Goal: Task Accomplishment & Management: Manage account settings

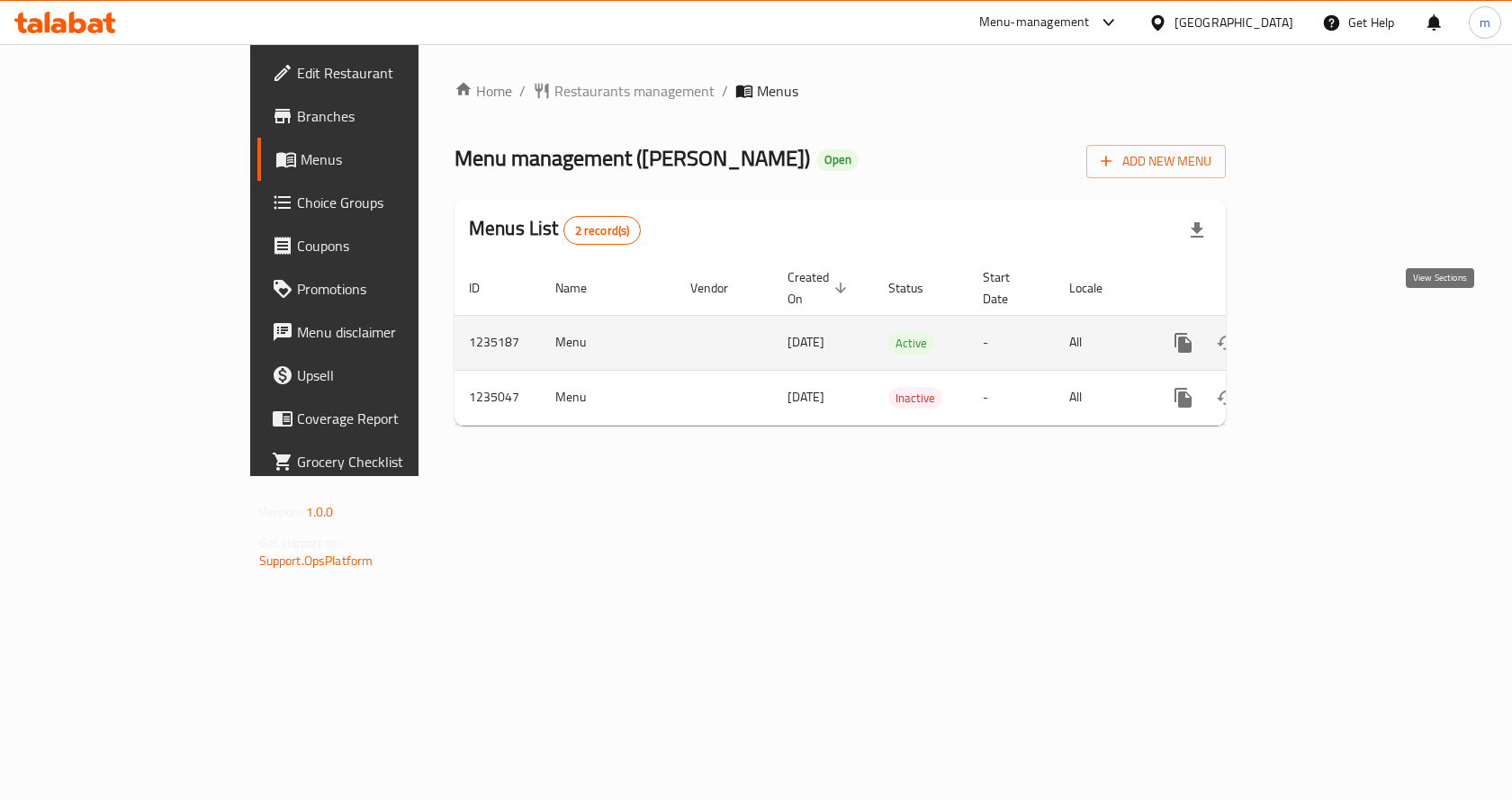
click at [1334, 335] on link "enhanced table" at bounding box center [1313, 343] width 43 height 43
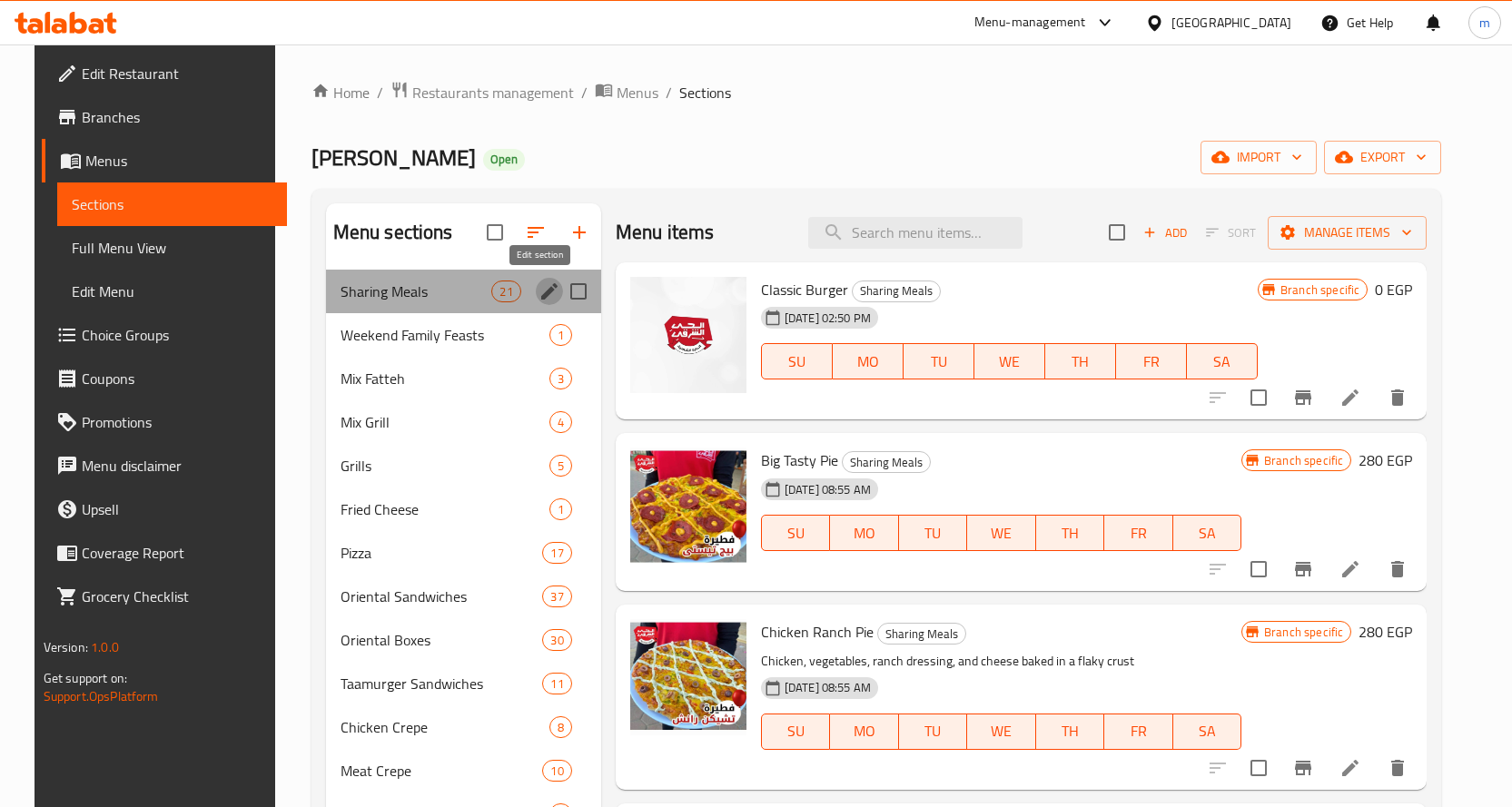
click at [538, 285] on icon "edit" at bounding box center [549, 291] width 22 height 22
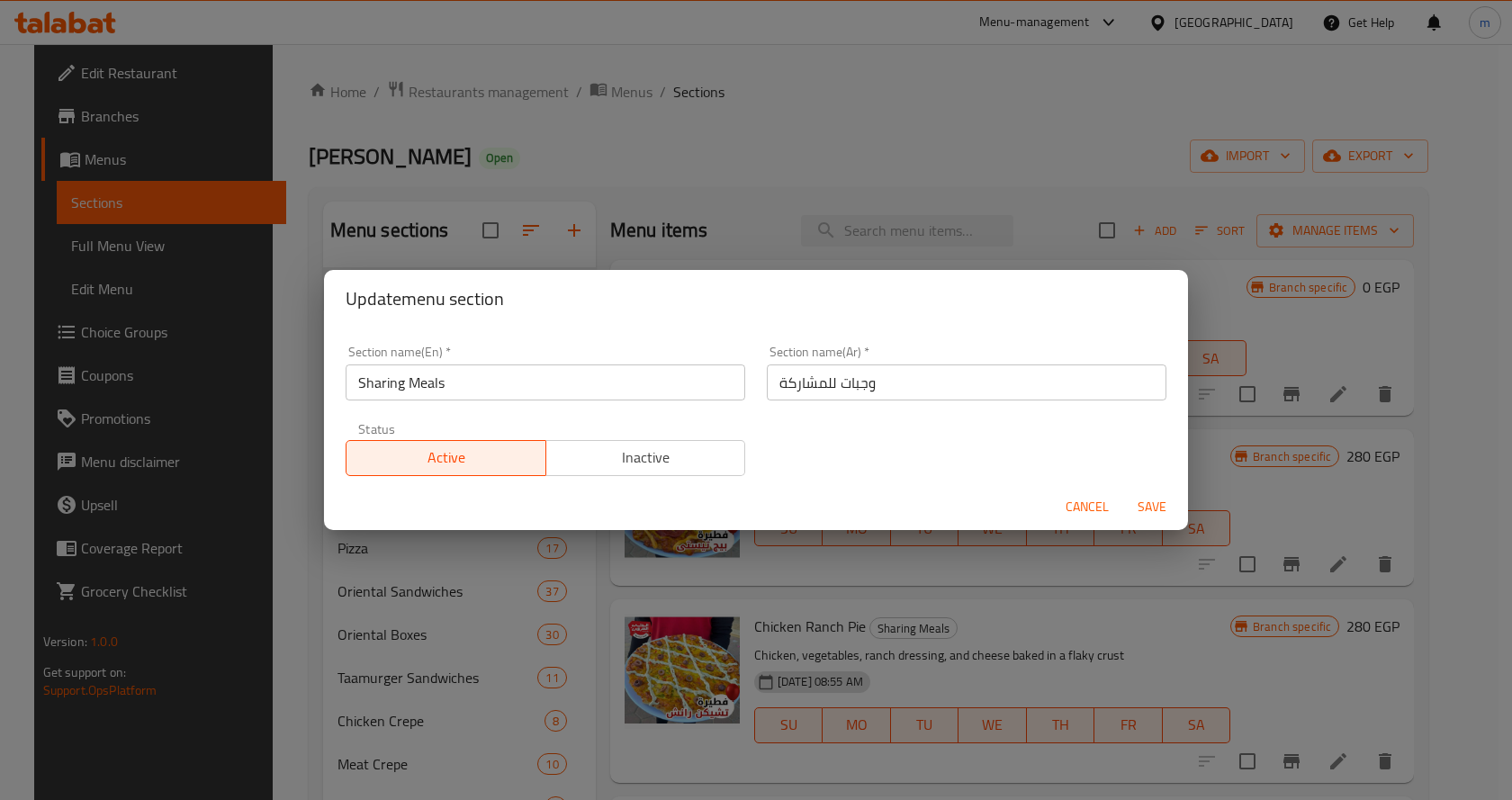
click at [593, 195] on div "Update menu section Section name(En)   * Sharing Meals Section name(En) * Secti…" at bounding box center [756, 400] width 1512 height 800
click at [597, 183] on div "Update menu section Section name(En)   * Sharing Meals Section name(En) * Secti…" at bounding box center [756, 400] width 1512 height 800
click at [1075, 496] on span "Cancel" at bounding box center [1087, 507] width 43 height 22
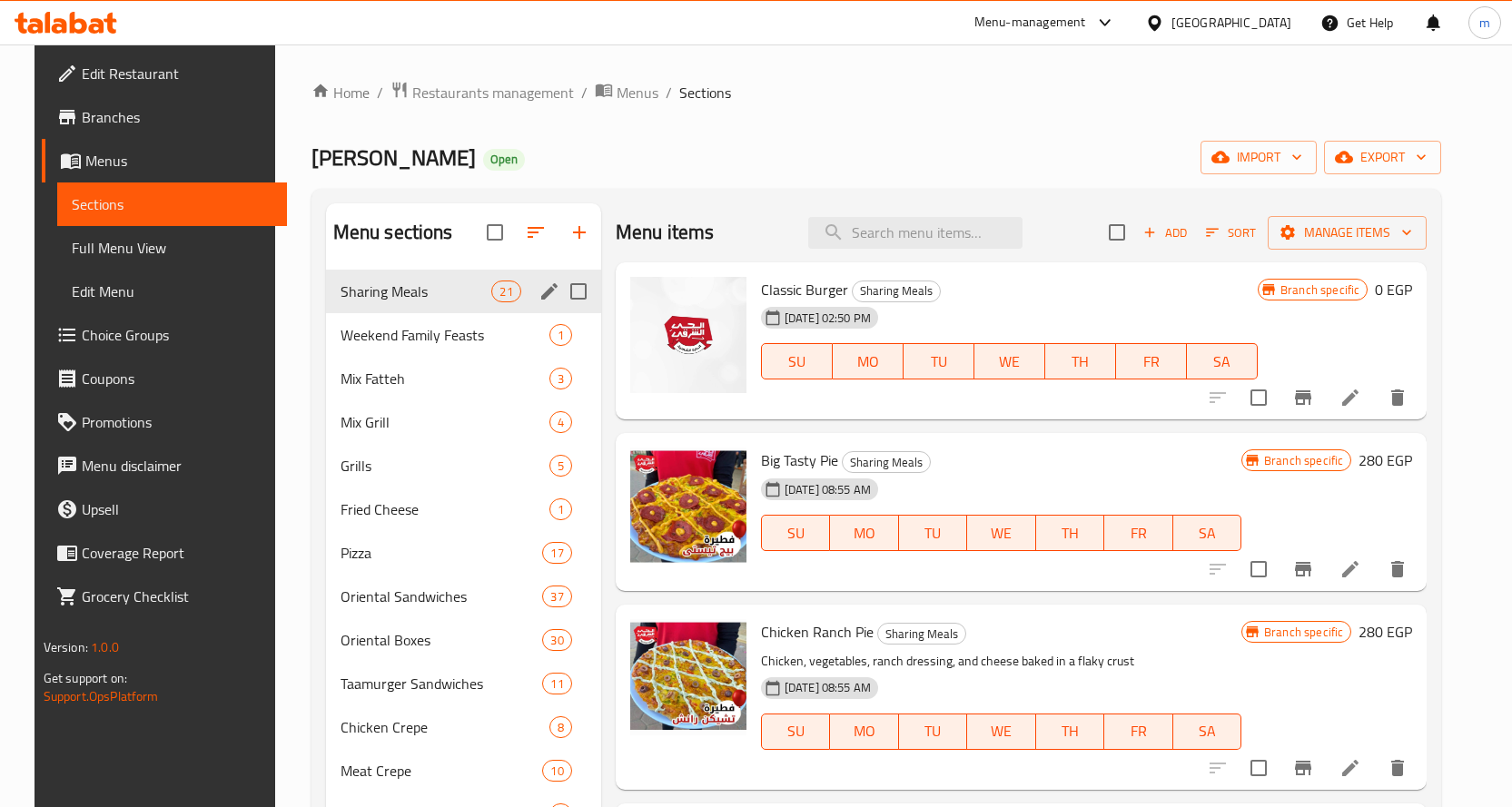
click at [566, 289] on input "Menu sections" at bounding box center [578, 291] width 38 height 38
checkbox input "true"
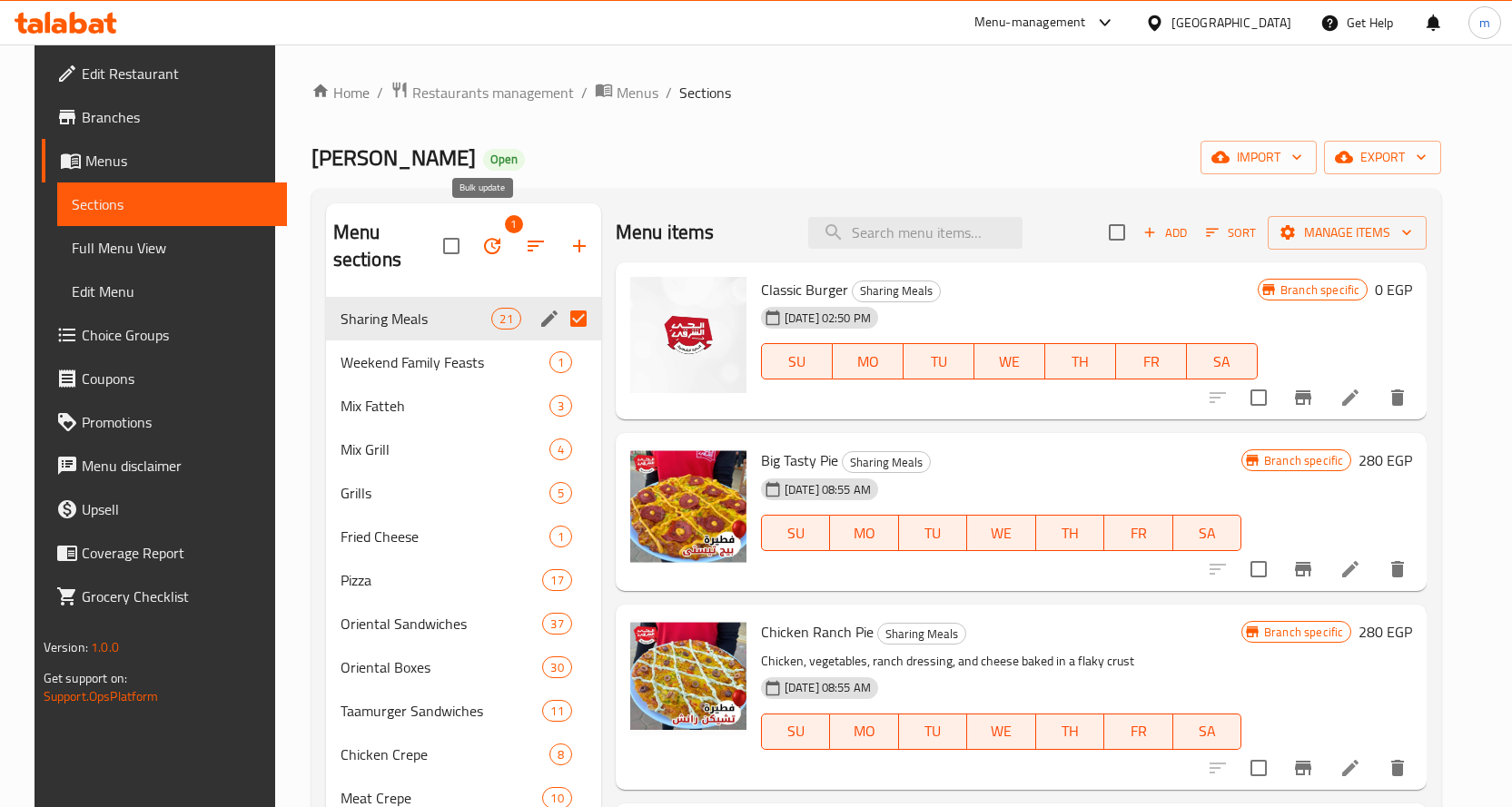
click at [489, 224] on button "button" at bounding box center [492, 246] width 43 height 43
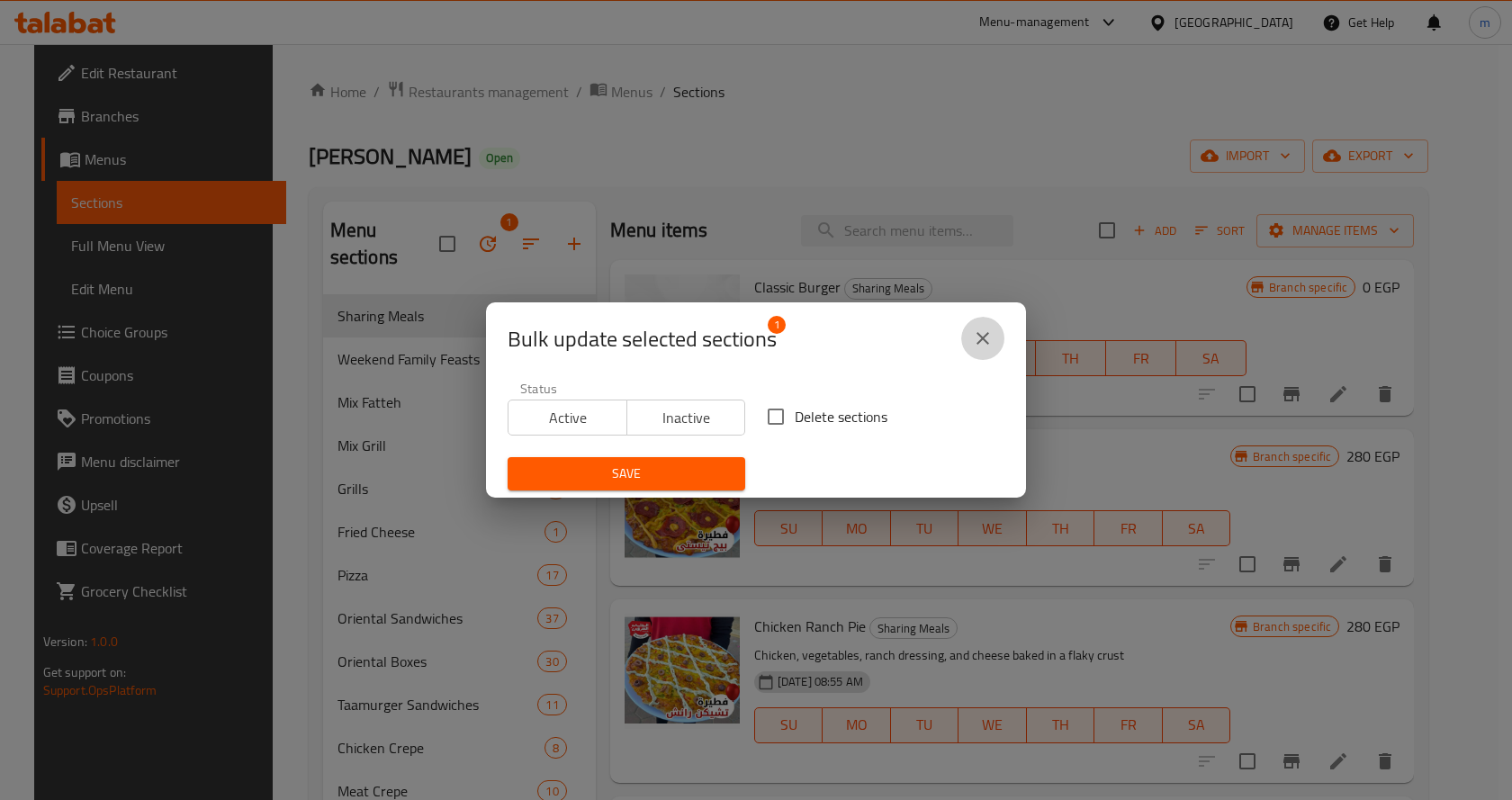
click at [999, 333] on button "close" at bounding box center [983, 338] width 43 height 43
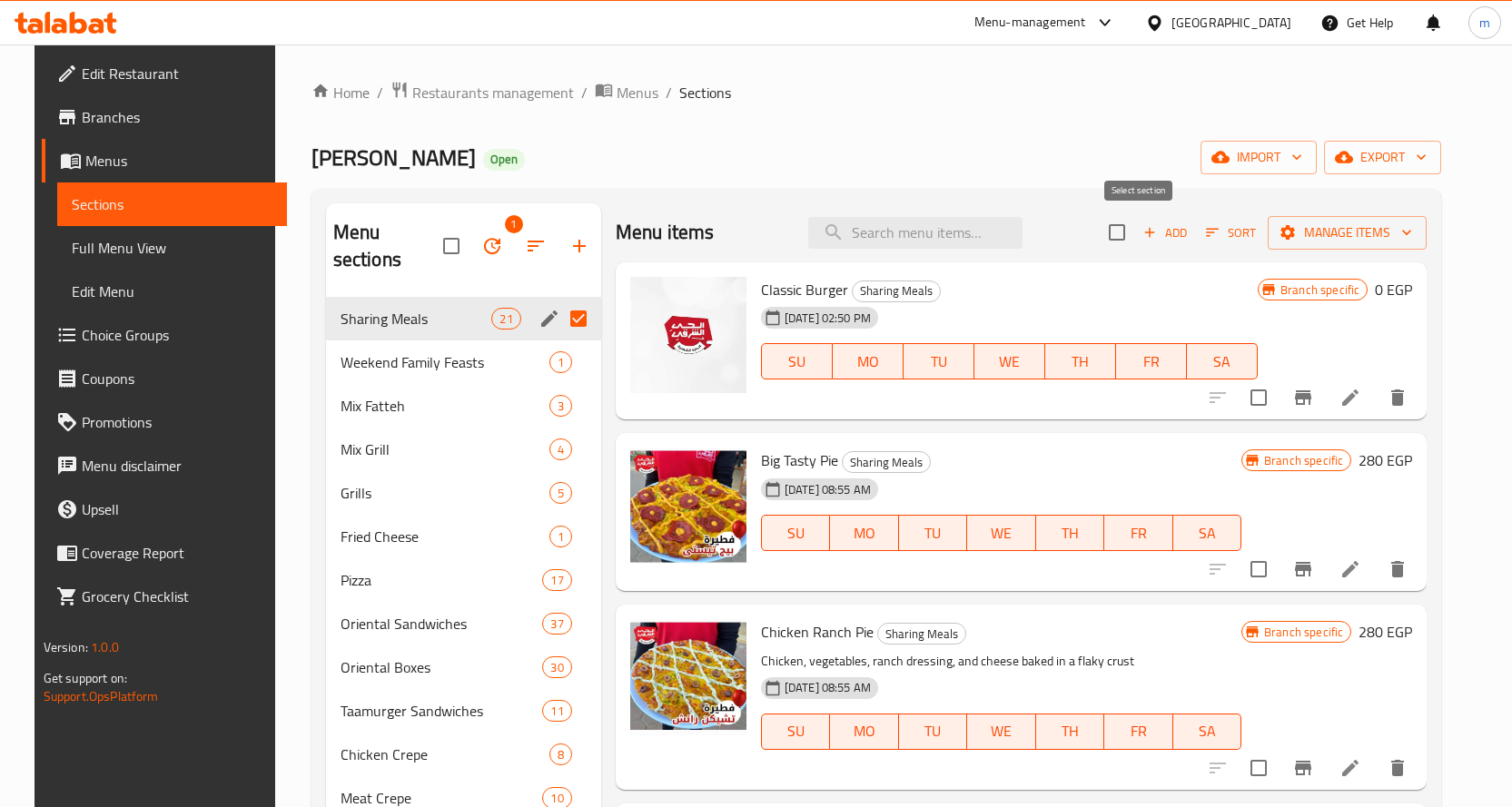
click at [1133, 230] on input "checkbox" at bounding box center [1116, 232] width 38 height 38
checkbox input "true"
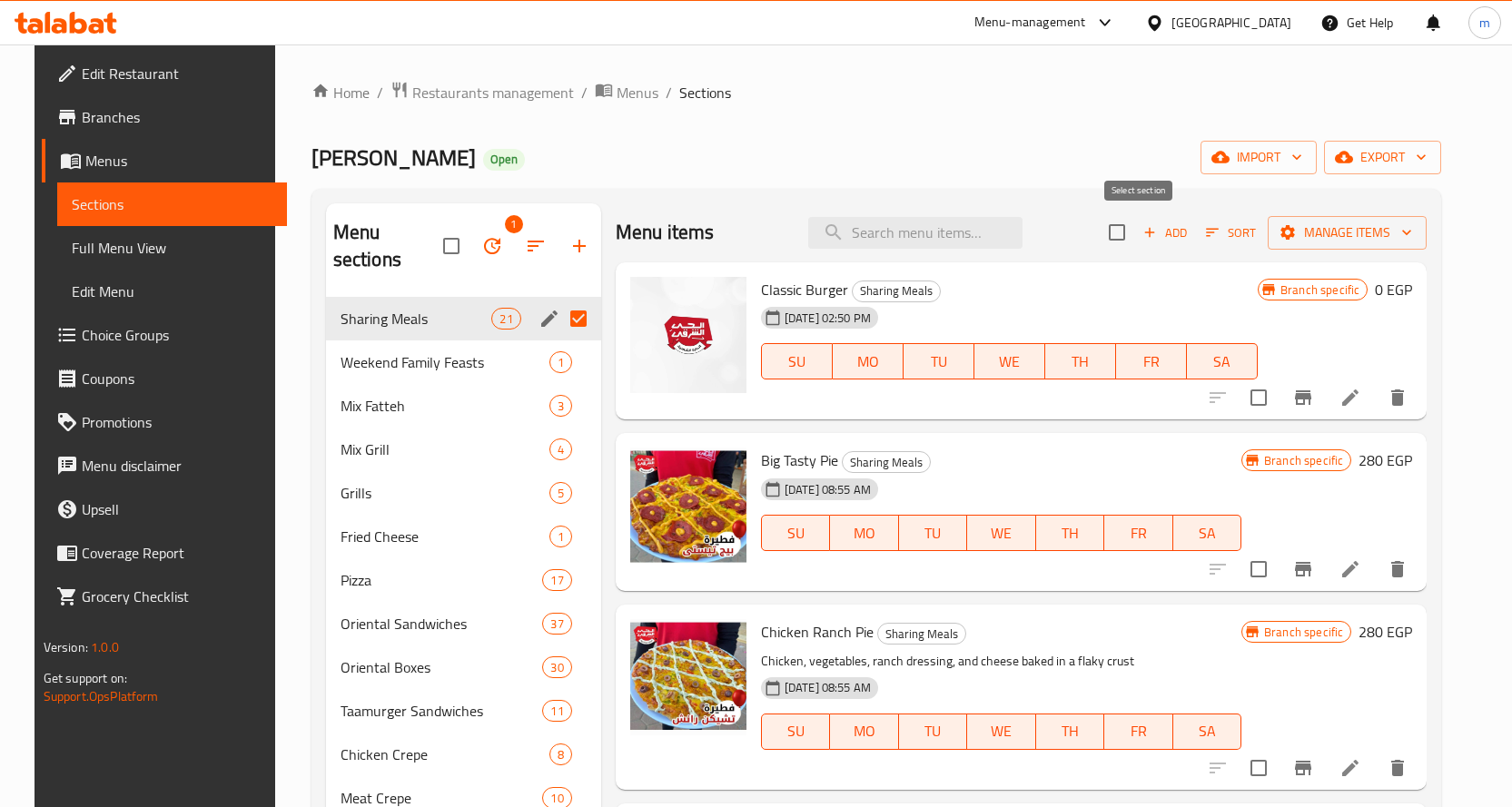
checkbox input "true"
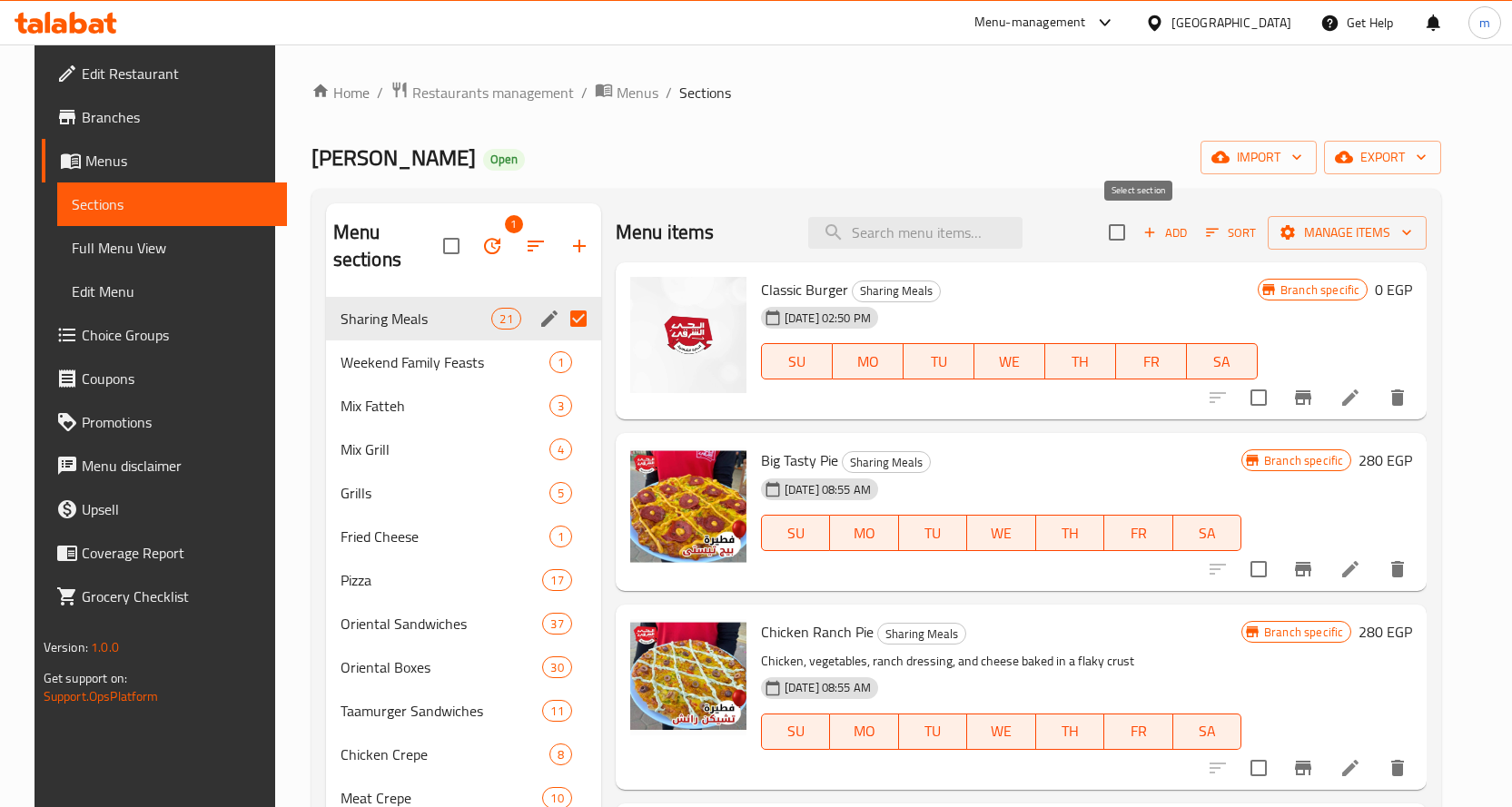
checkbox input "true"
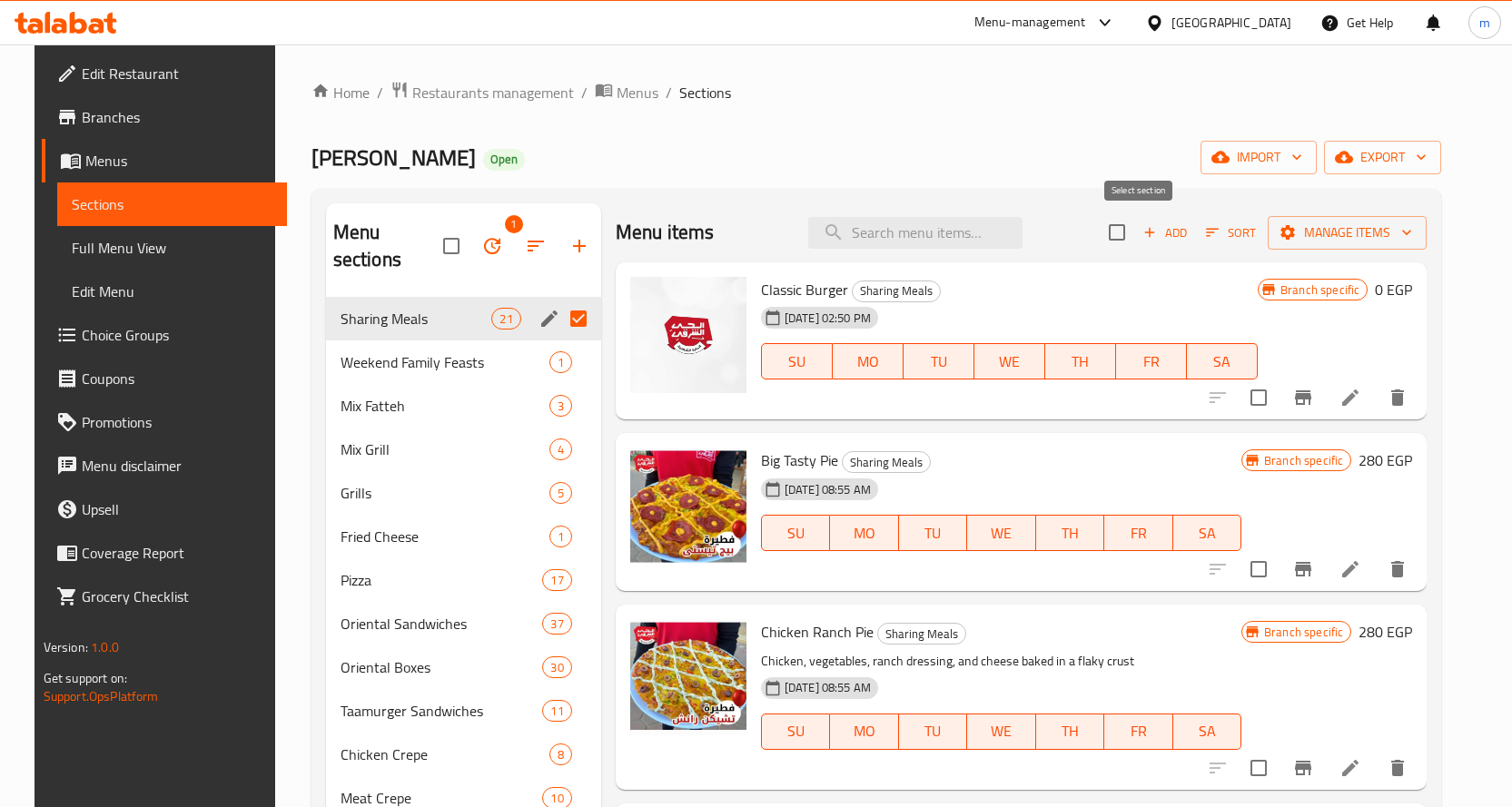
checkbox input "true"
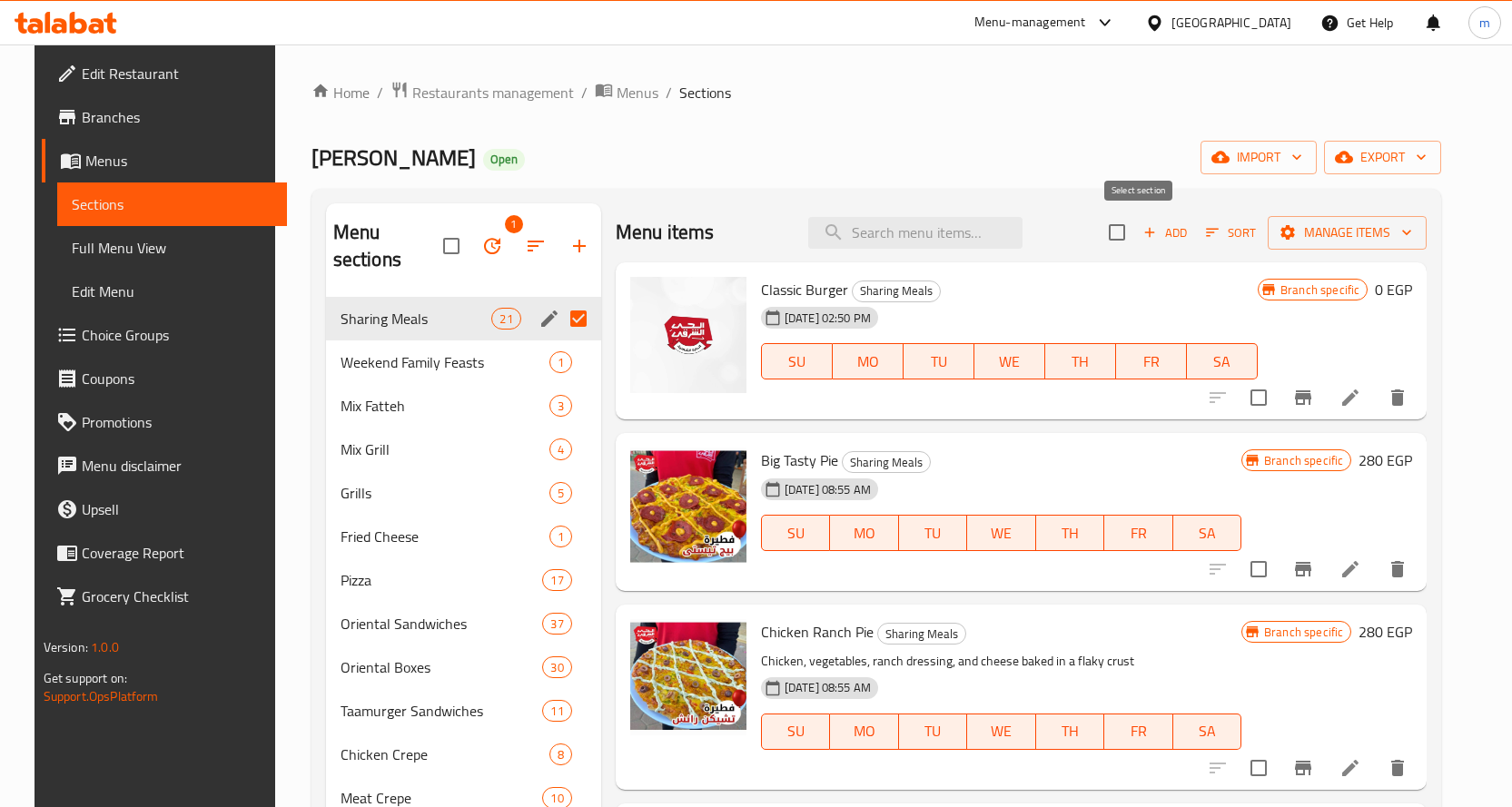
checkbox input "true"
click at [1136, 233] on input "checkbox" at bounding box center [1116, 232] width 38 height 38
checkbox input "false"
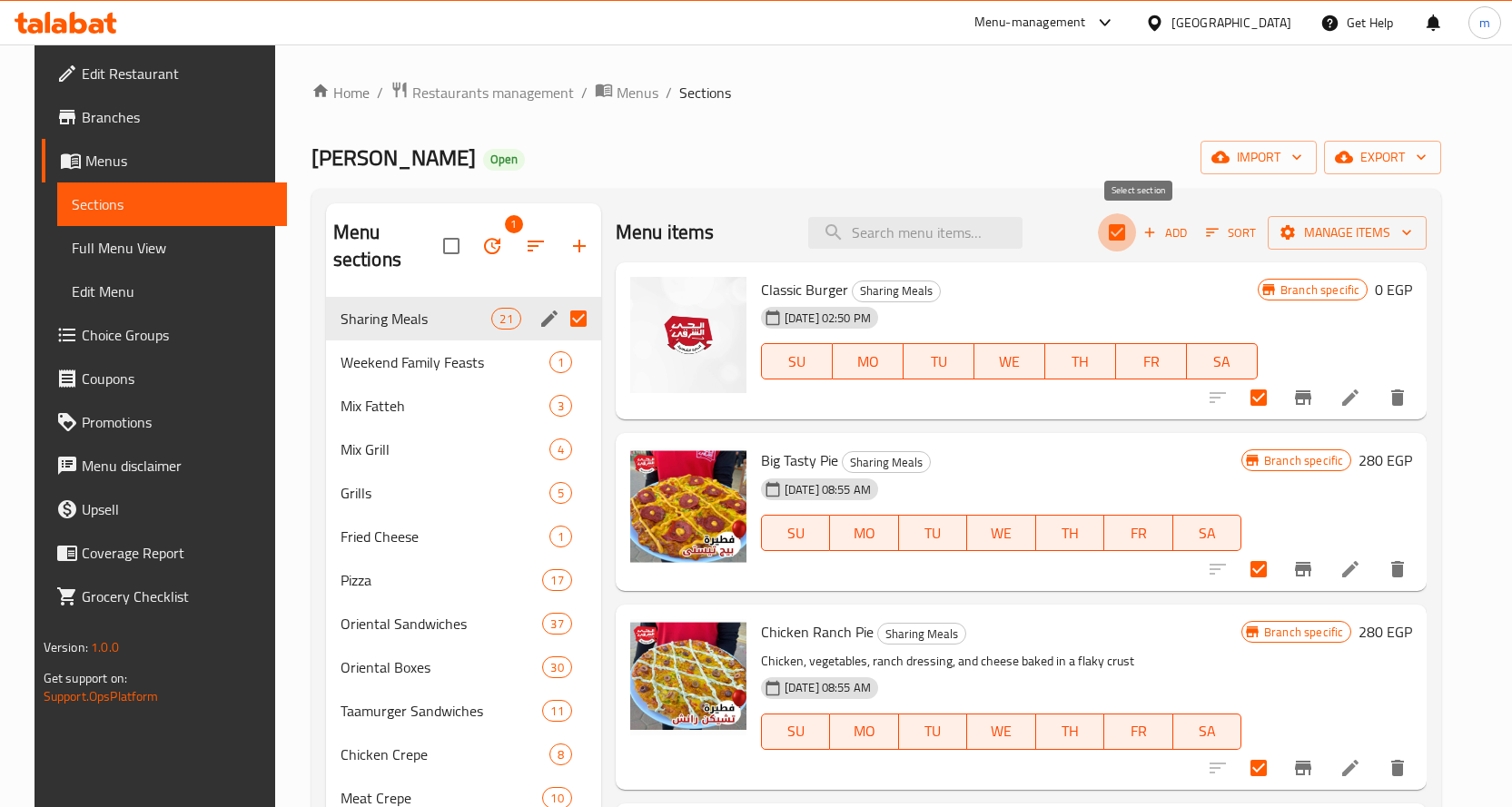
checkbox input "false"
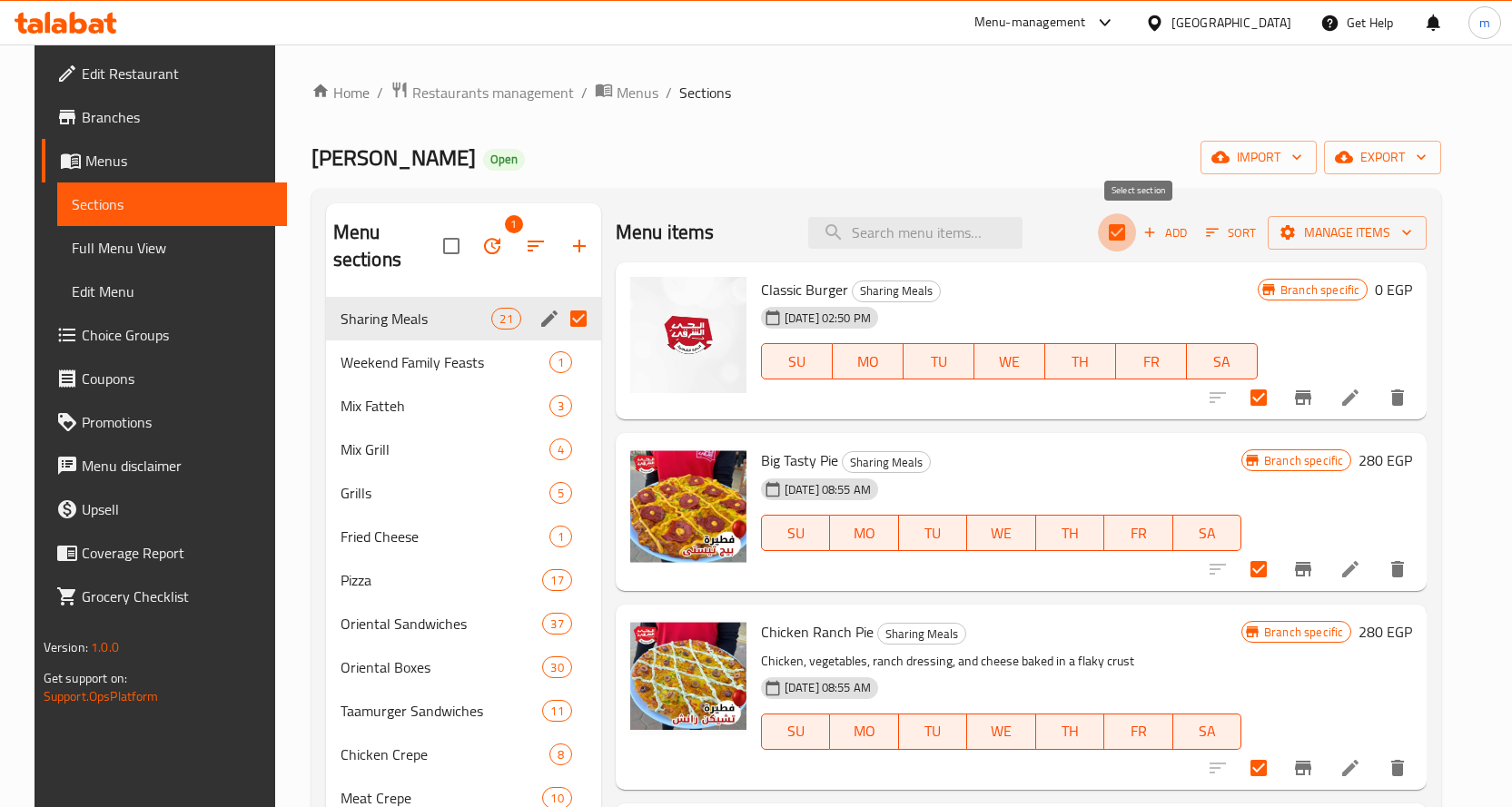
checkbox input "false"
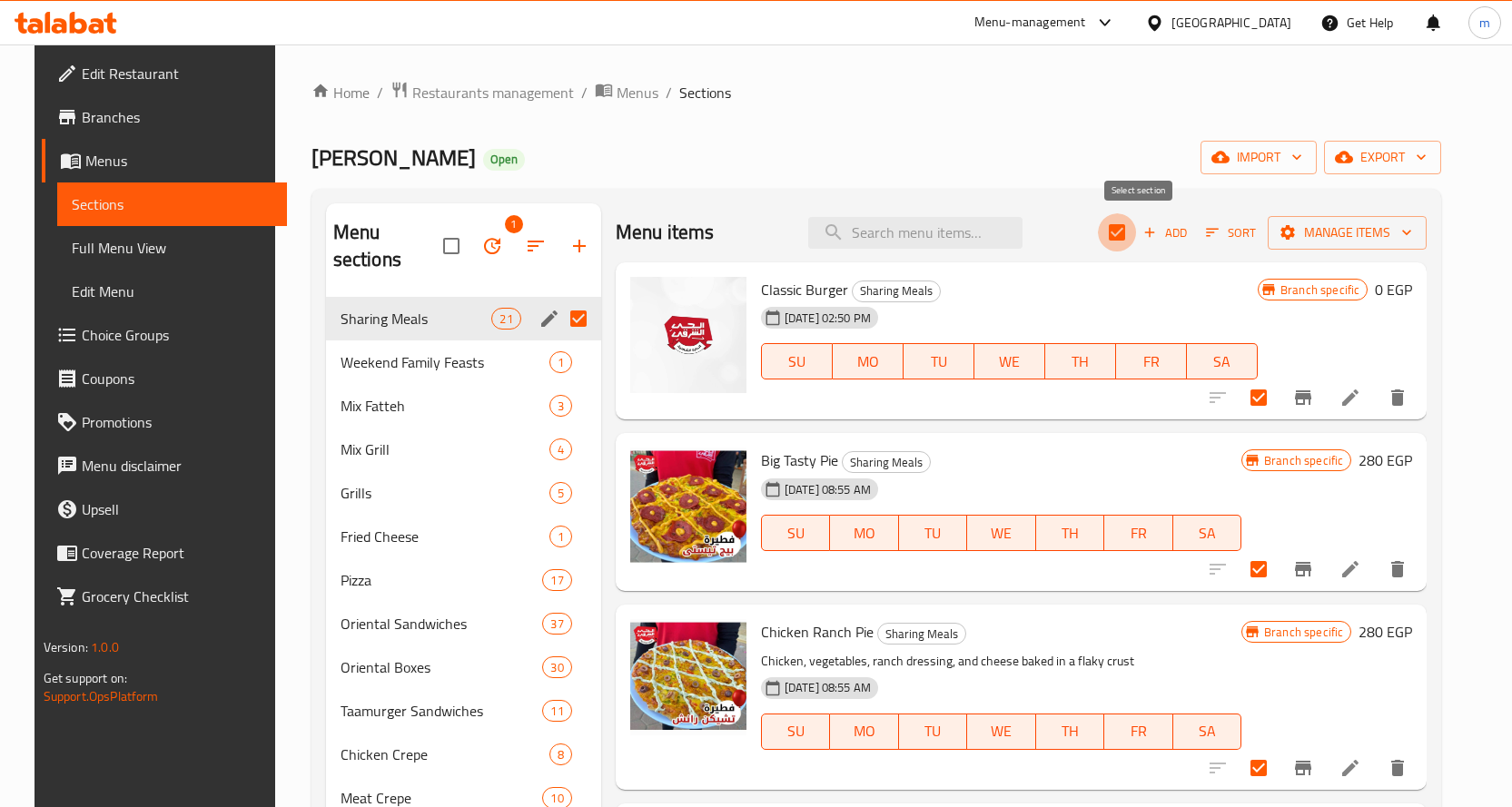
checkbox input "false"
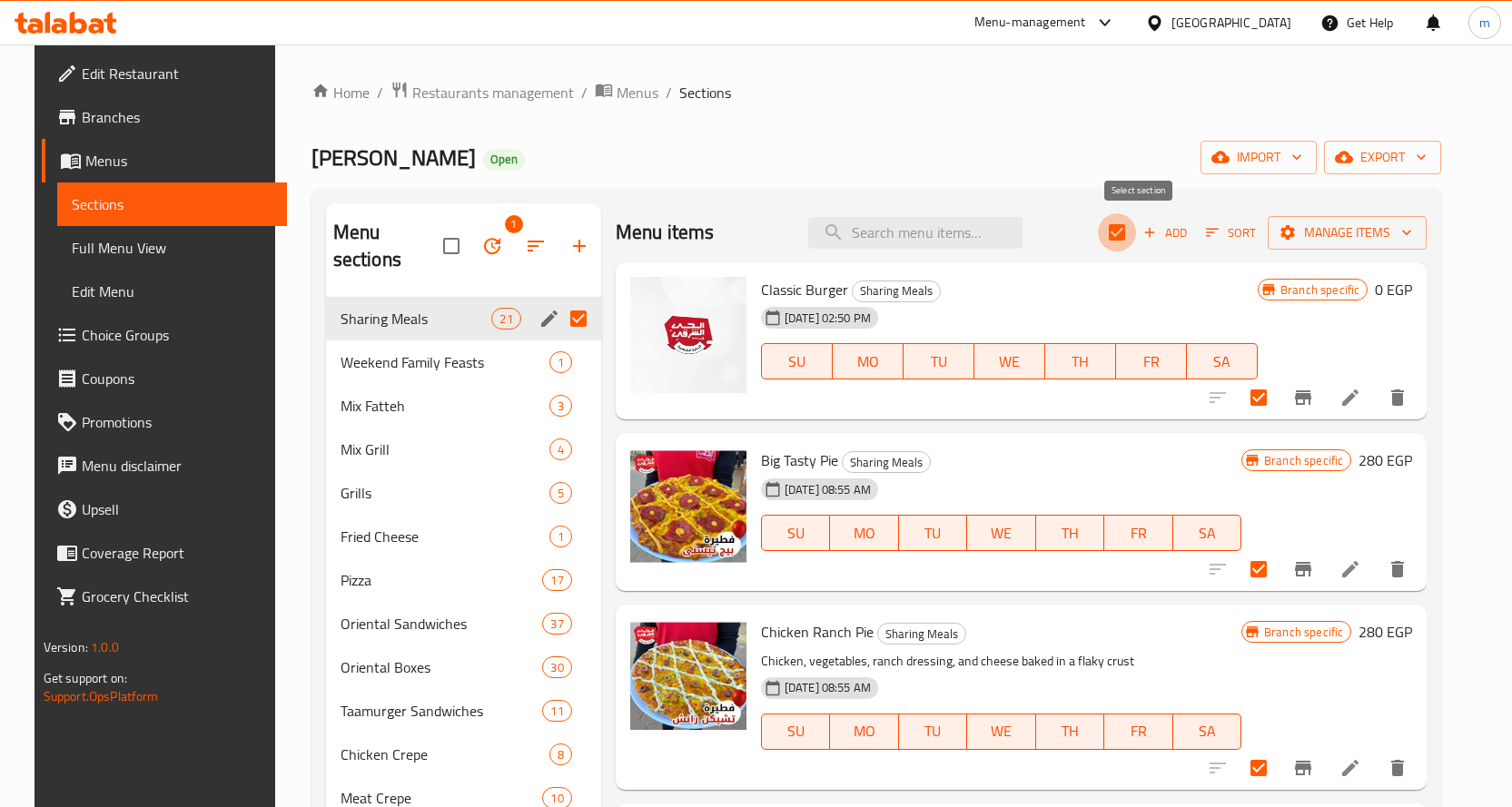
checkbox input "false"
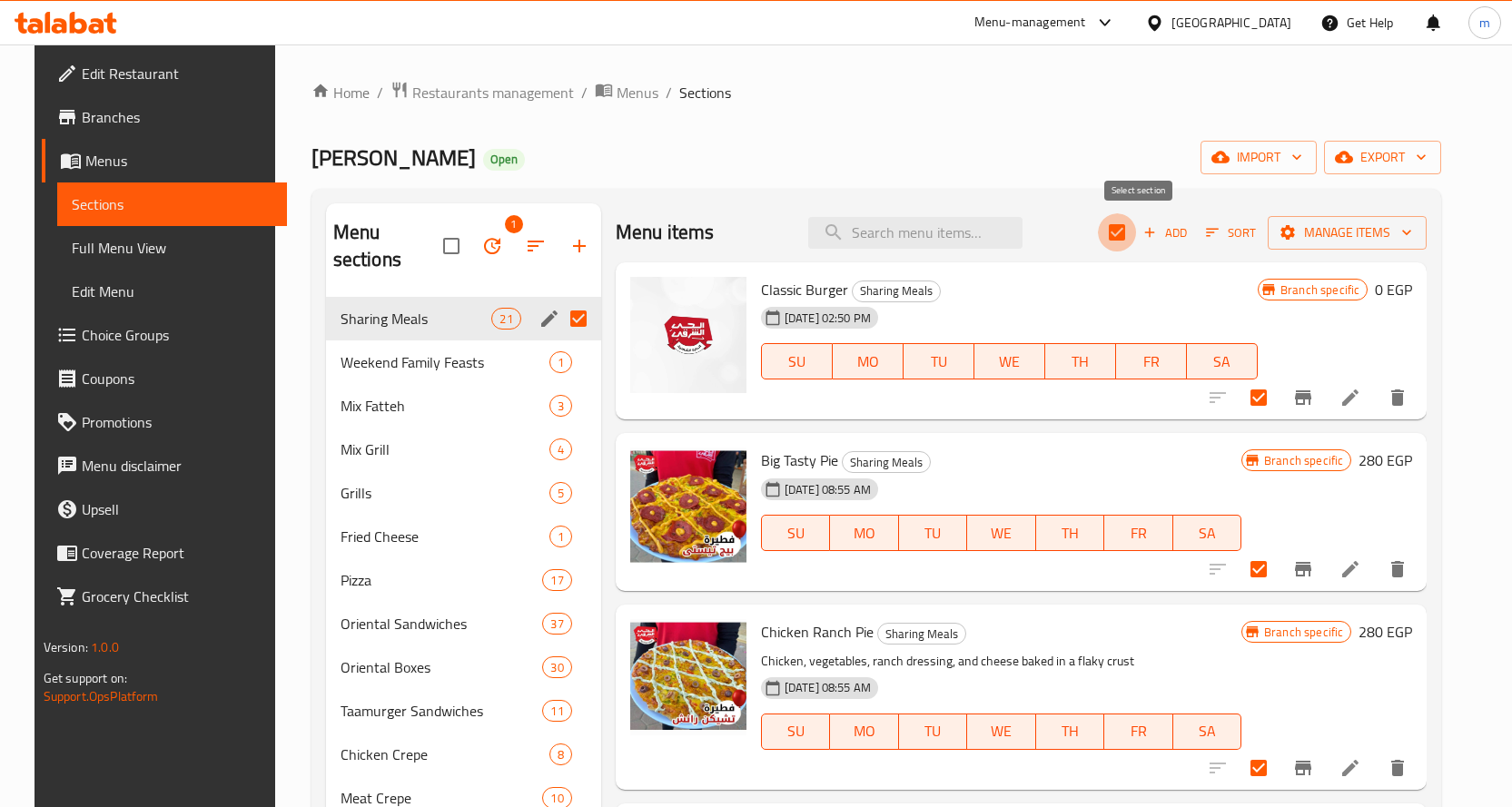
checkbox input "false"
click at [81, 293] on span "Edit Menu" at bounding box center [171, 291] width 201 height 22
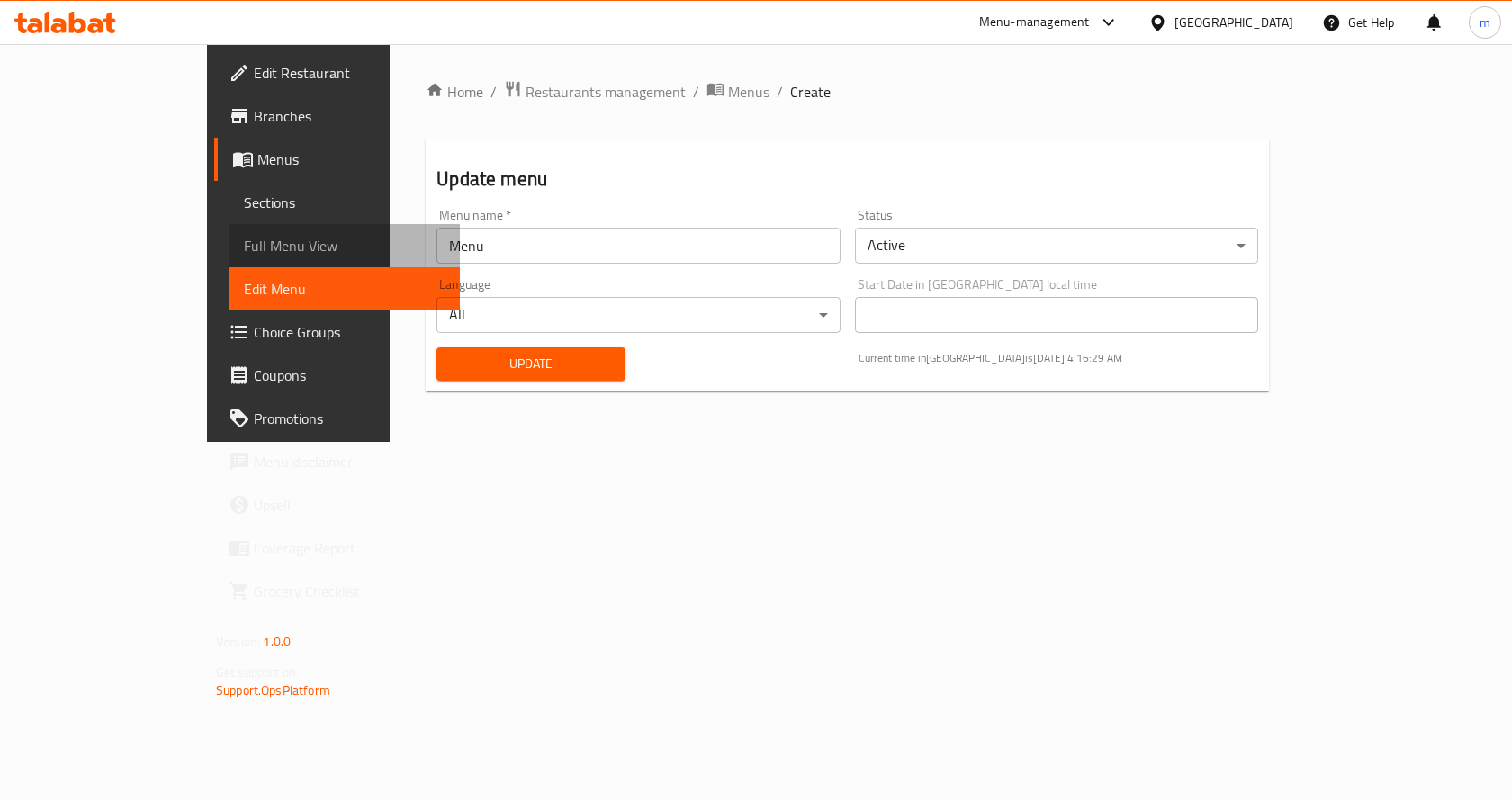
click at [244, 243] on span "Full Menu View" at bounding box center [345, 246] width 202 height 21
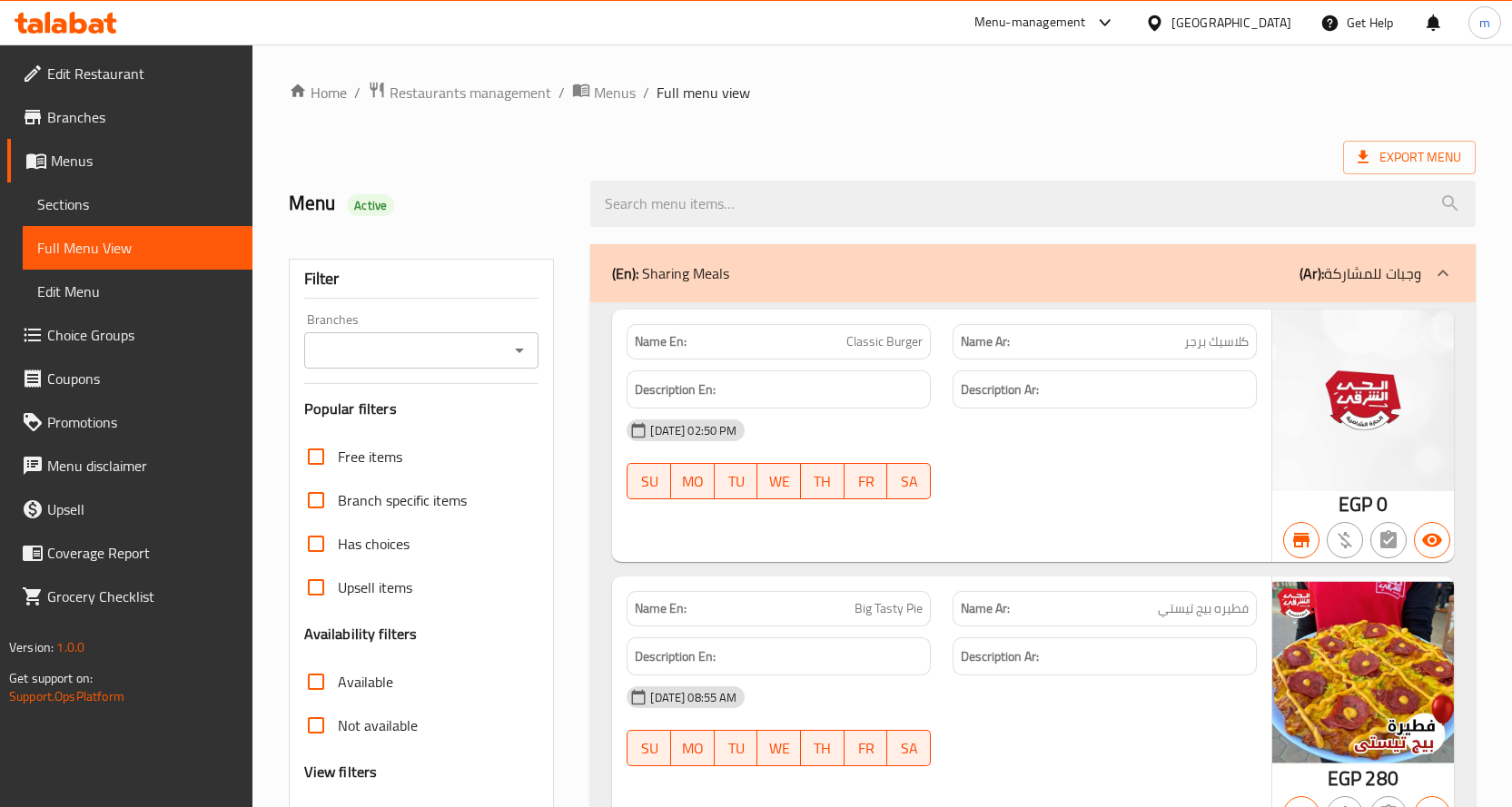
scroll to position [181, 0]
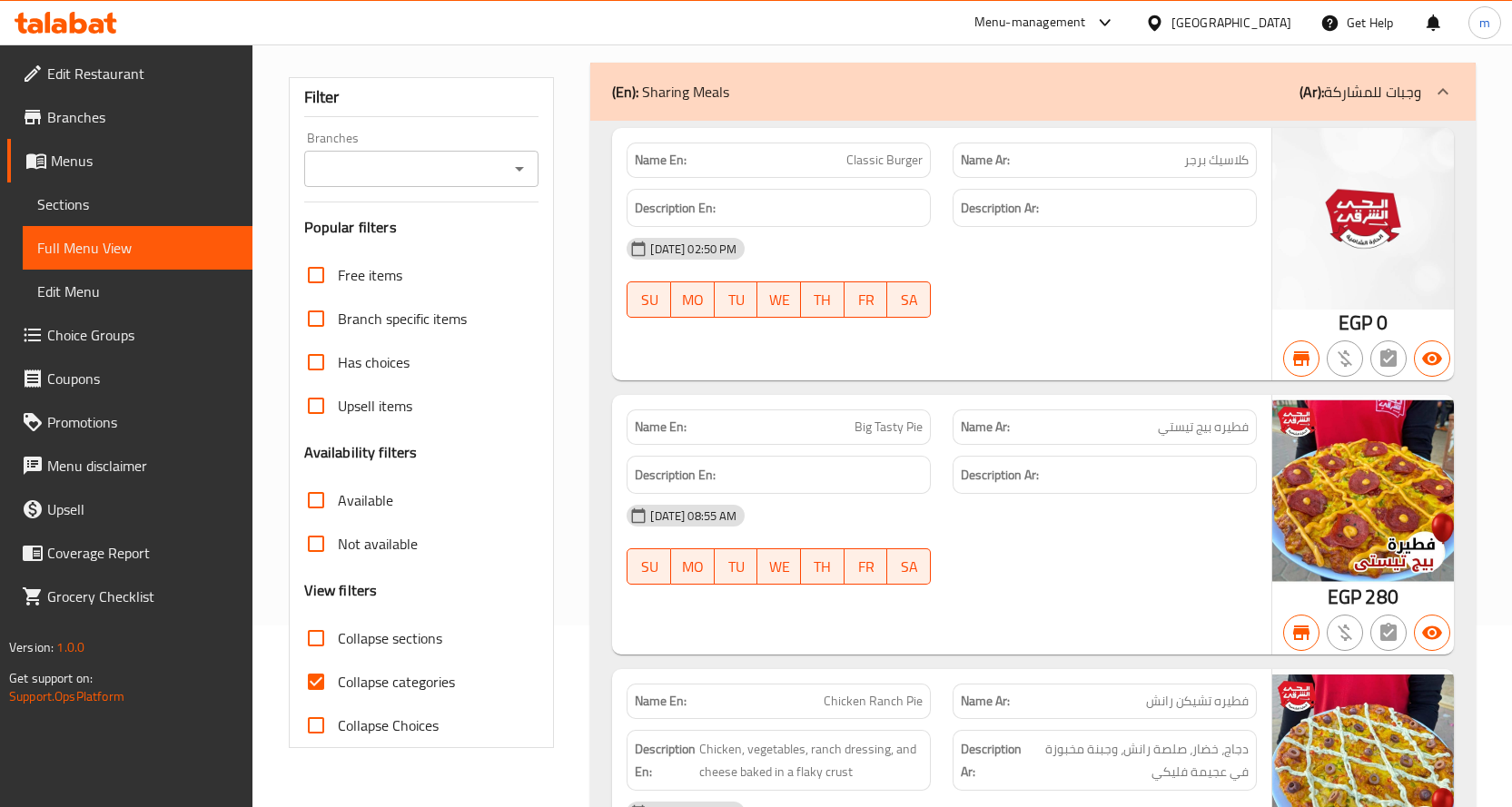
click at [317, 686] on input "Collapse categories" at bounding box center [316, 682] width 43 height 43
checkbox input "false"
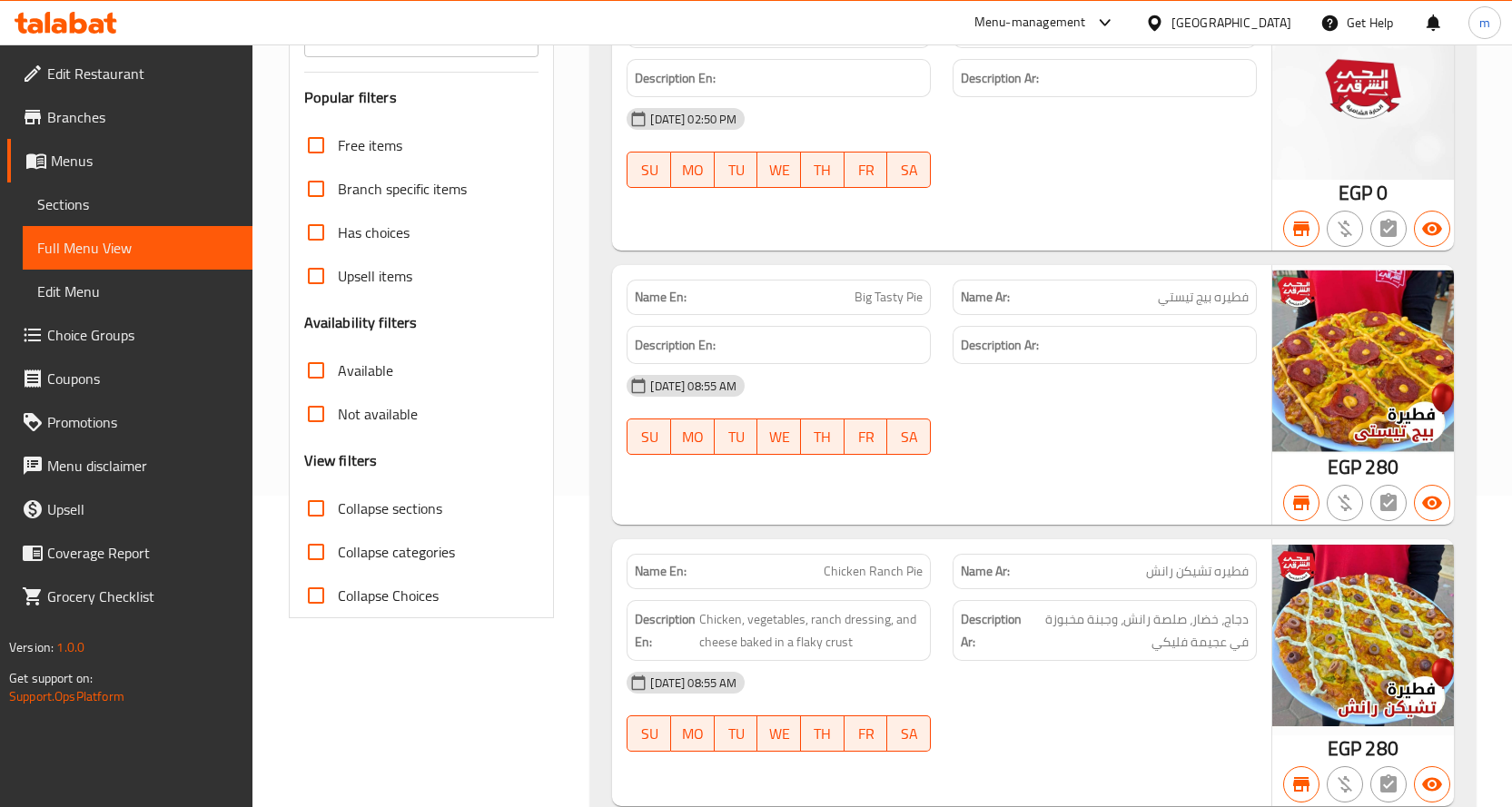
scroll to position [0, 0]
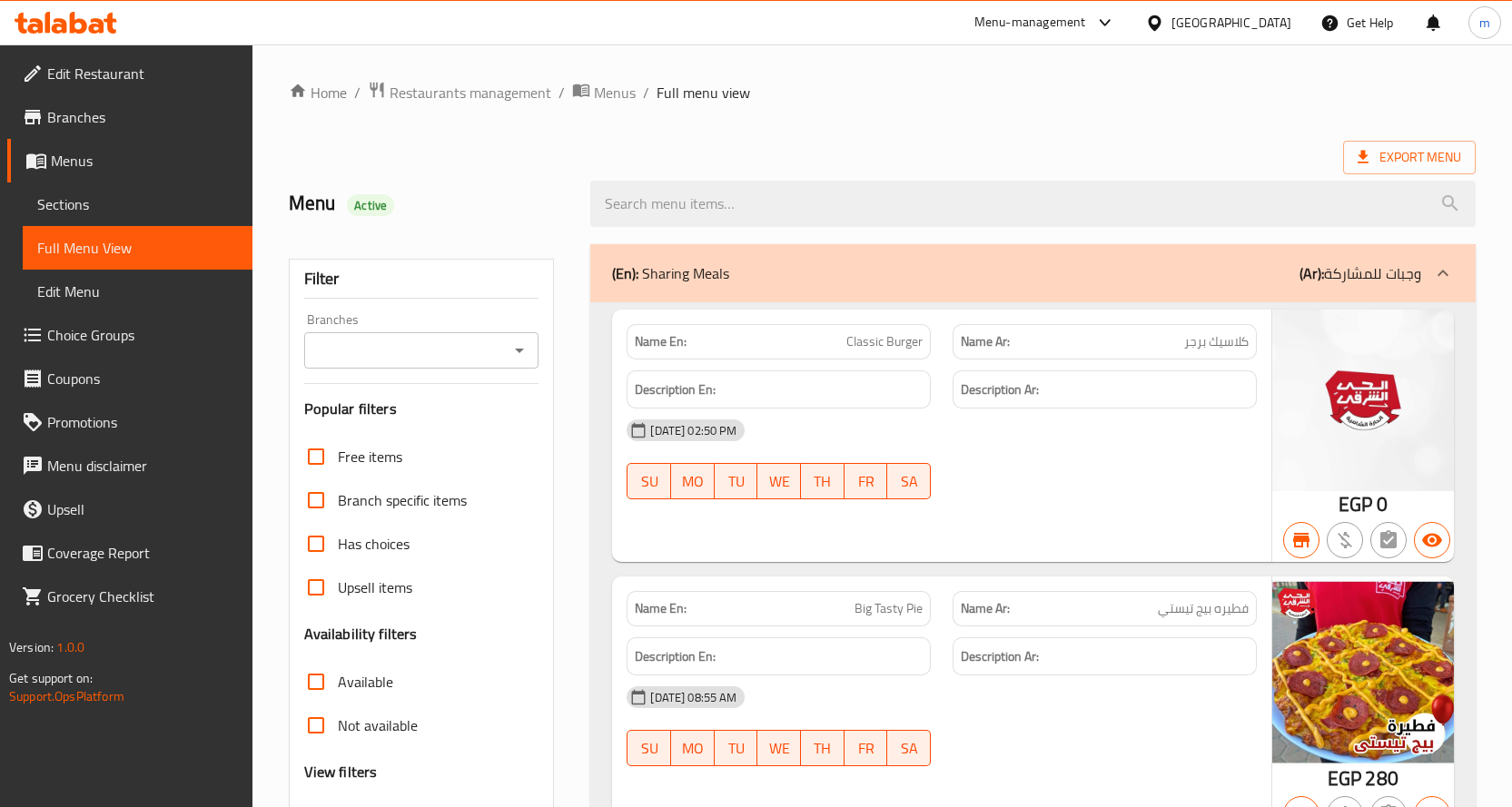
click at [805, 287] on div "(En): Sharing Meals (Ar): وجبات للمشاركة" at bounding box center [1032, 272] width 885 height 58
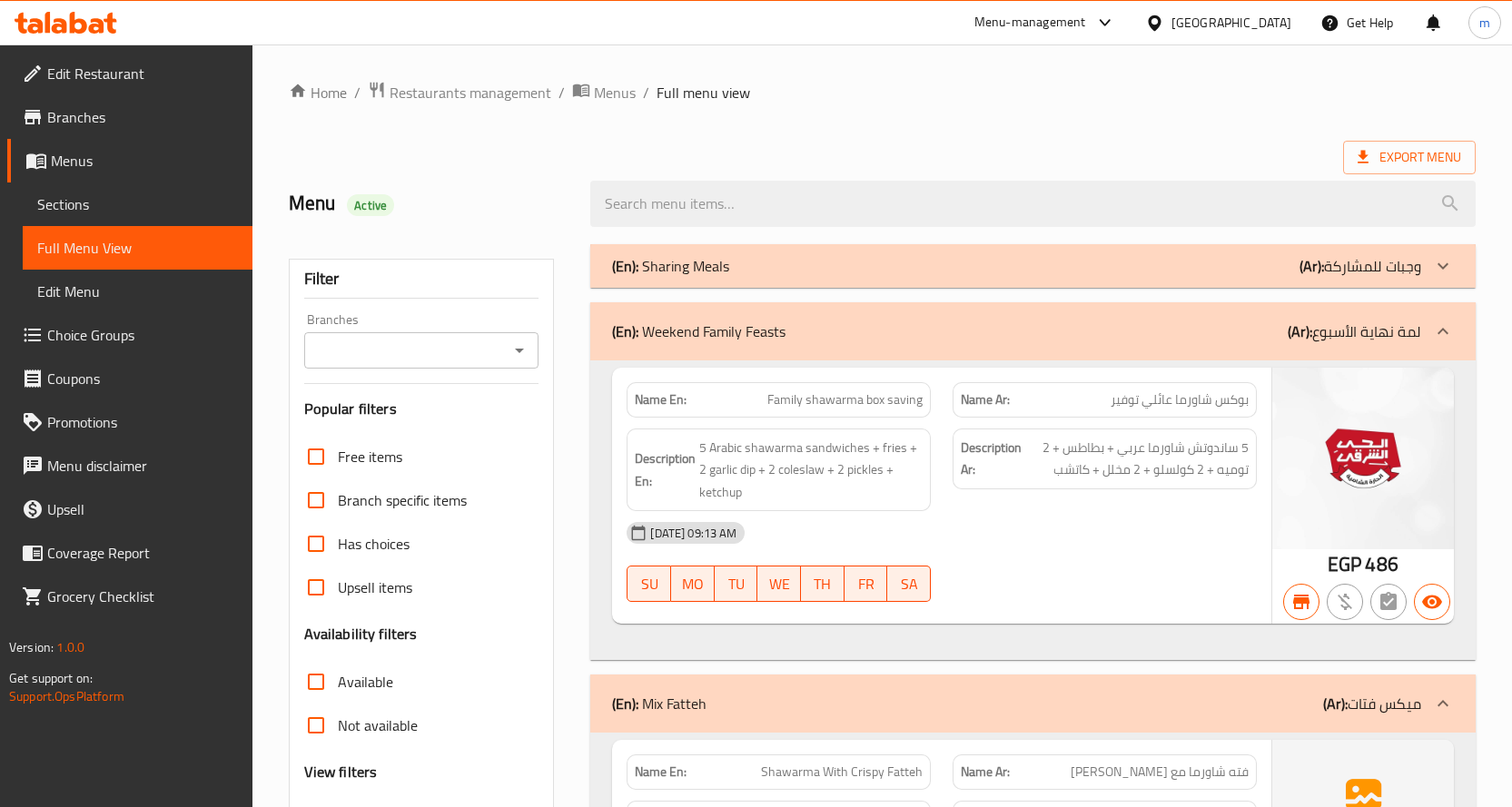
click at [799, 332] on div "(En): Weekend Family Feasts (Ar): لمة نهاية الأسبوع" at bounding box center [1016, 331] width 809 height 22
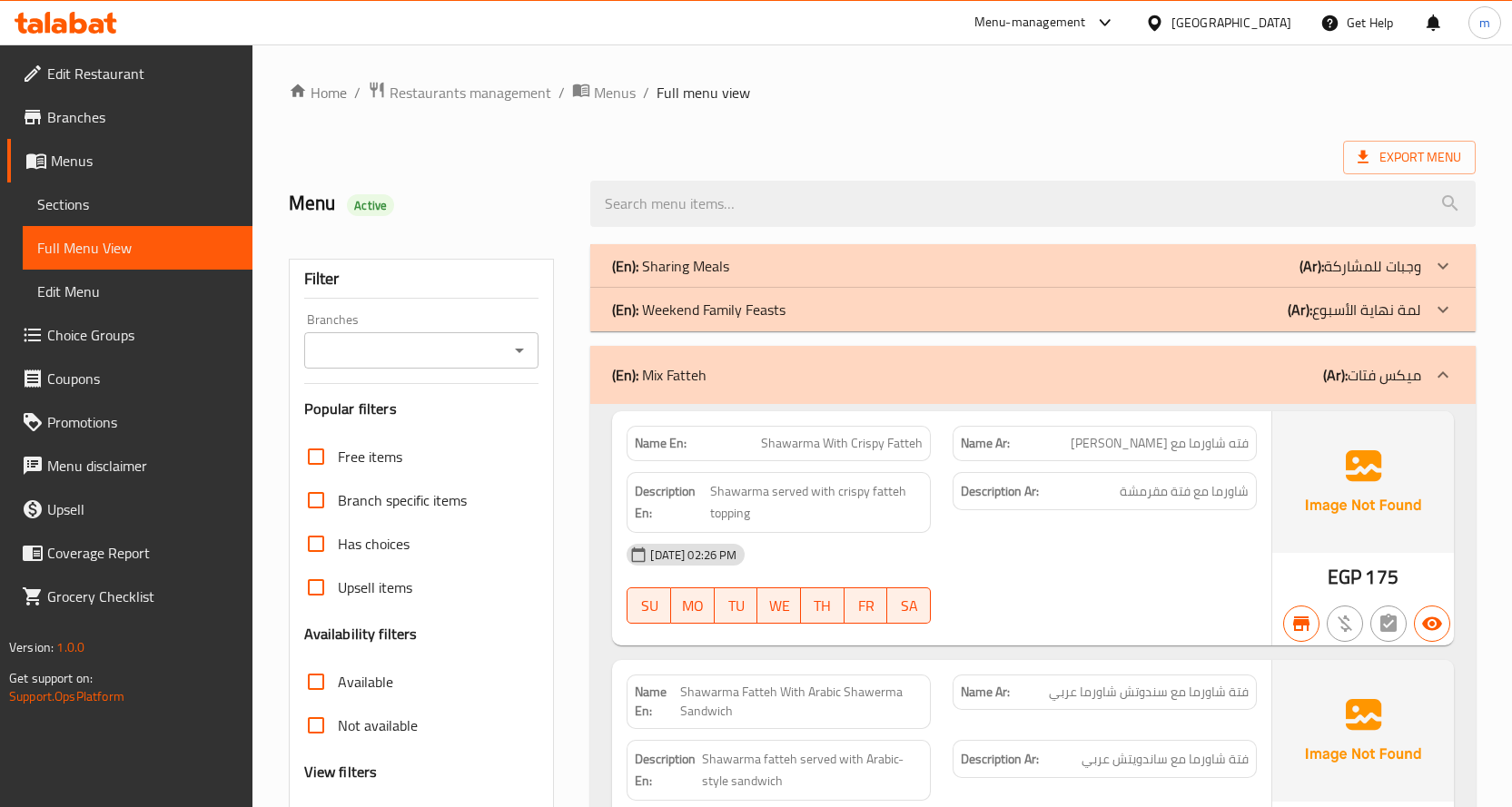
click at [797, 388] on div "(En): Mix Fatteh (Ar): ميكس فتات" at bounding box center [1032, 374] width 885 height 58
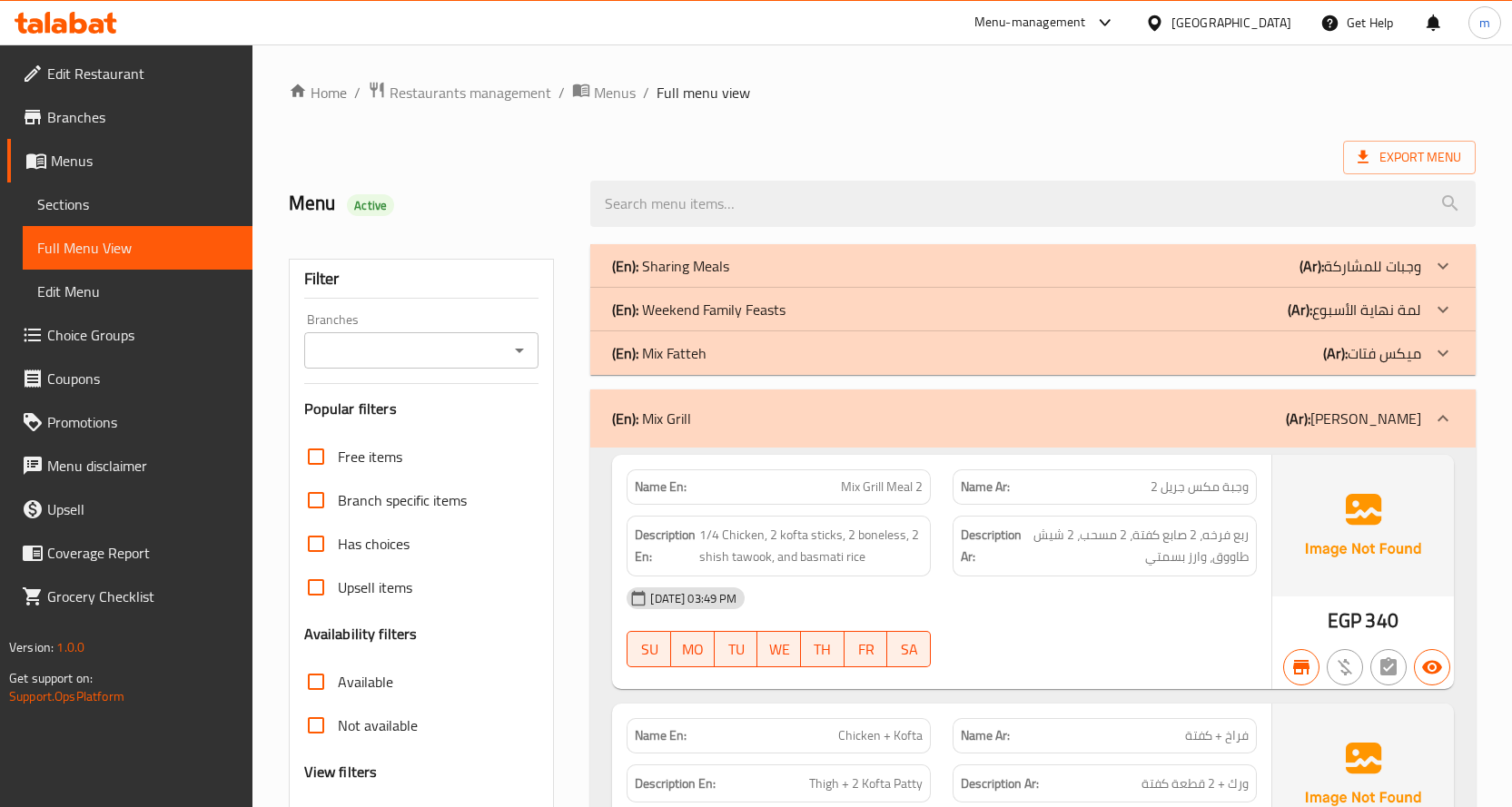
click at [741, 412] on div "(En): Mix Grill (Ar): ميكس جريل" at bounding box center [1016, 418] width 809 height 22
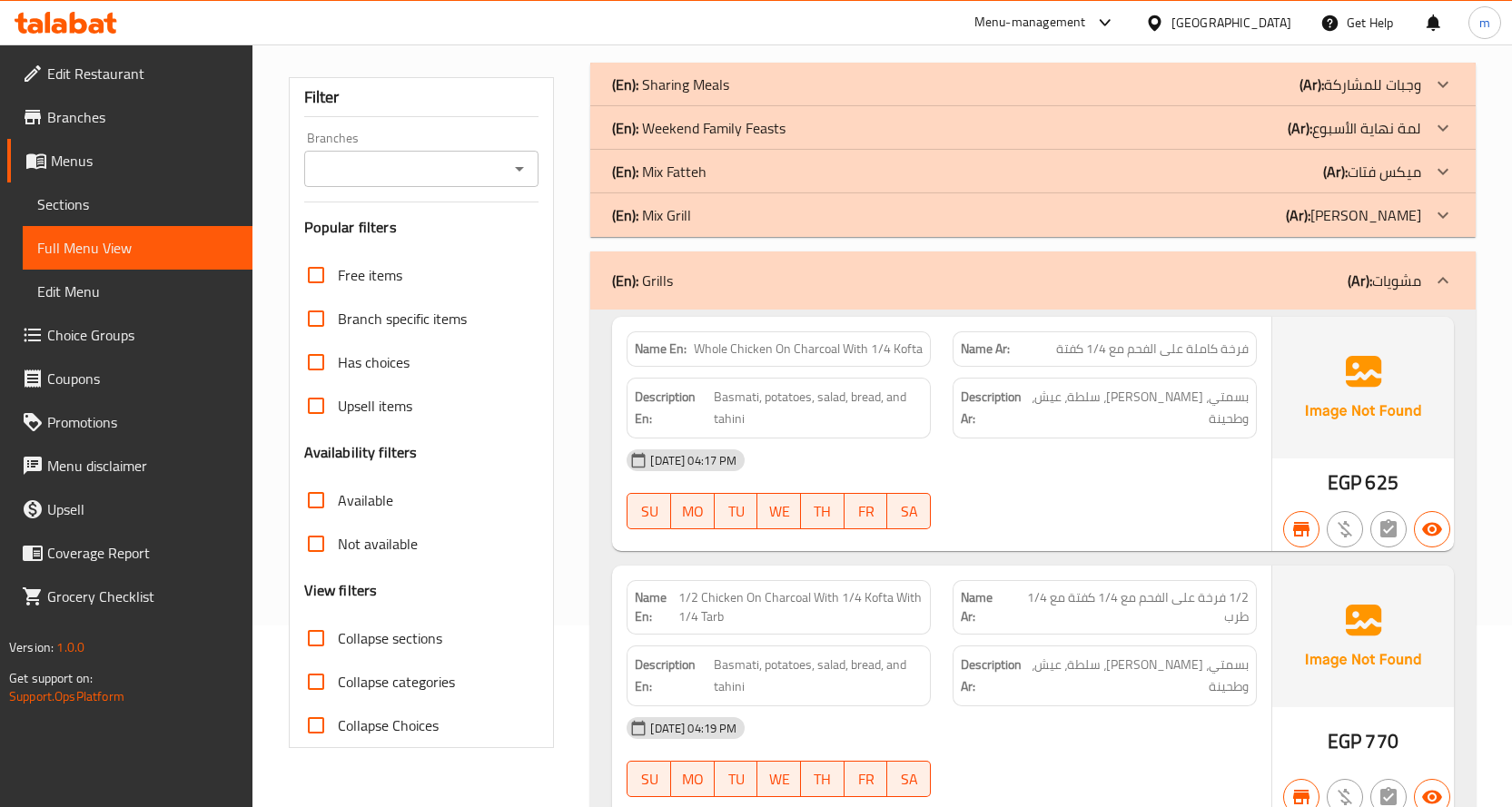
scroll to position [272, 0]
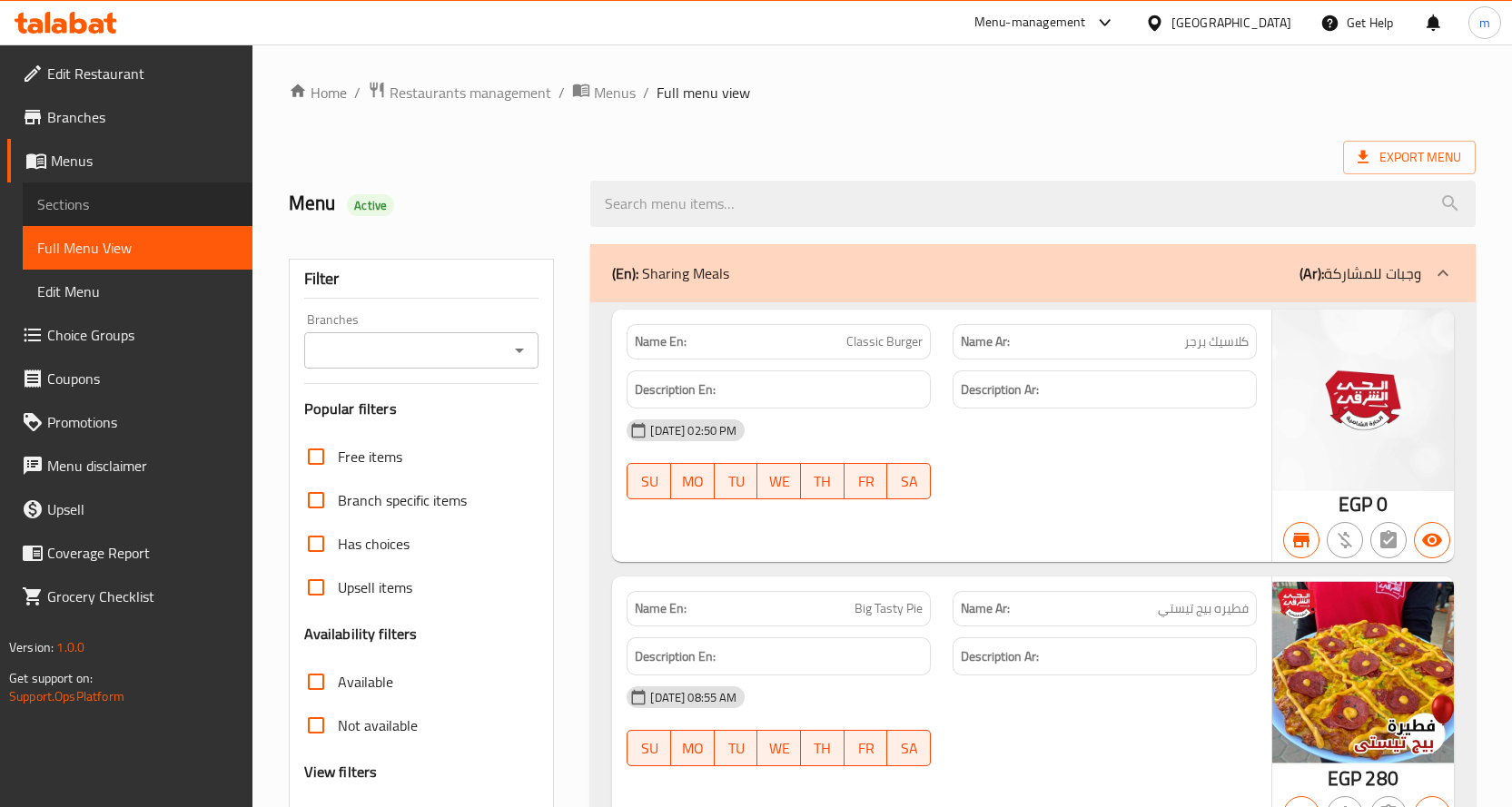
click at [111, 206] on span "Sections" at bounding box center [137, 204] width 201 height 22
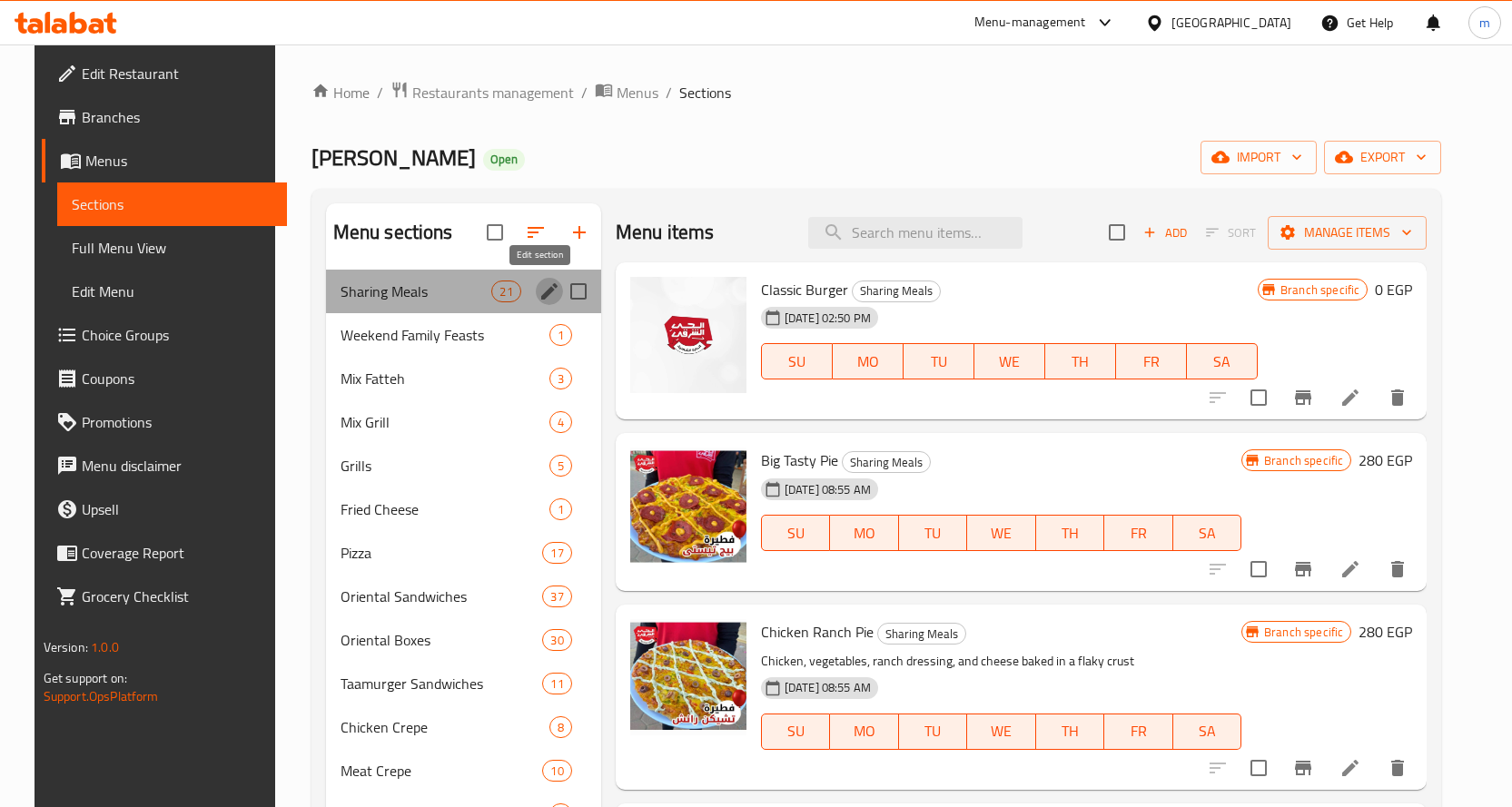
click at [538, 288] on icon "edit" at bounding box center [549, 291] width 22 height 22
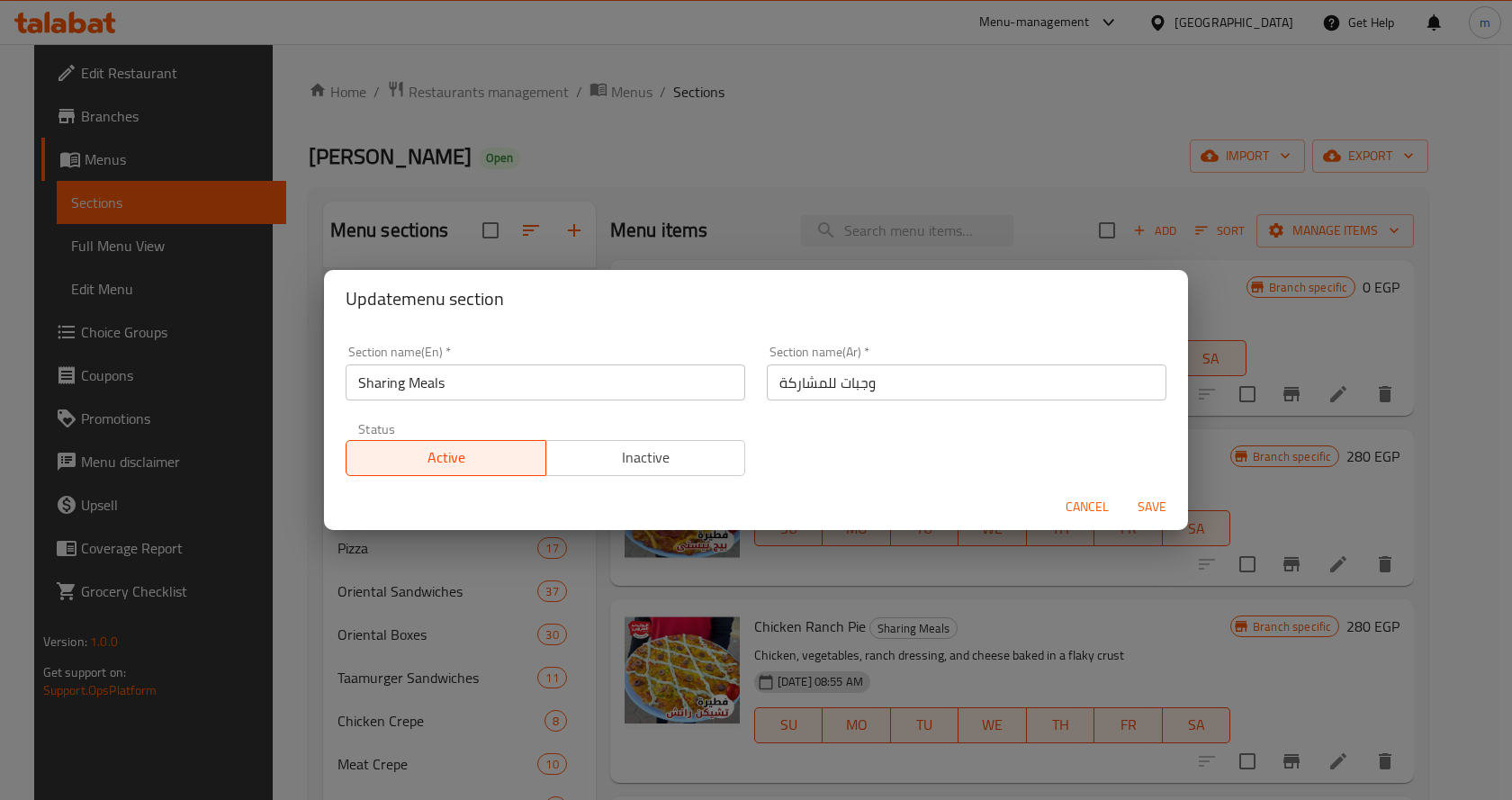
click at [623, 183] on div "Update menu section Section name(En)   * Sharing Meals Section name(En) * Secti…" at bounding box center [756, 400] width 1512 height 800
click at [1092, 499] on span "Cancel" at bounding box center [1087, 507] width 43 height 22
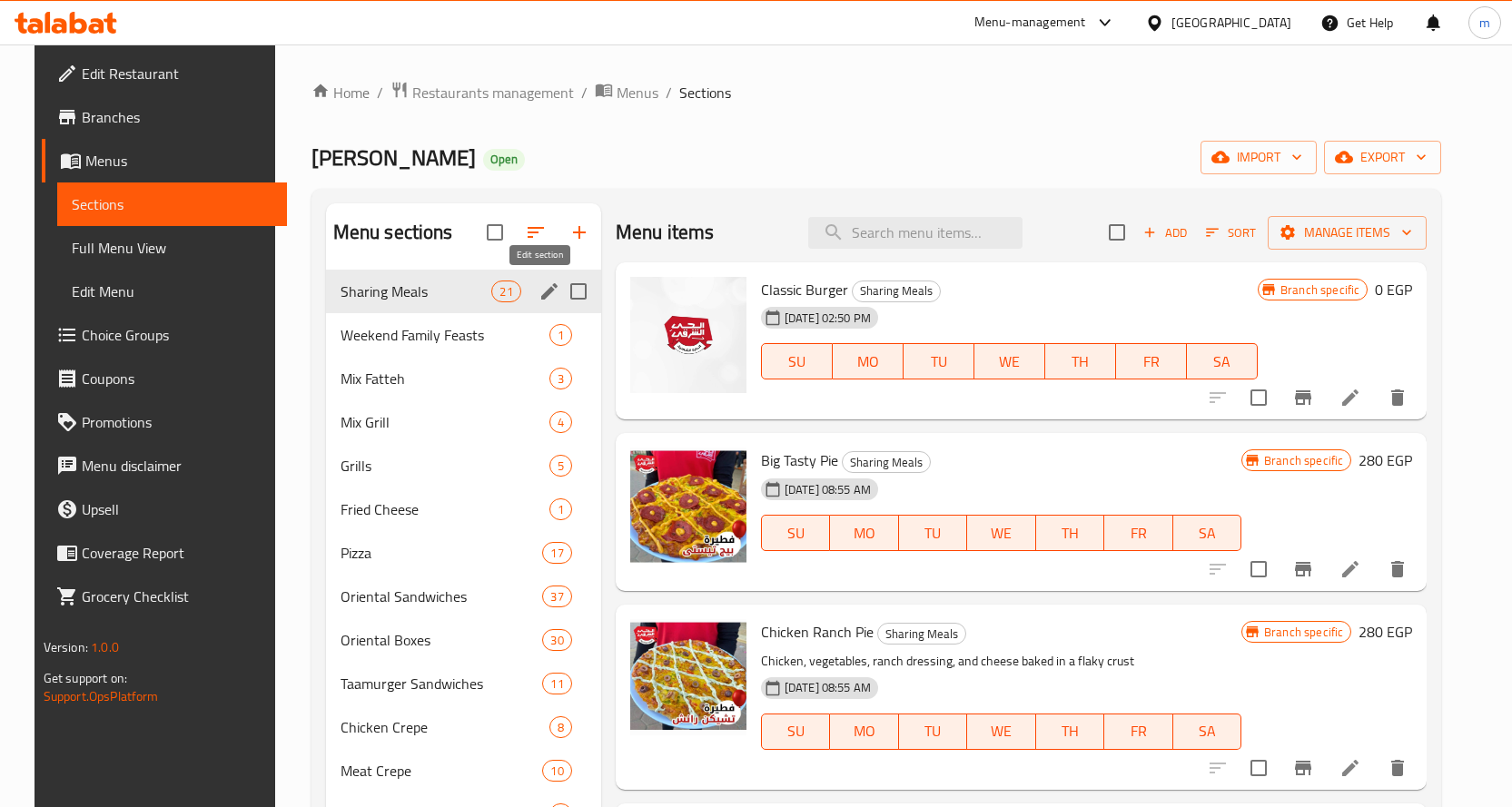
click at [539, 283] on icon "edit" at bounding box center [549, 291] width 22 height 22
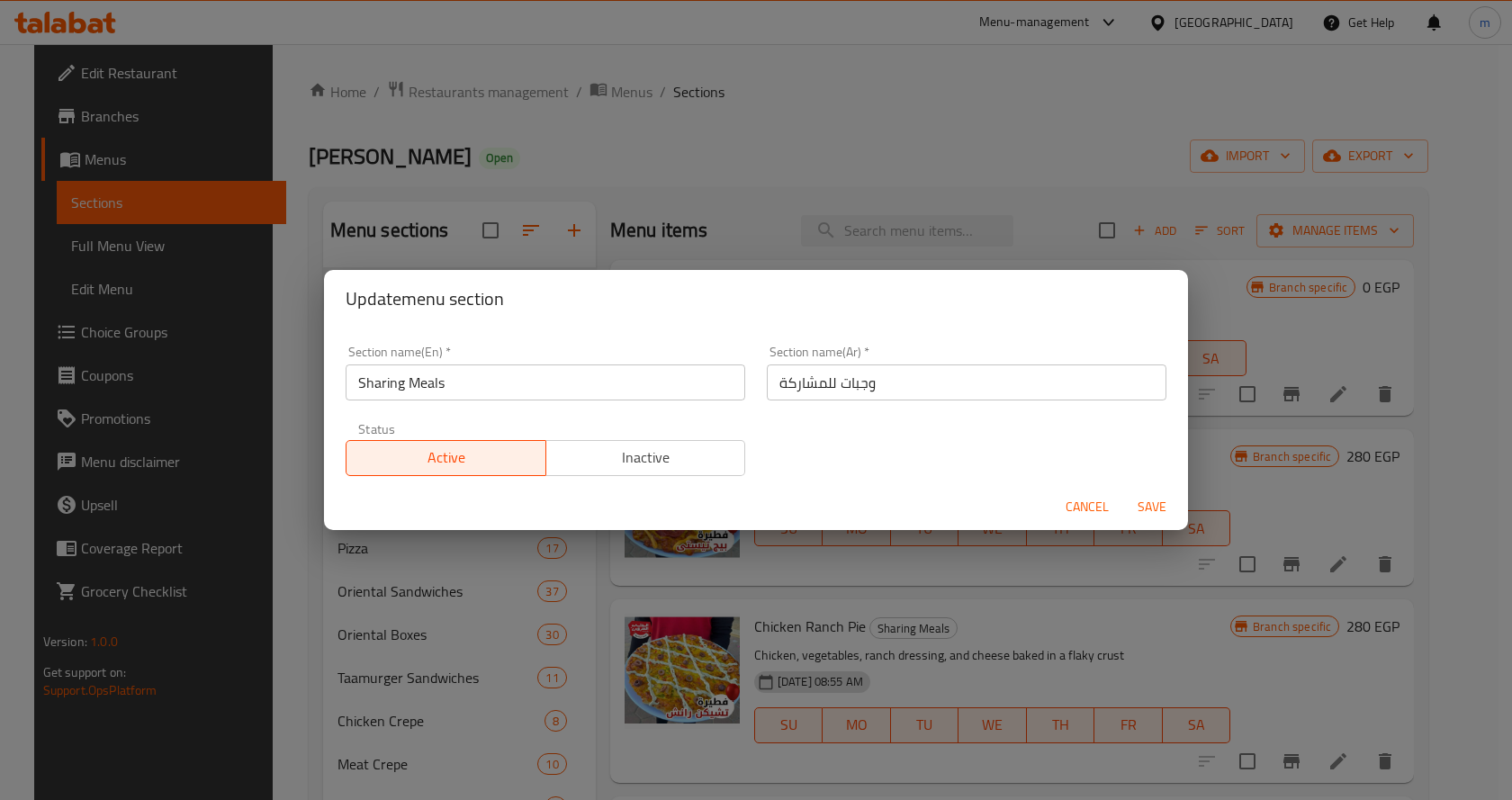
click at [642, 217] on div "Update menu section Section name(En)   * Sharing Meals Section name(En) * Secti…" at bounding box center [756, 400] width 1512 height 800
click at [1069, 508] on span "Cancel" at bounding box center [1087, 507] width 43 height 22
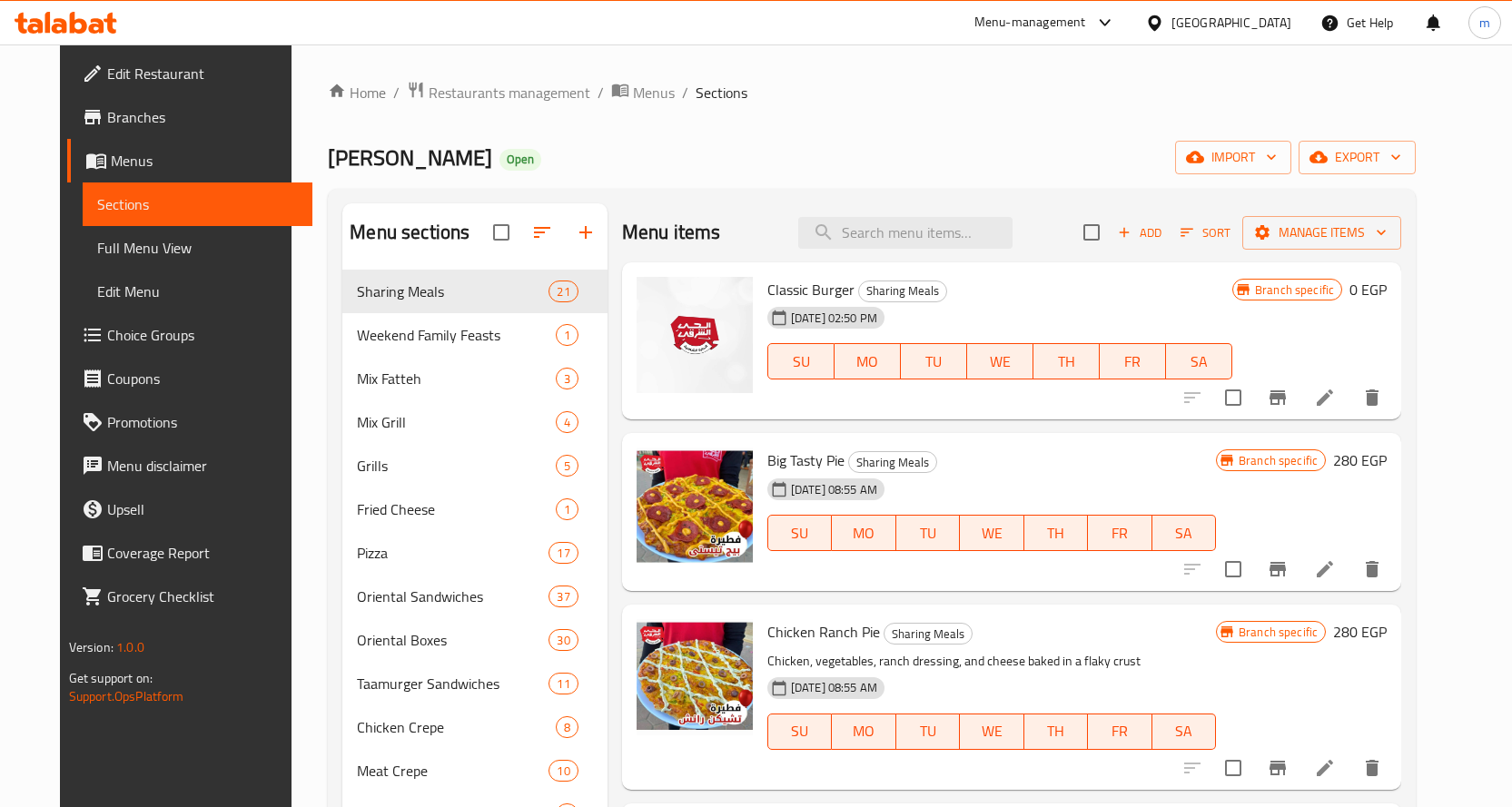
click at [1289, 404] on icon "Branch-specific-item" at bounding box center [1277, 398] width 22 height 22
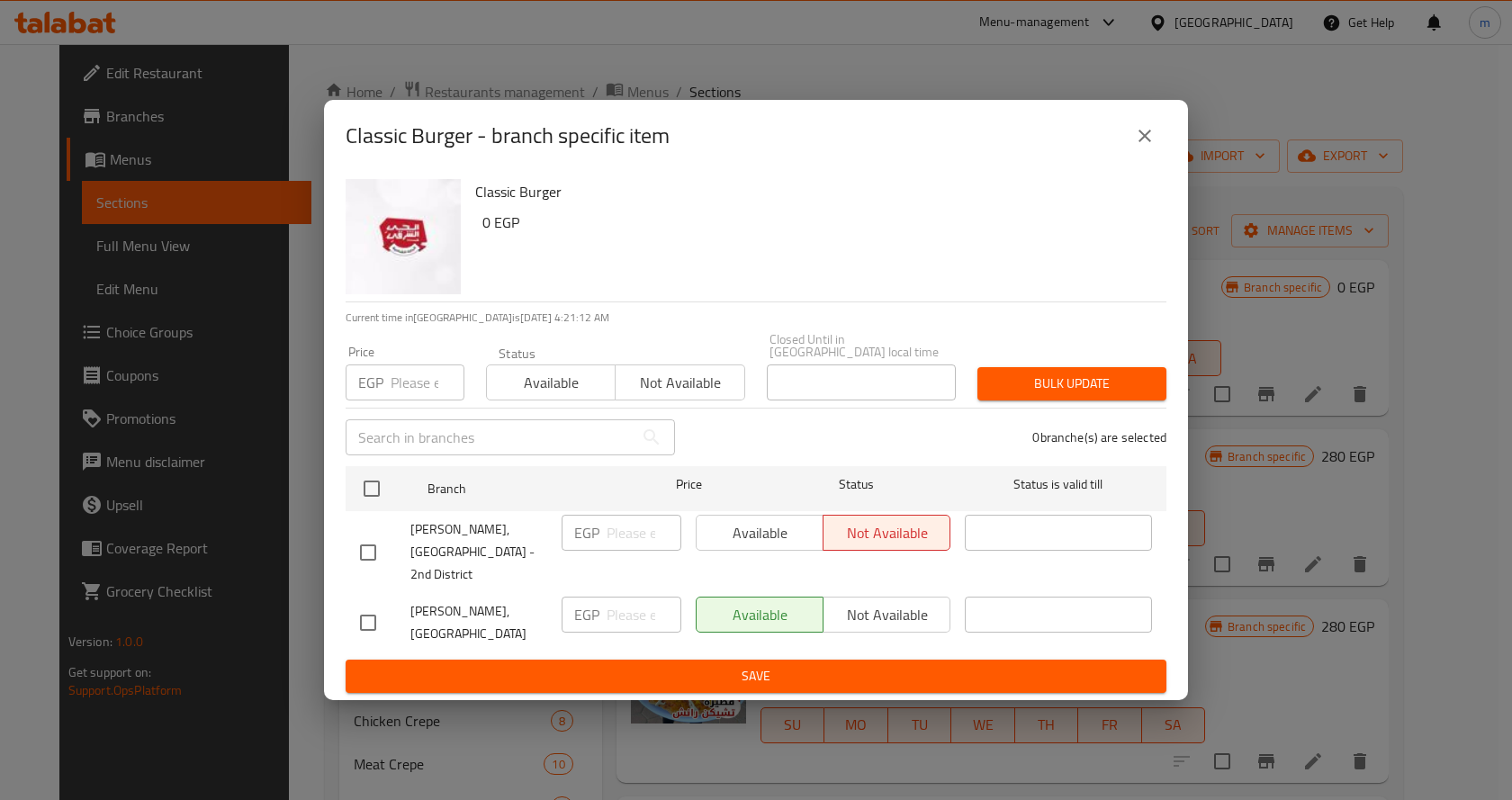
click at [1139, 147] on icon "close" at bounding box center [1144, 136] width 21 height 21
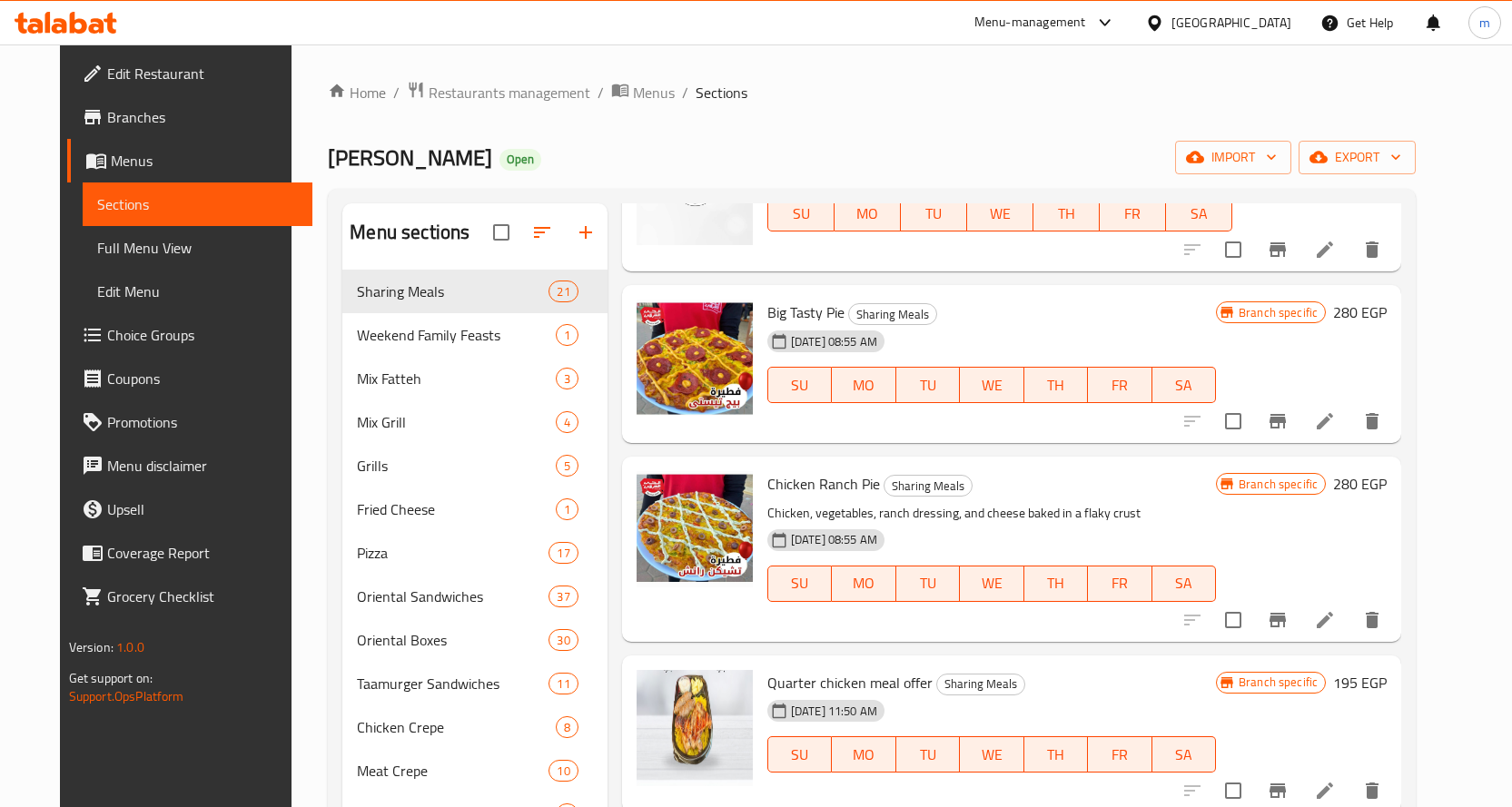
scroll to position [272, 0]
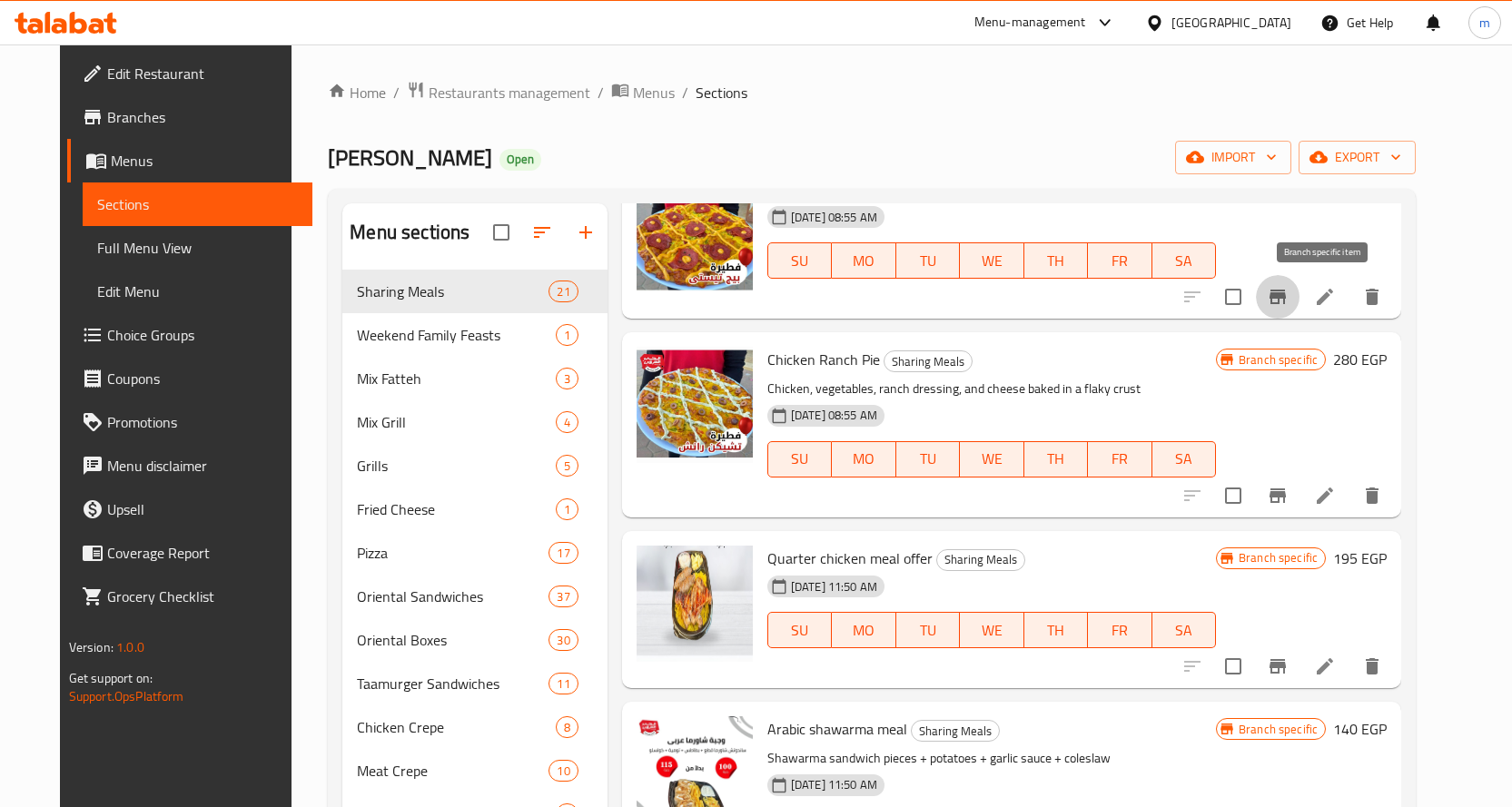
click at [1289, 307] on icon "Branch-specific-item" at bounding box center [1277, 297] width 22 height 22
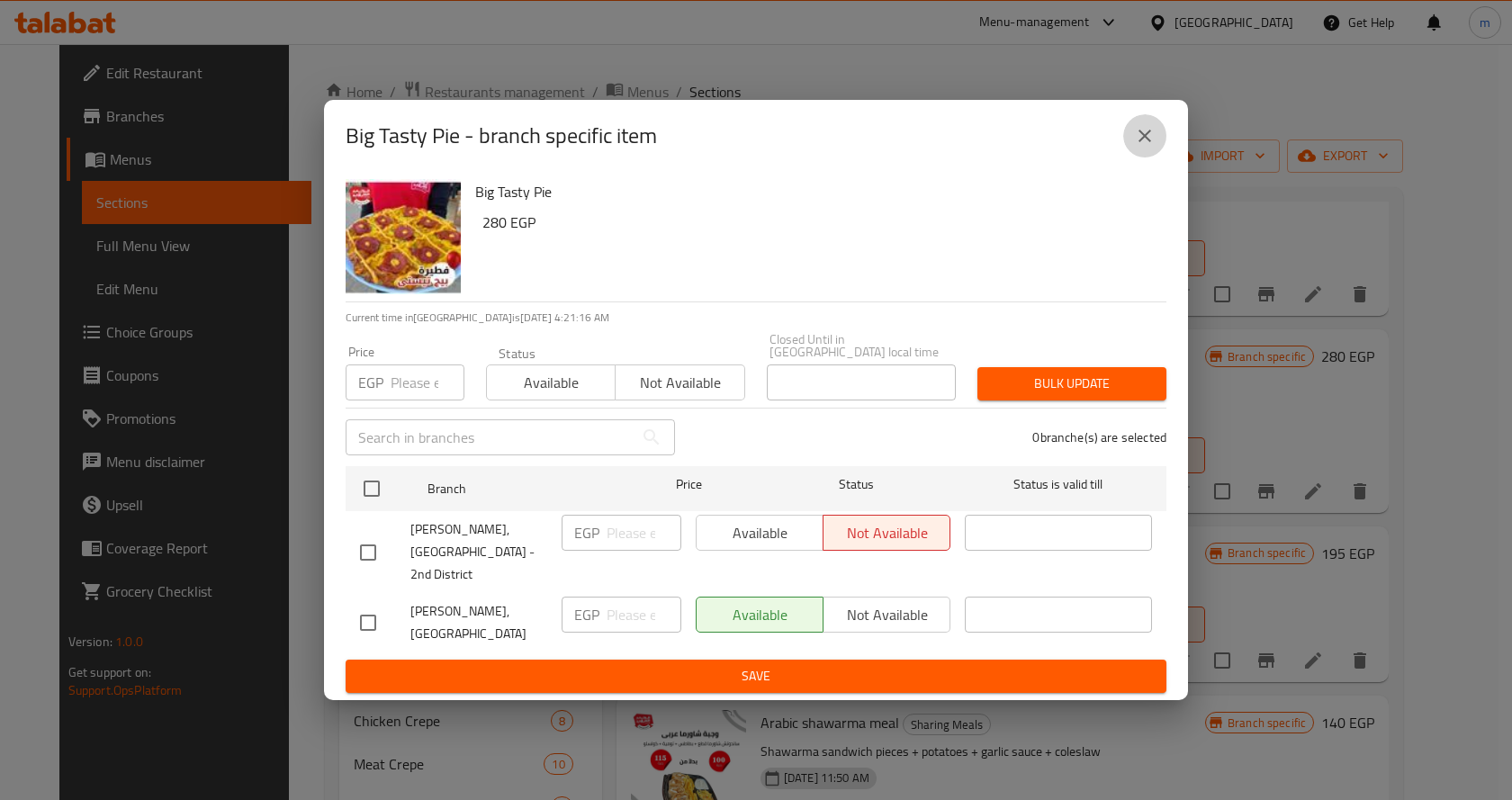
click at [1134, 147] on icon "close" at bounding box center [1144, 136] width 21 height 21
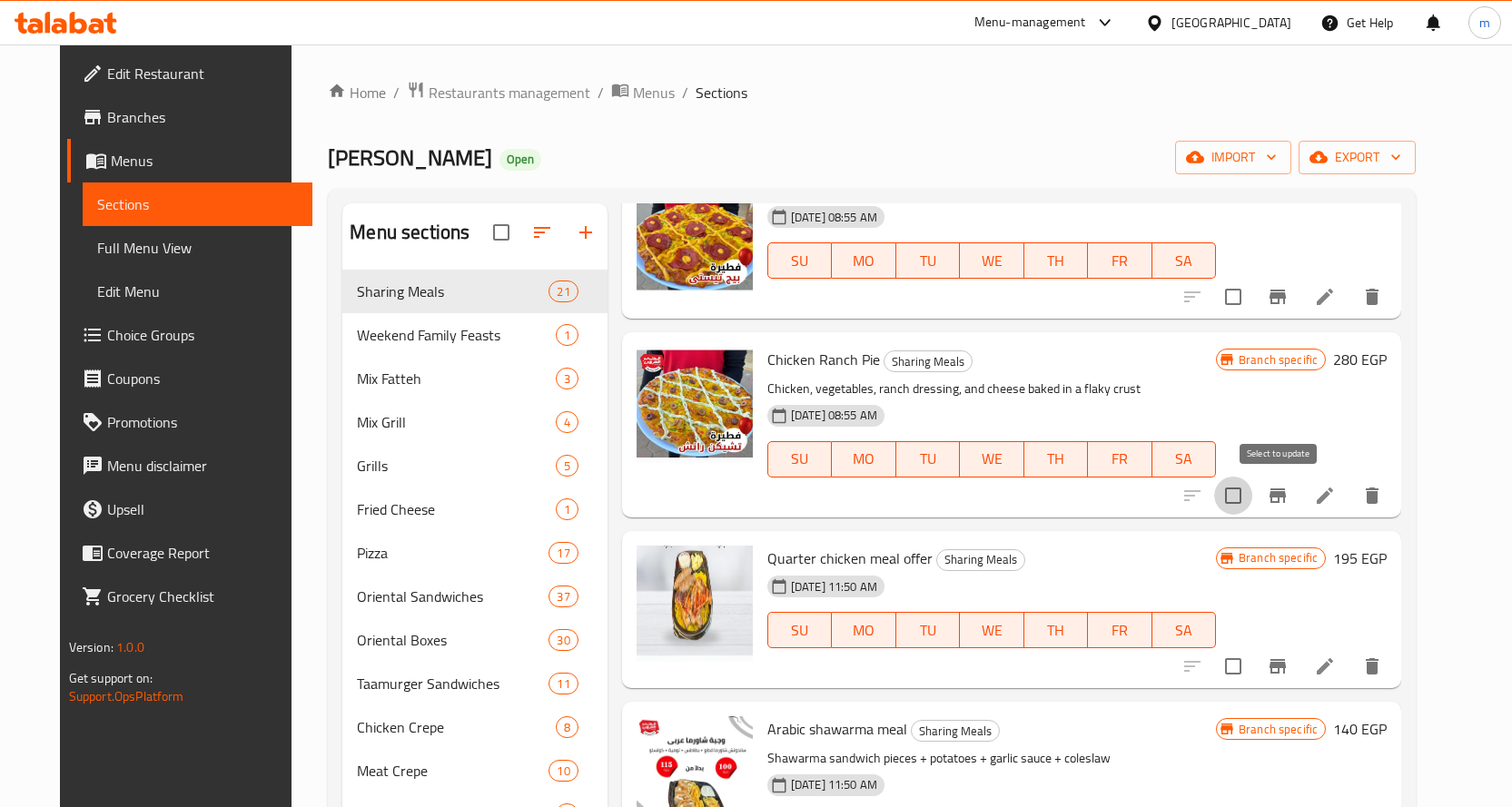
click at [1252, 495] on input "checkbox" at bounding box center [1233, 495] width 38 height 38
click at [1252, 489] on input "checkbox" at bounding box center [1233, 495] width 38 height 38
checkbox input "false"
click at [1299, 482] on button "Branch-specific-item" at bounding box center [1277, 496] width 43 height 43
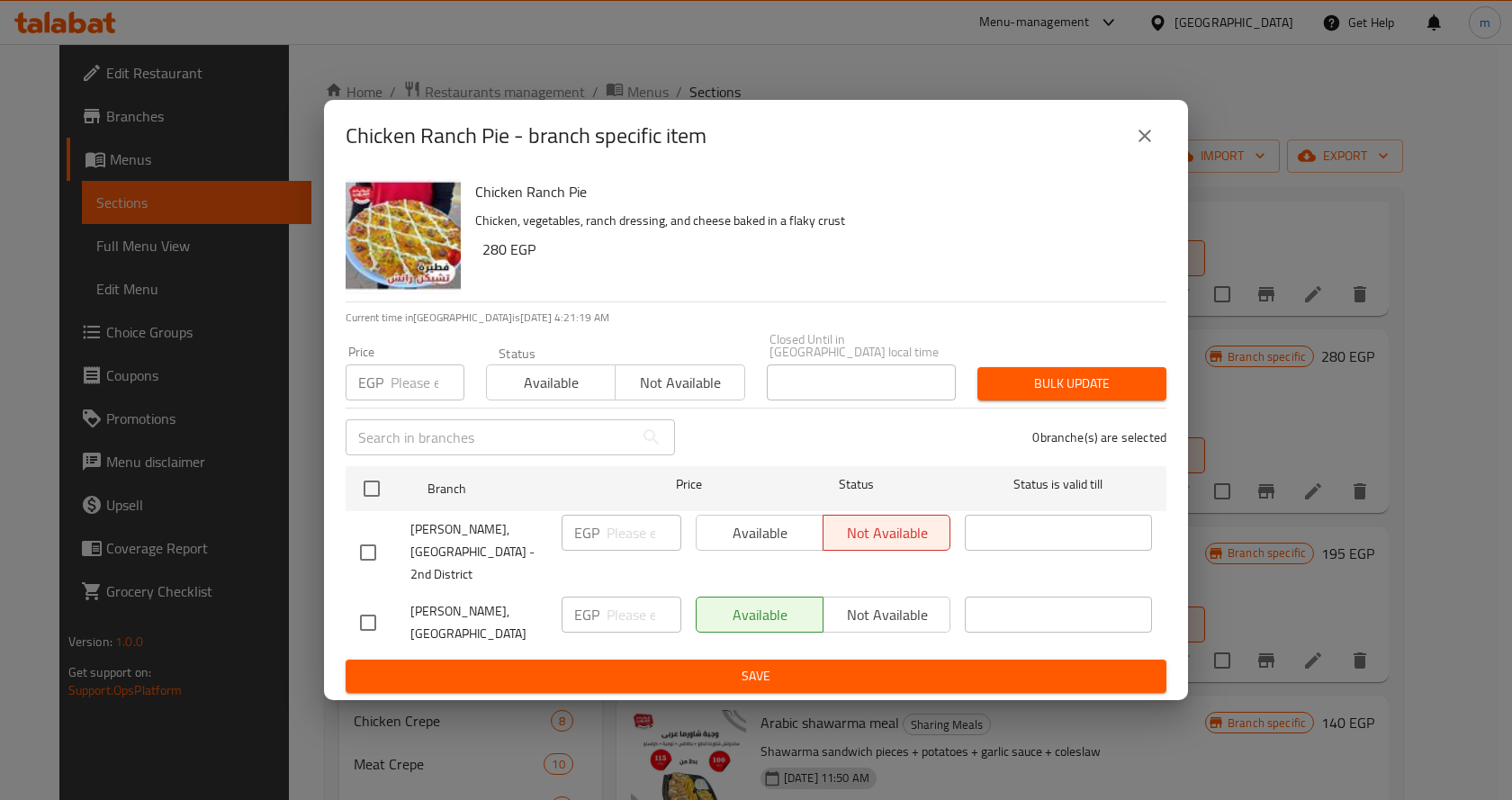
click at [1136, 147] on icon "close" at bounding box center [1144, 136] width 21 height 21
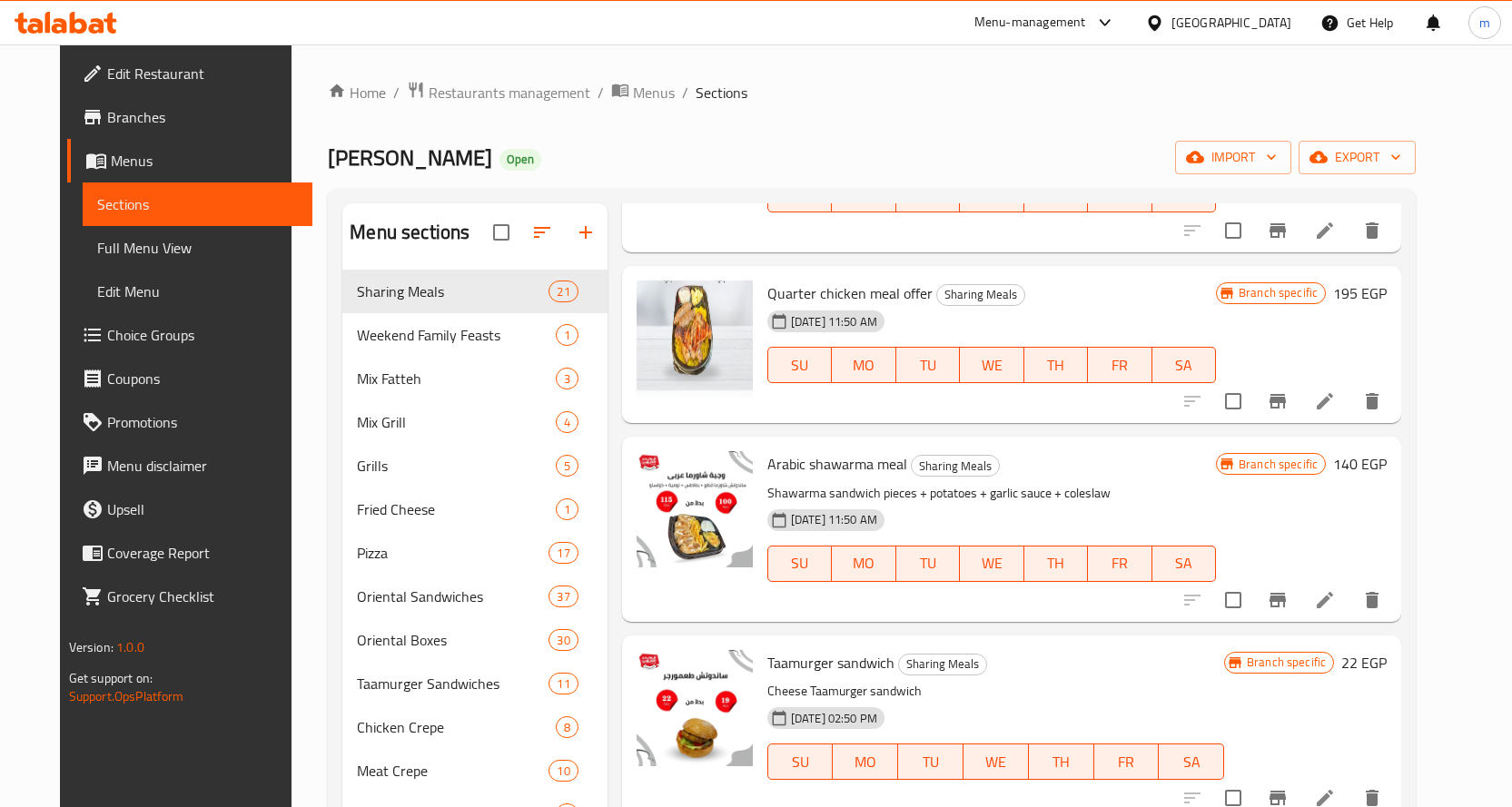
scroll to position [545, 0]
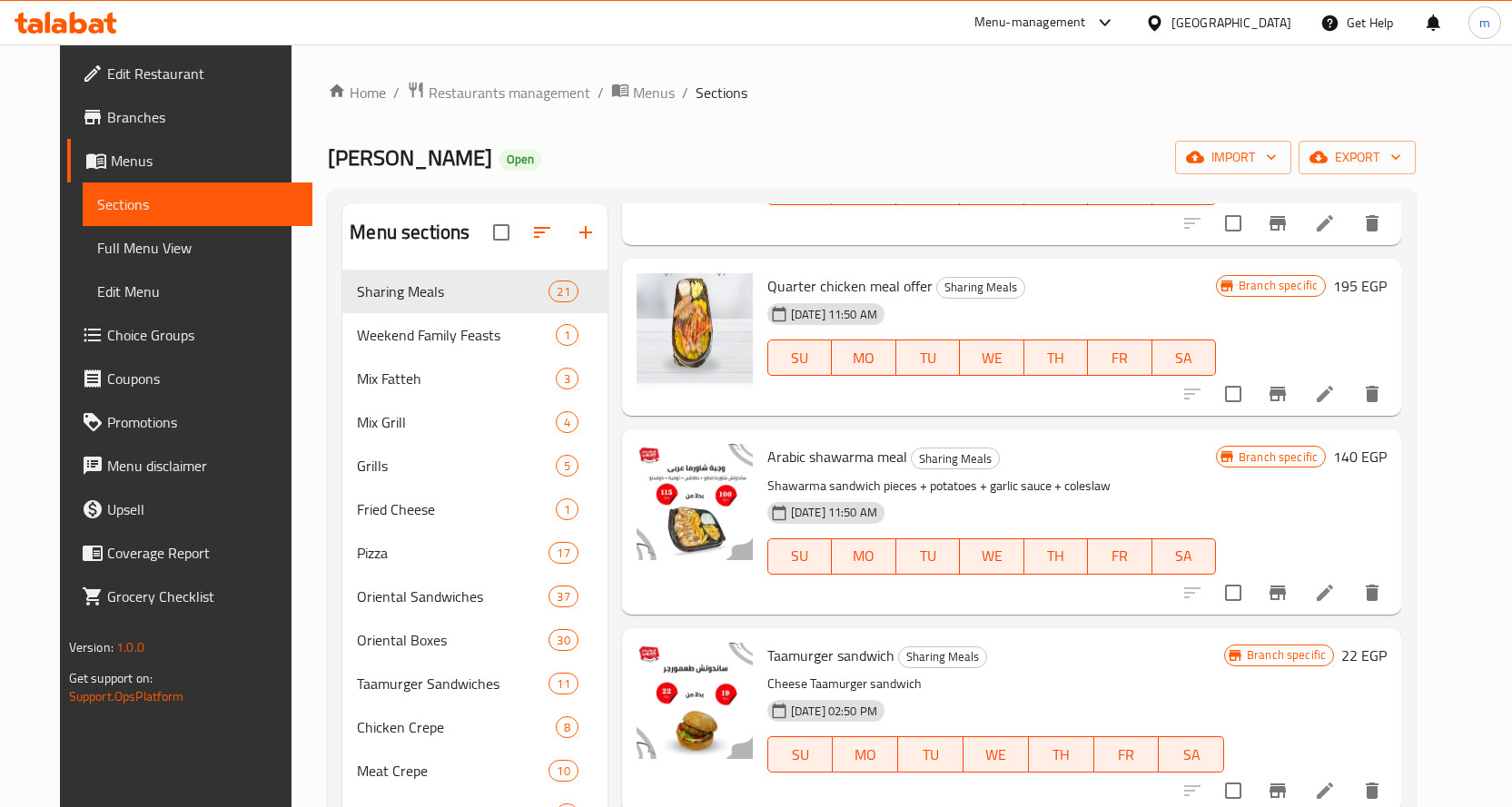
click at [1289, 398] on icon "Branch-specific-item" at bounding box center [1277, 394] width 22 height 22
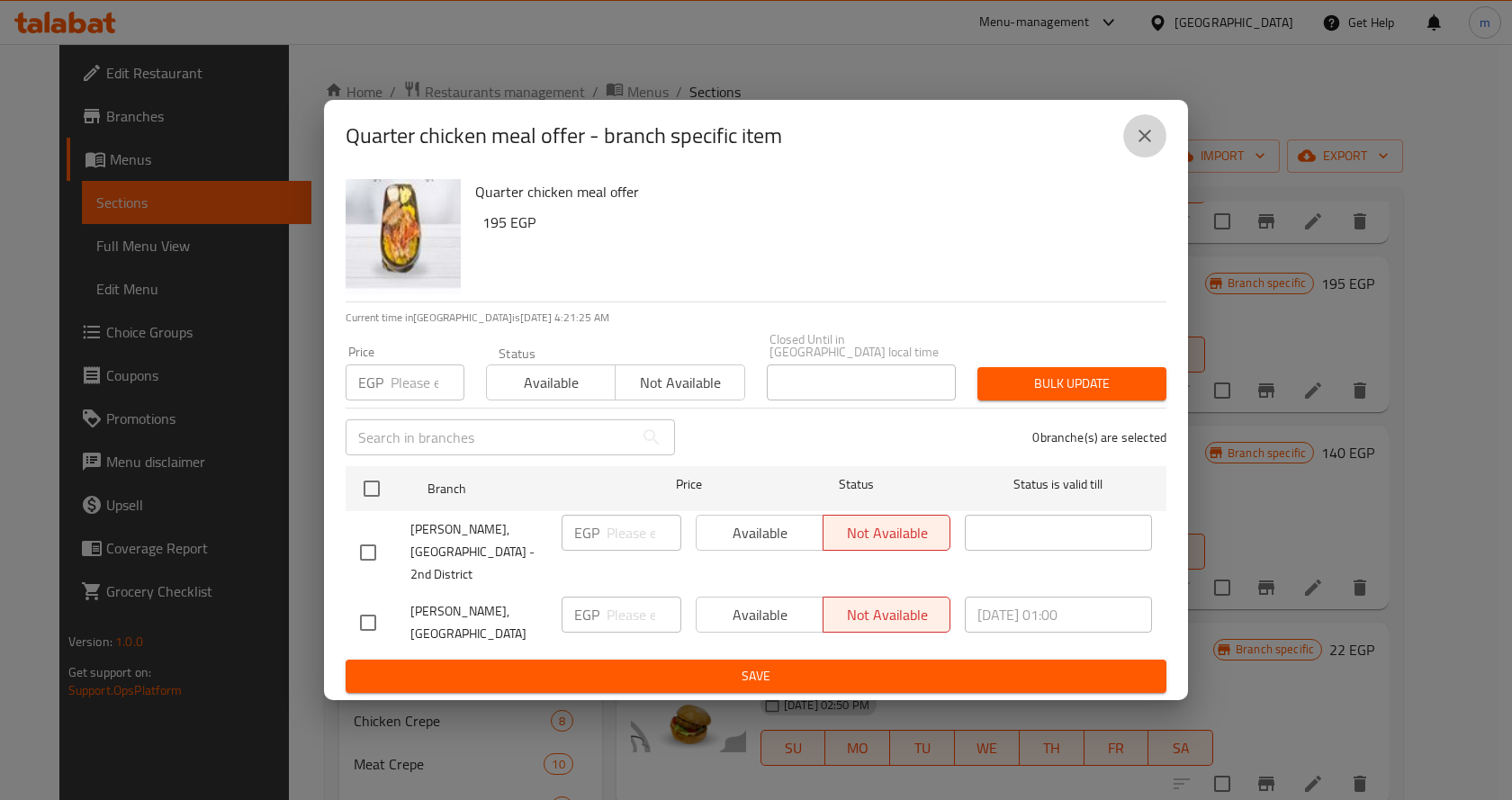
click at [1154, 147] on icon "close" at bounding box center [1144, 136] width 21 height 21
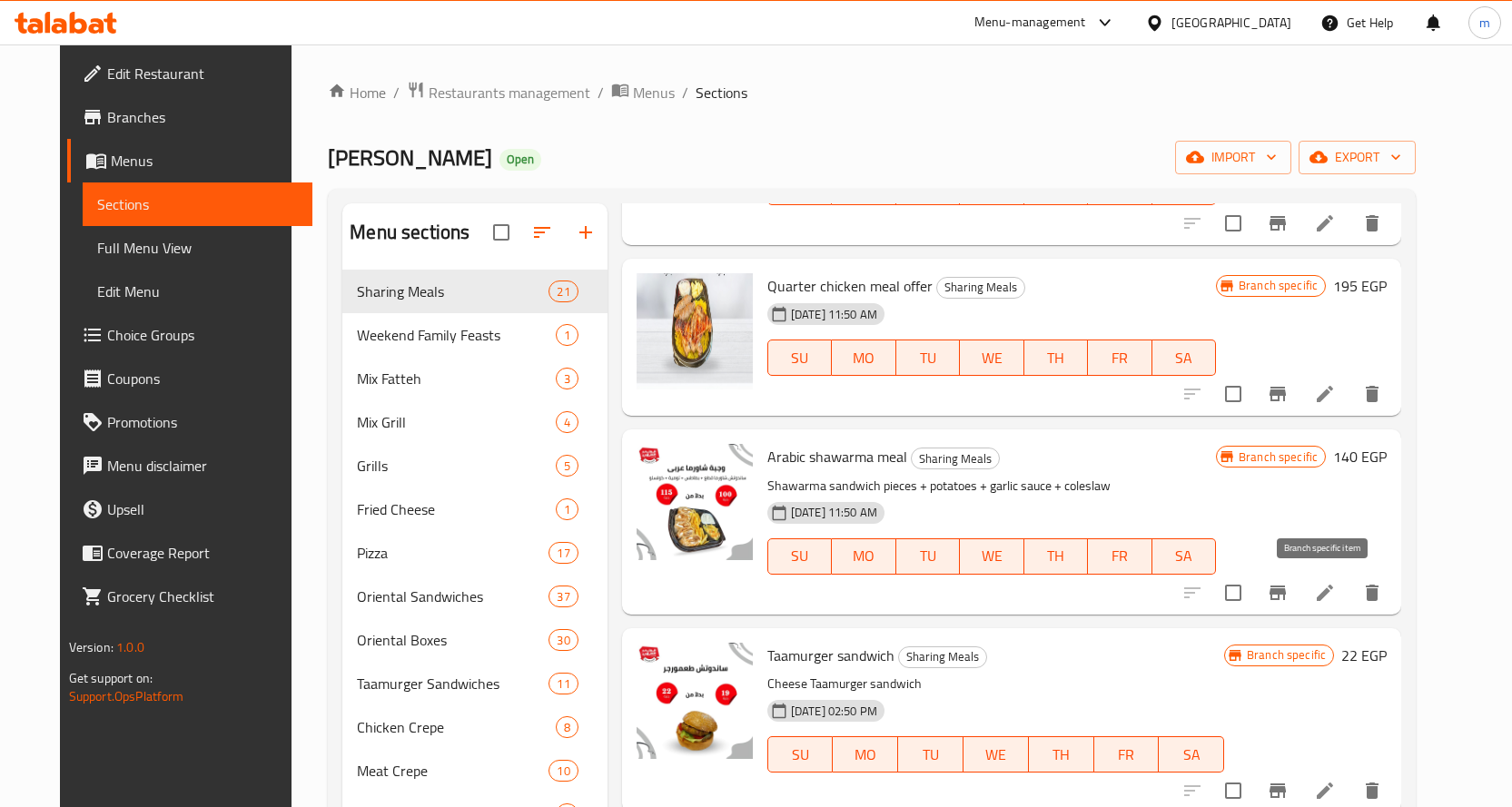
click at [1299, 579] on button "Branch-specific-item" at bounding box center [1277, 593] width 43 height 43
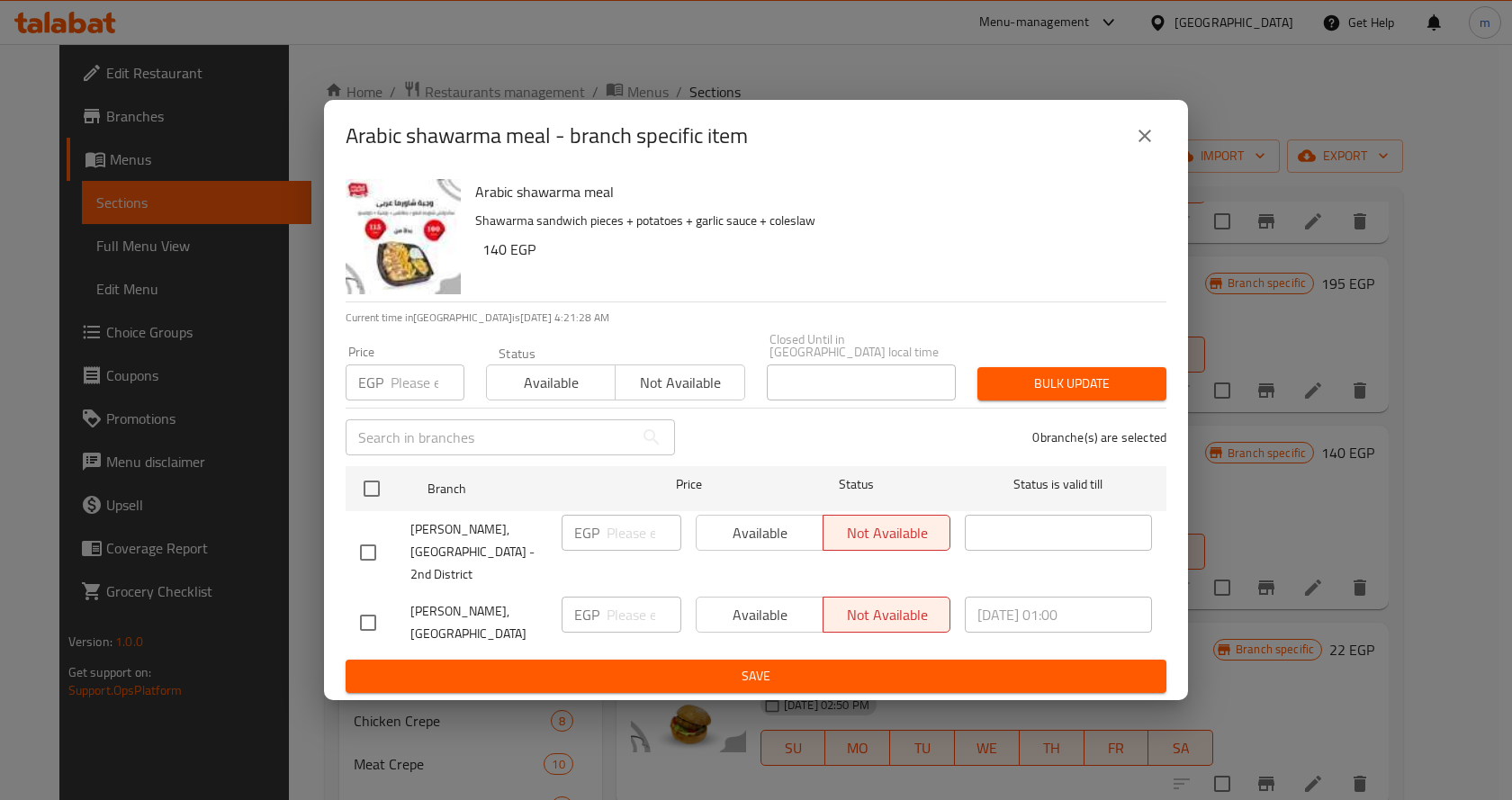
click at [1140, 140] on button "close" at bounding box center [1144, 136] width 43 height 43
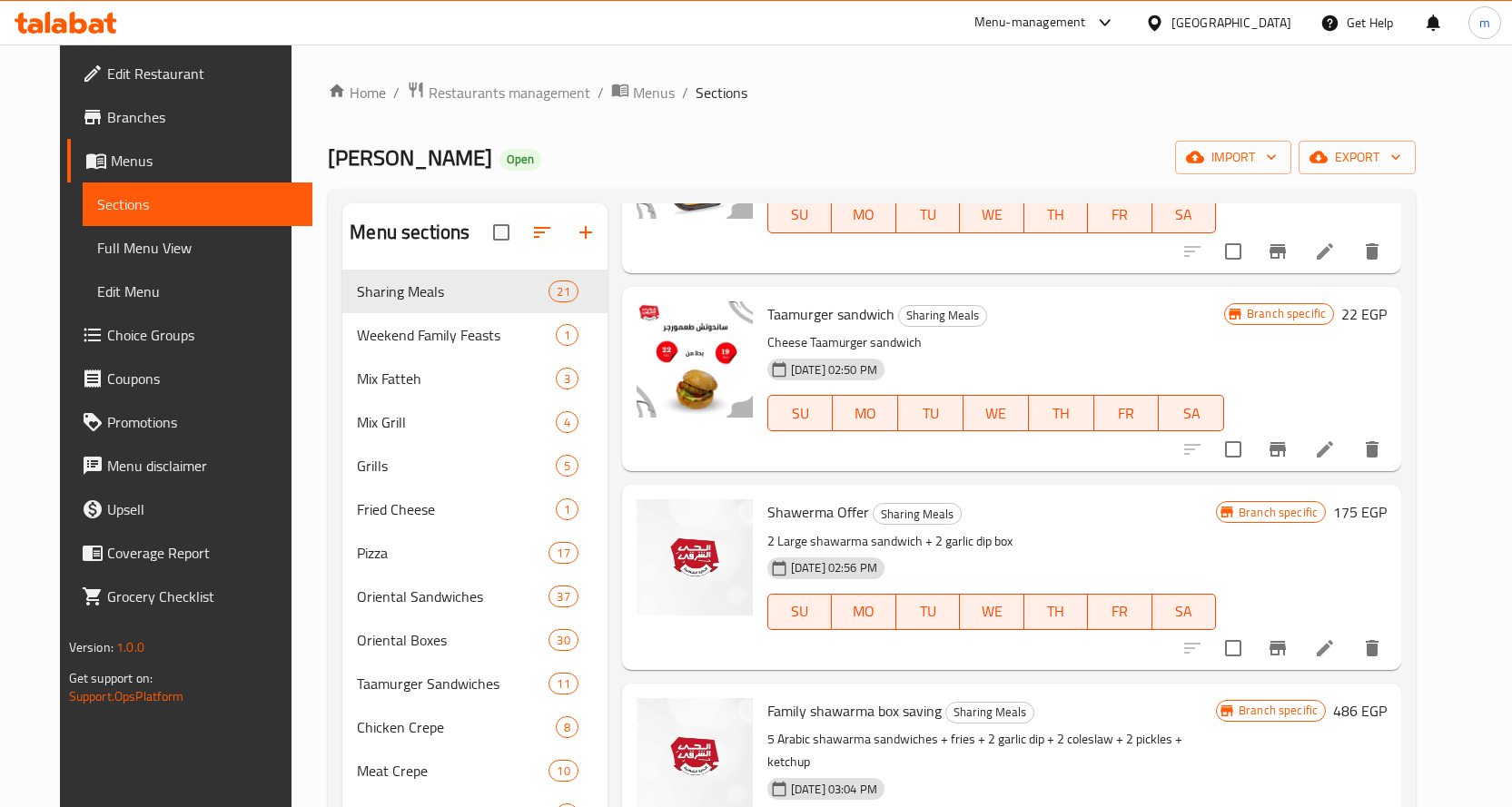
scroll to position [908, 0]
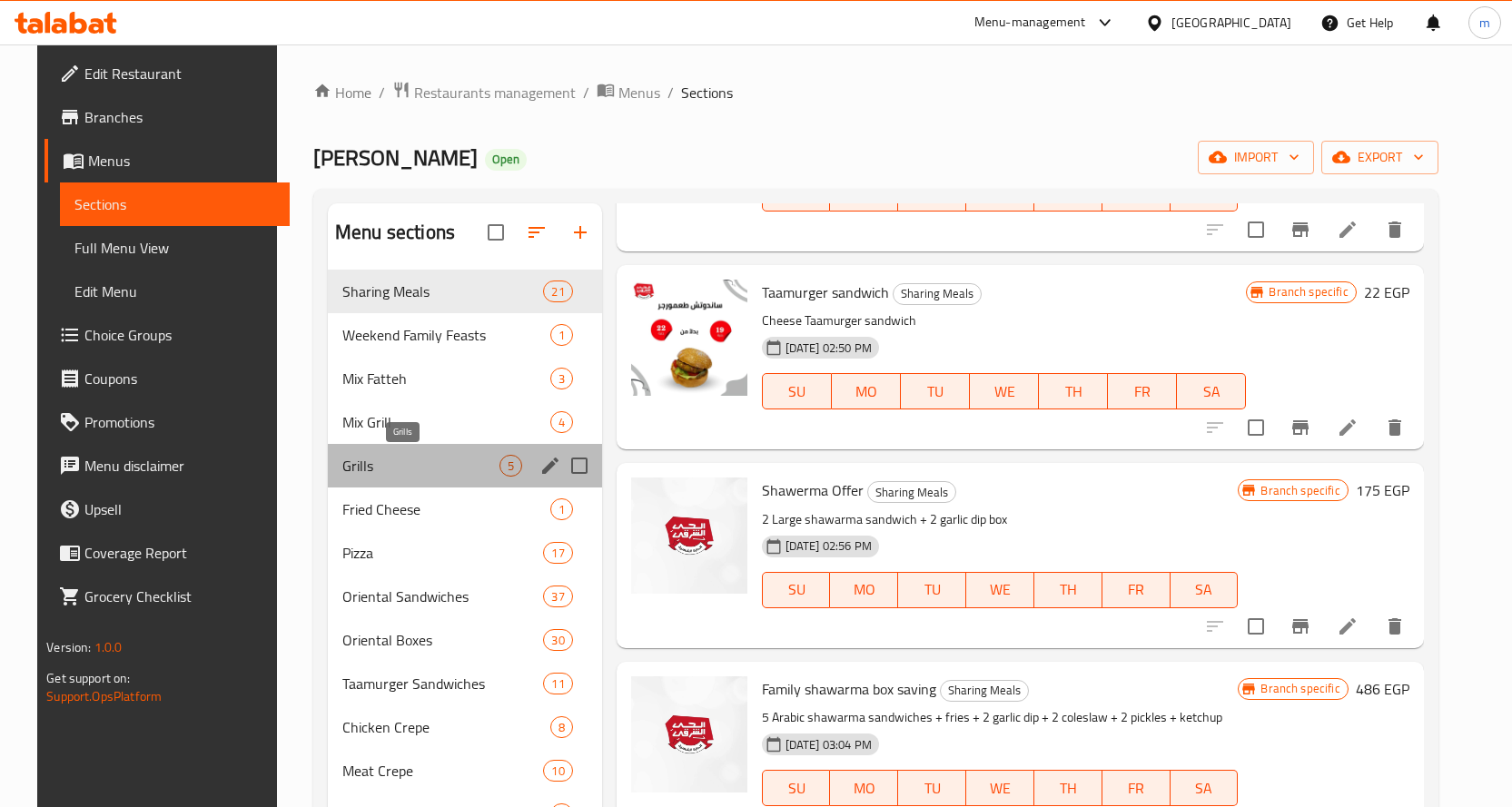
click at [402, 460] on span "Grills" at bounding box center [420, 465] width 157 height 22
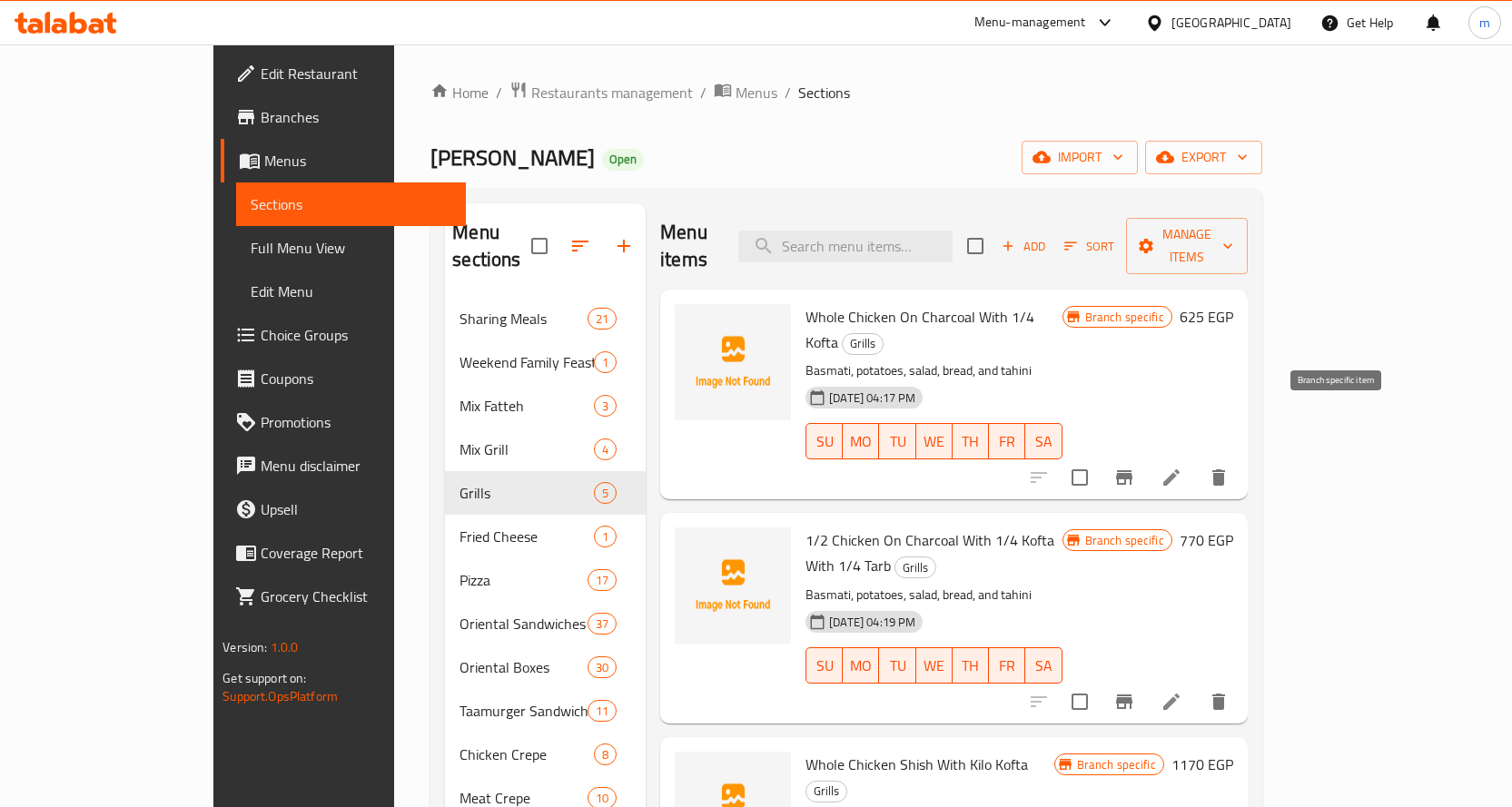
click at [1146, 455] on button "Branch-specific-item" at bounding box center [1124, 477] width 43 height 43
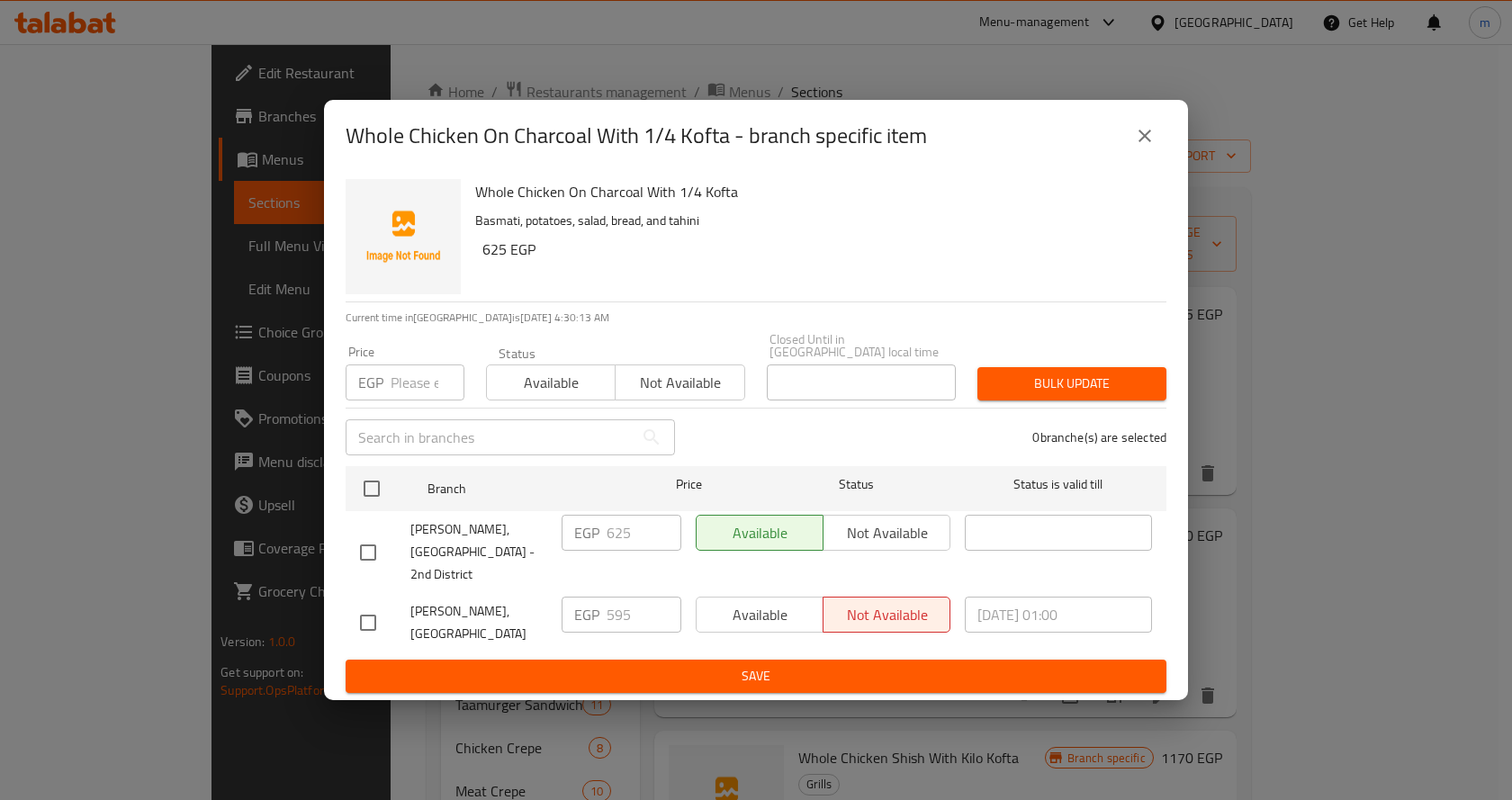
click at [1148, 143] on icon "close" at bounding box center [1144, 136] width 21 height 21
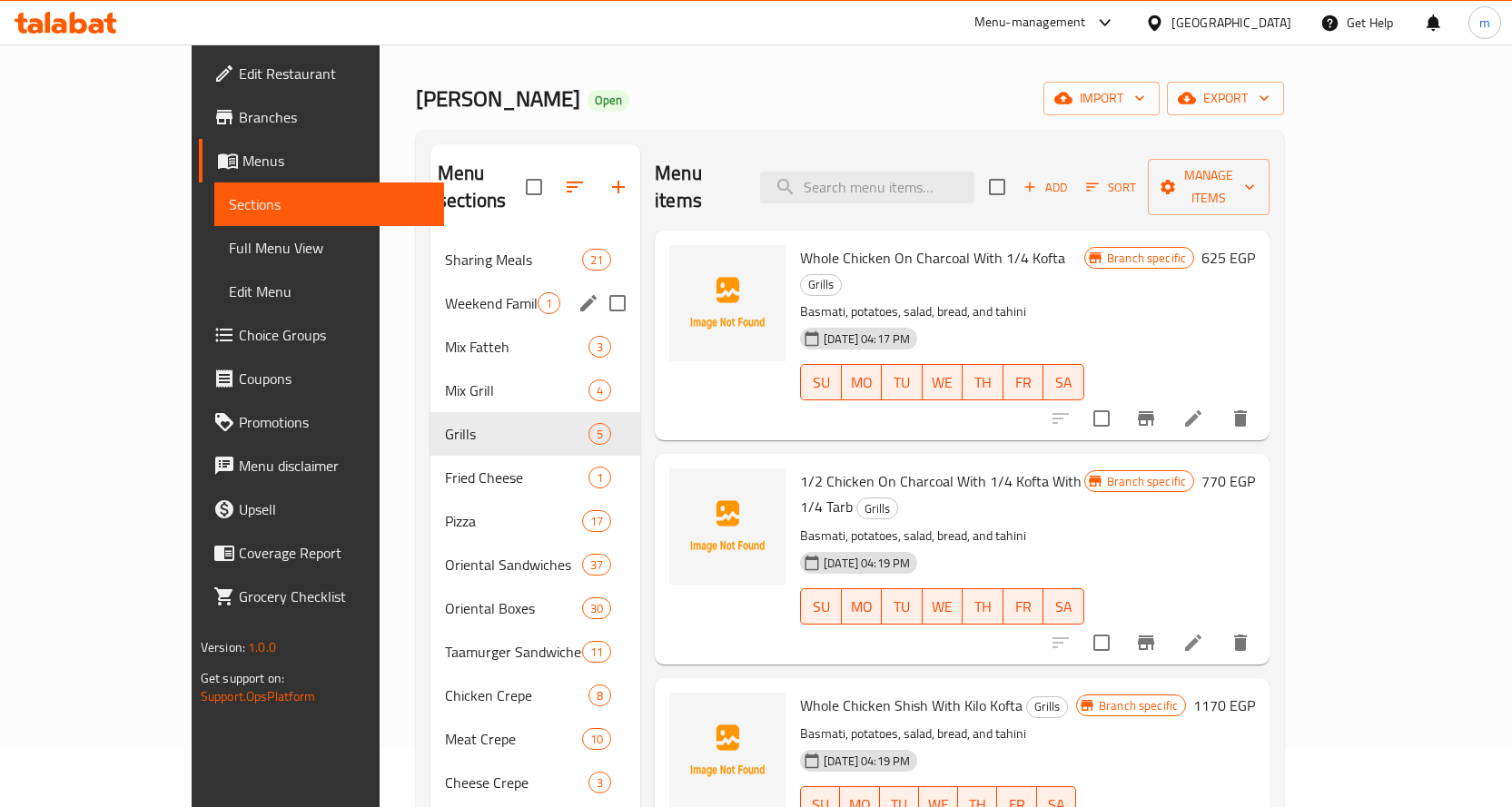
scroll to position [91, 0]
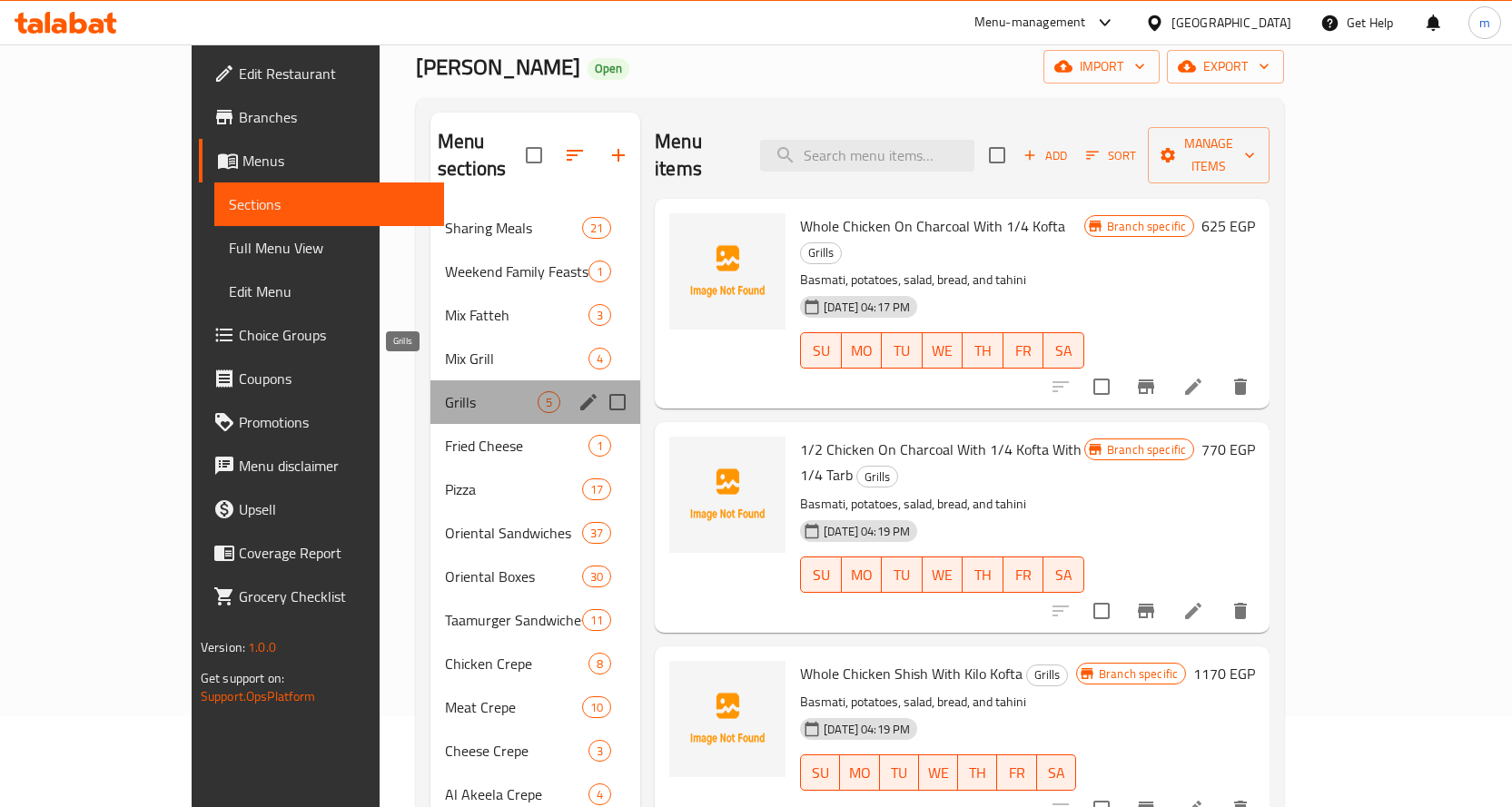
click at [445, 391] on span "Grills" at bounding box center [491, 402] width 93 height 22
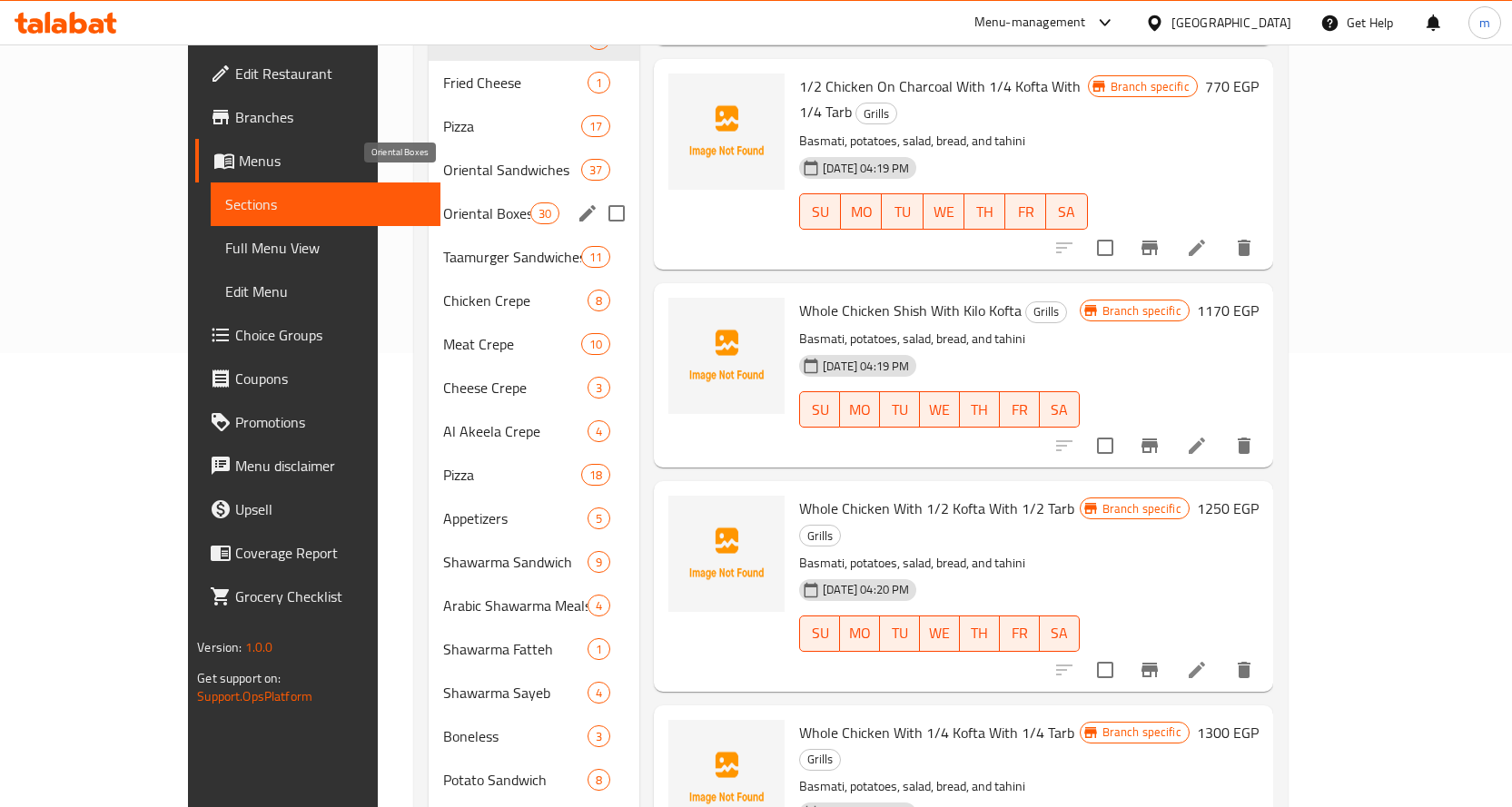
scroll to position [363, 0]
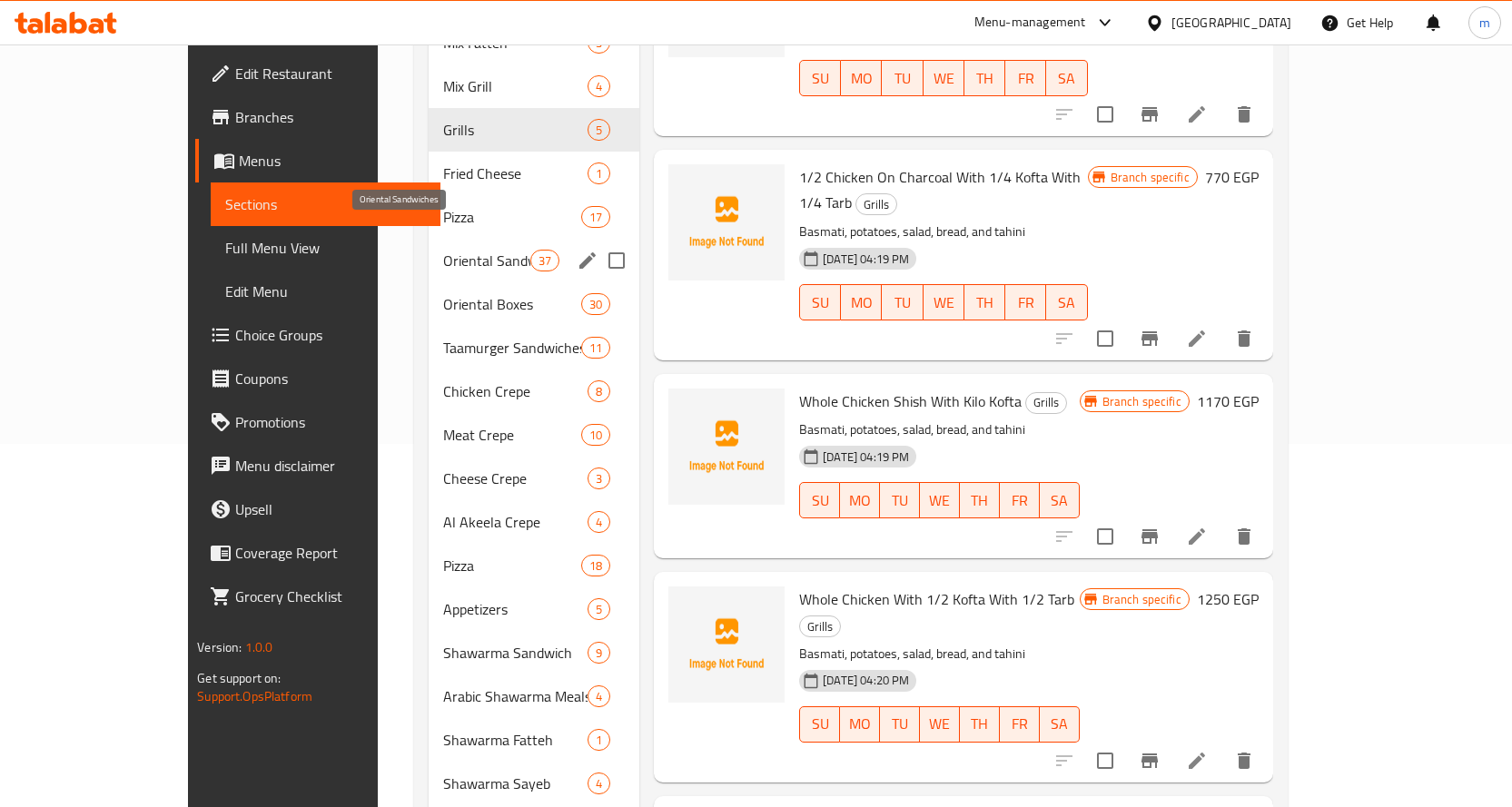
click at [443, 250] on span "Oriental Sandwiches" at bounding box center [486, 261] width 87 height 22
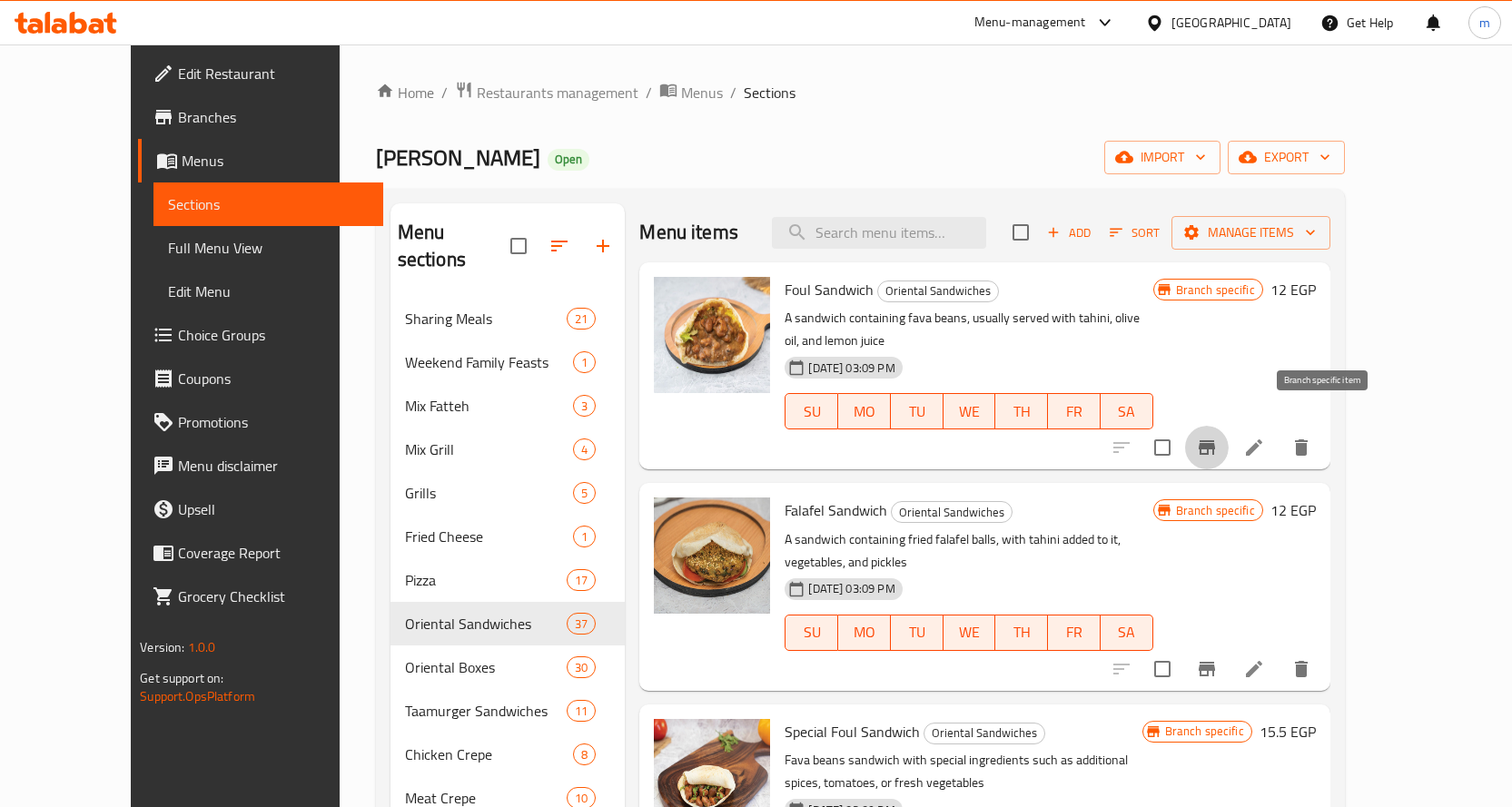
click at [1215, 440] on icon "Branch-specific-item" at bounding box center [1206, 447] width 17 height 15
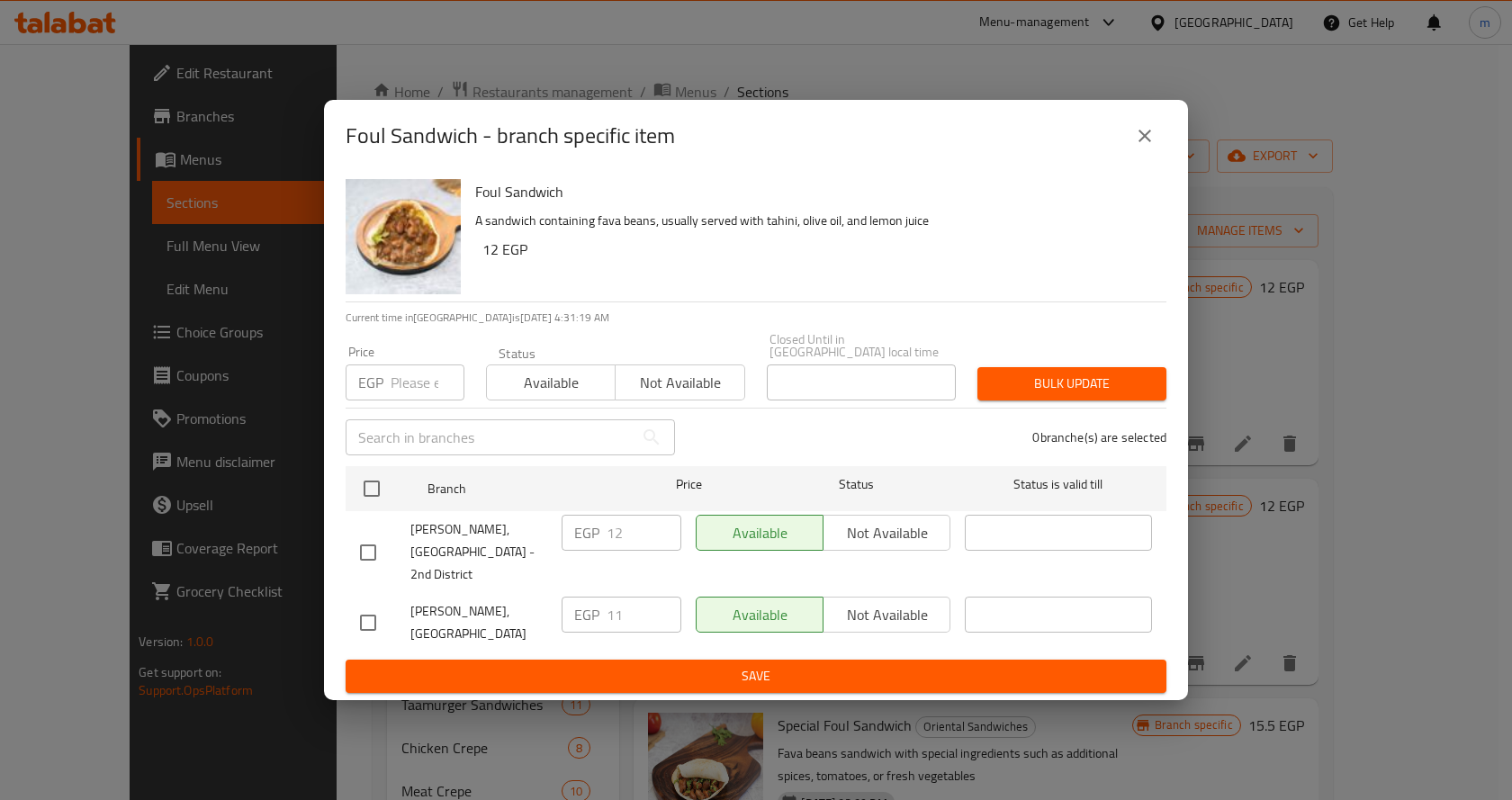
click at [1145, 147] on icon "close" at bounding box center [1144, 136] width 21 height 21
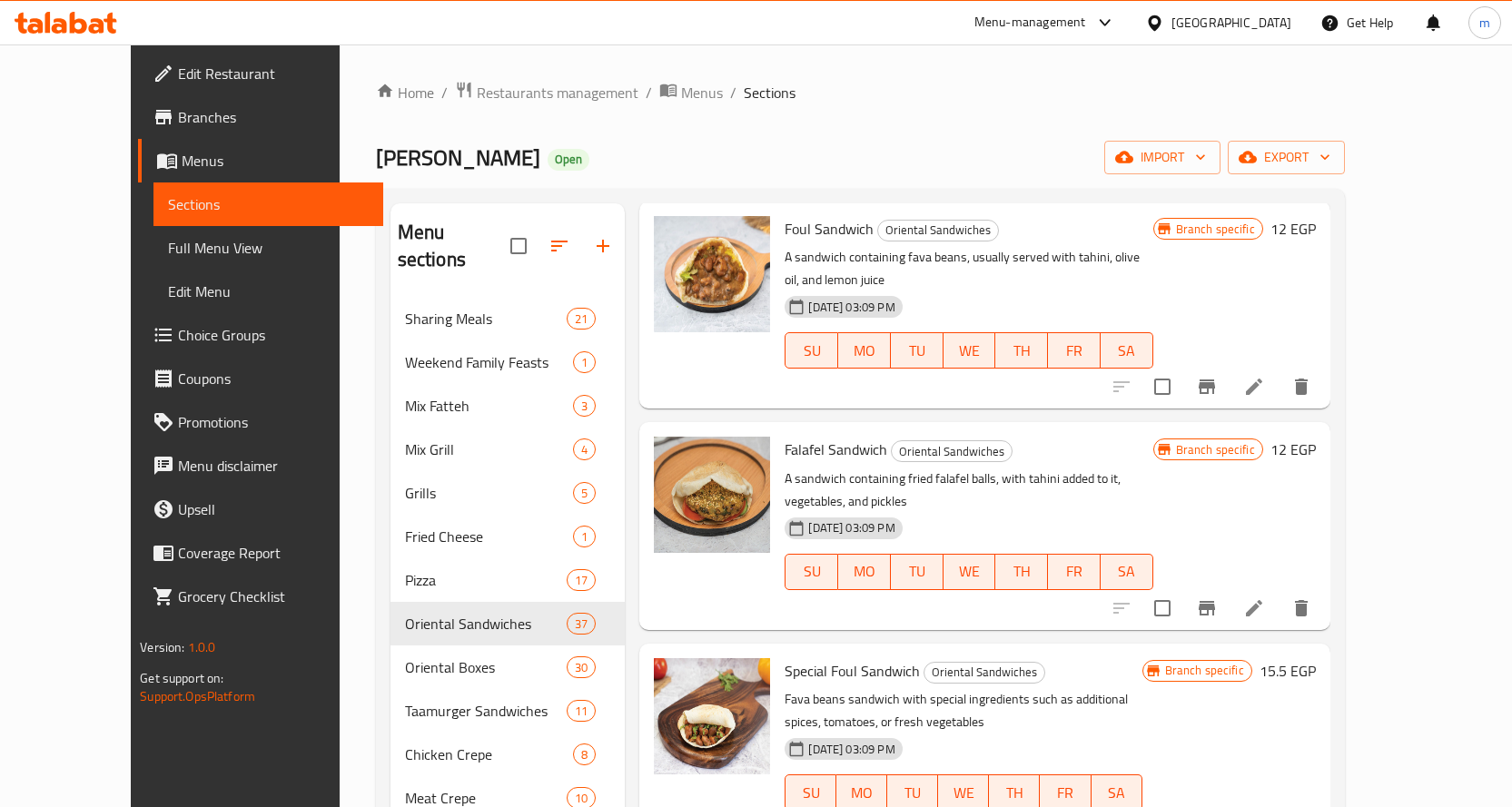
scroll to position [91, 0]
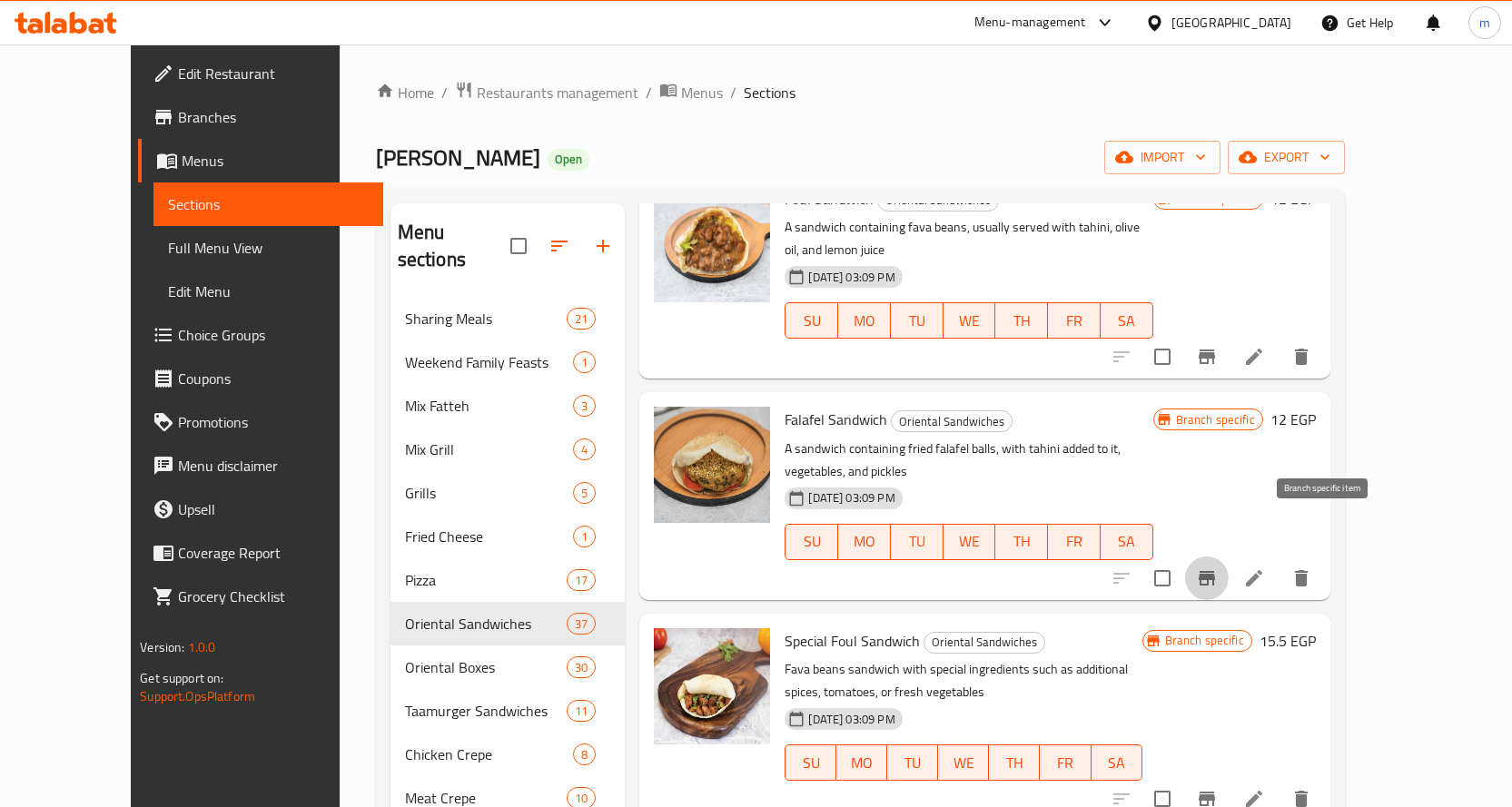
click at [1215, 571] on icon "Branch-specific-item" at bounding box center [1206, 578] width 17 height 15
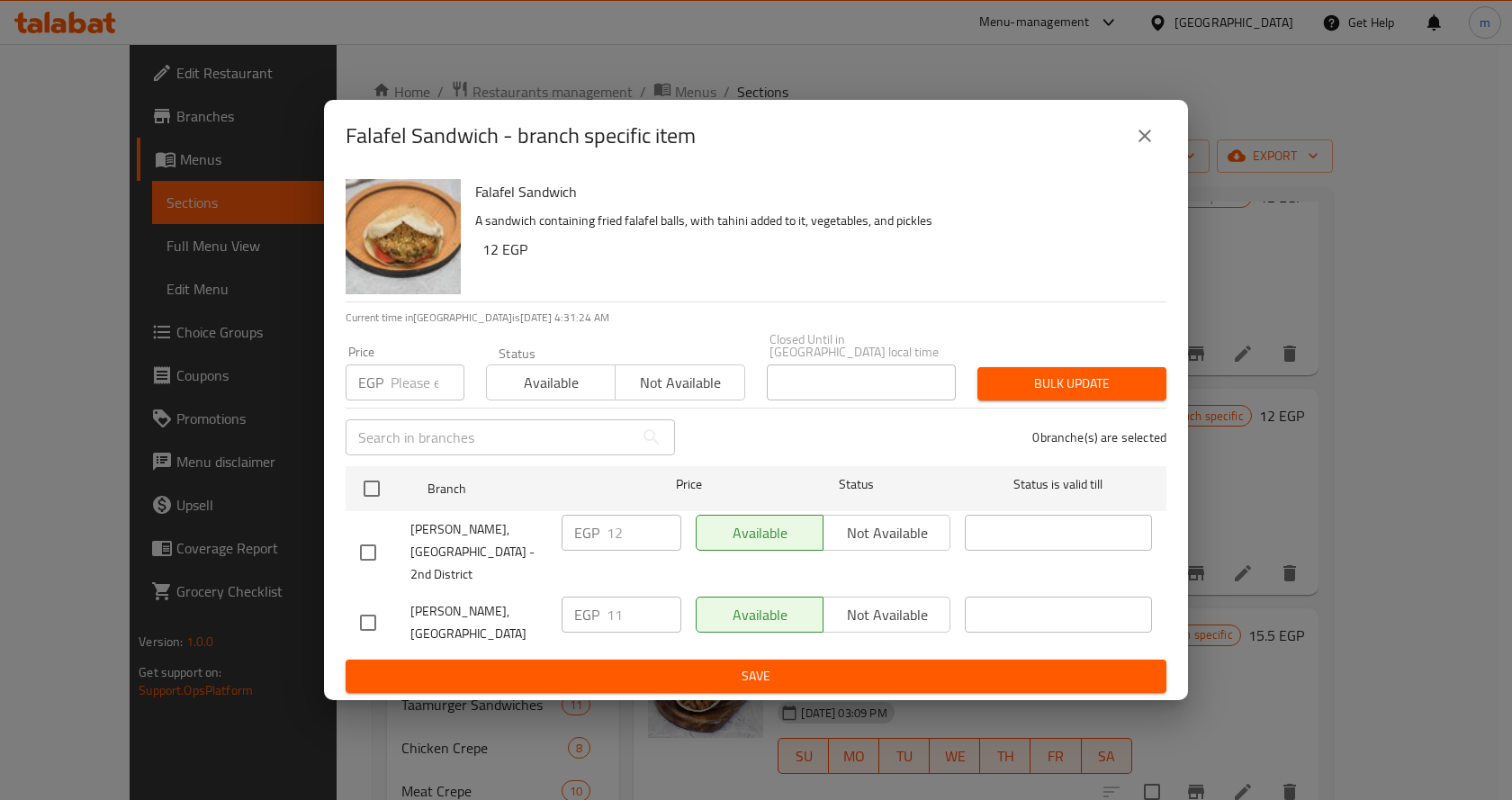
click at [1137, 147] on icon "close" at bounding box center [1144, 136] width 21 height 21
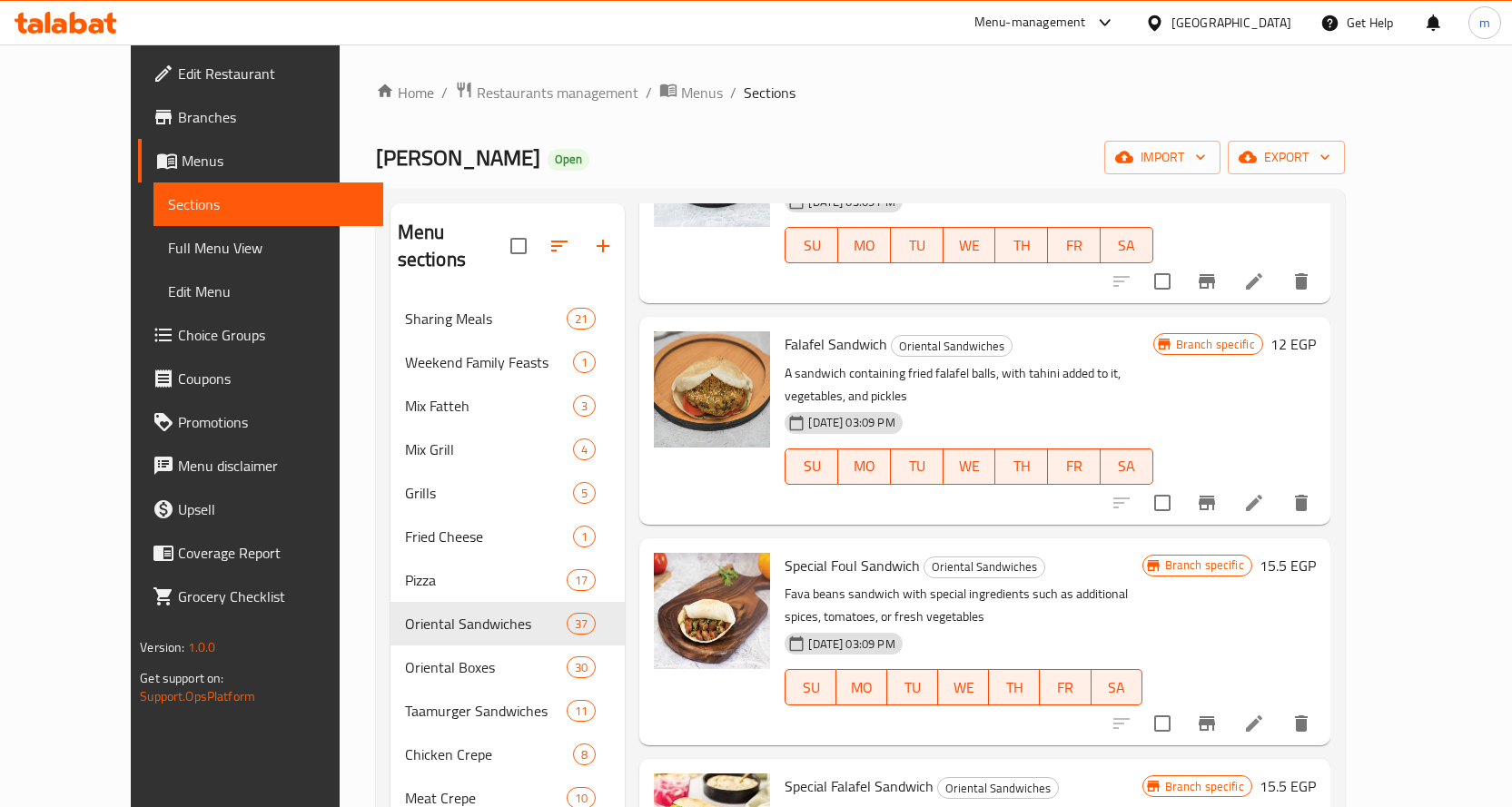
scroll to position [363, 0]
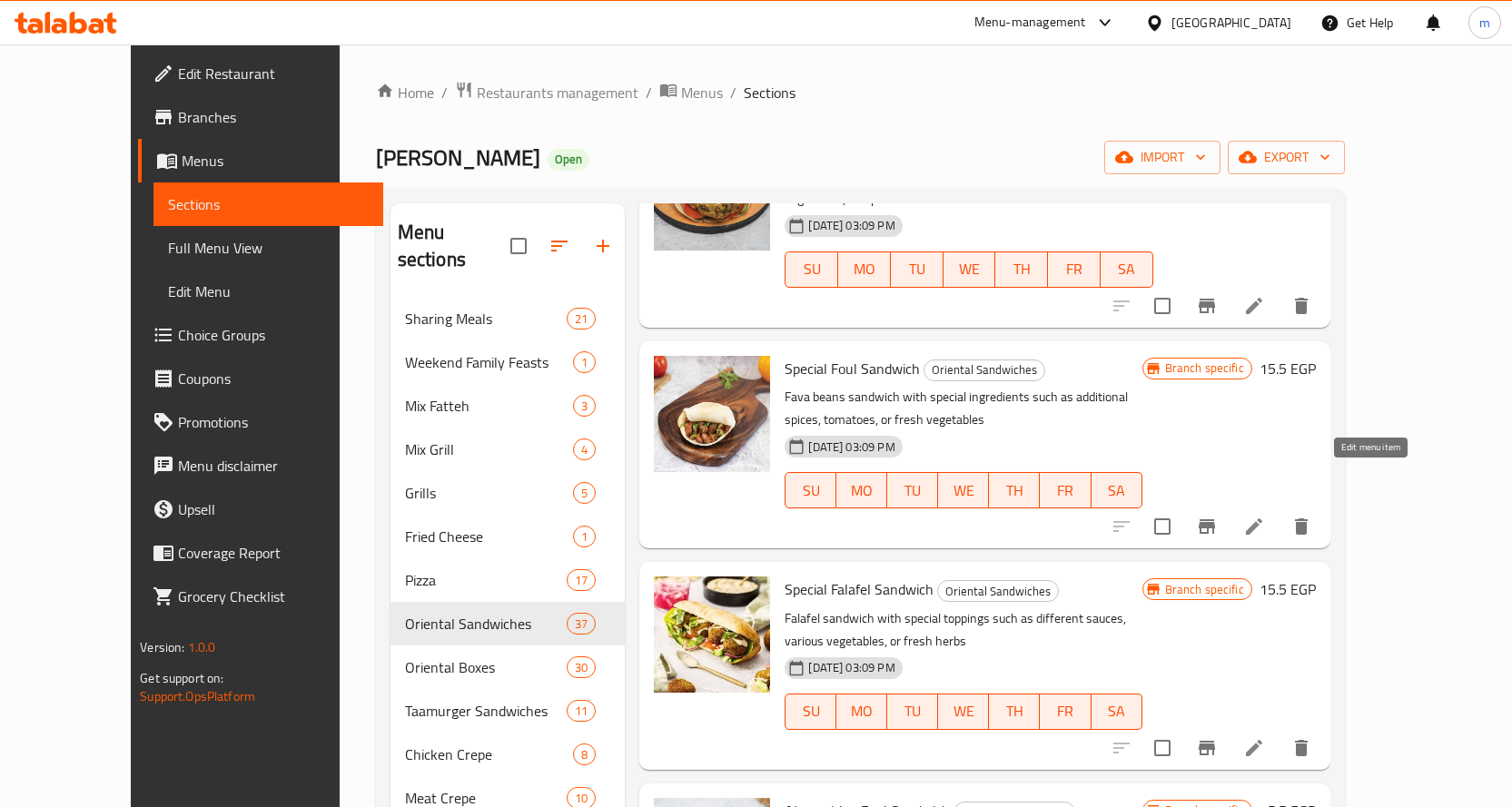
click at [1265, 515] on icon at bounding box center [1253, 526] width 22 height 22
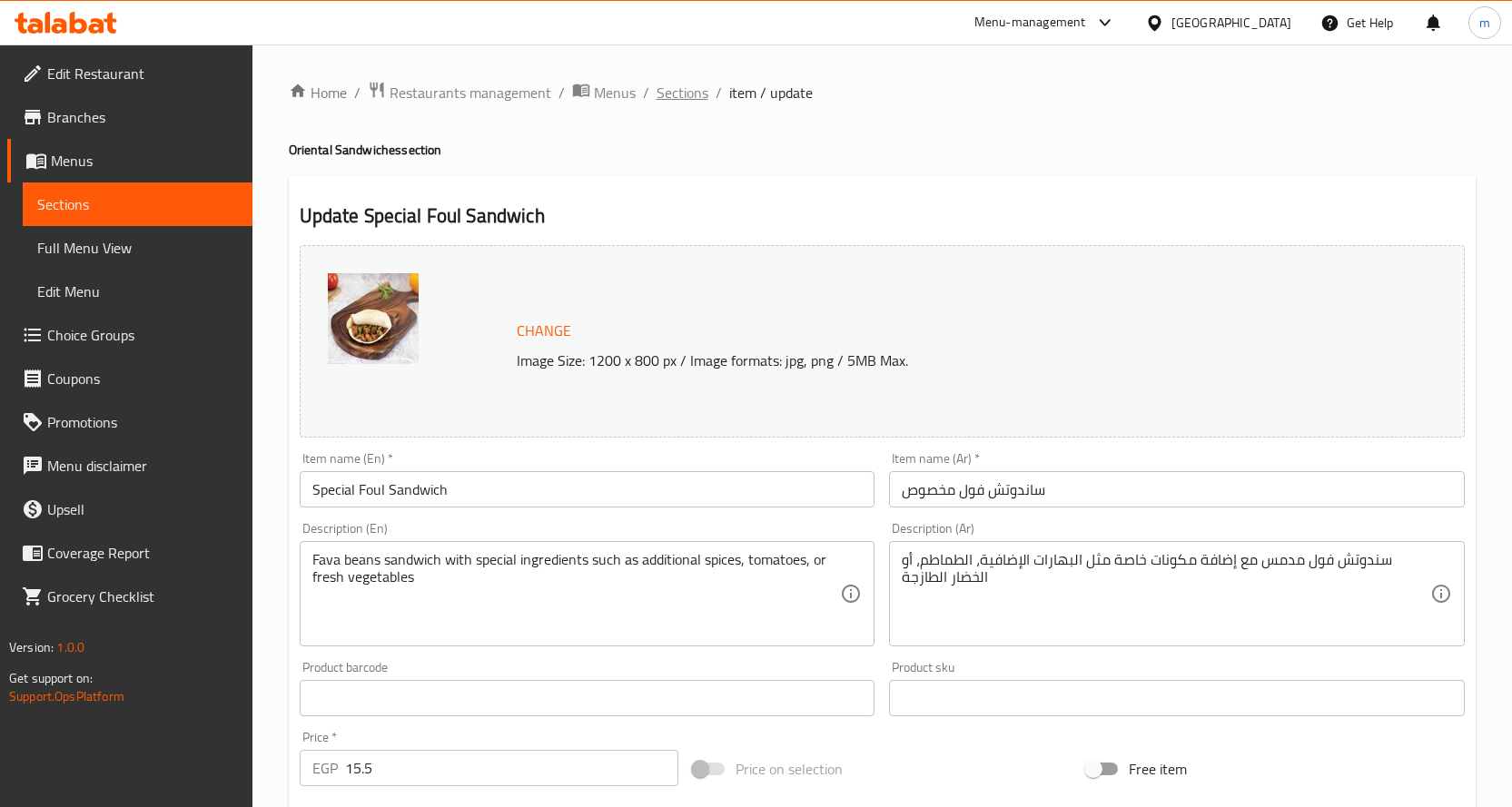
click at [697, 91] on span "Sections" at bounding box center [682, 92] width 52 height 22
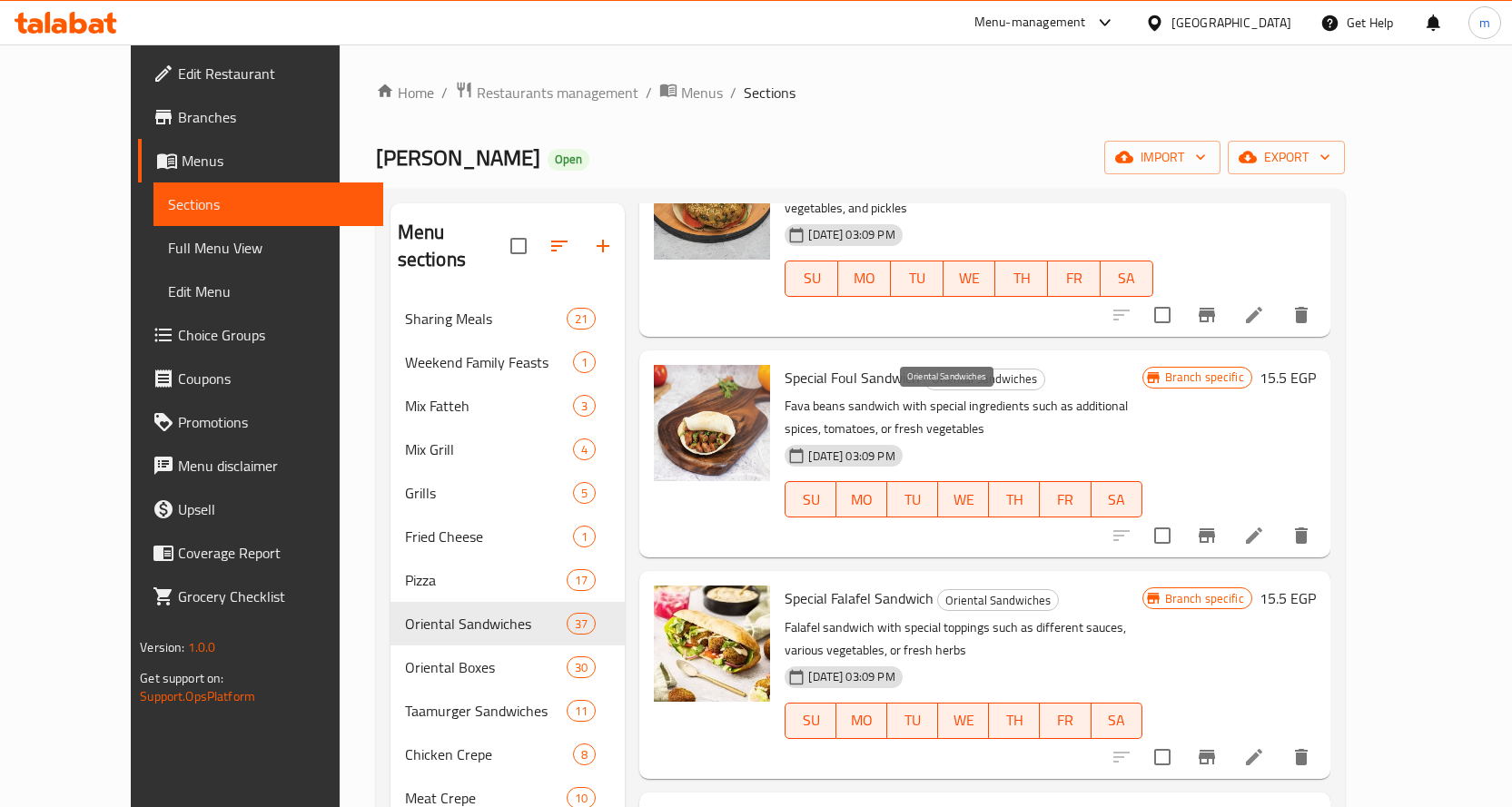
scroll to position [363, 0]
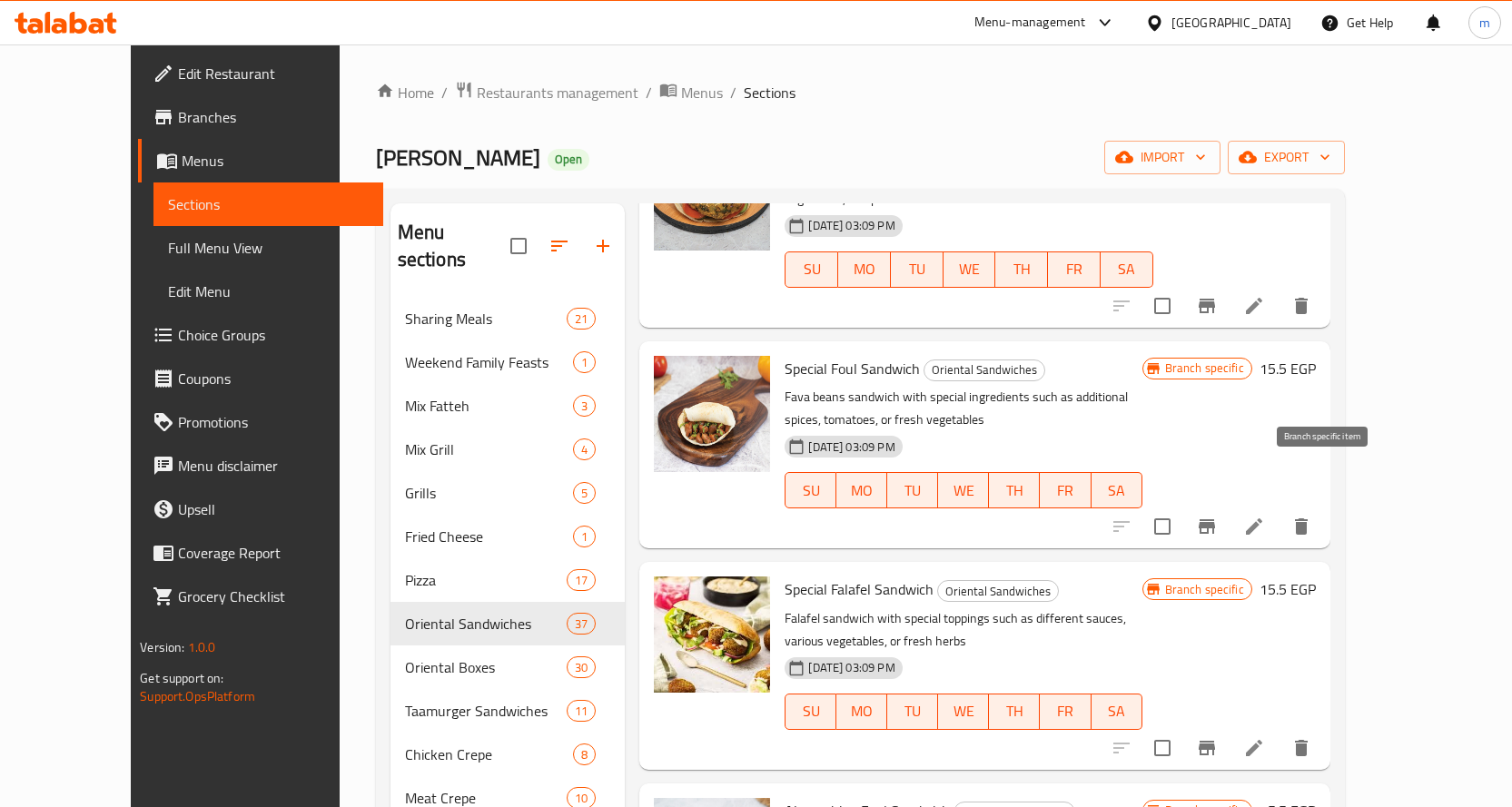
click at [1217, 515] on icon "Branch-specific-item" at bounding box center [1206, 526] width 22 height 22
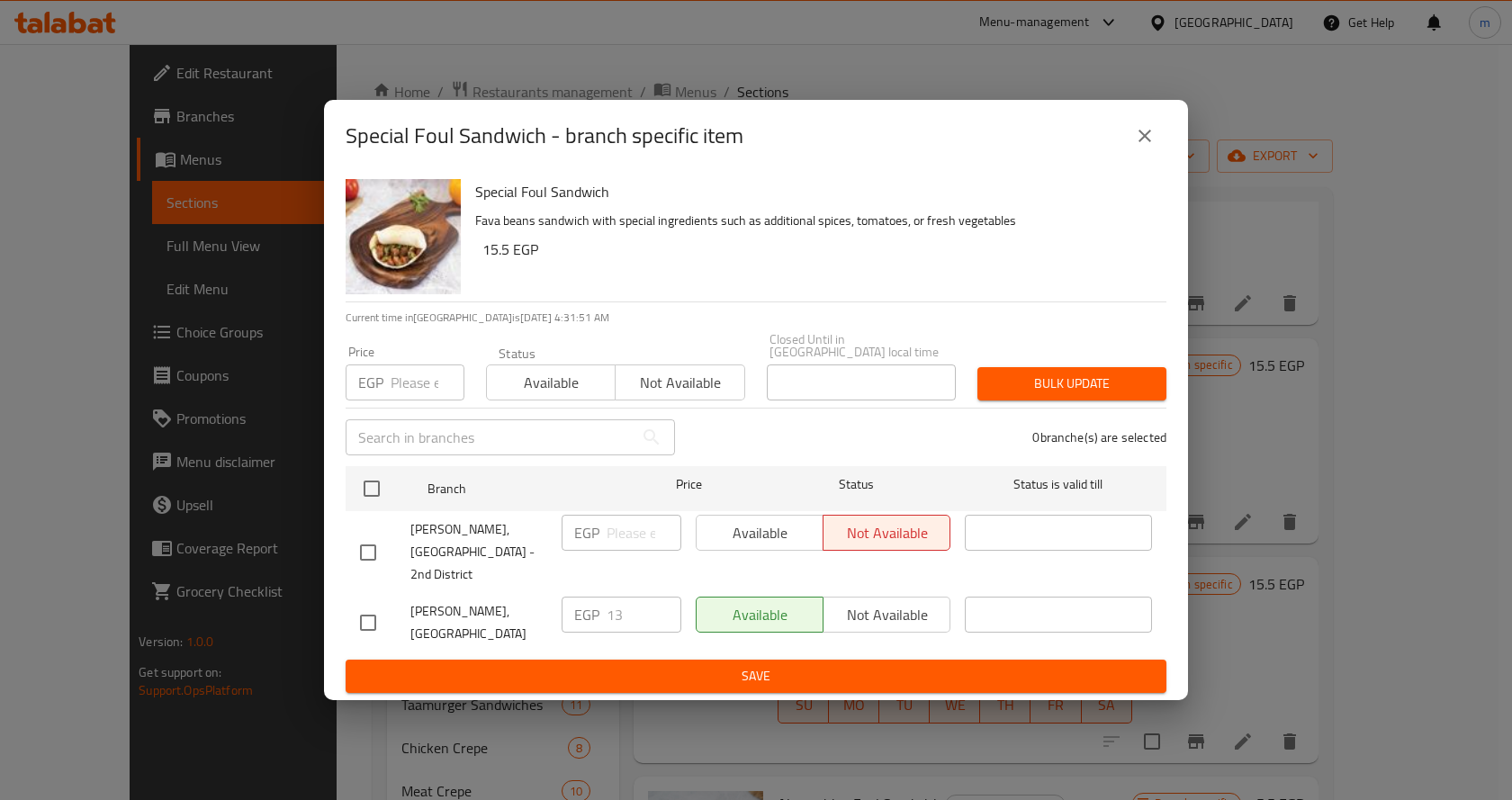
click at [1158, 147] on button "close" at bounding box center [1144, 136] width 43 height 43
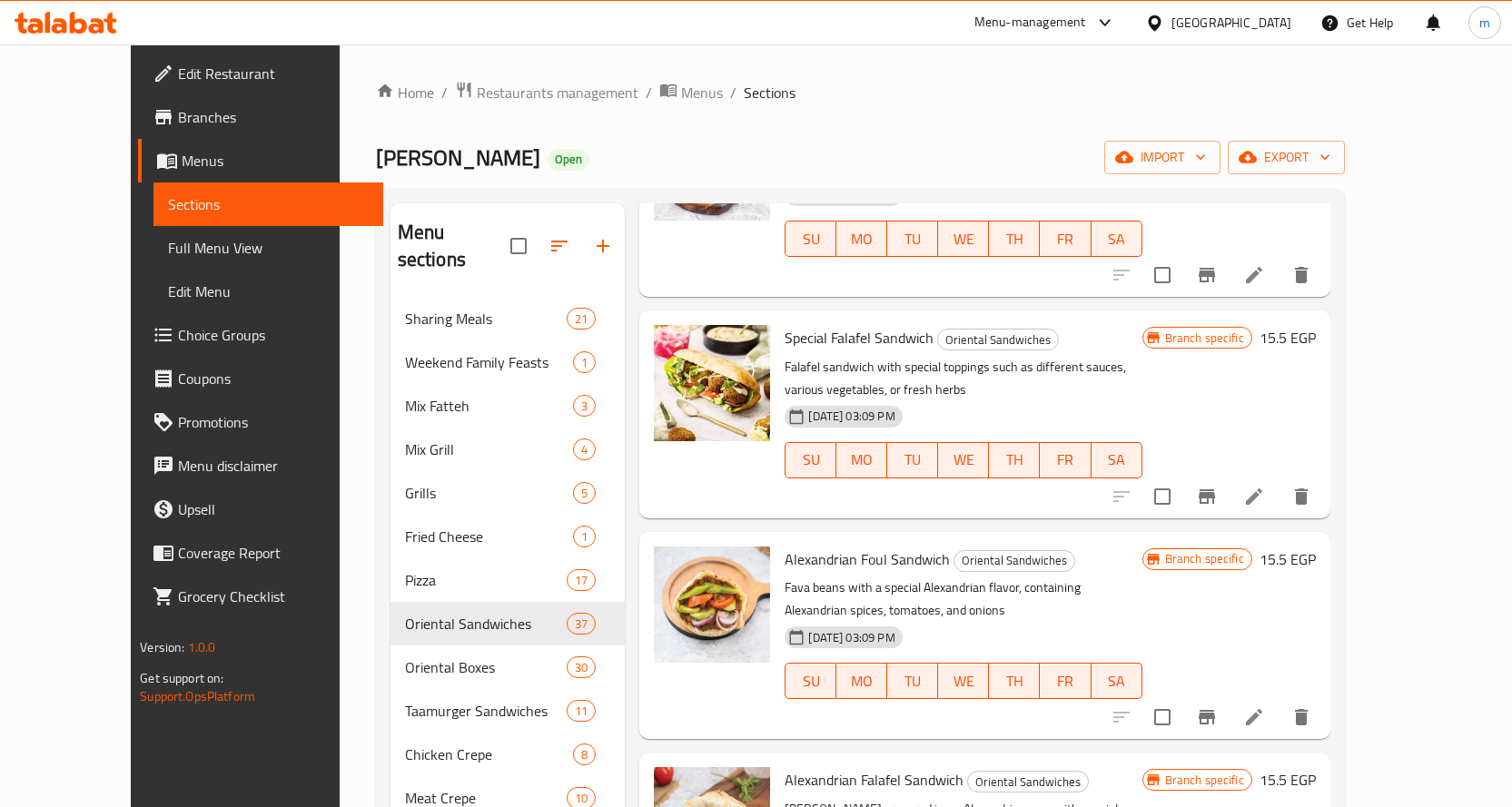
scroll to position [636, 0]
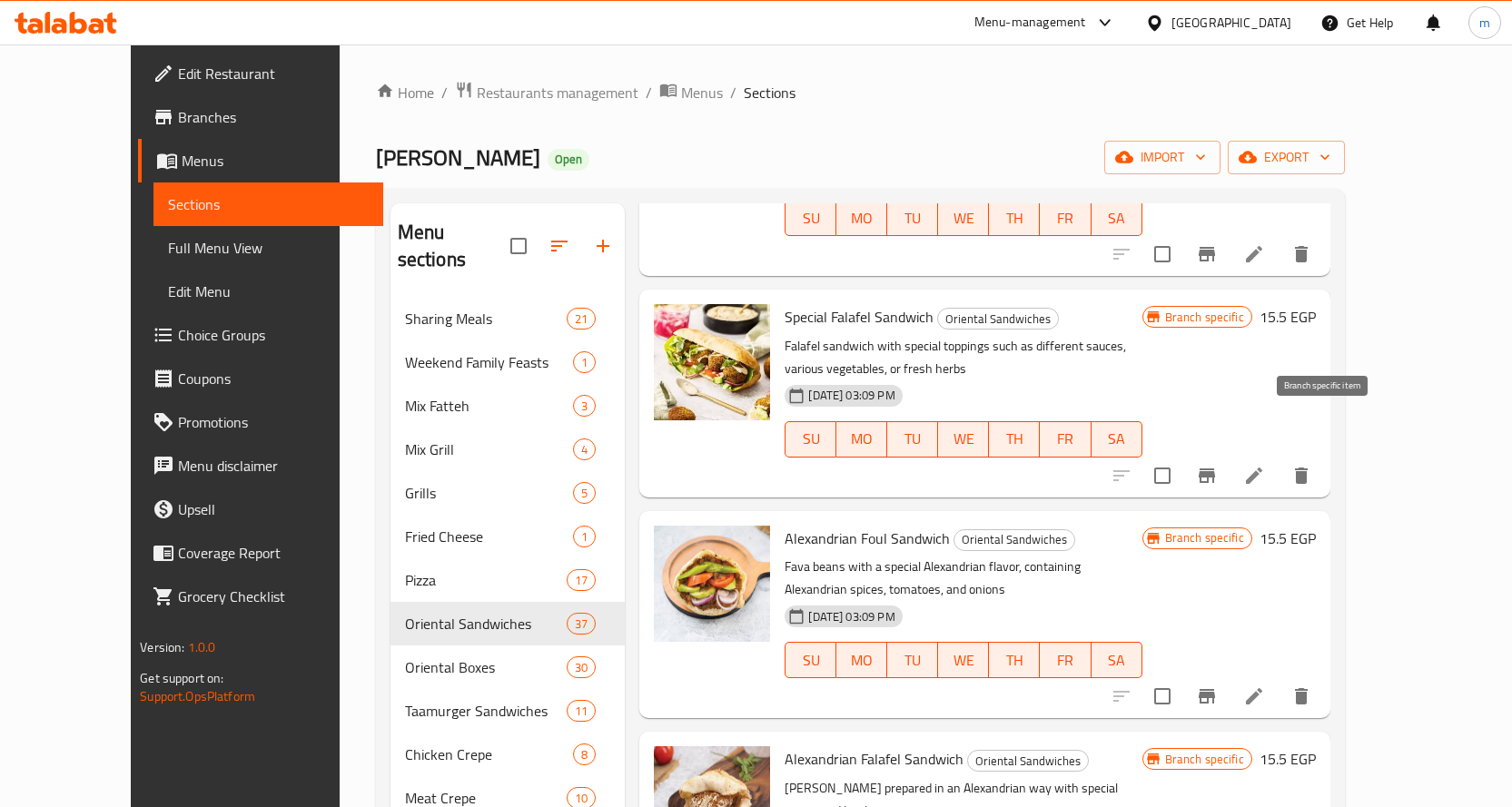
click at [1217, 464] on icon "Branch-specific-item" at bounding box center [1206, 475] width 22 height 22
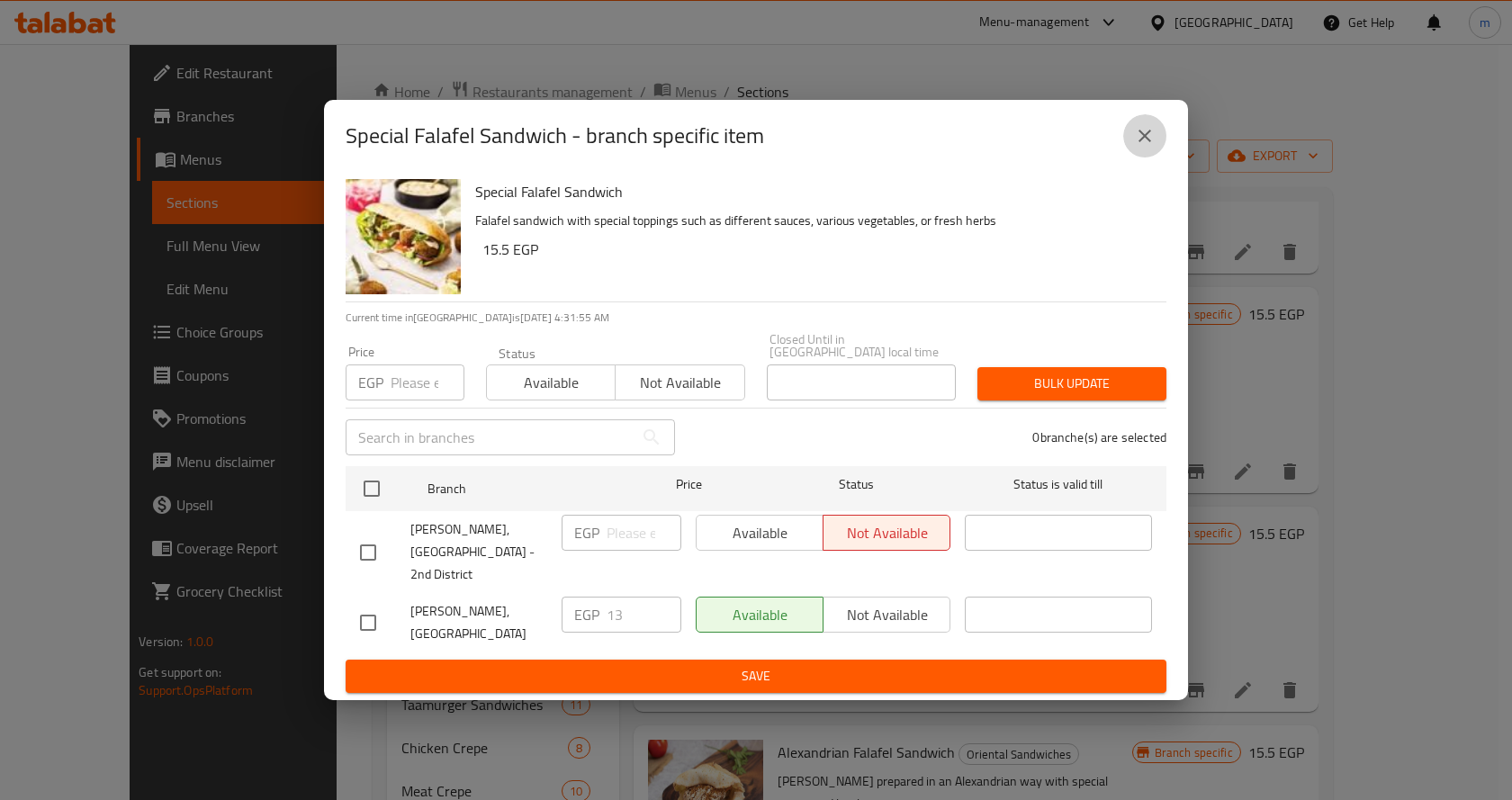
click at [1150, 147] on icon "close" at bounding box center [1144, 136] width 21 height 21
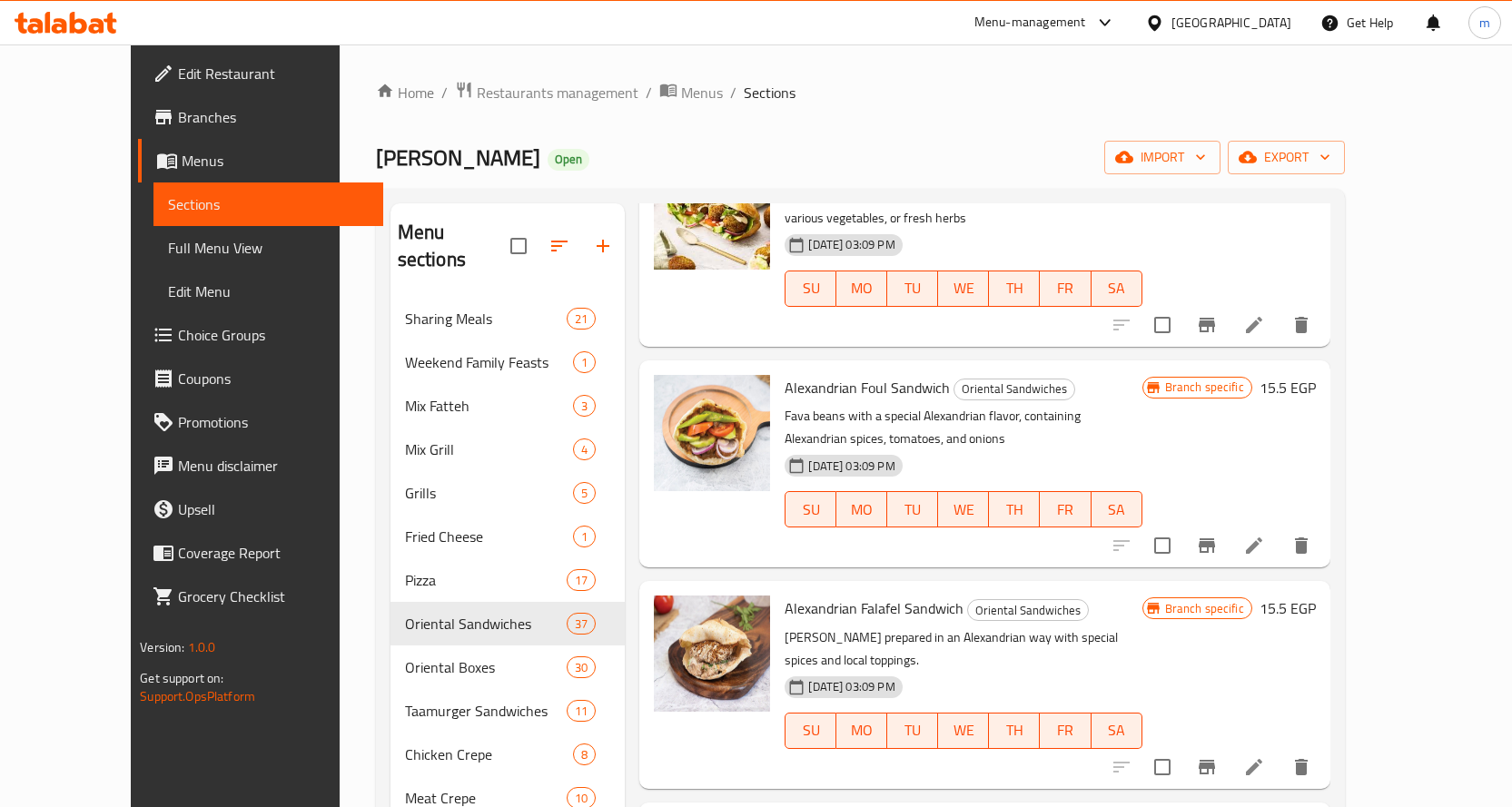
scroll to position [817, 0]
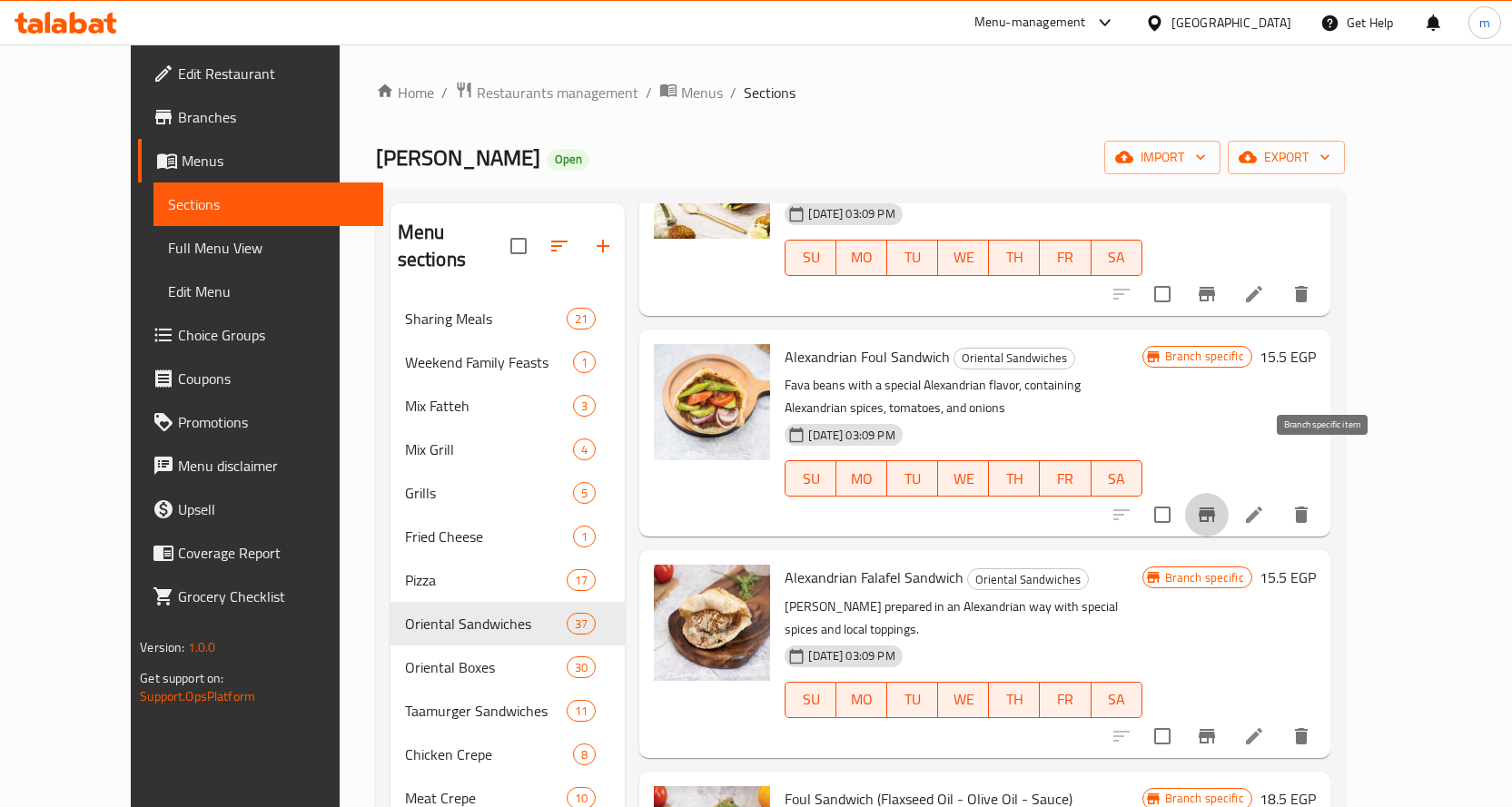
click at [1215, 507] on icon "Branch-specific-item" at bounding box center [1206, 514] width 17 height 15
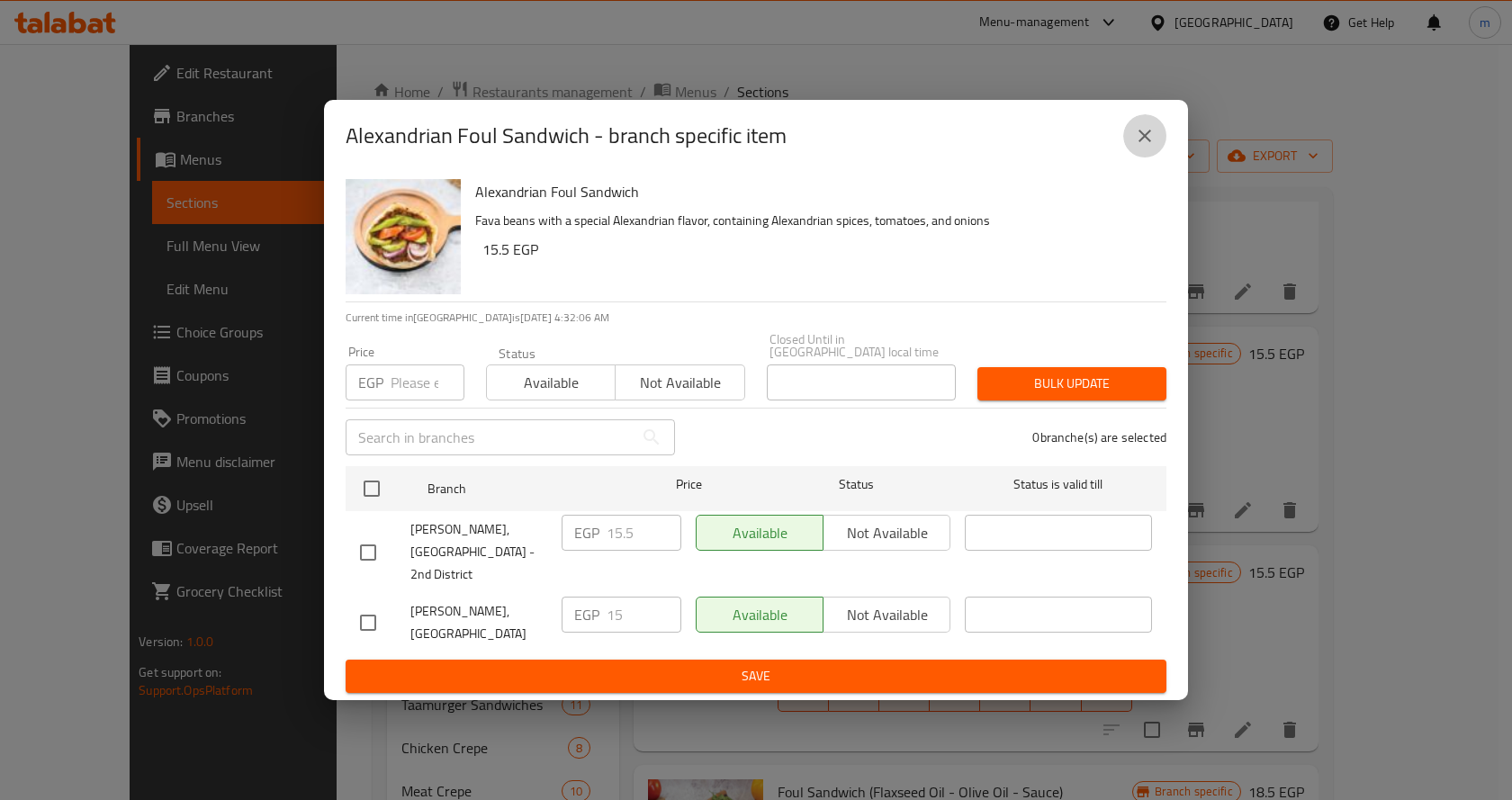
click at [1150, 157] on button "close" at bounding box center [1144, 136] width 43 height 43
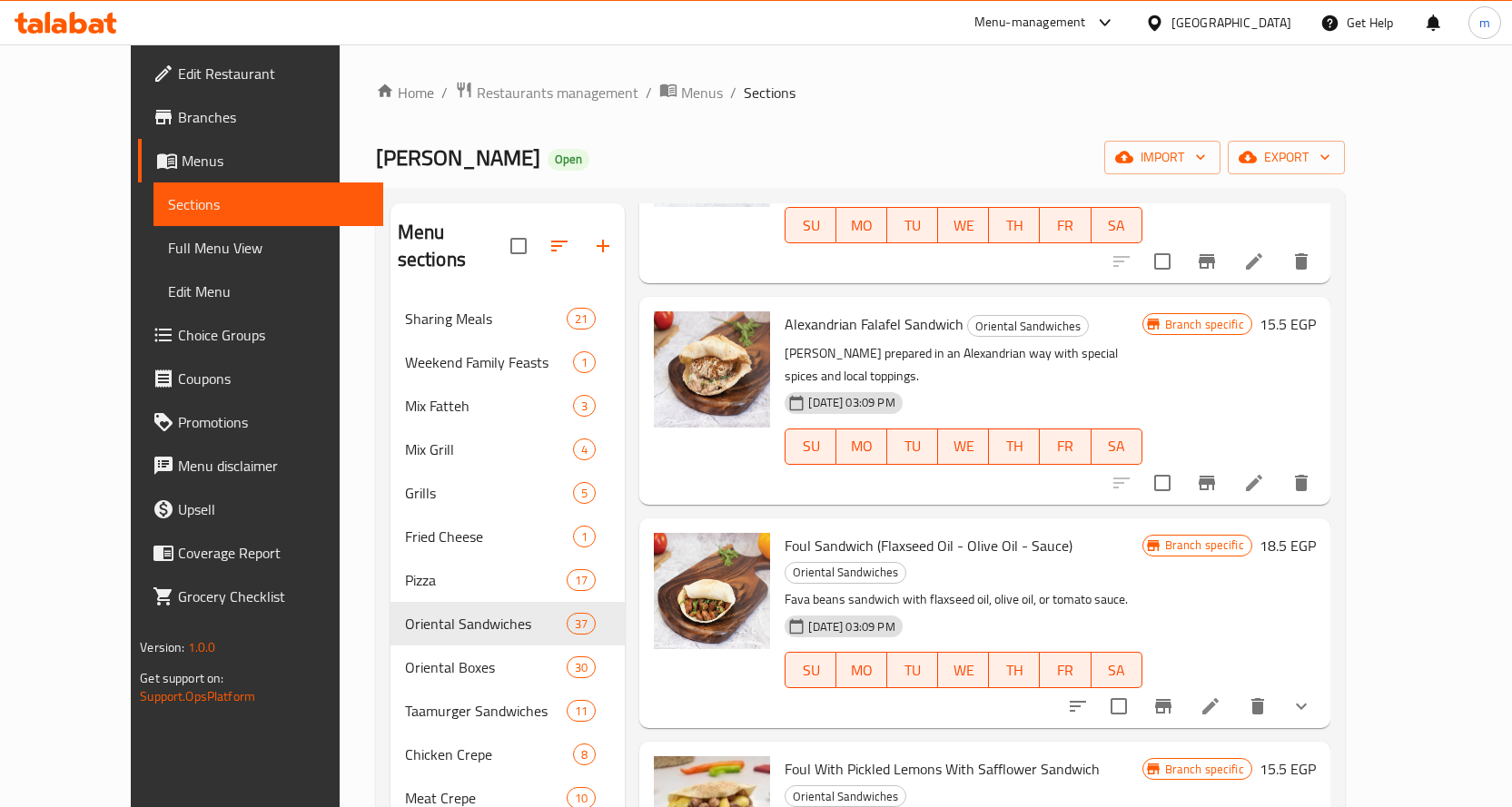
scroll to position [1089, 0]
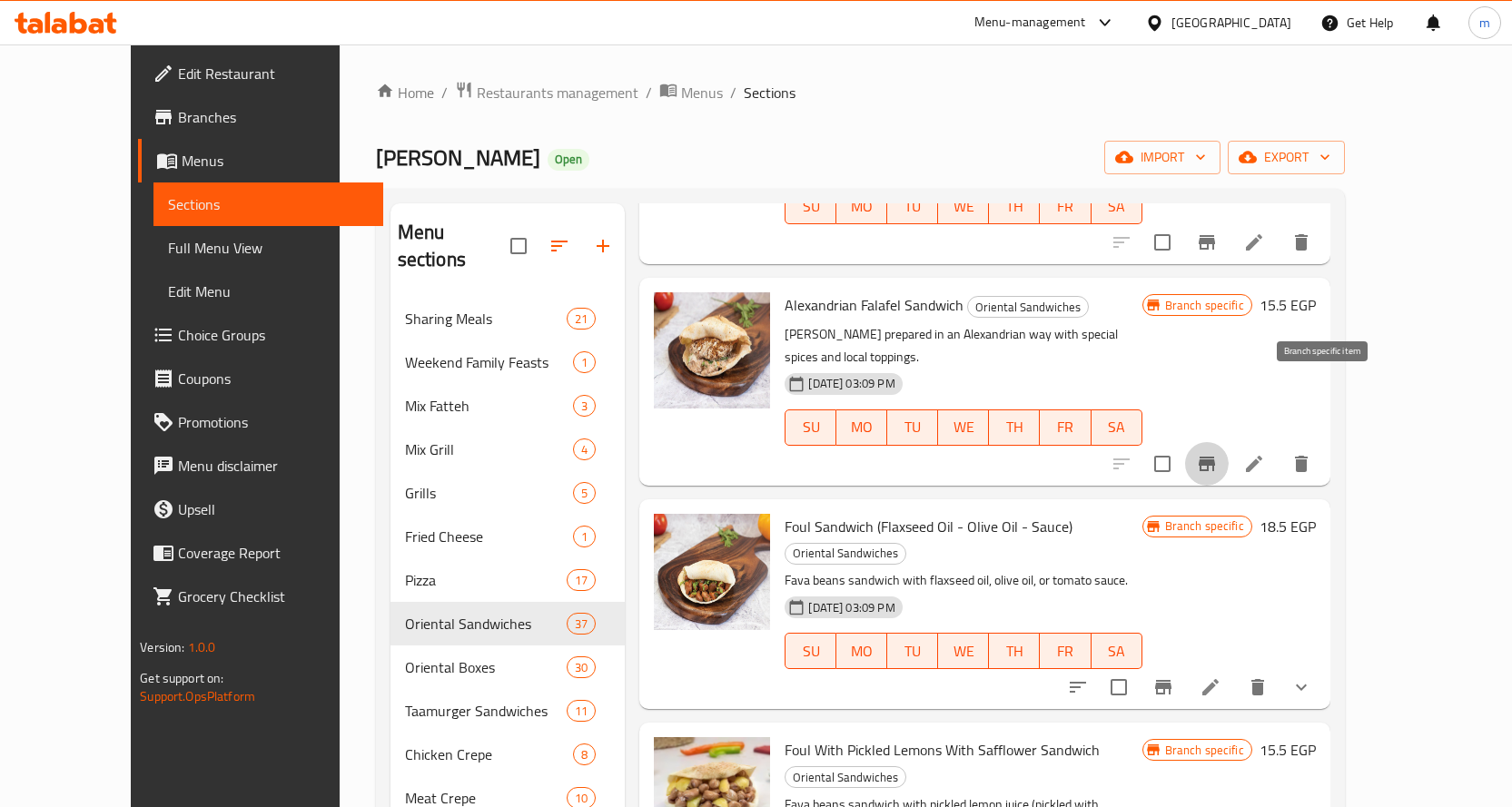
click at [1215, 456] on icon "Branch-specific-item" at bounding box center [1206, 463] width 17 height 15
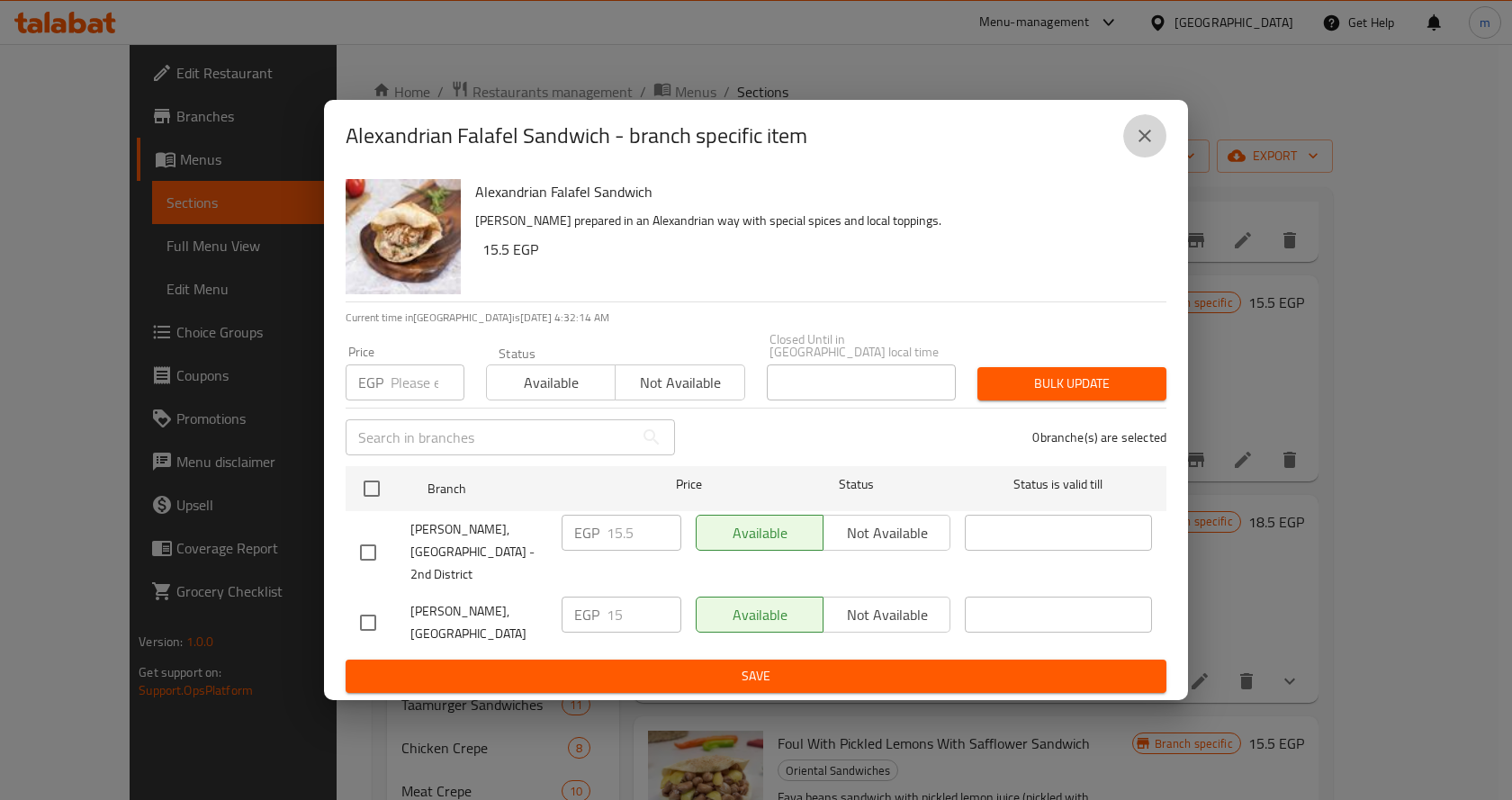
click at [1140, 147] on icon "close" at bounding box center [1144, 136] width 21 height 21
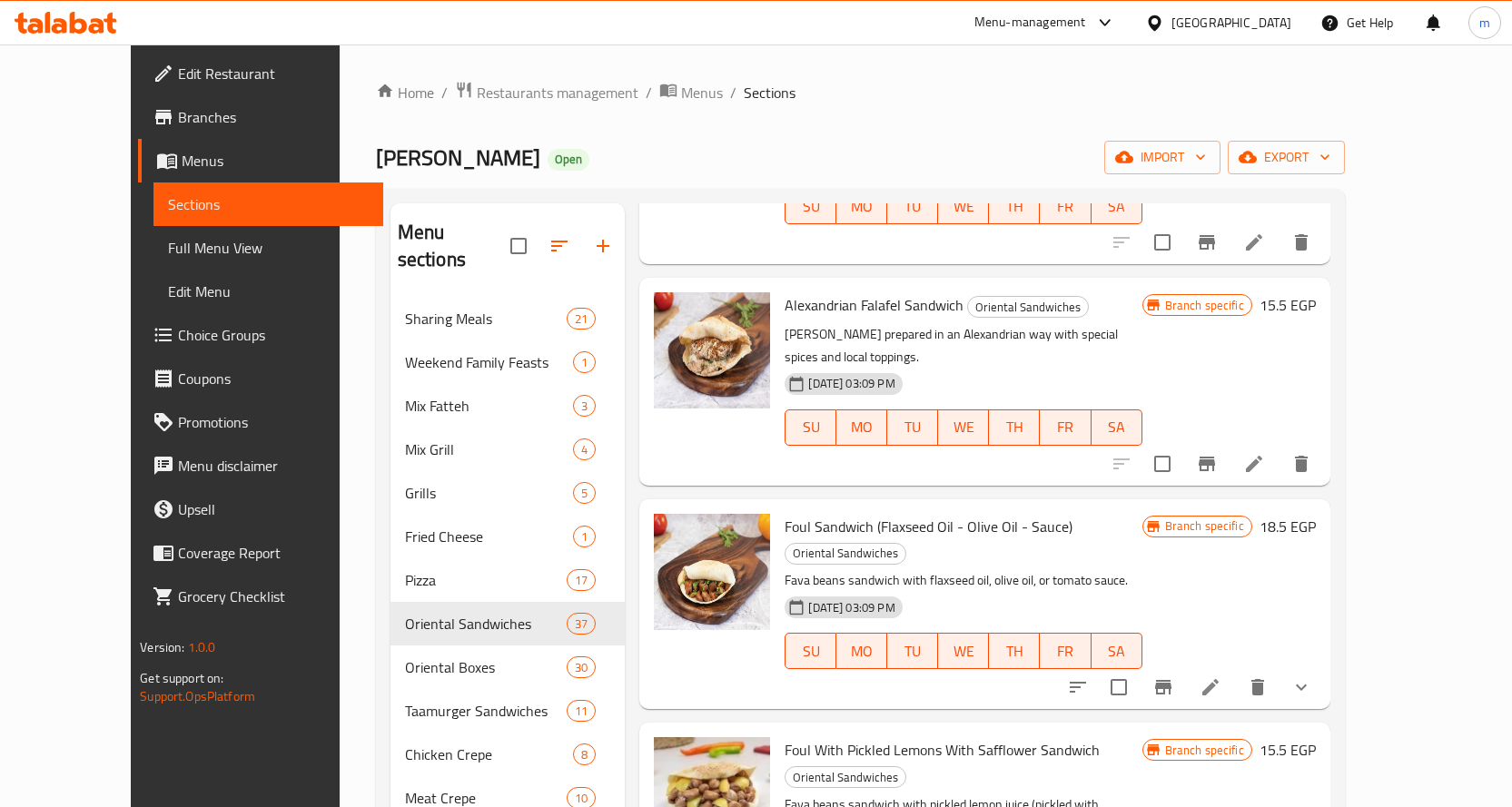
scroll to position [1179, 0]
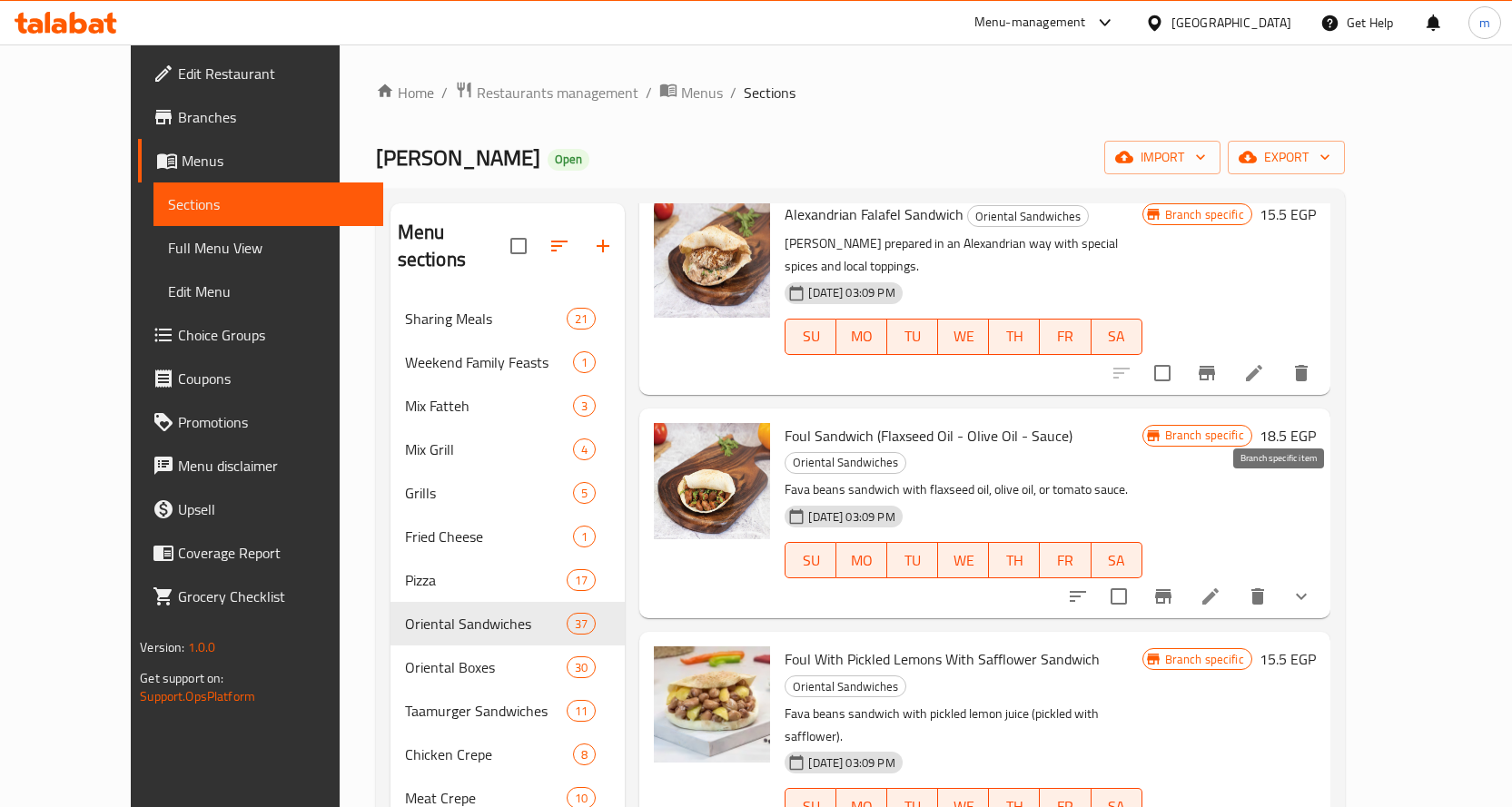
click at [1171, 589] on icon "Branch-specific-item" at bounding box center [1163, 595] width 17 height 15
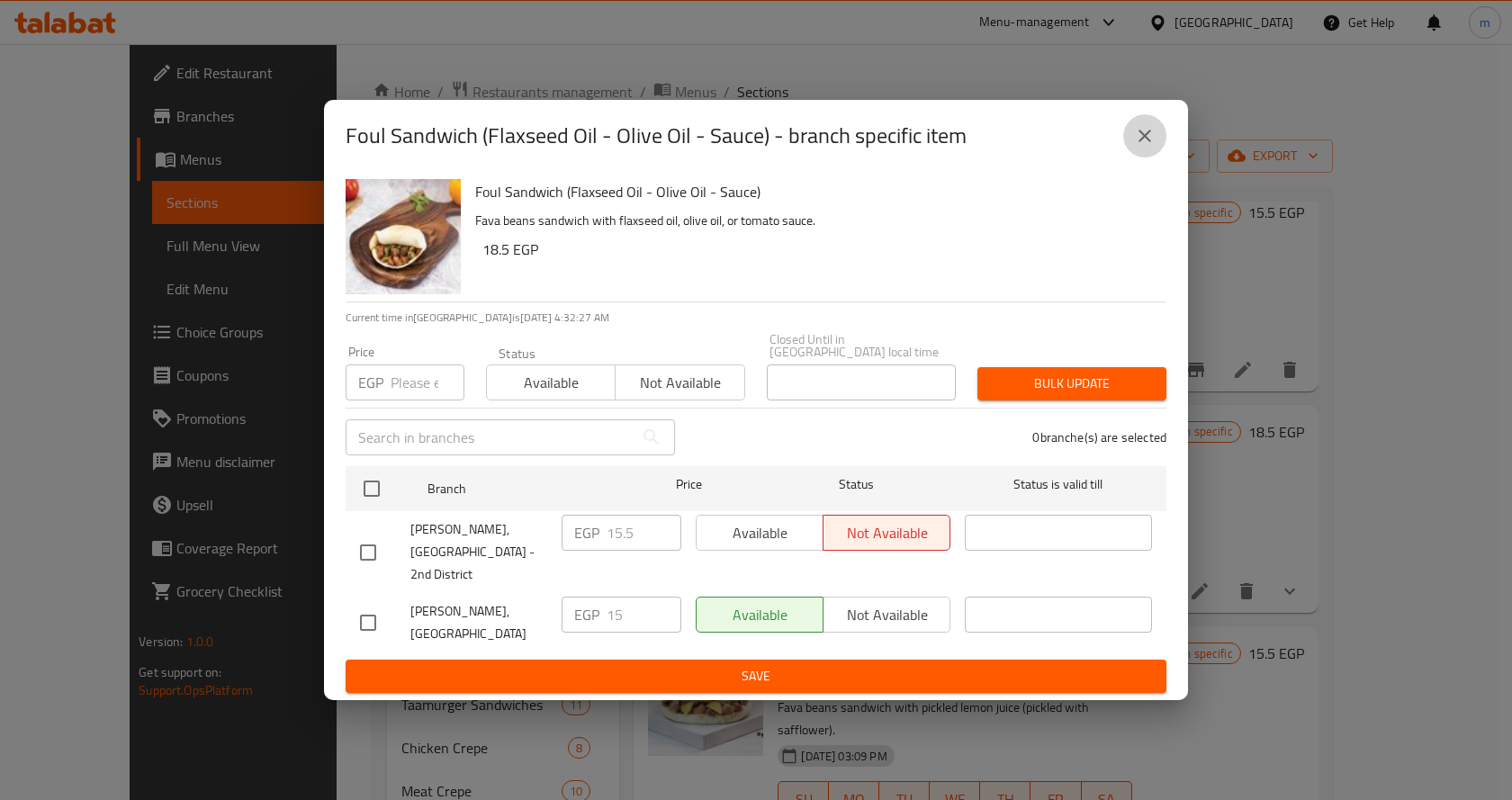
click at [1151, 144] on icon "close" at bounding box center [1144, 136] width 21 height 21
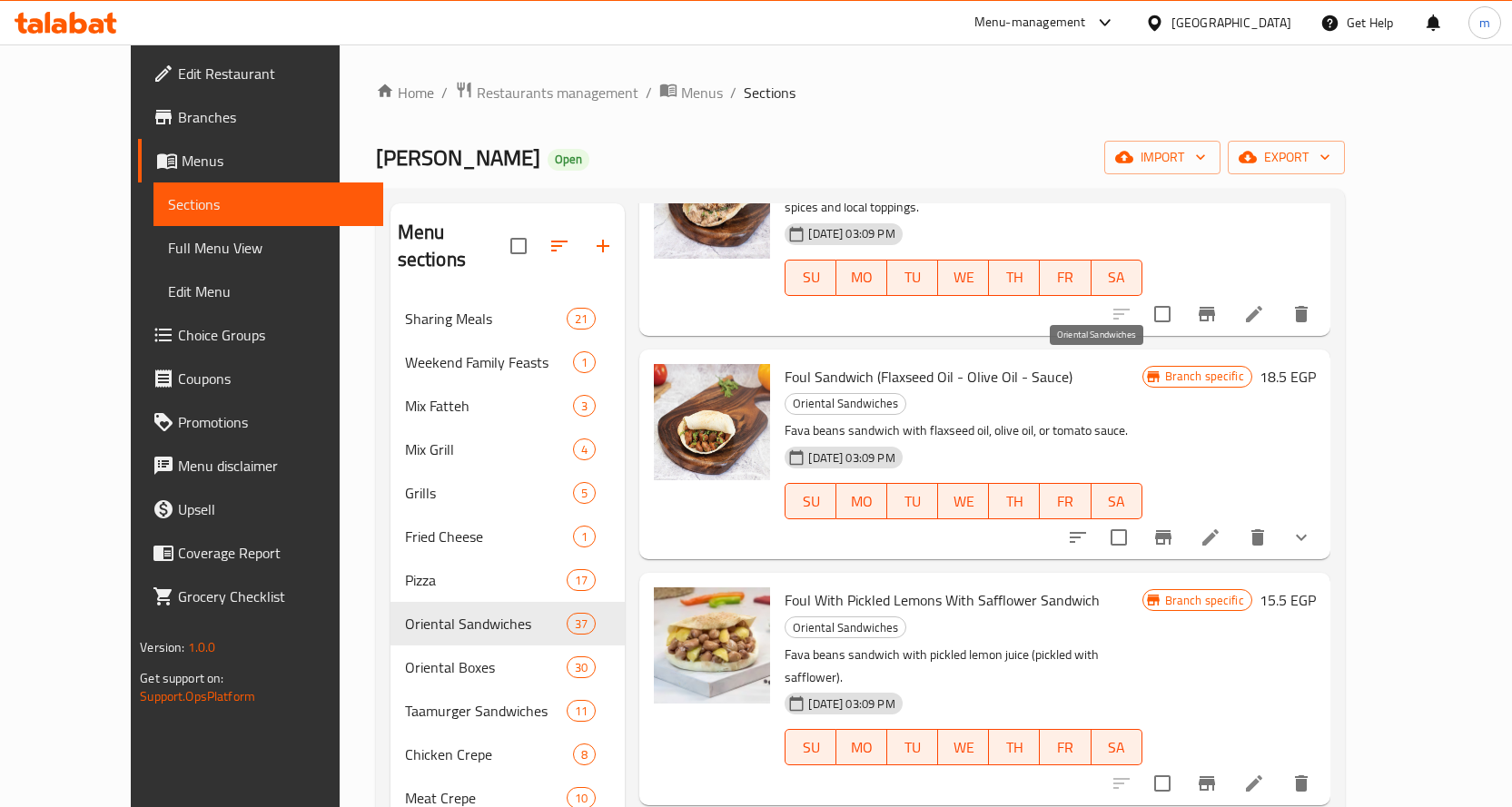
scroll to position [1270, 0]
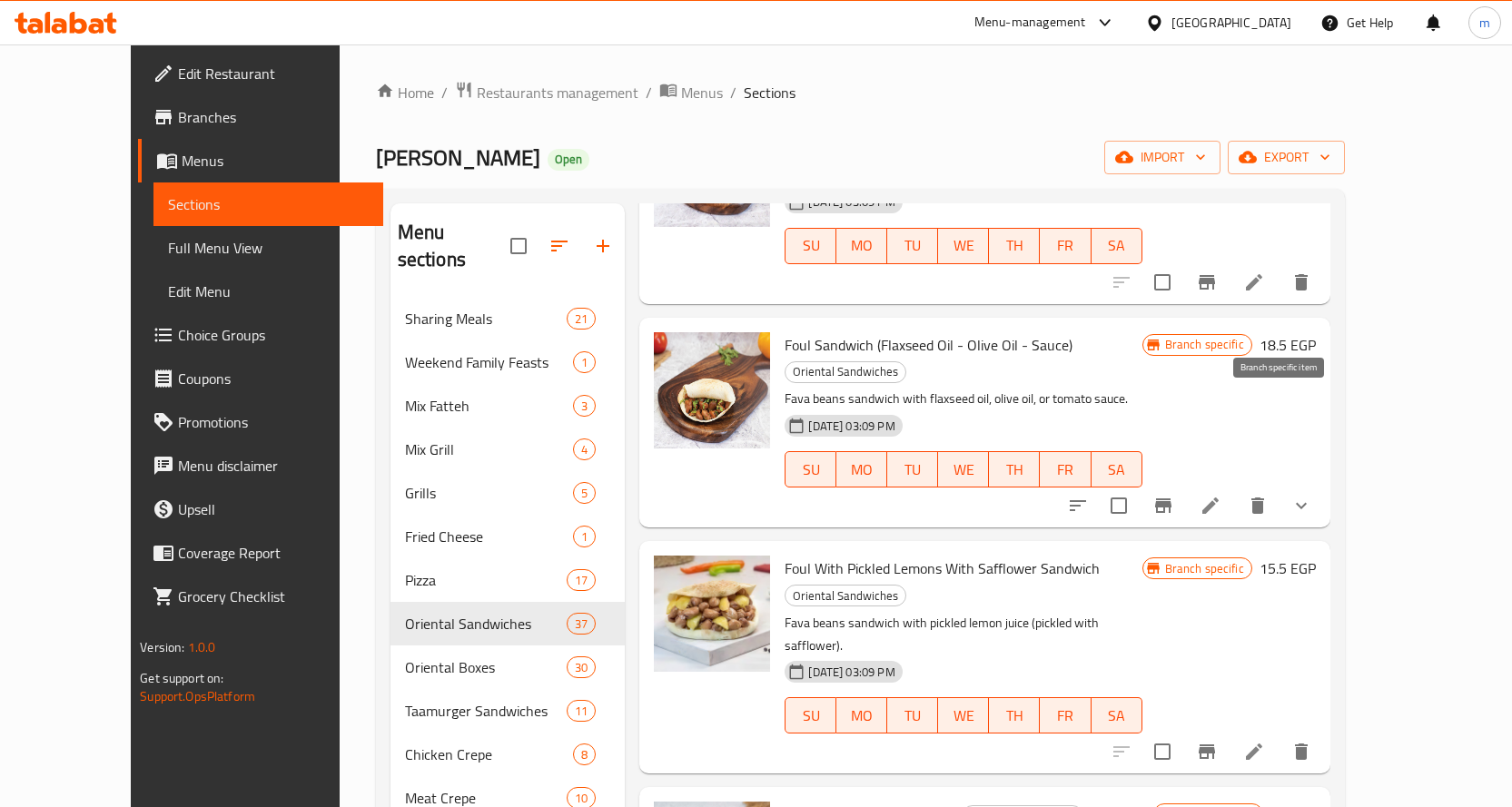
click at [1171, 498] on icon "Branch-specific-item" at bounding box center [1163, 505] width 17 height 15
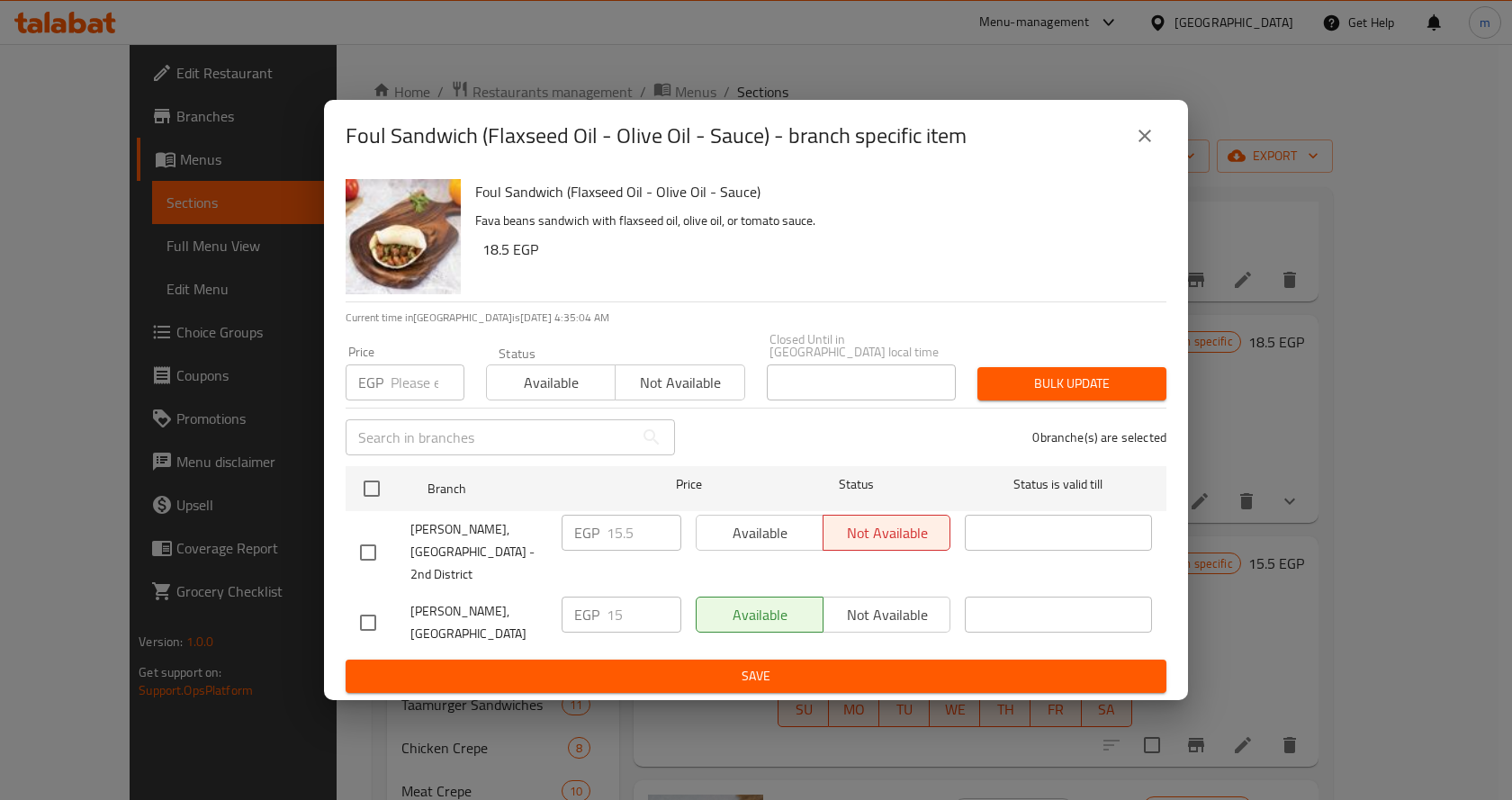
click at [1151, 147] on icon "close" at bounding box center [1144, 136] width 21 height 21
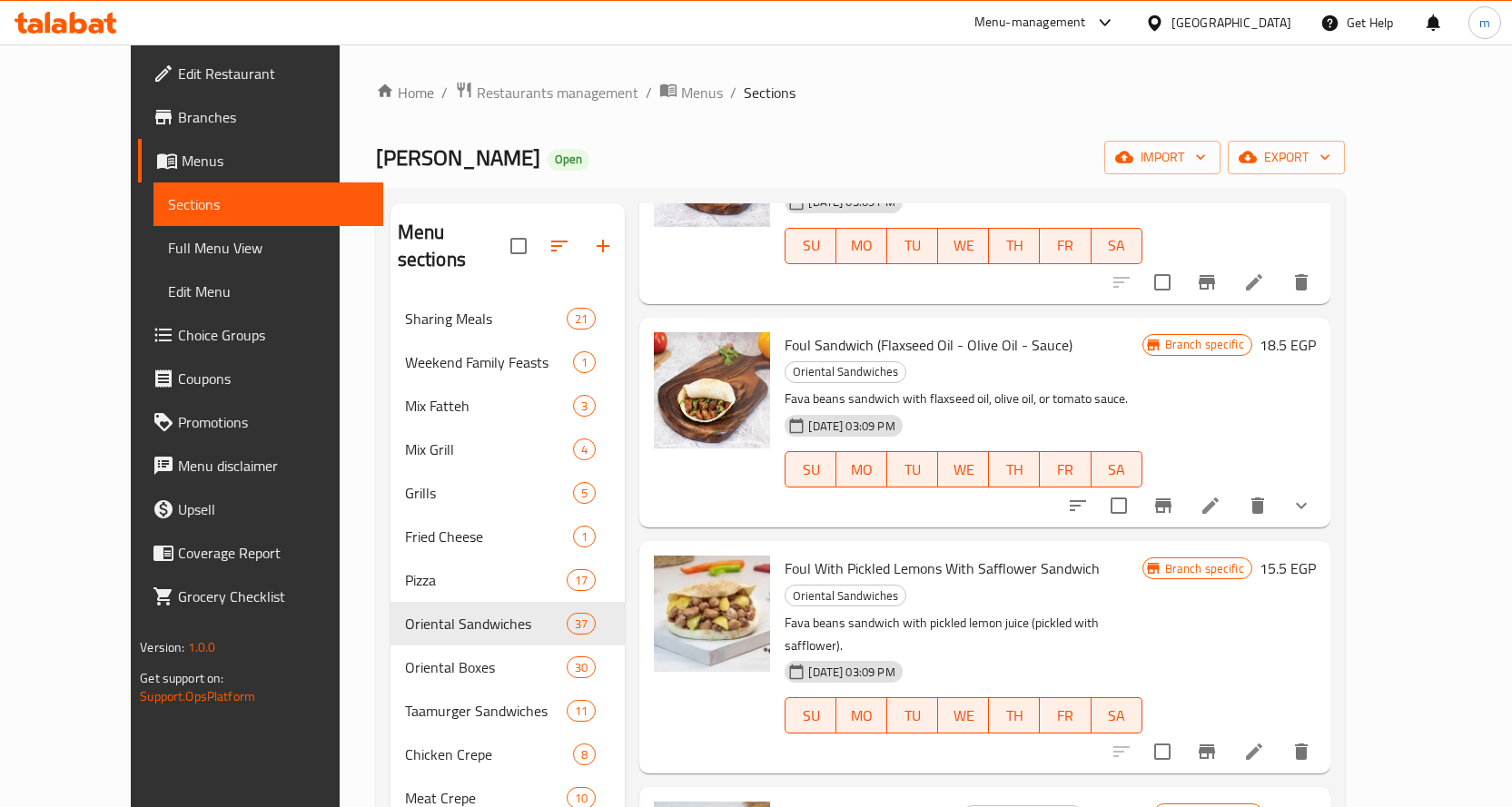
click at [1215, 744] on icon "Branch-specific-item" at bounding box center [1206, 751] width 17 height 15
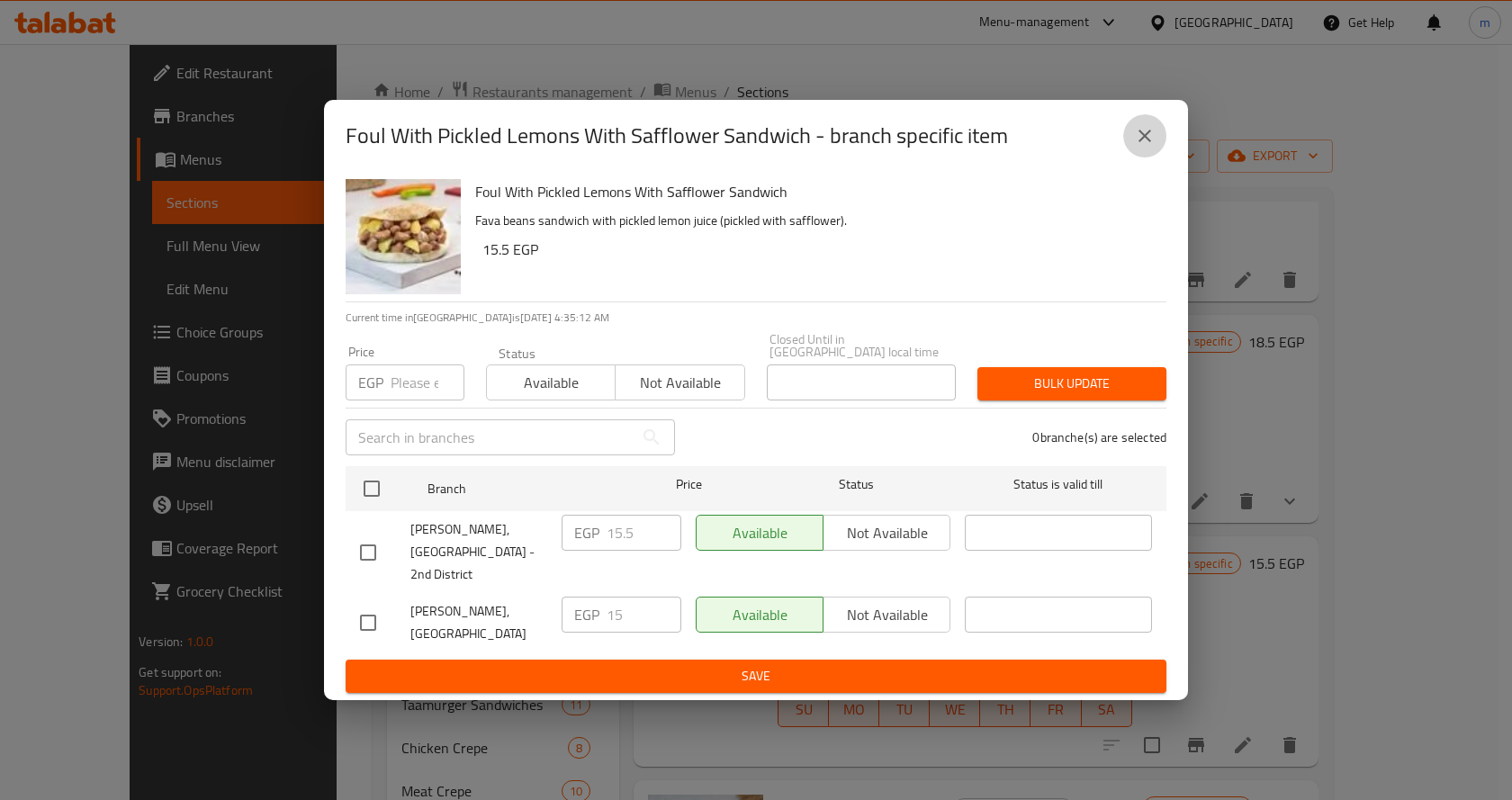
click at [1146, 147] on icon "close" at bounding box center [1144, 136] width 21 height 21
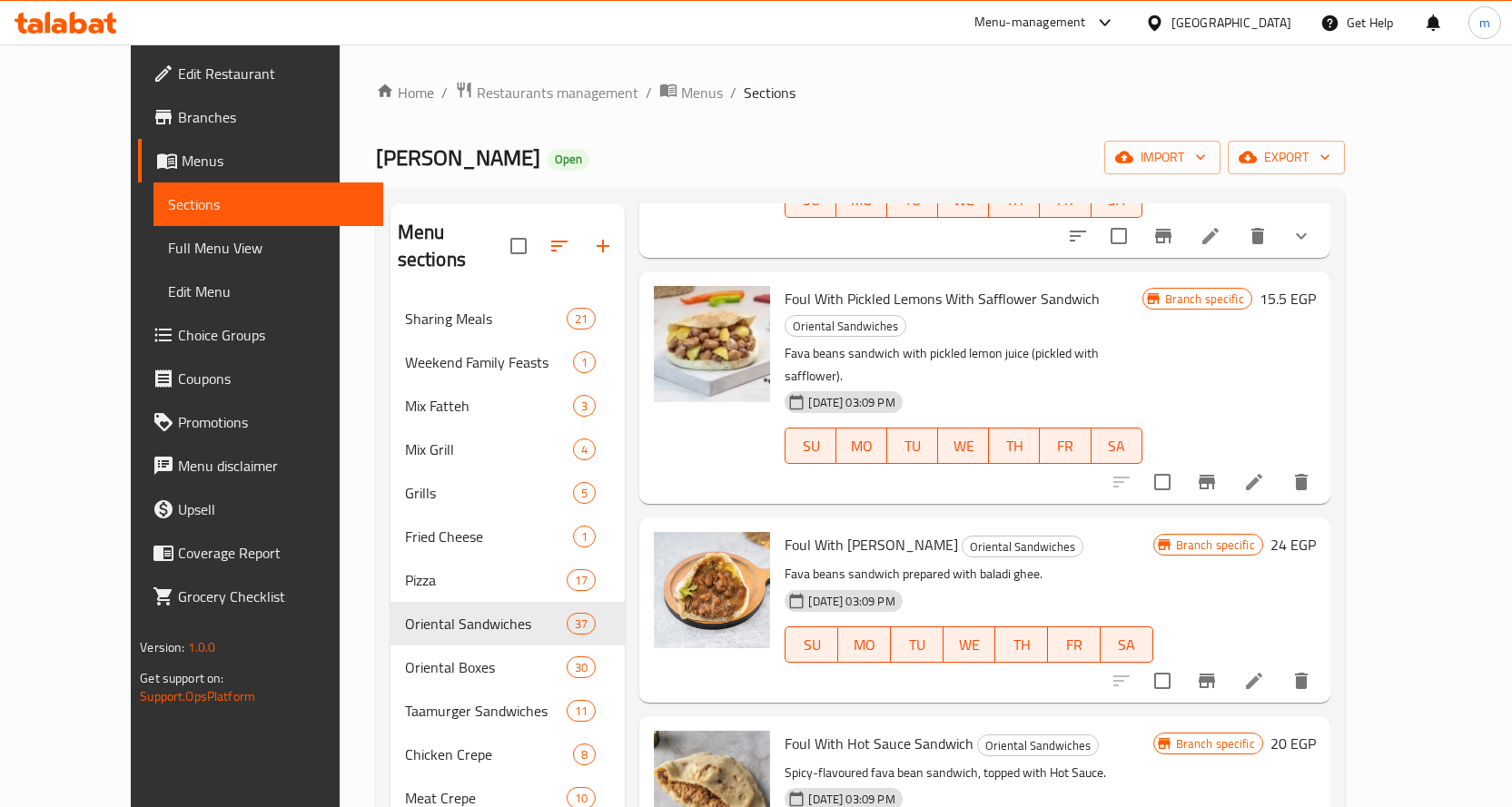
scroll to position [1543, 0]
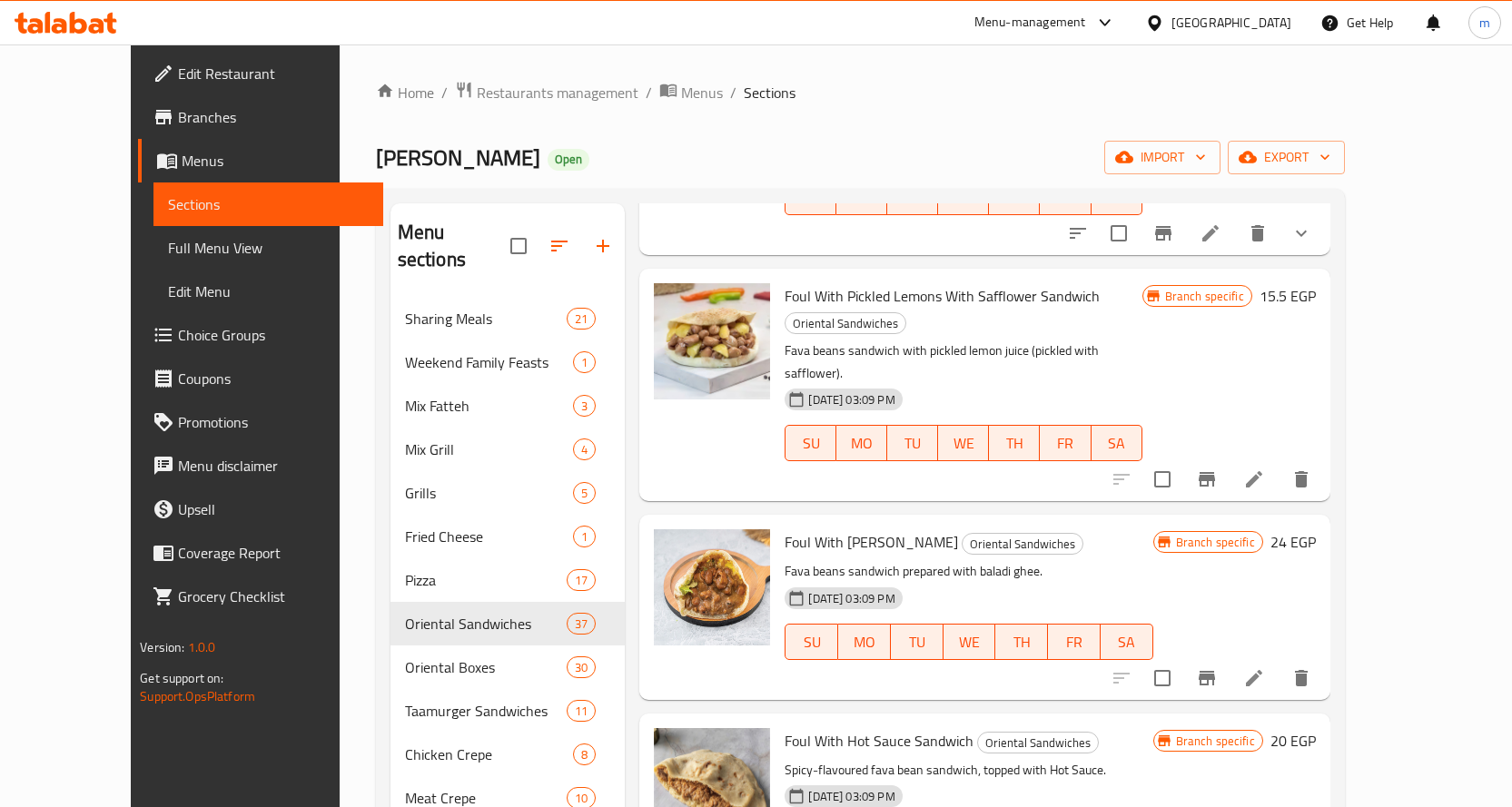
click at [1229, 656] on button "Branch-specific-item" at bounding box center [1206, 678] width 43 height 43
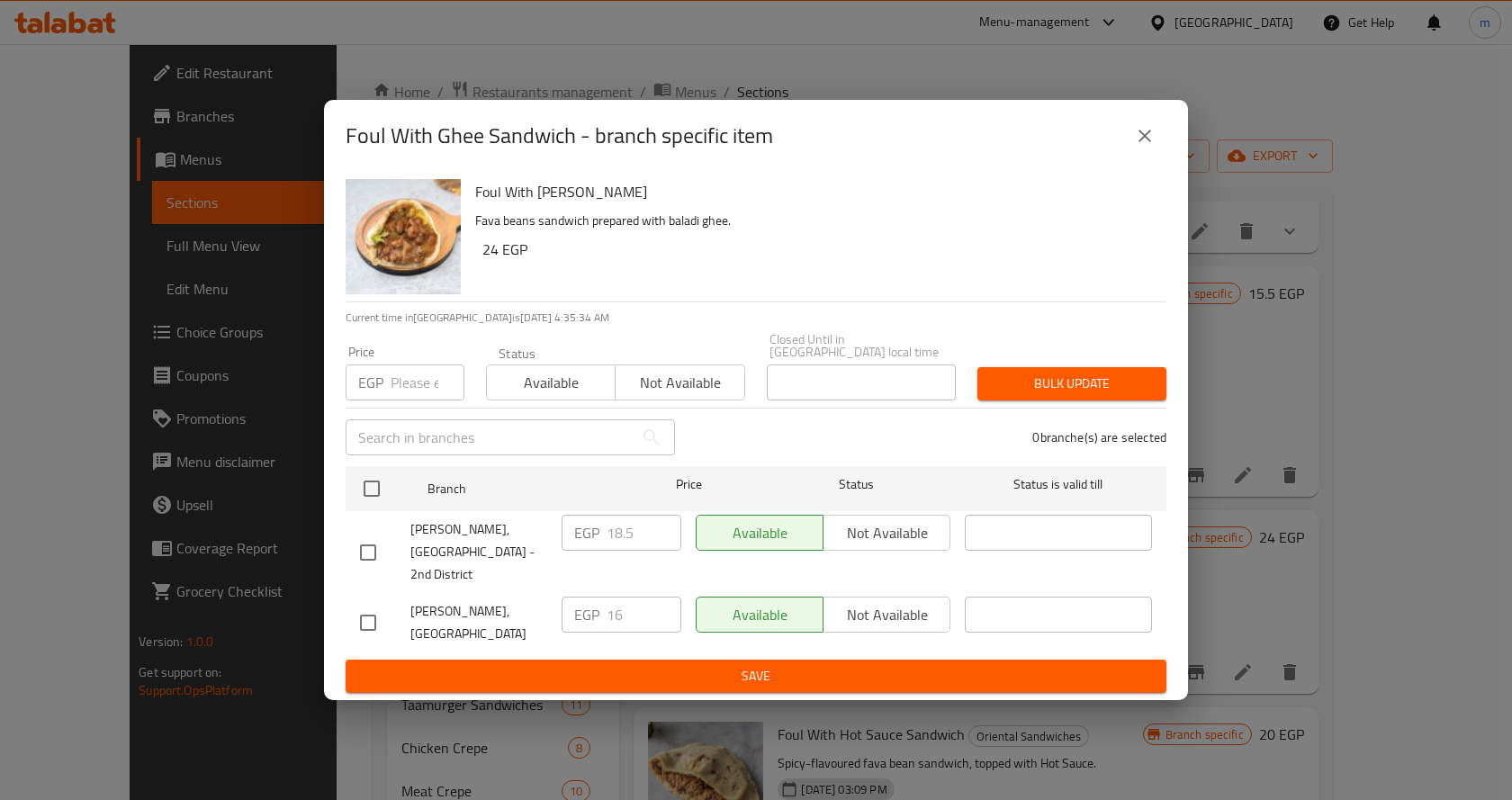
click at [1129, 157] on button "close" at bounding box center [1144, 136] width 43 height 43
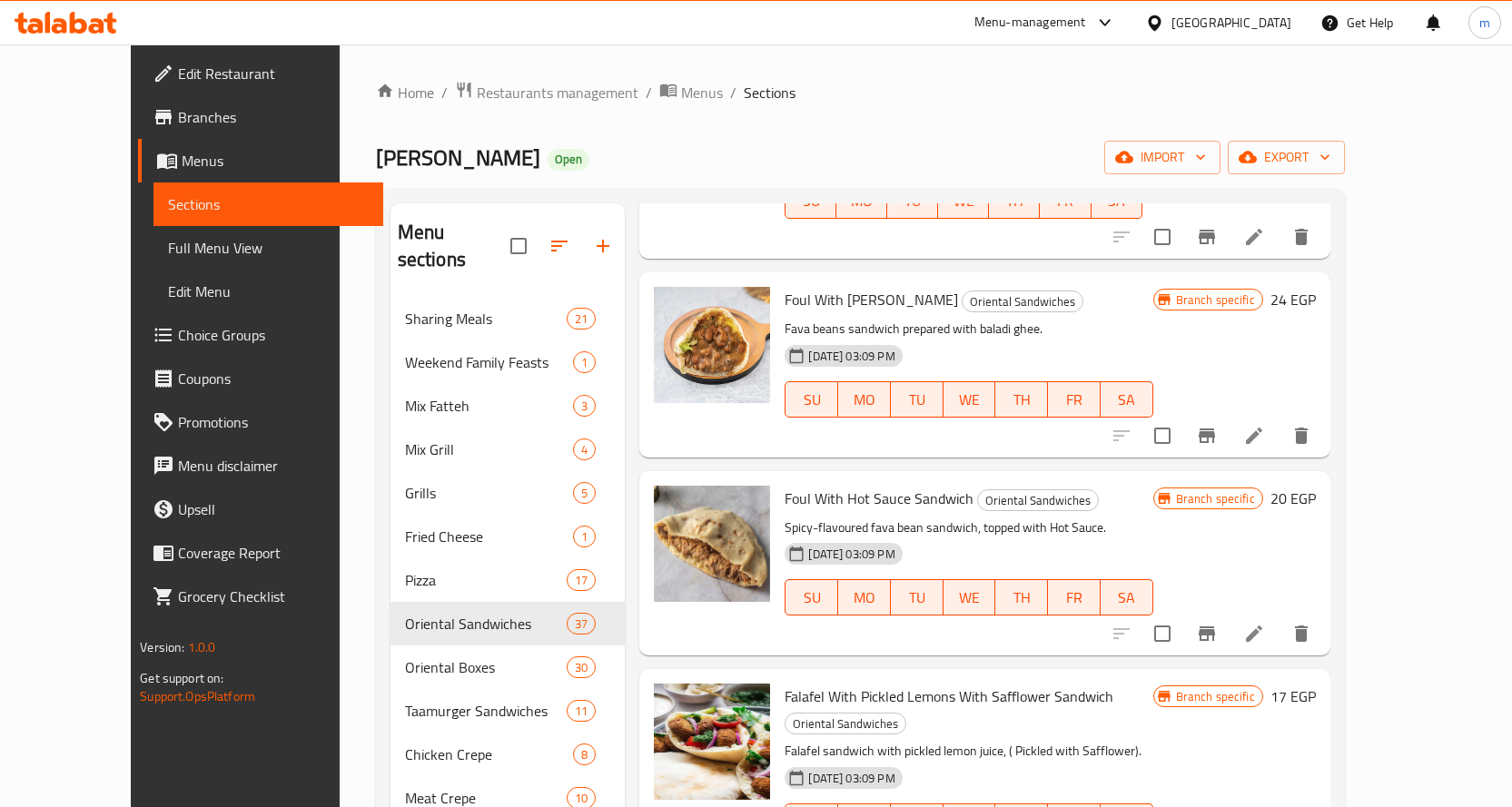
scroll to position [1815, 0]
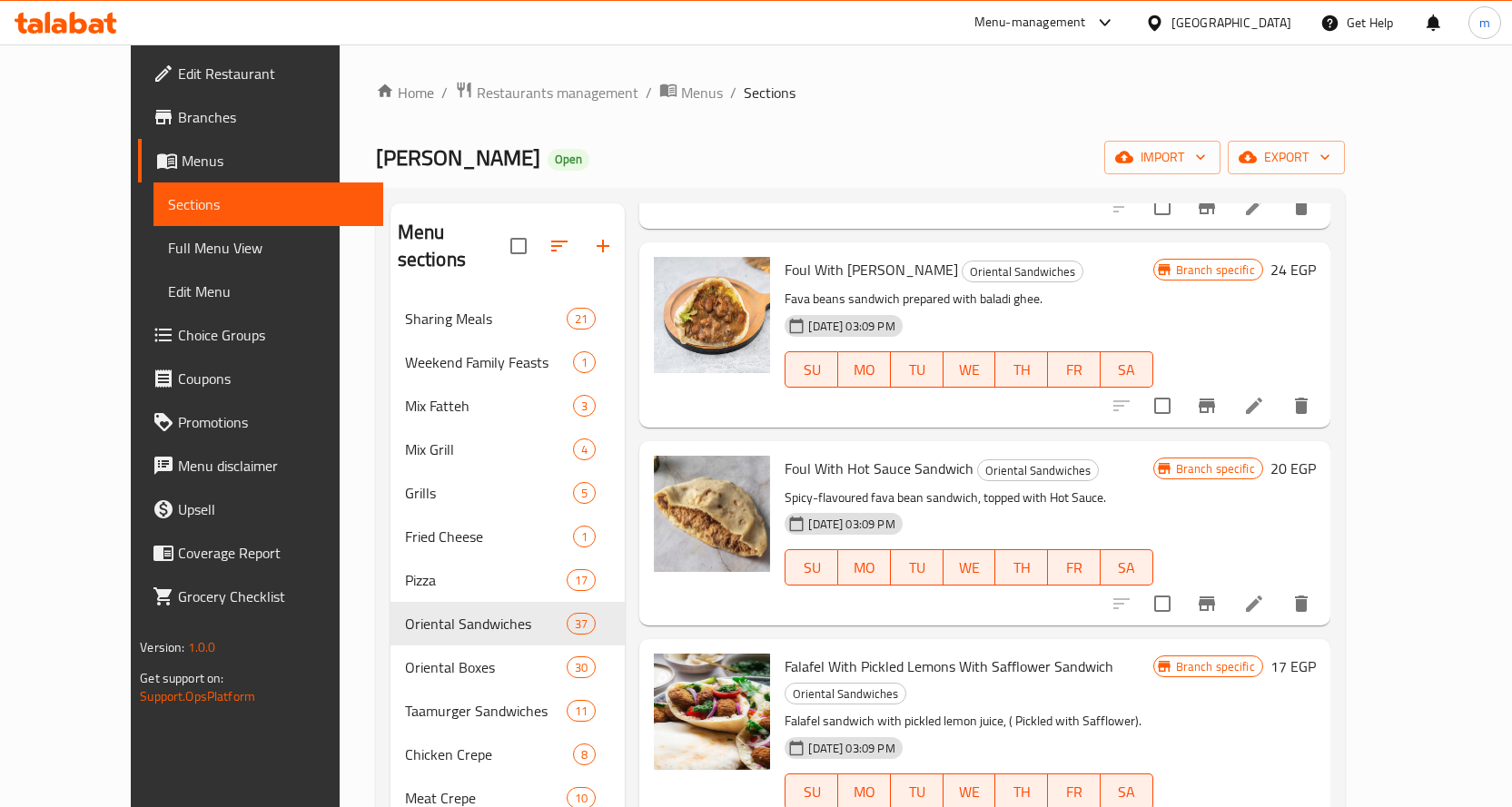
click at [1217, 593] on icon "Branch-specific-item" at bounding box center [1206, 603] width 22 height 22
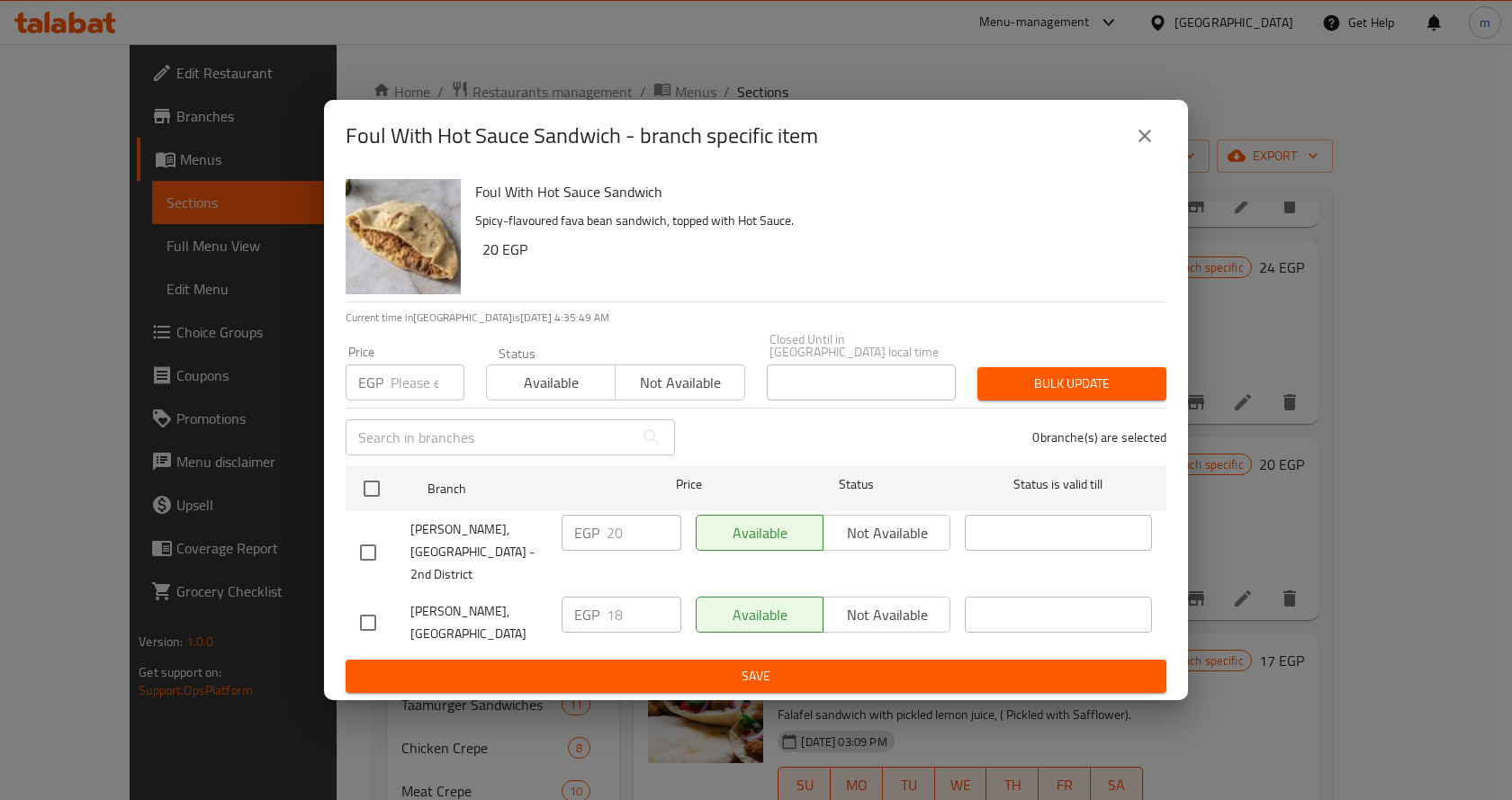
click at [1135, 147] on icon "close" at bounding box center [1144, 136] width 21 height 21
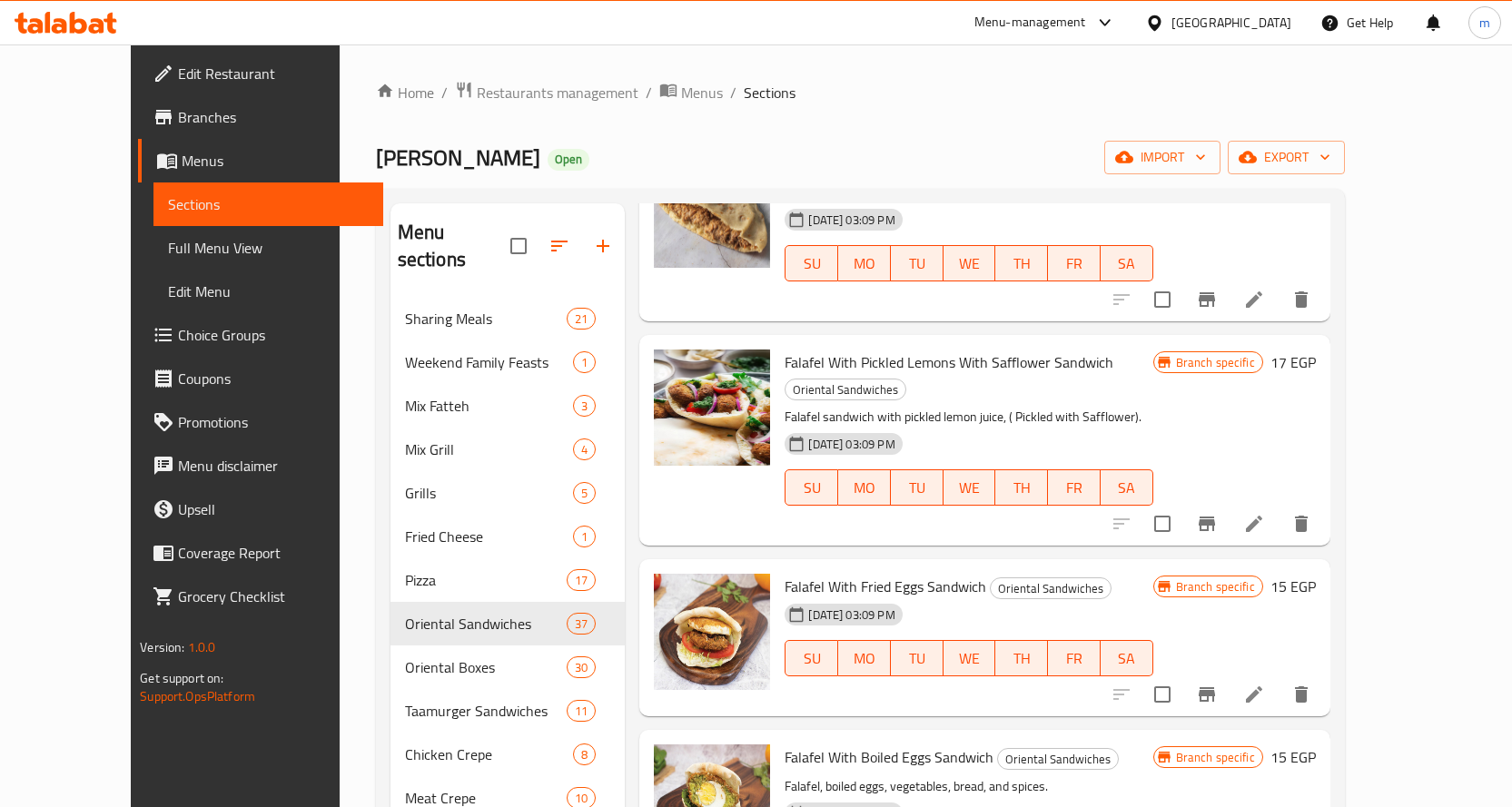
scroll to position [2087, 0]
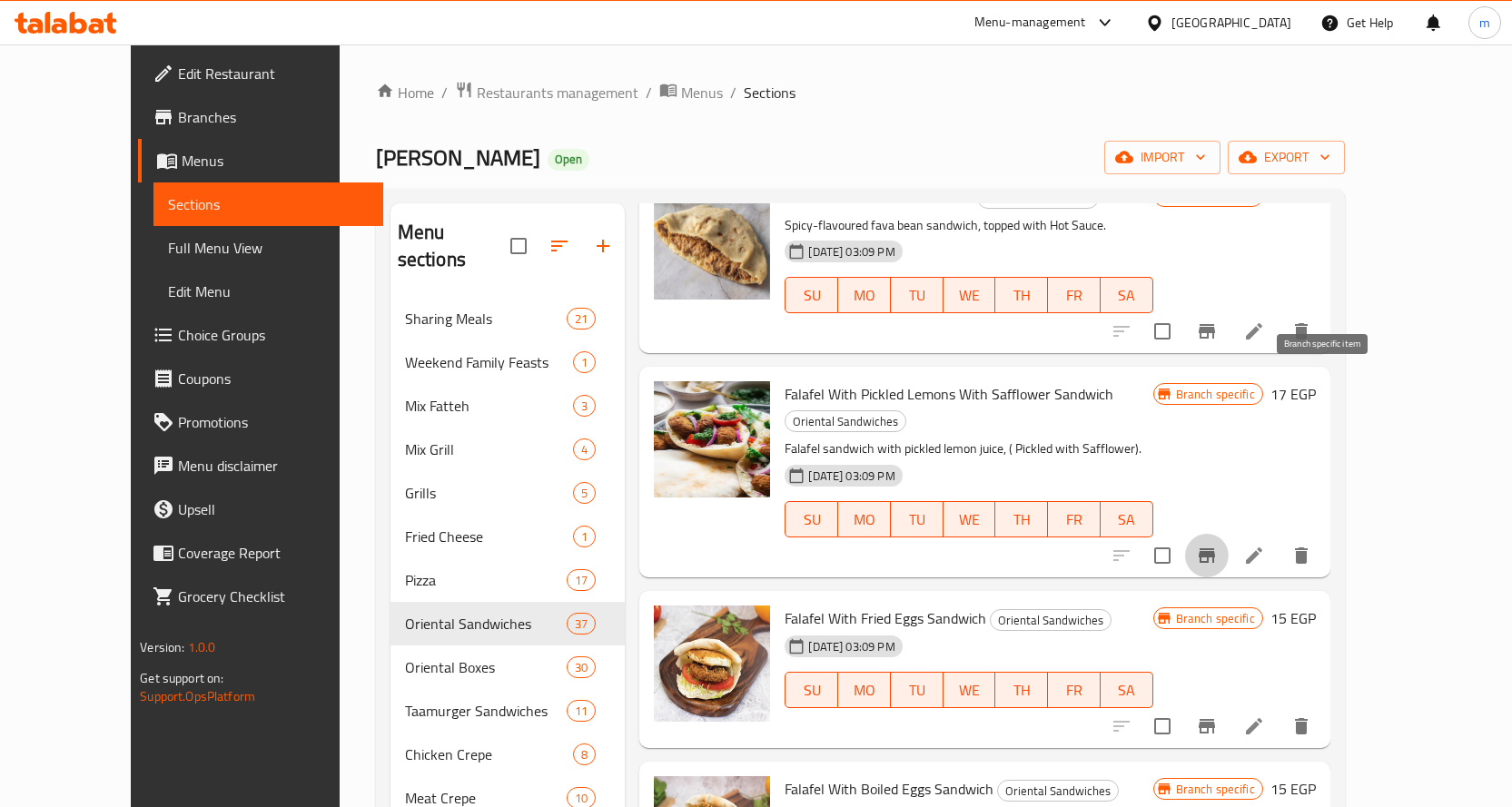
click at [1215, 548] on icon "Branch-specific-item" at bounding box center [1206, 555] width 17 height 15
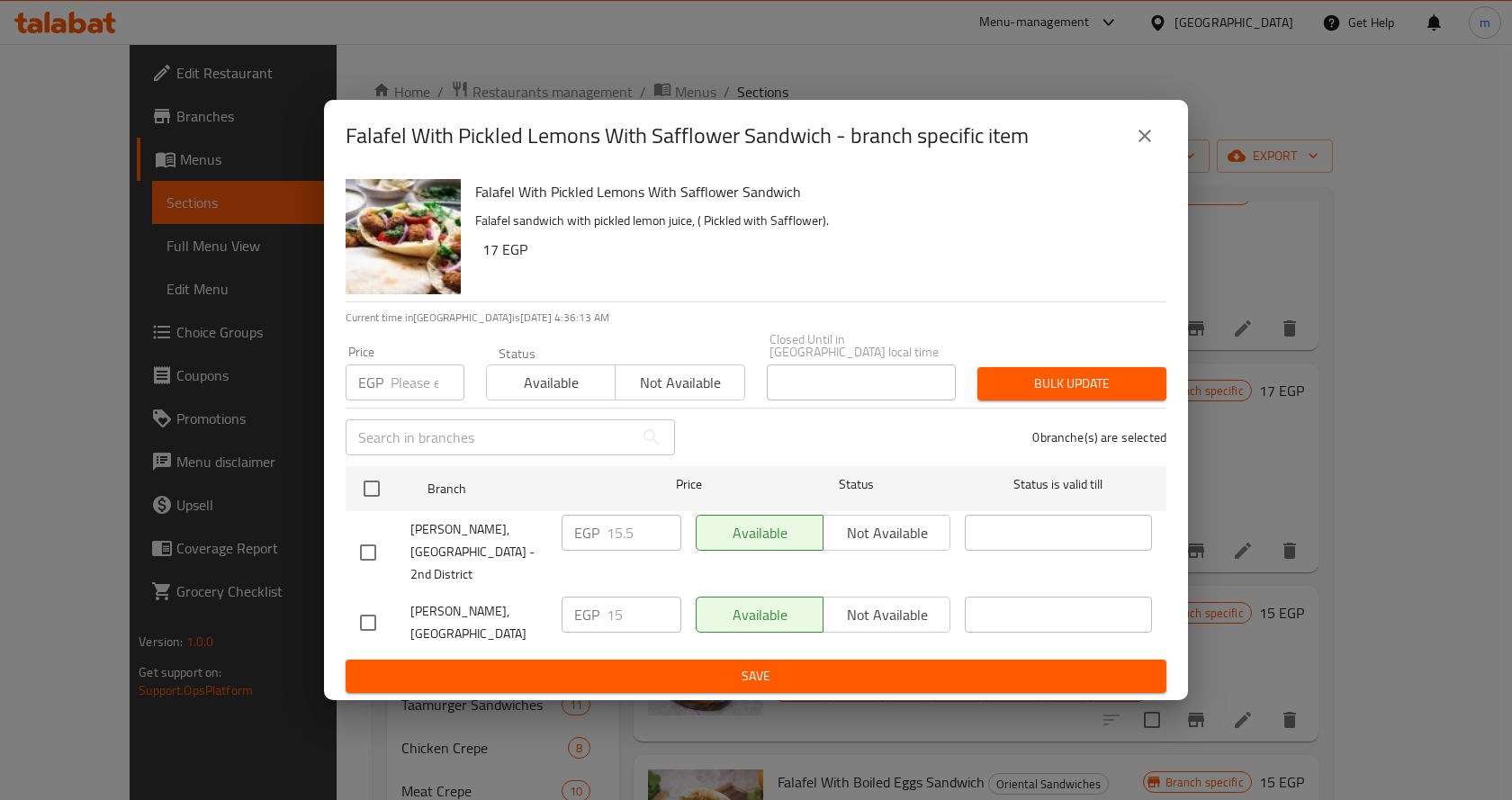
click at [1157, 155] on button "close" at bounding box center [1144, 136] width 43 height 43
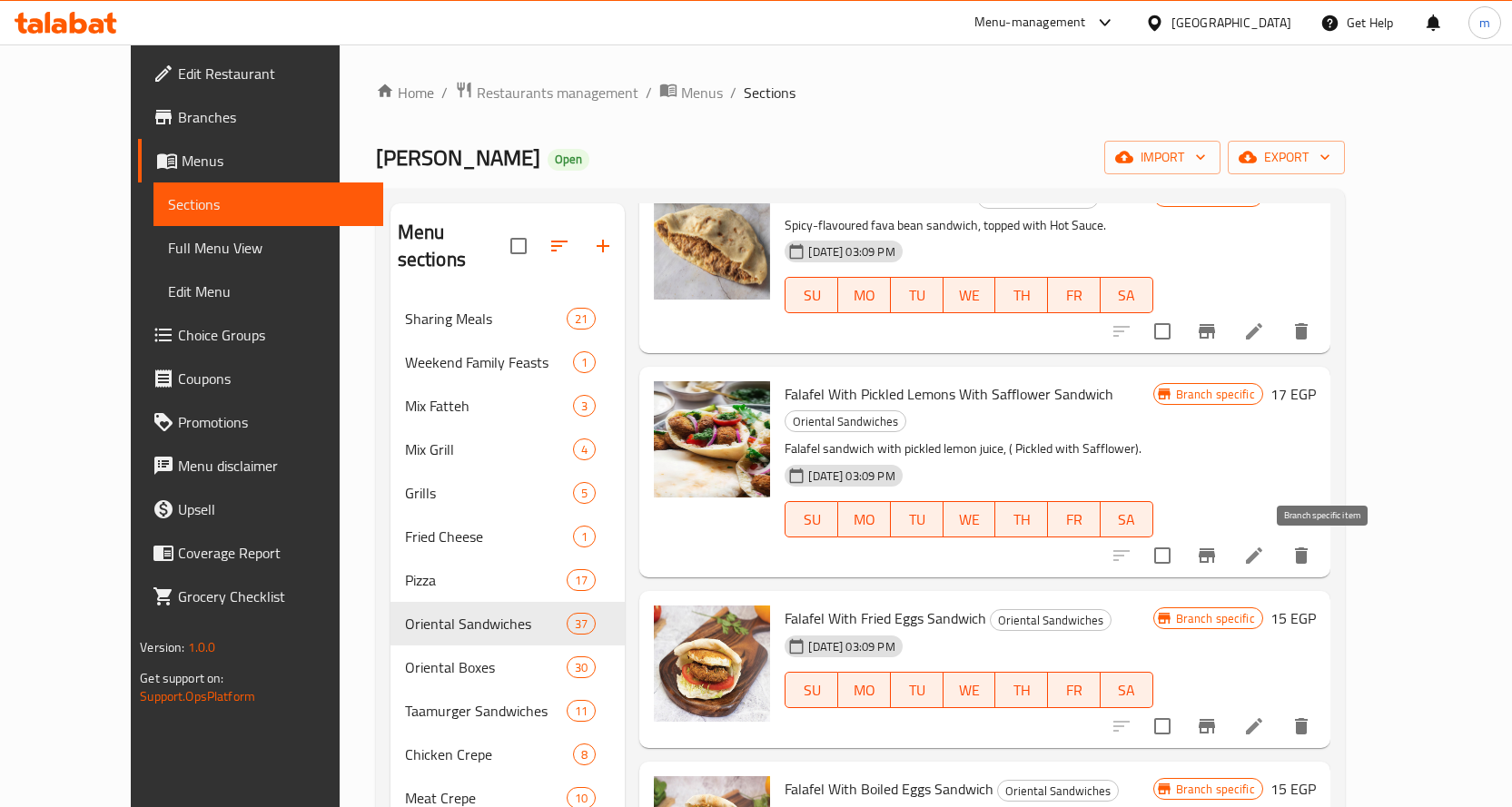
click at [1229, 704] on button "Branch-specific-item" at bounding box center [1206, 726] width 43 height 43
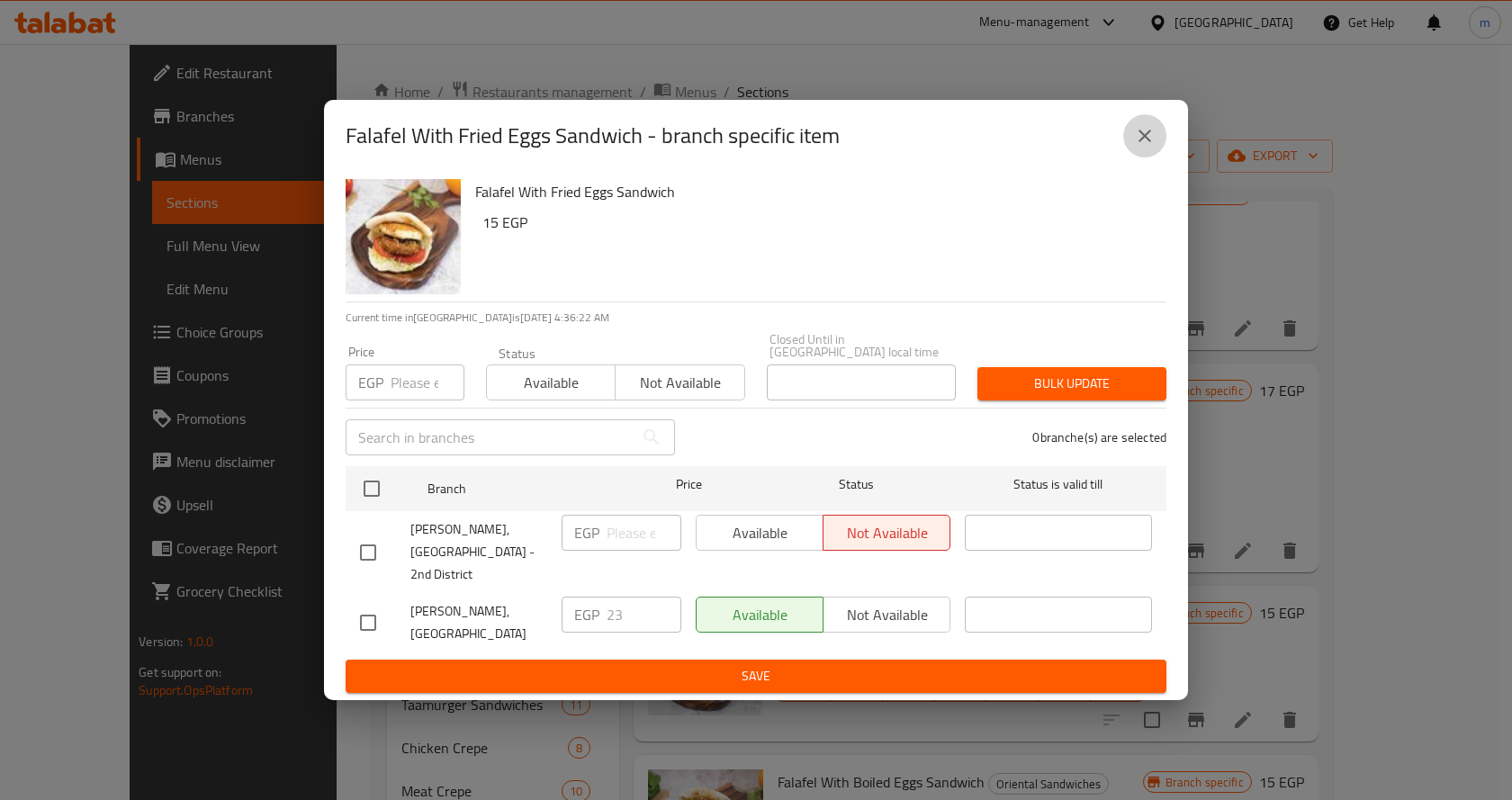
click at [1161, 152] on button "close" at bounding box center [1144, 136] width 43 height 43
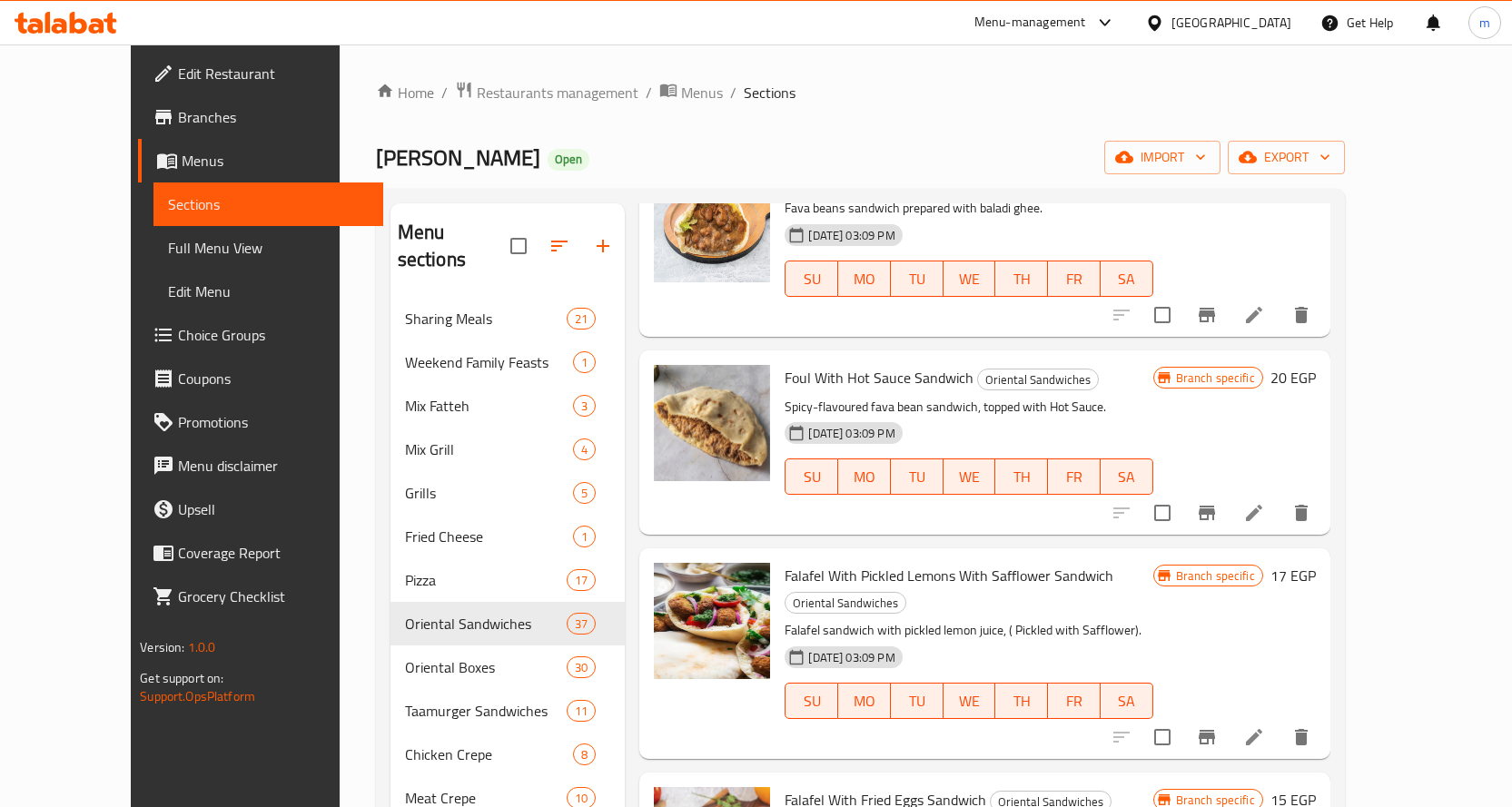
scroll to position [1933, 0]
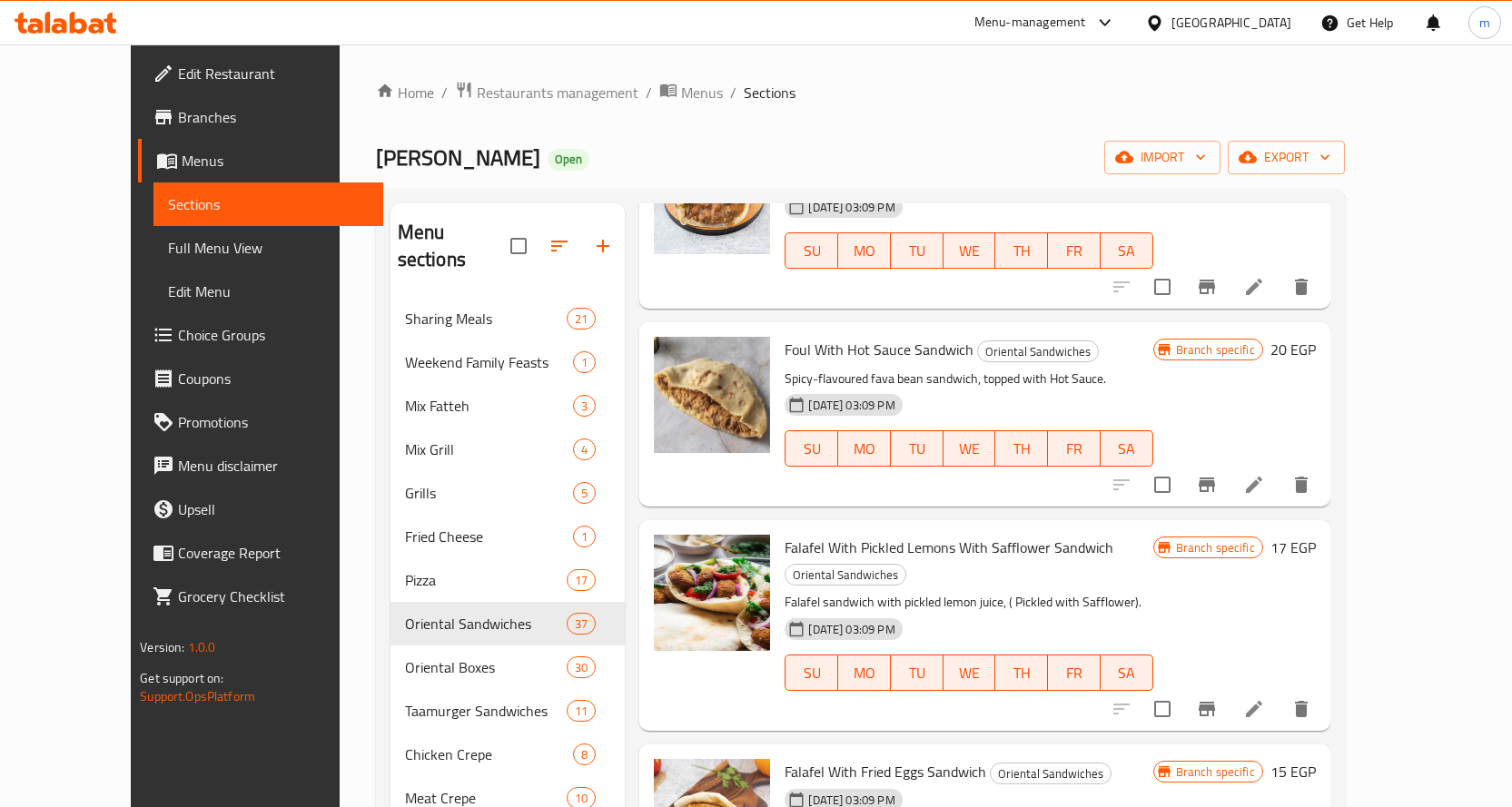
click at [1229, 687] on button "Branch-specific-item" at bounding box center [1206, 708] width 43 height 43
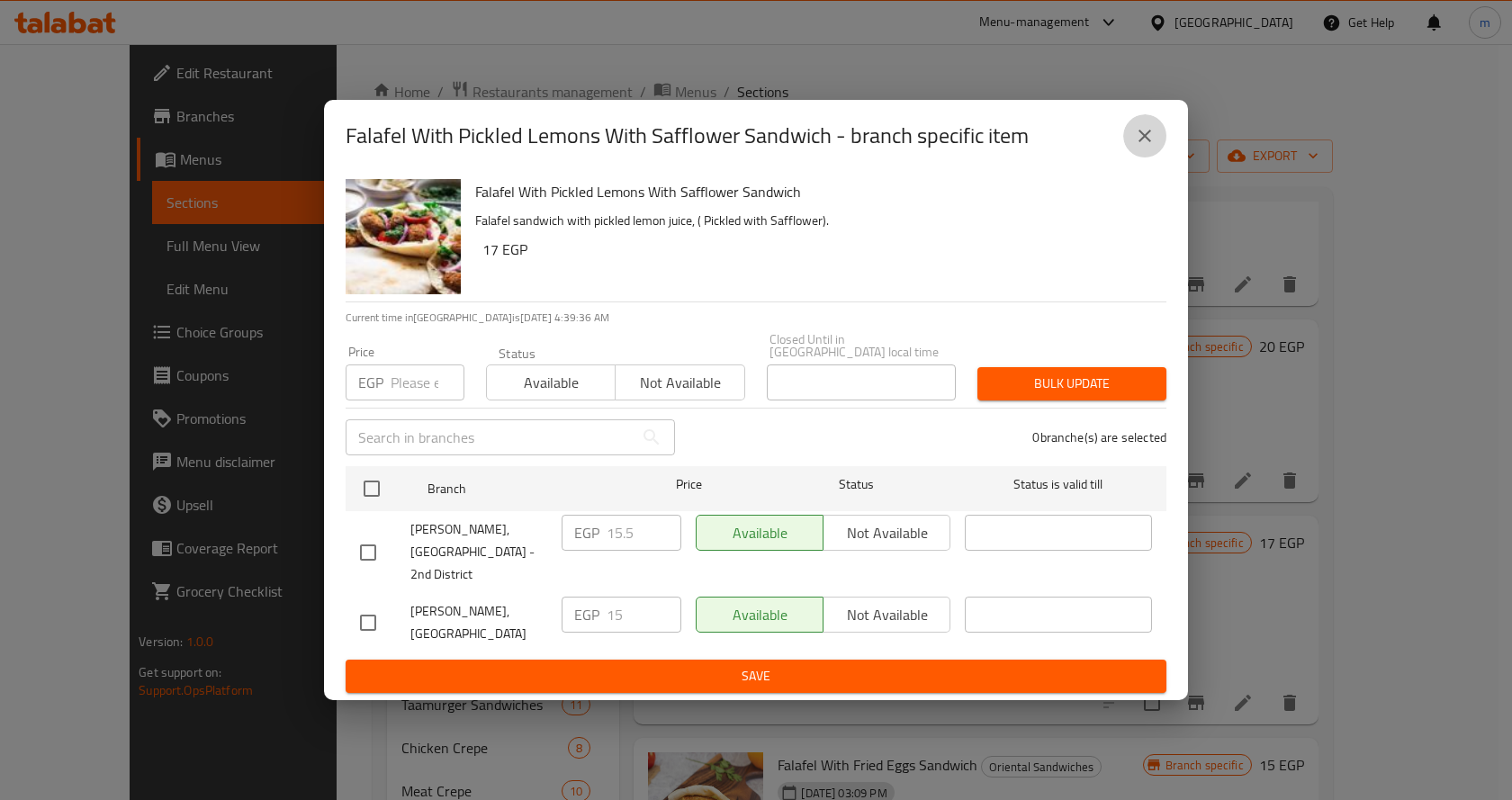
click at [1144, 144] on icon "close" at bounding box center [1144, 136] width 21 height 21
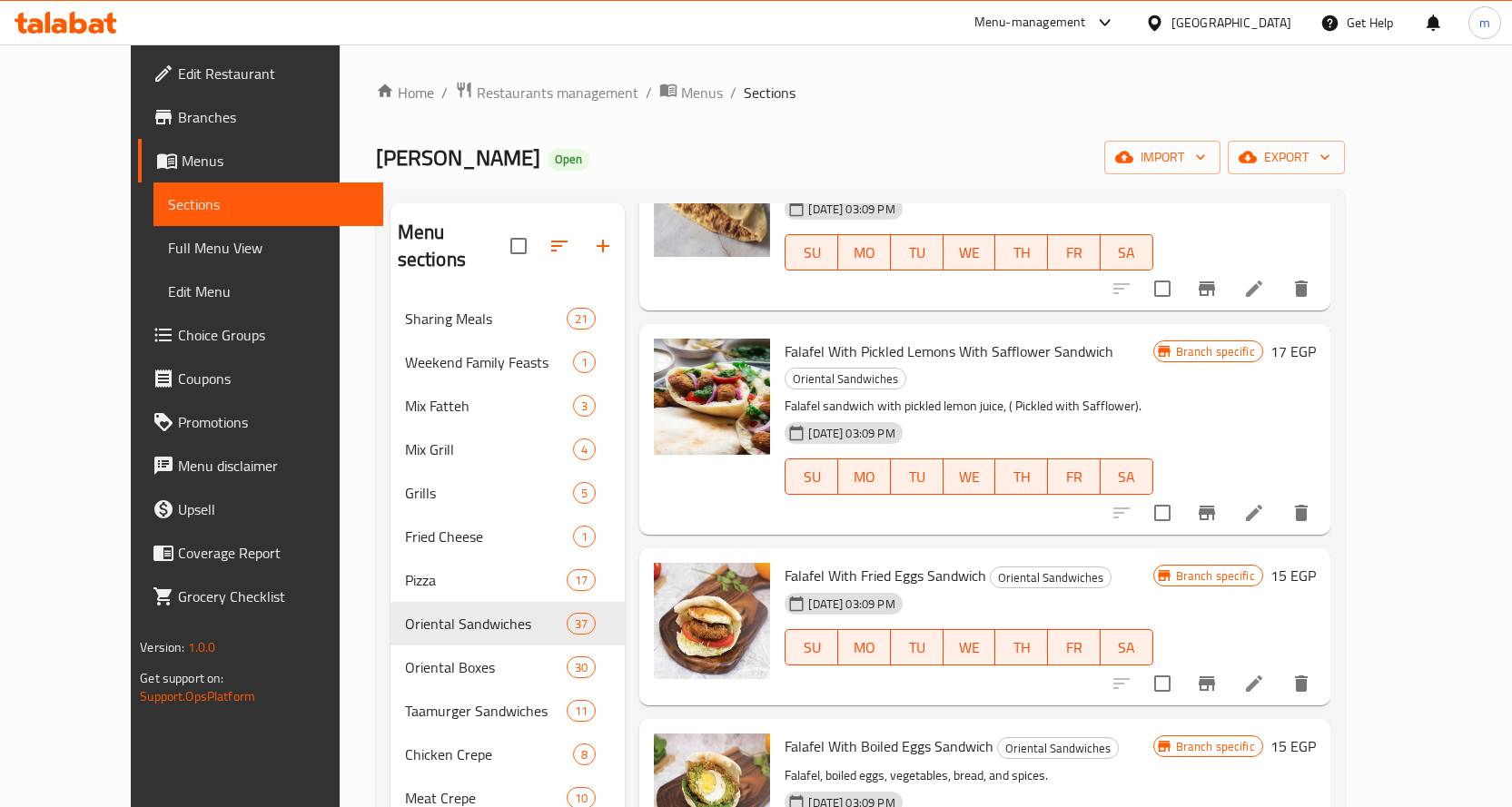
scroll to position [2206, 0]
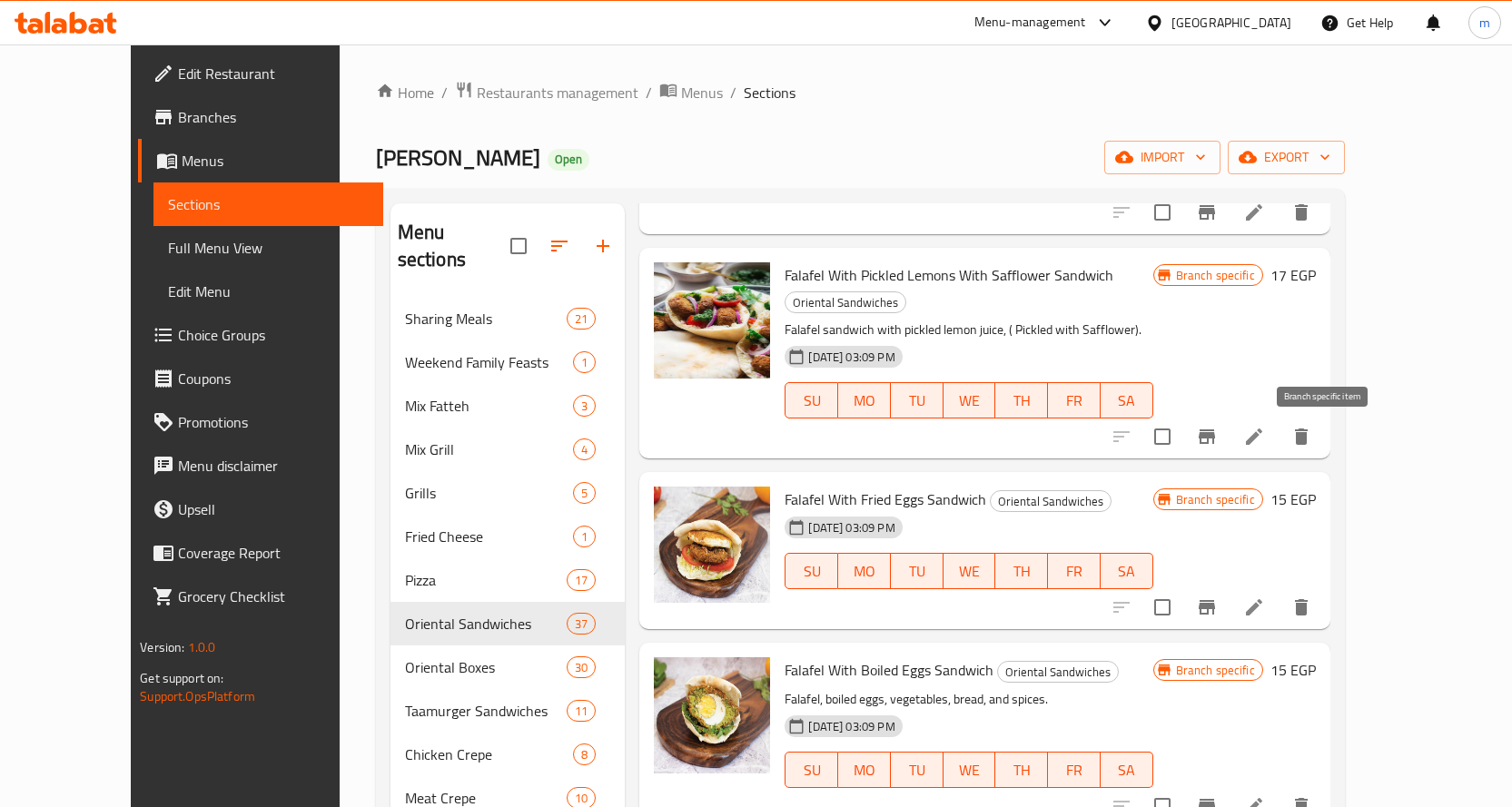
click at [1229, 586] on button "Branch-specific-item" at bounding box center [1206, 607] width 43 height 43
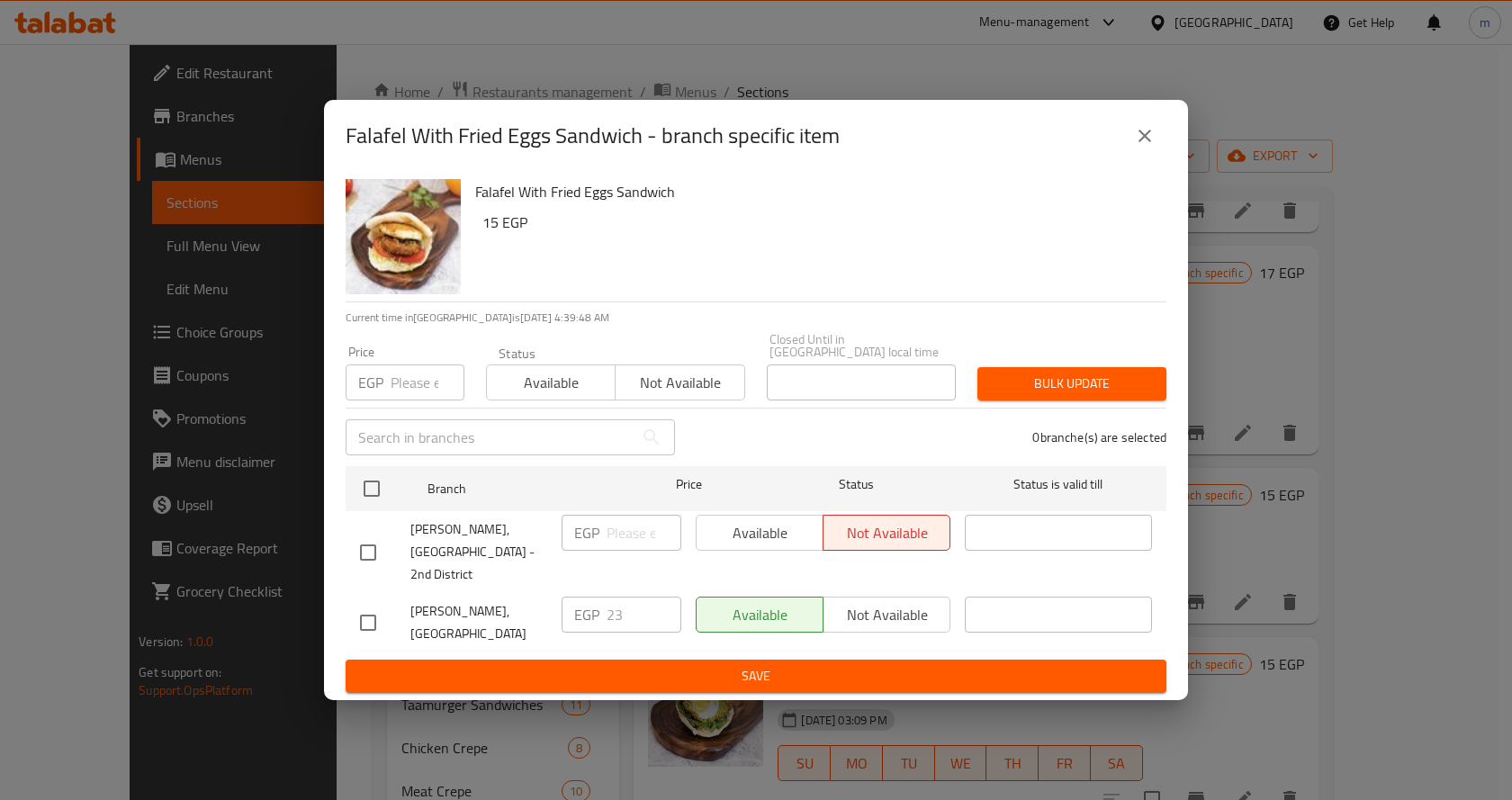
click at [1145, 146] on icon "close" at bounding box center [1144, 136] width 21 height 21
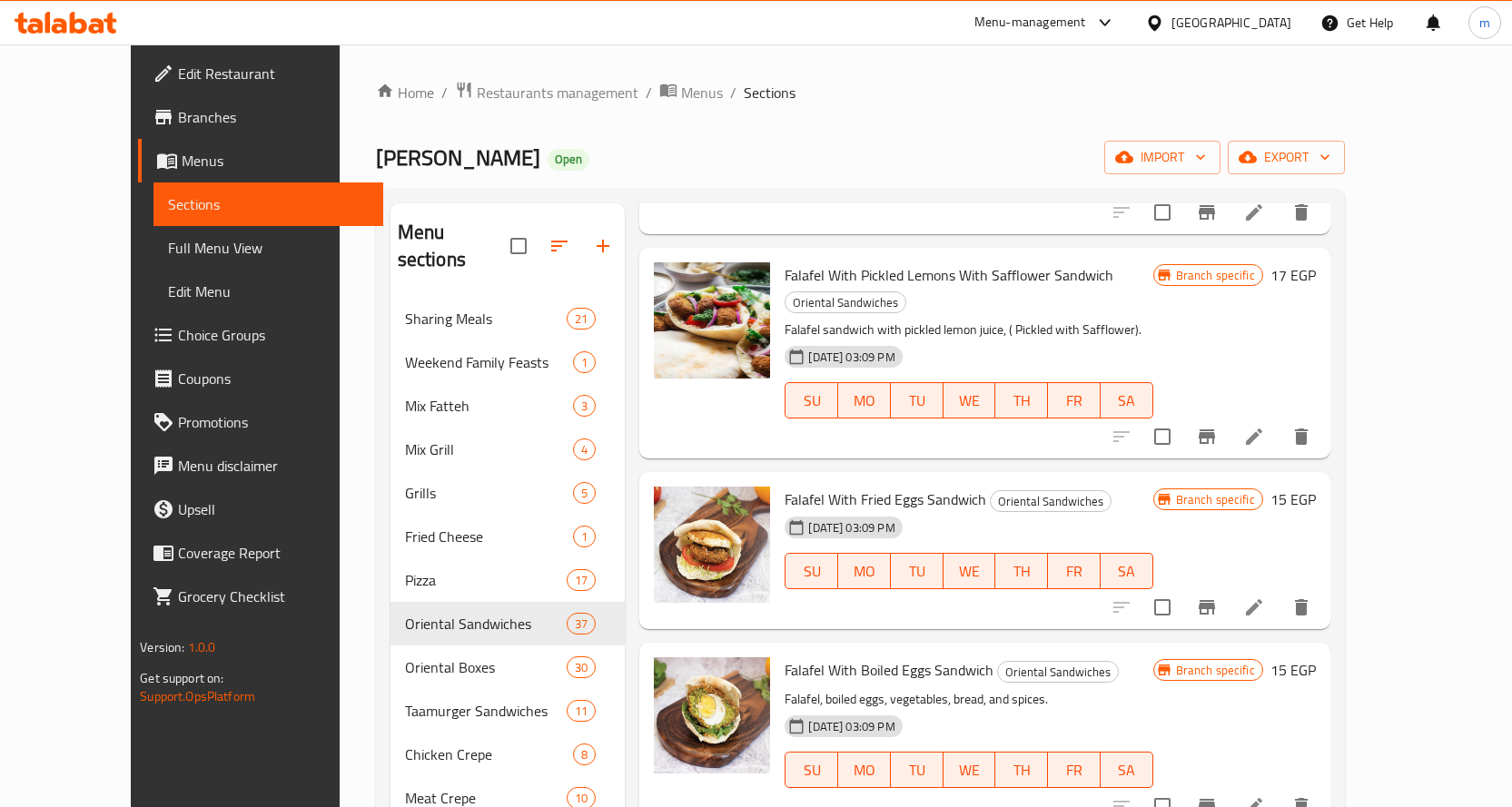
scroll to position [2297, 0]
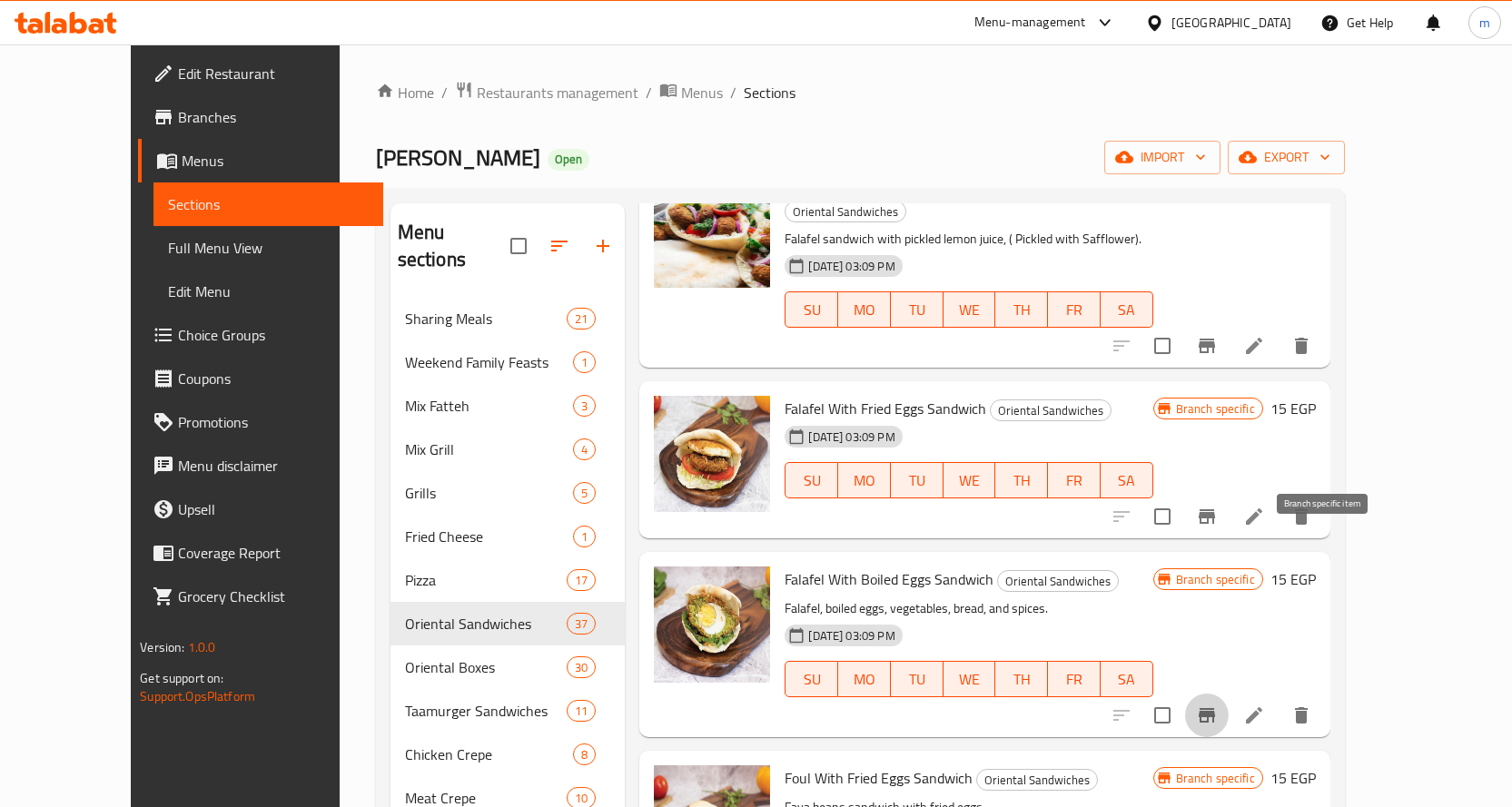
click at [1229, 693] on button "Branch-specific-item" at bounding box center [1206, 715] width 43 height 43
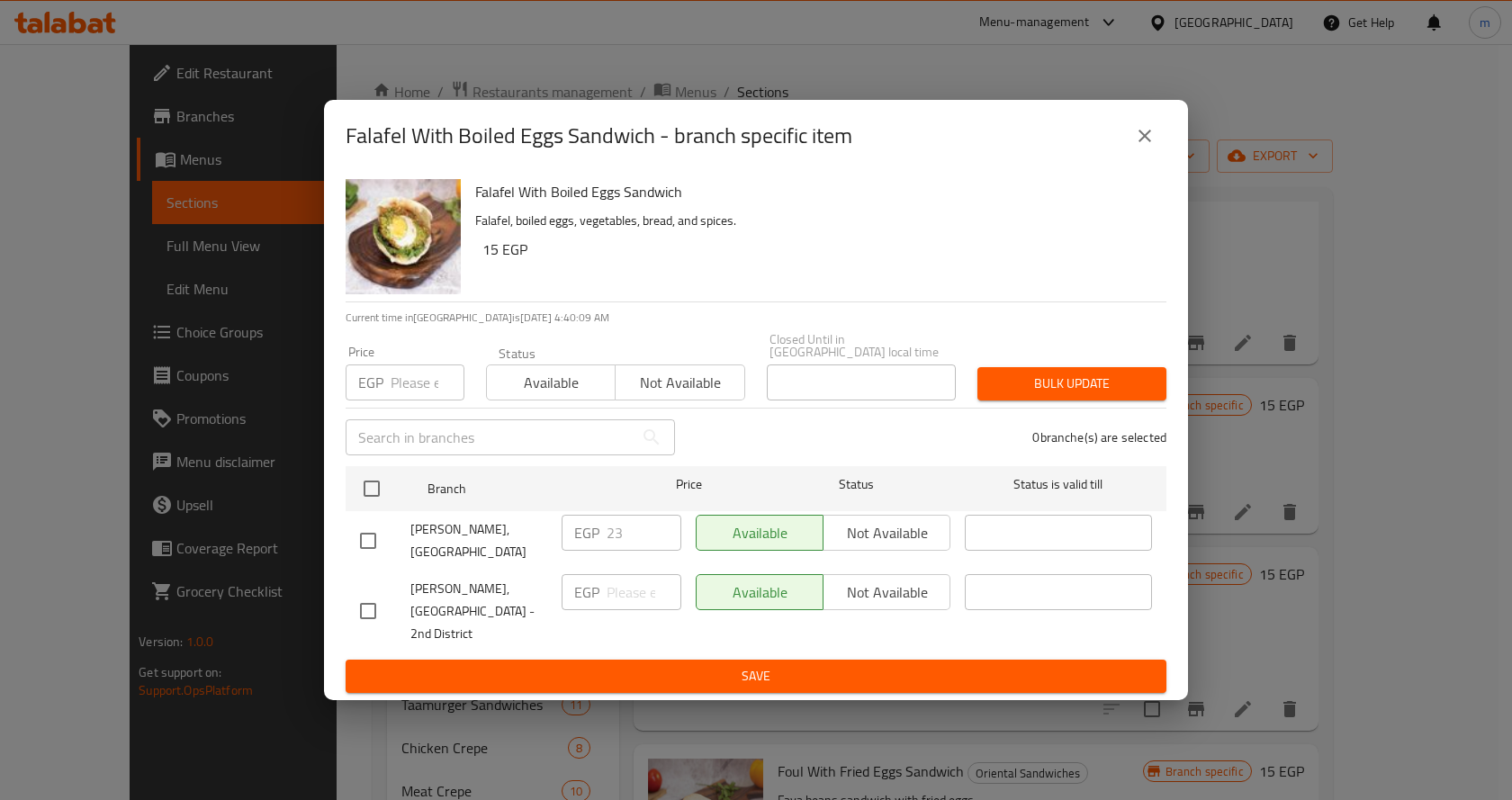
click at [881, 550] on div "Available Not available" at bounding box center [823, 532] width 254 height 36
click at [369, 607] on input "checkbox" at bounding box center [367, 611] width 38 height 38
checkbox input "true"
click at [863, 591] on span "Not available" at bounding box center [887, 592] width 113 height 26
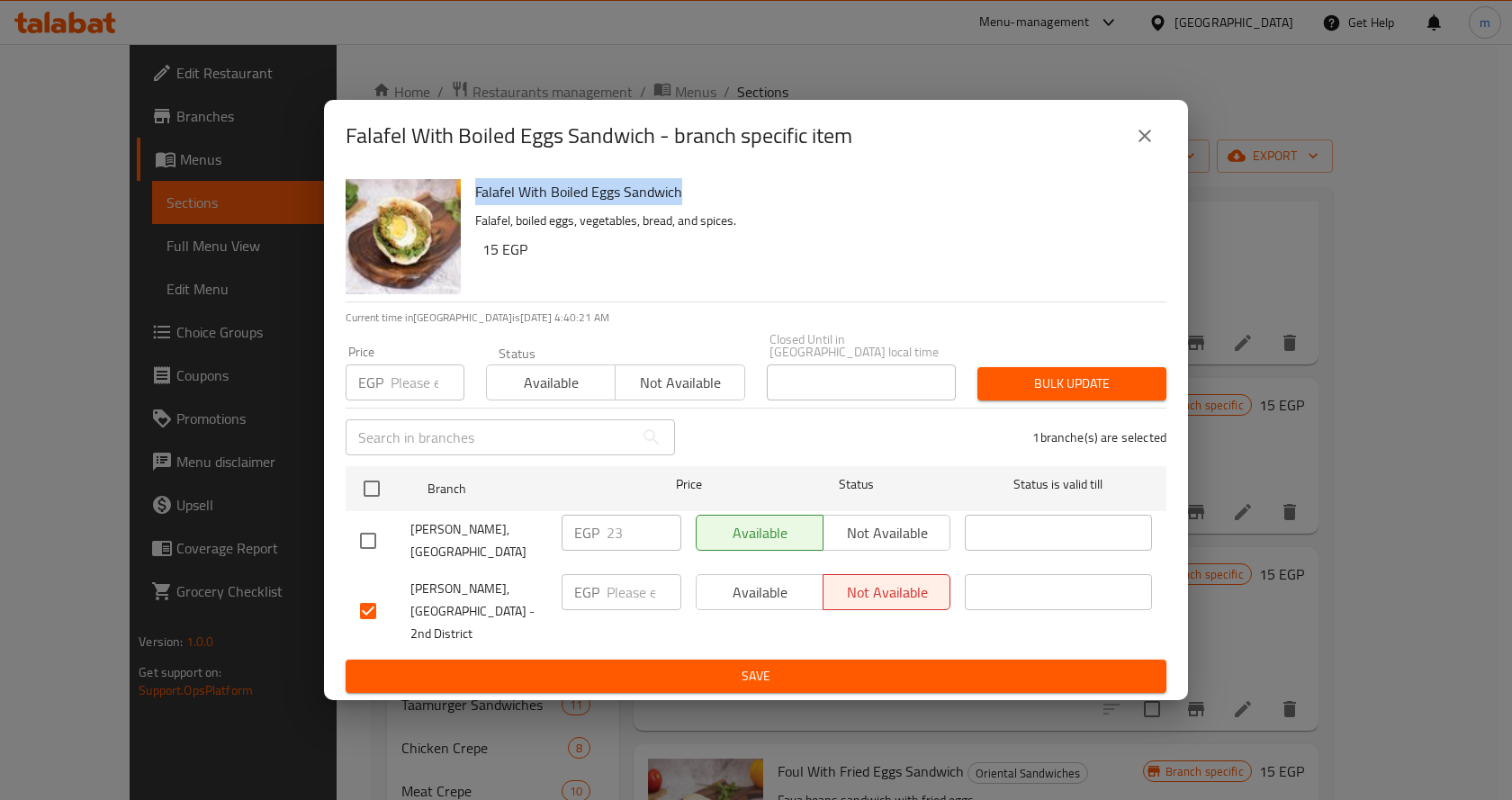
drag, startPoint x: 466, startPoint y: 210, endPoint x: 729, endPoint y: 204, distance: 263.1
click at [729, 204] on div "Falafel With Boiled Eggs Sandwich Falafel, boiled eggs, vegetables, bread, and …" at bounding box center [756, 236] width 835 height 129
drag, startPoint x: 485, startPoint y: 263, endPoint x: 569, endPoint y: 266, distance: 84.1
click at [569, 262] on h6 "15 EGP" at bounding box center [817, 250] width 669 height 25
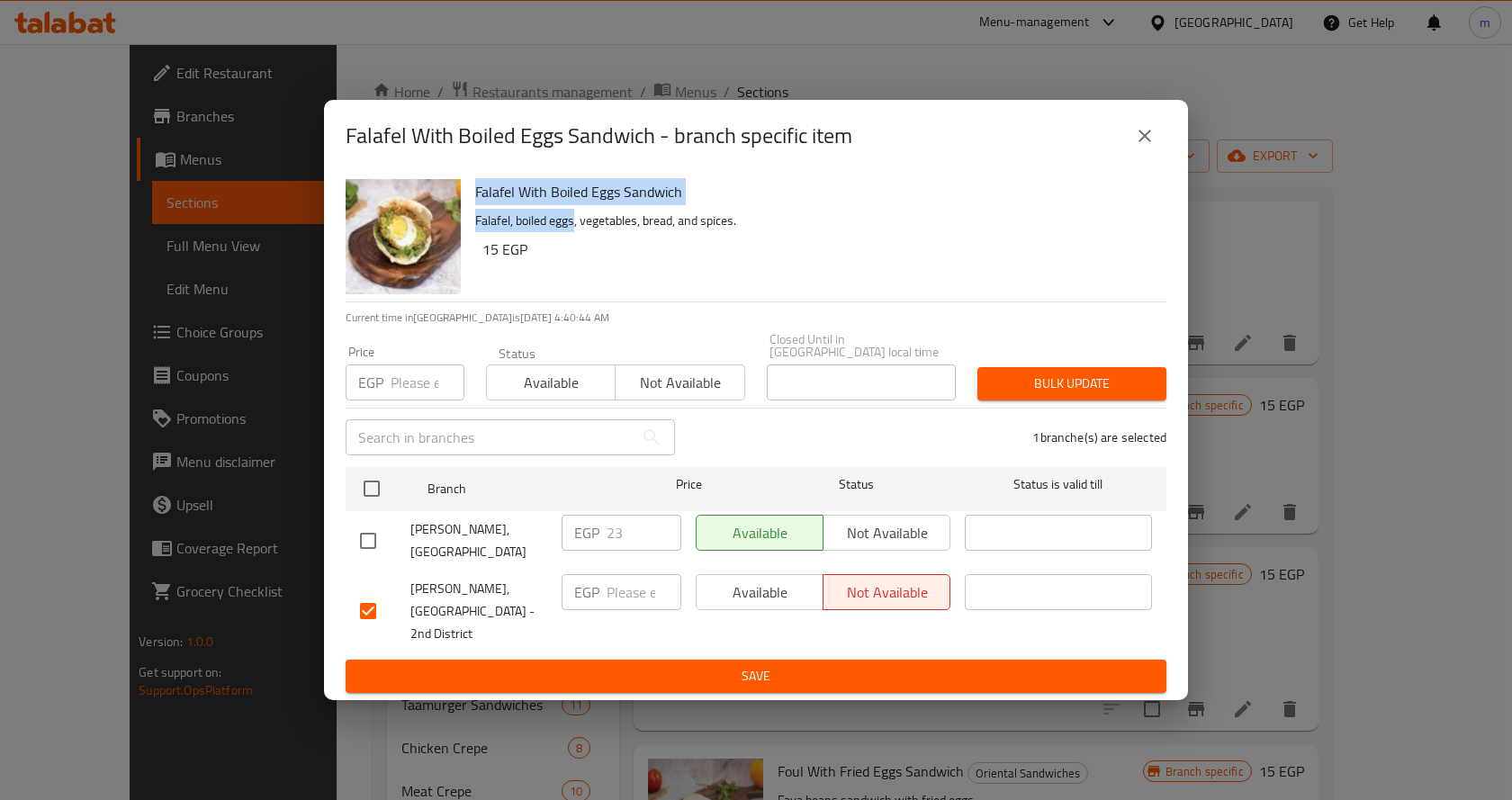
drag, startPoint x: 569, startPoint y: 266, endPoint x: 577, endPoint y: 247, distance: 20.6
click at [577, 247] on div "Falafel With Boiled Eggs Sandwich Falafel, boiled eggs, vegetables, bread, and …" at bounding box center [814, 236] width 691 height 129
click at [577, 232] on p "Falafel, boiled eggs, vegetables, bread, and spices." at bounding box center [813, 220] width 677 height 22
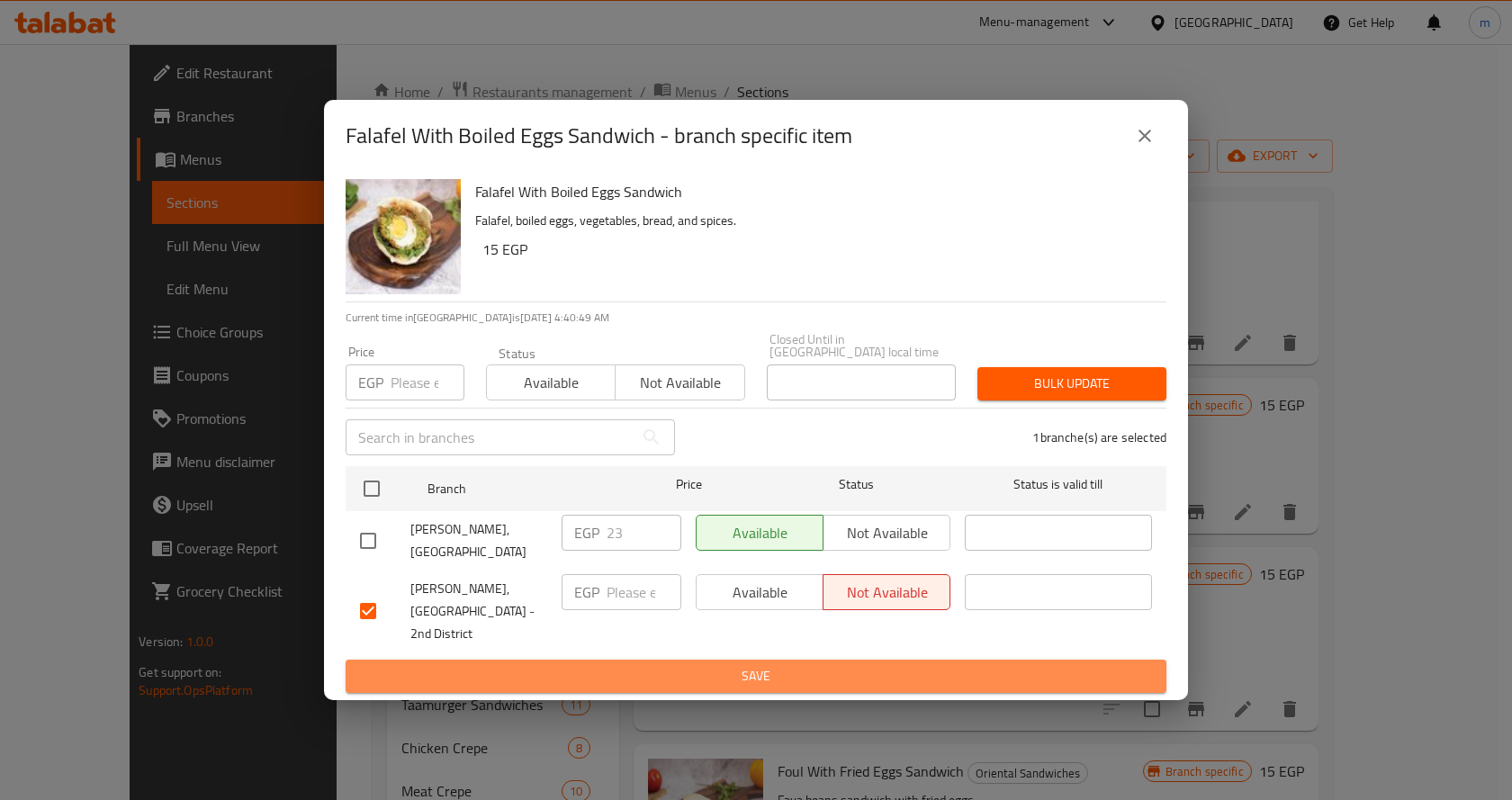
click at [780, 665] on span "Save" at bounding box center [756, 676] width 791 height 22
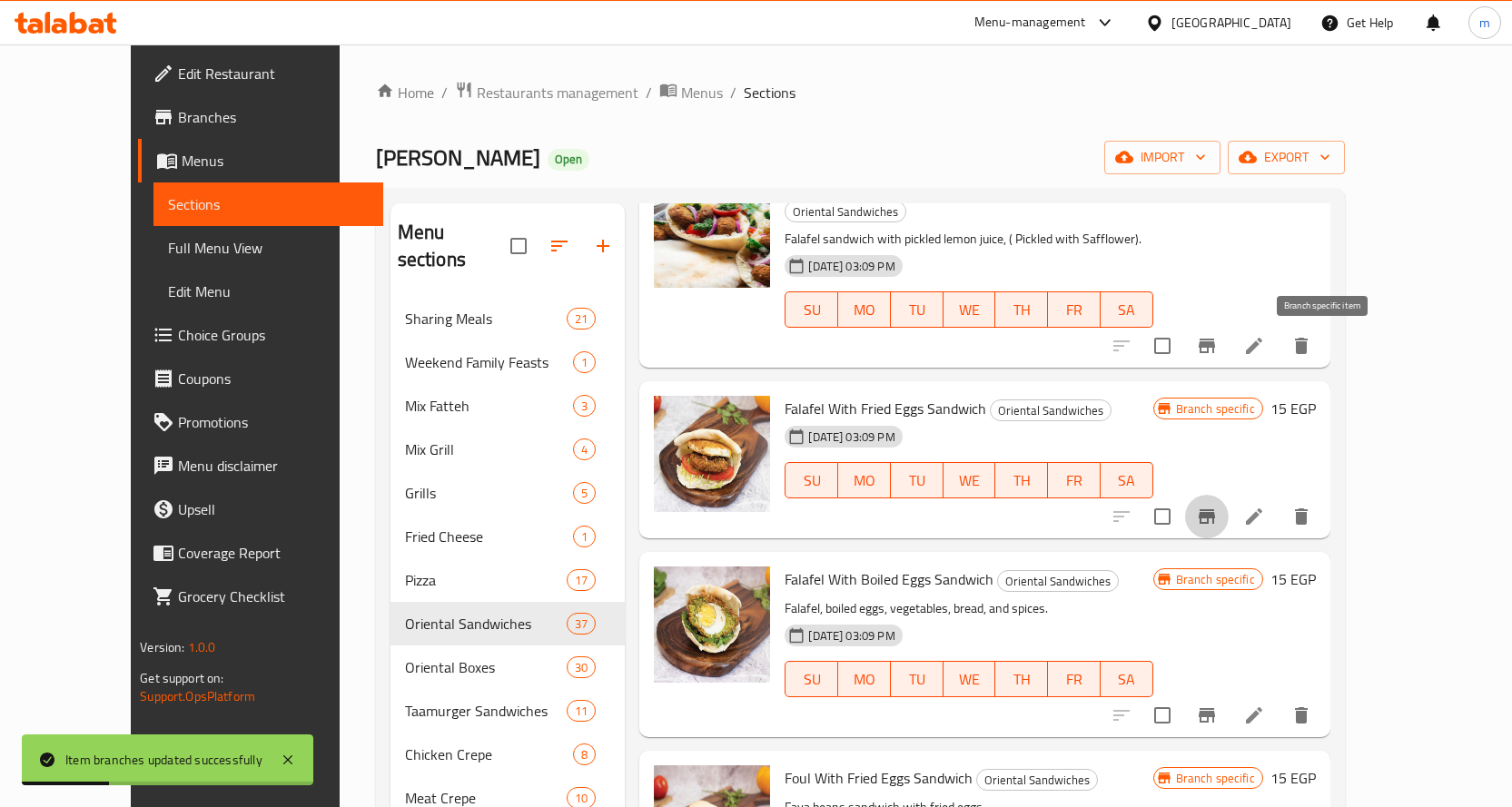
click at [1217, 505] on icon "Branch-specific-item" at bounding box center [1206, 516] width 22 height 22
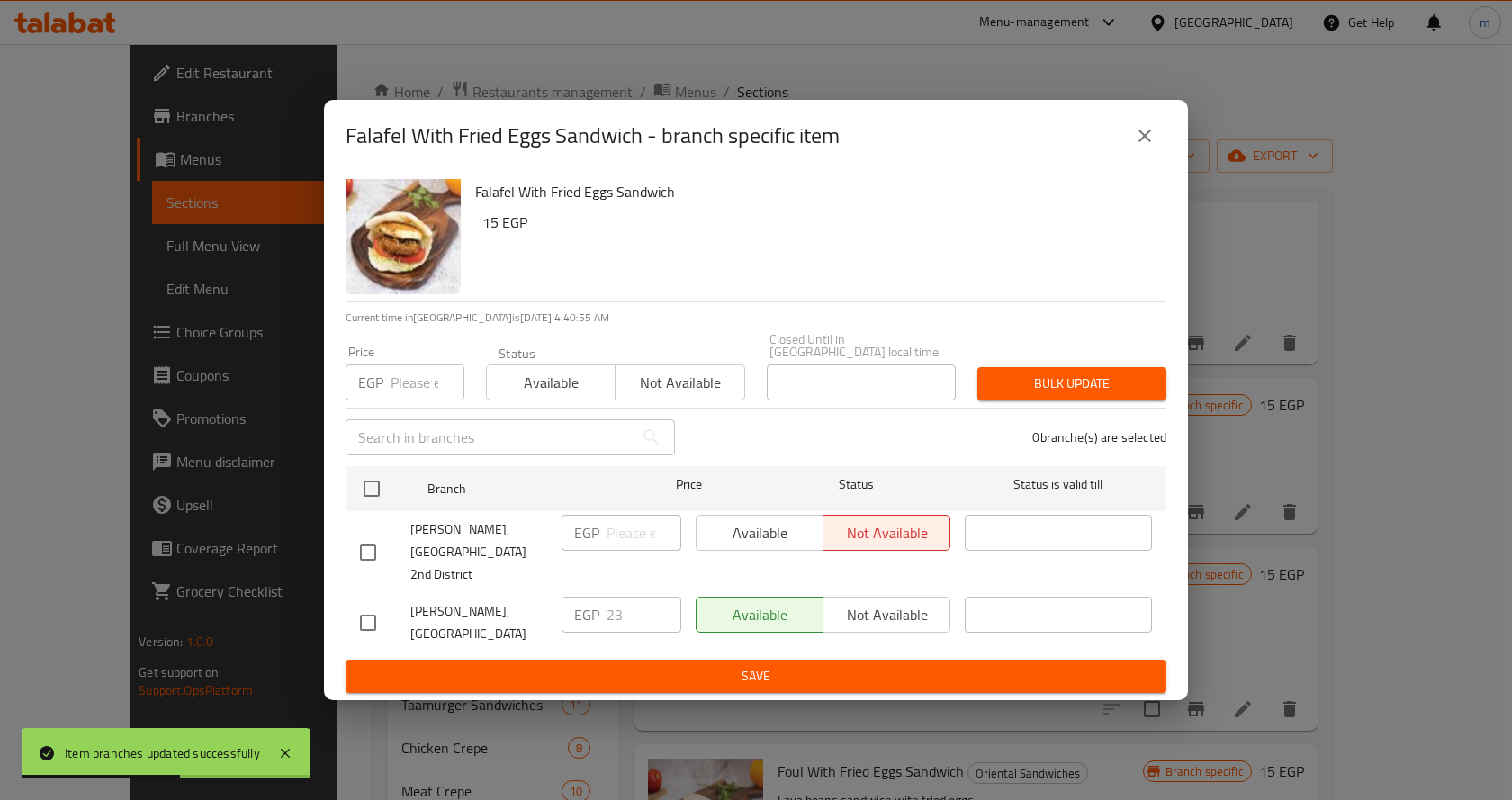
click at [1144, 147] on icon "close" at bounding box center [1144, 136] width 21 height 21
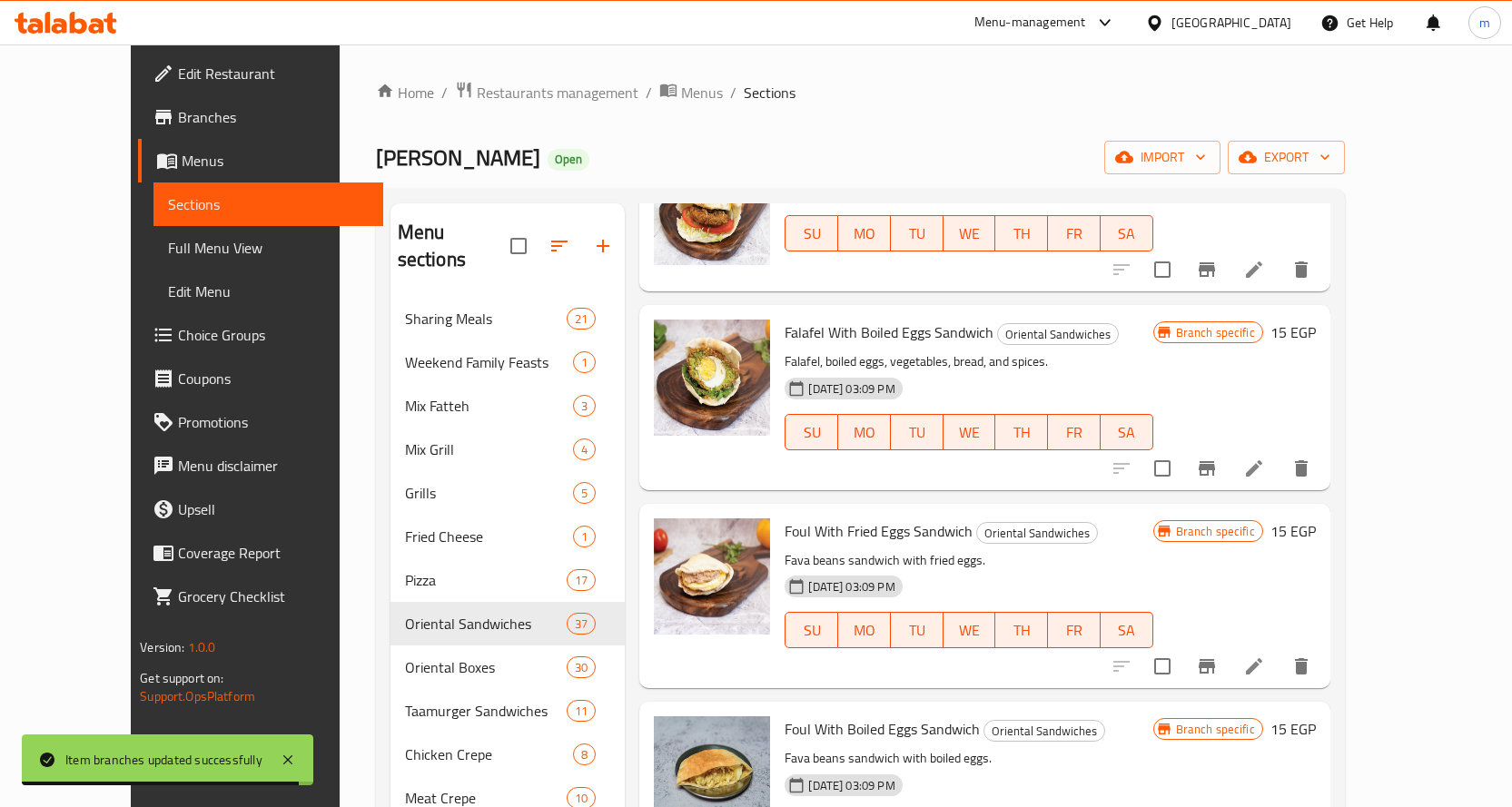
scroll to position [2569, 0]
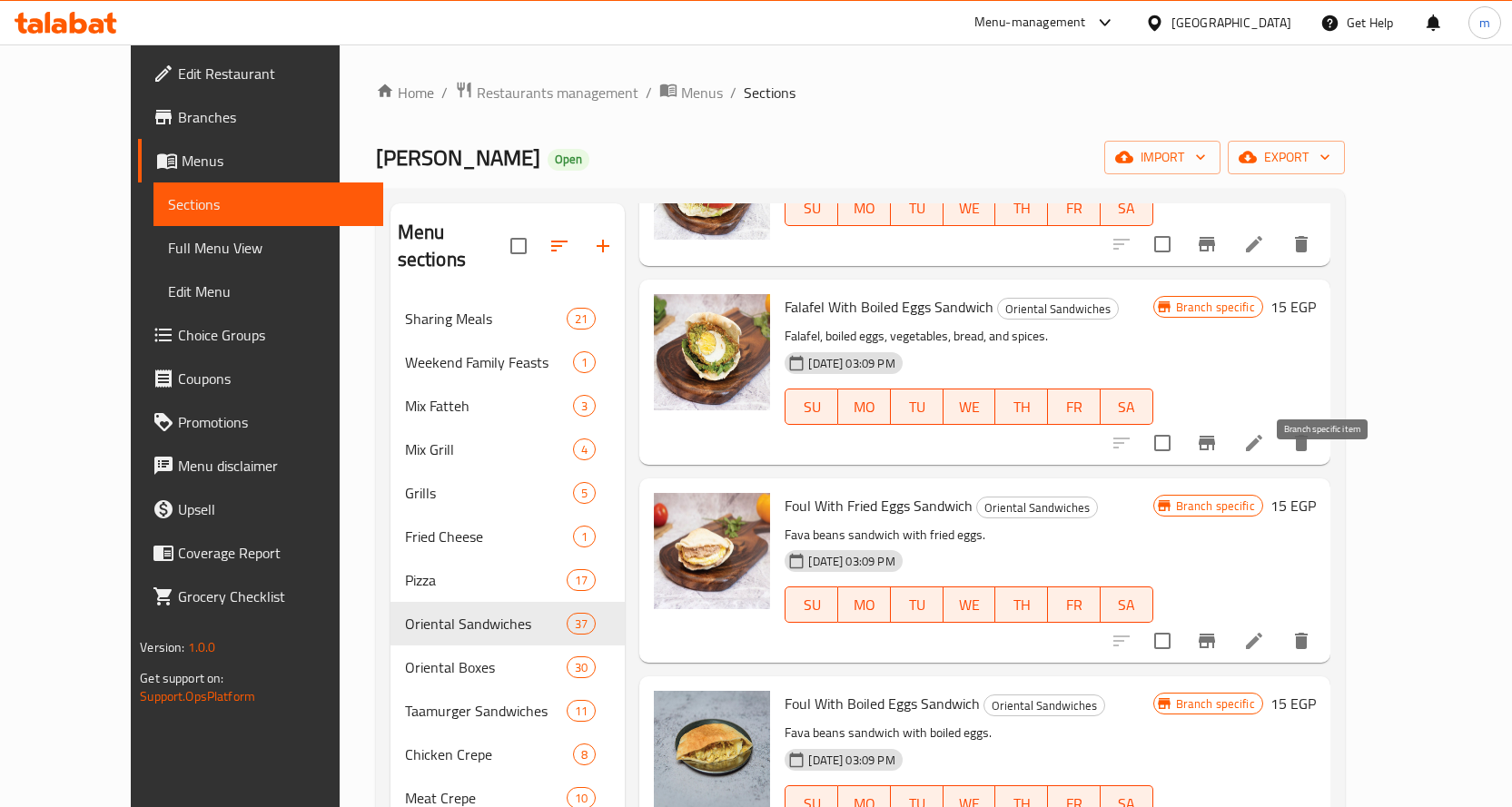
click at [1215, 634] on icon "Branch-specific-item" at bounding box center [1206, 641] width 17 height 15
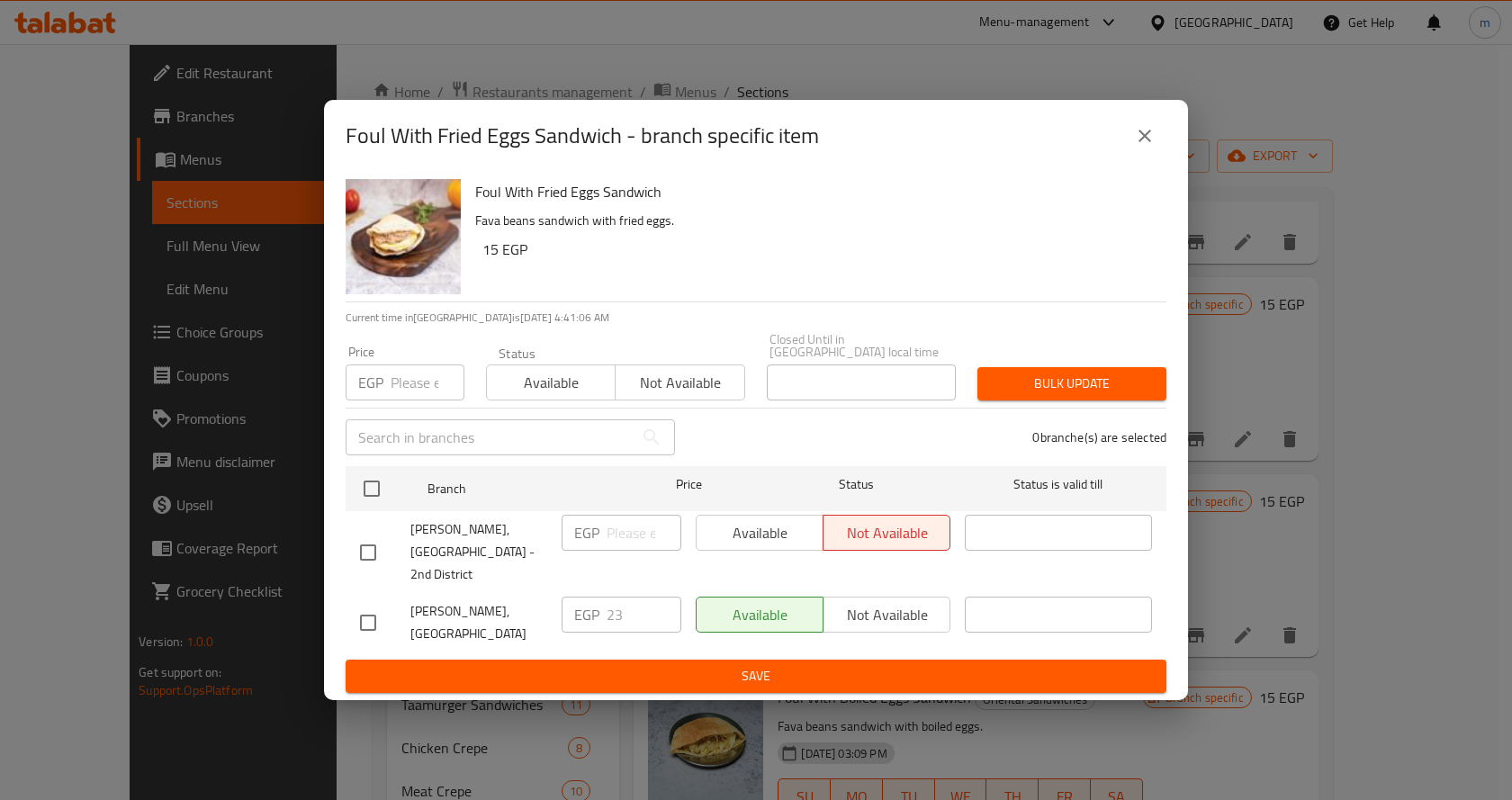
click at [1152, 147] on icon "close" at bounding box center [1144, 136] width 21 height 21
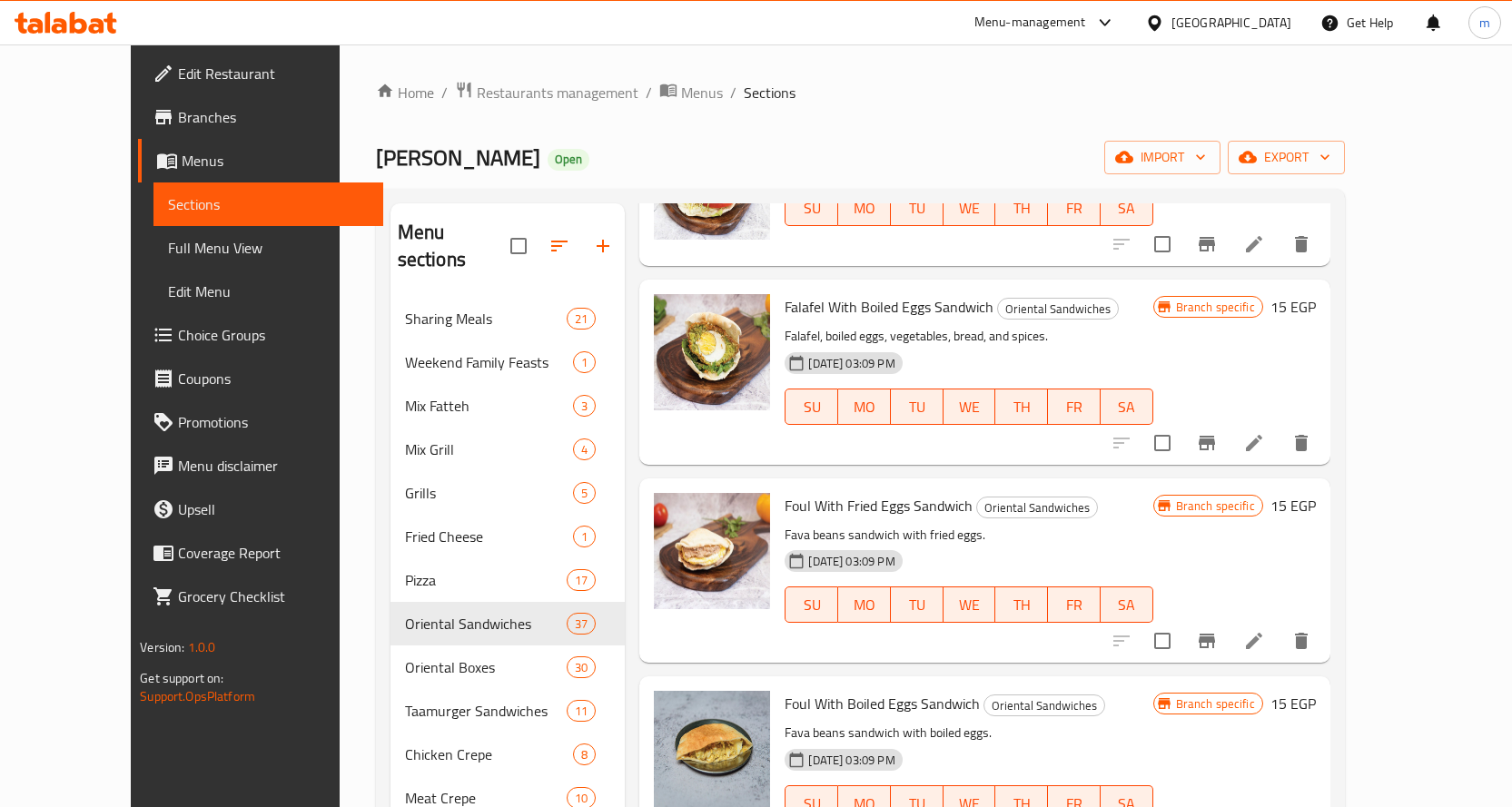
scroll to position [2660, 0]
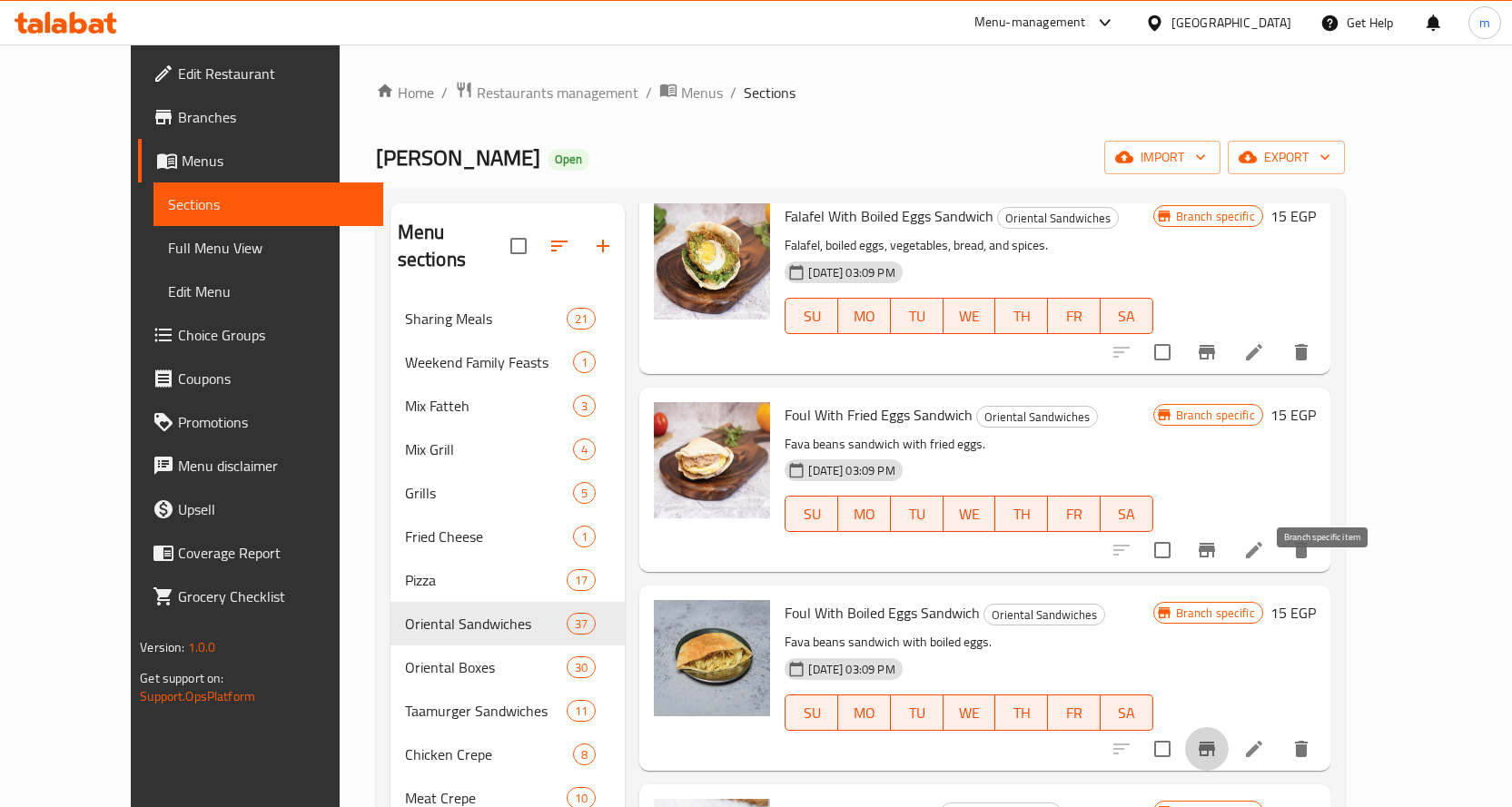
click at [1217, 737] on icon "Branch-specific-item" at bounding box center [1206, 748] width 22 height 22
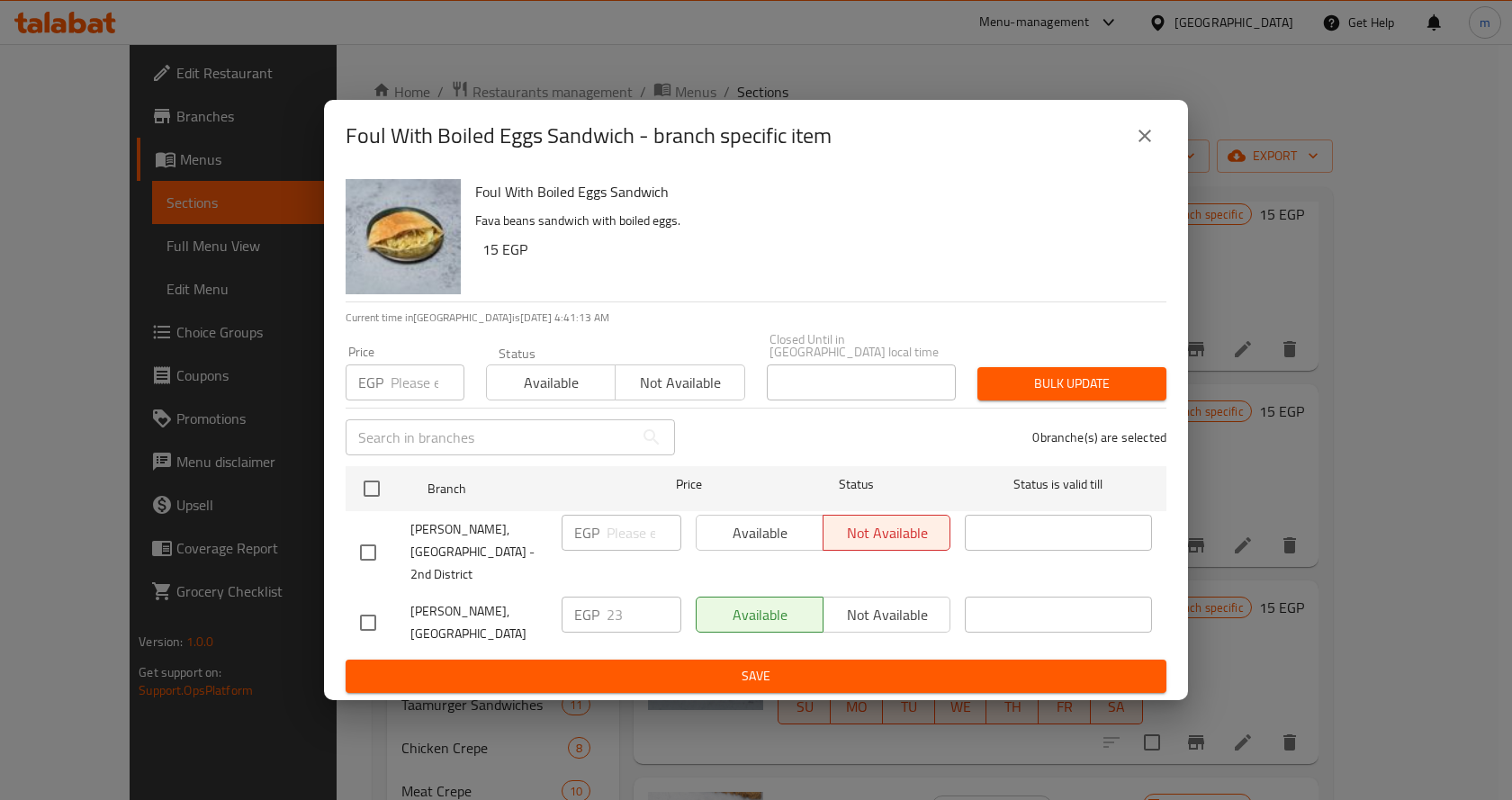
click at [1158, 147] on button "close" at bounding box center [1144, 136] width 43 height 43
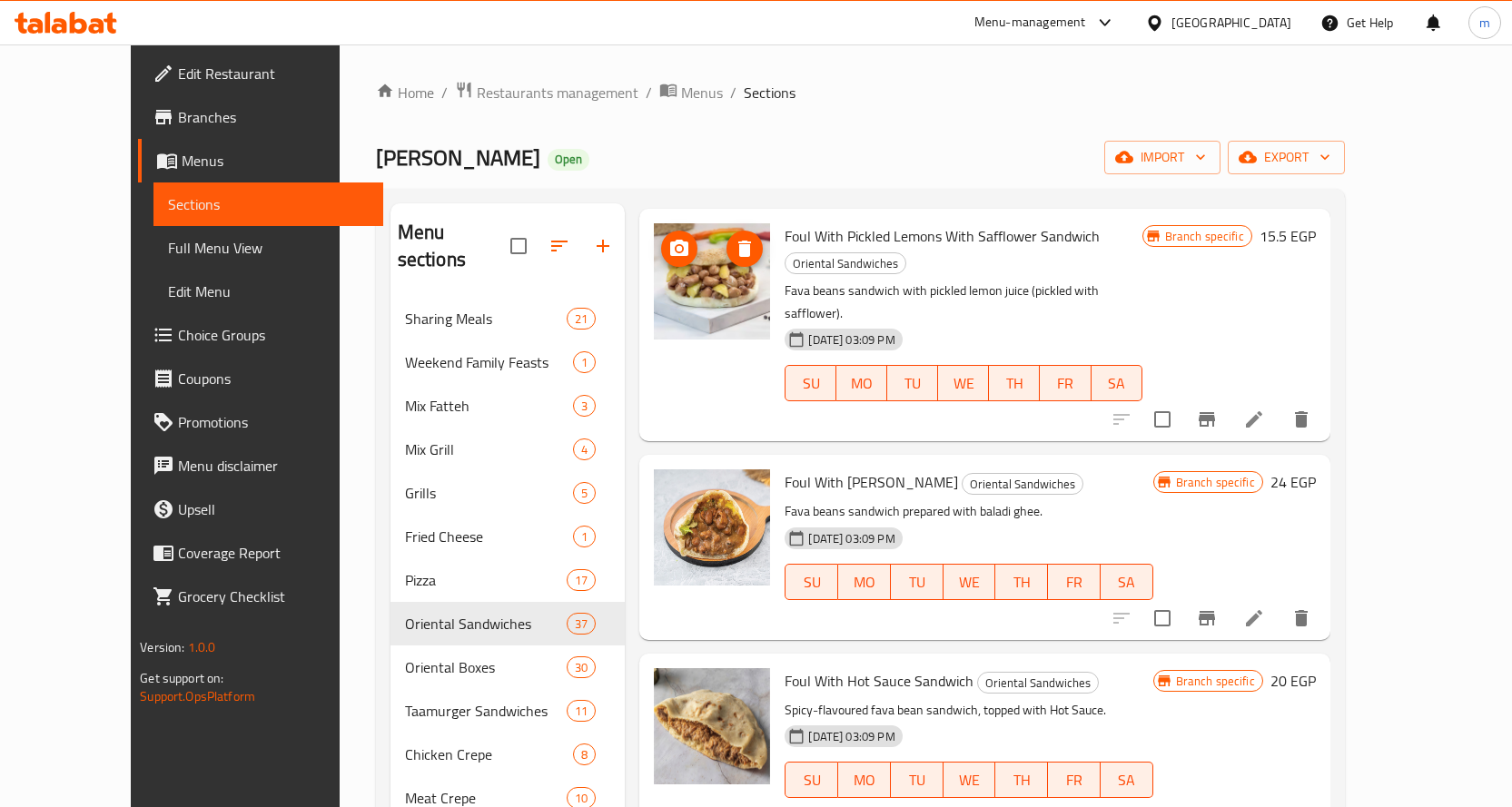
scroll to position [1571, 0]
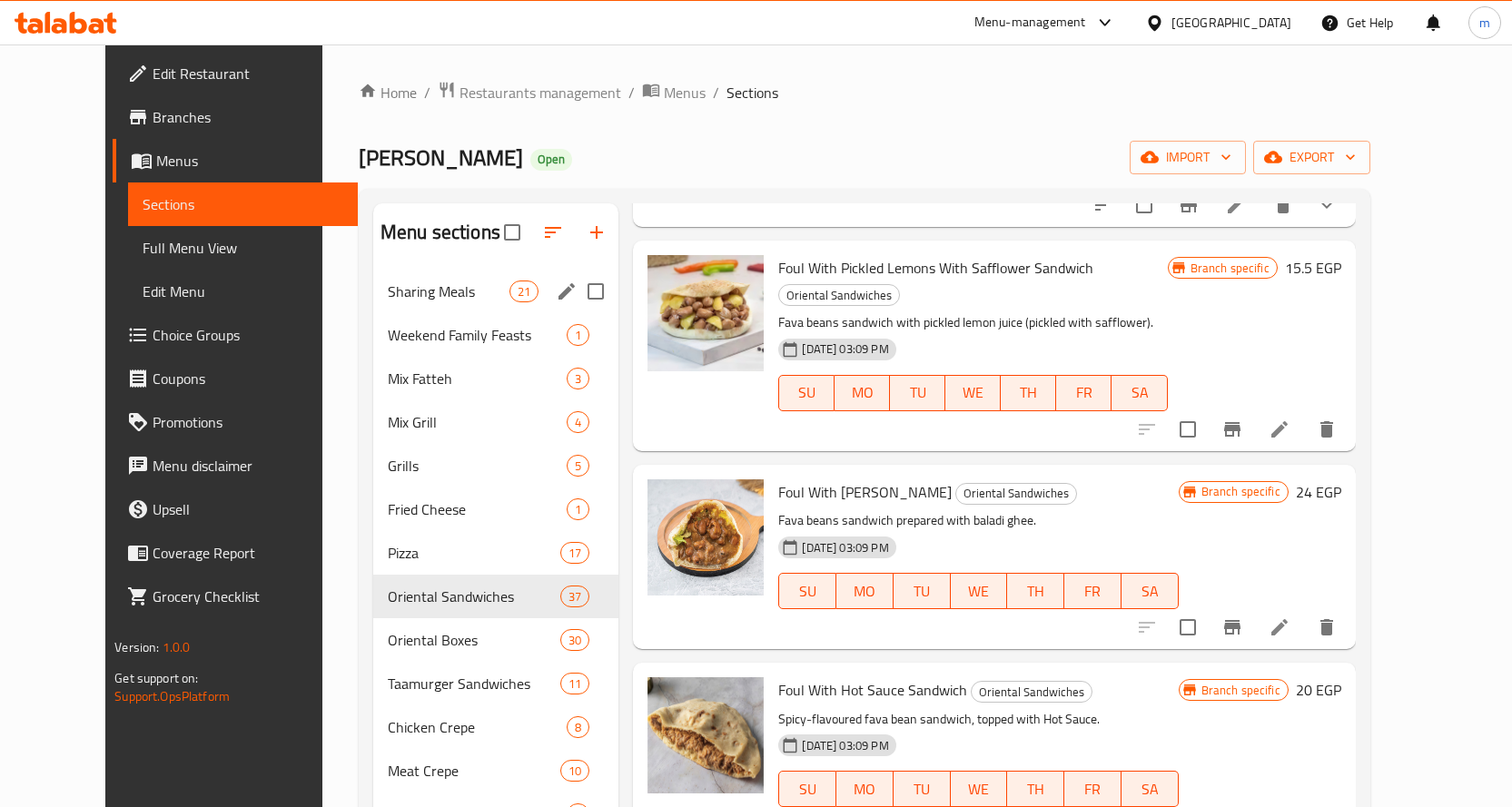
drag, startPoint x: 573, startPoint y: 295, endPoint x: 568, endPoint y: 315, distance: 20.6
click at [576, 295] on input "Menu sections" at bounding box center [595, 291] width 38 height 38
checkbox input "true"
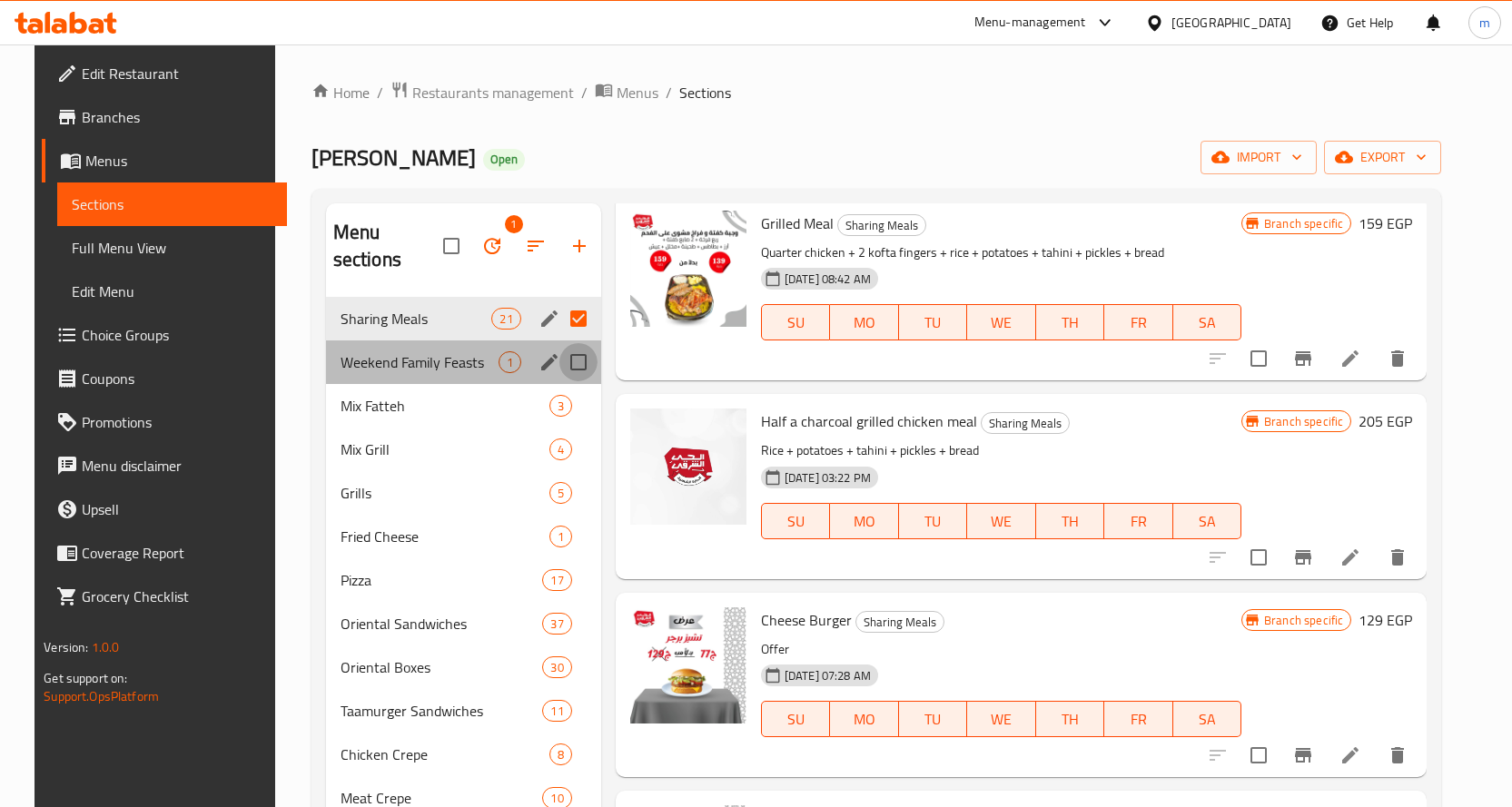
click at [574, 343] on input "Menu sections" at bounding box center [578, 361] width 38 height 38
checkbox input "true"
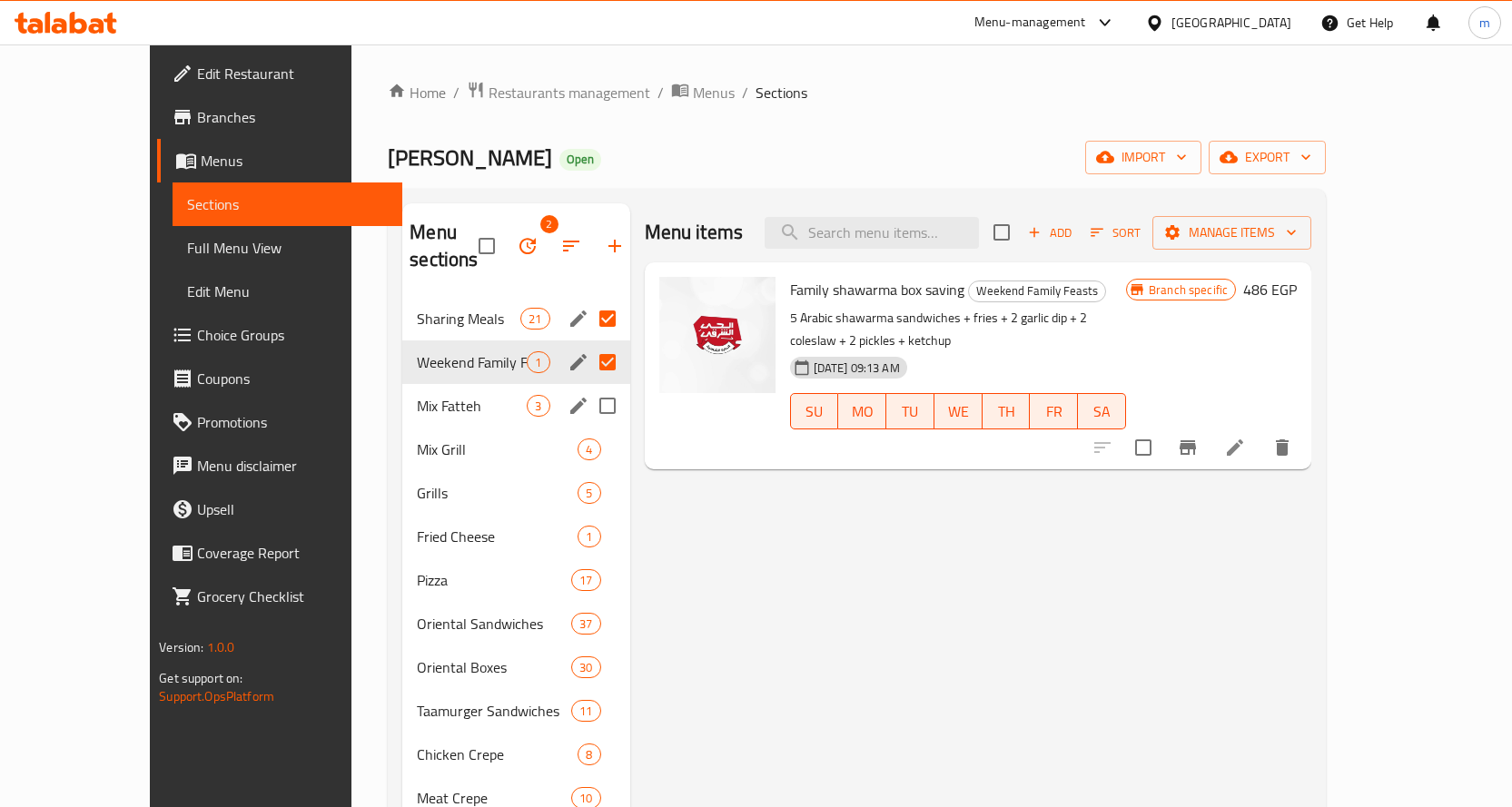
click at [588, 387] on input "Menu sections" at bounding box center [607, 405] width 38 height 38
checkbox input "true"
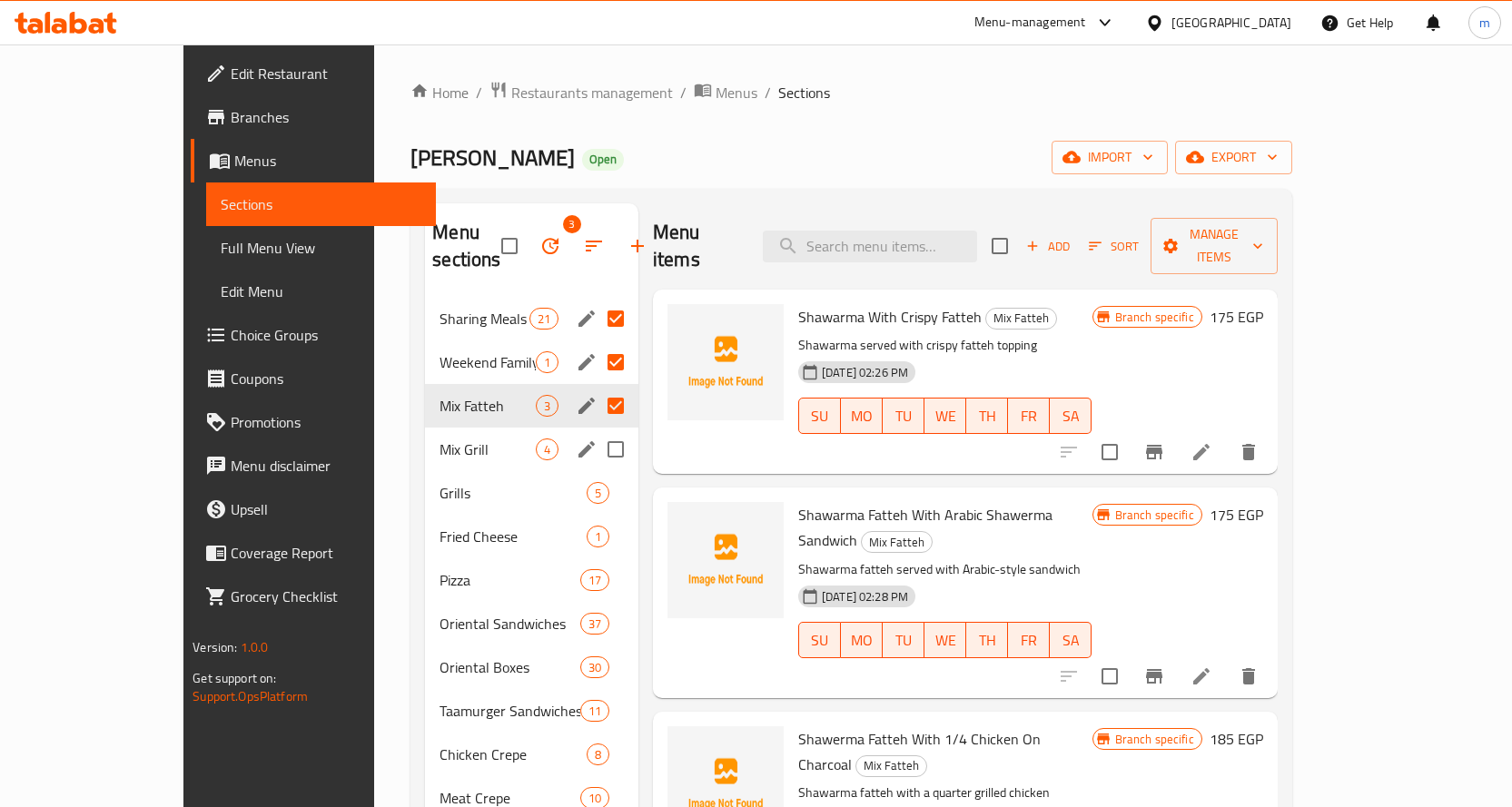
click at [597, 430] on input "Menu sections" at bounding box center [615, 449] width 38 height 38
checkbox input "true"
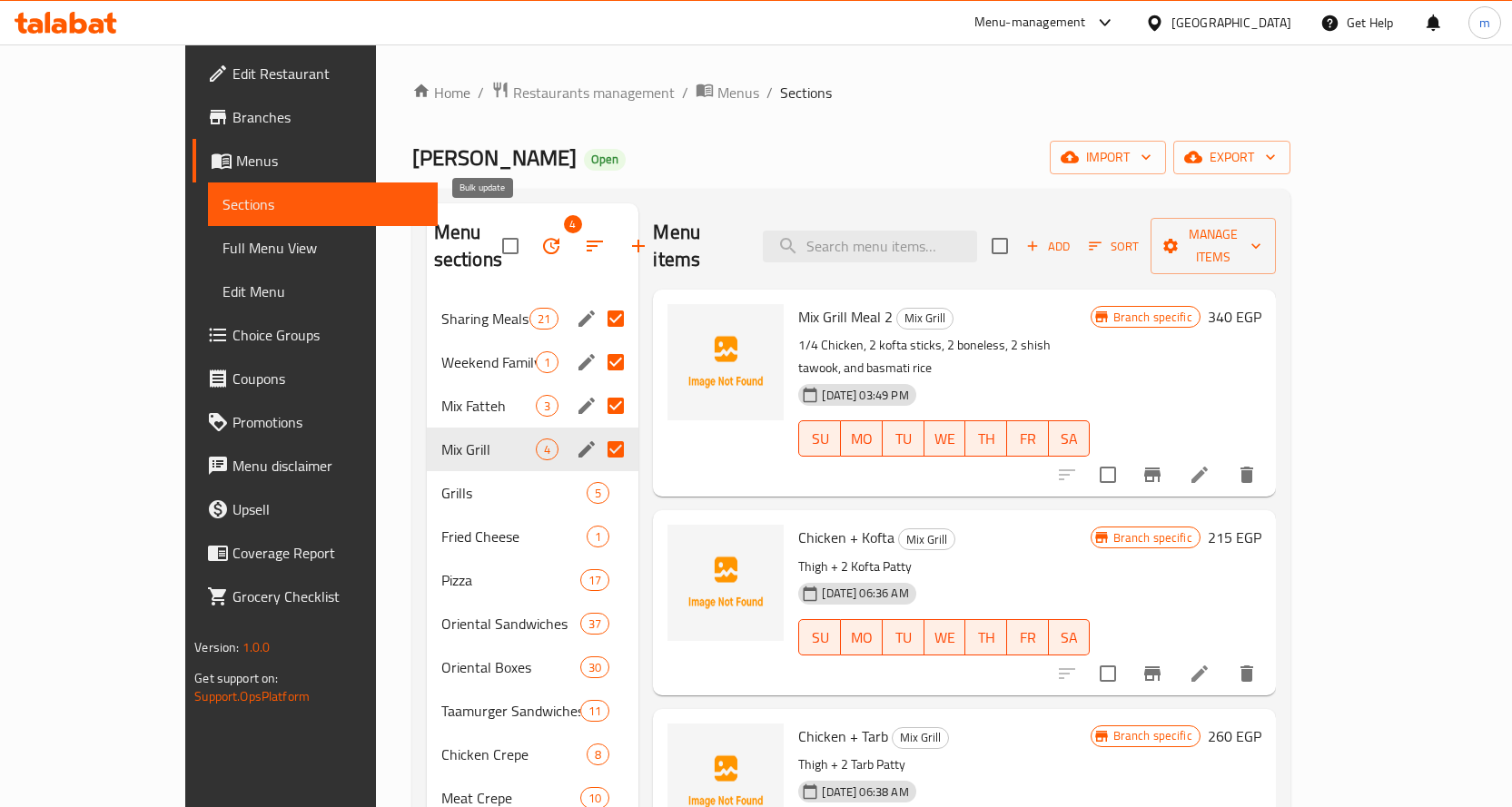
click at [540, 235] on icon "button" at bounding box center [551, 246] width 22 height 22
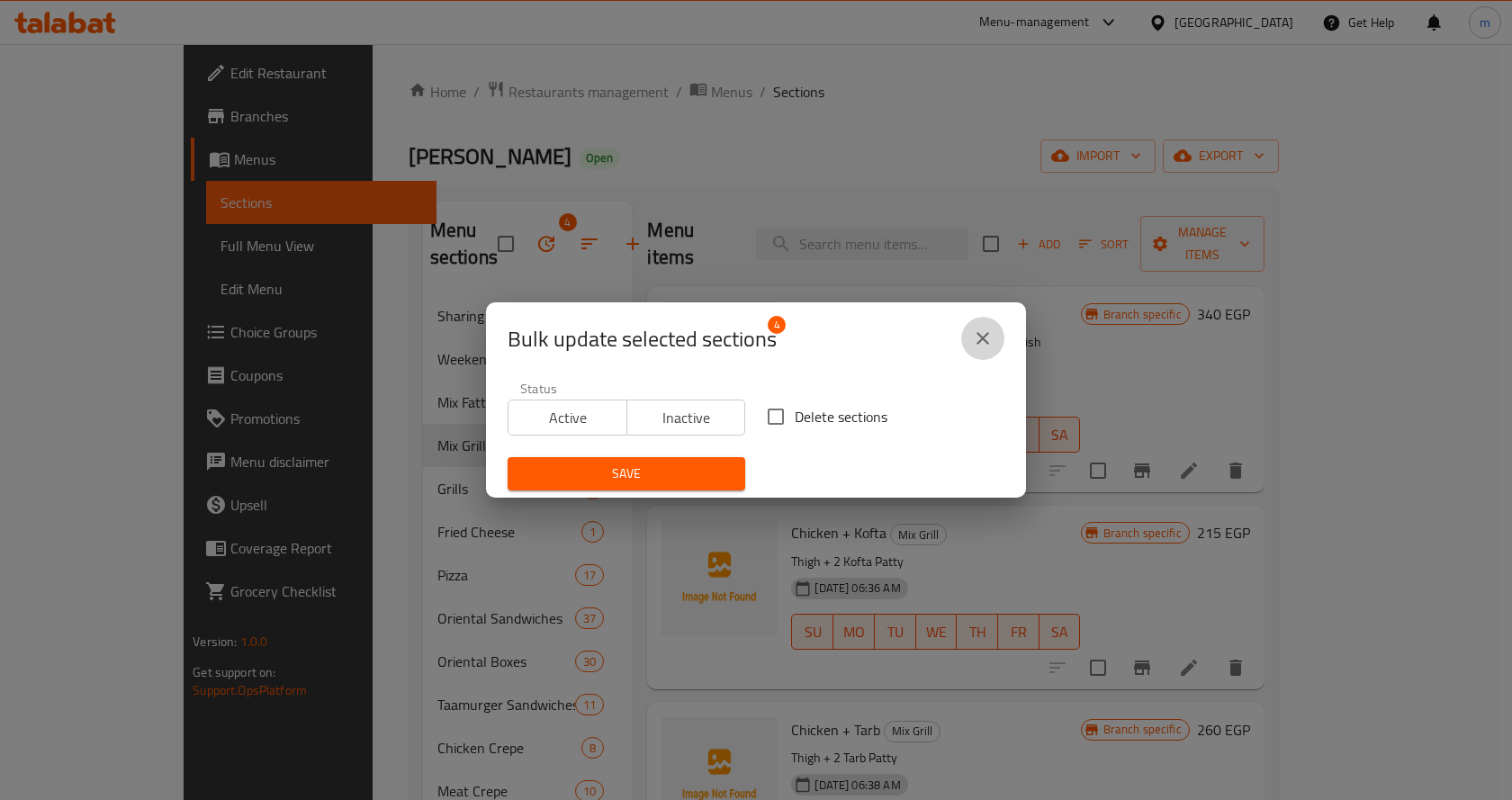
click at [992, 334] on icon "close" at bounding box center [983, 338] width 21 height 21
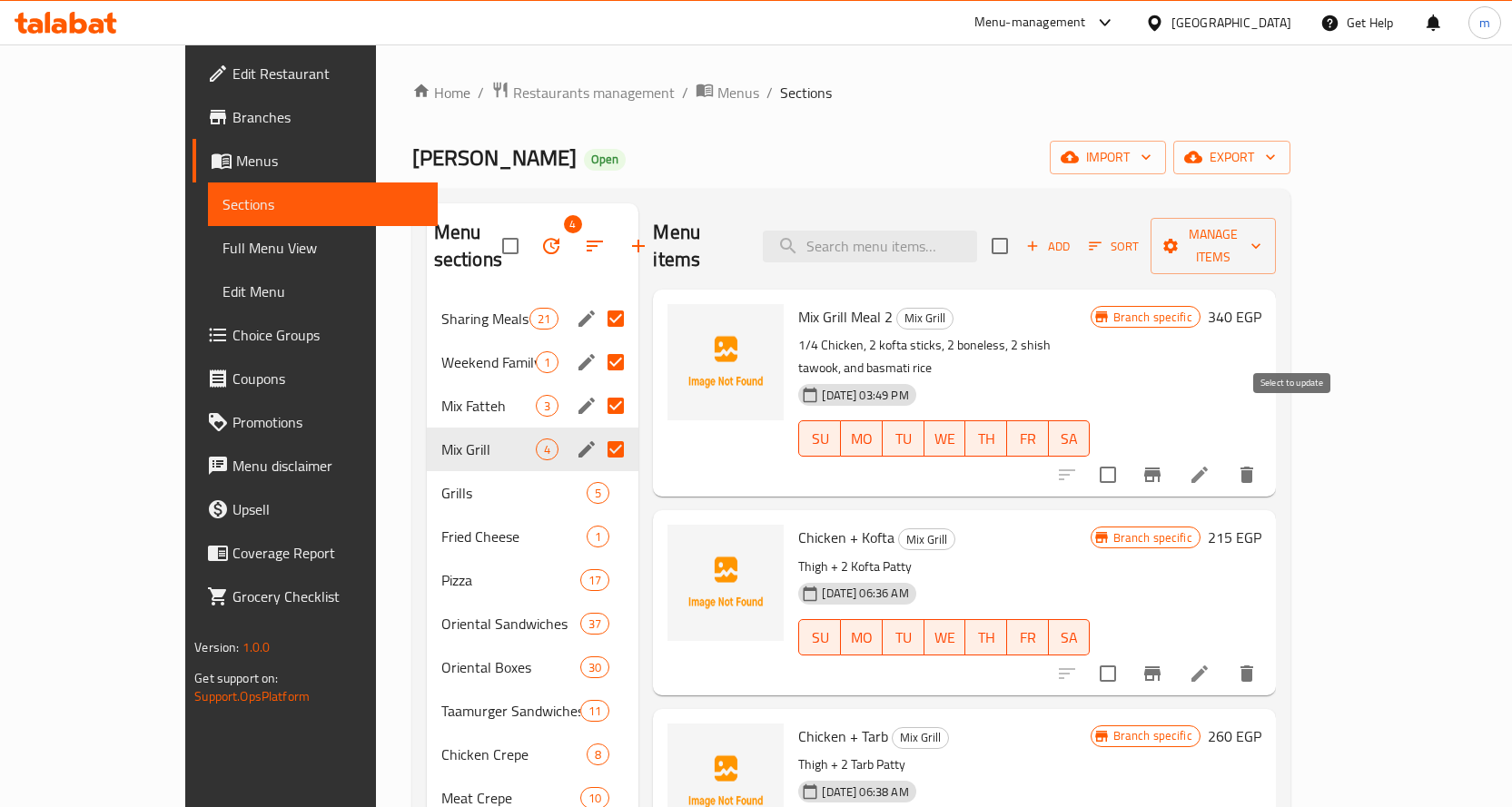
click at [1127, 455] on input "checkbox" at bounding box center [1107, 474] width 38 height 38
checkbox input "false"
click at [692, 163] on div "[PERSON_NAME] Open import export" at bounding box center [852, 158] width 878 height 33
click at [597, 300] on input "Menu sections" at bounding box center [615, 318] width 38 height 38
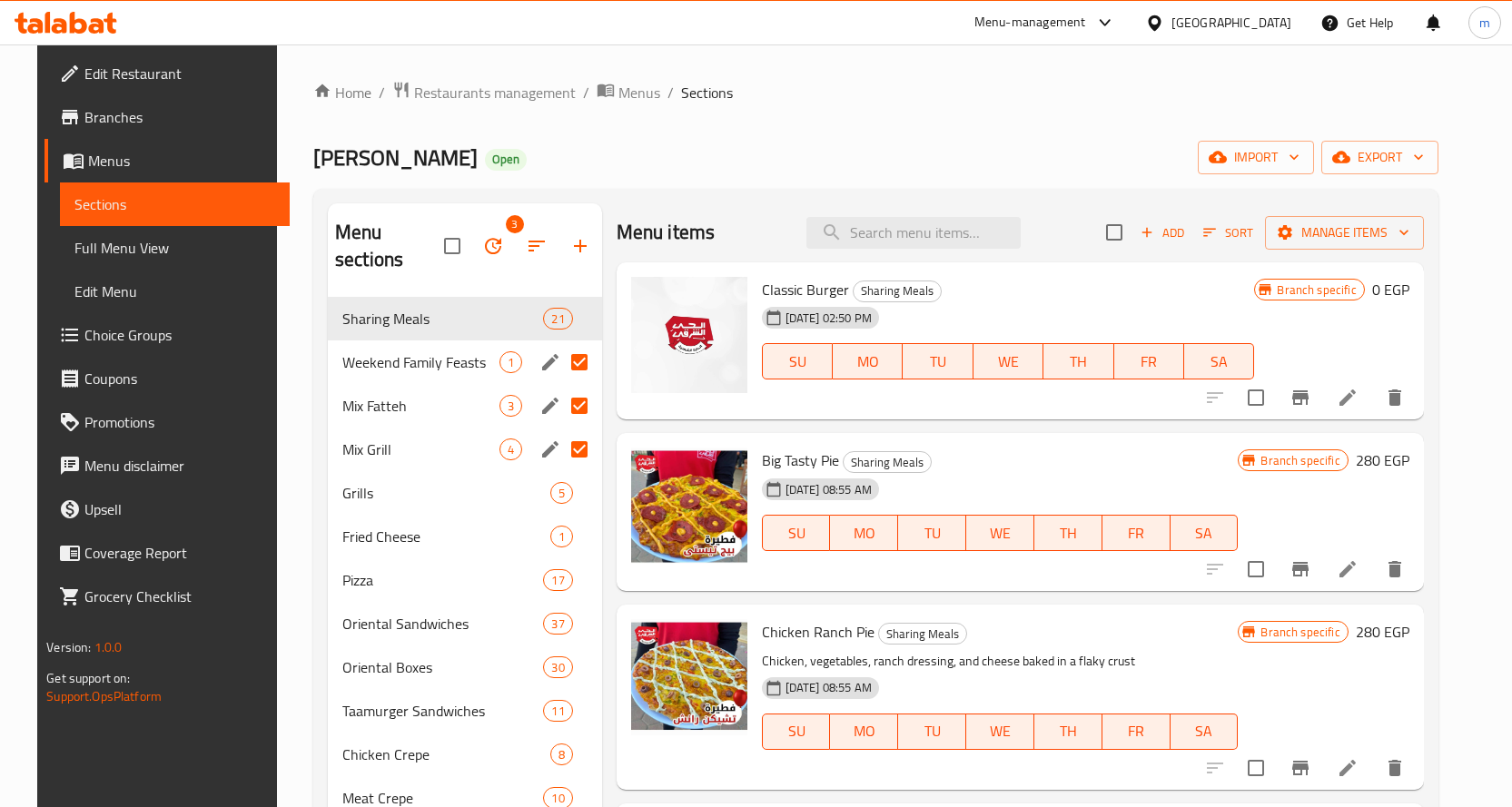
click at [567, 343] on input "Menu sections" at bounding box center [579, 361] width 38 height 38
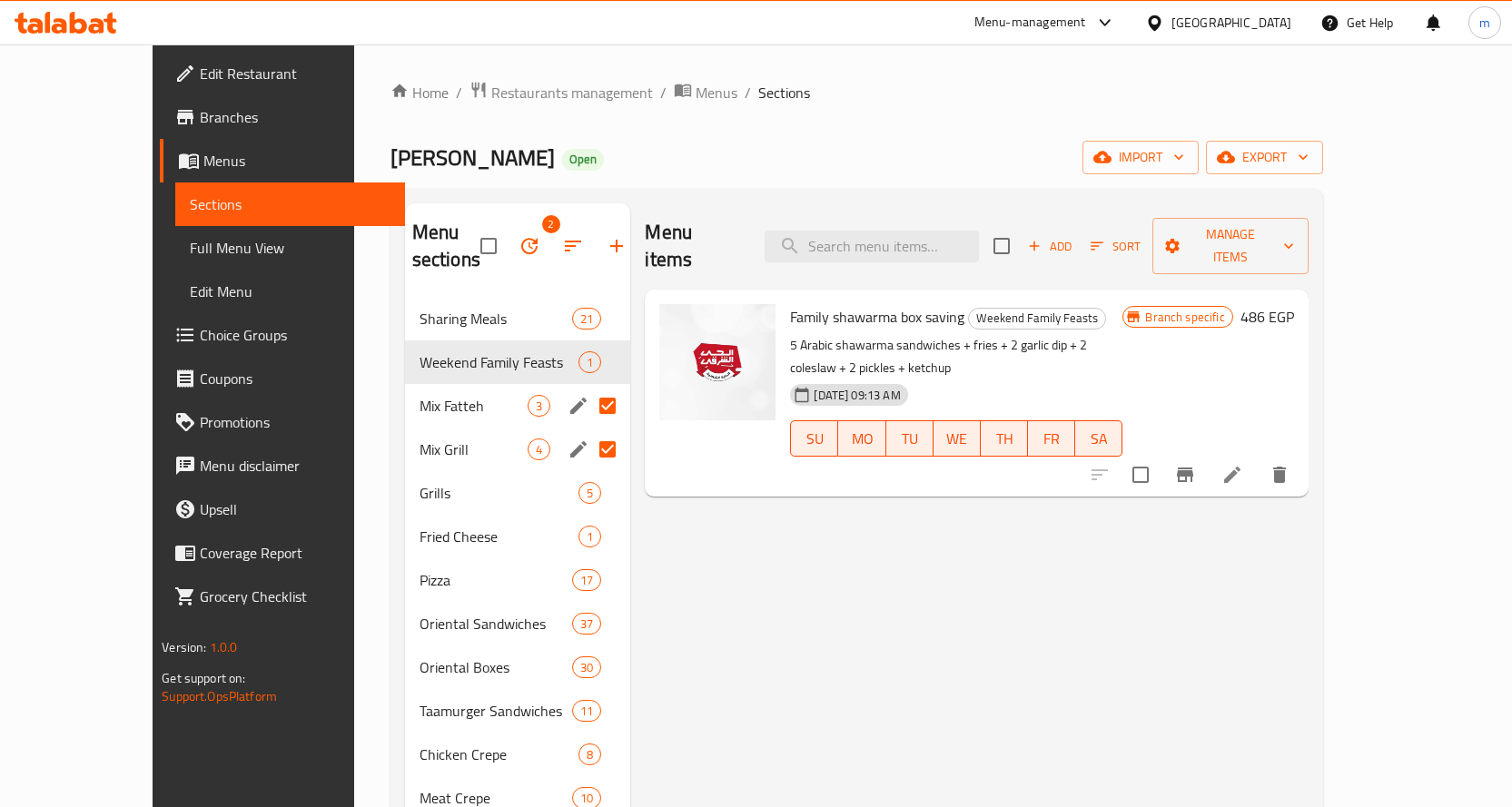
click at [588, 387] on input "Menu sections" at bounding box center [607, 405] width 38 height 38
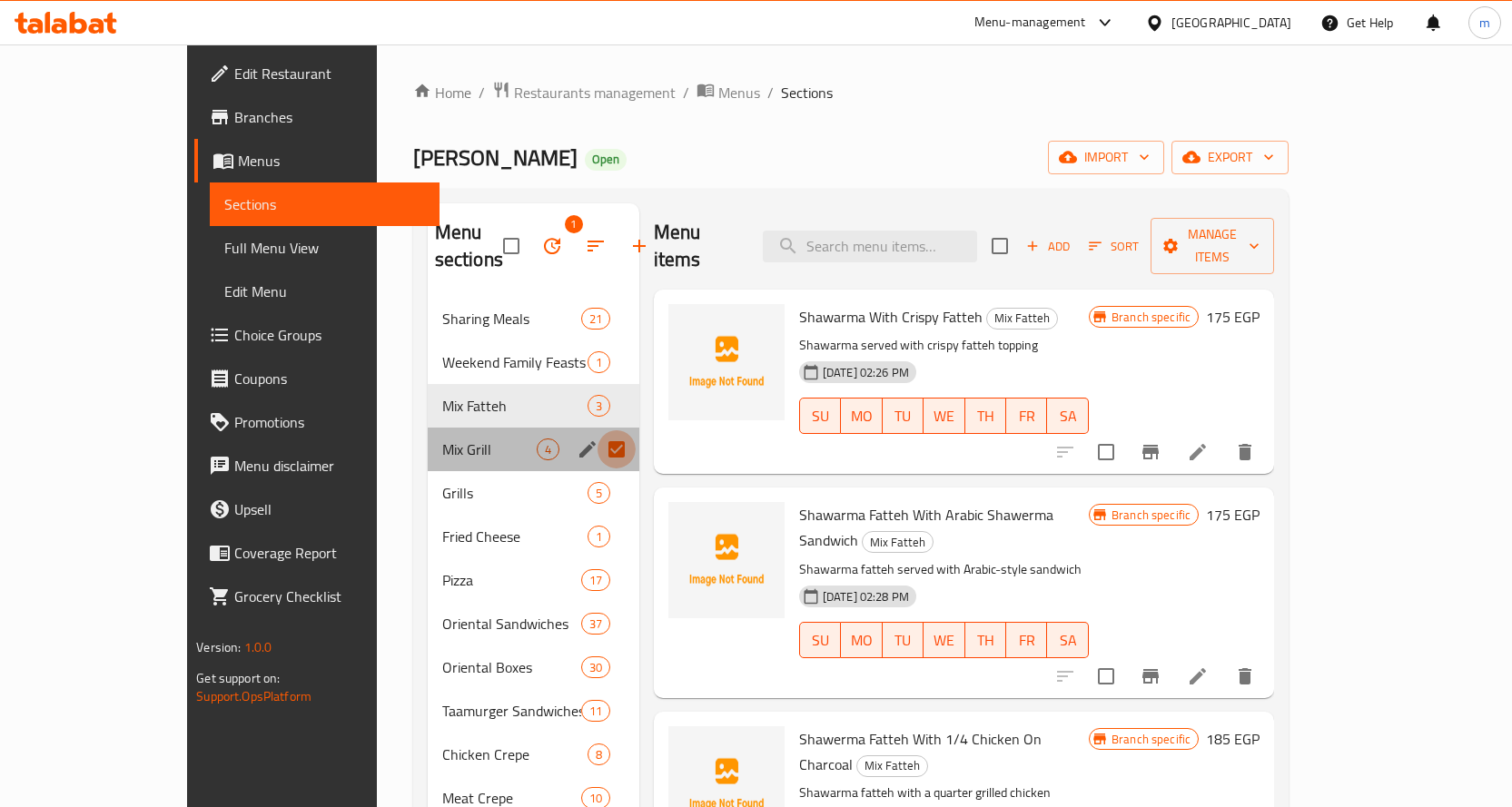
click at [598, 430] on input "Menu sections" at bounding box center [616, 449] width 38 height 38
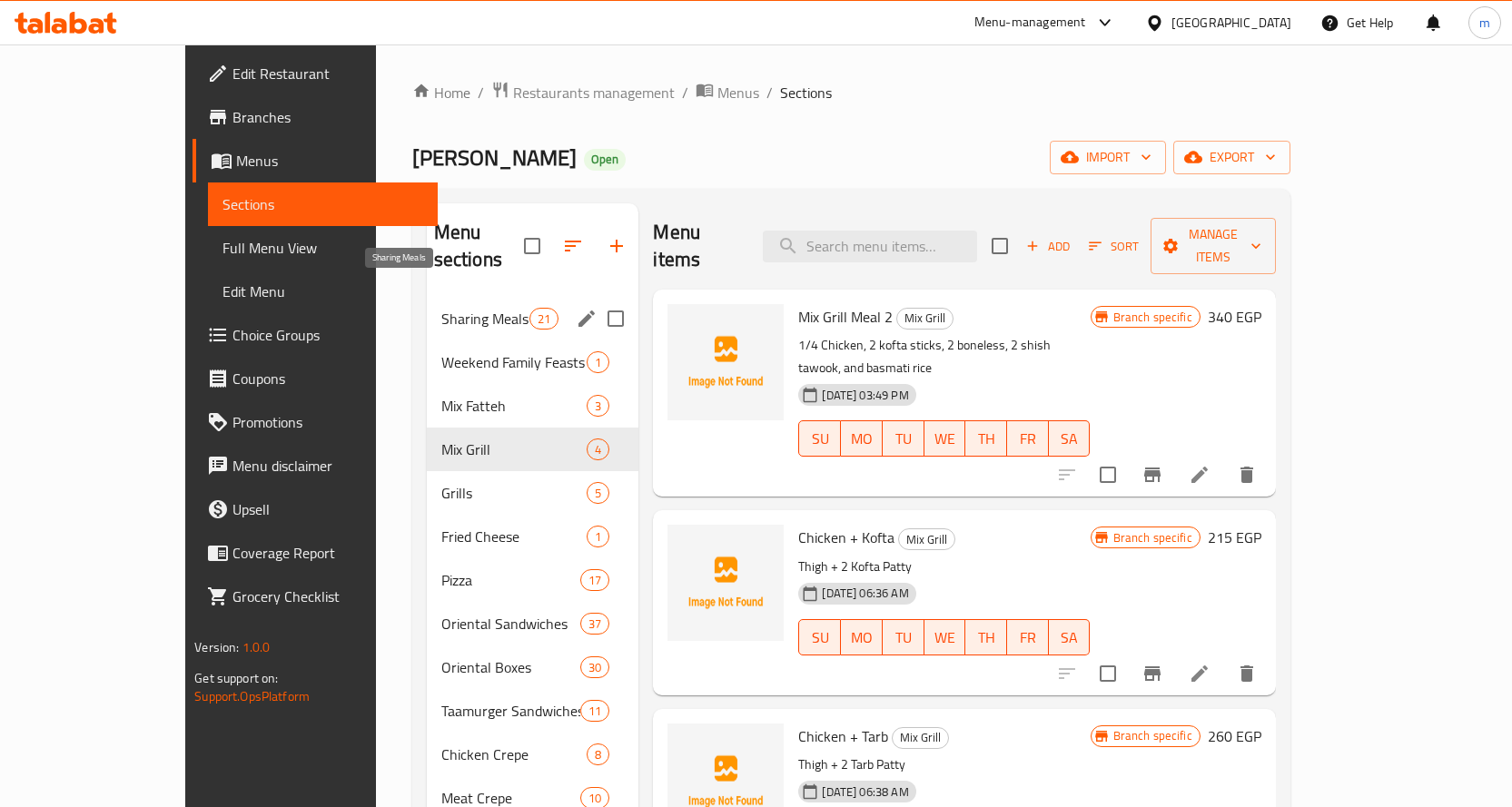
click at [441, 308] on span "Sharing Meals" at bounding box center [485, 318] width 88 height 22
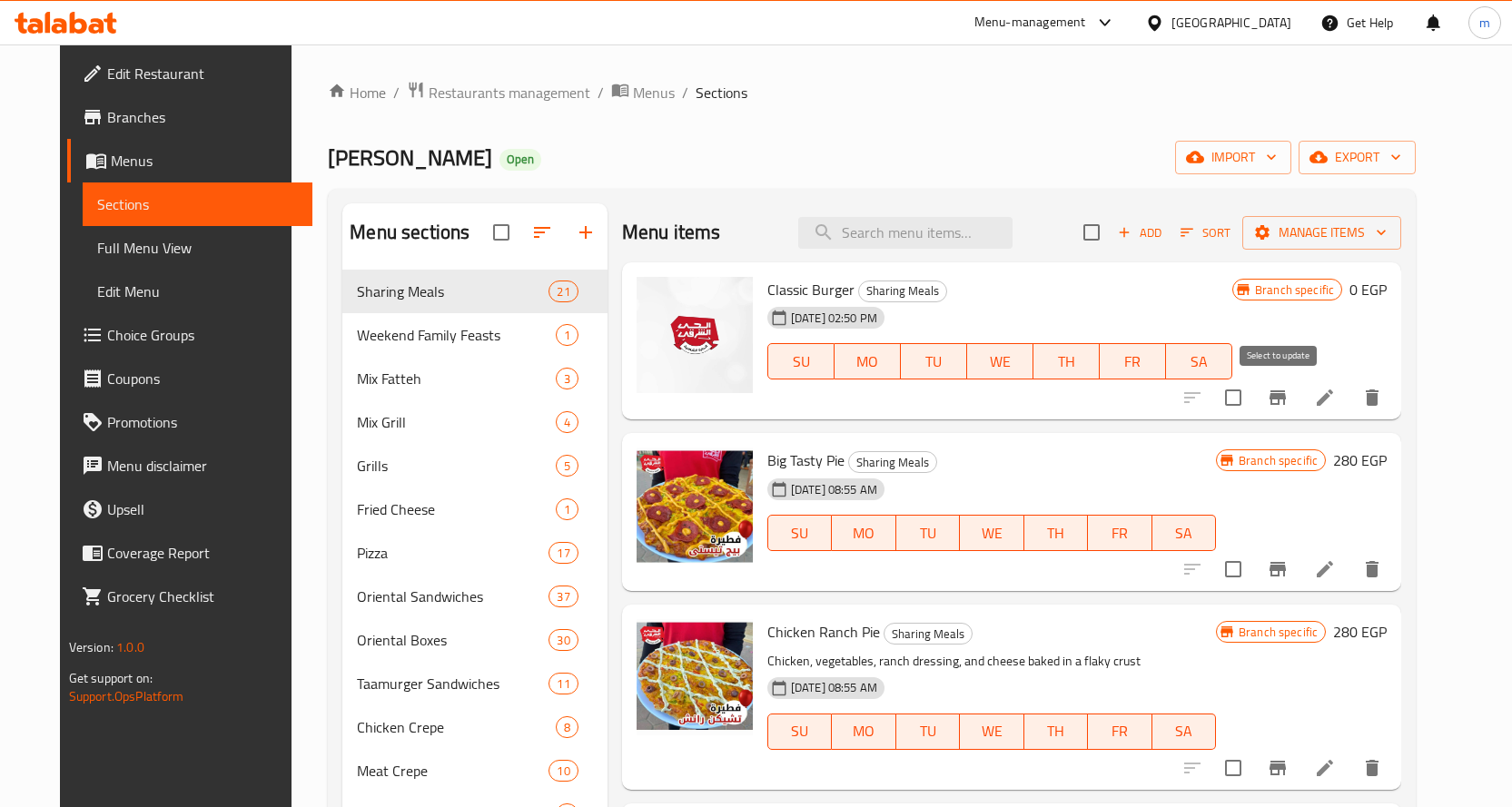
click at [1252, 400] on input "checkbox" at bounding box center [1233, 397] width 38 height 38
checkbox input "false"
click at [1299, 402] on button "Branch-specific-item" at bounding box center [1277, 398] width 43 height 43
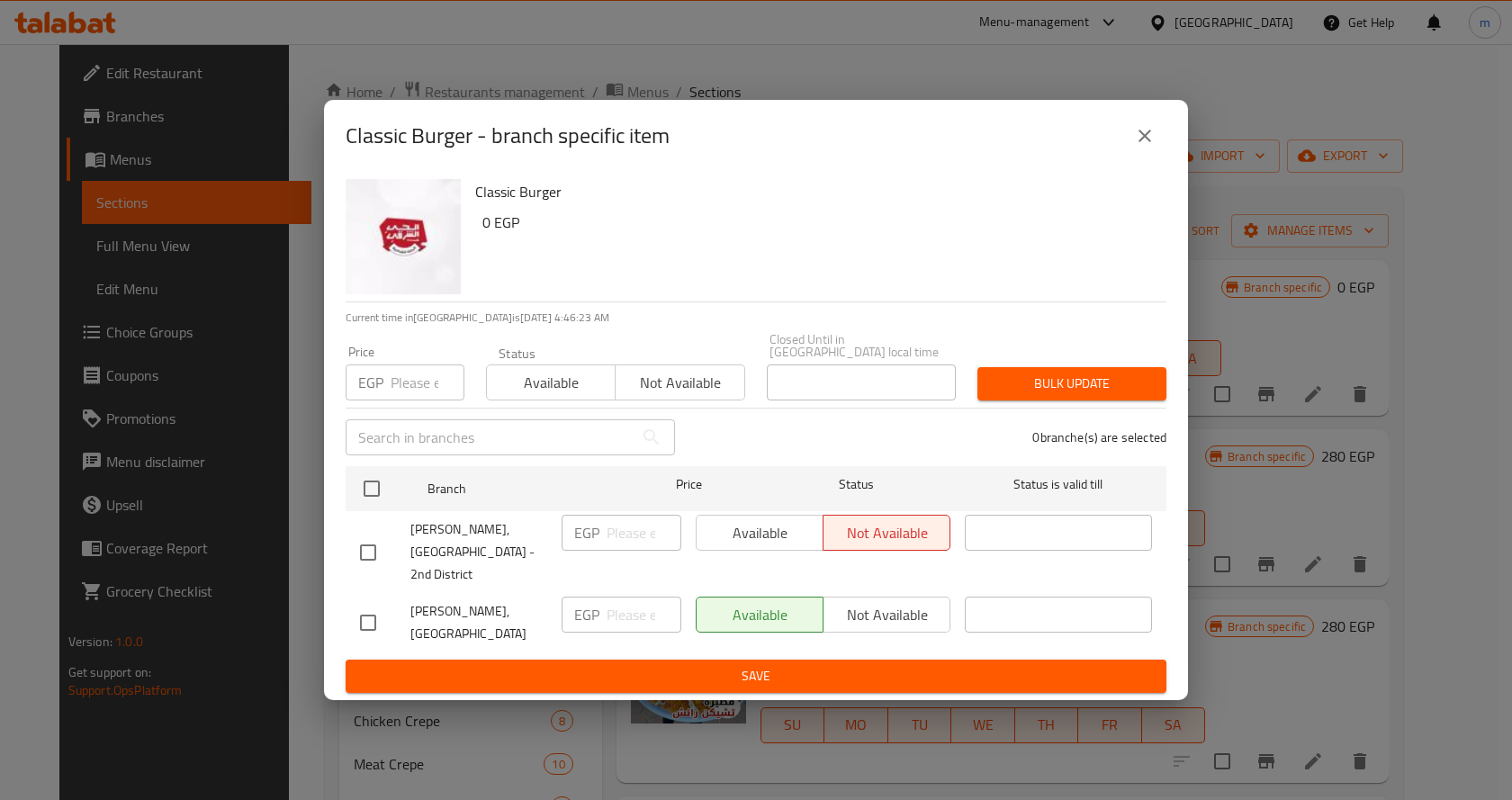
click at [594, 530] on p "EGP" at bounding box center [587, 532] width 25 height 21
click at [732, 534] on div "Available Not available" at bounding box center [823, 532] width 254 height 36
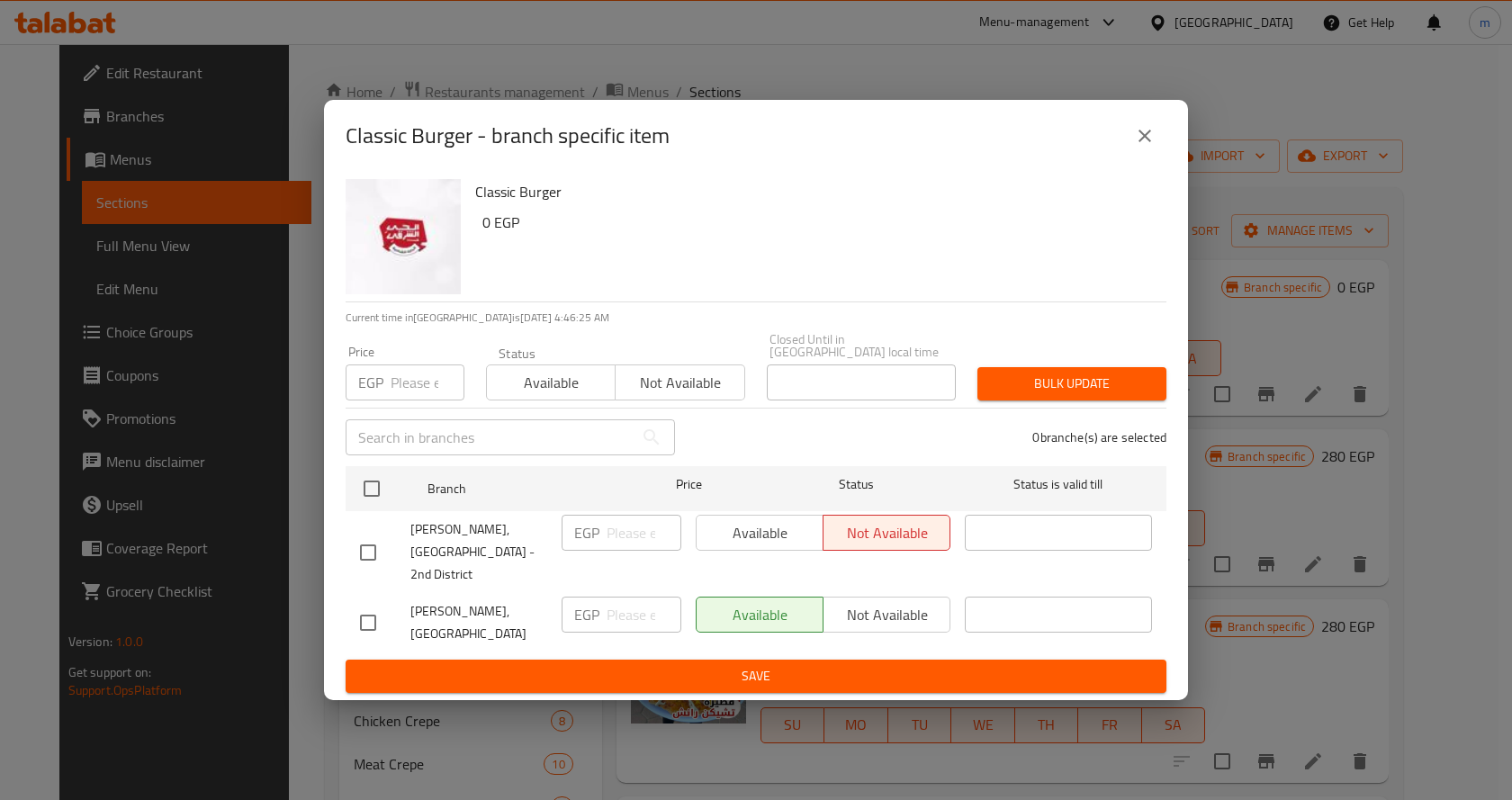
click at [732, 534] on div "Available Not available" at bounding box center [823, 532] width 254 height 36
click at [366, 548] on input "checkbox" at bounding box center [367, 551] width 38 height 38
click at [630, 540] on input "number" at bounding box center [643, 532] width 75 height 36
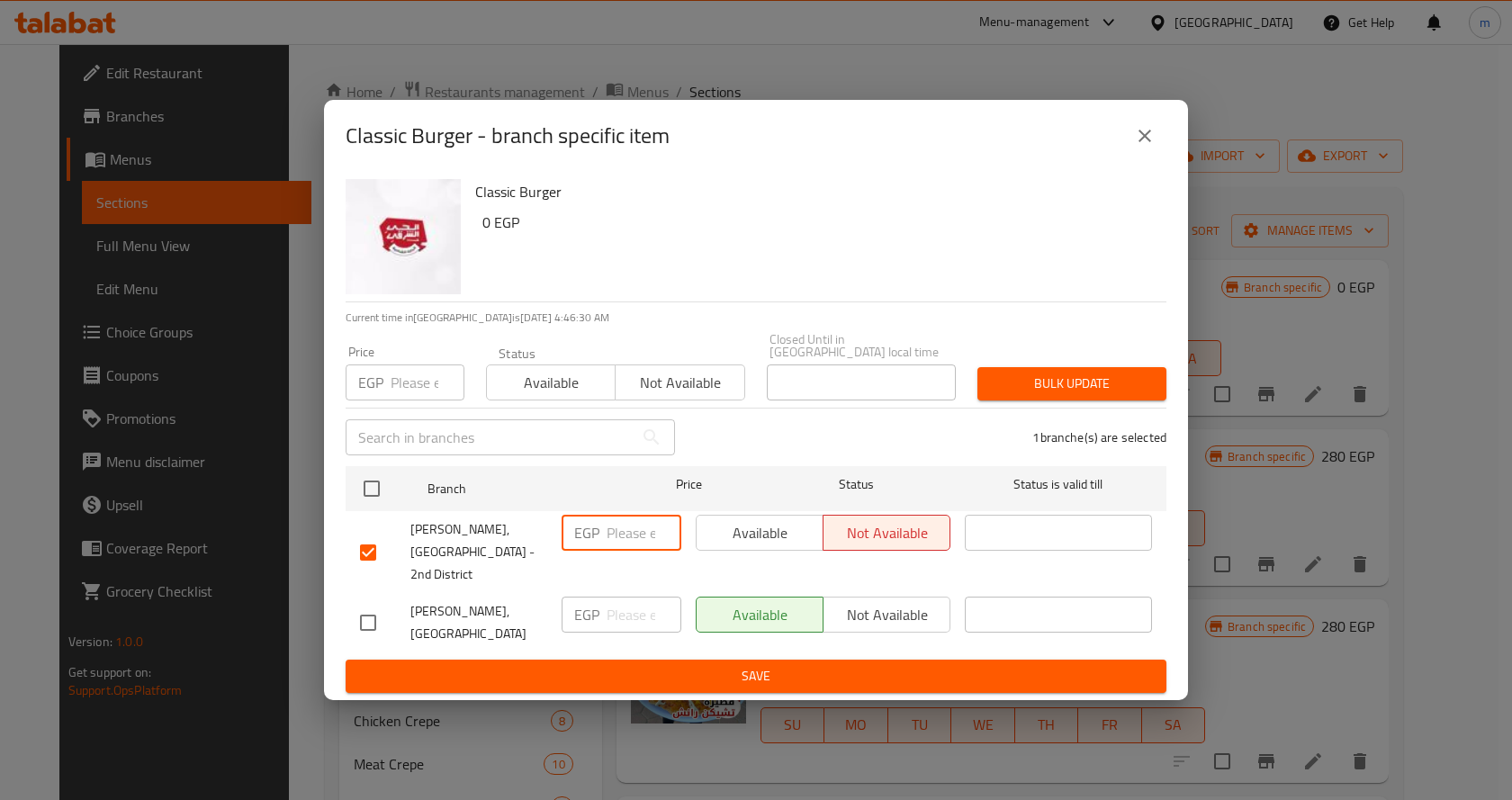
click at [735, 540] on span "Available" at bounding box center [760, 533] width 113 height 26
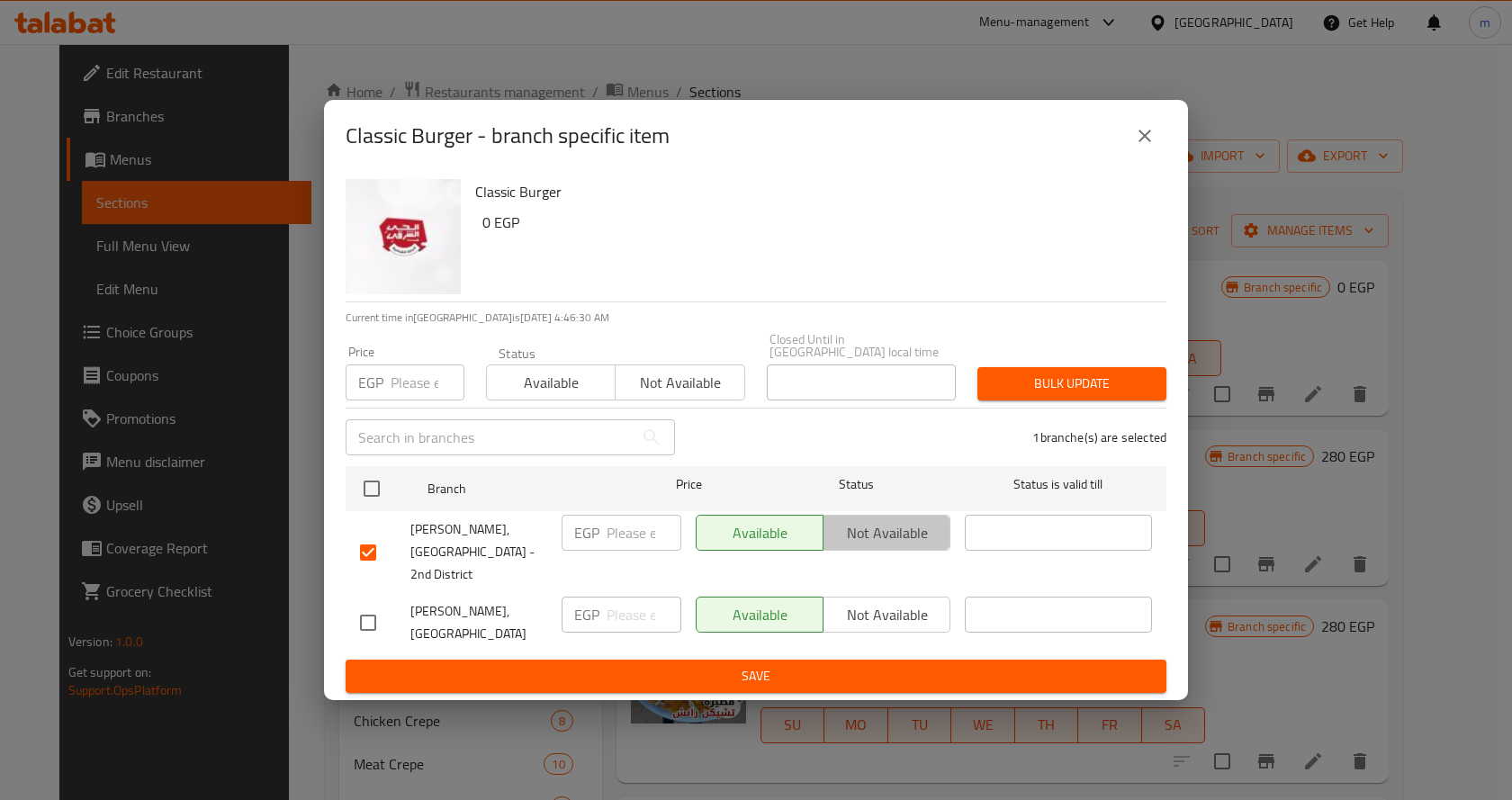
click at [853, 527] on span "Not available" at bounding box center [887, 533] width 113 height 26
click at [374, 537] on input "checkbox" at bounding box center [367, 551] width 38 height 38
checkbox input "false"
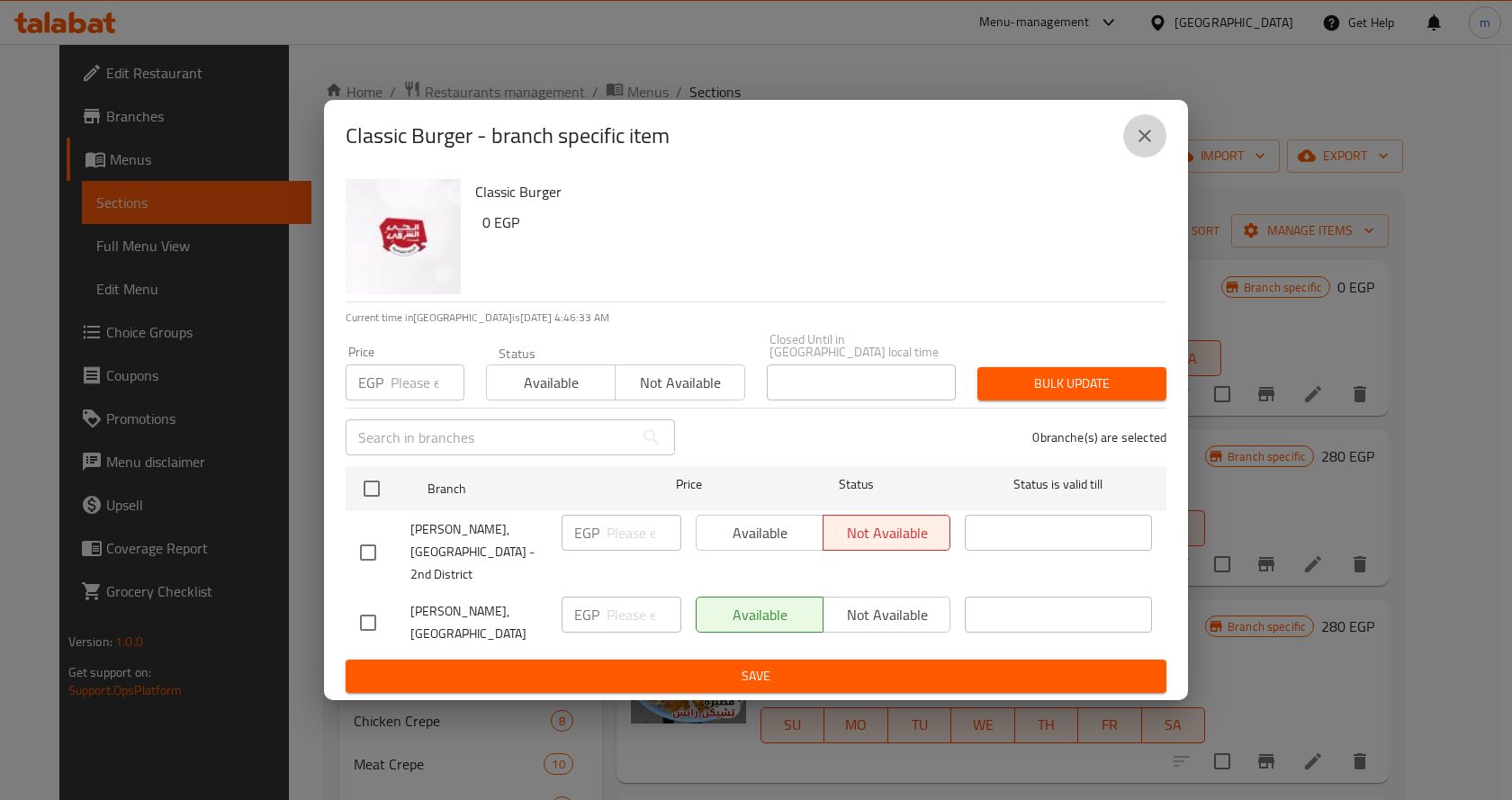
click at [1140, 147] on icon "close" at bounding box center [1144, 136] width 21 height 21
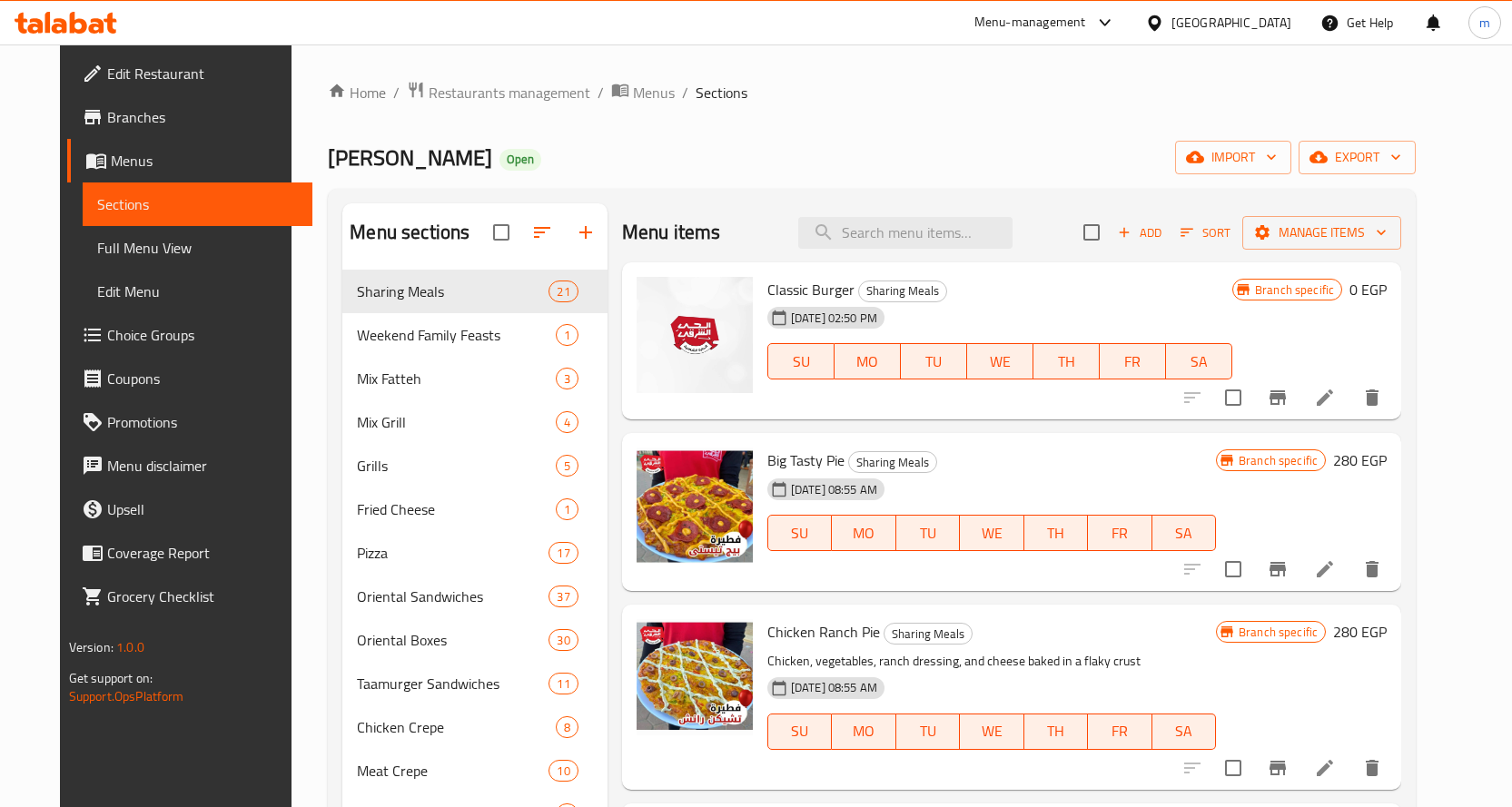
click at [1197, 171] on div "[PERSON_NAME] Open import export" at bounding box center [871, 158] width 1088 height 33
click at [1341, 287] on span "Branch specific" at bounding box center [1293, 290] width 93 height 18
click at [1225, 364] on span "SA" at bounding box center [1198, 361] width 52 height 26
click at [1225, 367] on span "SA" at bounding box center [1198, 361] width 52 height 26
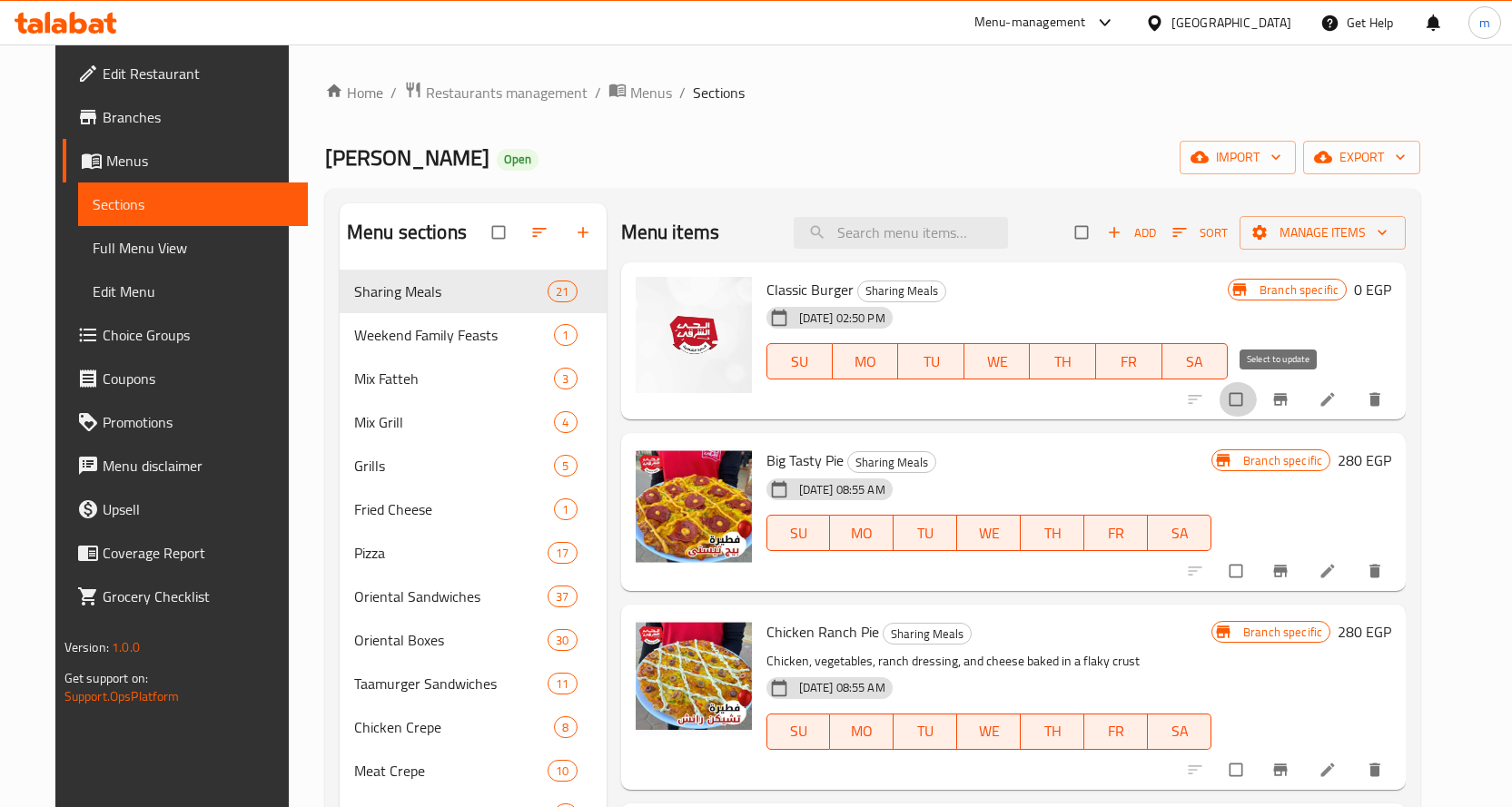
click at [1256, 392] on input "checkbox" at bounding box center [1237, 399] width 38 height 34
click at [1382, 238] on span "Manage items" at bounding box center [1323, 232] width 137 height 23
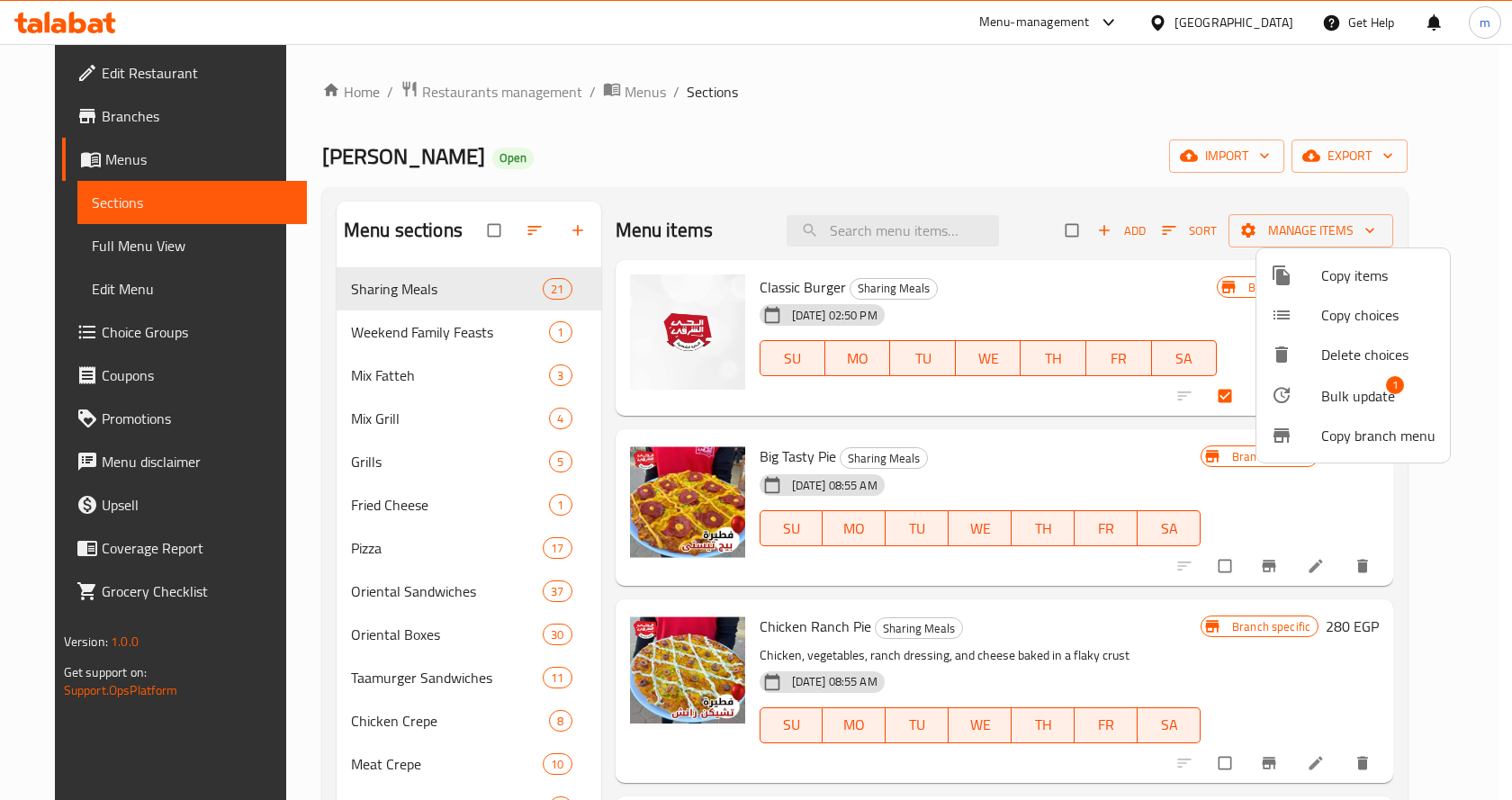
click at [1366, 394] on span "Bulk update" at bounding box center [1358, 396] width 74 height 21
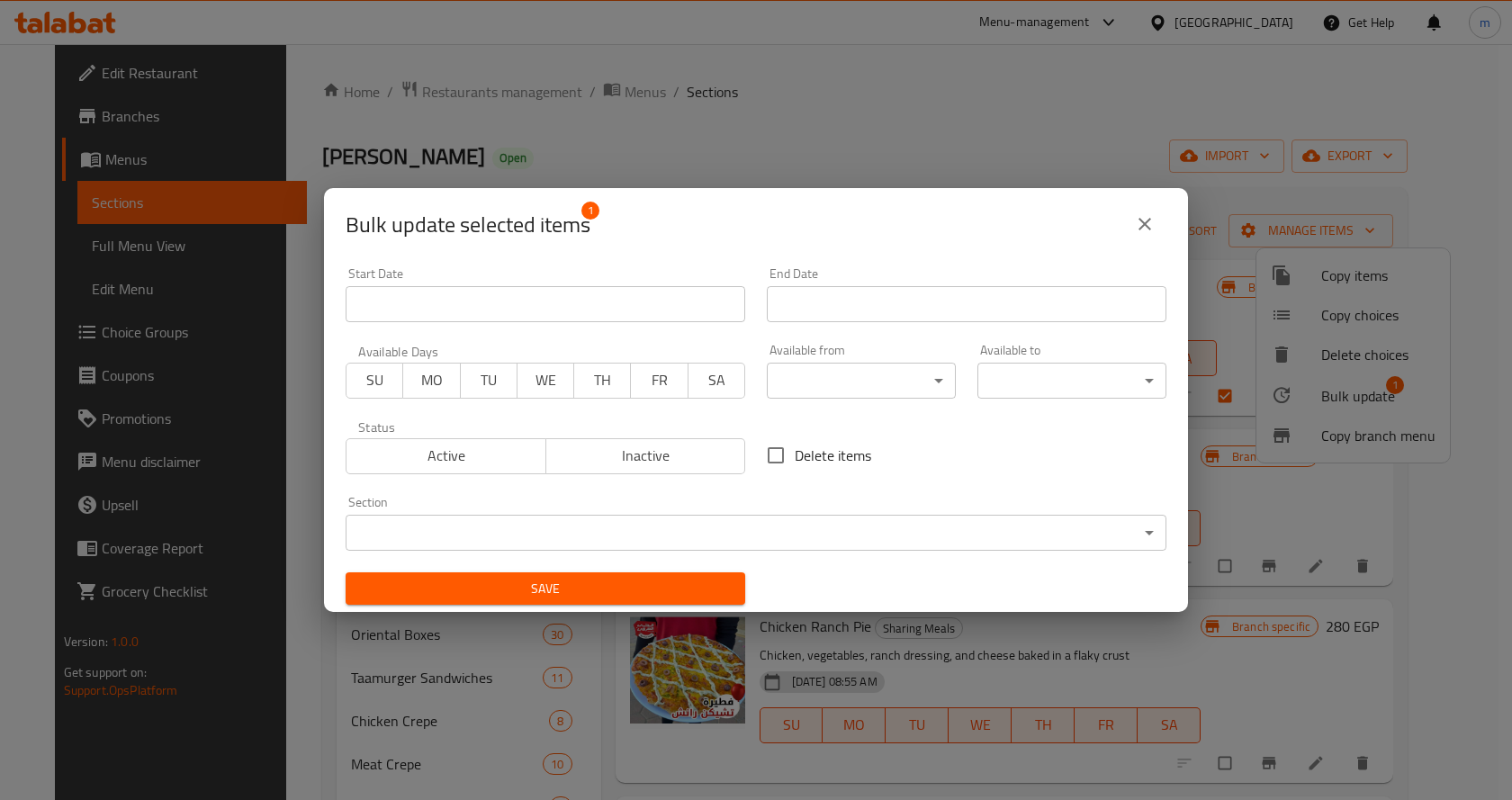
click at [1126, 230] on button "close" at bounding box center [1144, 223] width 43 height 43
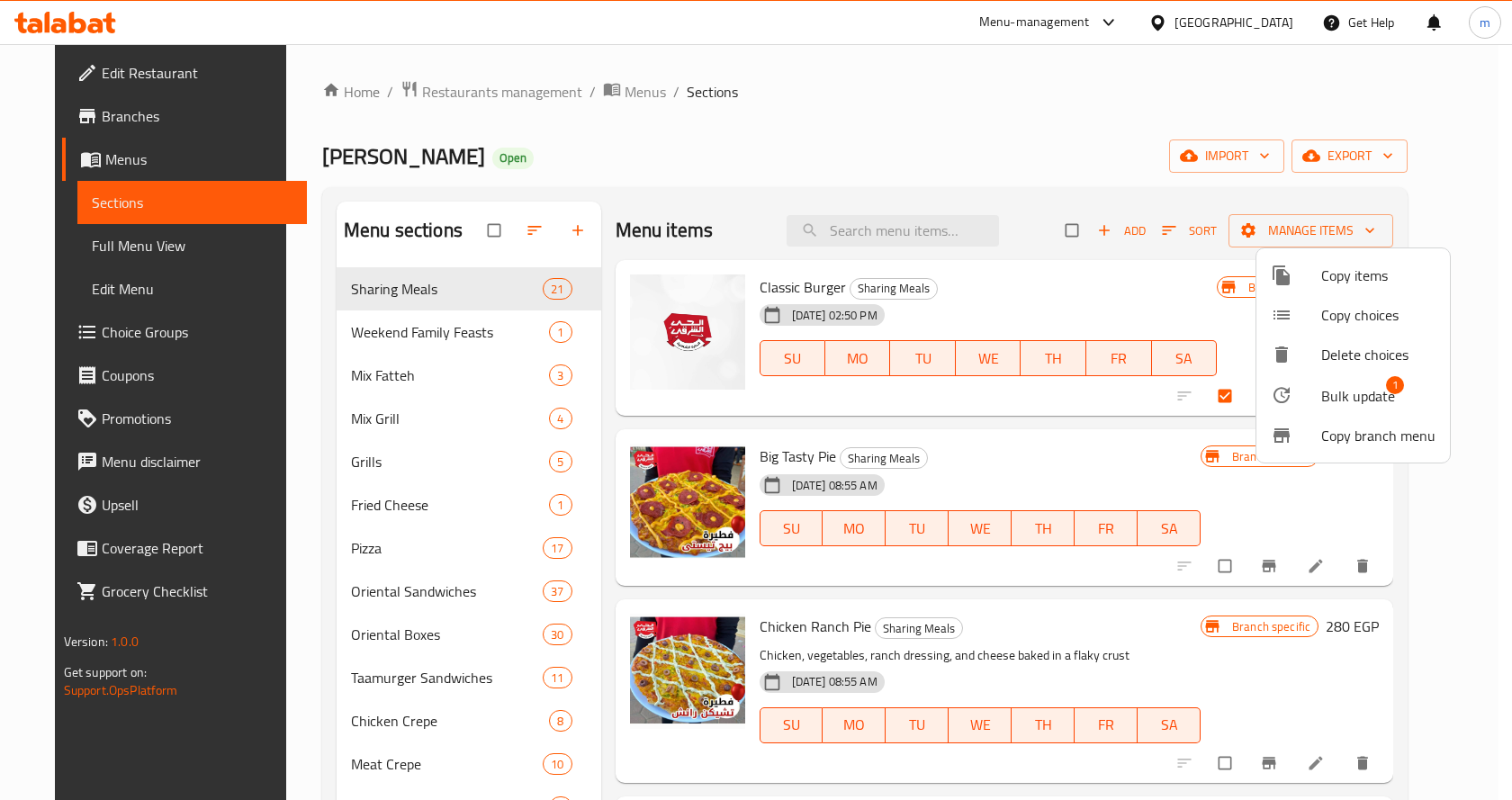
click at [1488, 438] on div at bounding box center [756, 400] width 1512 height 800
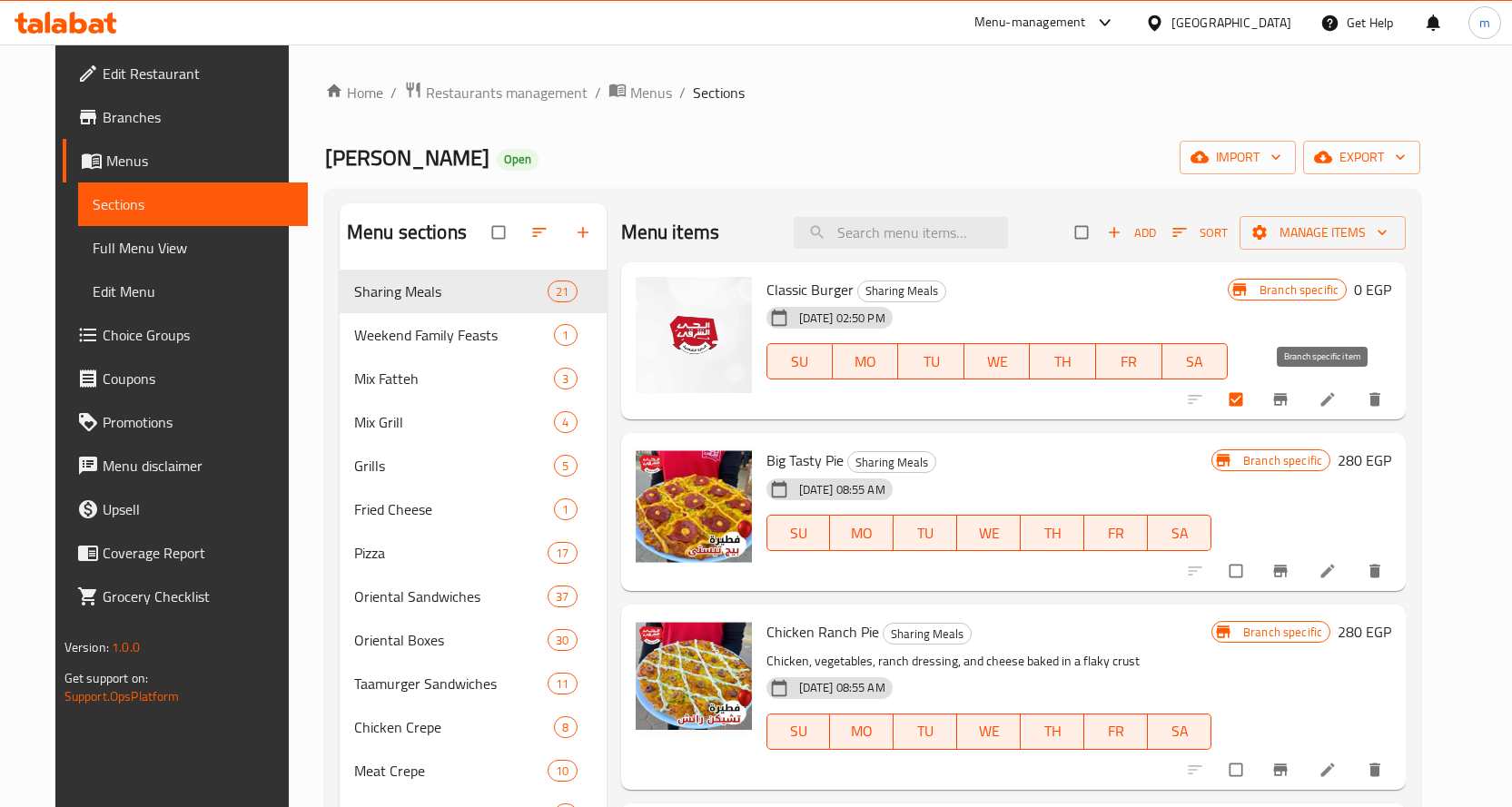
click at [1288, 404] on icon "Branch-specific-item" at bounding box center [1281, 400] width 14 height 12
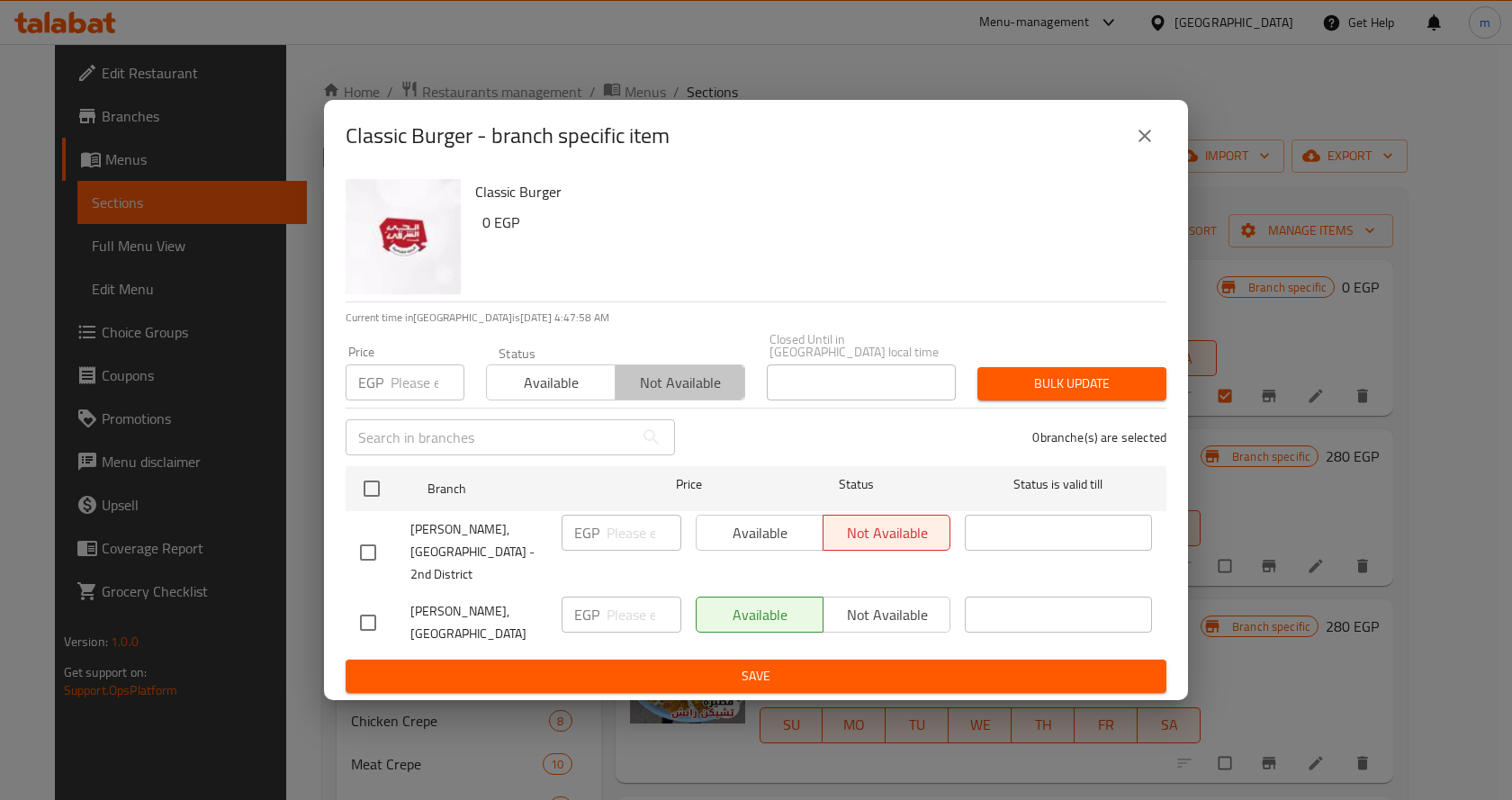
click at [651, 395] on span "Not available" at bounding box center [680, 383] width 115 height 26
click at [651, 382] on span "Not available" at bounding box center [680, 383] width 115 height 26
click at [652, 387] on span "Not available" at bounding box center [680, 383] width 115 height 26
click at [1155, 143] on icon "close" at bounding box center [1144, 136] width 21 height 21
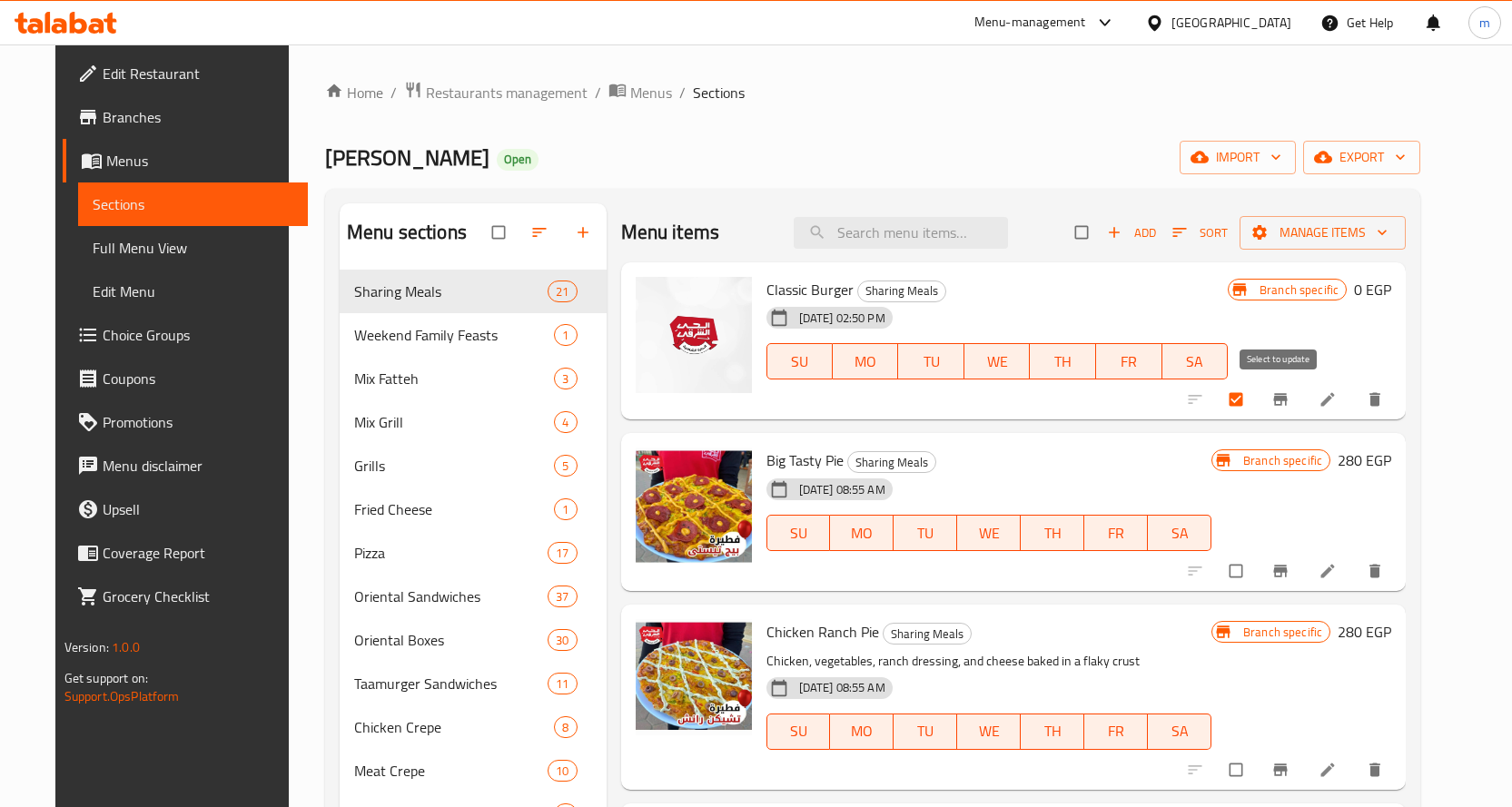
click at [1256, 404] on input "checkbox" at bounding box center [1237, 399] width 38 height 34
checkbox input "false"
click at [142, 118] on span "Branches" at bounding box center [198, 117] width 191 height 22
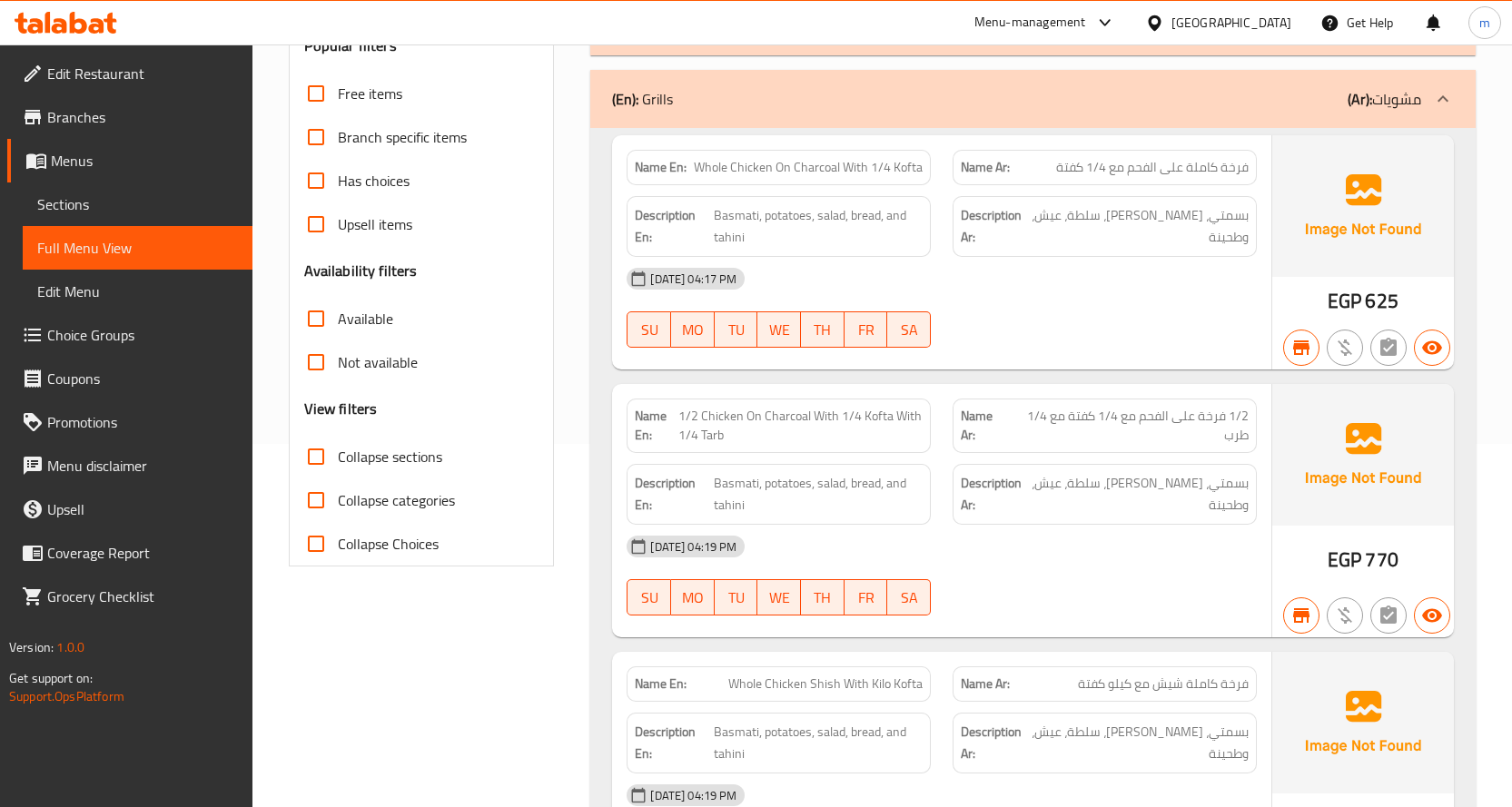
scroll to position [272, 0]
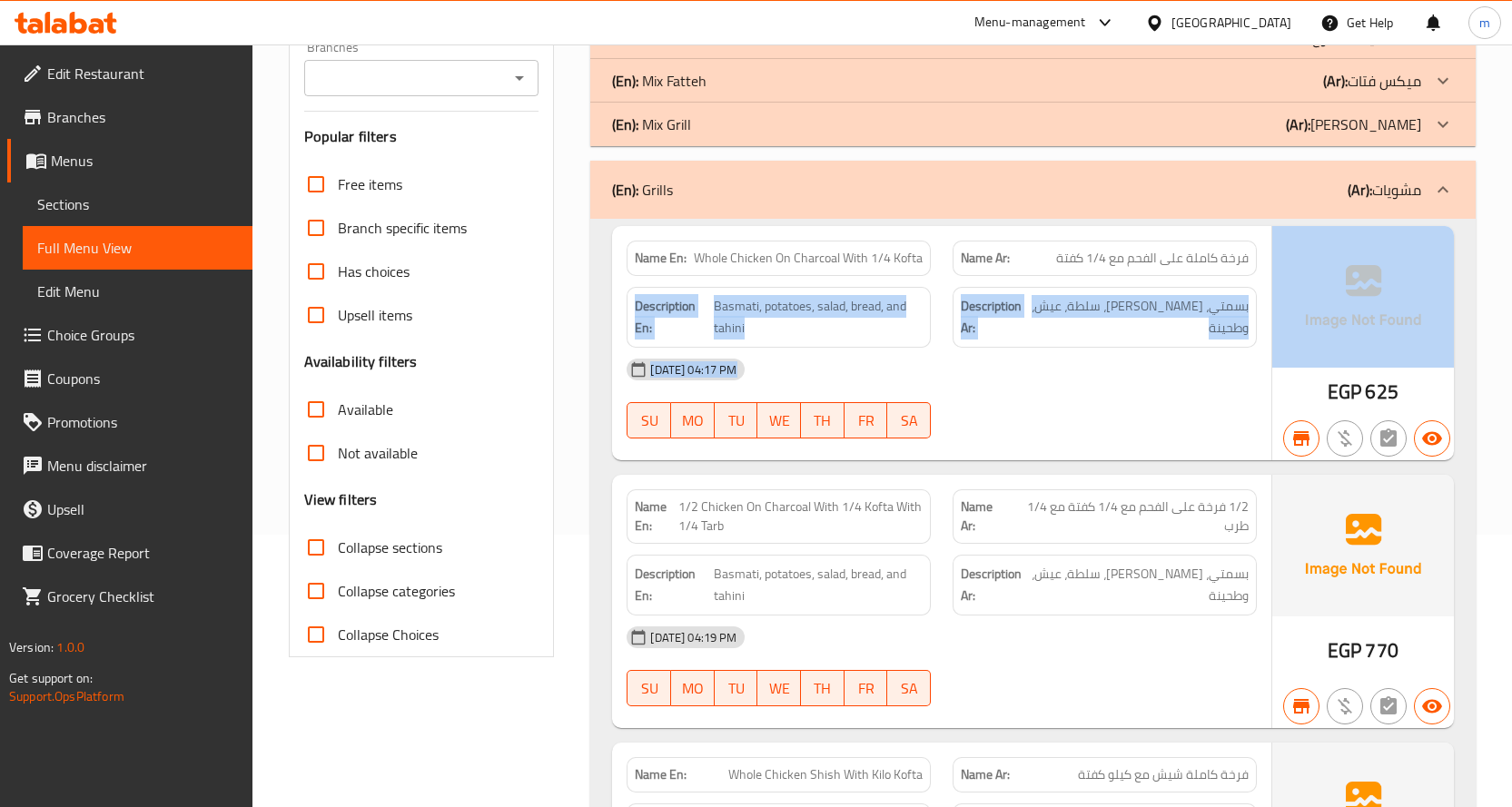
drag, startPoint x: 1038, startPoint y: 258, endPoint x: 1318, endPoint y: 257, distance: 280.0
click at [1318, 257] on div "Name En: Whole Chicken On Charcoal With 1/4 Kofta Name Ar: فرخة كاملة على الفحم…" at bounding box center [1032, 343] width 842 height 234
click at [1234, 343] on div "Description Ar: بسمتي، بطاطس، سلطة، عيش، وطحينة" at bounding box center [1104, 317] width 326 height 82
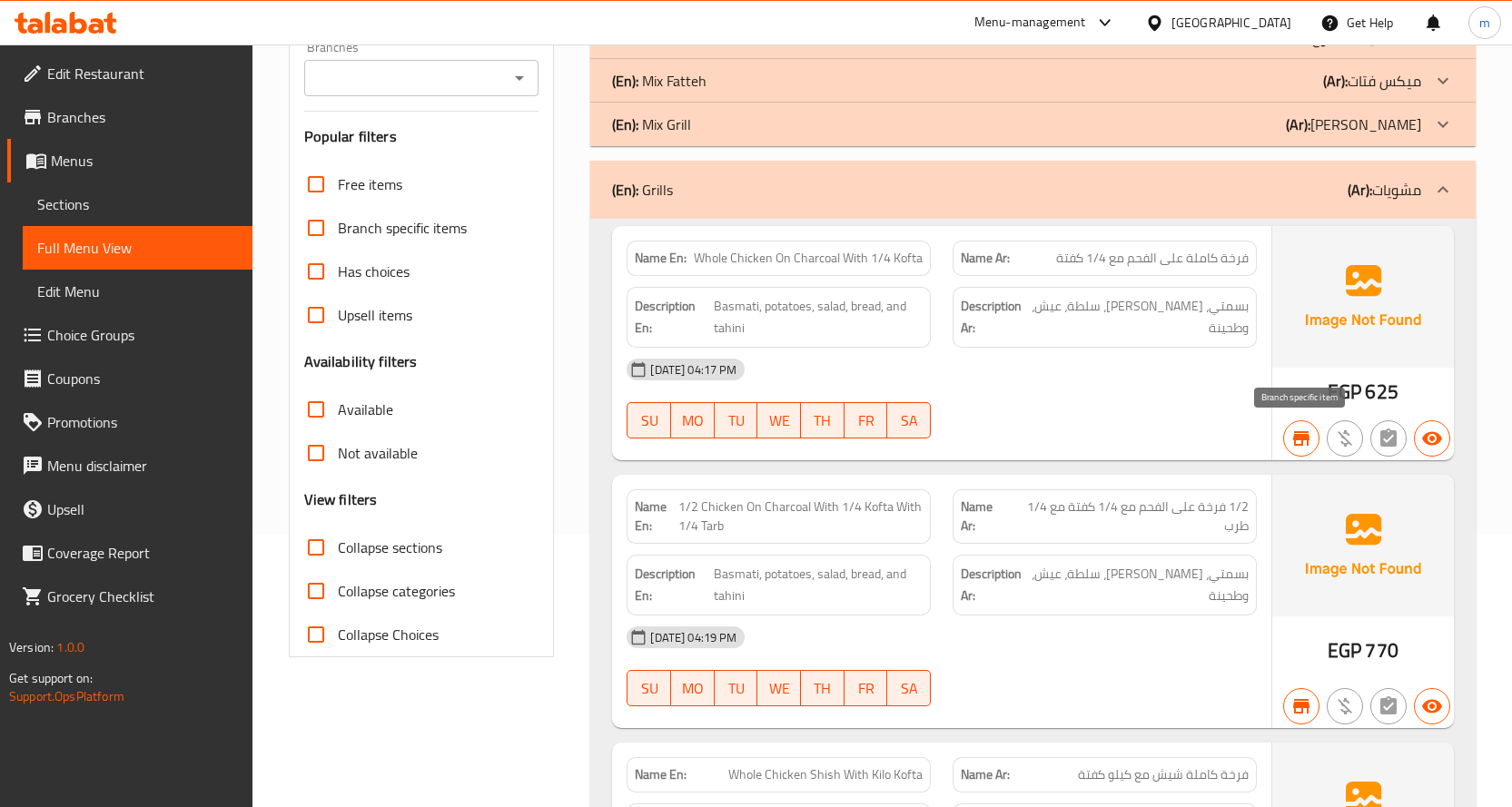
click at [1299, 439] on icon "button" at bounding box center [1300, 438] width 17 height 15
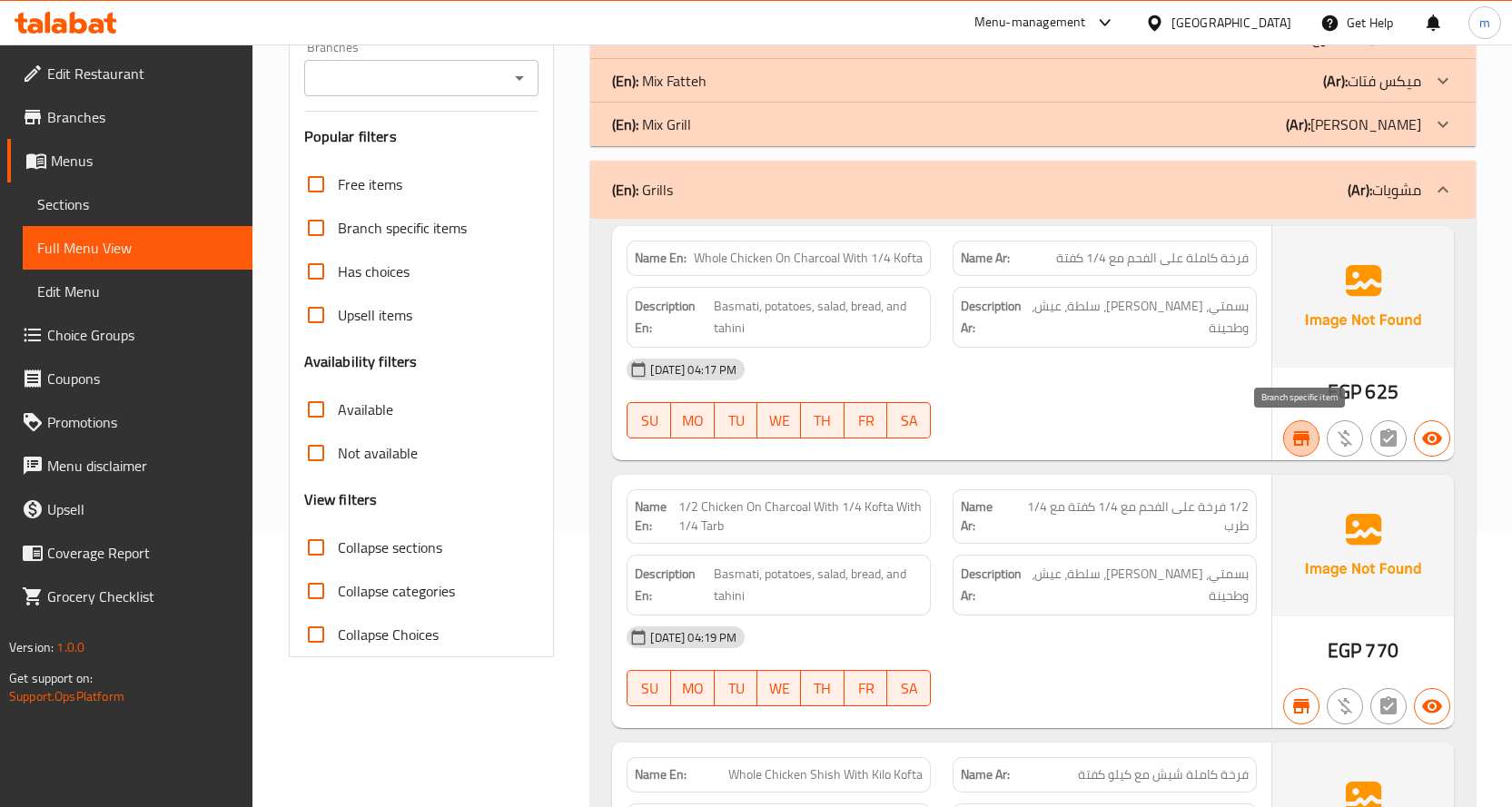
click at [1299, 439] on icon "button" at bounding box center [1300, 438] width 17 height 15
click at [1155, 489] on div "Name Ar: 1/2 فرخة على الفحم مع 1/4 كفتة مع 1/4 طرب" at bounding box center [1104, 516] width 304 height 55
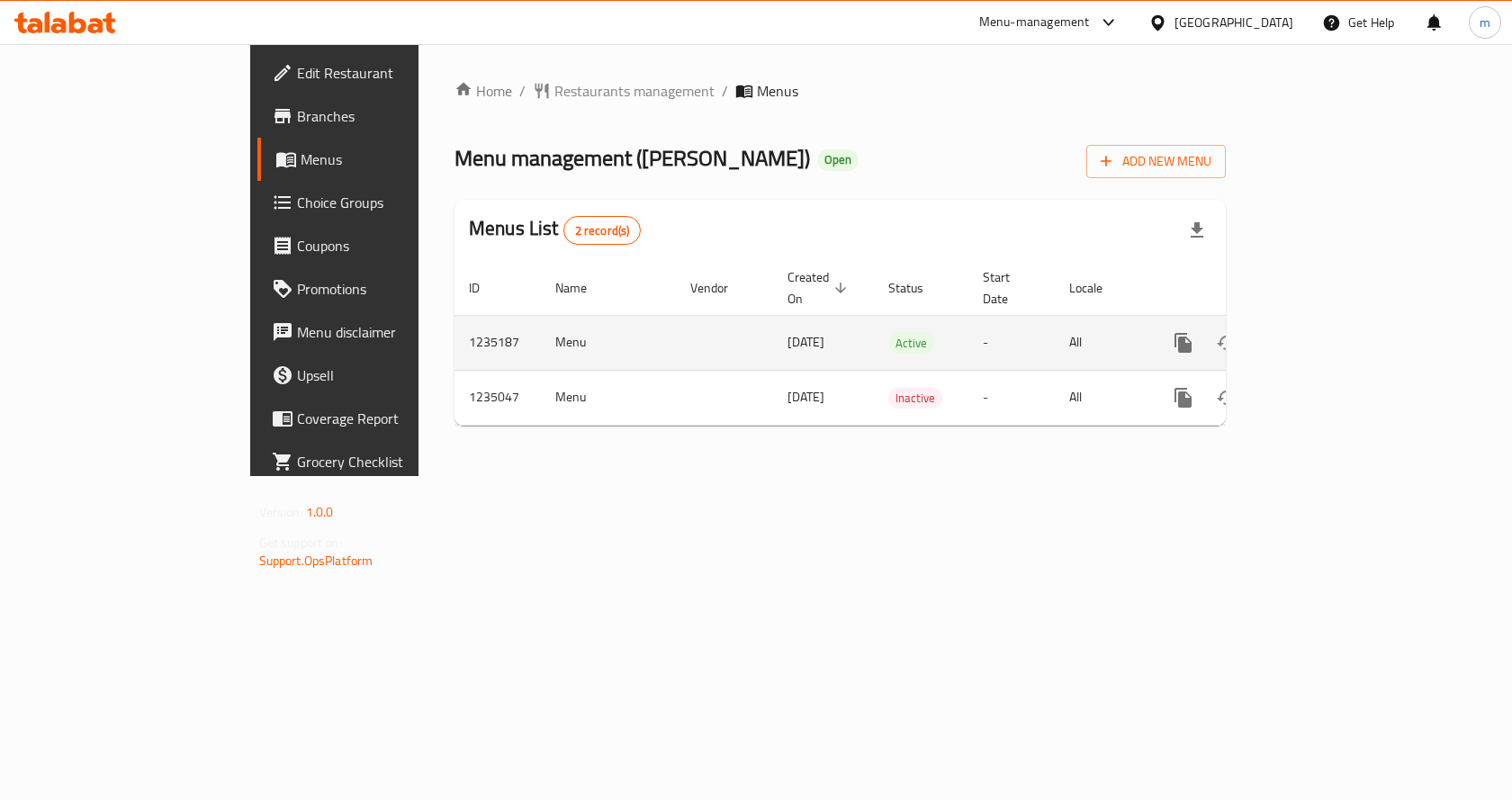
click at [1324, 332] on icon "enhanced table" at bounding box center [1313, 343] width 21 height 21
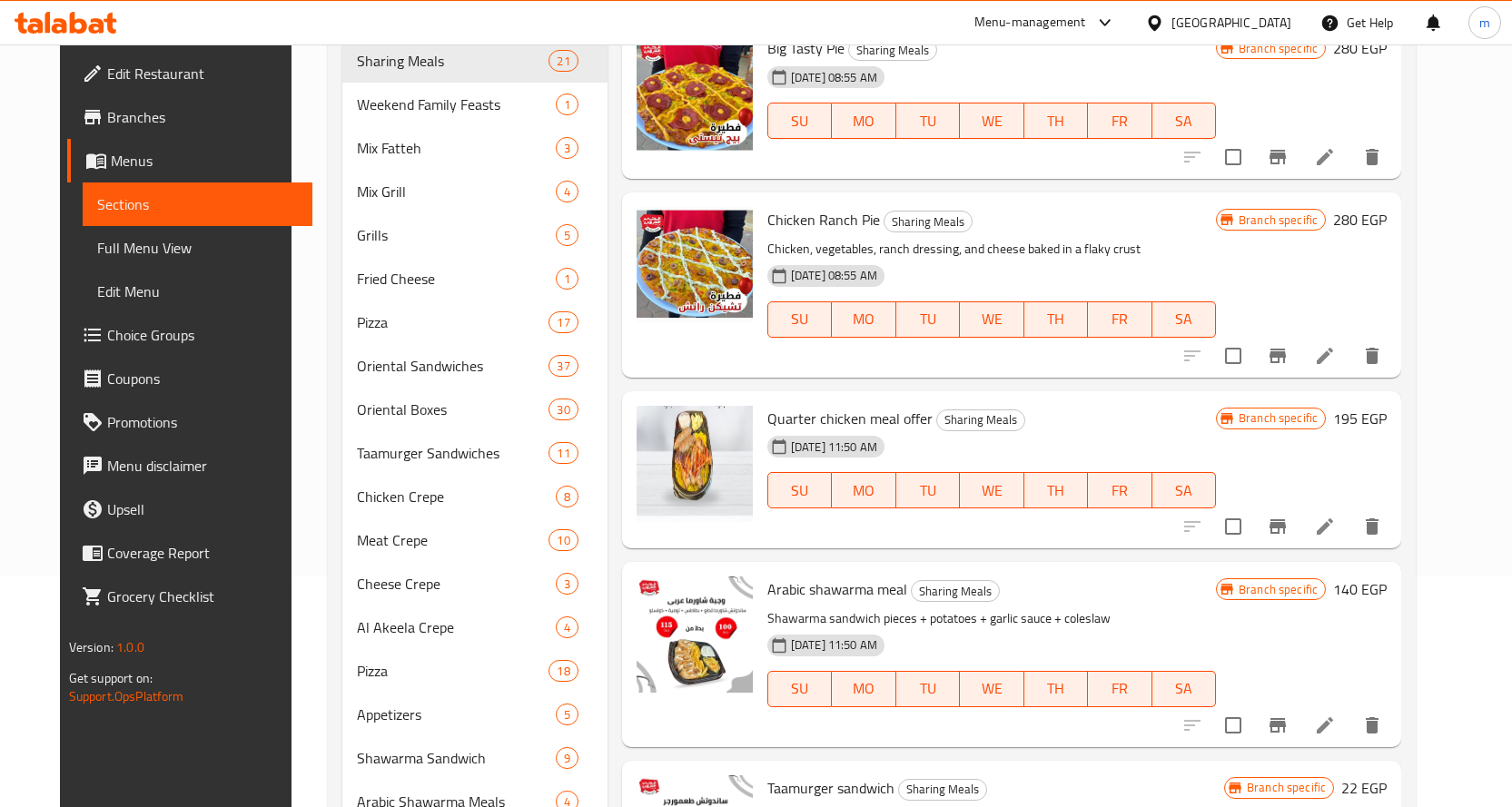
scroll to position [272, 0]
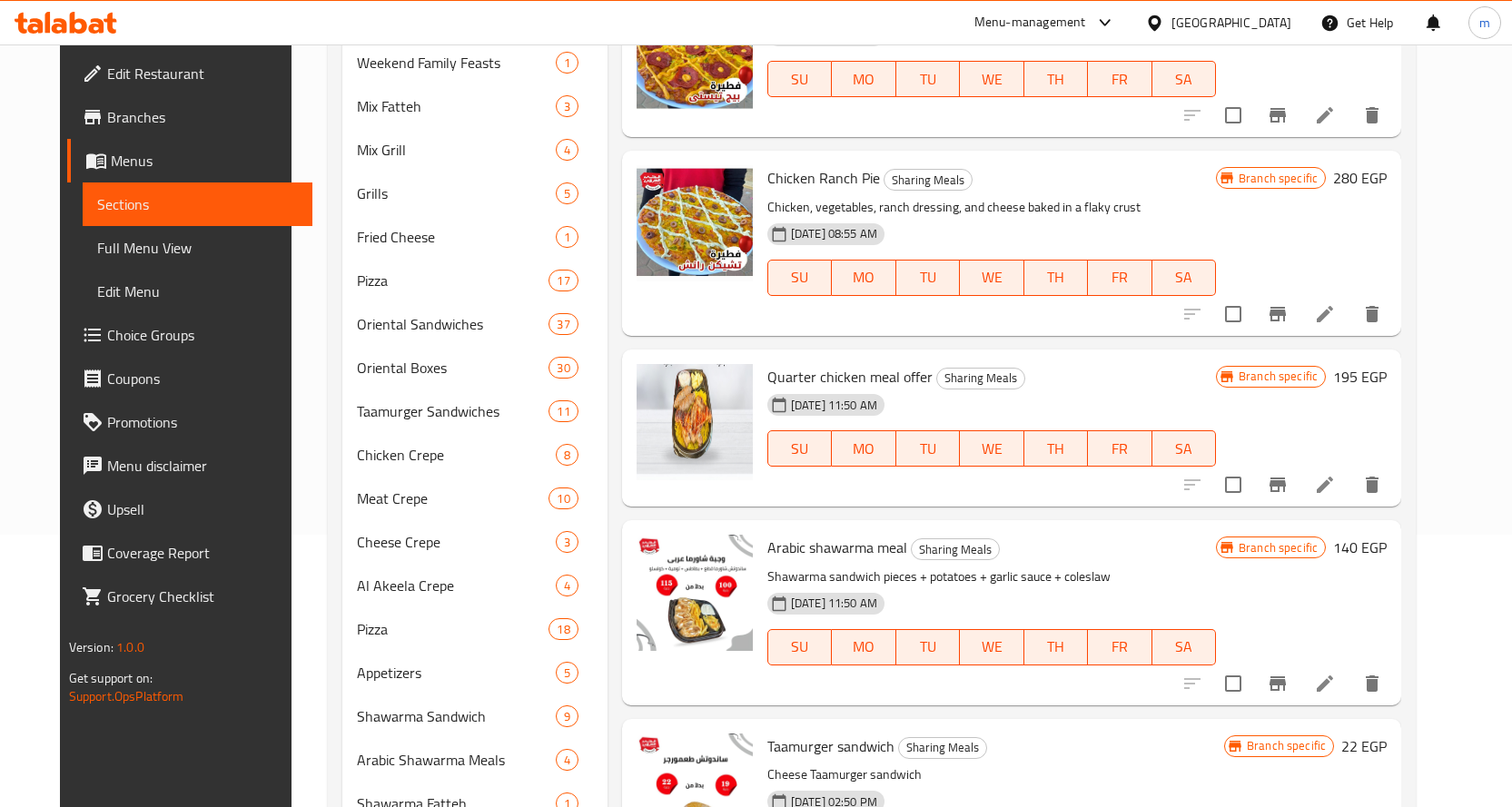
click at [767, 366] on span "Quarter chicken meal offer" at bounding box center [850, 377] width 166 height 27
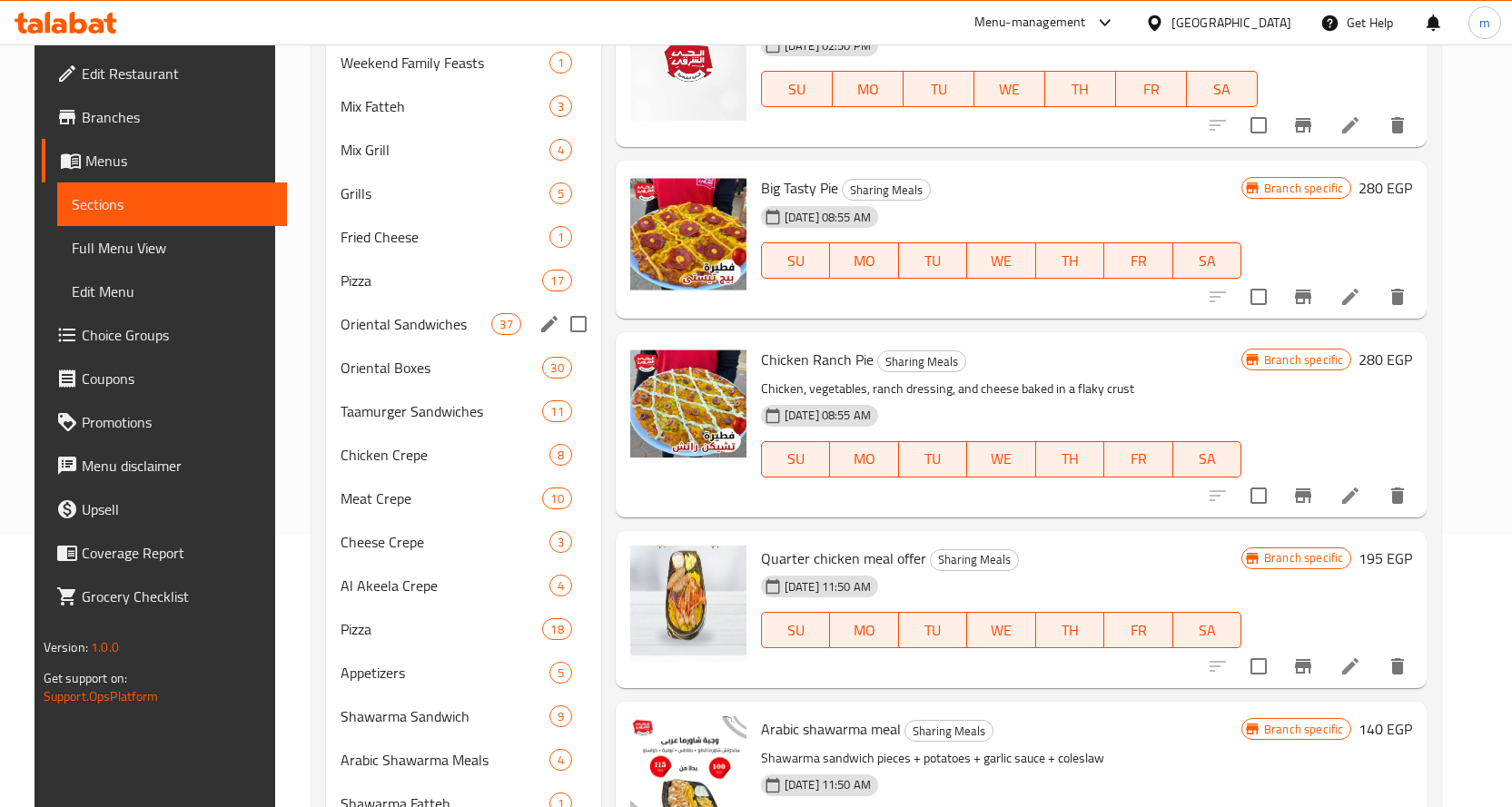
scroll to position [0, 0]
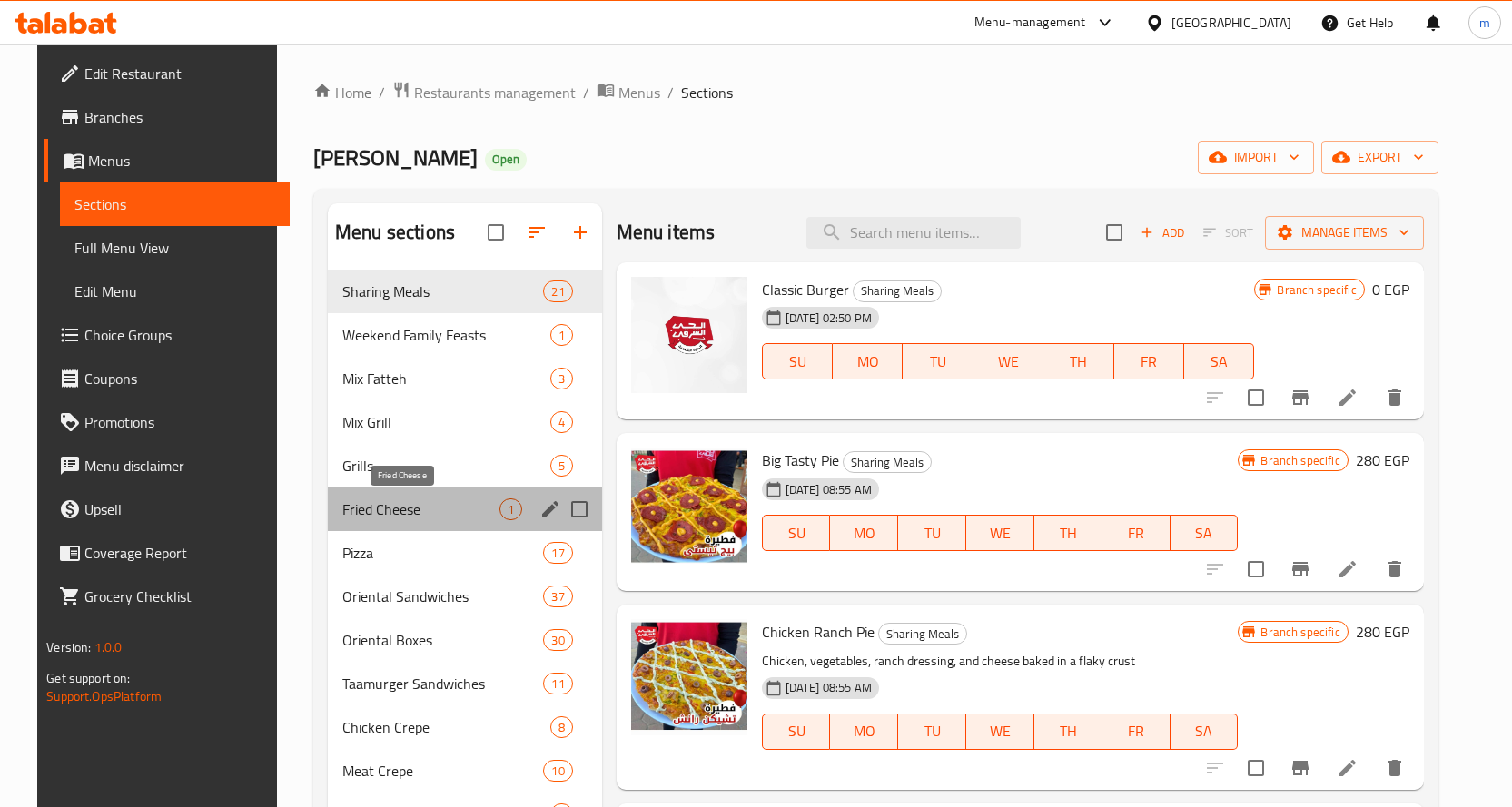
click at [442, 518] on span "Fried Cheese" at bounding box center [420, 509] width 157 height 22
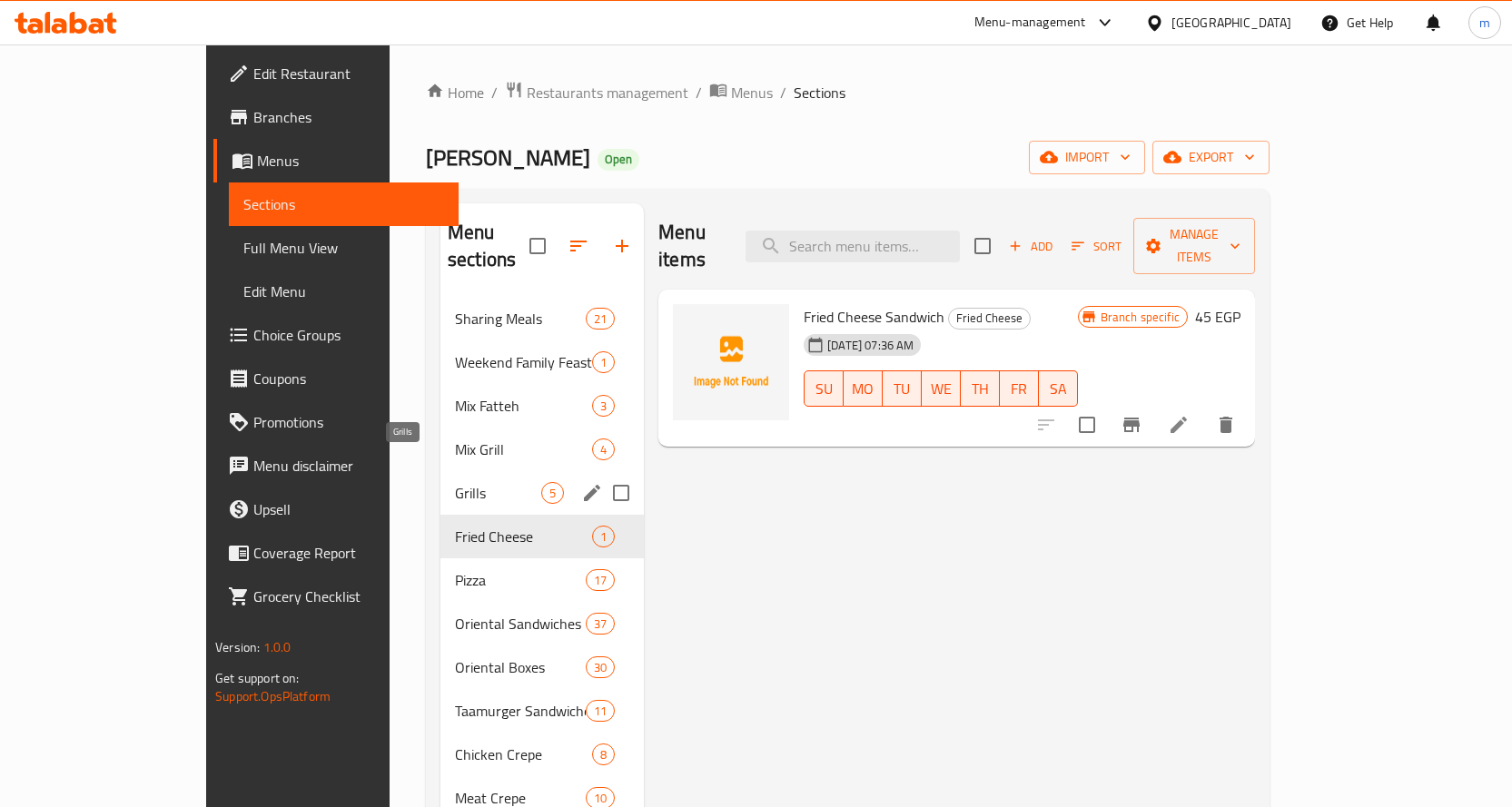
click at [463, 482] on span "Grills" at bounding box center [498, 493] width 86 height 22
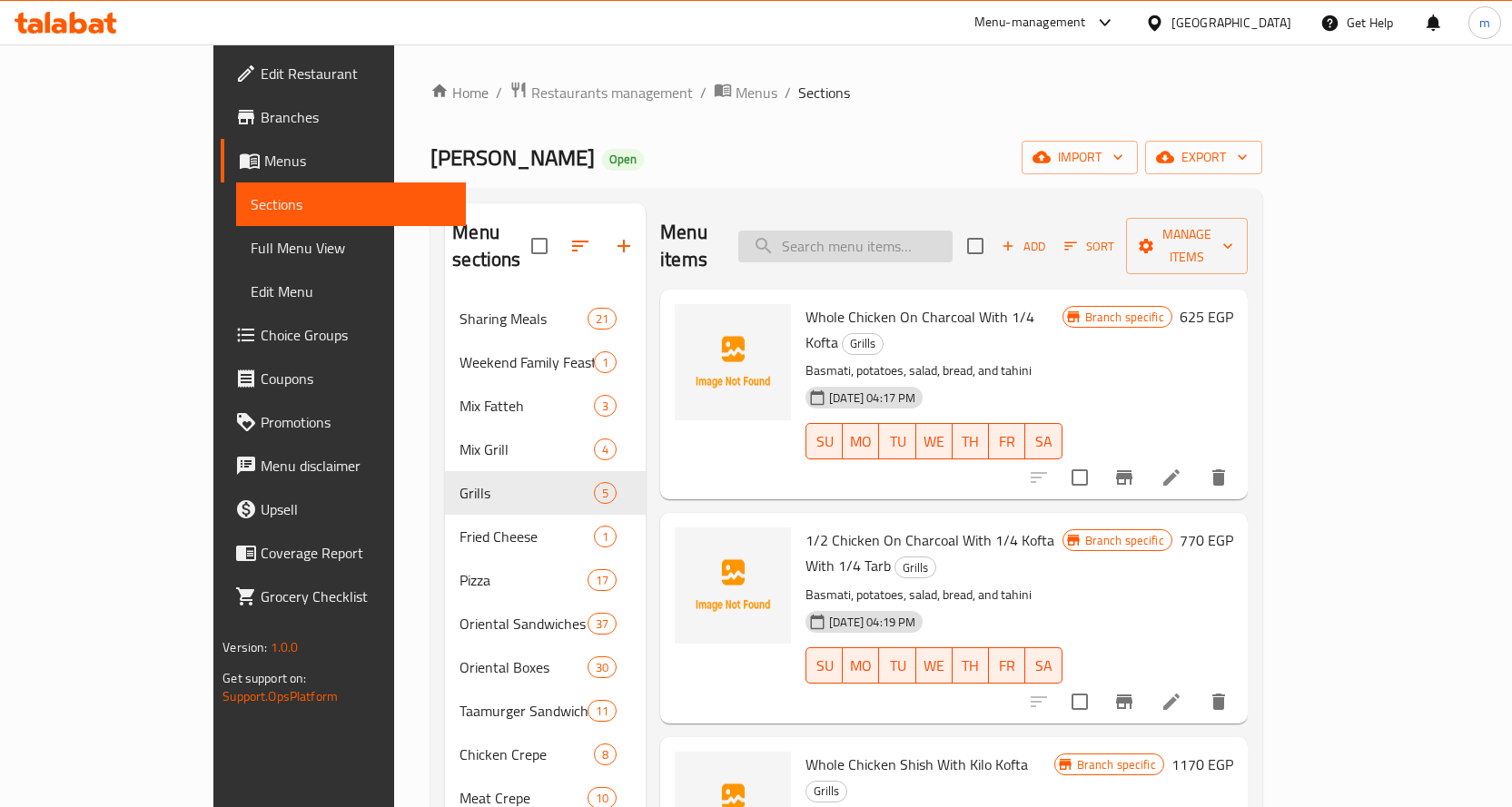
click at [875, 241] on input "search" at bounding box center [845, 246] width 215 height 31
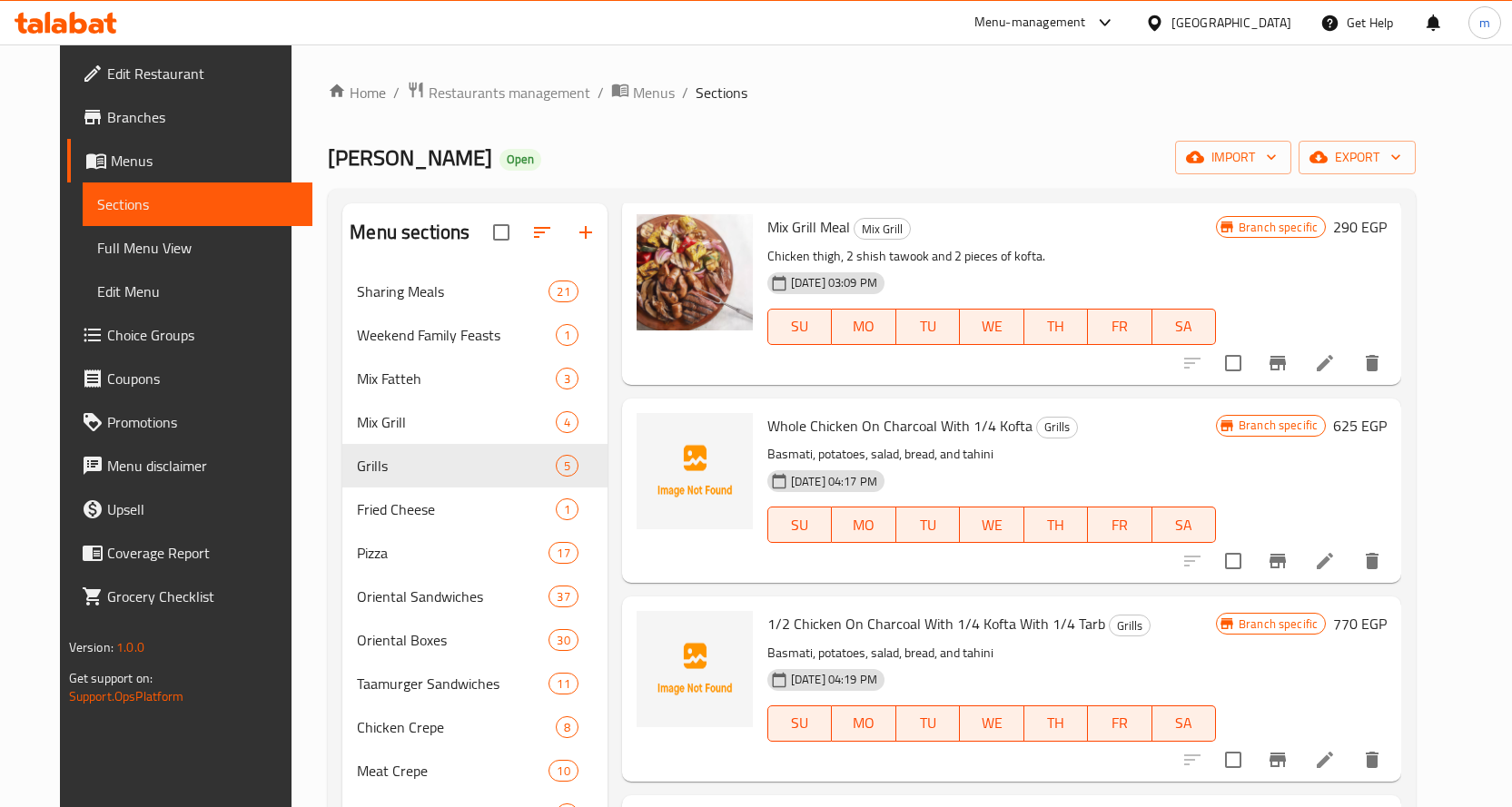
scroll to position [1179, 0]
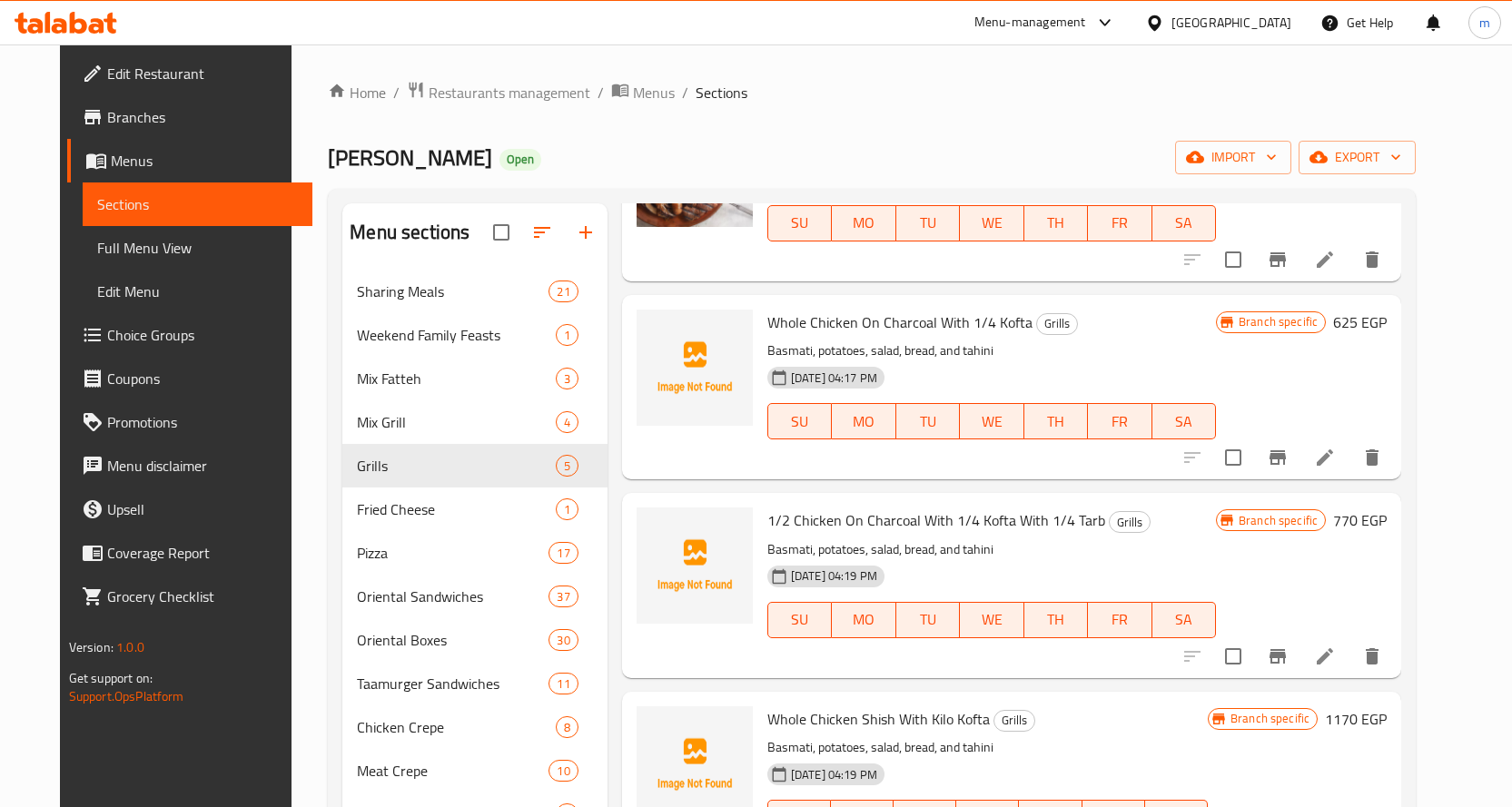
type input "kofta"
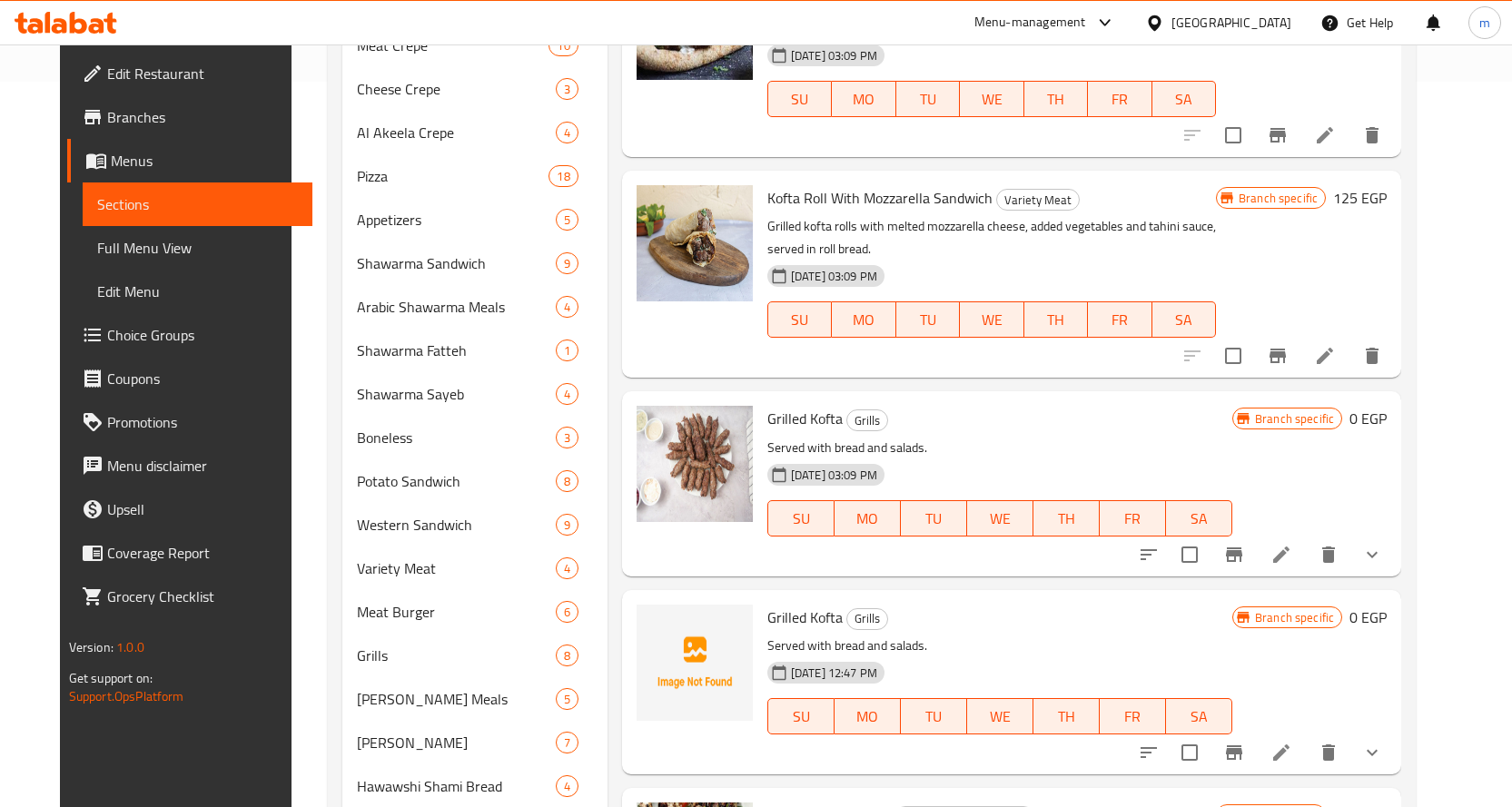
scroll to position [726, 0]
click at [1242, 555] on icon "Branch-specific-item" at bounding box center [1234, 553] width 17 height 15
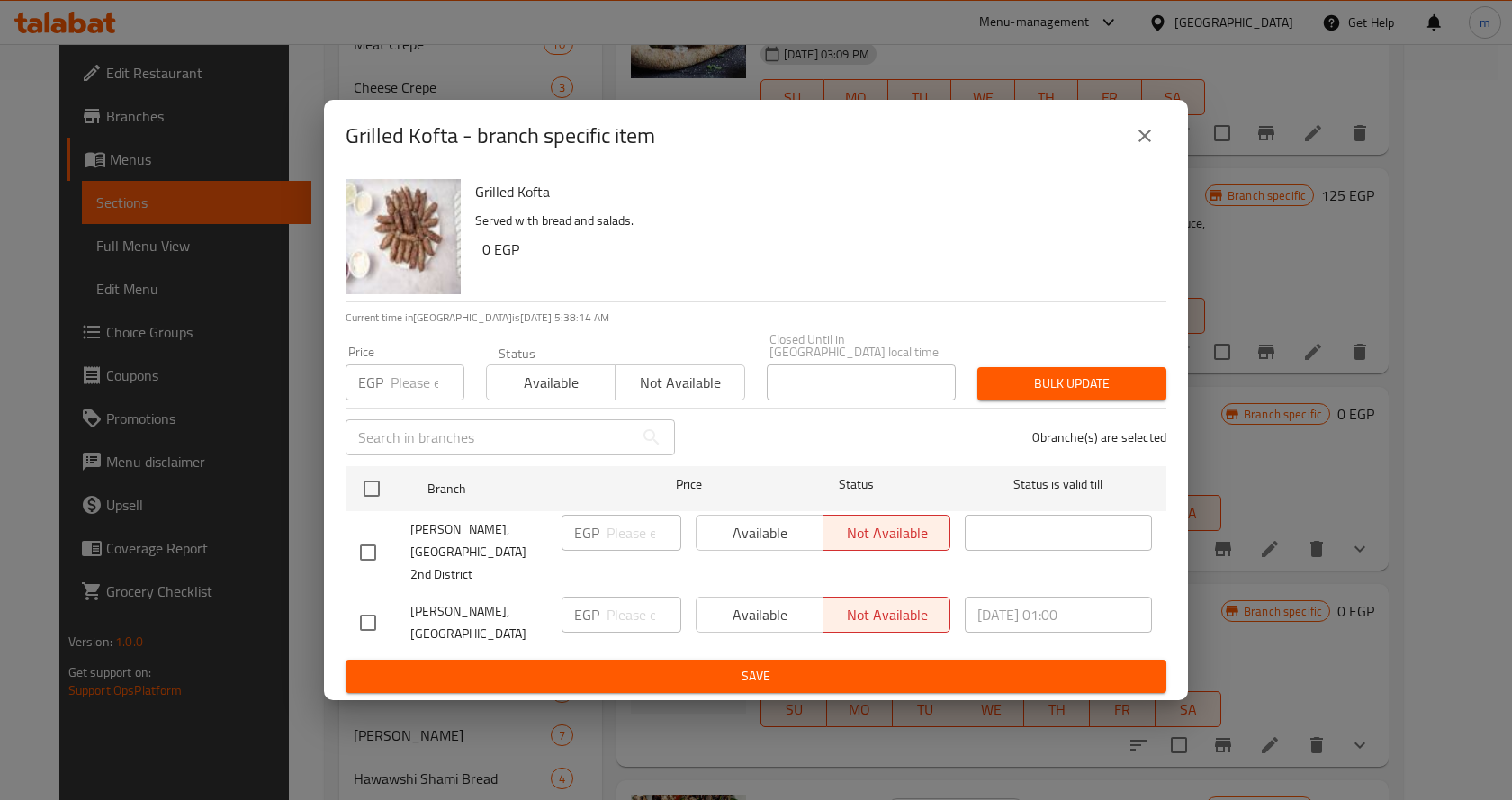
click at [1150, 147] on icon "close" at bounding box center [1144, 136] width 21 height 21
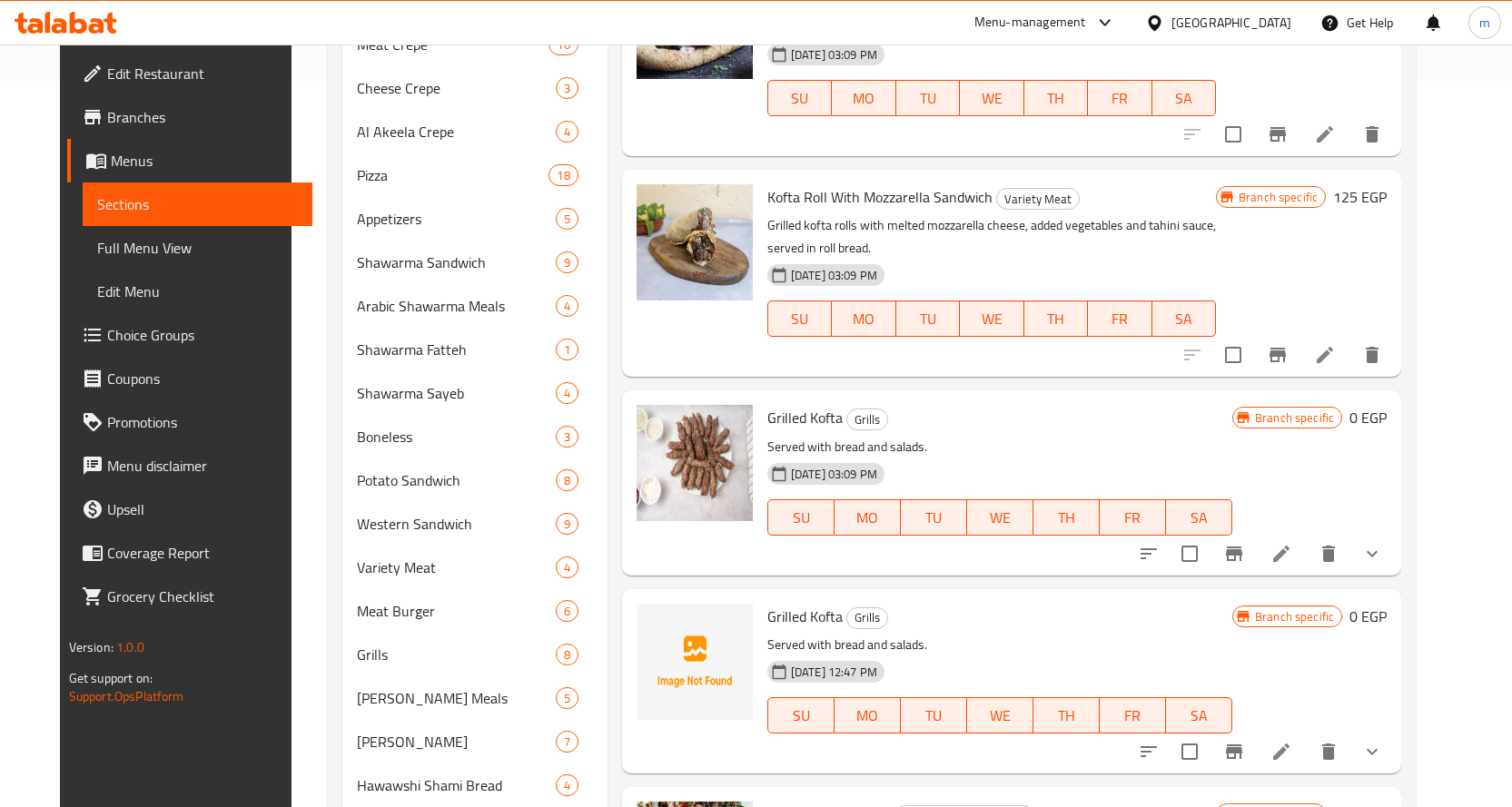
click at [1393, 549] on button "show more" at bounding box center [1372, 553] width 43 height 43
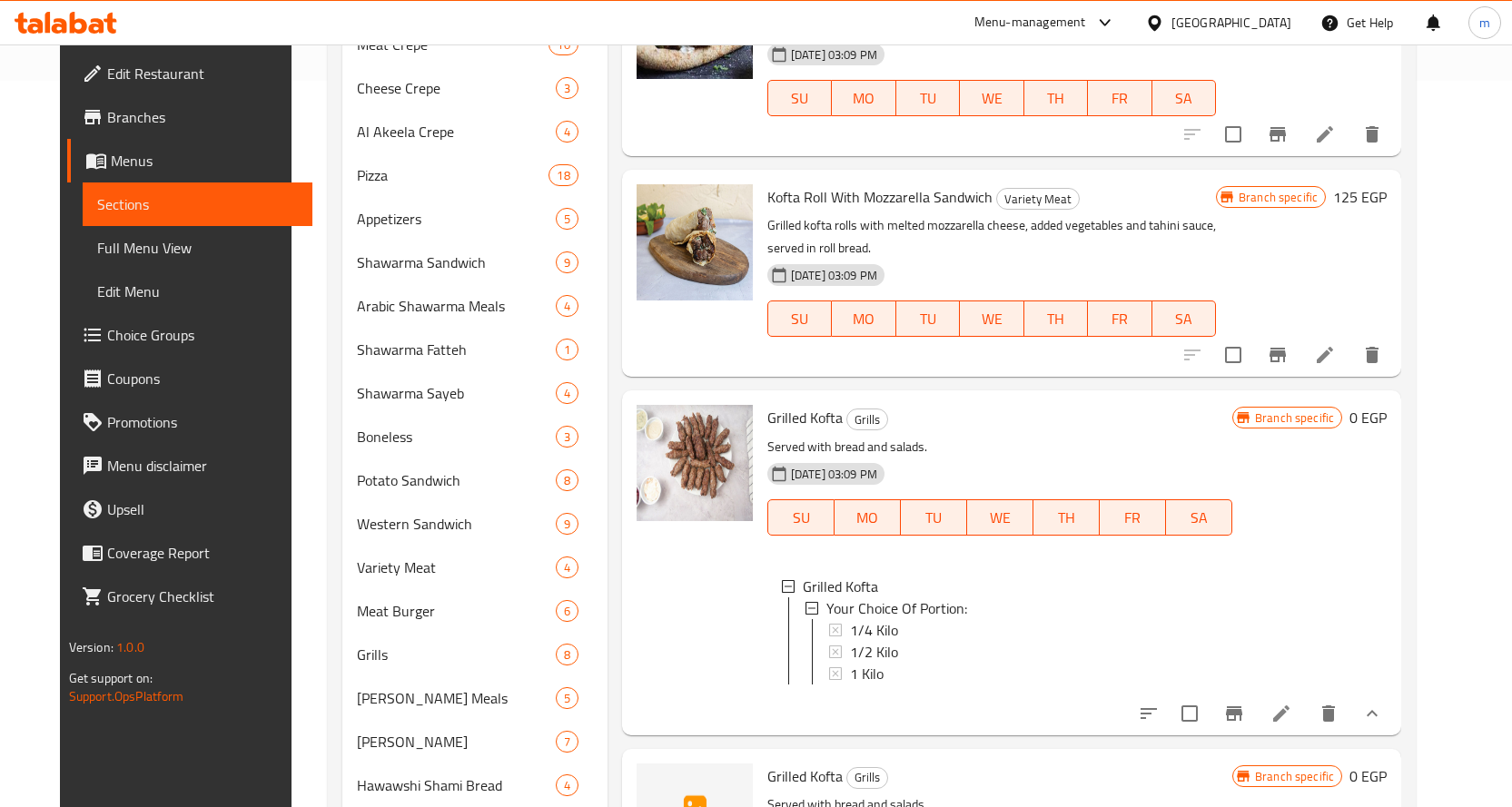
click at [1292, 717] on icon at bounding box center [1281, 713] width 22 height 22
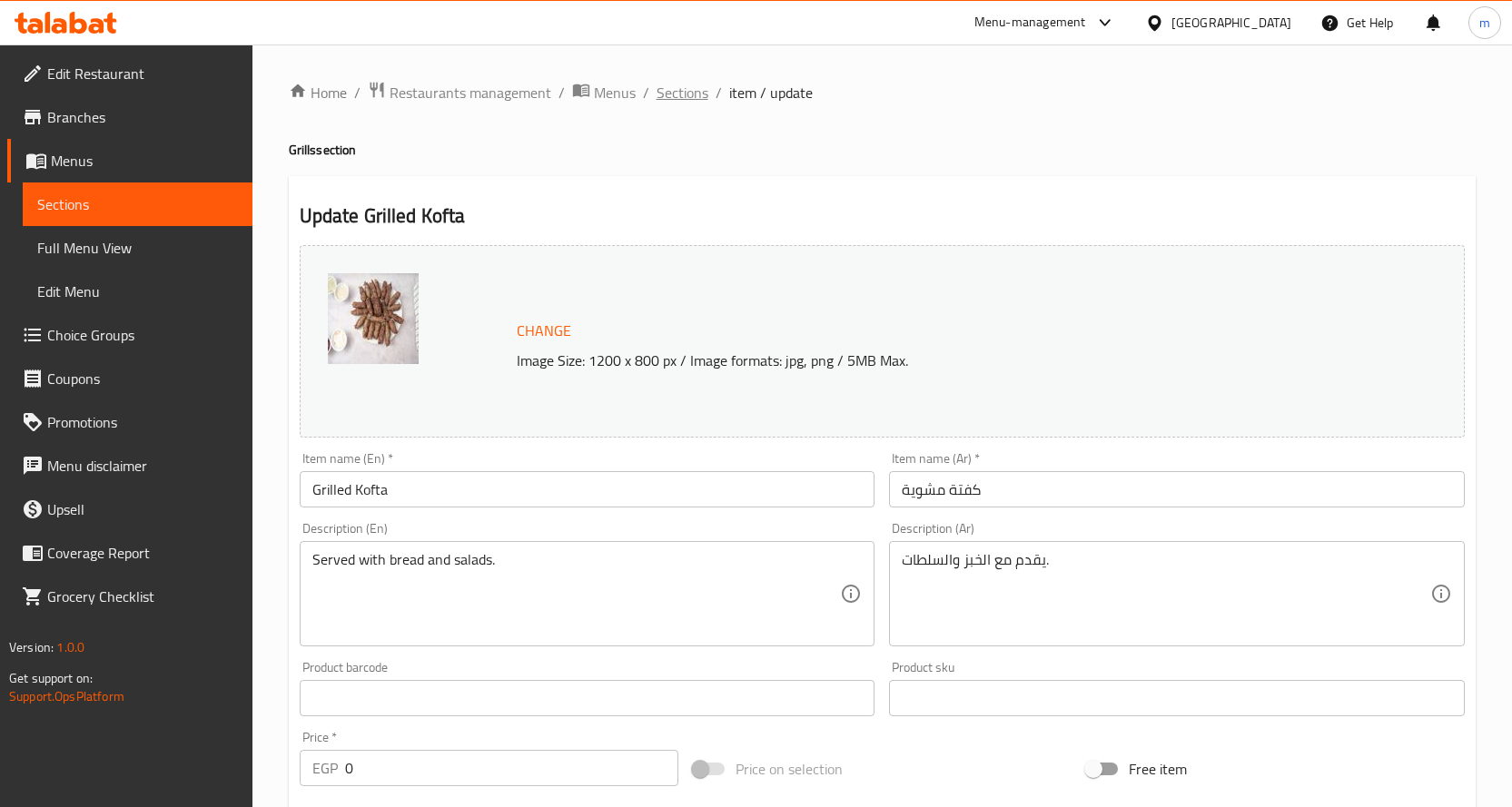
click at [699, 94] on span "Sections" at bounding box center [682, 92] width 52 height 22
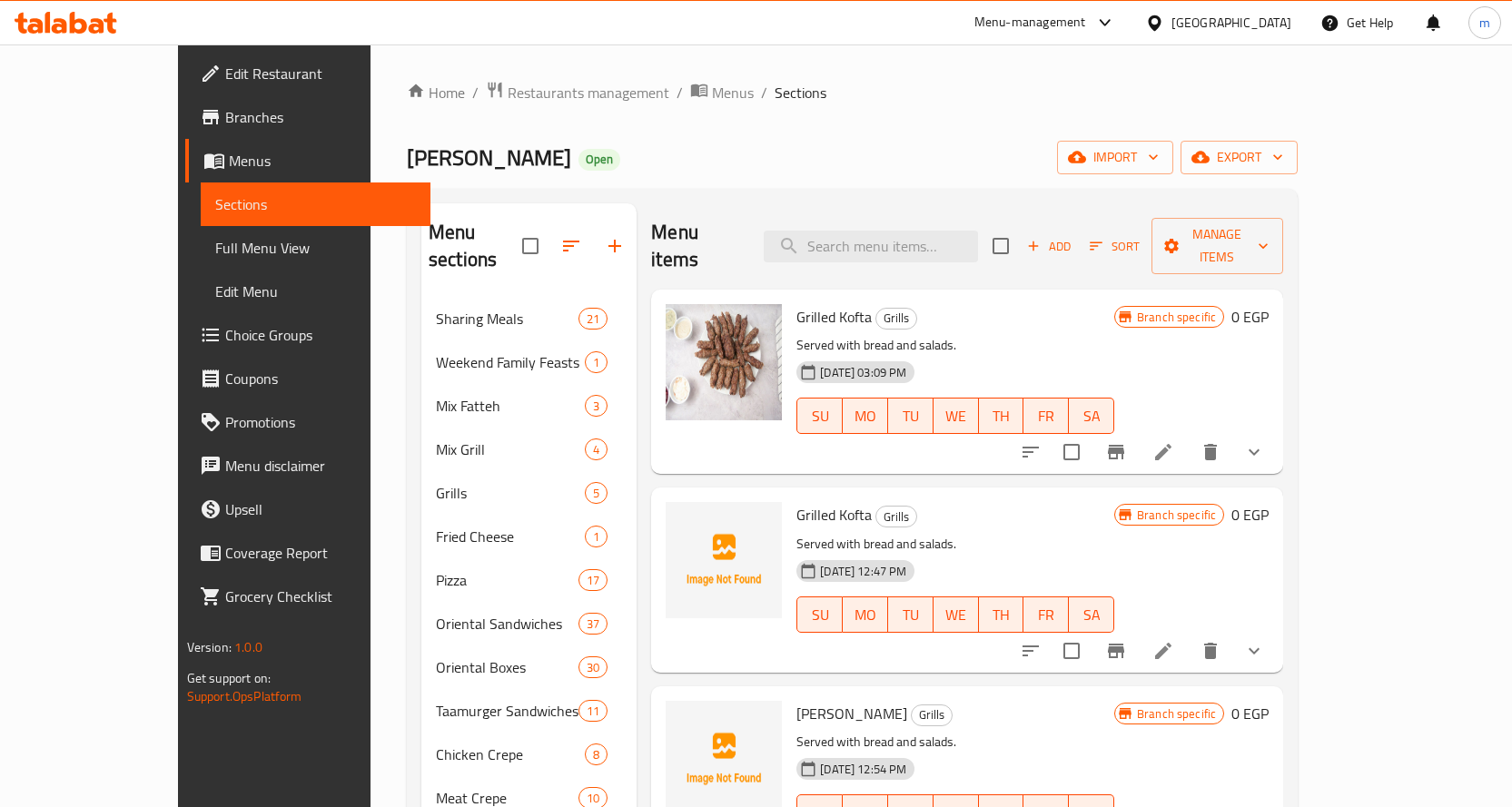
click at [1265, 441] on icon "show more" at bounding box center [1253, 451] width 22 height 22
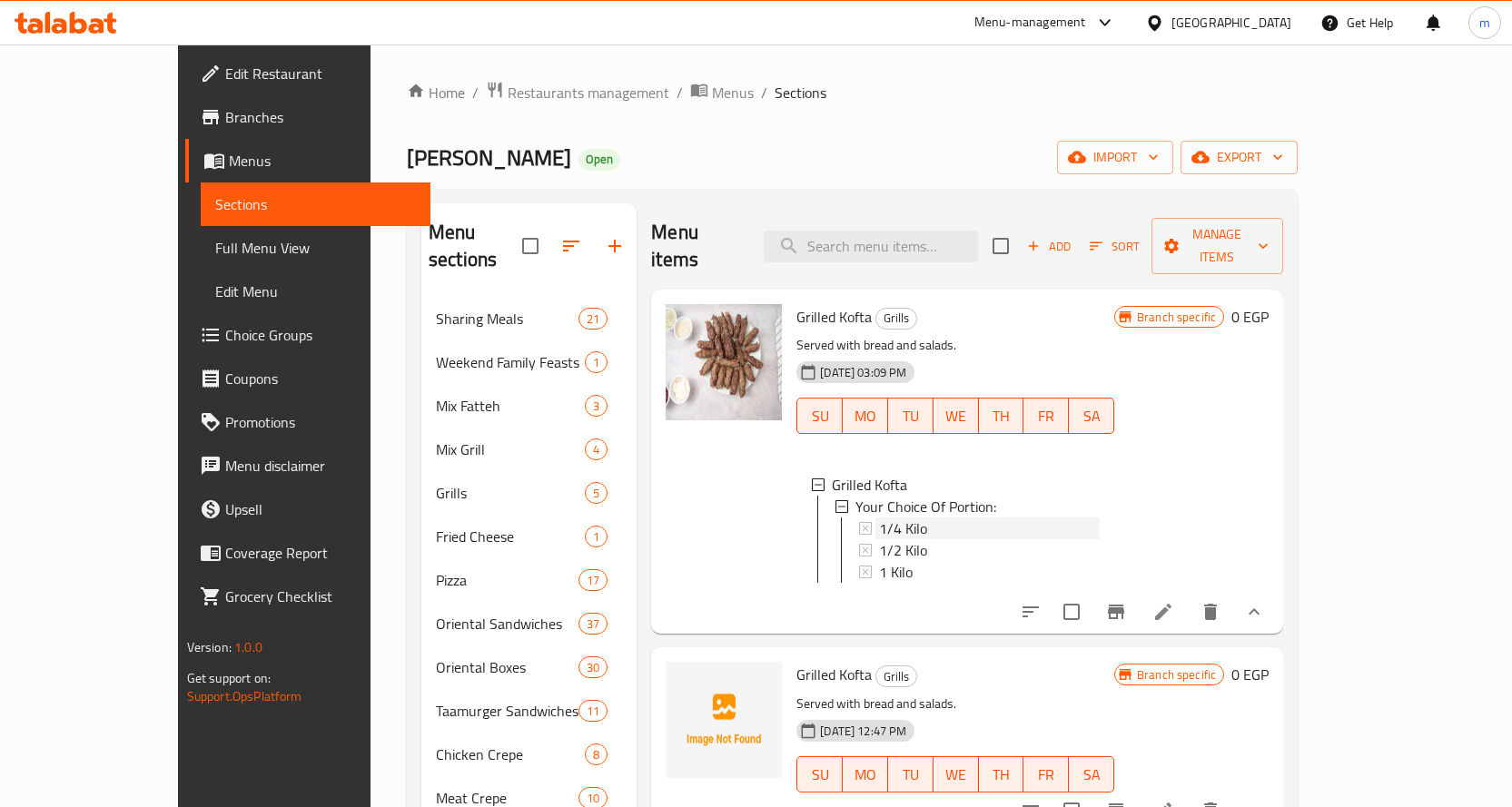
click at [879, 517] on span "1/4 Kilo" at bounding box center [902, 528] width 48 height 22
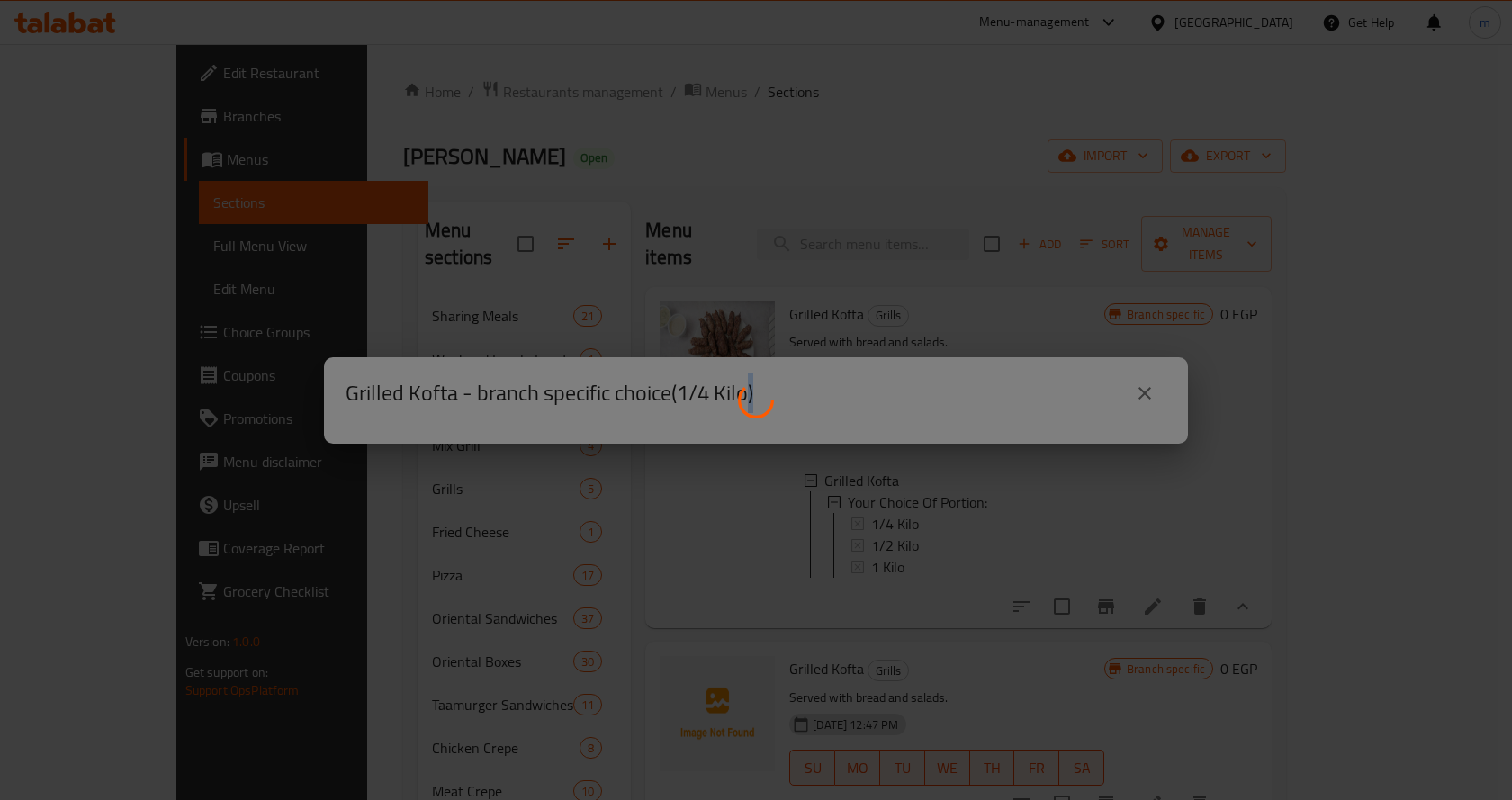
click at [866, 498] on div at bounding box center [756, 400] width 1512 height 800
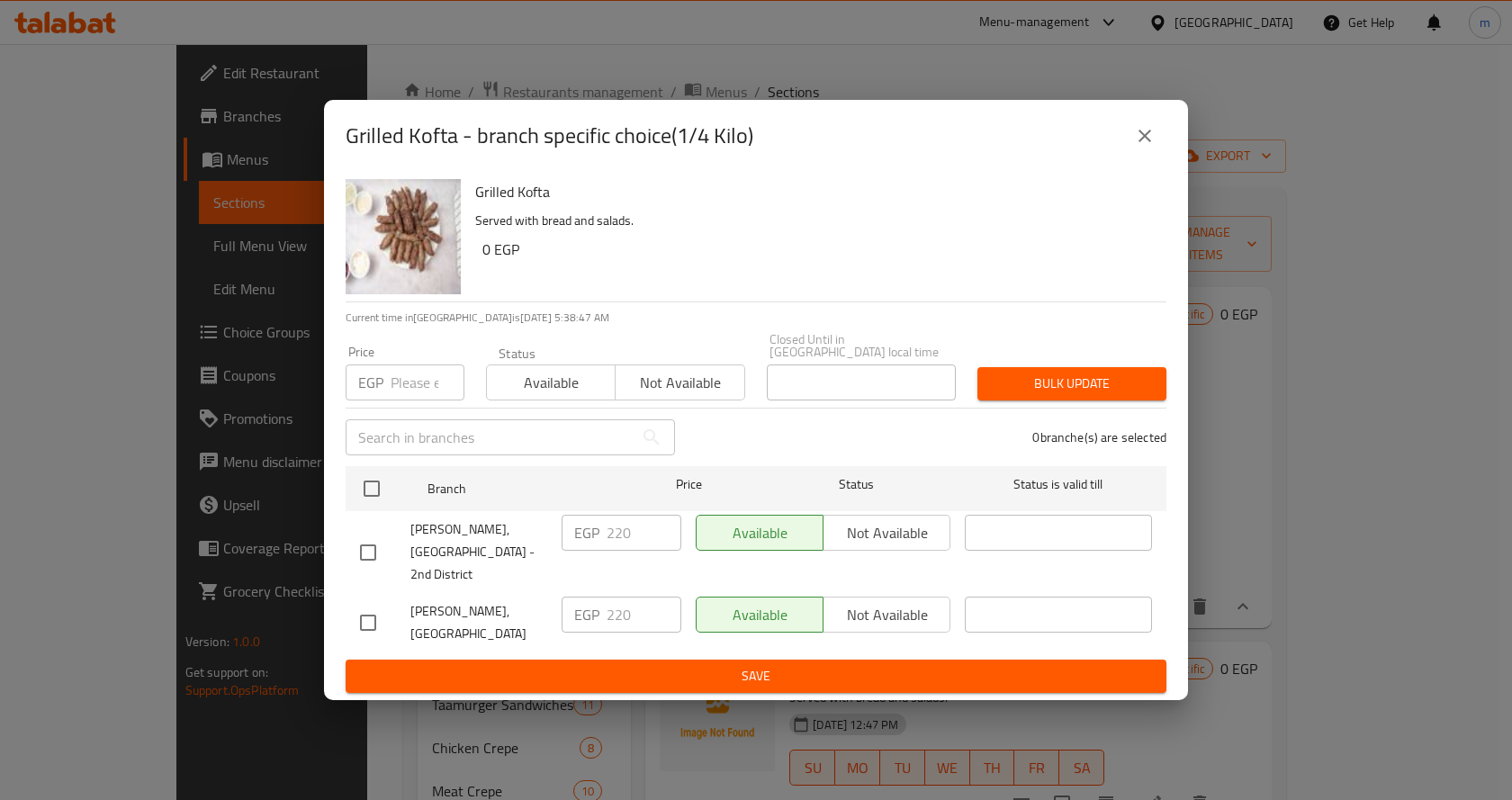
click at [1002, 204] on h6 "Grilled Kofta" at bounding box center [813, 191] width 677 height 25
click at [1153, 157] on button "close" at bounding box center [1144, 136] width 43 height 43
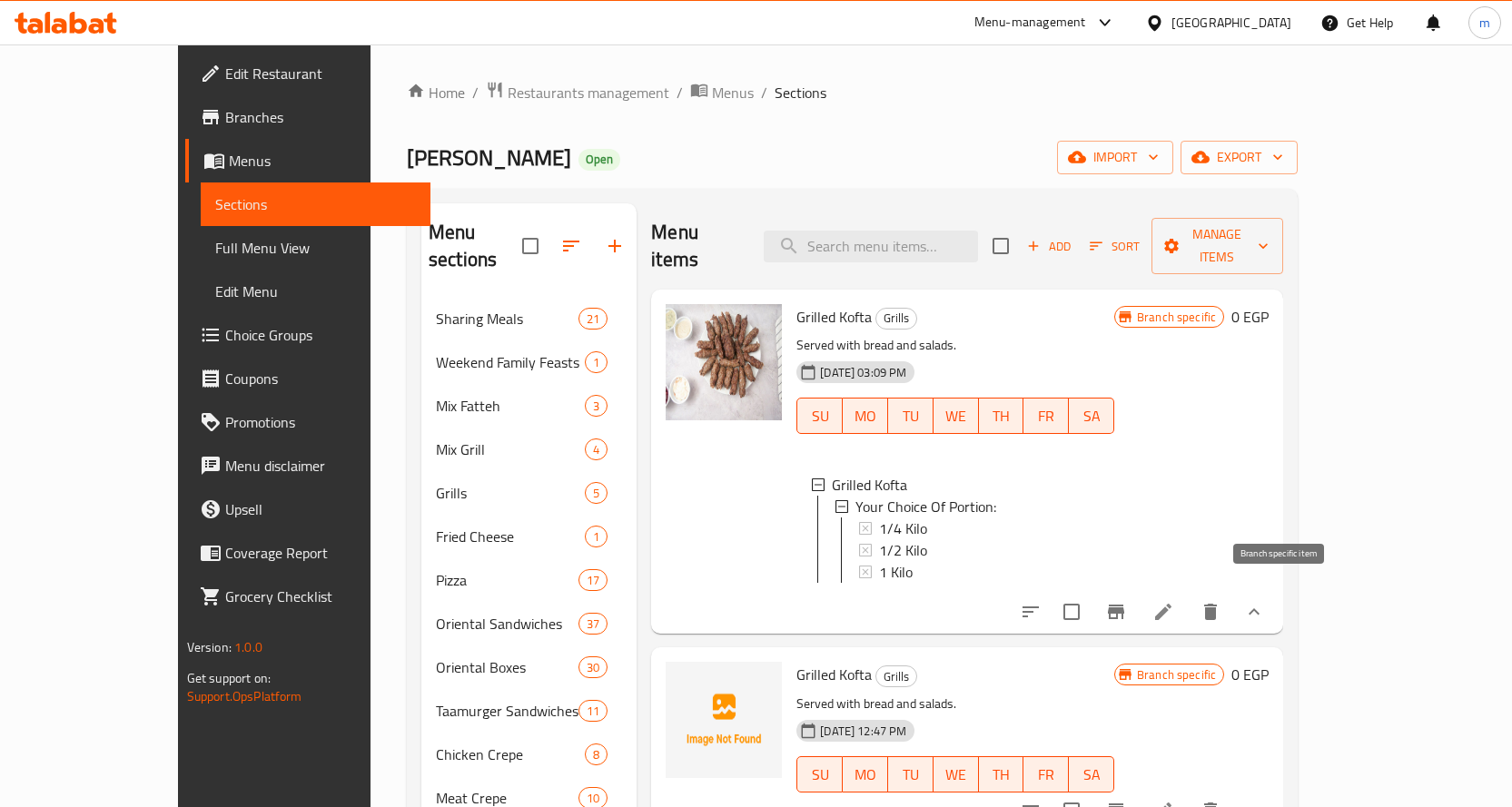
click at [1127, 600] on icon "Branch-specific-item" at bounding box center [1116, 611] width 22 height 22
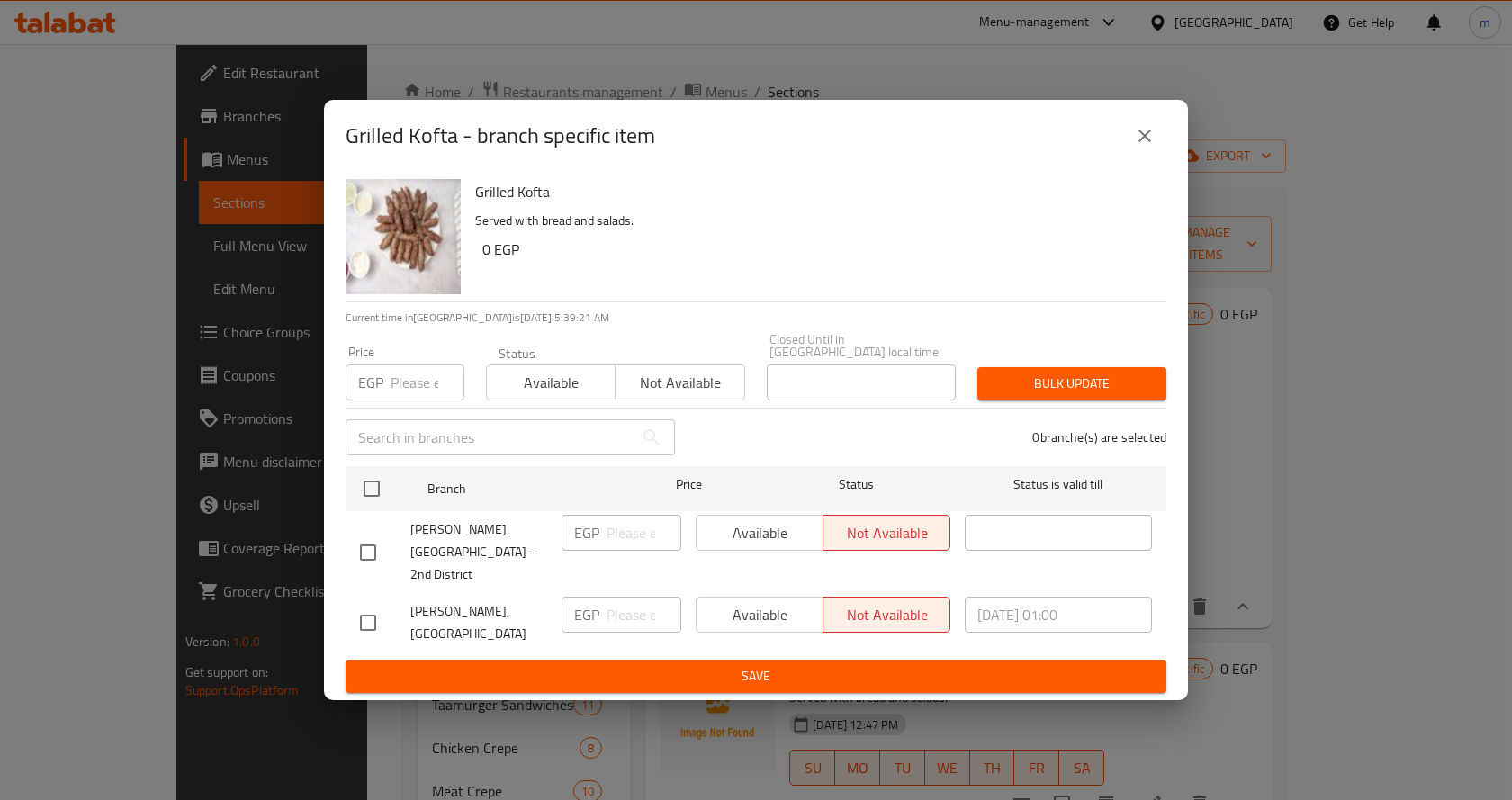
drag, startPoint x: 371, startPoint y: 549, endPoint x: 558, endPoint y: 551, distance: 187.0
click at [372, 549] on input "checkbox" at bounding box center [367, 551] width 38 height 38
checkbox input "true"
click at [790, 545] on span "Available" at bounding box center [760, 533] width 113 height 26
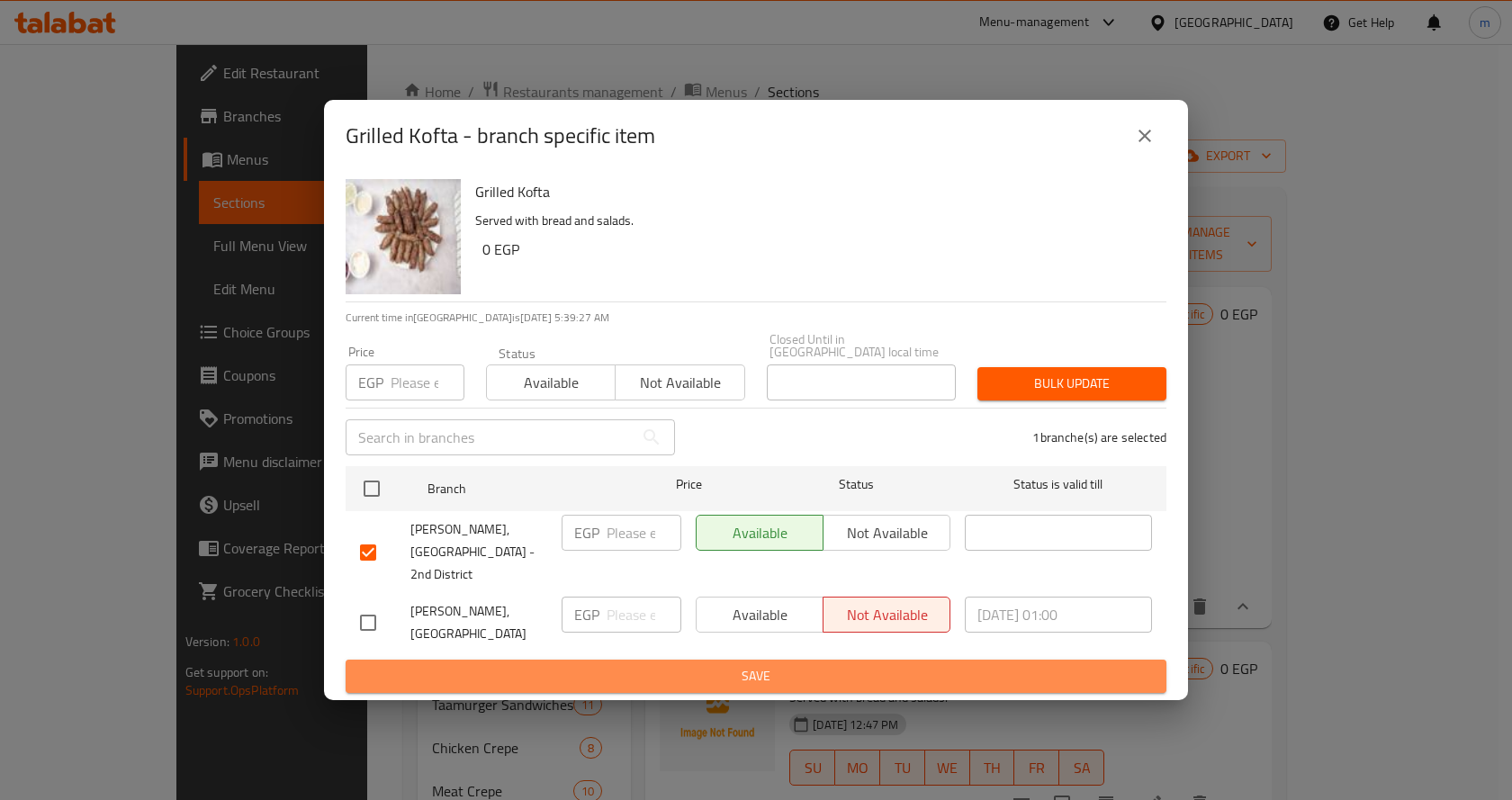
click at [786, 665] on span "Save" at bounding box center [756, 676] width 791 height 22
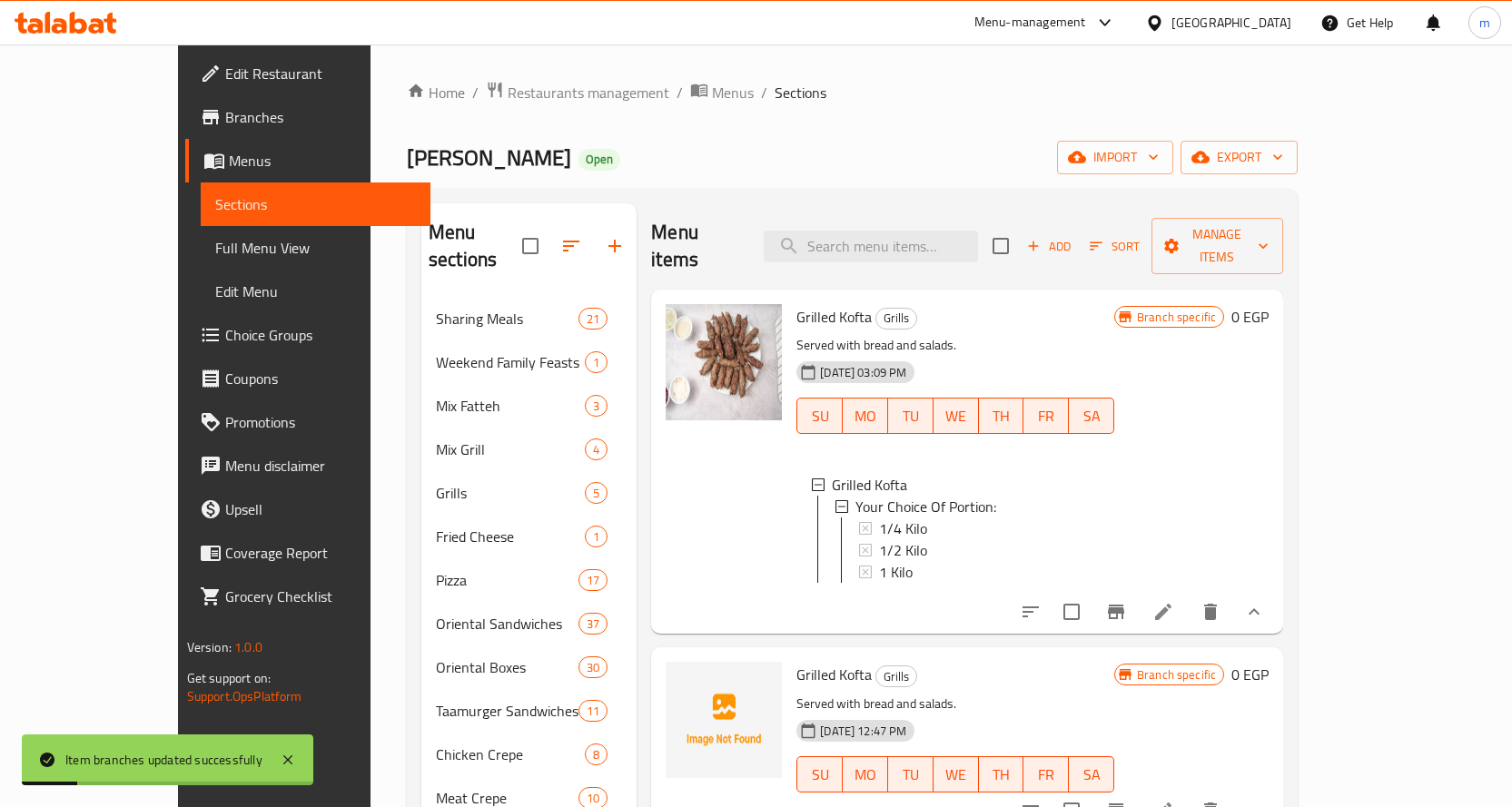
click at [927, 517] on div "1/4 Kilo" at bounding box center [989, 528] width 220 height 22
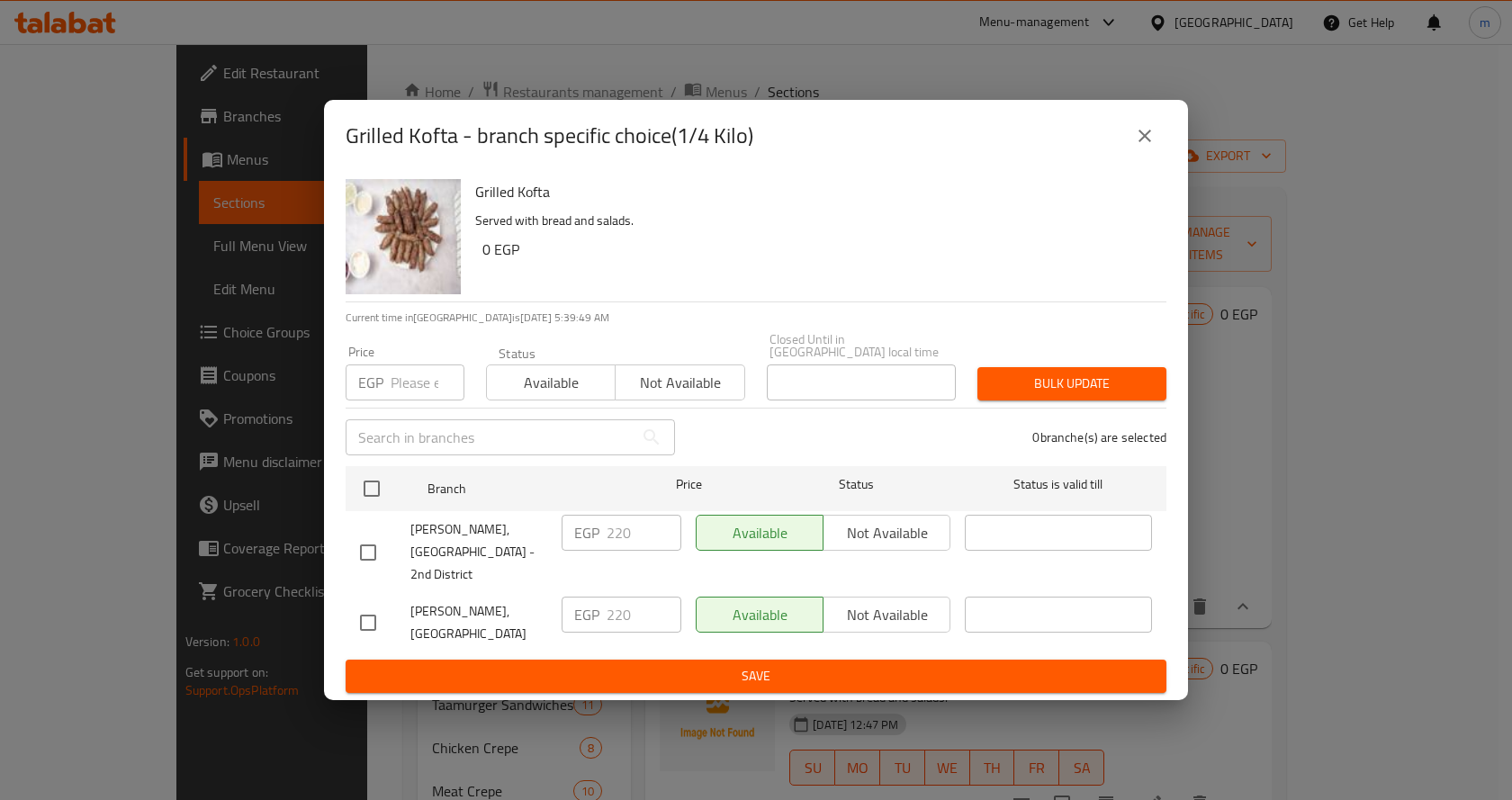
drag, startPoint x: 375, startPoint y: 603, endPoint x: 385, endPoint y: 605, distance: 10.2
click at [375, 604] on input "checkbox" at bounding box center [367, 622] width 38 height 38
checkbox input "true"
click at [1133, 147] on icon "close" at bounding box center [1144, 136] width 21 height 21
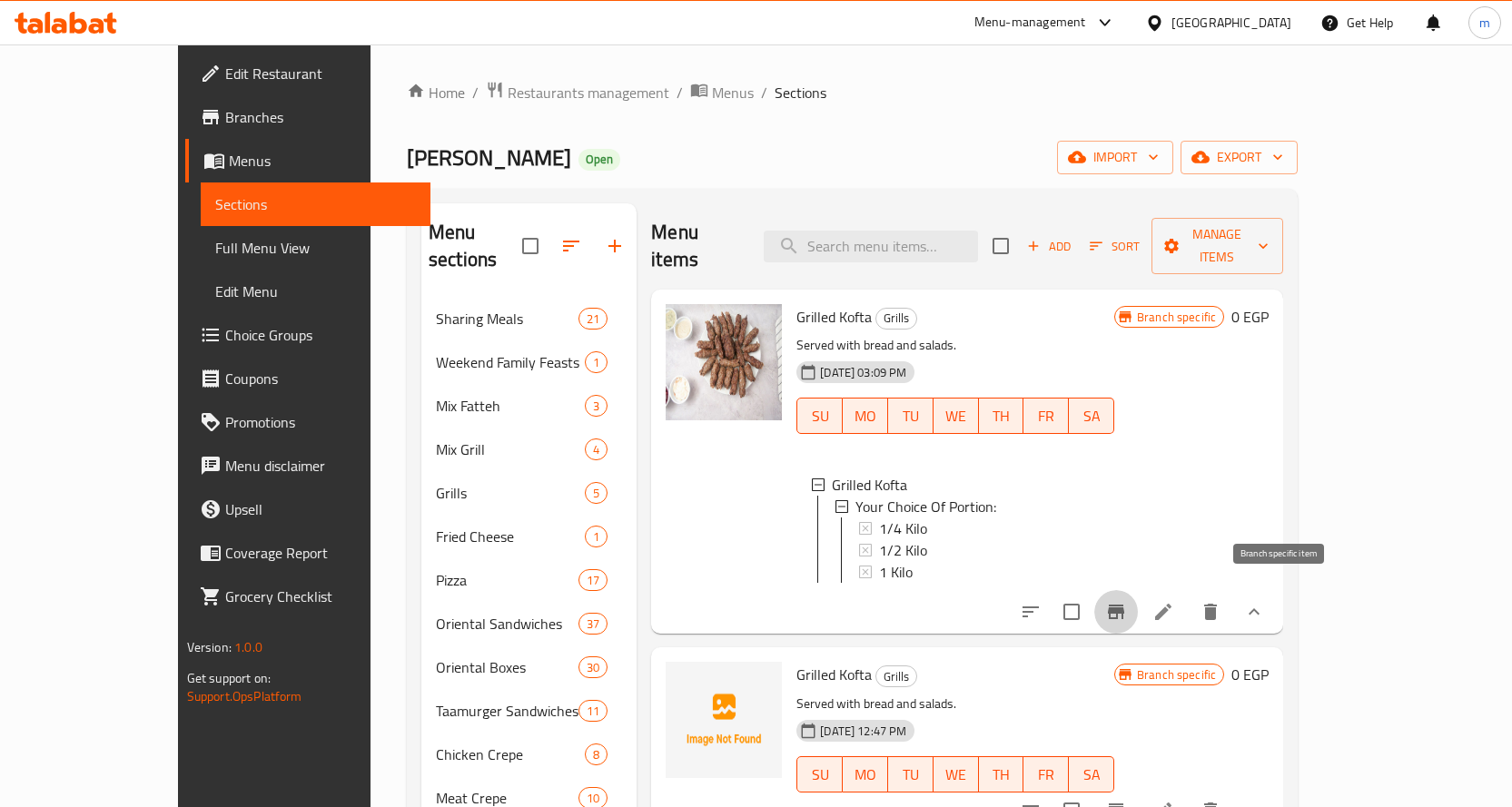
click at [1138, 590] on button "Branch-specific-item" at bounding box center [1115, 611] width 43 height 43
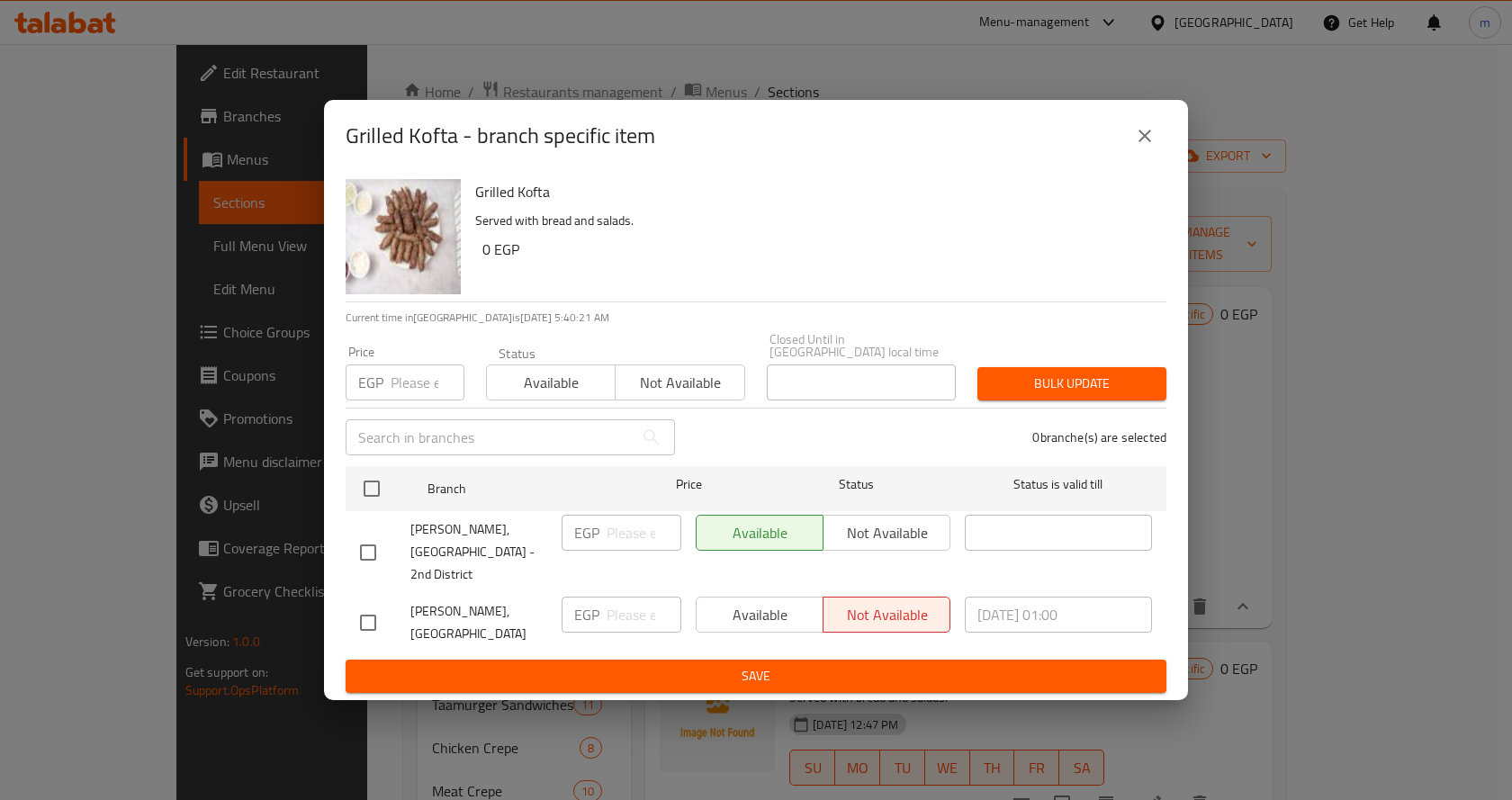
click at [378, 606] on input "checkbox" at bounding box center [367, 622] width 38 height 38
checkbox input "true"
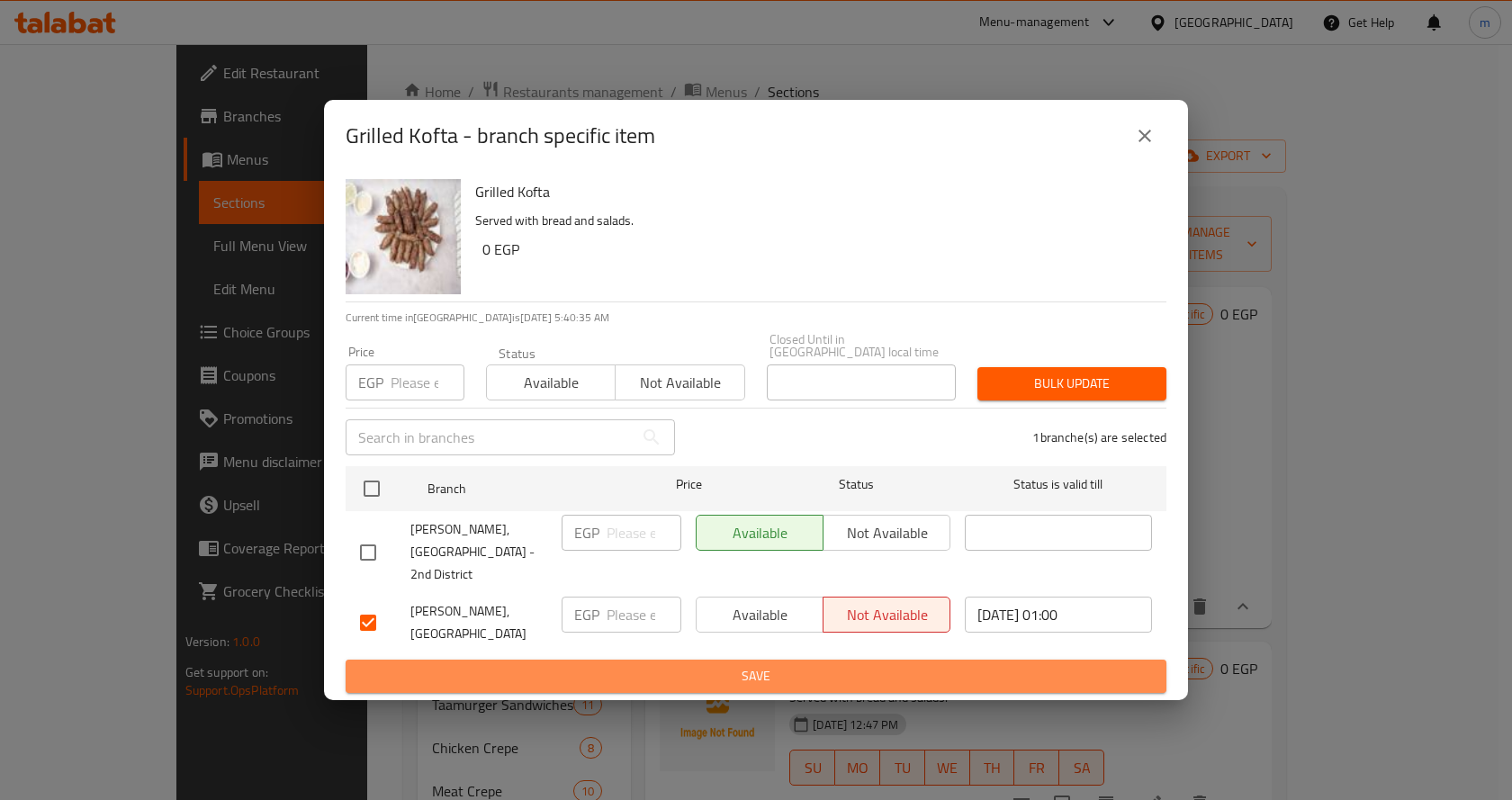
click at [717, 665] on span "Save" at bounding box center [756, 676] width 791 height 22
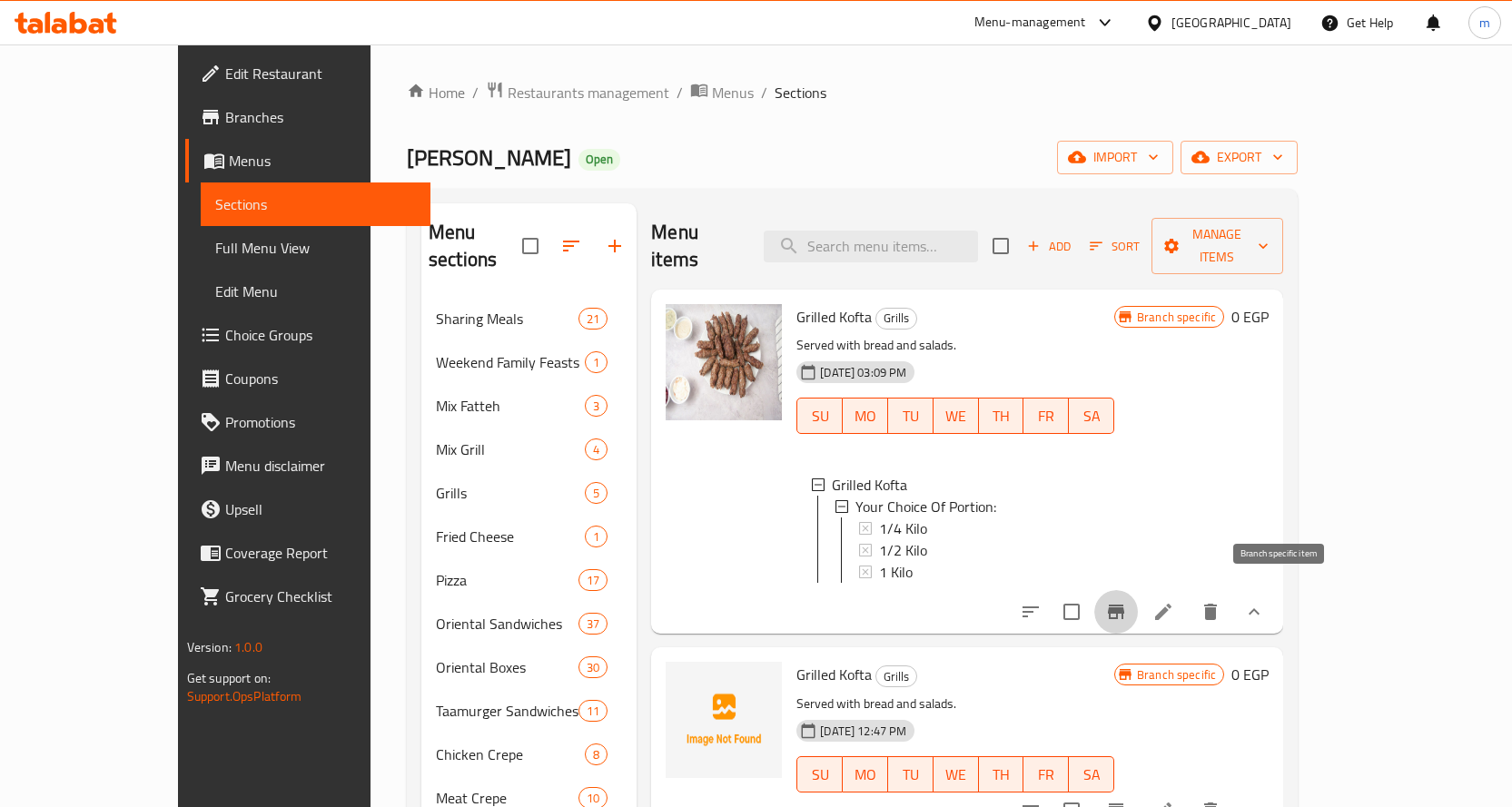
click at [1127, 600] on icon "Branch-specific-item" at bounding box center [1116, 611] width 22 height 22
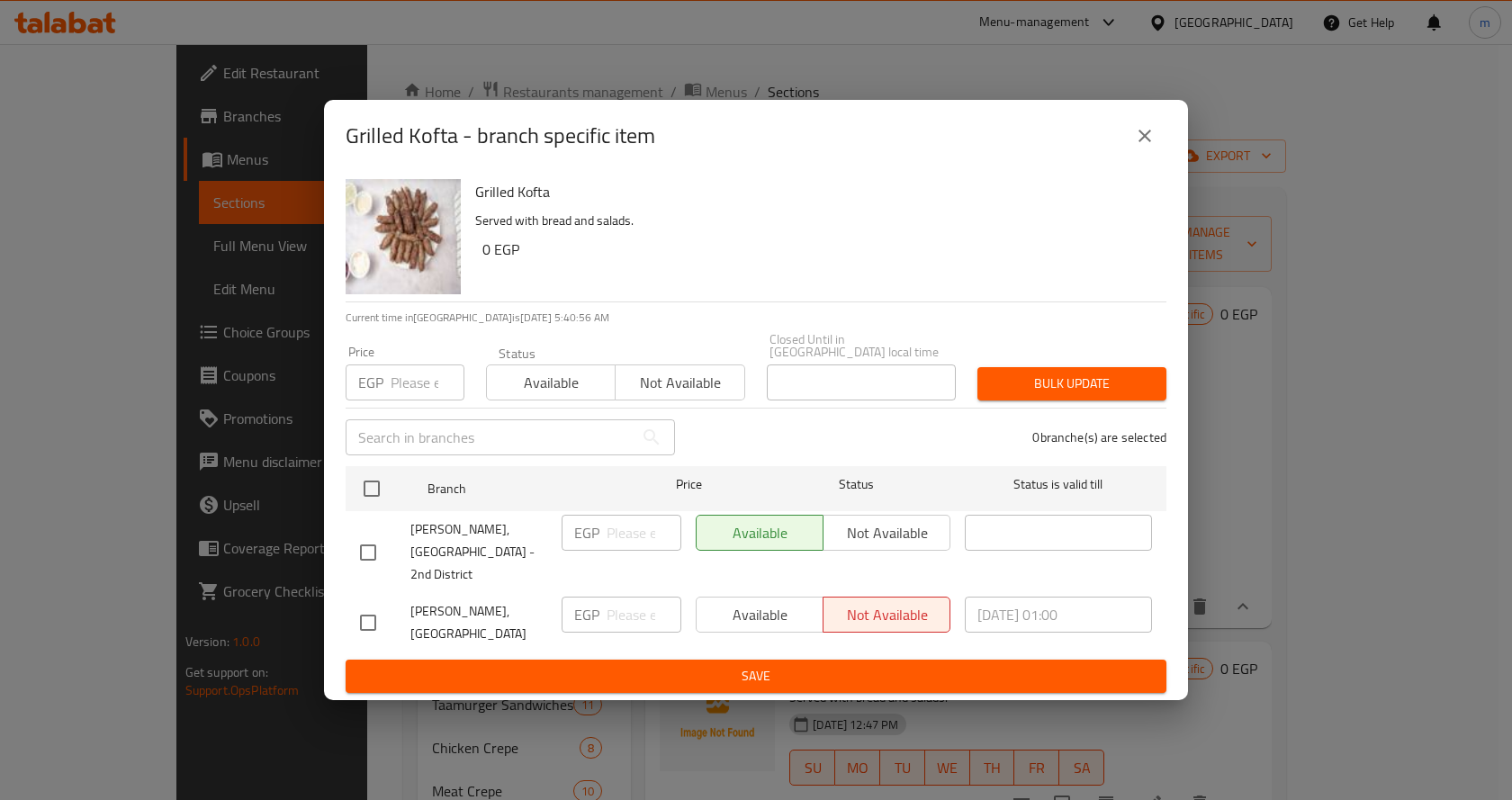
click at [1146, 157] on button "close" at bounding box center [1144, 136] width 43 height 43
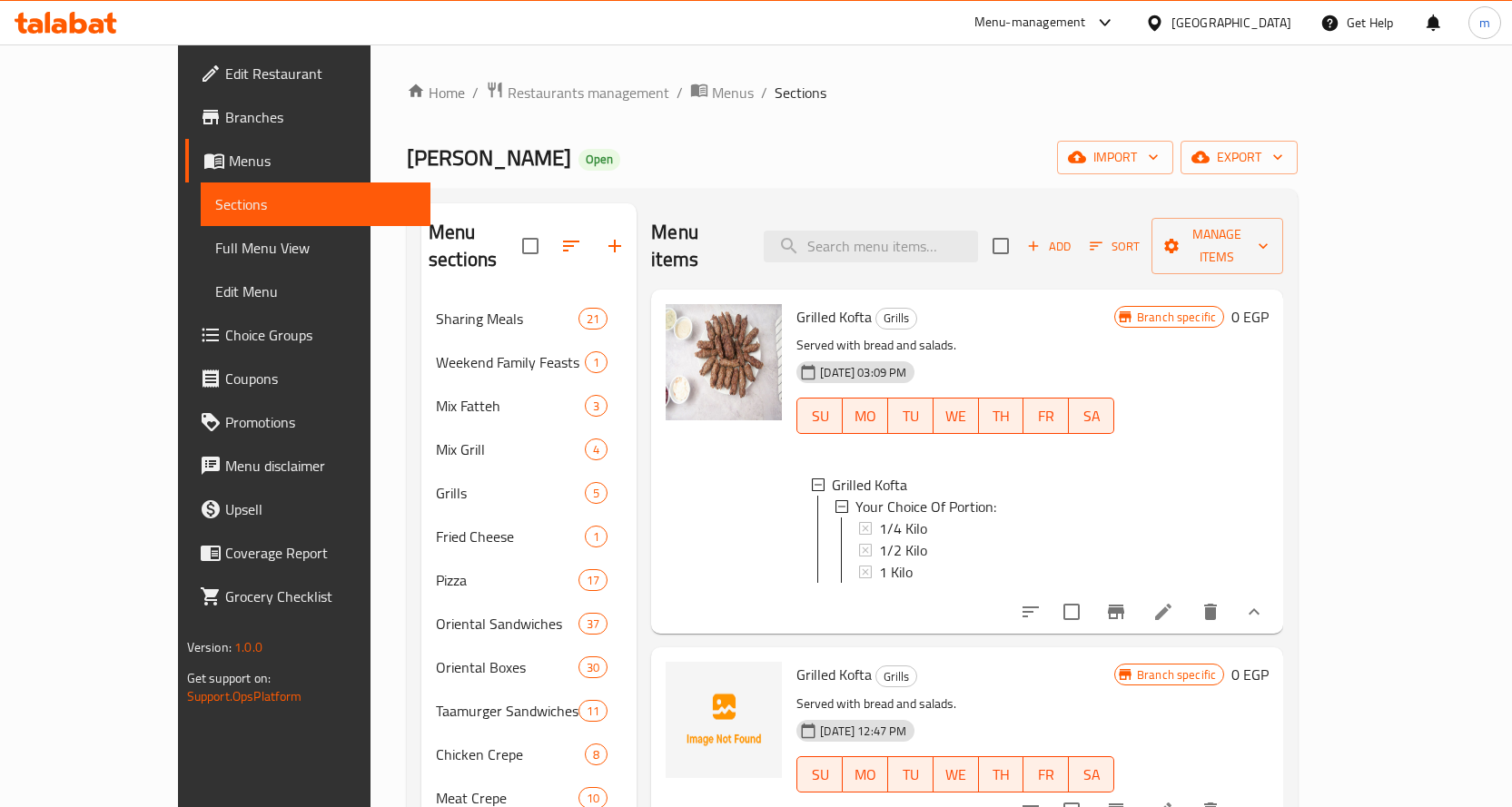
click at [879, 517] on span "1/4 Kilo" at bounding box center [902, 528] width 48 height 22
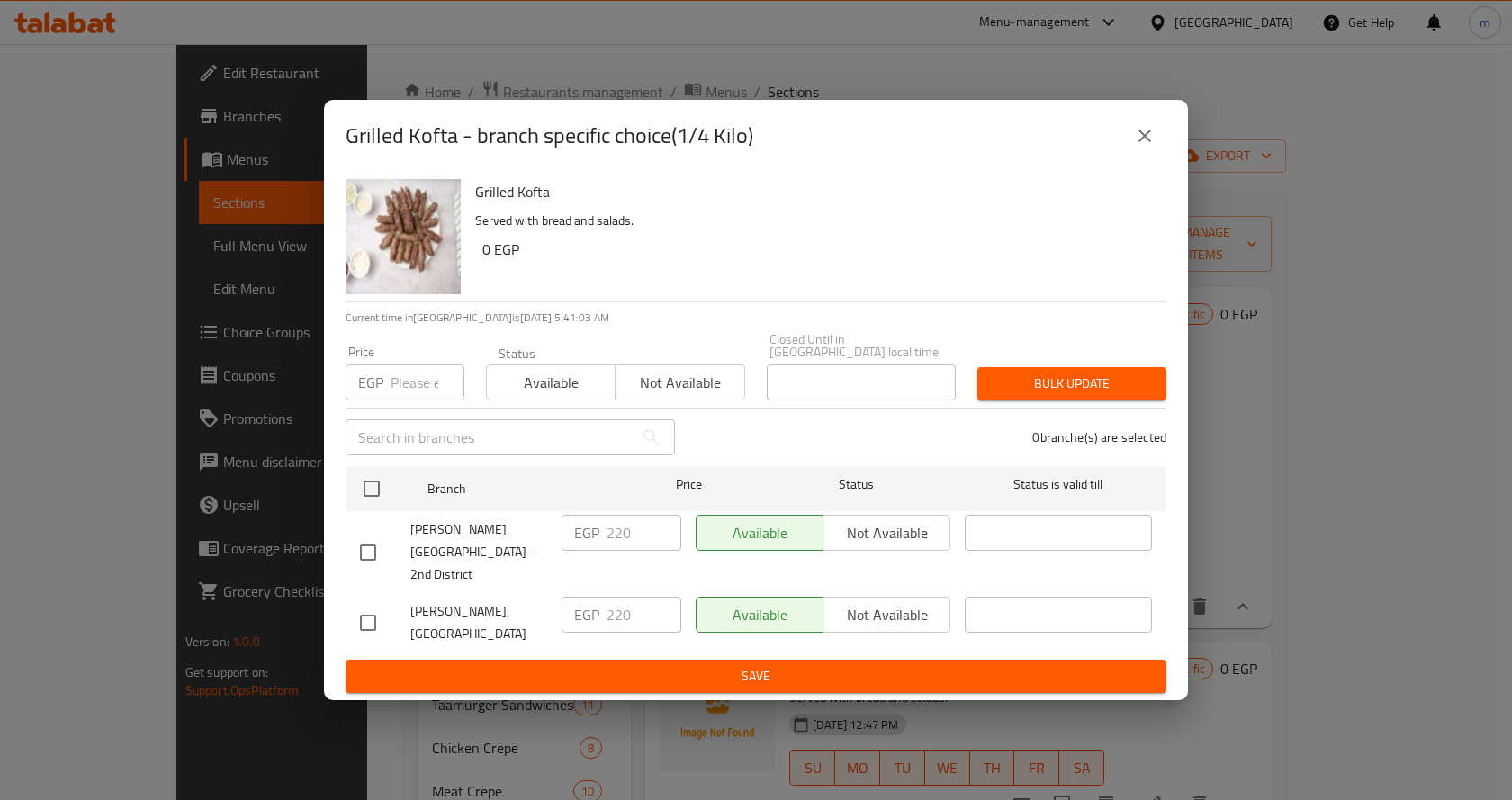
click at [359, 553] on input "checkbox" at bounding box center [367, 551] width 38 height 38
checkbox input "true"
drag, startPoint x: 626, startPoint y: 545, endPoint x: 638, endPoint y: 543, distance: 12.2
click at [637, 543] on input "220" at bounding box center [643, 532] width 75 height 36
click at [611, 536] on input "220" at bounding box center [643, 532] width 75 height 36
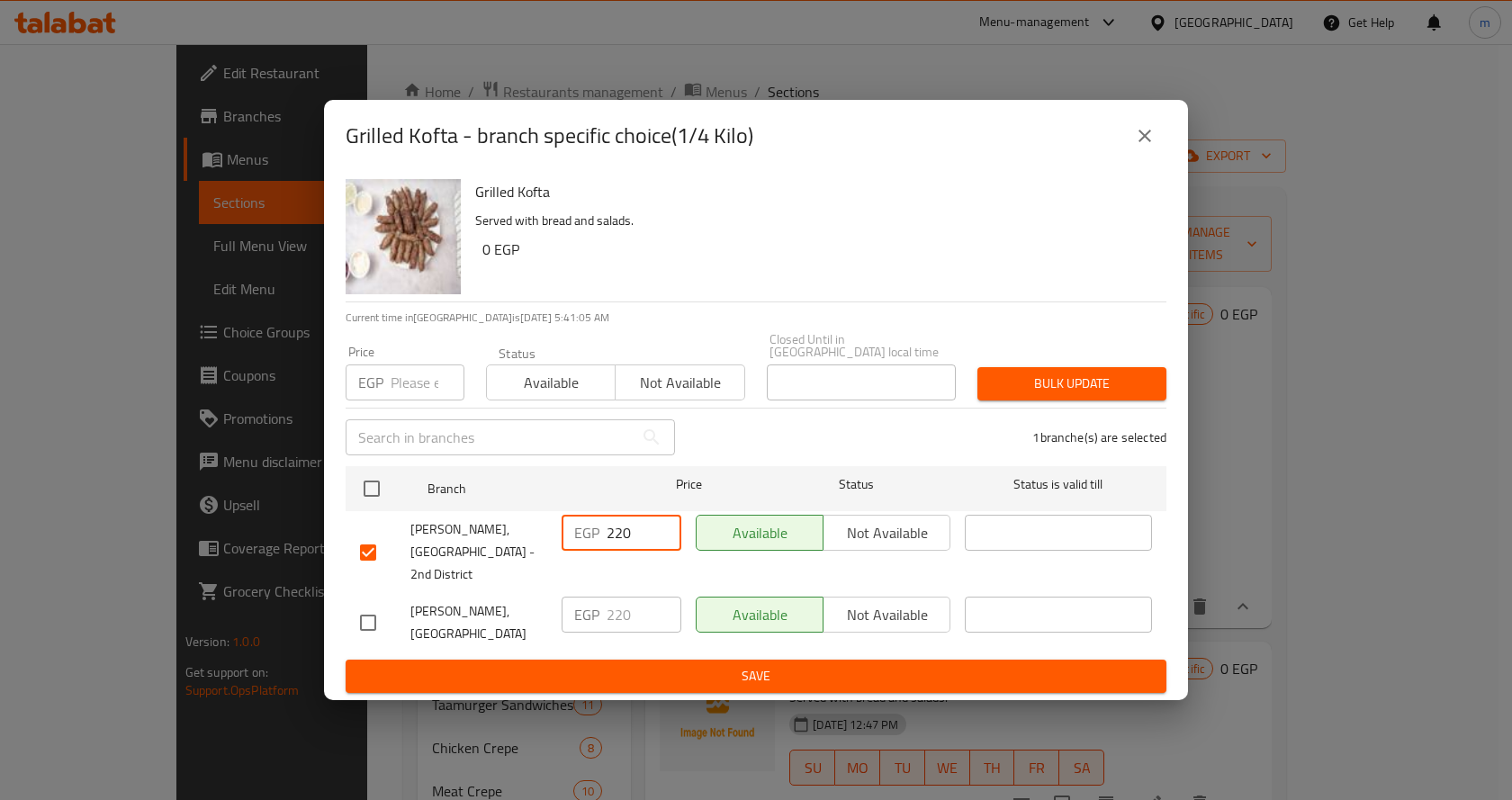
click at [619, 537] on input "220" at bounding box center [643, 532] width 75 height 36
type input "235"
click at [804, 665] on span "Save" at bounding box center [756, 676] width 791 height 22
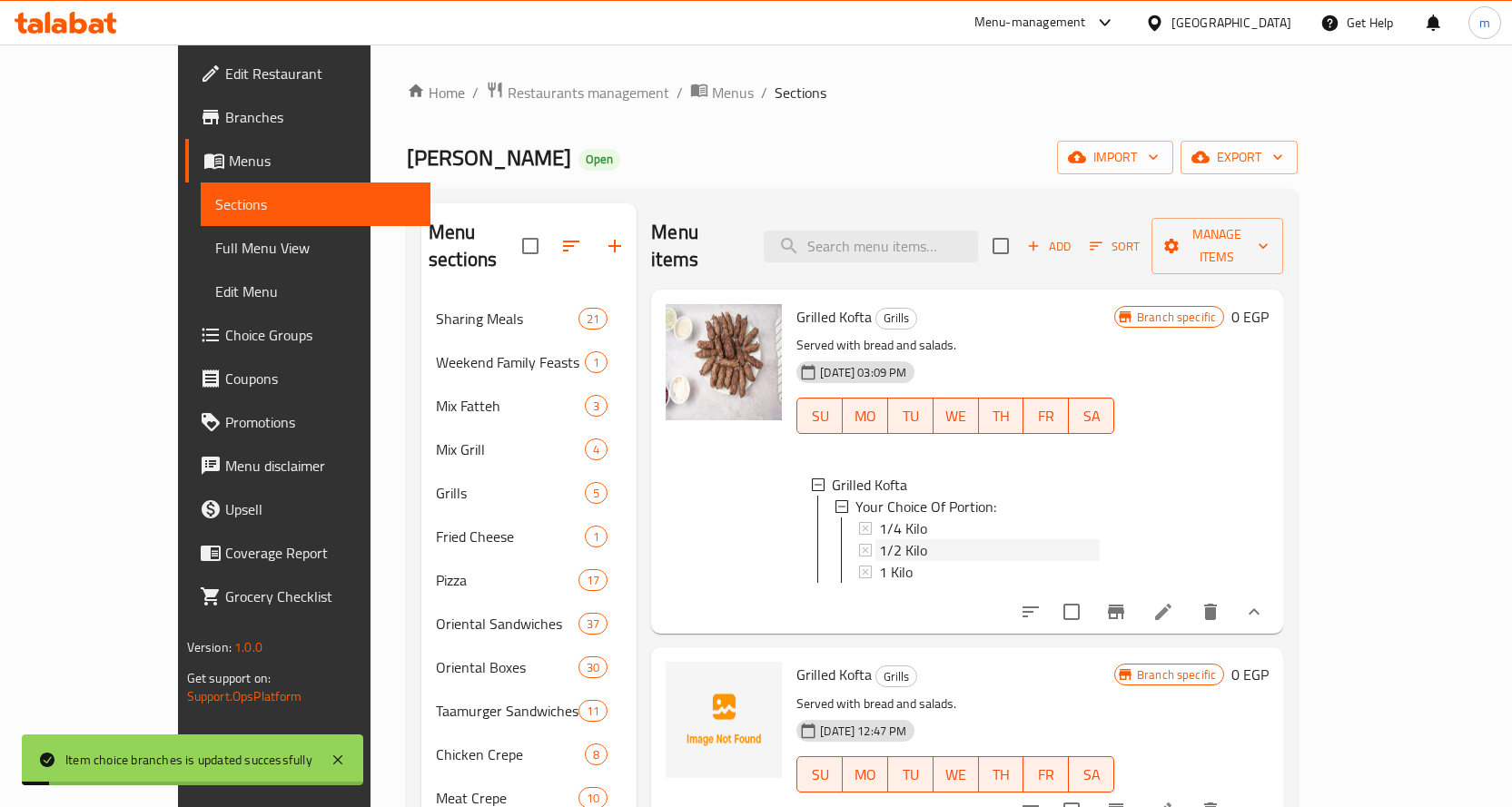
click at [880, 539] on span "1/2 Kilo" at bounding box center [902, 549] width 48 height 22
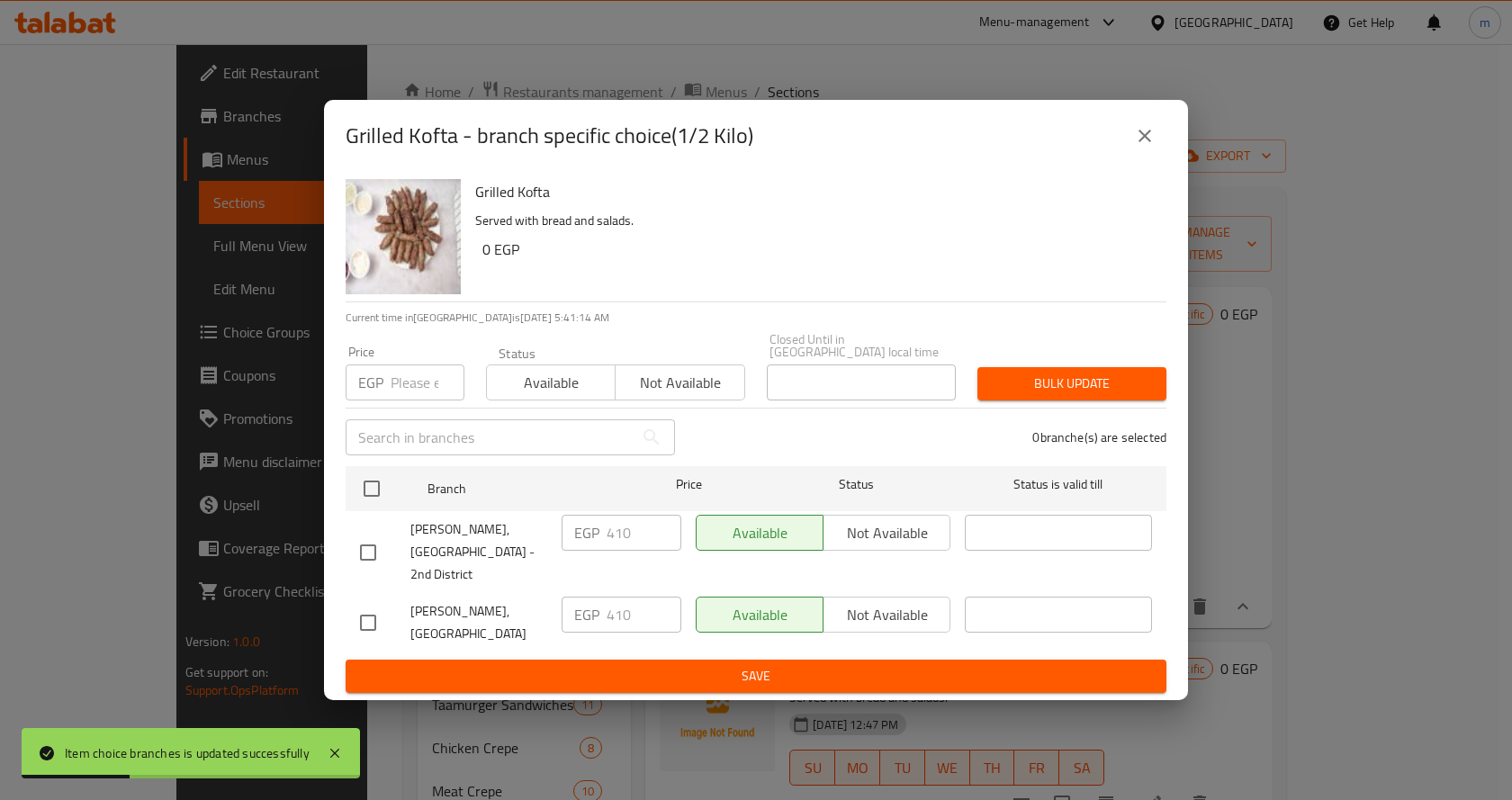
click at [373, 545] on input "checkbox" at bounding box center [367, 551] width 38 height 38
checkbox input "true"
click at [624, 541] on input "410" at bounding box center [643, 532] width 75 height 36
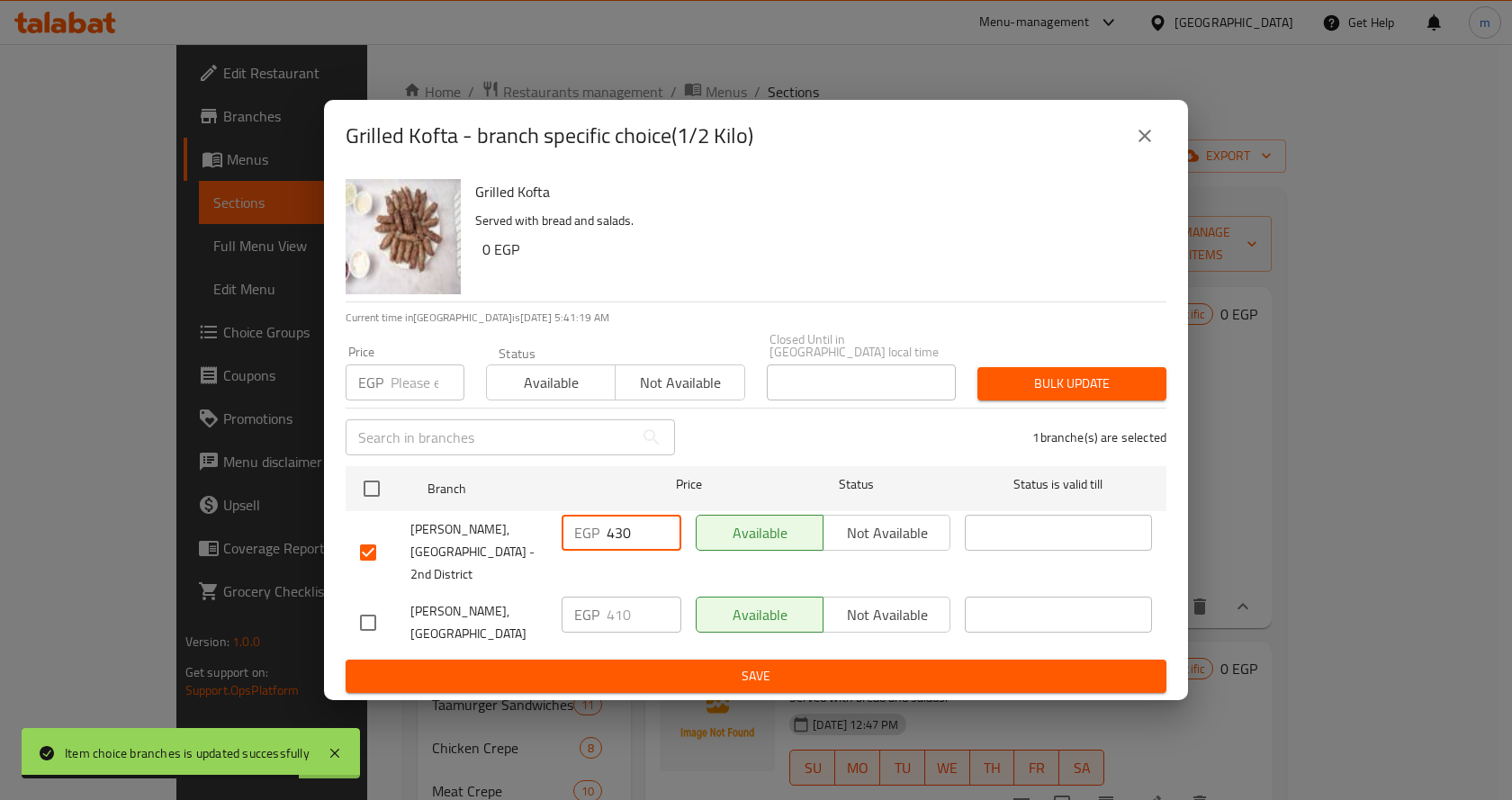
type input "430"
click at [787, 665] on span "Save" at bounding box center [756, 676] width 791 height 22
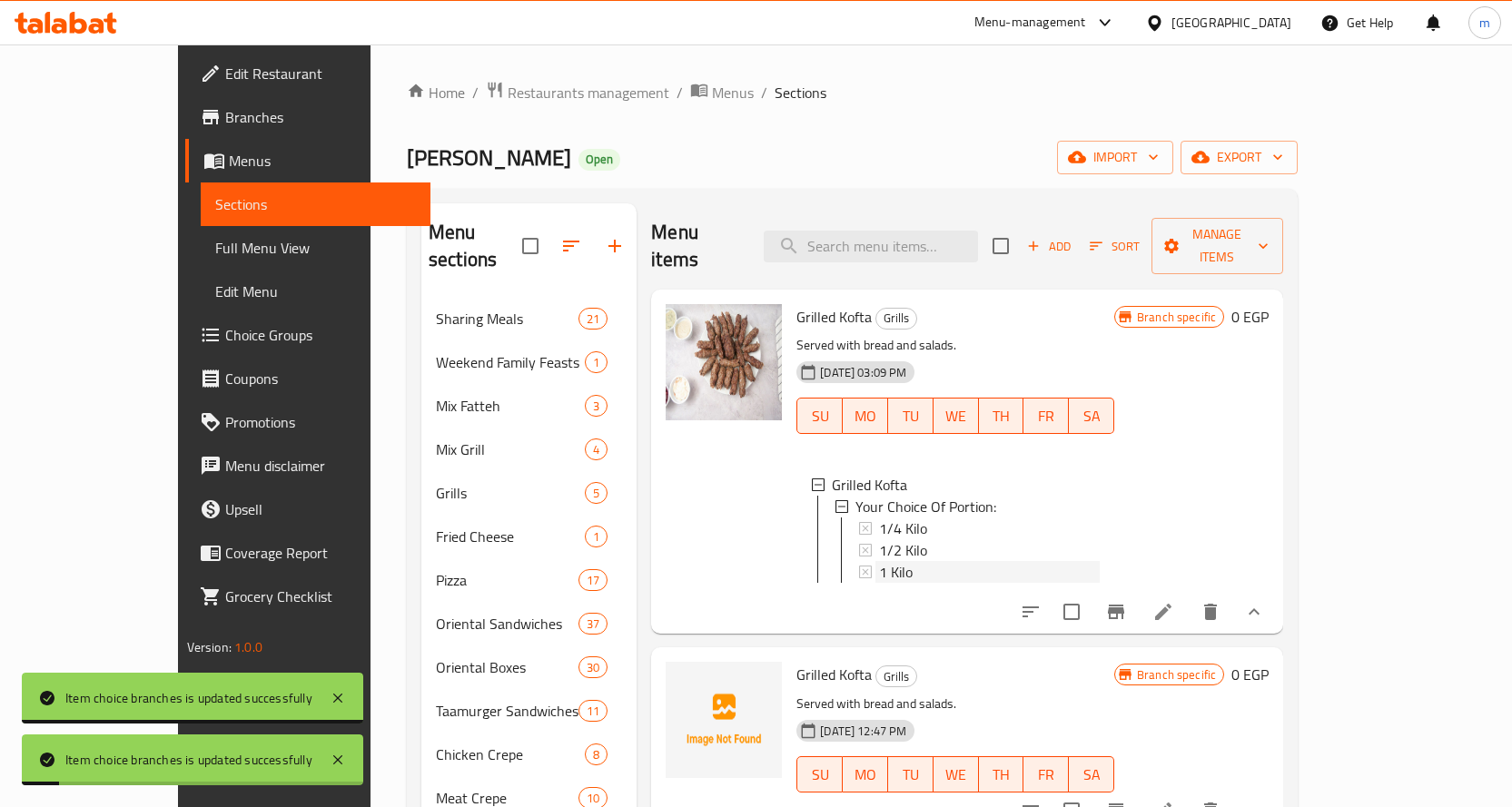
click at [879, 561] on span "1 Kilo" at bounding box center [896, 572] width 33 height 22
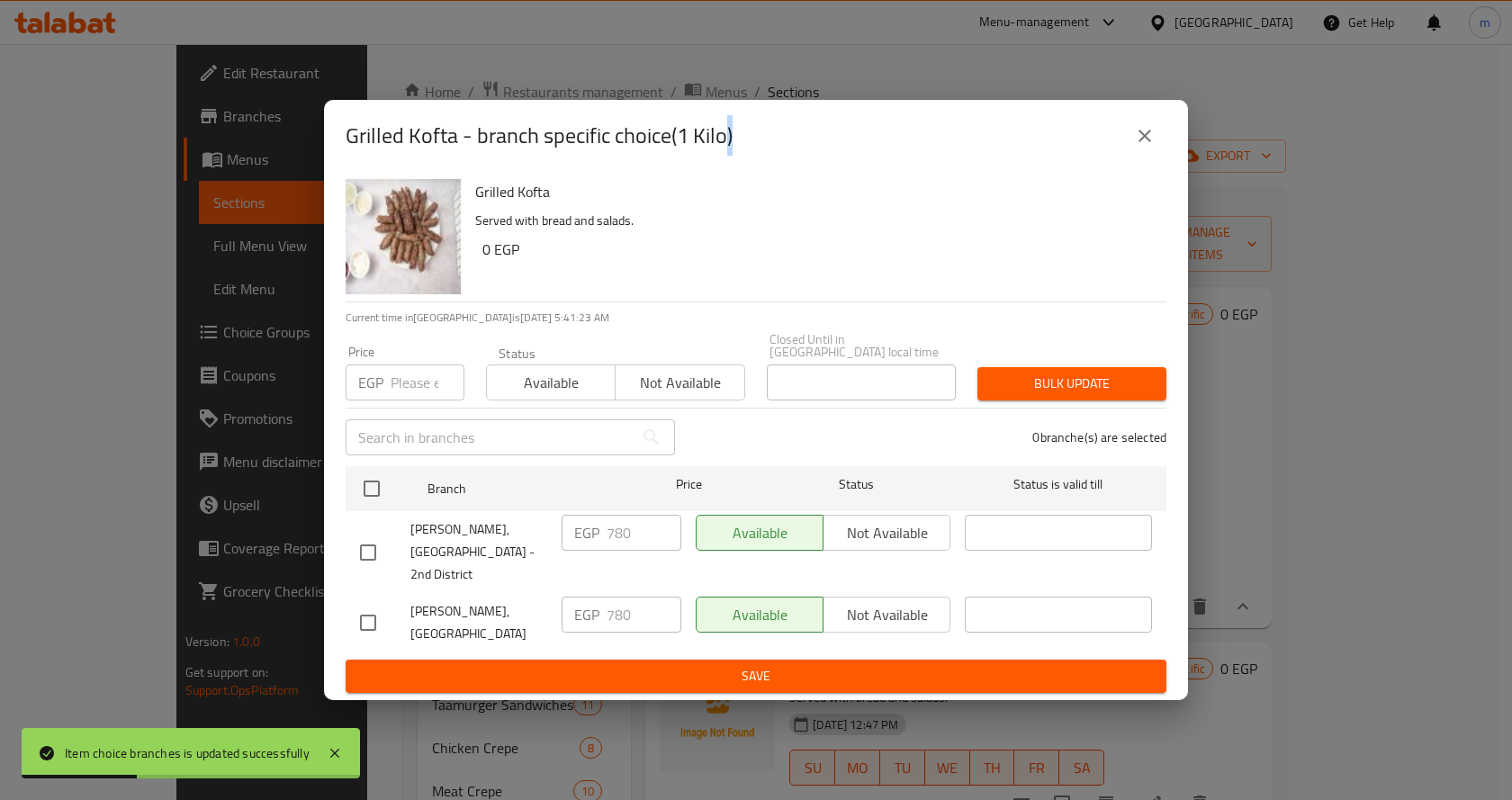
click at [372, 548] on input "checkbox" at bounding box center [367, 551] width 38 height 38
checkbox input "true"
click at [625, 540] on input "780" at bounding box center [643, 532] width 75 height 36
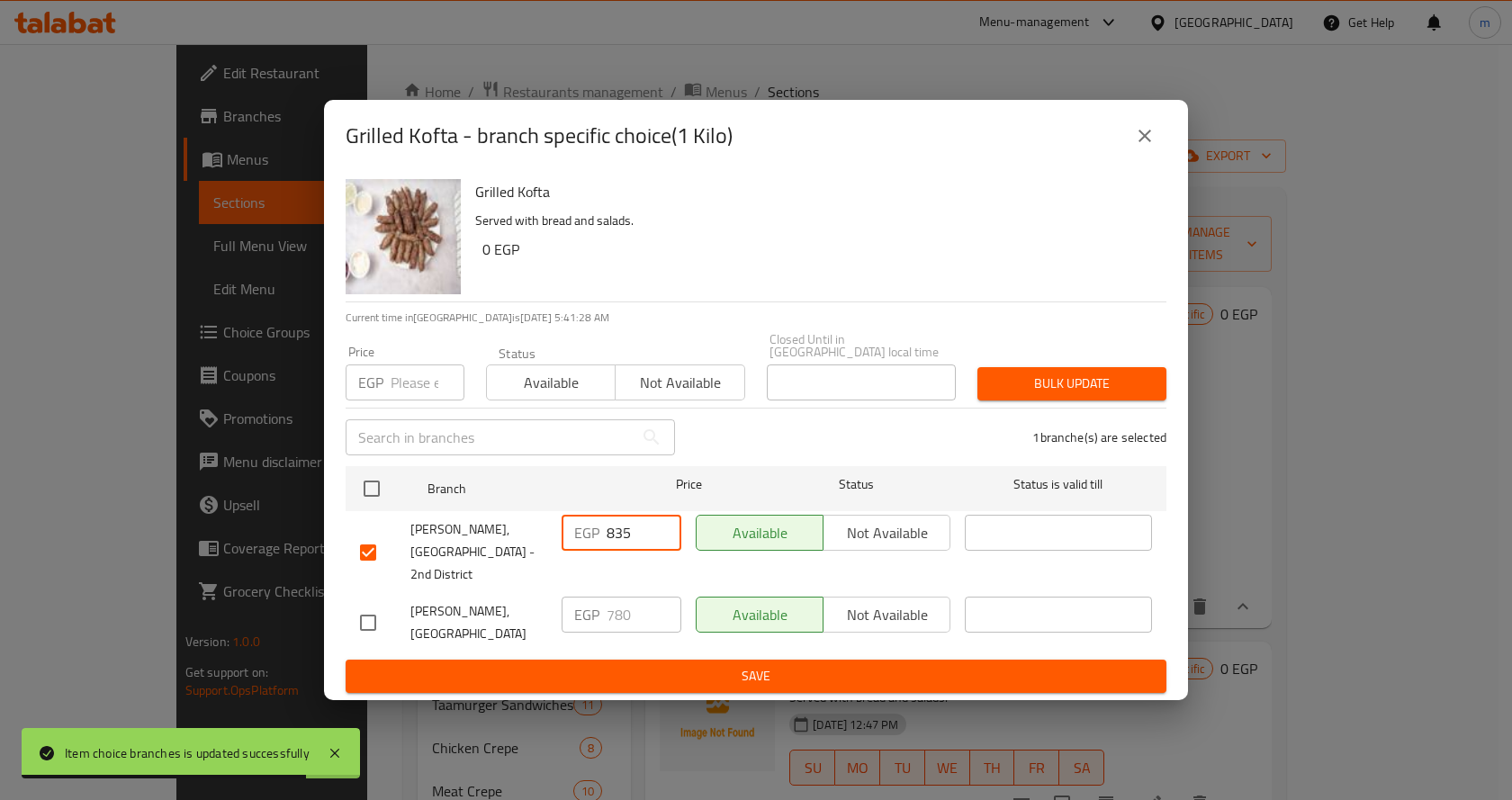
type input "835"
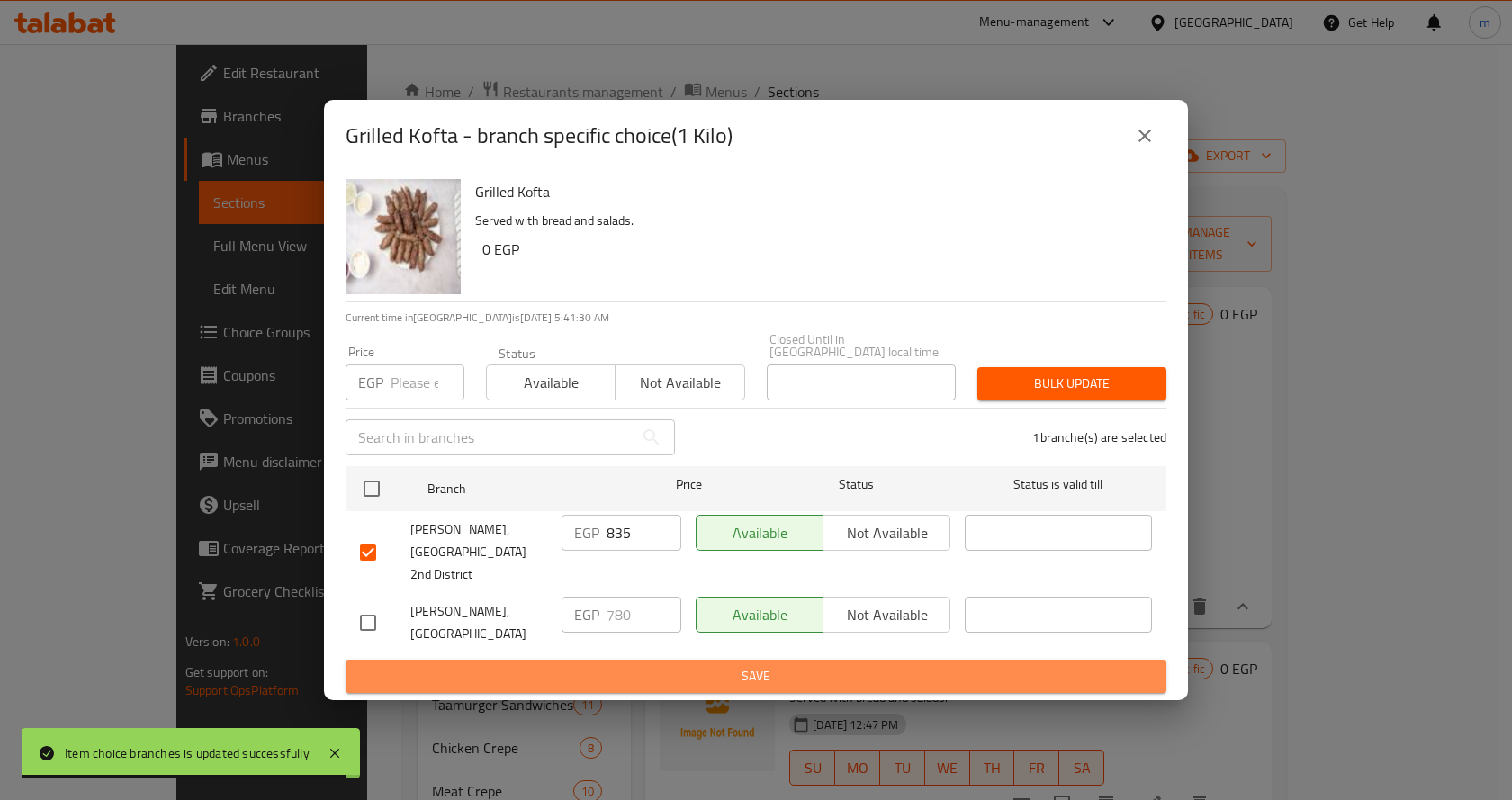
click at [689, 659] on button "Save" at bounding box center [756, 676] width 821 height 33
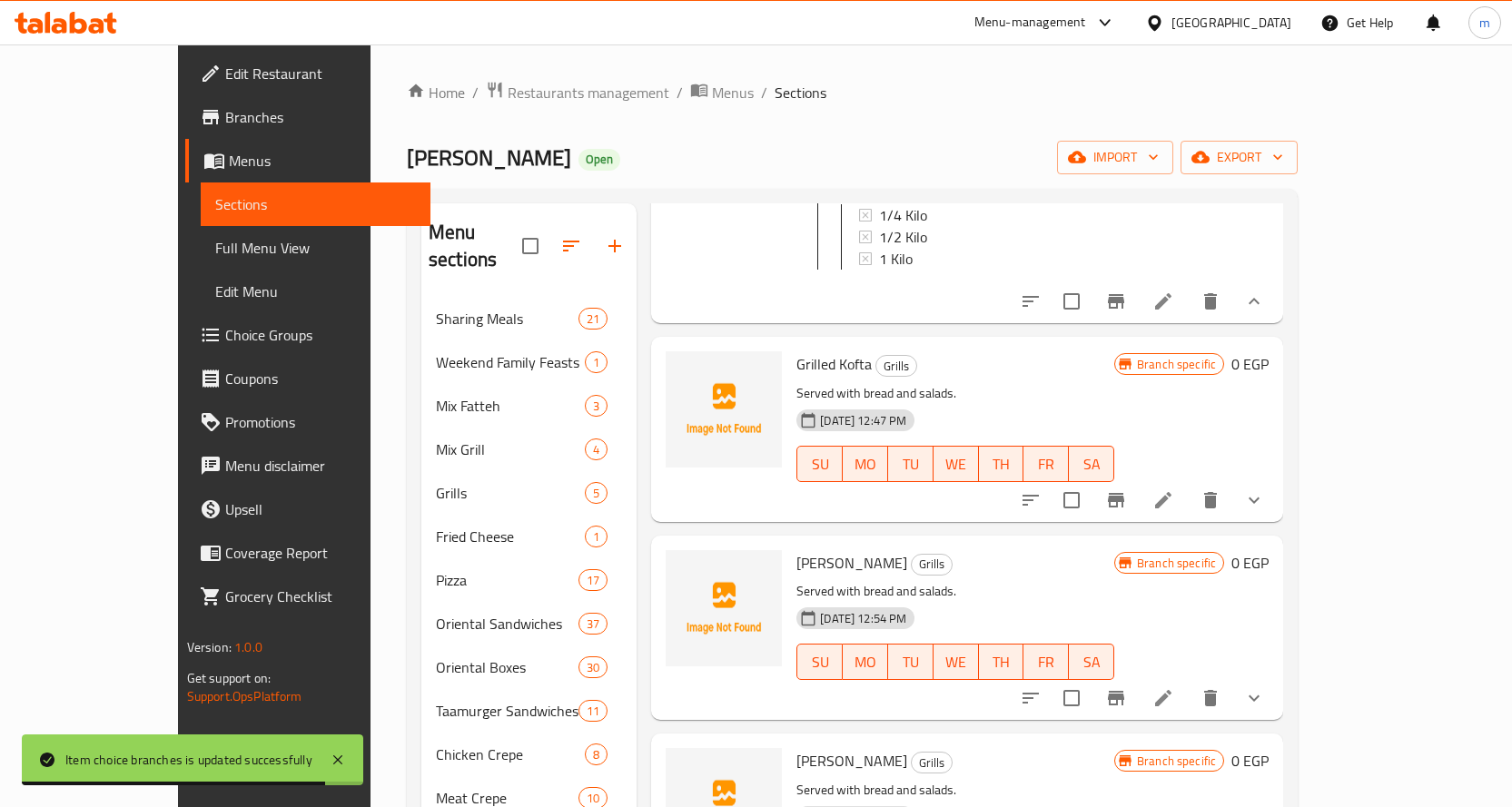
scroll to position [338, 0]
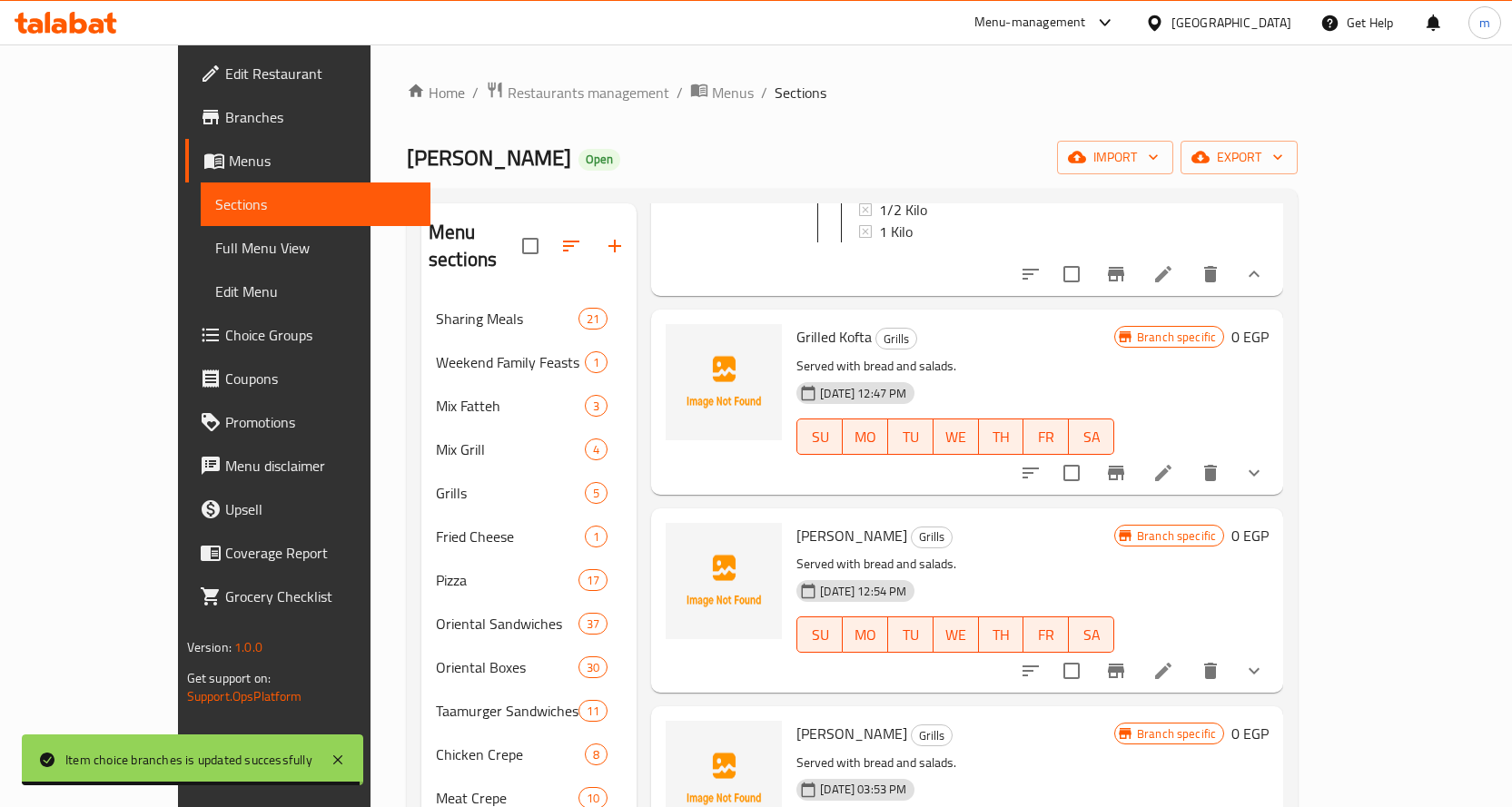
click at [1265, 462] on icon "show more" at bounding box center [1253, 473] width 22 height 22
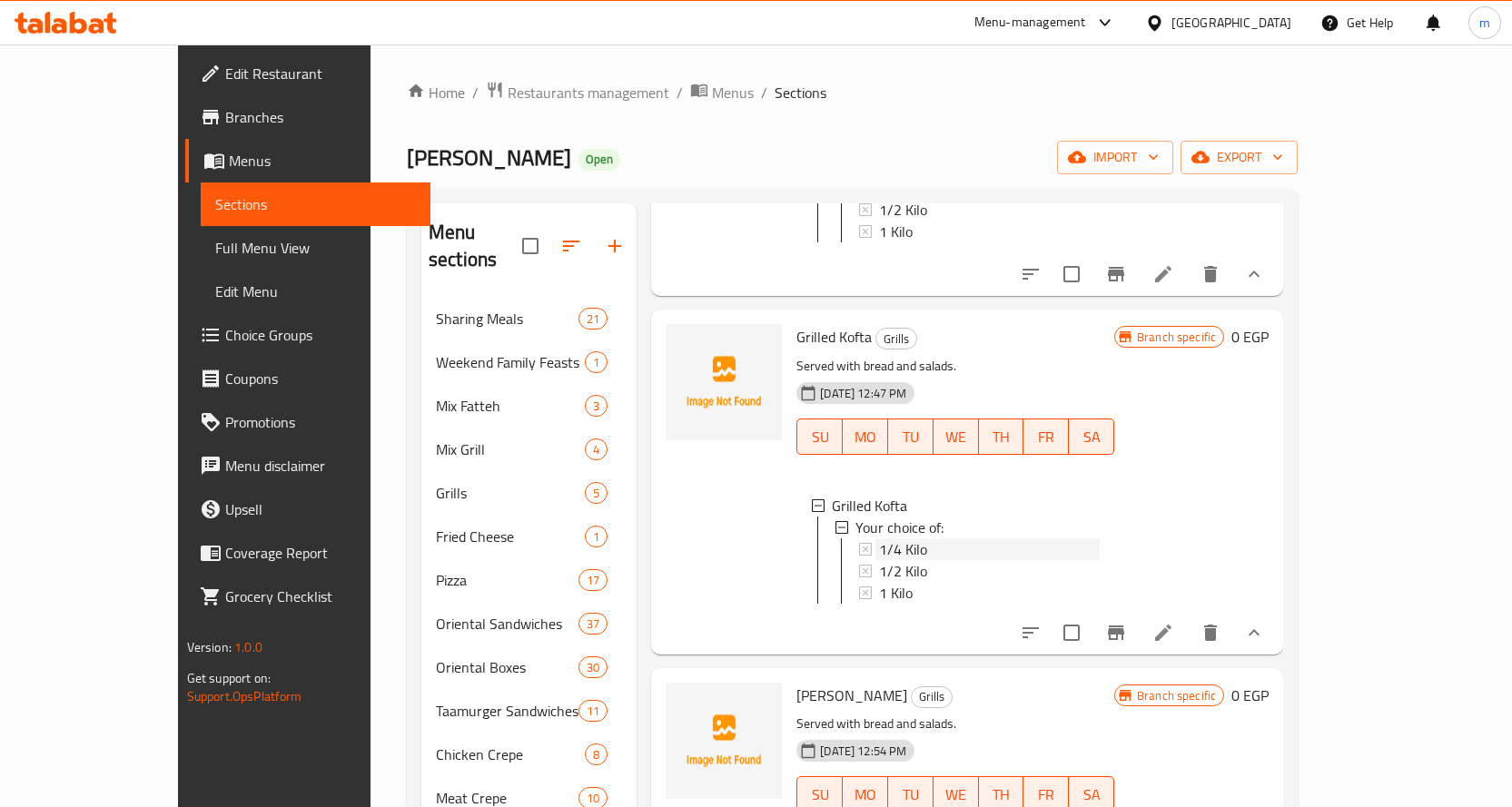
click at [901, 541] on div "1/4 Kilo" at bounding box center [989, 548] width 220 height 22
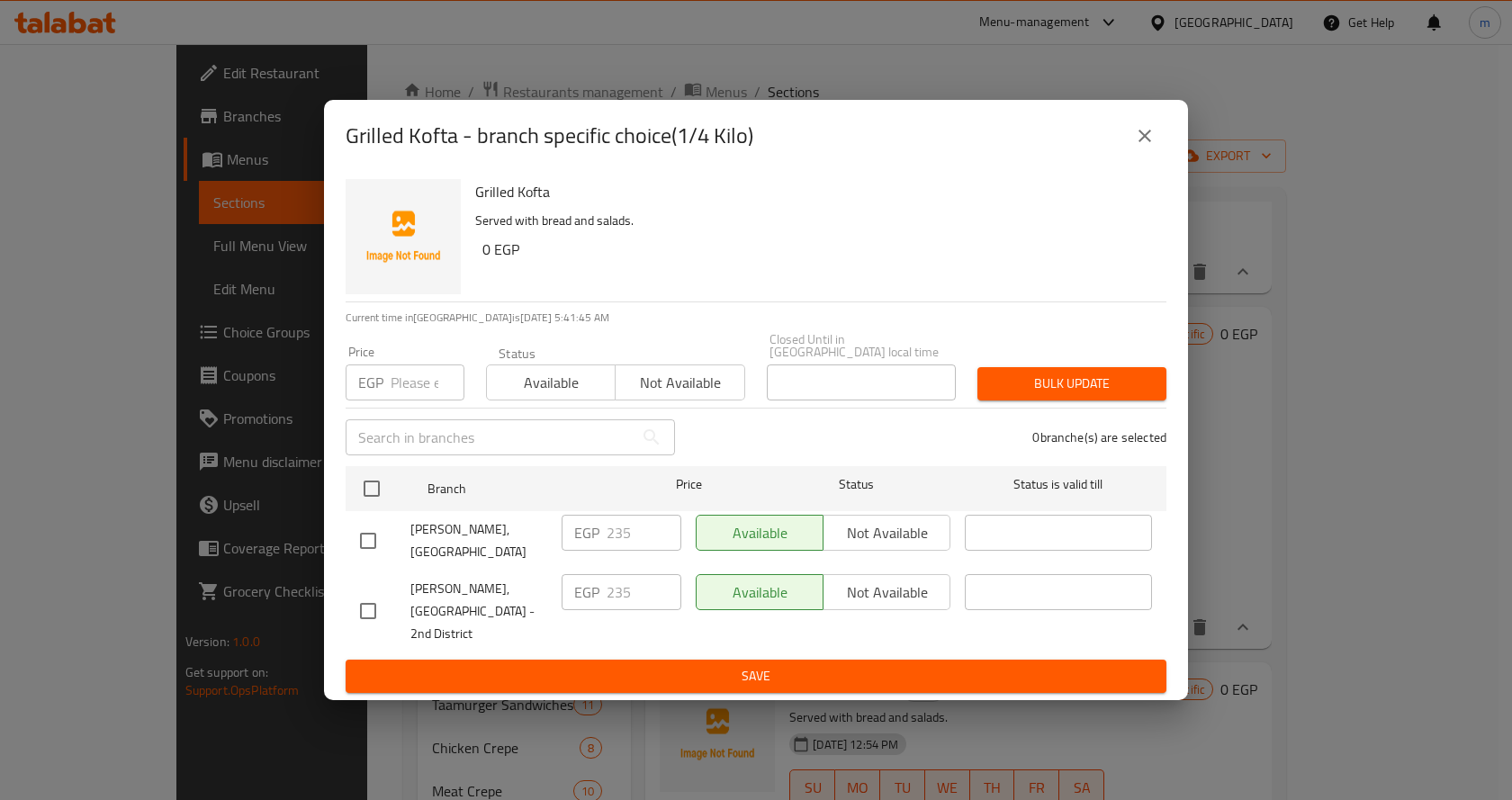
click at [1162, 155] on button "close" at bounding box center [1144, 136] width 43 height 43
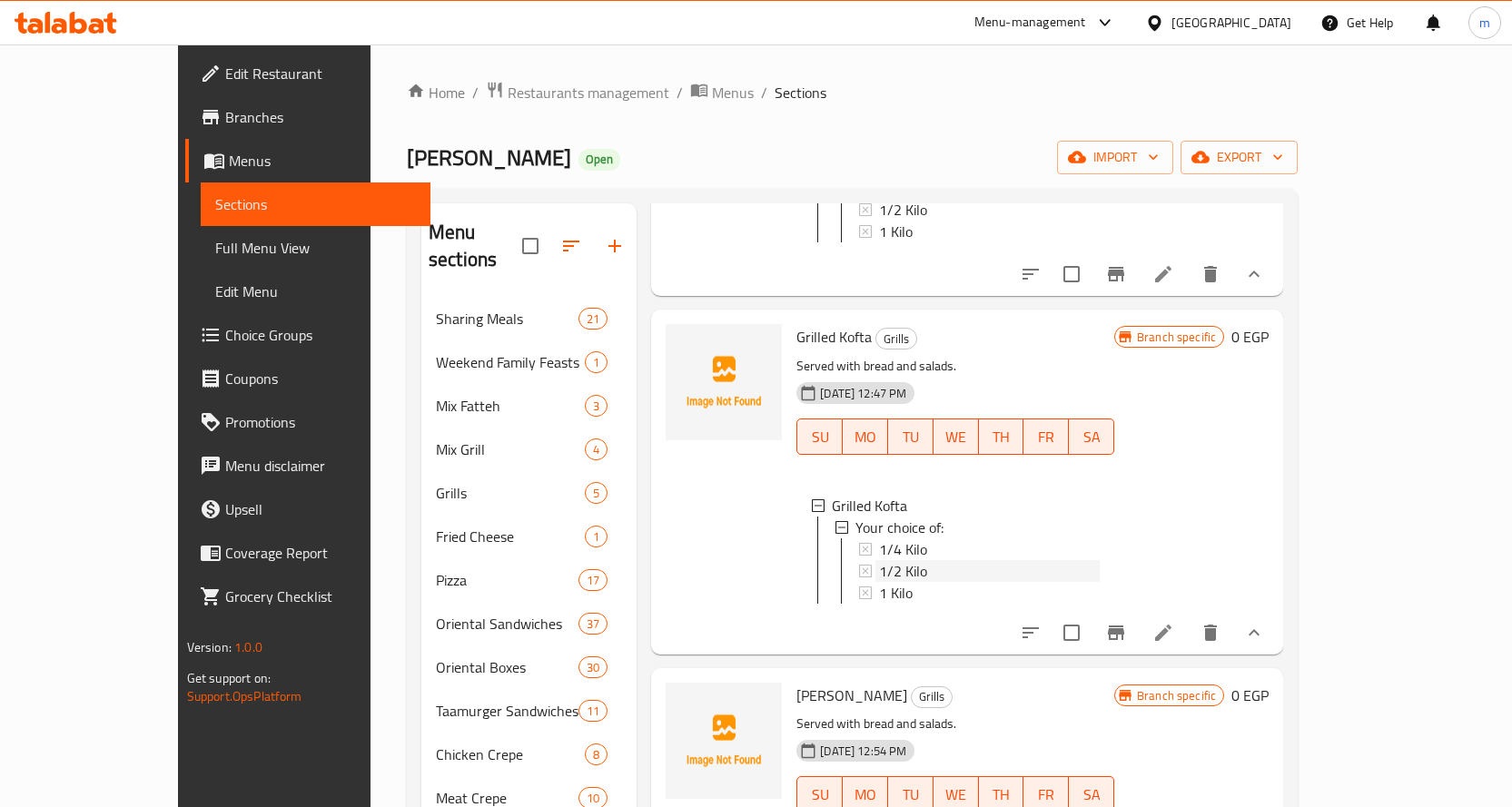
click at [910, 563] on div "1/2 Kilo" at bounding box center [989, 571] width 220 height 22
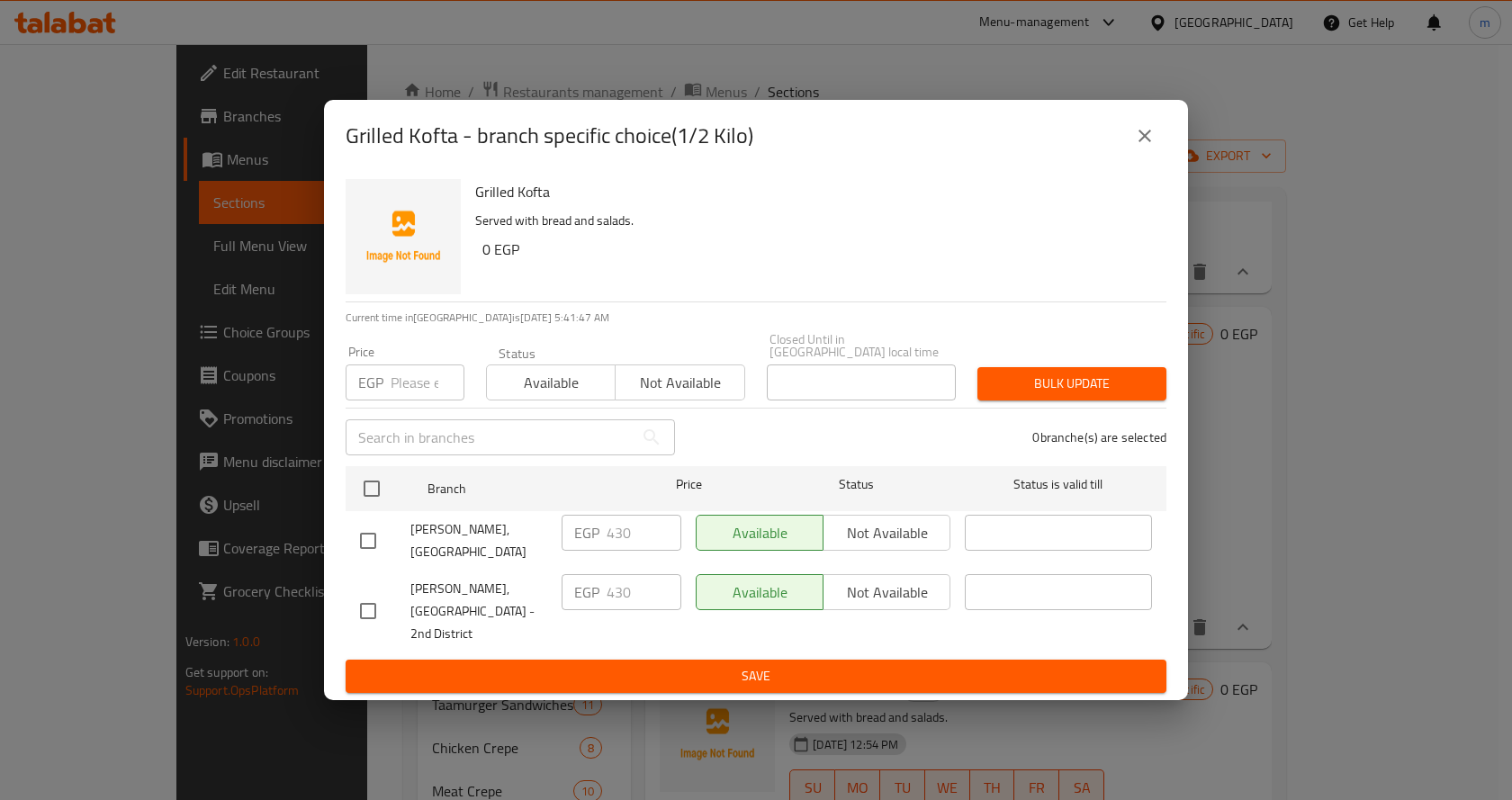
click at [1148, 147] on icon "close" at bounding box center [1144, 136] width 21 height 21
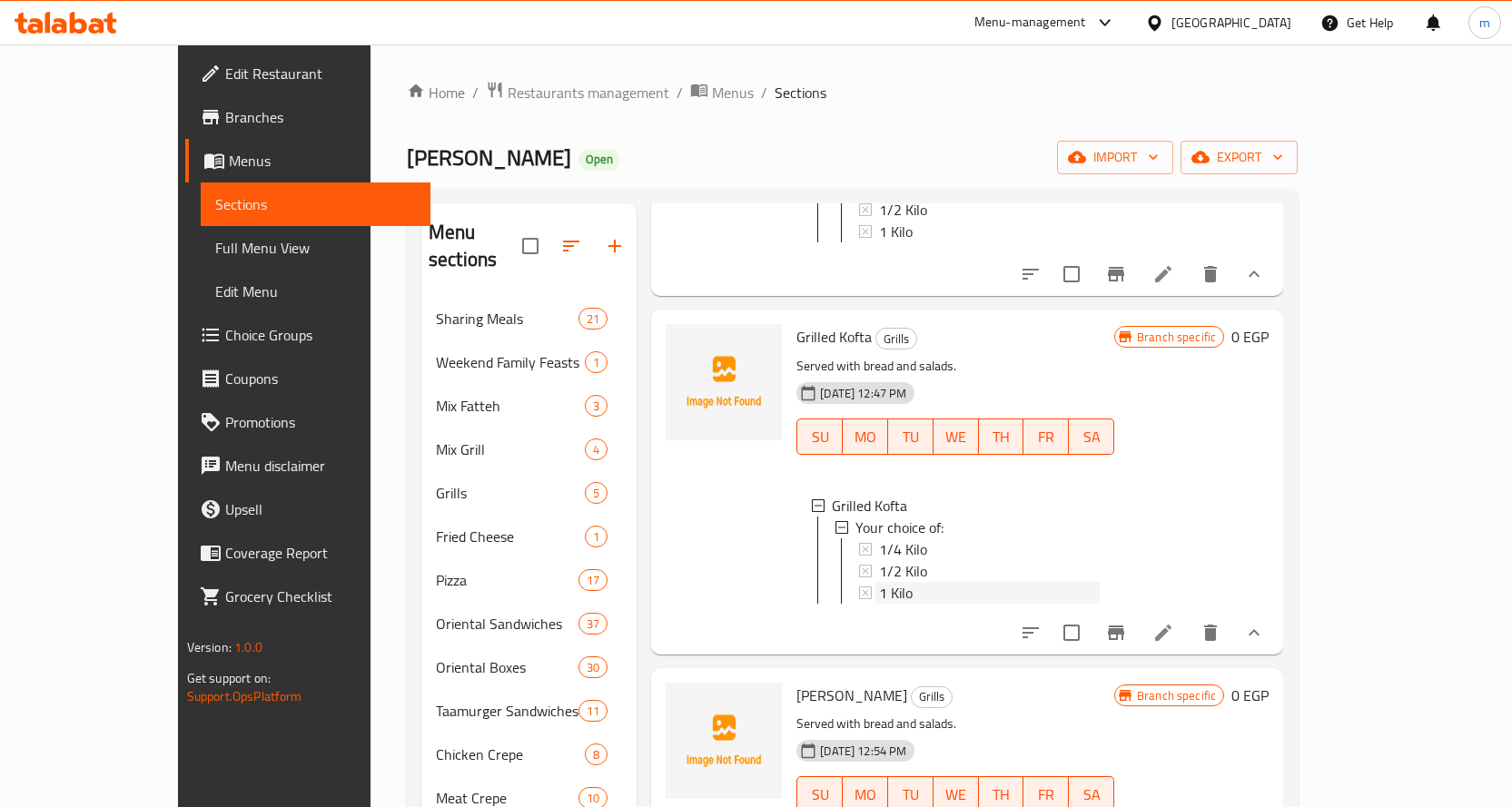
click at [879, 582] on span "1 Kilo" at bounding box center [896, 593] width 33 height 22
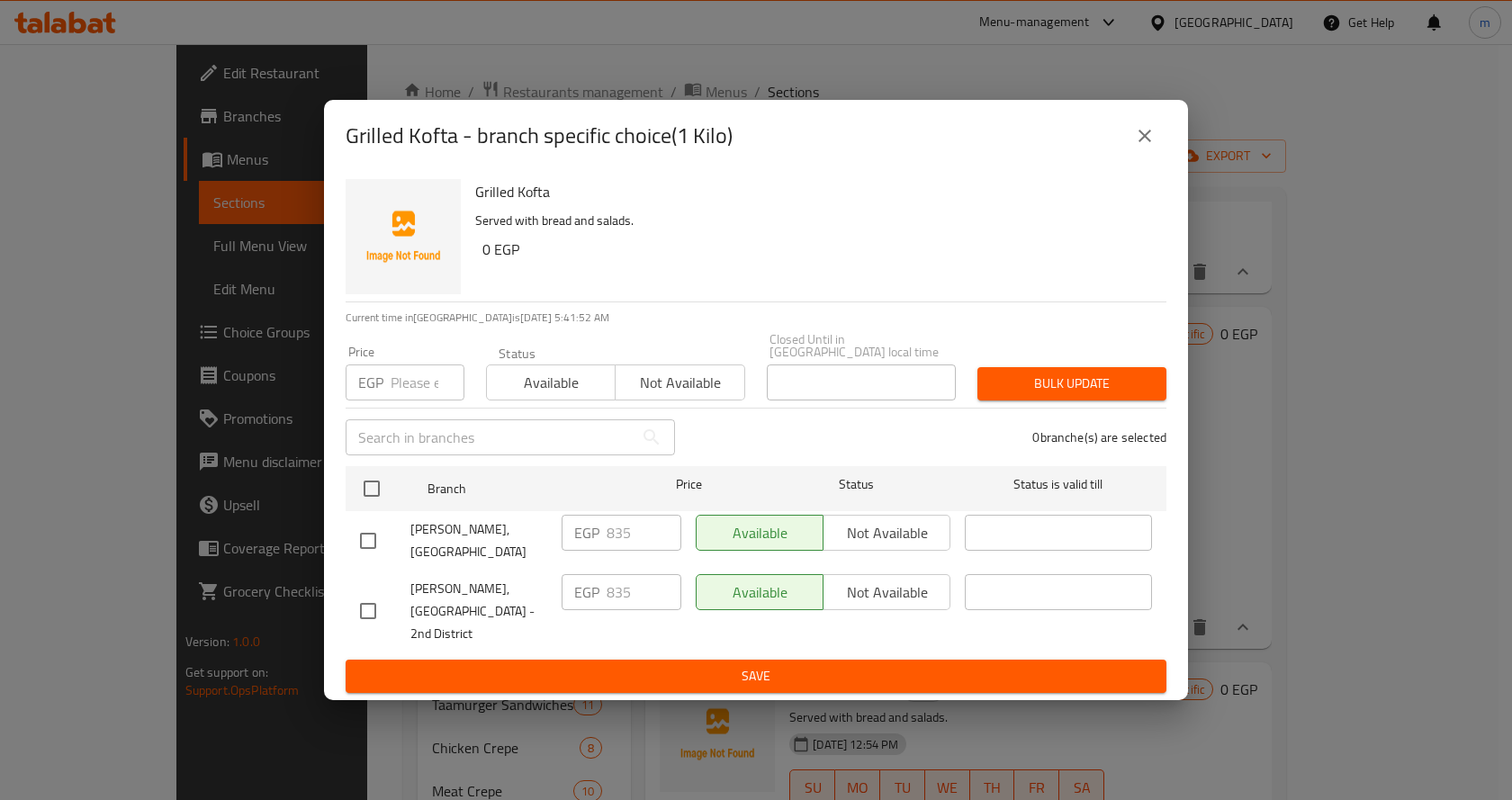
click at [1145, 147] on icon "close" at bounding box center [1144, 136] width 21 height 21
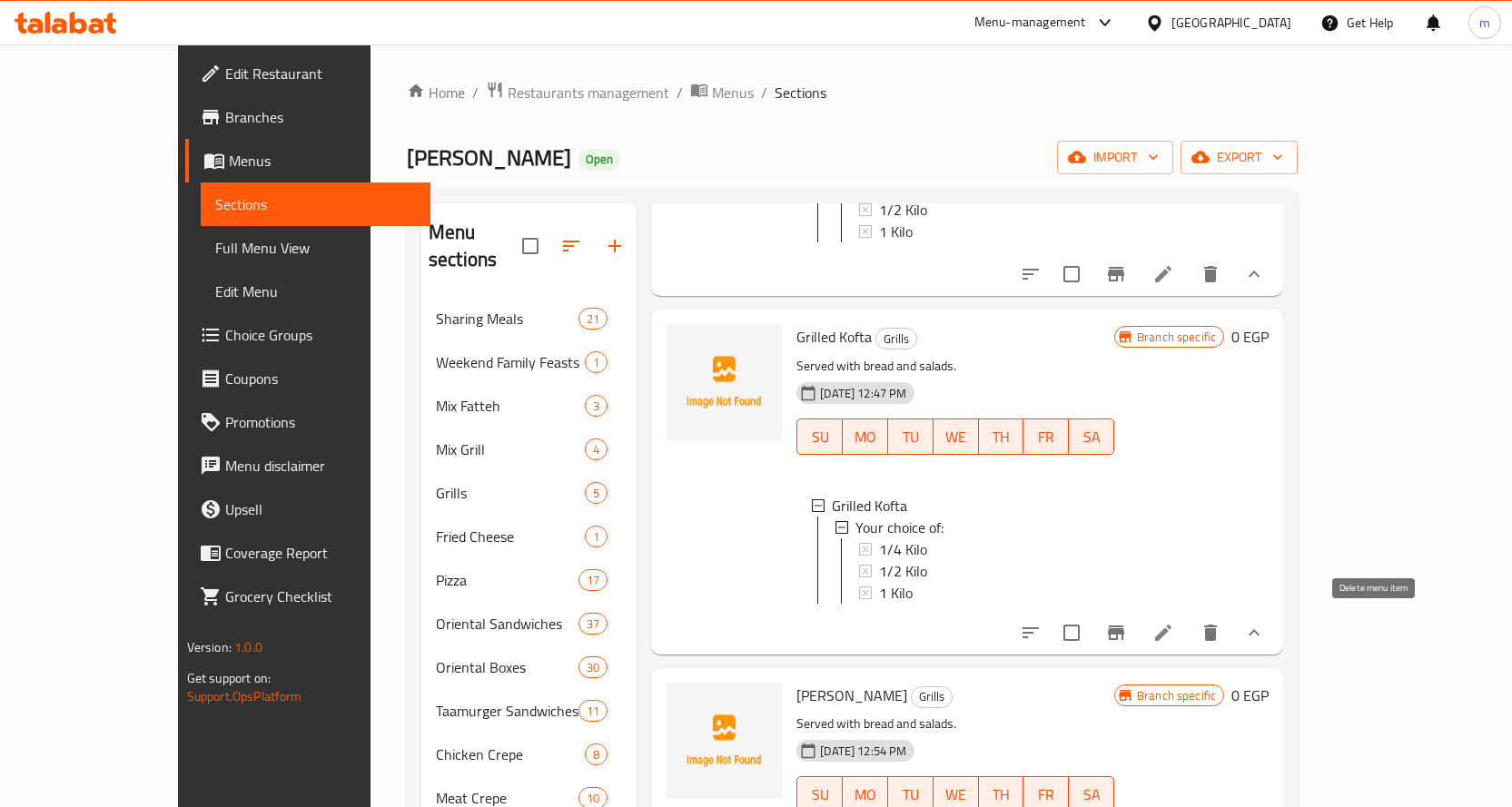
click at [1221, 629] on icon "delete" at bounding box center [1210, 633] width 22 height 22
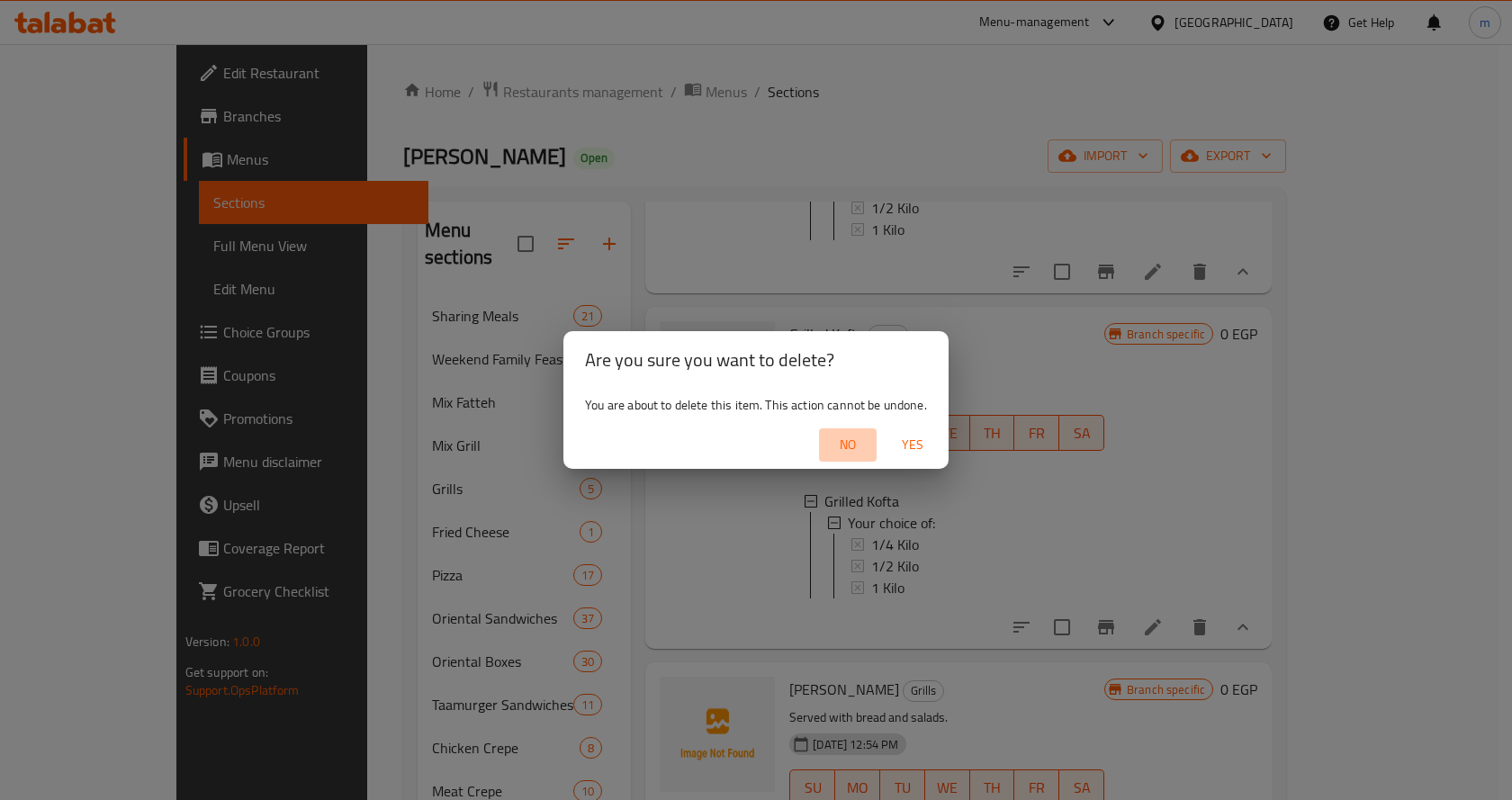
click at [847, 447] on span "No" at bounding box center [848, 445] width 43 height 22
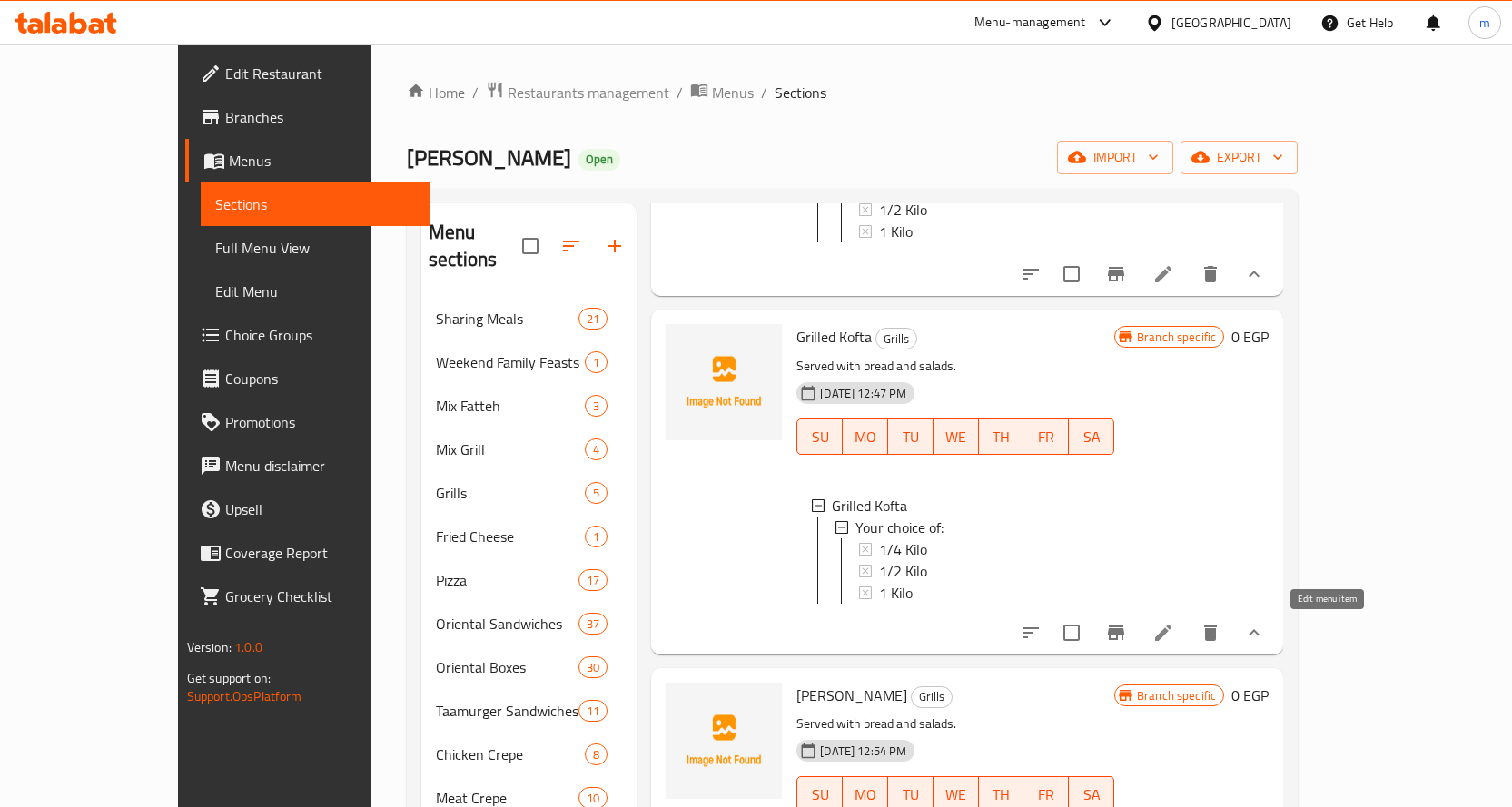
click at [1174, 629] on icon at bounding box center [1163, 633] width 22 height 22
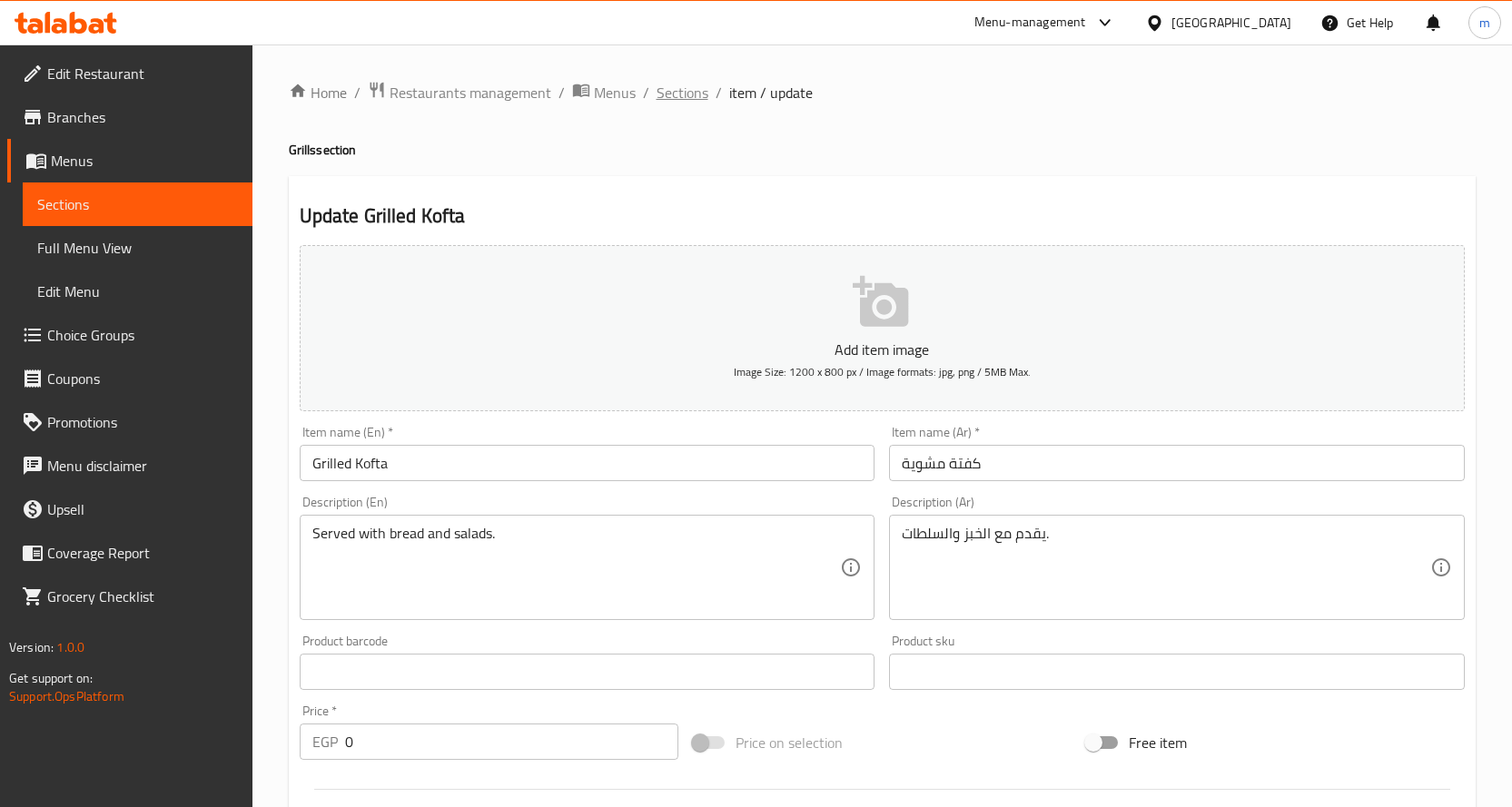
click at [679, 104] on span "Sections" at bounding box center [682, 92] width 52 height 22
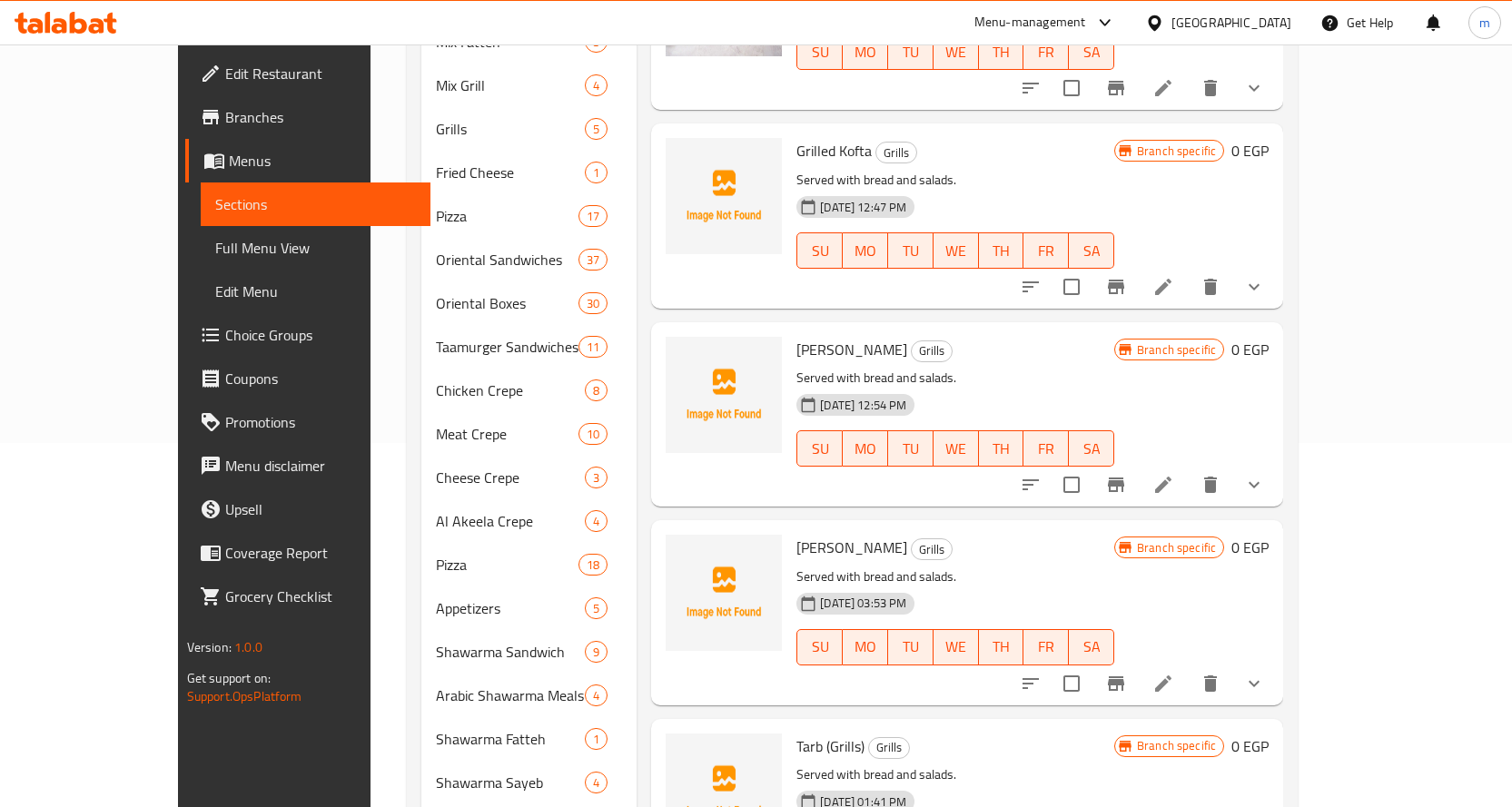
scroll to position [363, 0]
click at [1127, 475] on icon "Branch-specific-item" at bounding box center [1116, 486] width 22 height 22
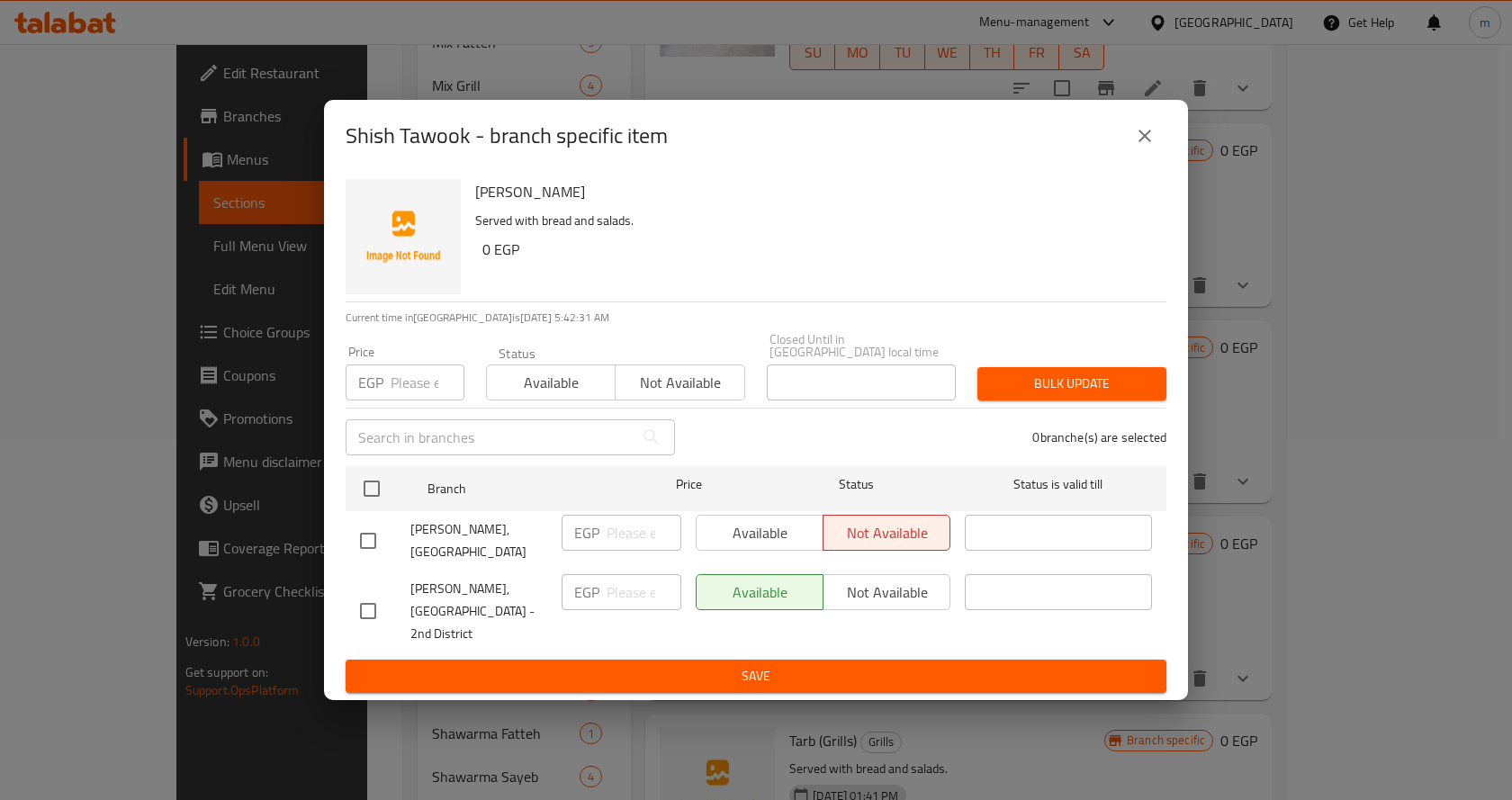
click at [1137, 145] on icon "close" at bounding box center [1144, 136] width 21 height 21
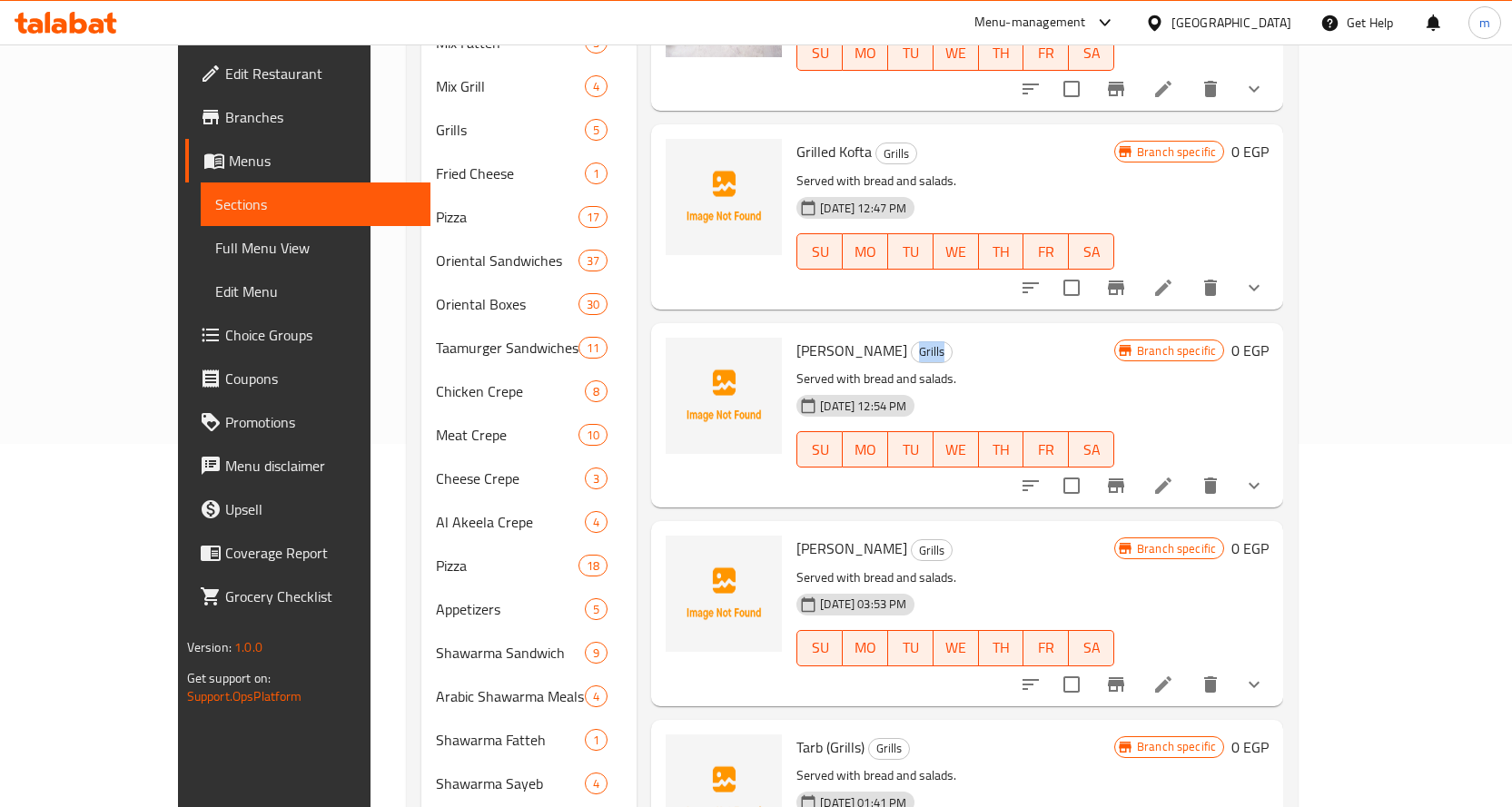
drag, startPoint x: 846, startPoint y: 330, endPoint x: 915, endPoint y: 326, distance: 69.1
click at [915, 338] on h6 "[PERSON_NAME] Grills" at bounding box center [955, 351] width 317 height 25
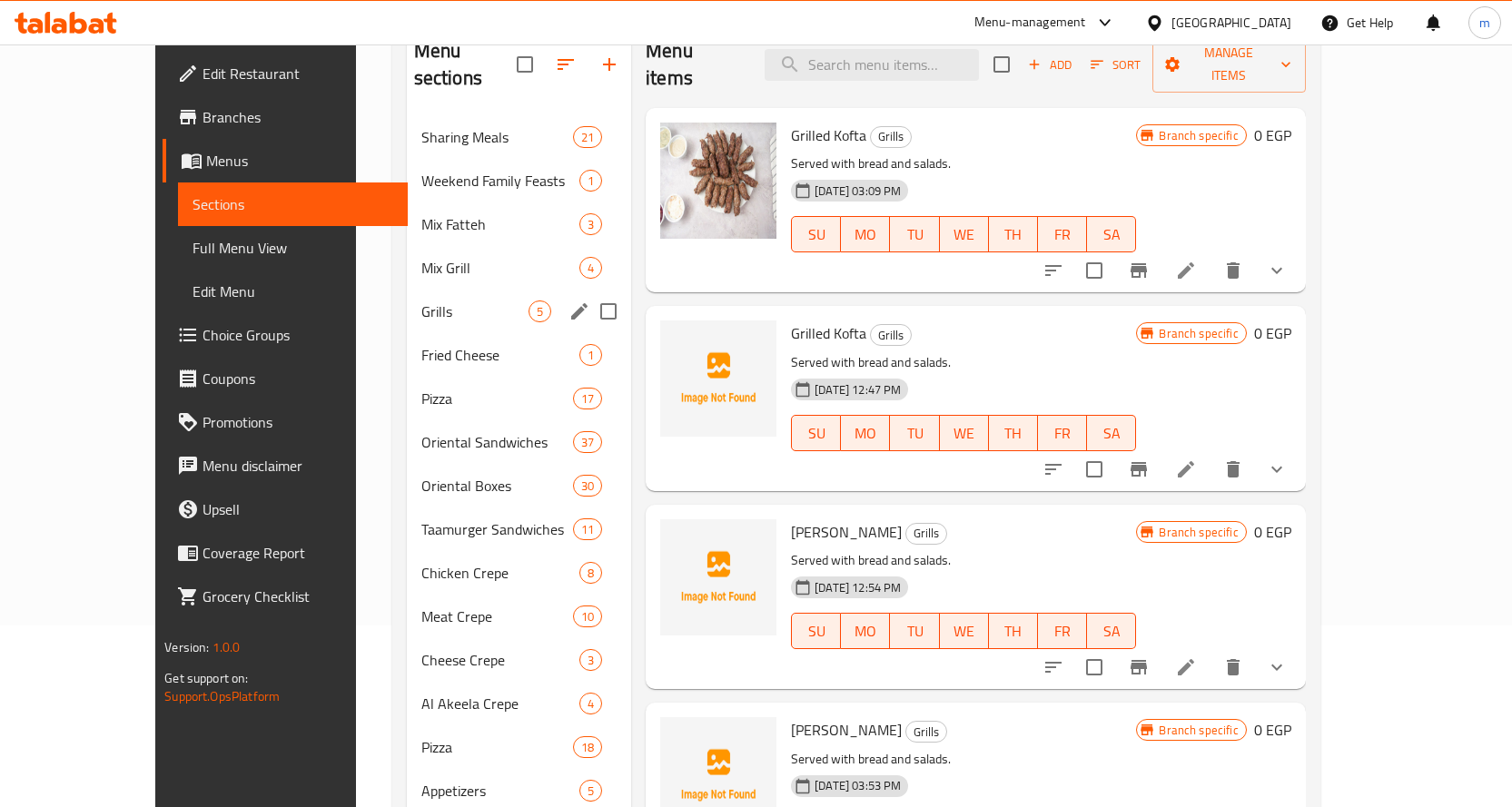
scroll to position [0, 0]
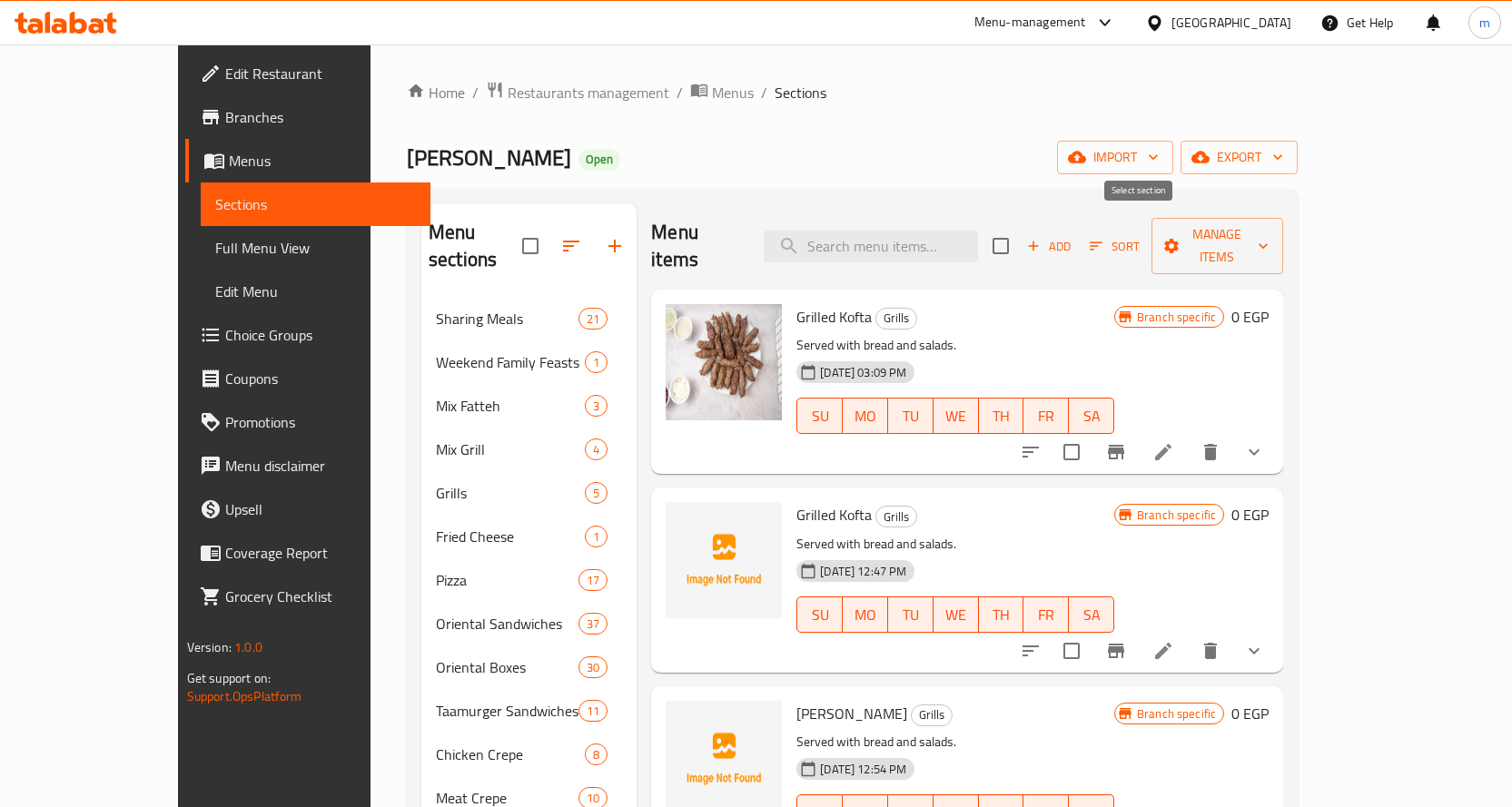
click at [1019, 236] on input "checkbox" at bounding box center [1000, 246] width 38 height 38
checkbox input "true"
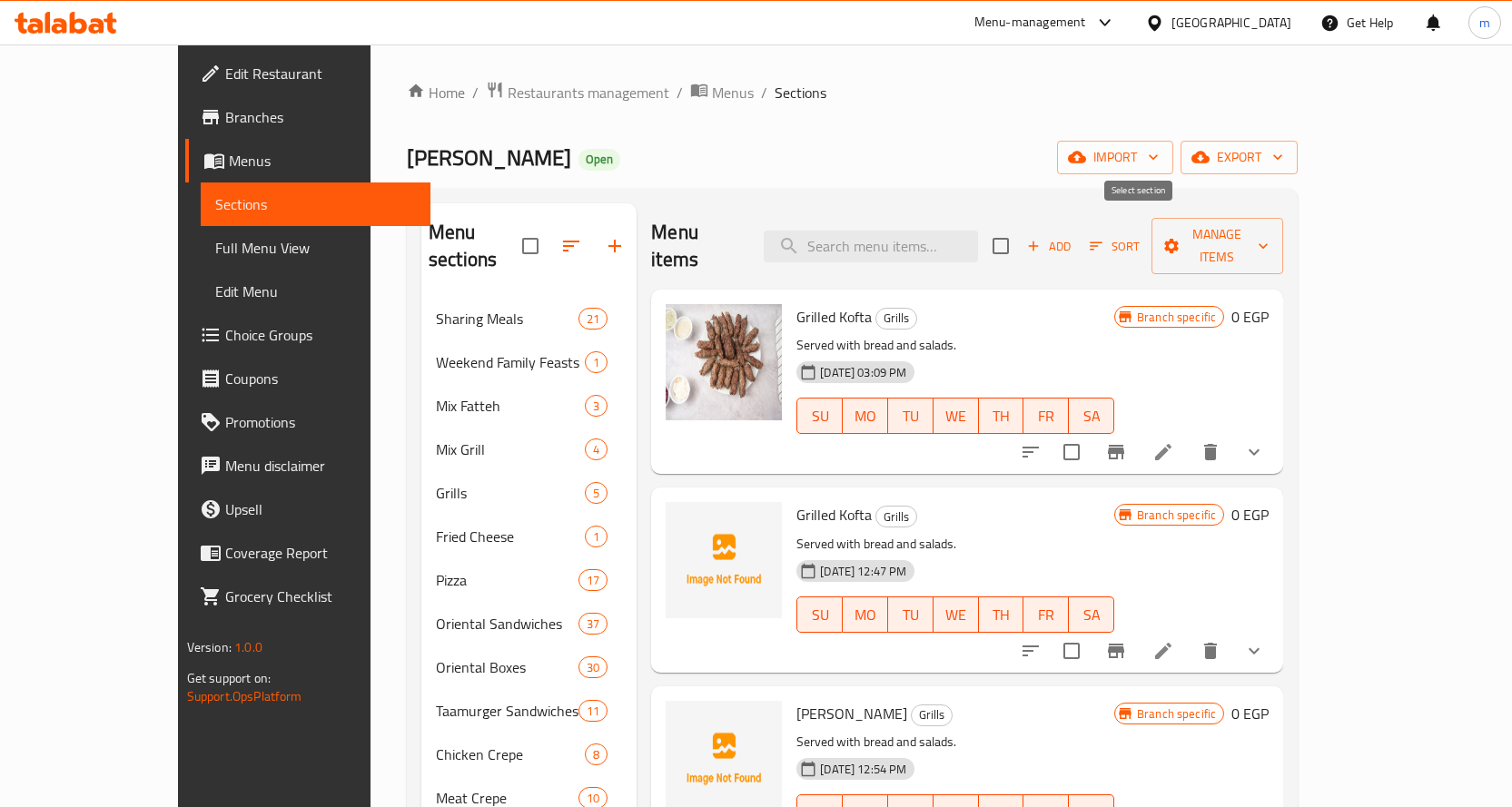
checkbox input "true"
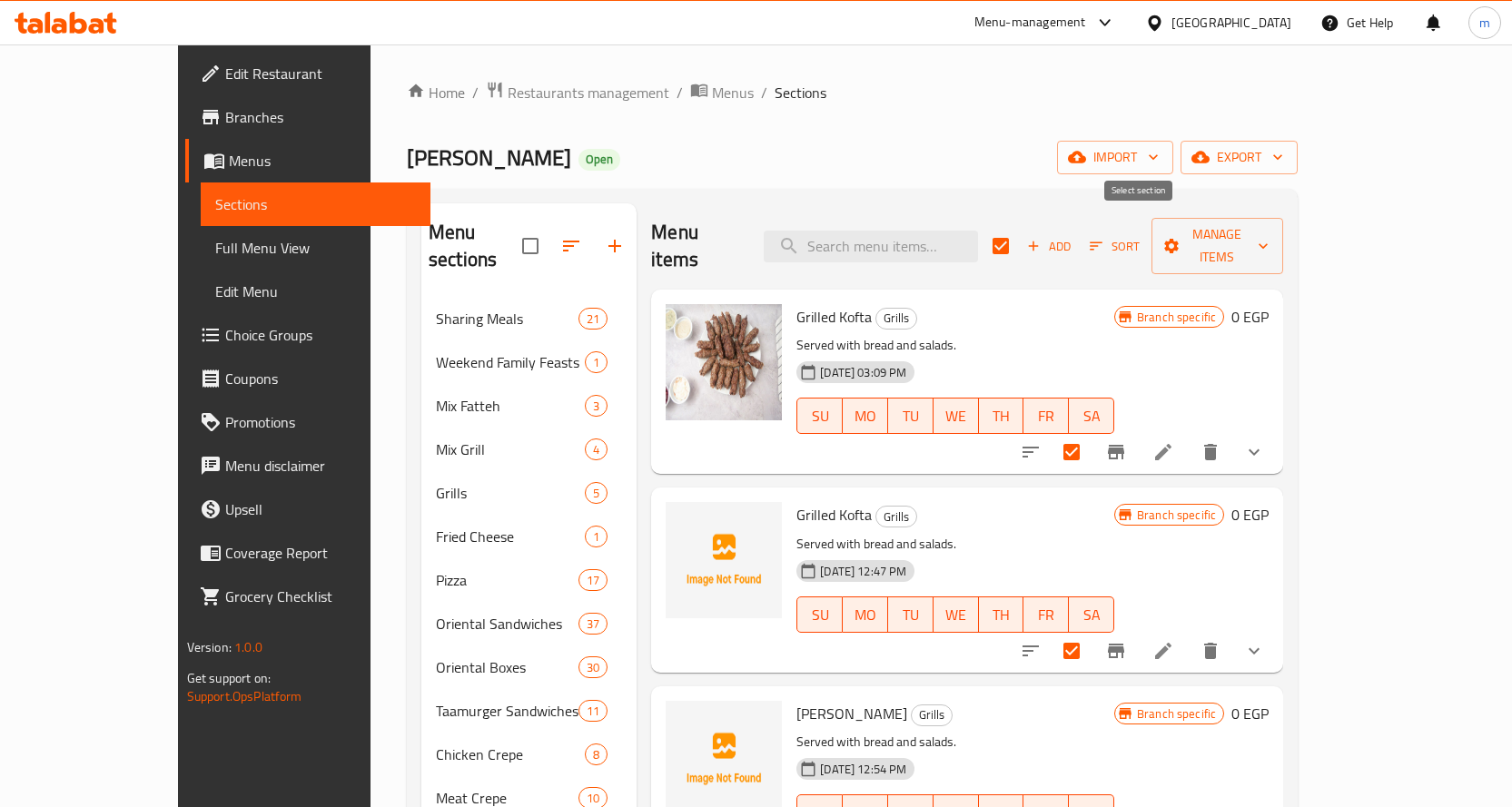
click at [1019, 241] on input "checkbox" at bounding box center [1000, 246] width 38 height 38
checkbox input "false"
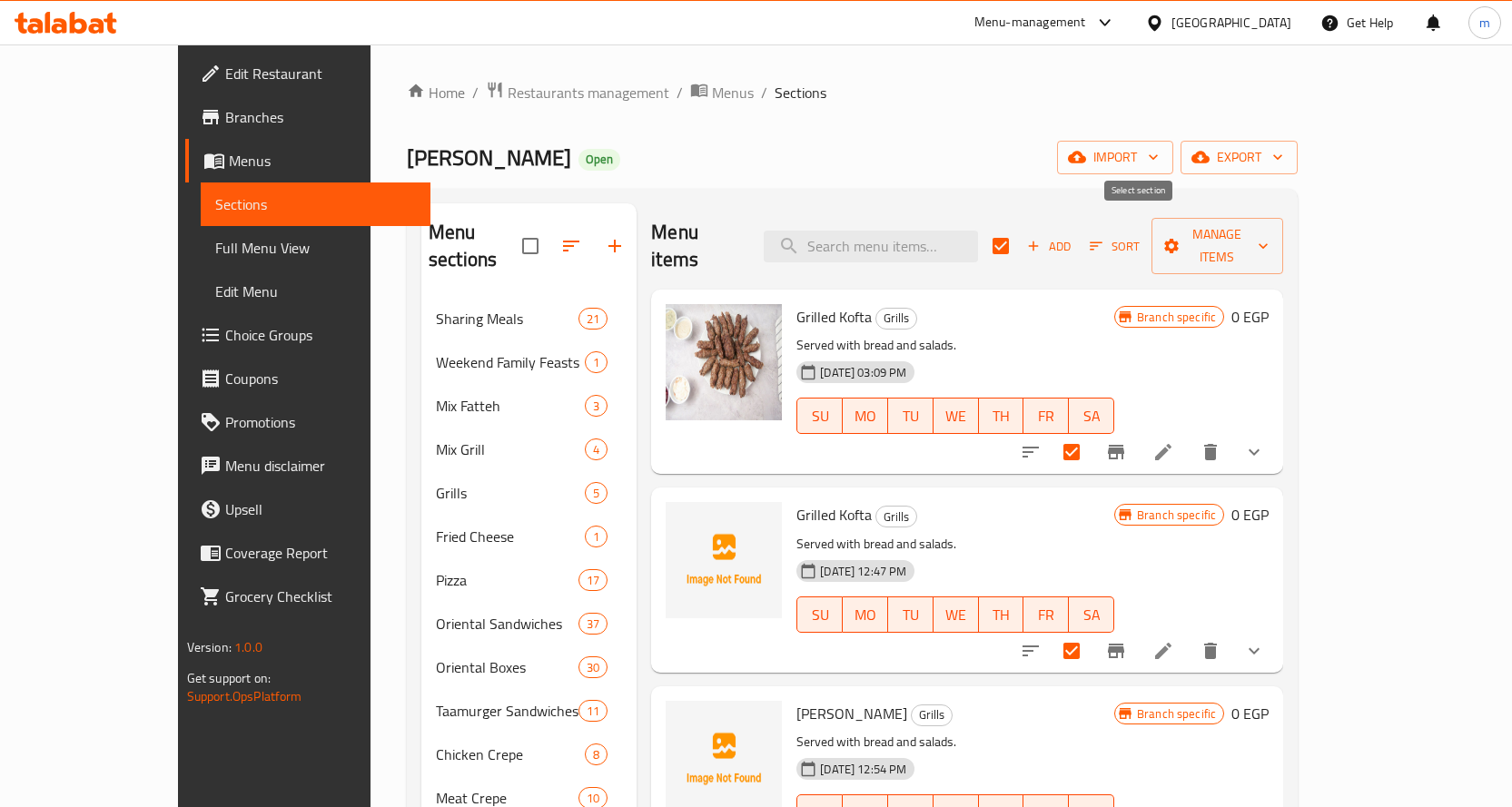
checkbox input "false"
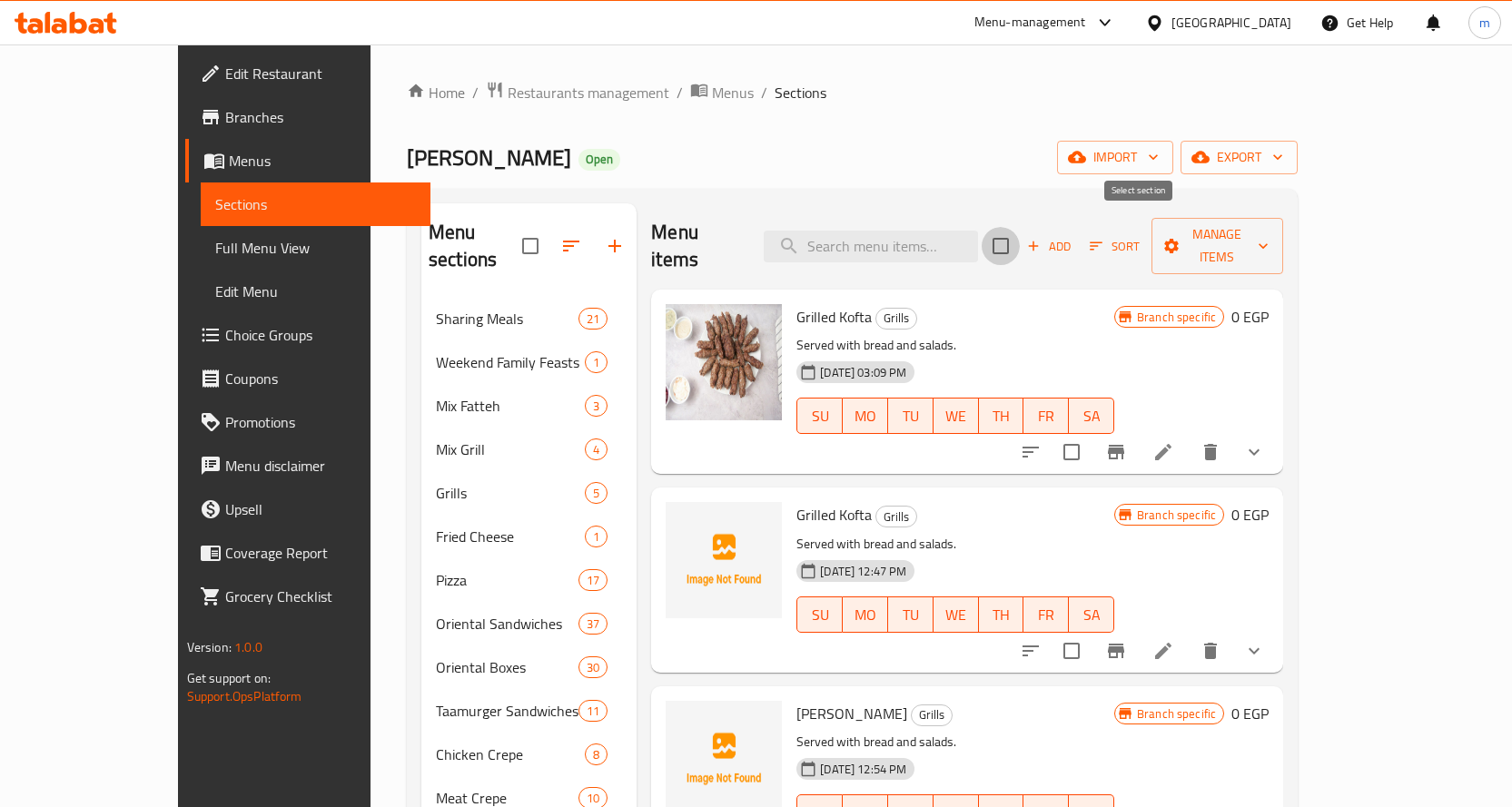
click at [1019, 239] on input "checkbox" at bounding box center [1000, 246] width 38 height 38
checkbox input "true"
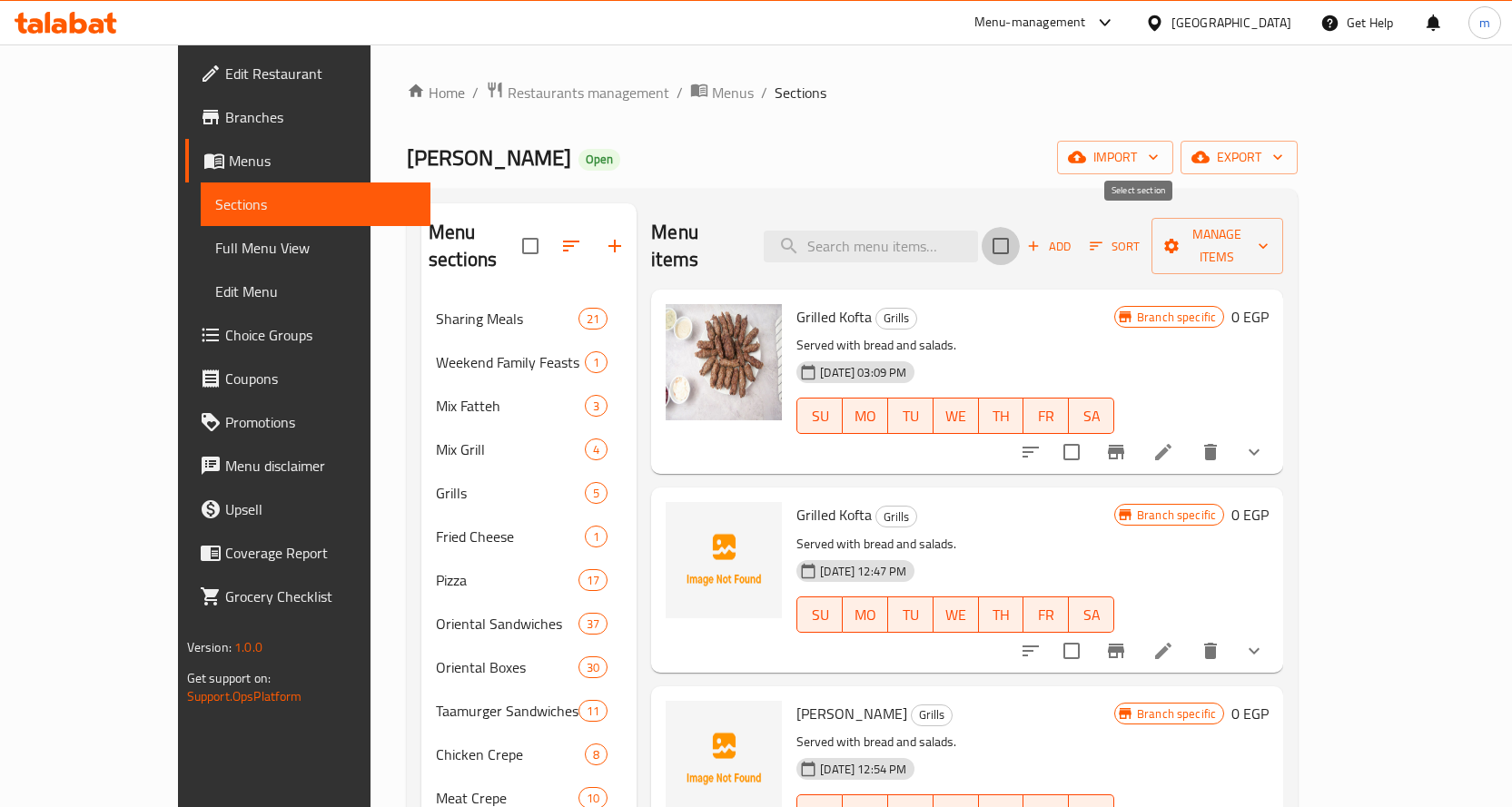
checkbox input "true"
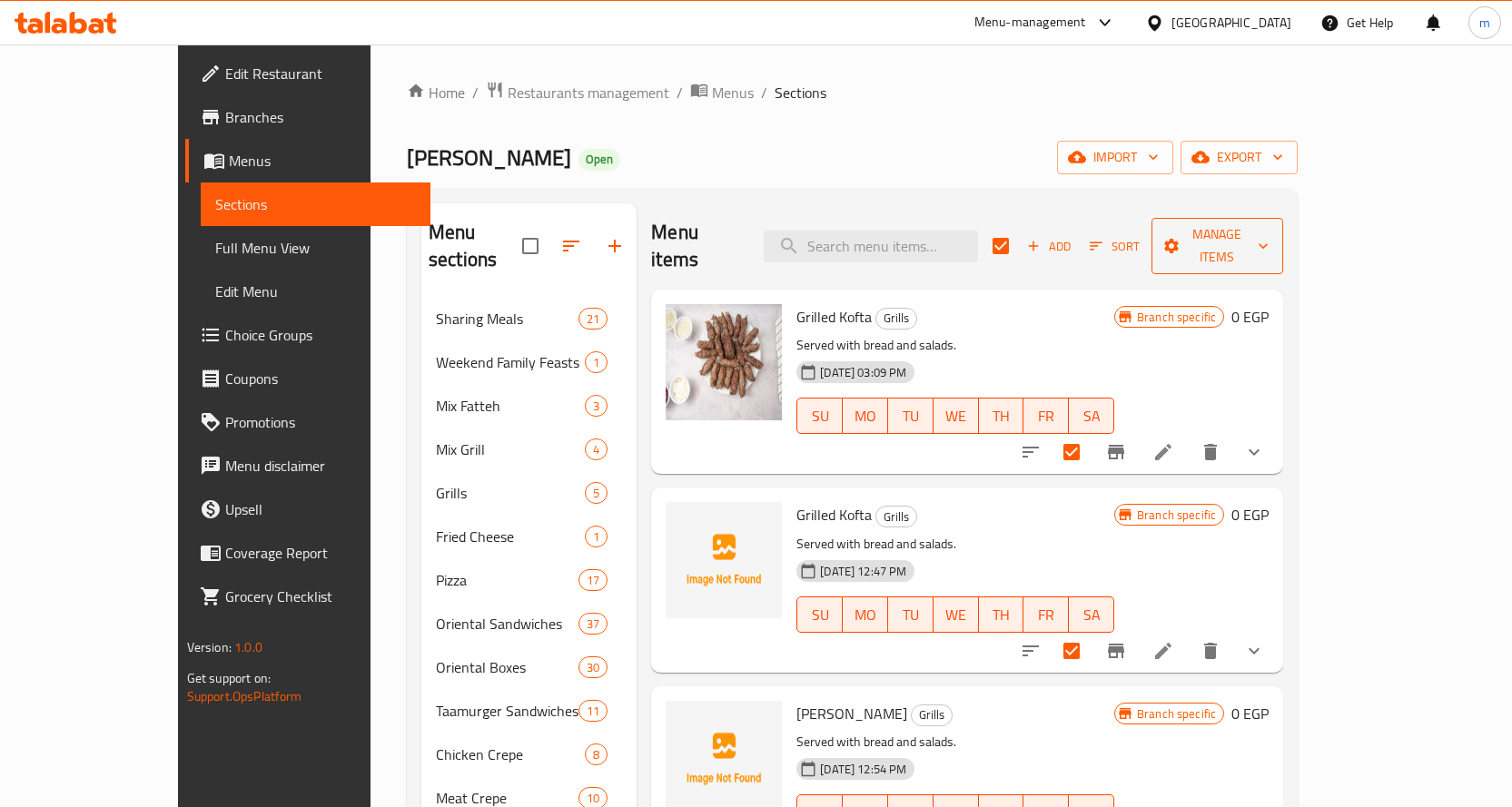
click at [1269, 223] on span "Manage items" at bounding box center [1218, 246] width 104 height 45
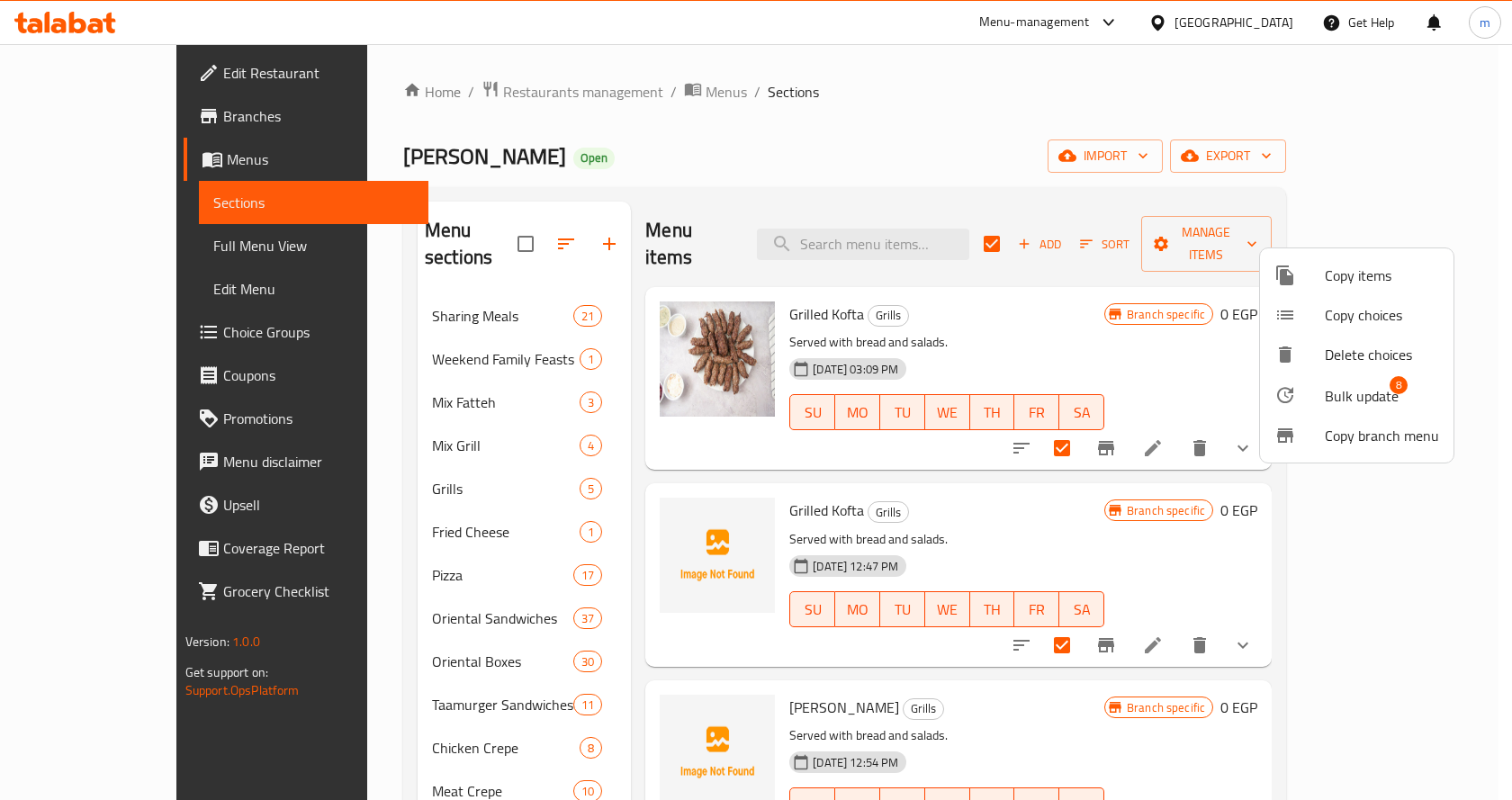
click at [1349, 400] on span "Bulk update" at bounding box center [1361, 396] width 74 height 21
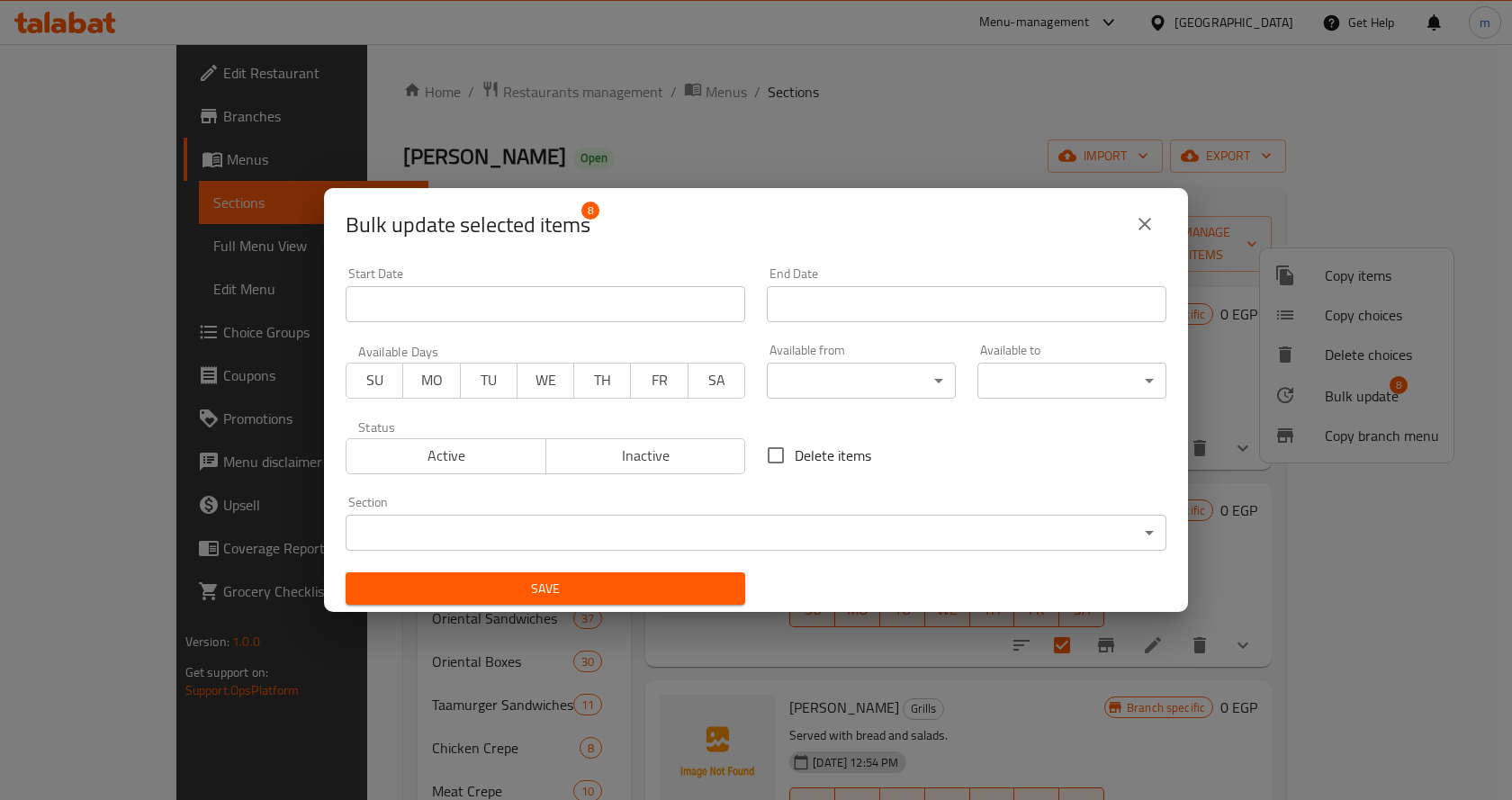
click at [1157, 225] on button "close" at bounding box center [1144, 223] width 43 height 43
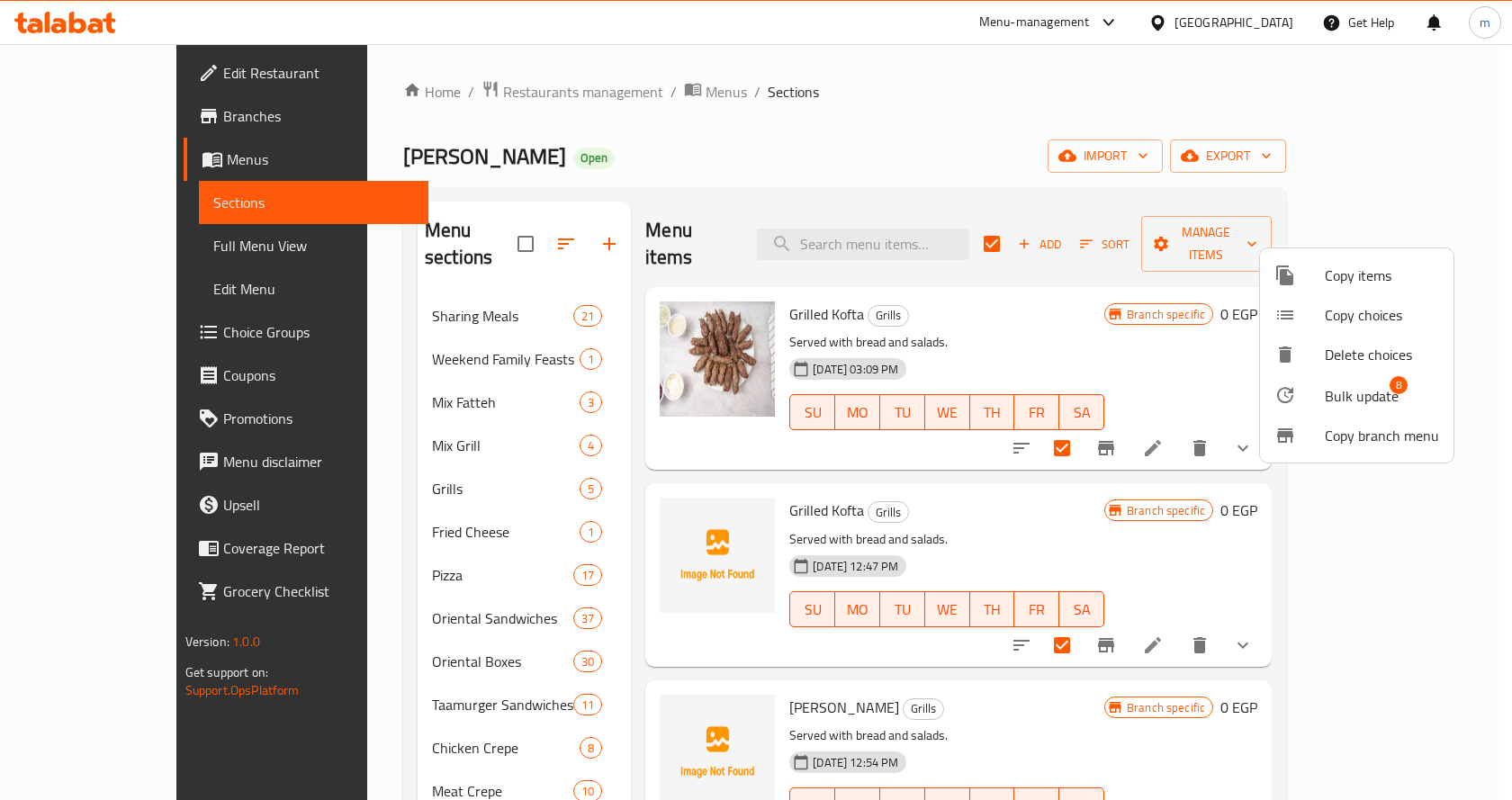
click at [1126, 231] on div at bounding box center [756, 400] width 1512 height 800
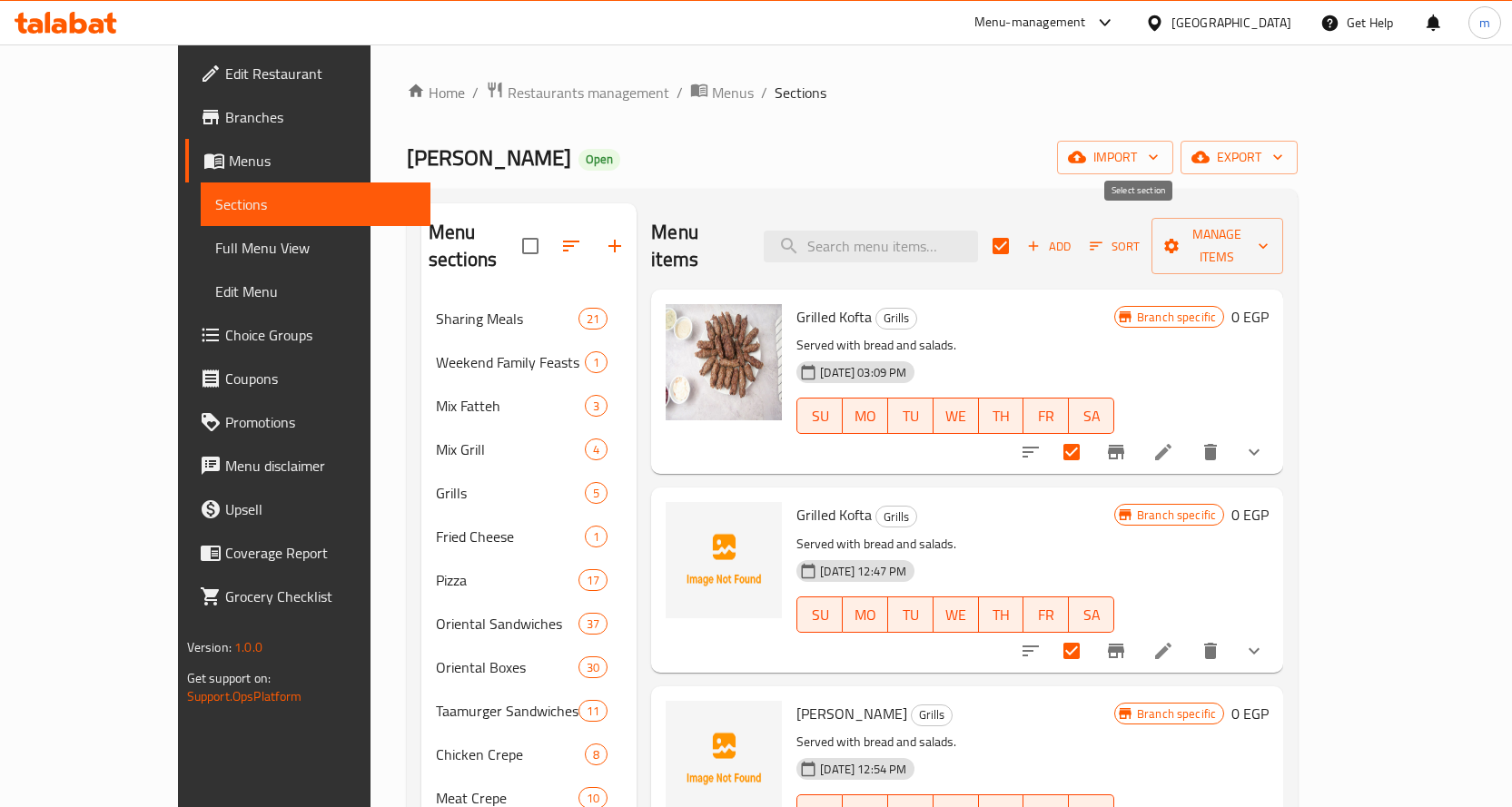
click at [1019, 233] on input "checkbox" at bounding box center [1000, 246] width 38 height 38
checkbox input "false"
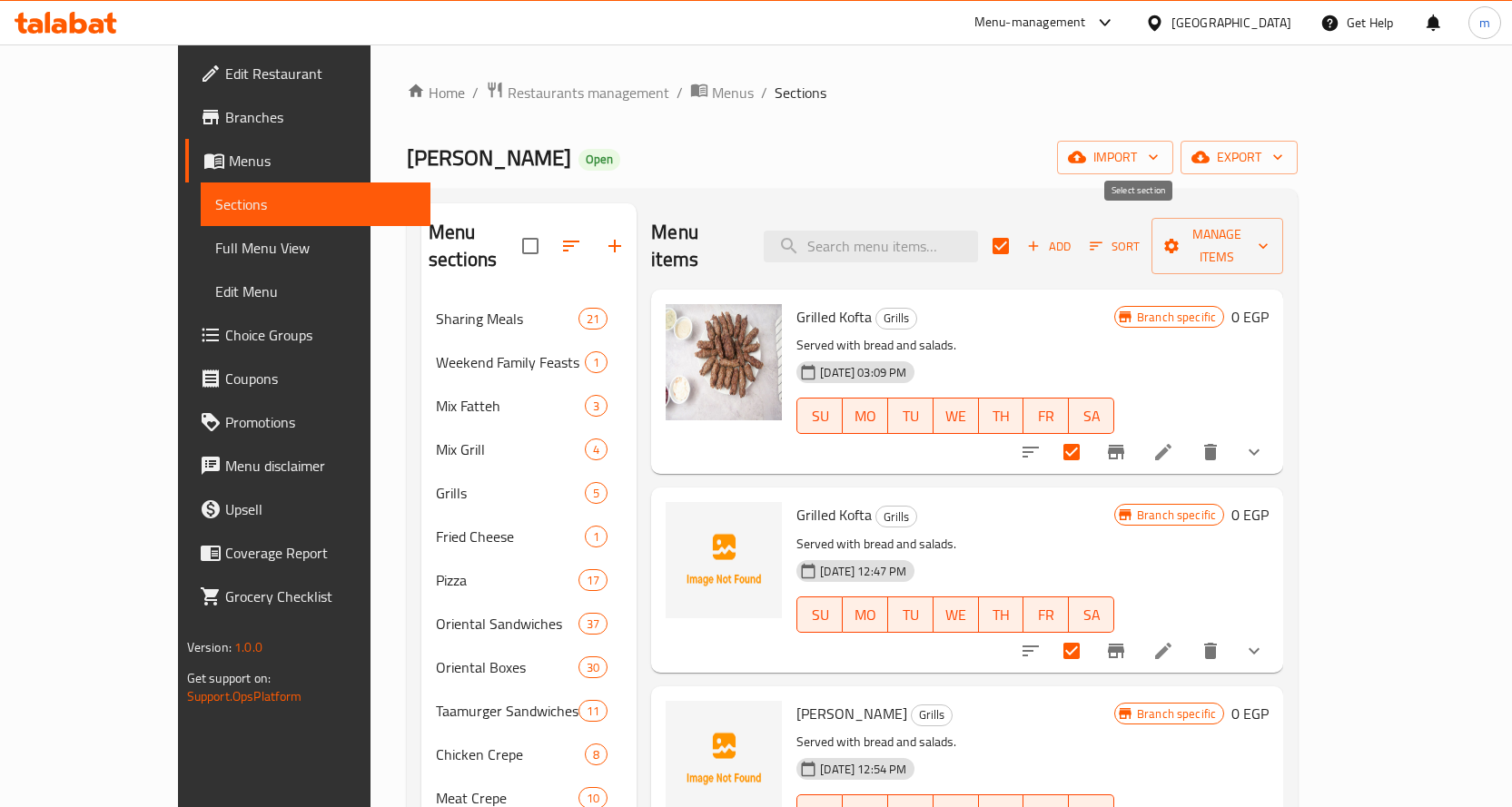
checkbox input "false"
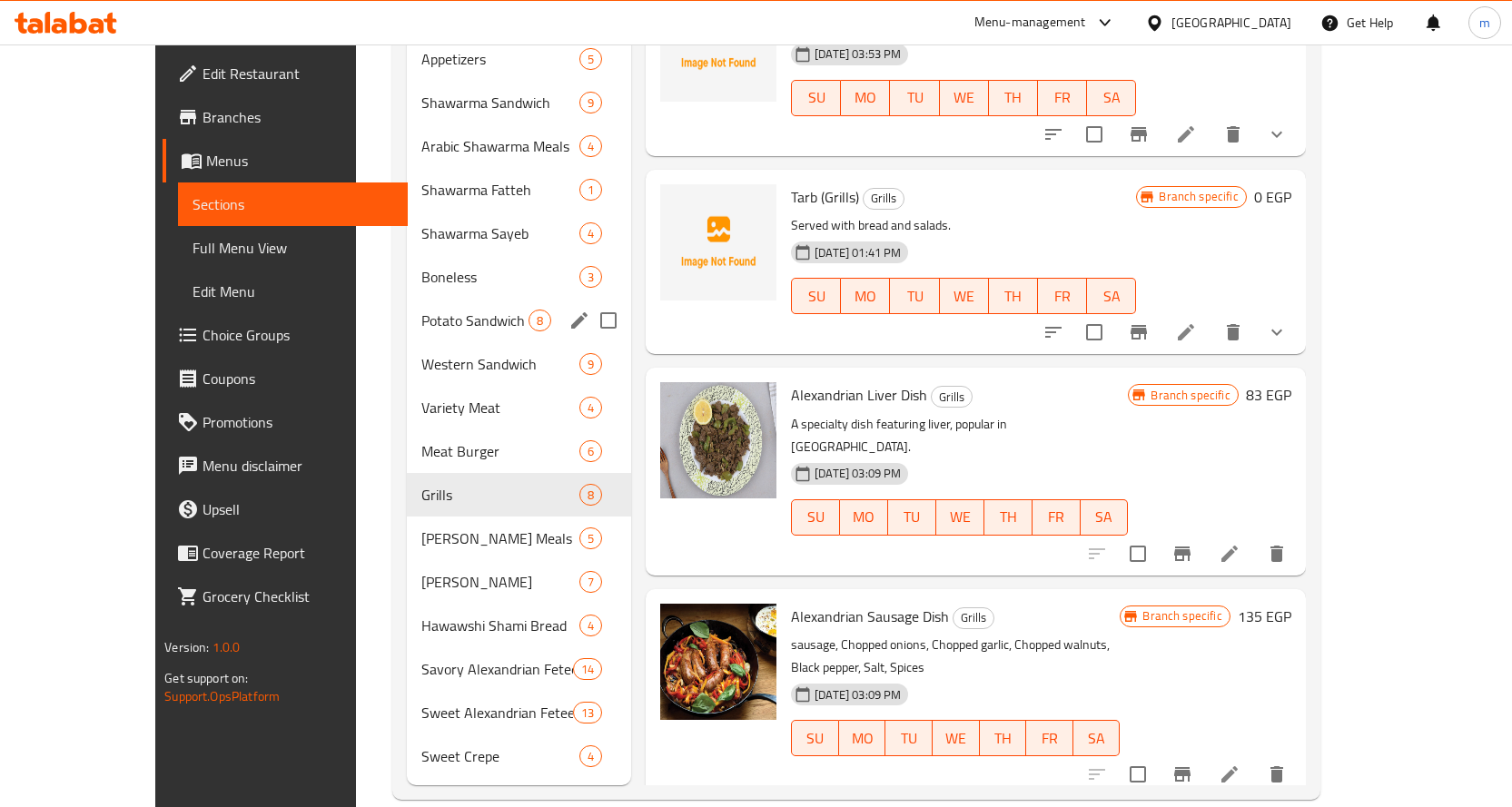
scroll to position [915, 0]
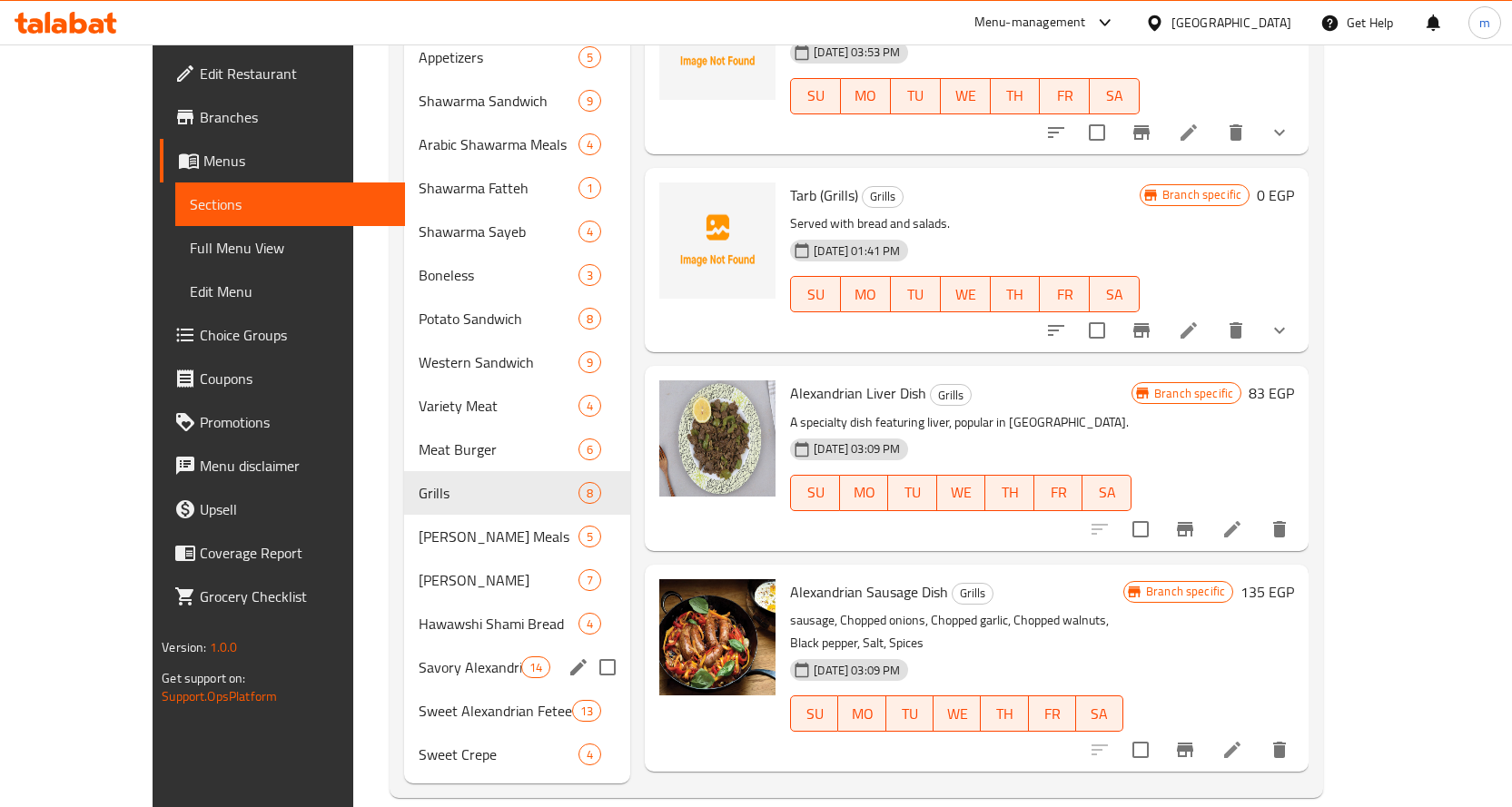
click at [404, 645] on div "Savory Alexandrian Feteer 14" at bounding box center [516, 667] width 226 height 43
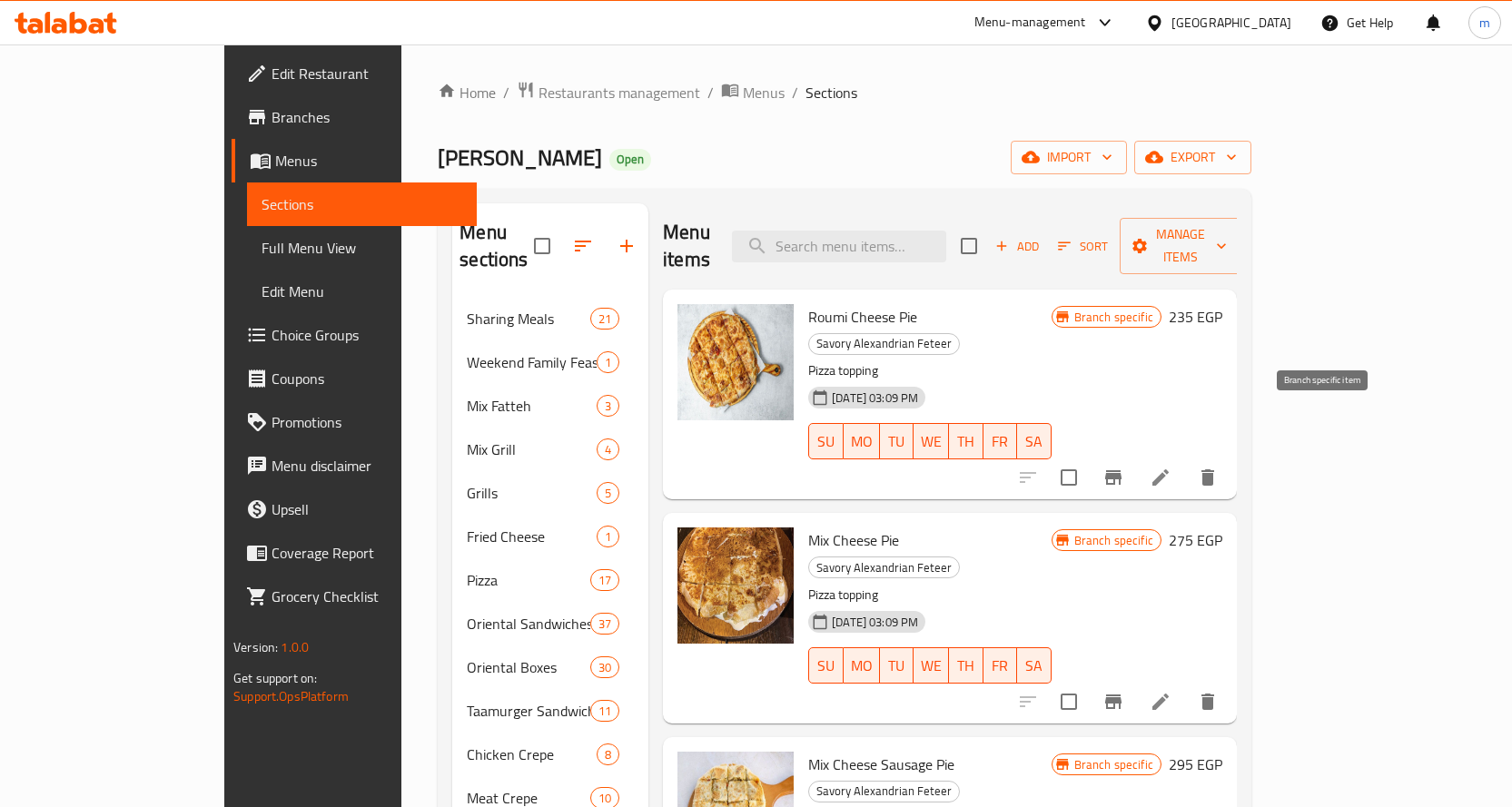
click at [1124, 466] on icon "Branch-specific-item" at bounding box center [1113, 477] width 22 height 22
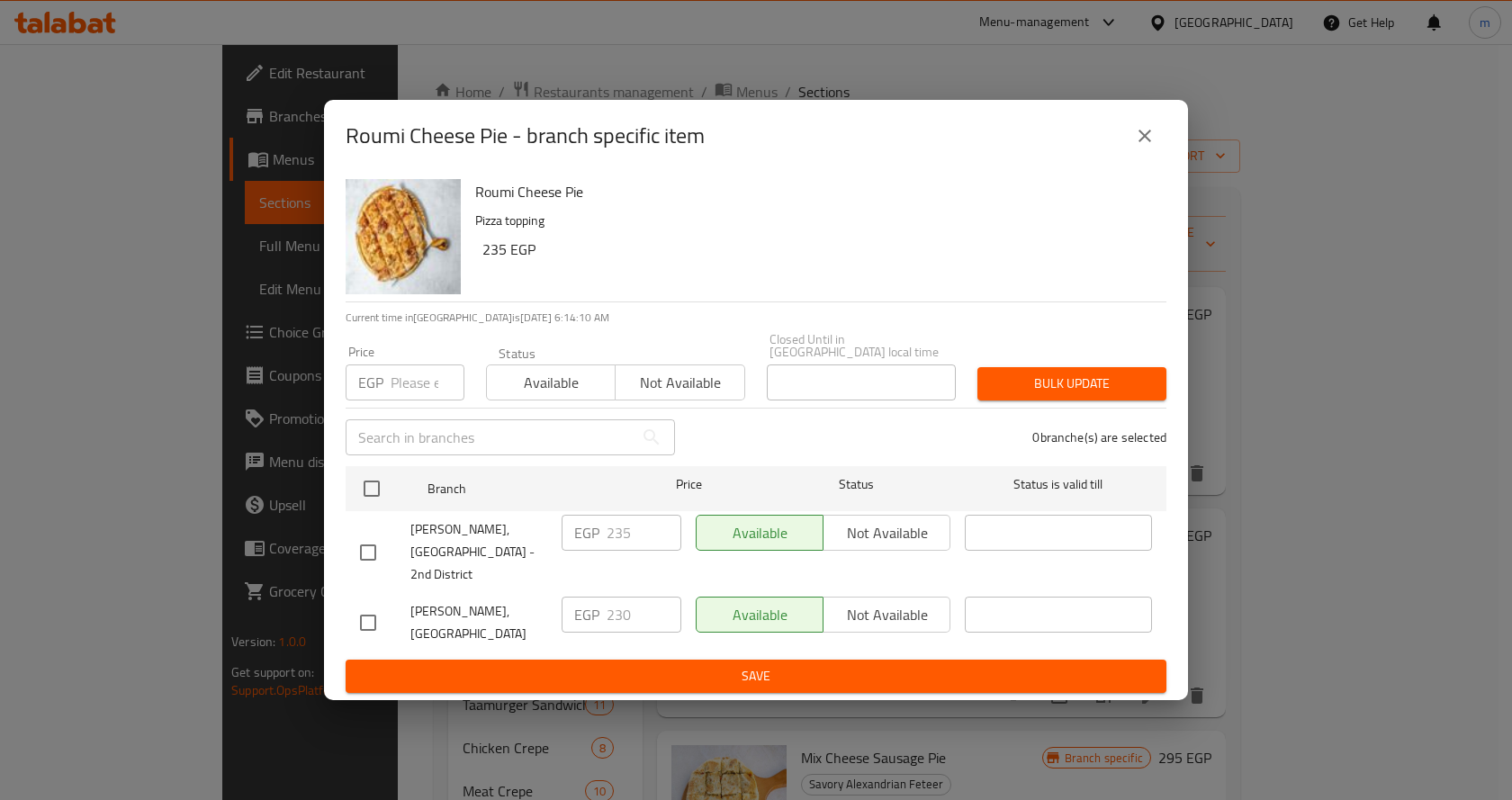
click at [1132, 157] on button "close" at bounding box center [1144, 136] width 43 height 43
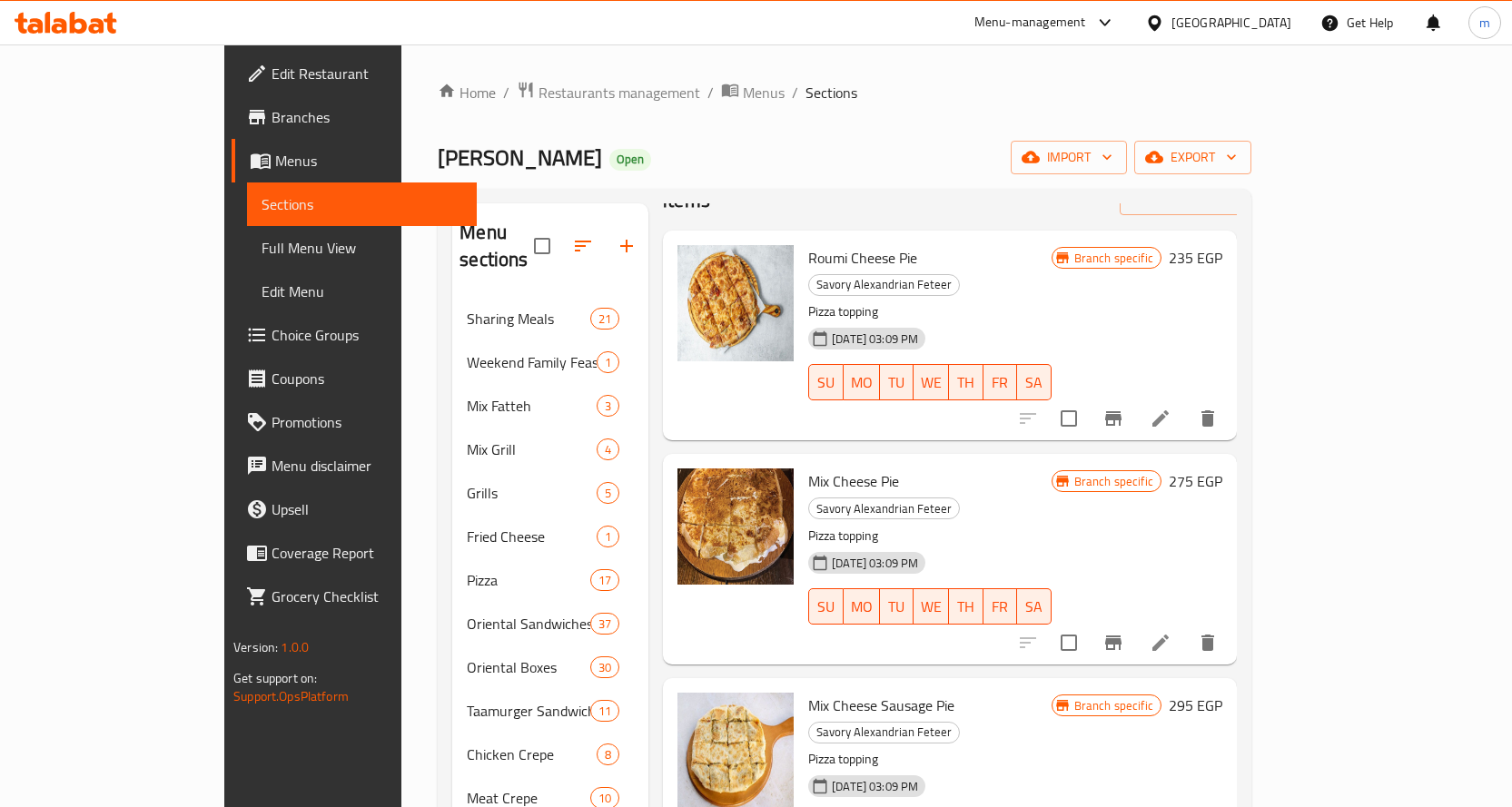
scroll to position [91, 0]
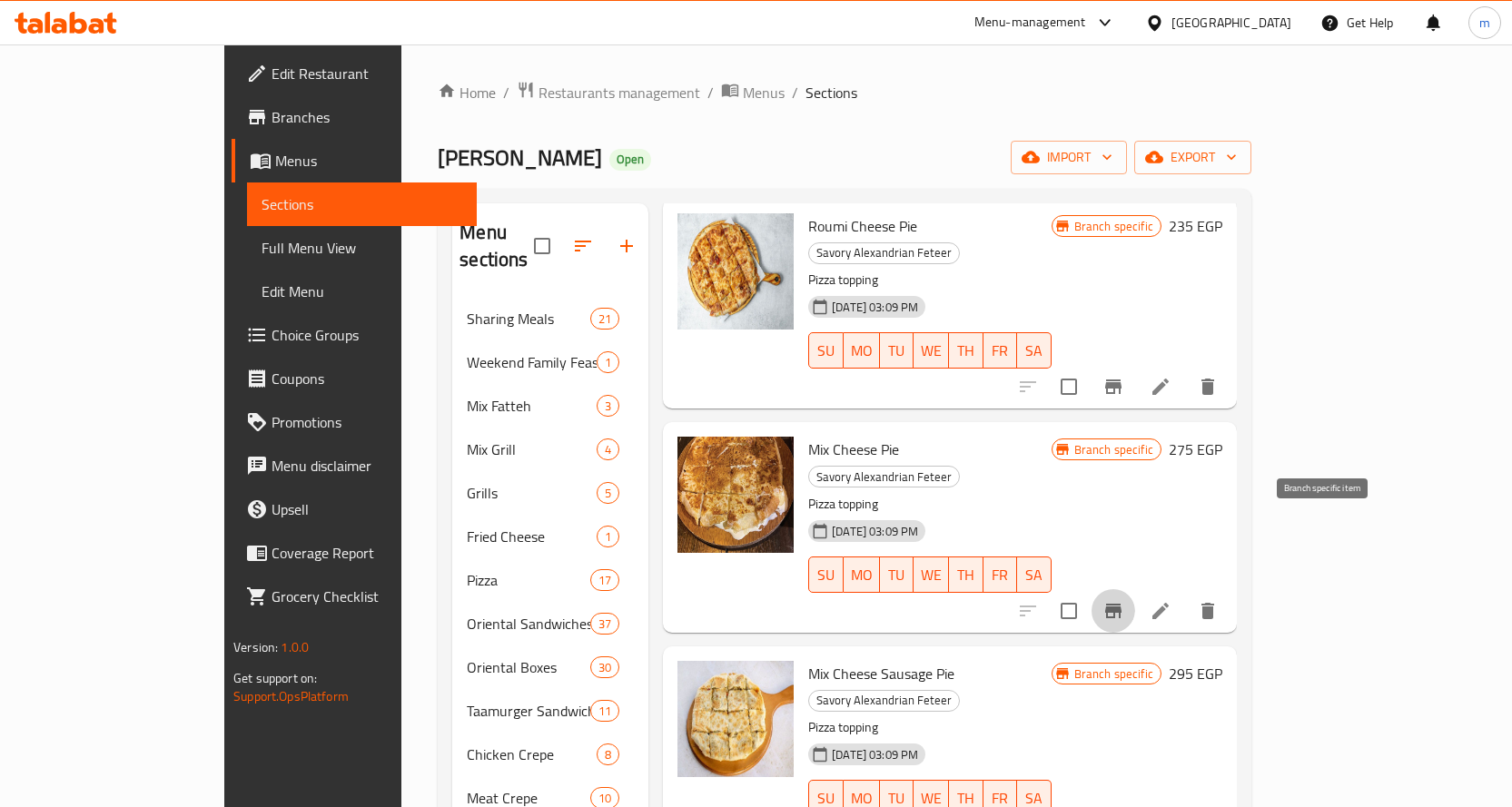
click at [1124, 599] on icon "Branch-specific-item" at bounding box center [1113, 610] width 22 height 22
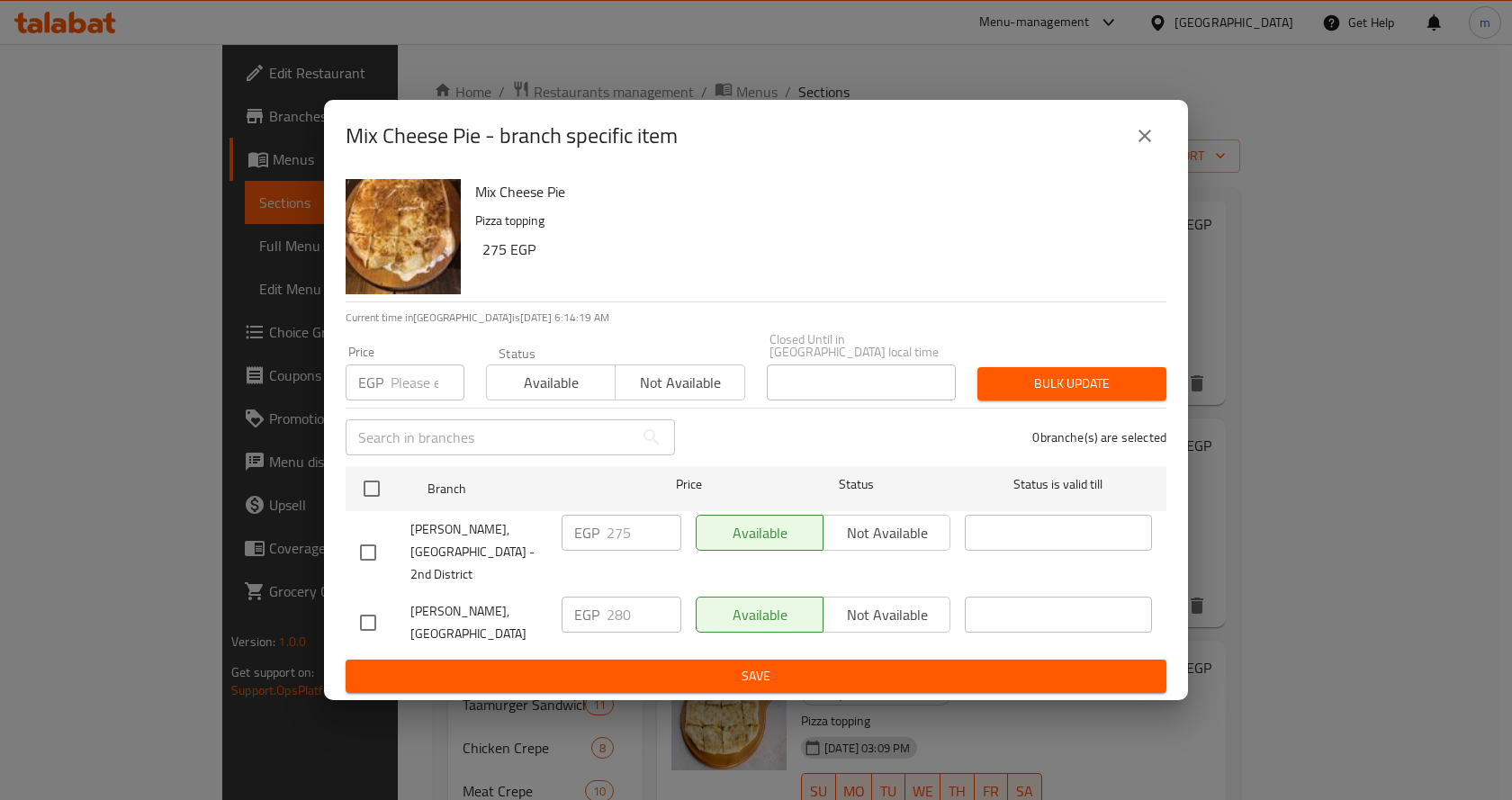
click at [1157, 153] on button "close" at bounding box center [1144, 136] width 43 height 43
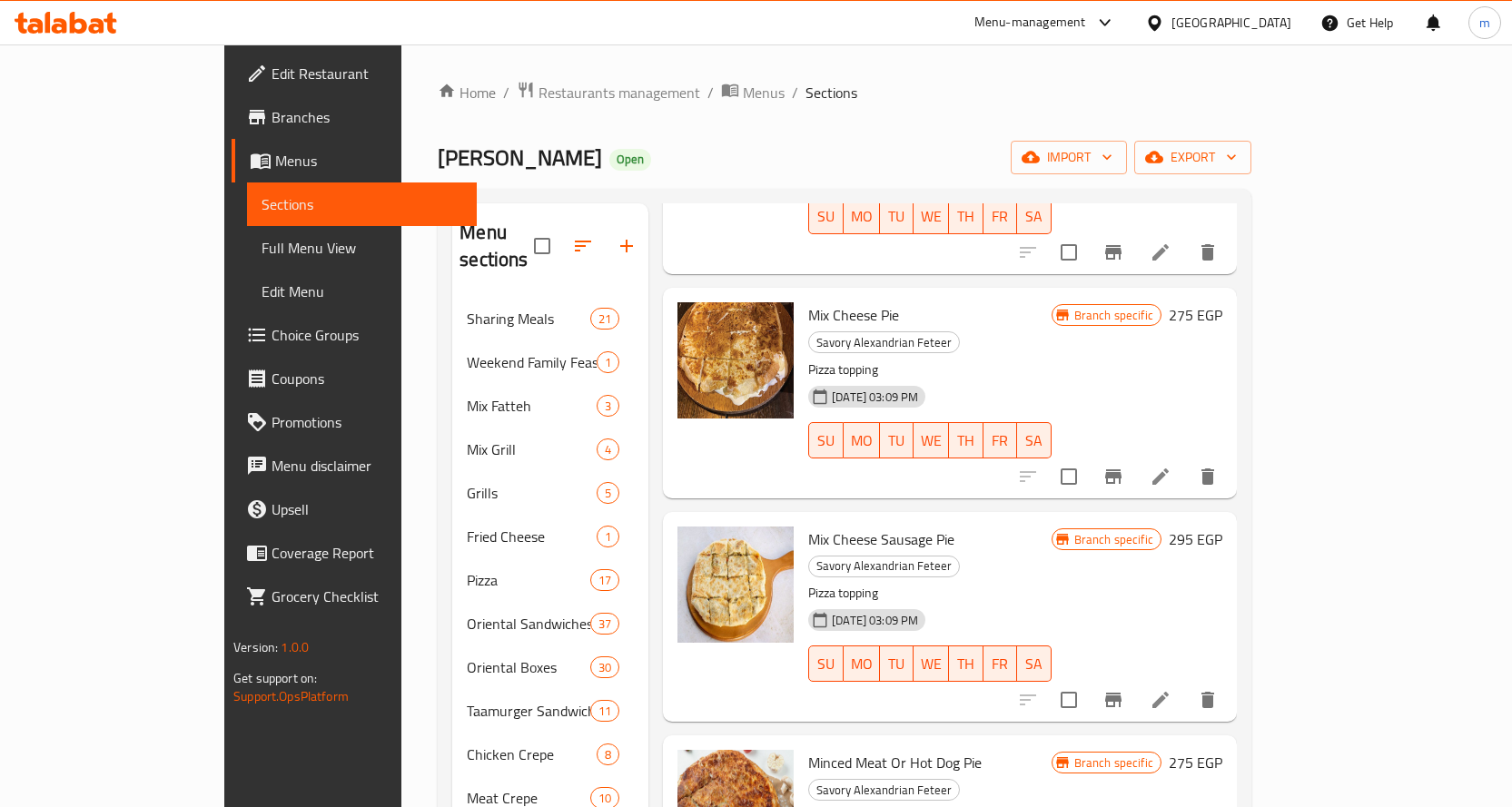
scroll to position [272, 0]
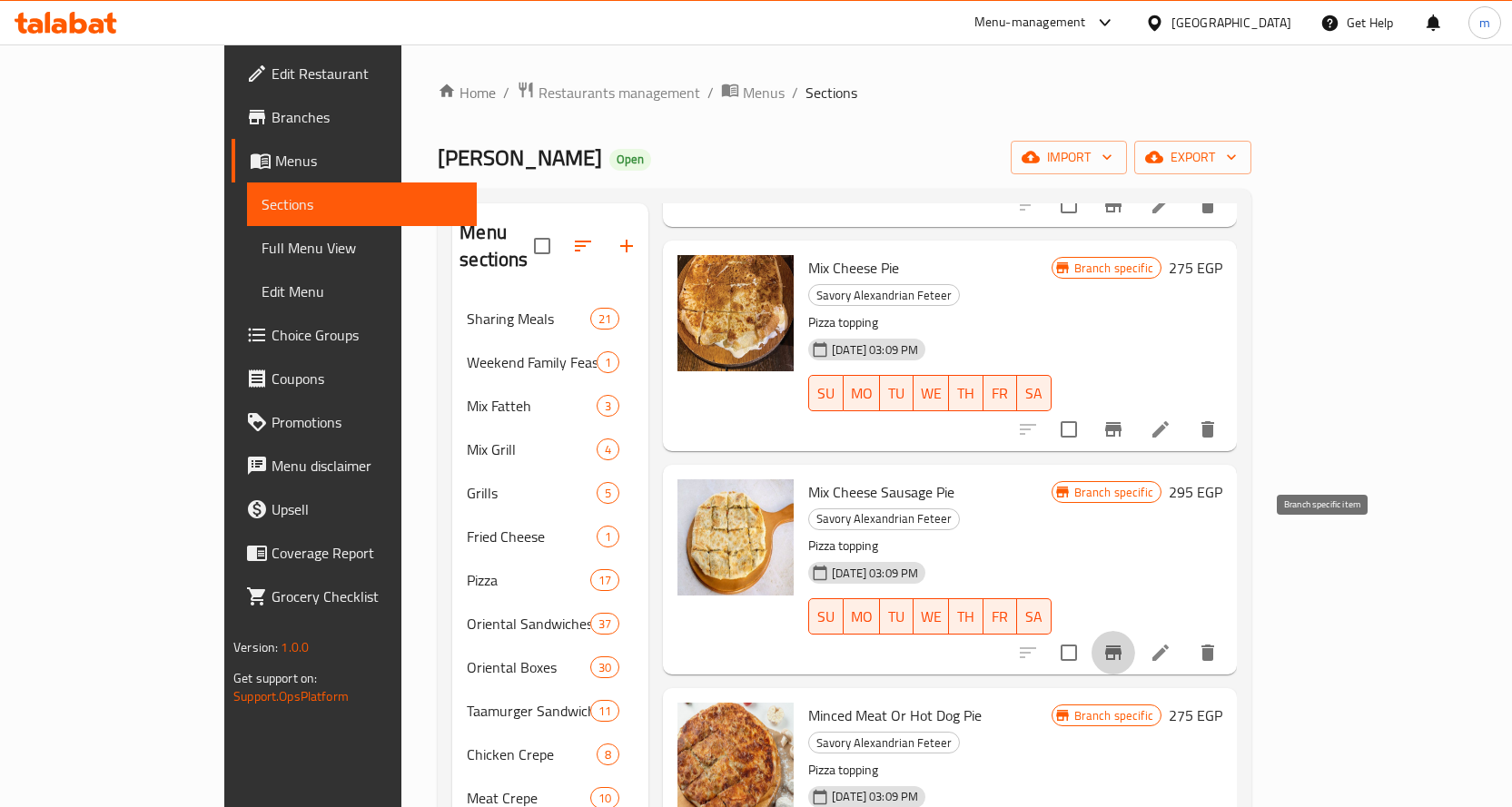
click at [1121, 645] on icon "Branch-specific-item" at bounding box center [1113, 652] width 17 height 15
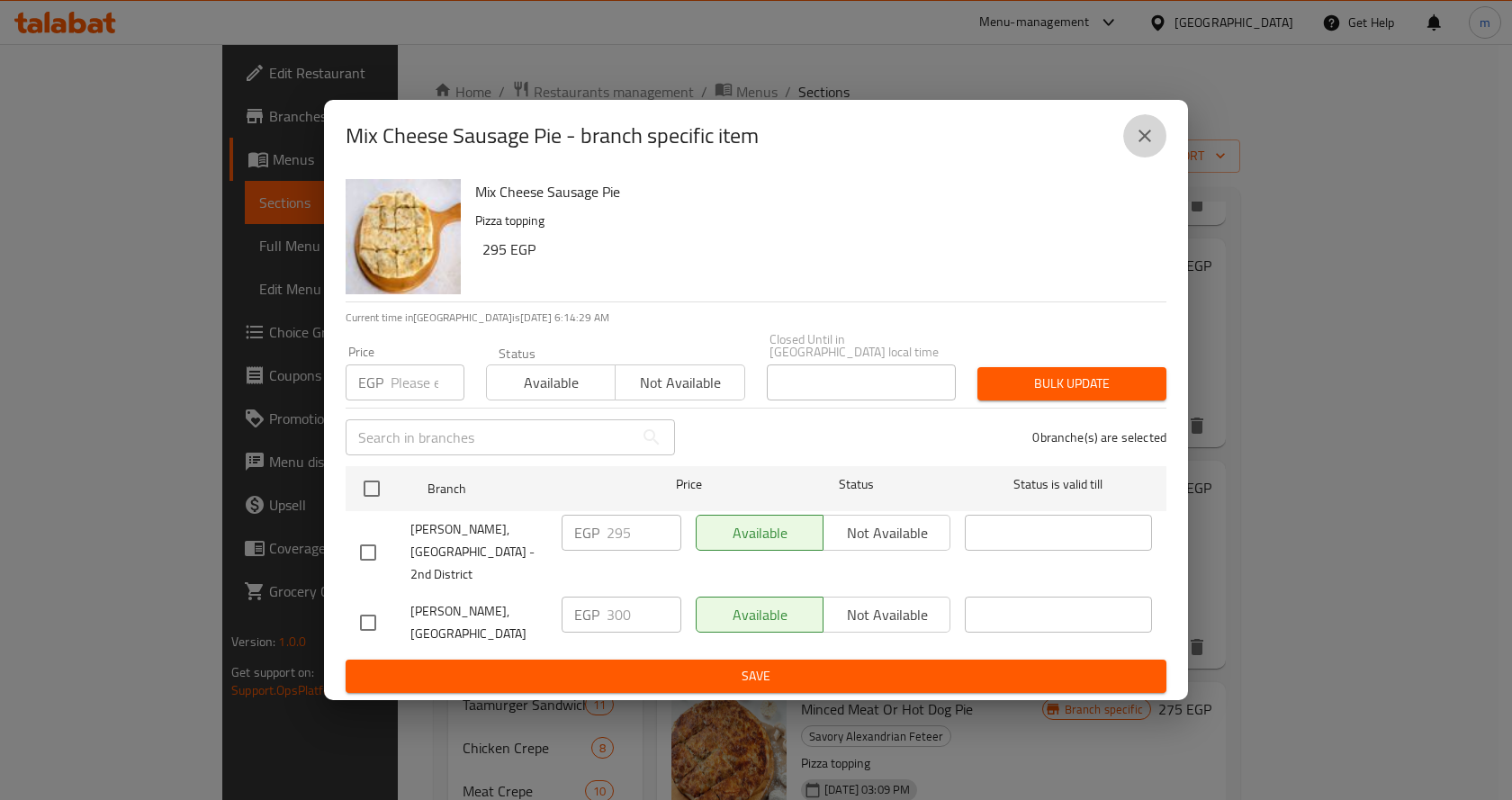
click at [1161, 153] on button "close" at bounding box center [1144, 136] width 43 height 43
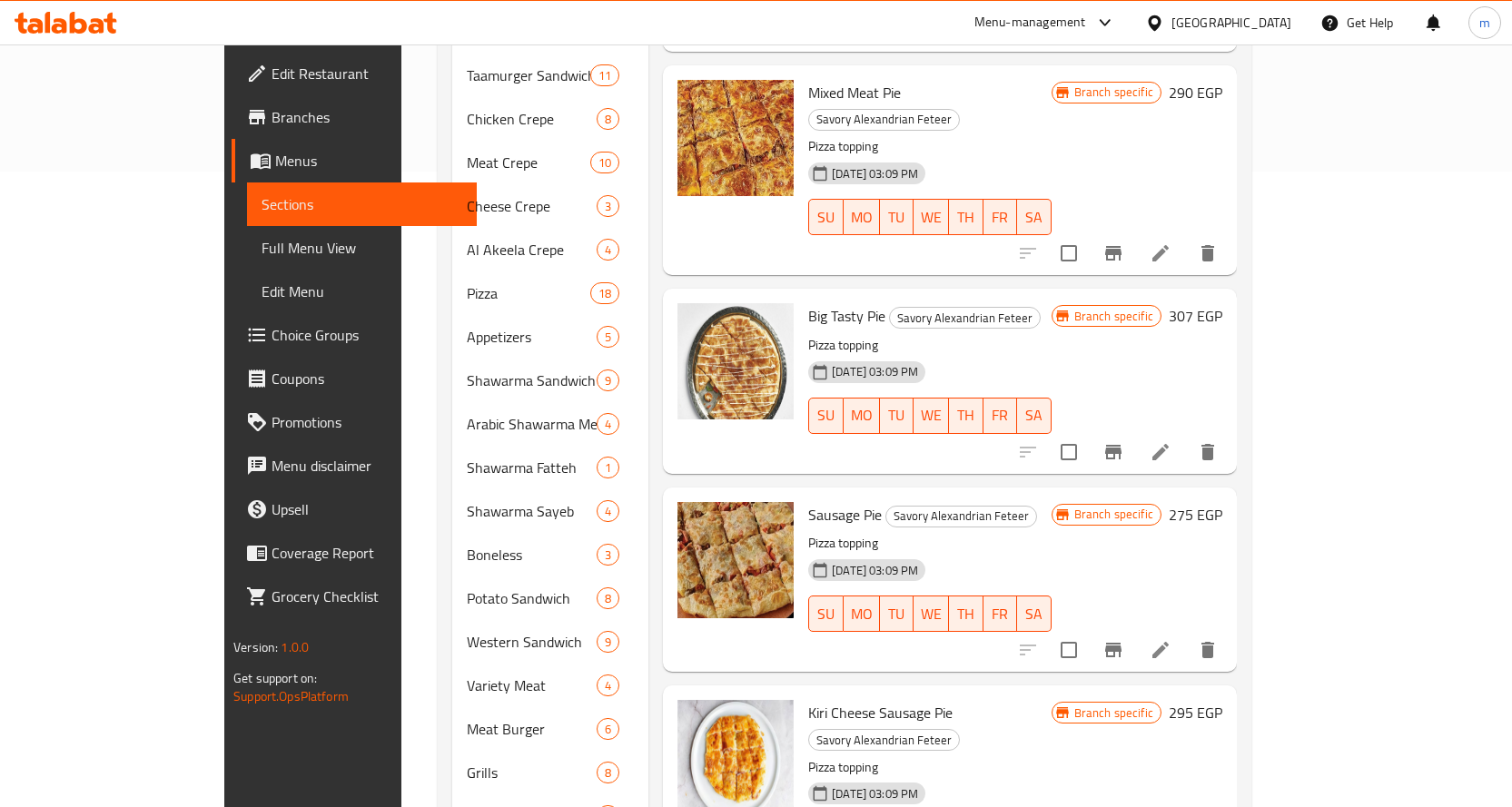
scroll to position [915, 0]
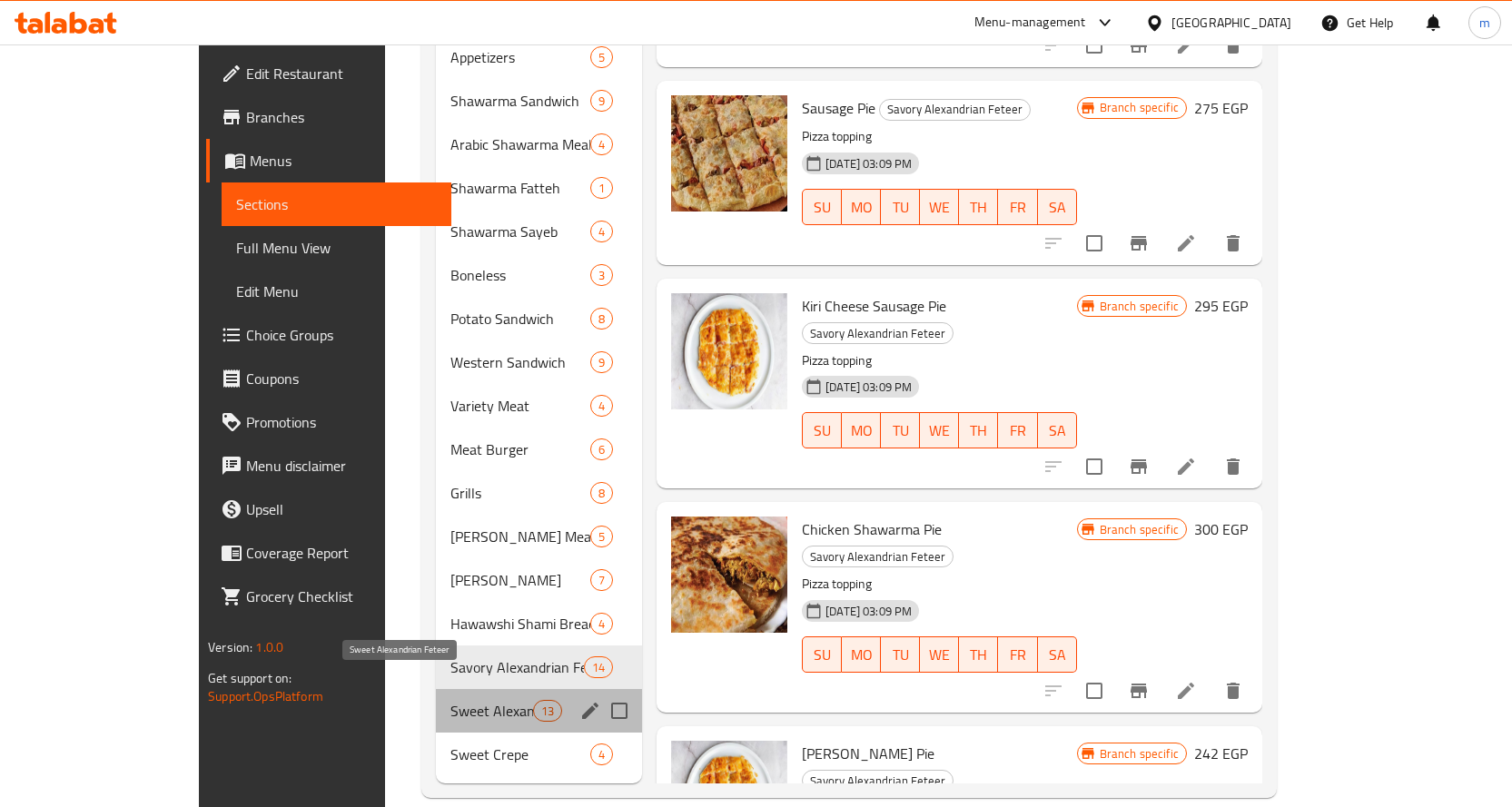
click at [451, 699] on span "Sweet Alexandrian Feteer" at bounding box center [492, 710] width 82 height 22
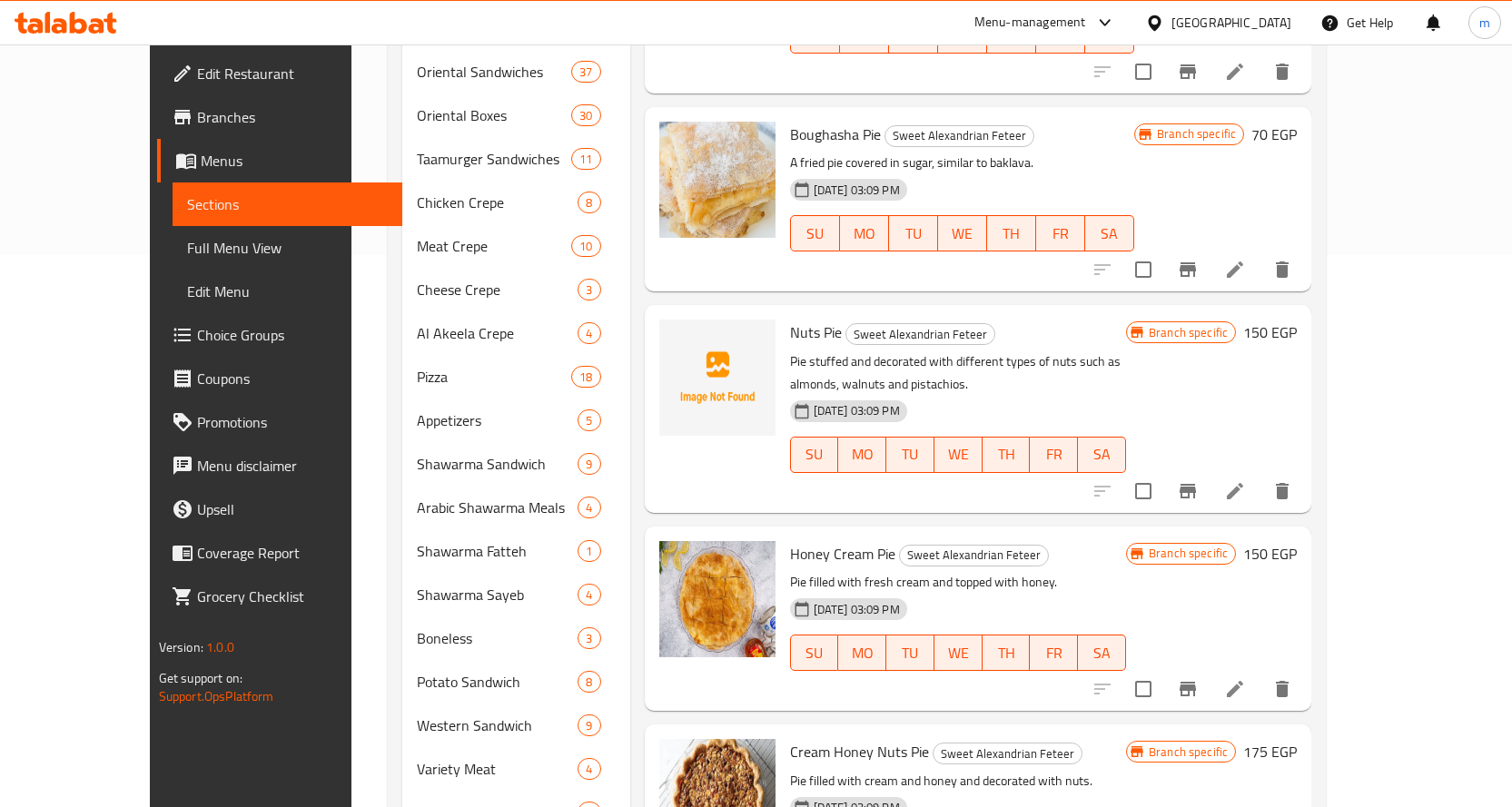
scroll to position [7, 0]
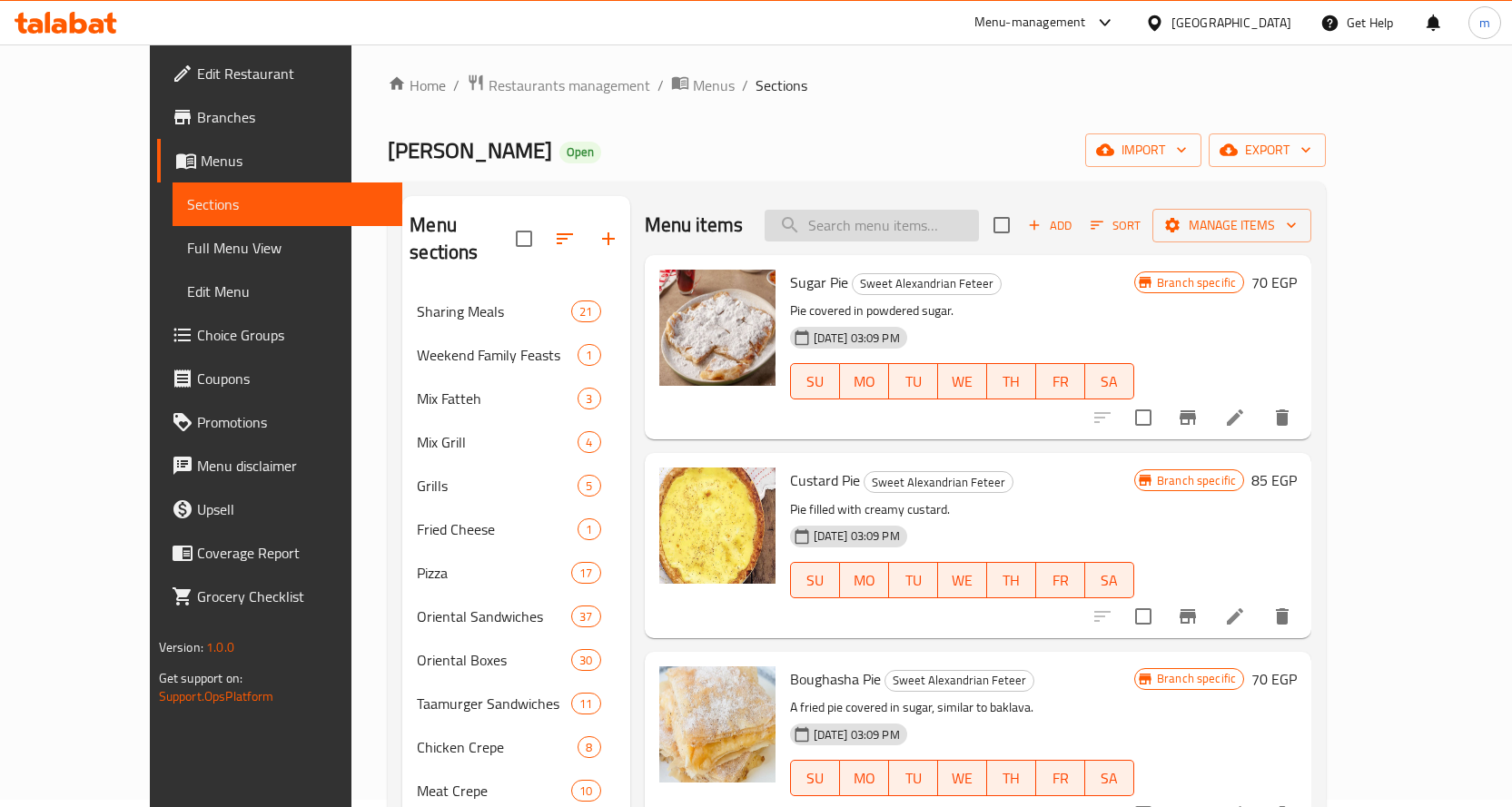
click at [959, 216] on input "search" at bounding box center [871, 225] width 215 height 31
click at [936, 216] on input "search" at bounding box center [871, 225] width 215 height 31
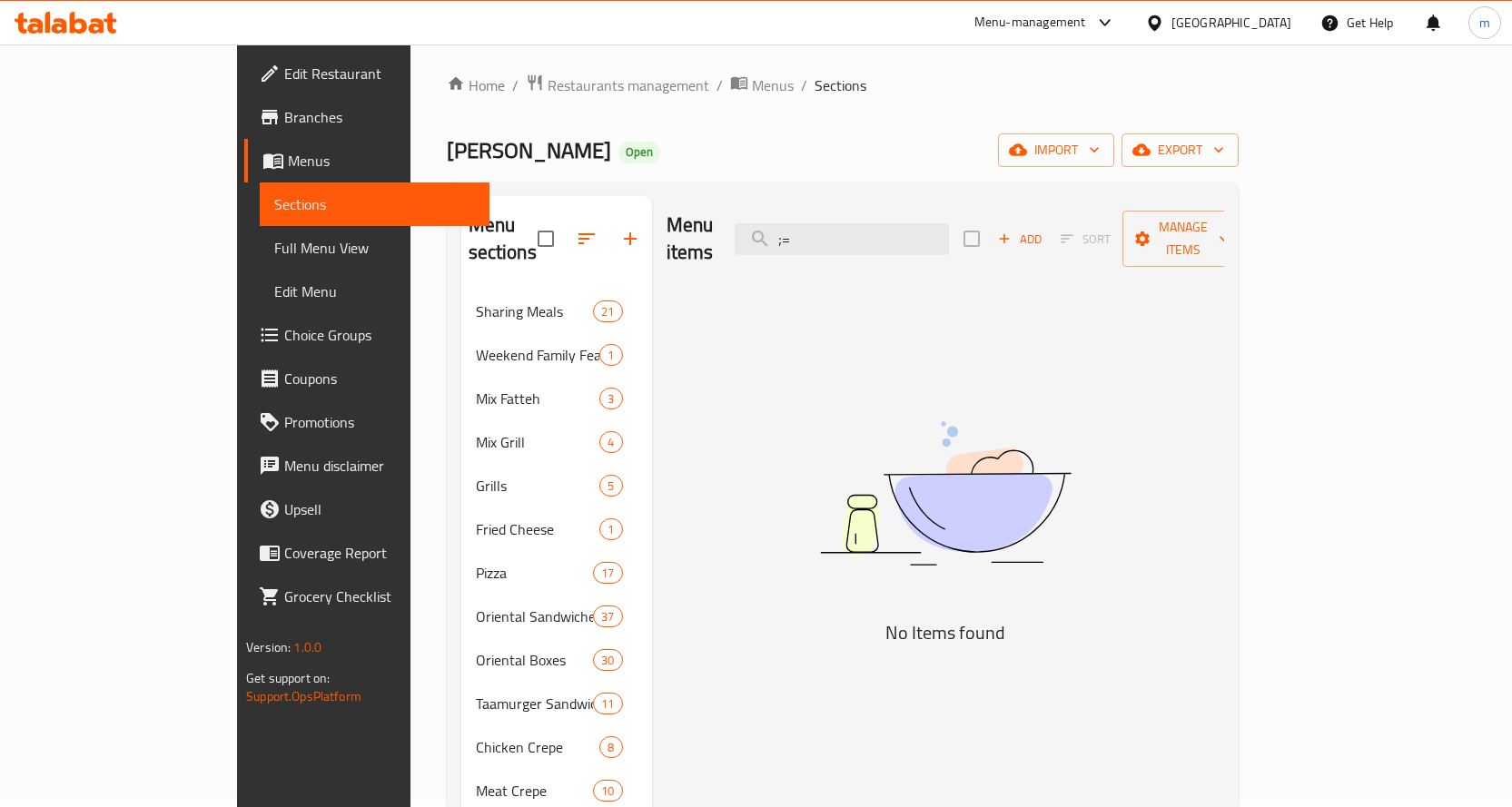
type input ";"
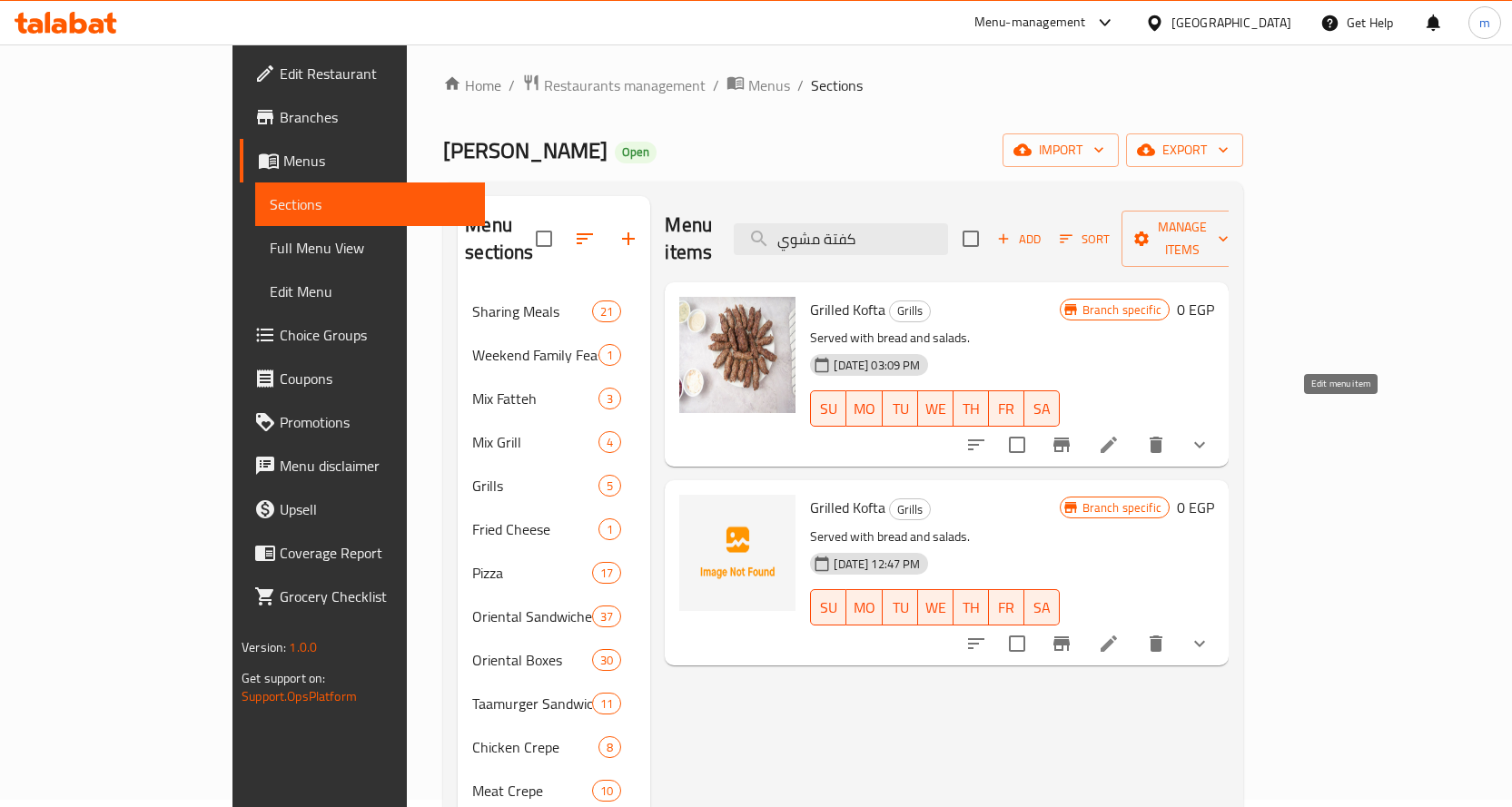
type input "كفتة مشوي"
click at [1119, 434] on icon at bounding box center [1108, 445] width 22 height 22
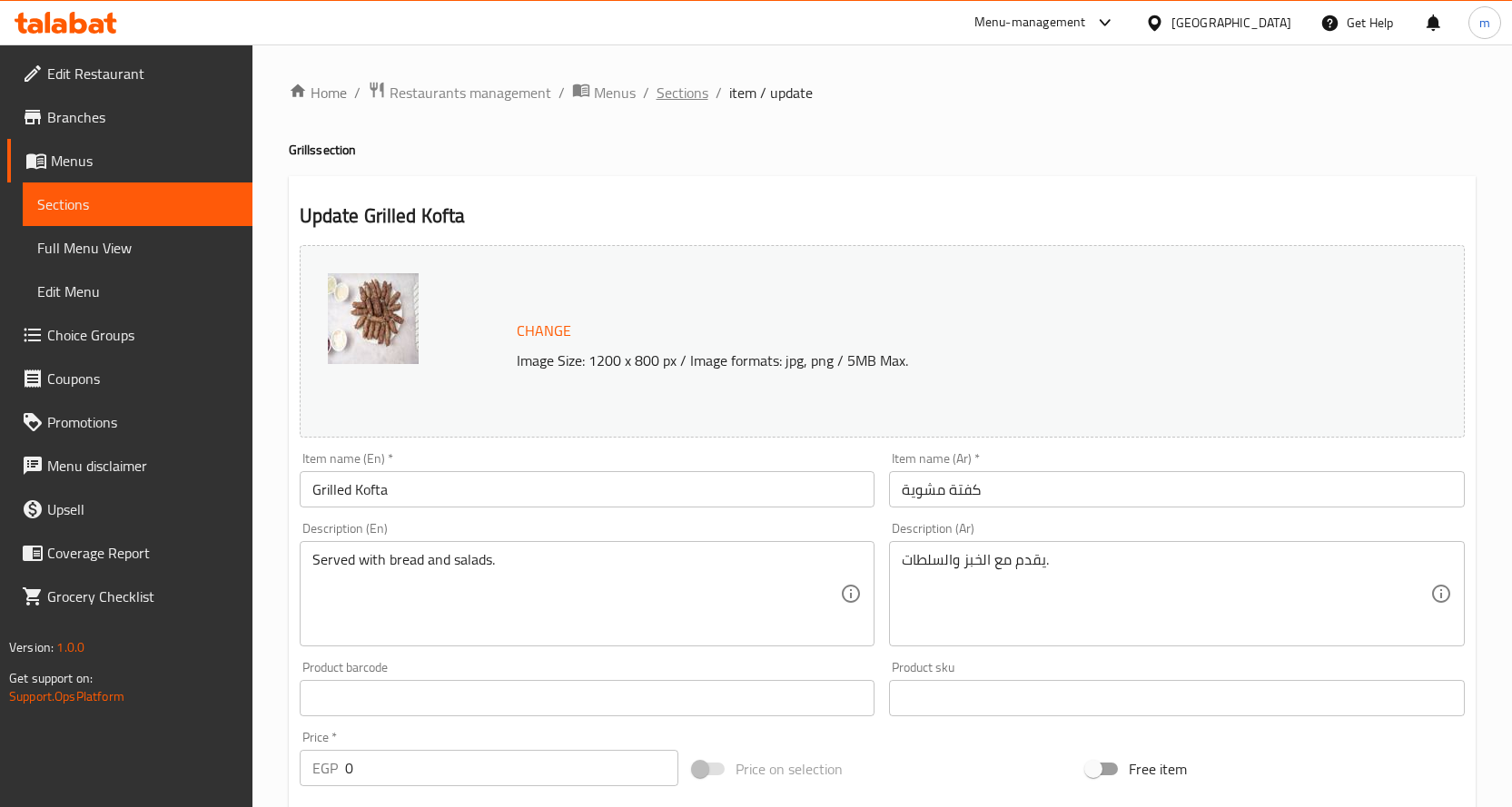
click at [666, 88] on span "Sections" at bounding box center [682, 92] width 52 height 22
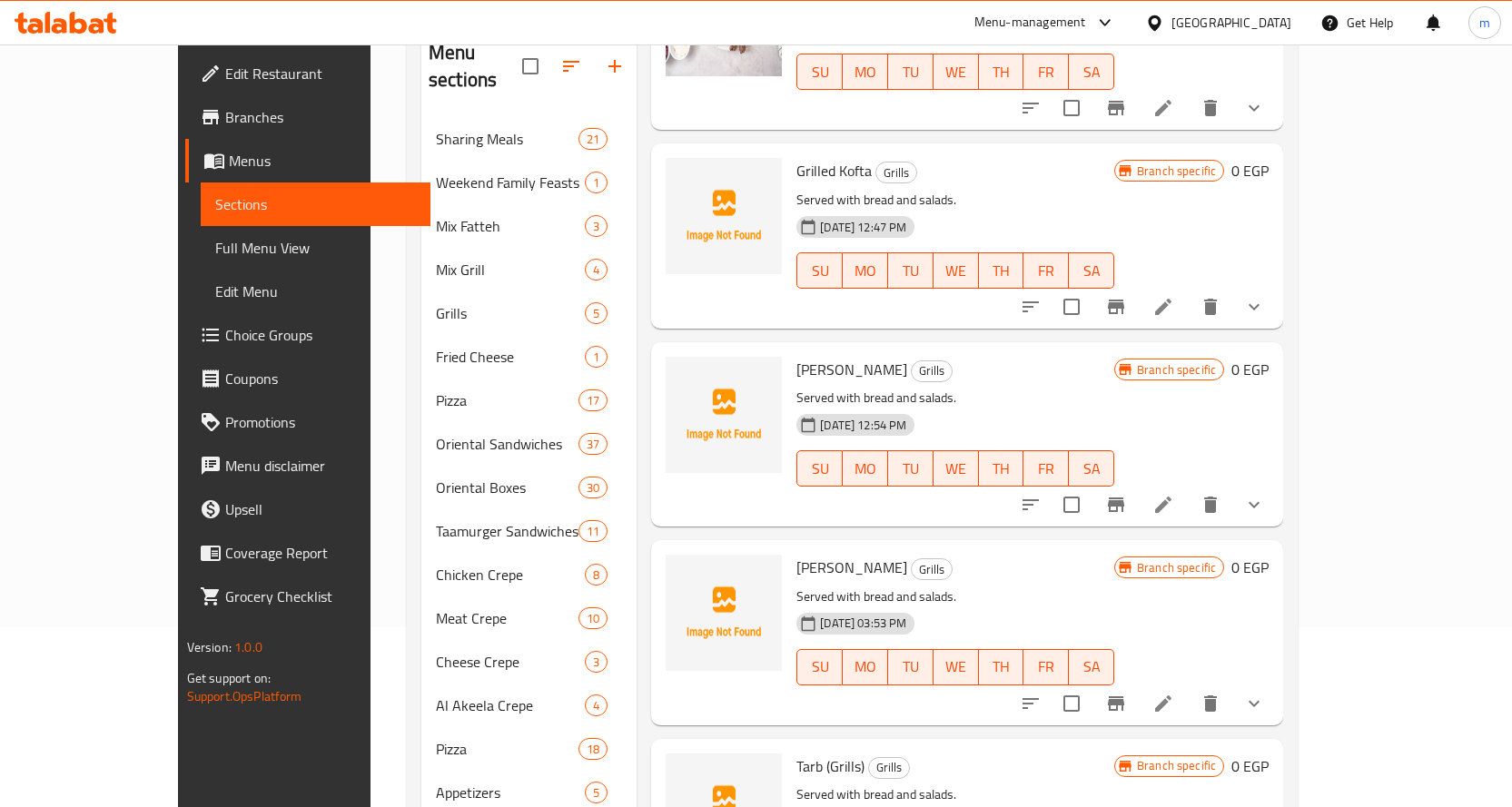
scroll to position [181, 0]
click at [1138, 481] on button "Branch-specific-item" at bounding box center [1115, 502] width 43 height 43
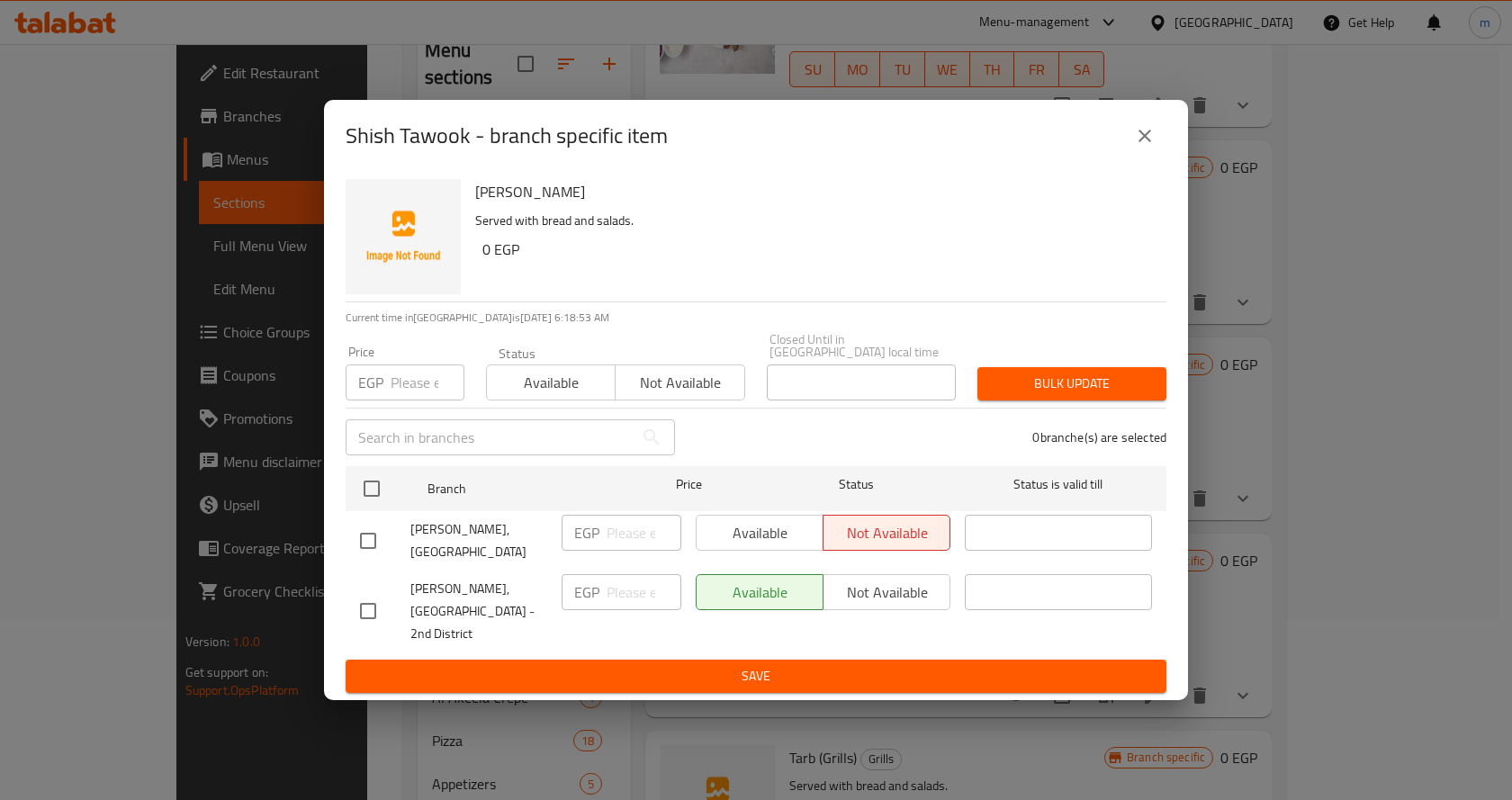
click at [1159, 149] on button "close" at bounding box center [1144, 136] width 43 height 43
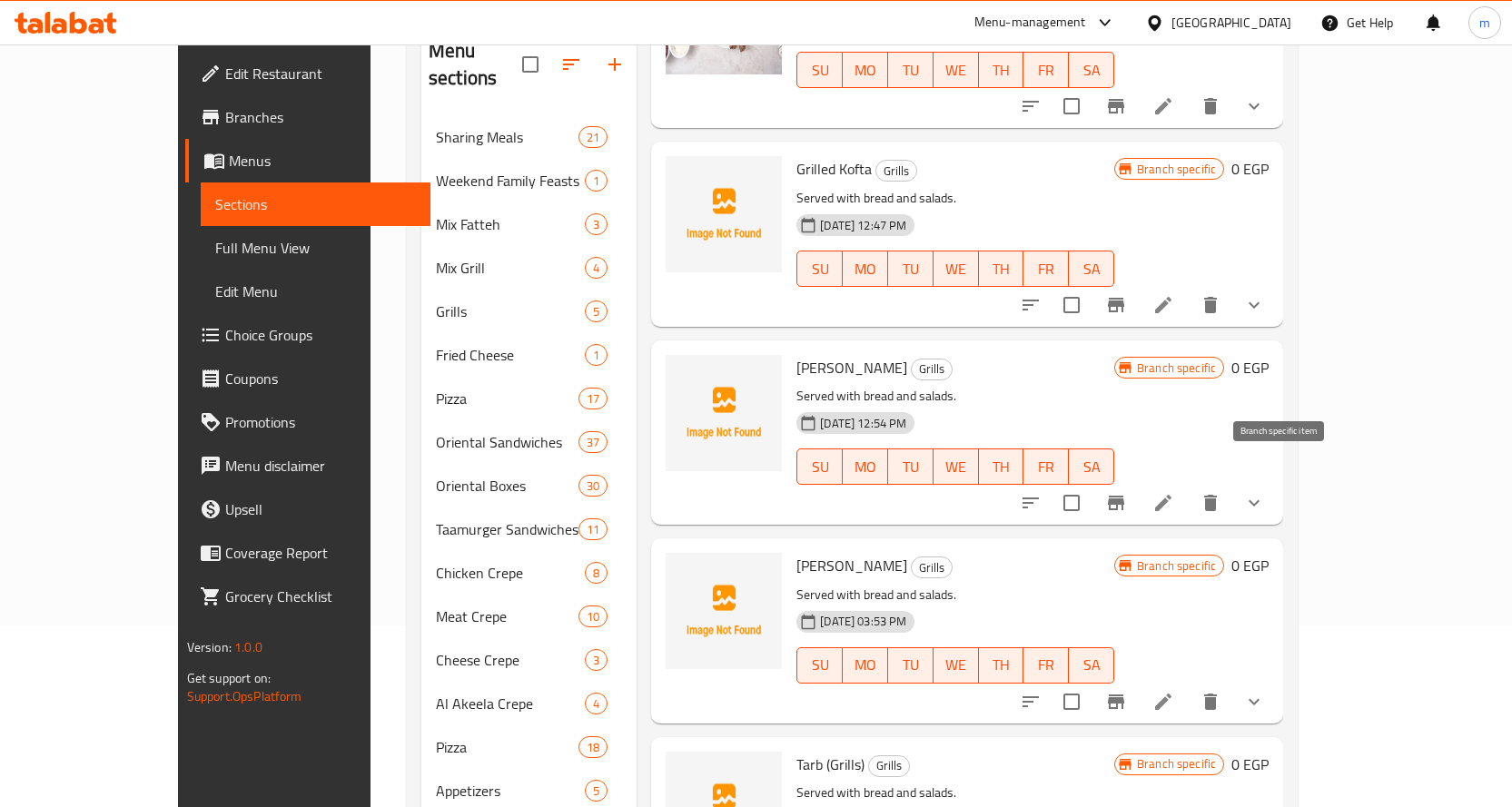
click at [1127, 492] on icon "Branch-specific-item" at bounding box center [1116, 502] width 22 height 22
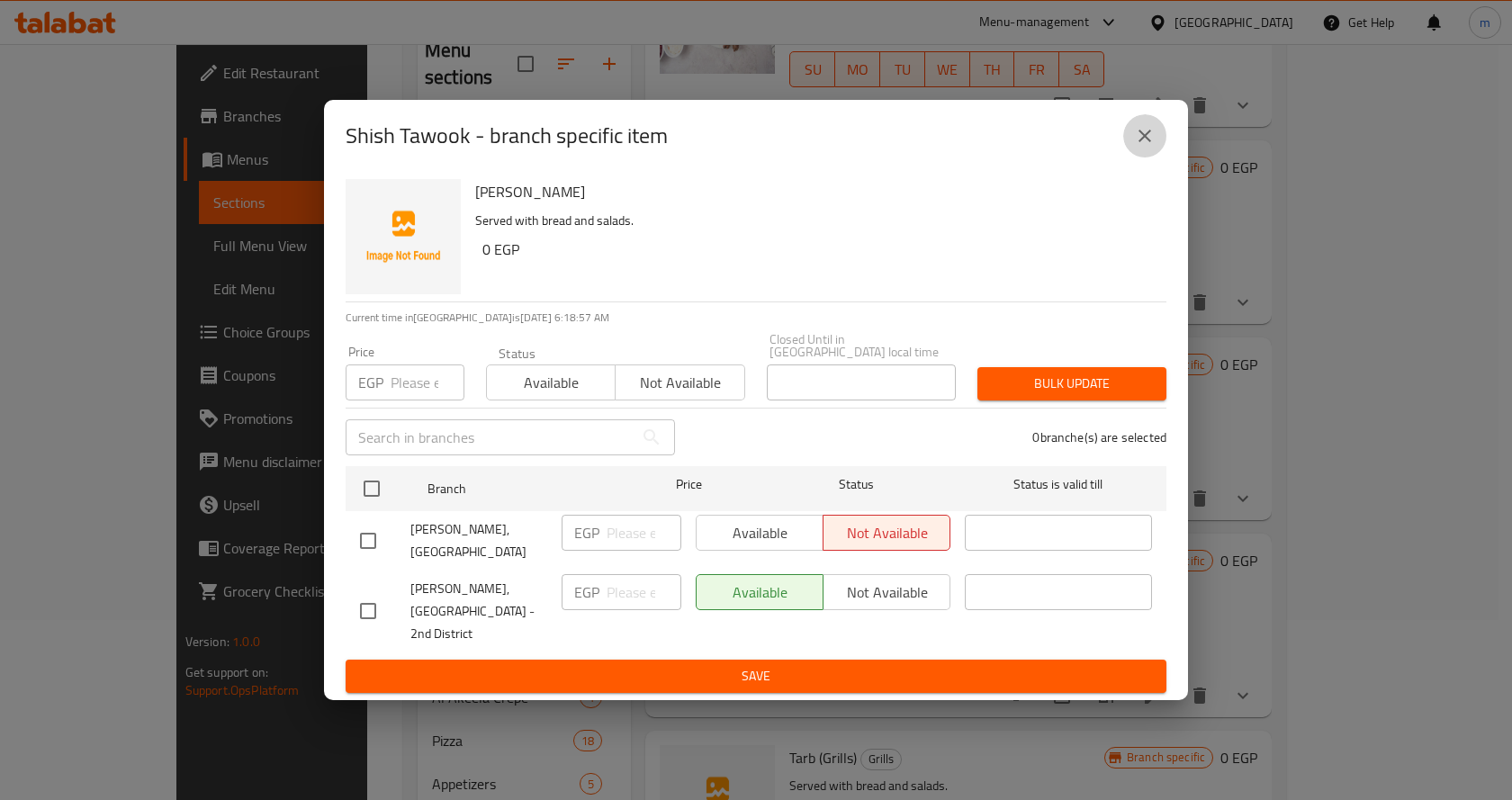
click at [1146, 147] on icon "close" at bounding box center [1144, 136] width 21 height 21
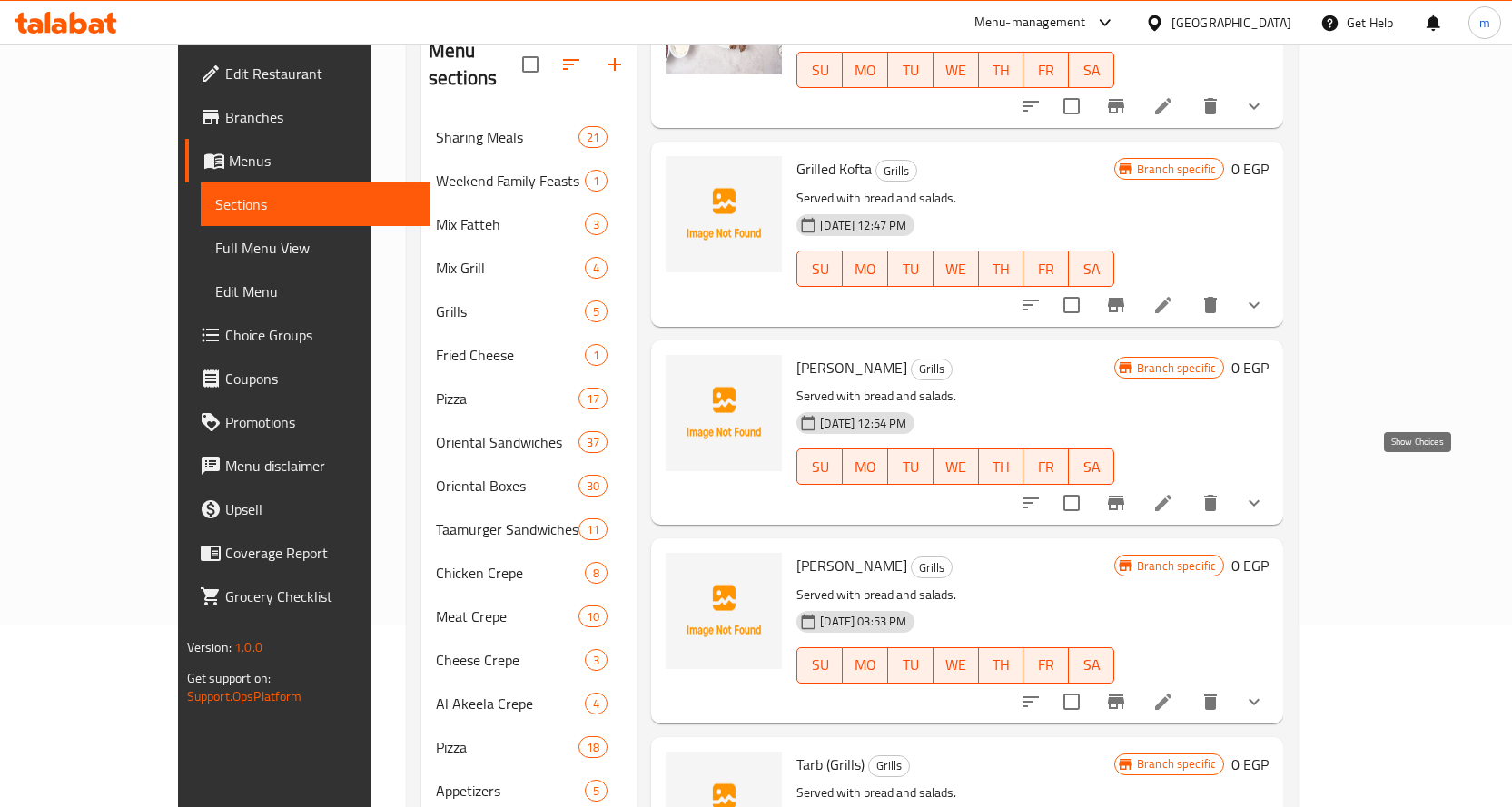
click at [1265, 492] on icon "show more" at bounding box center [1253, 502] width 22 height 22
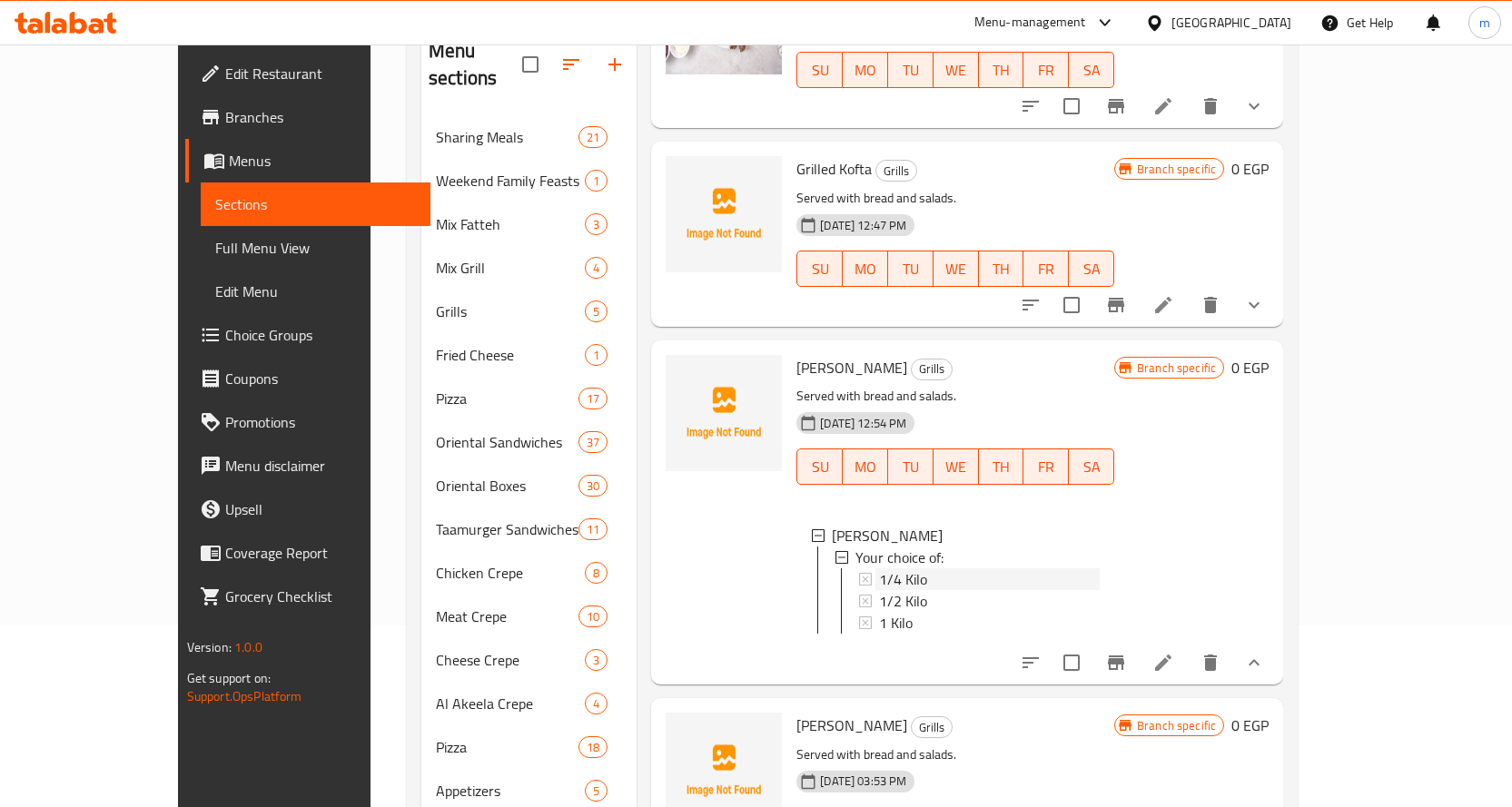
click at [879, 568] on span "1/4 Kilo" at bounding box center [902, 579] width 48 height 22
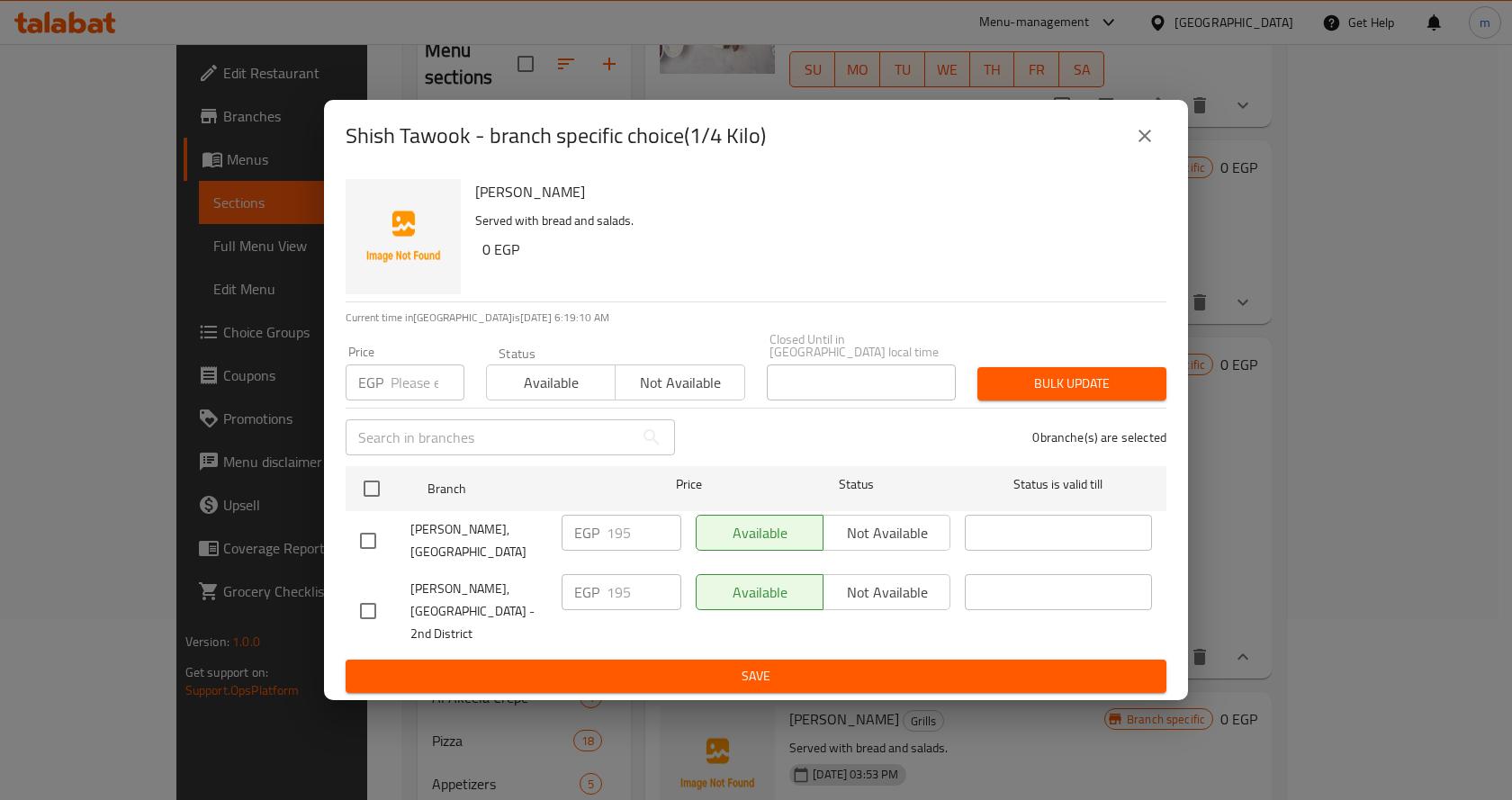
click at [1151, 147] on icon "close" at bounding box center [1144, 136] width 21 height 21
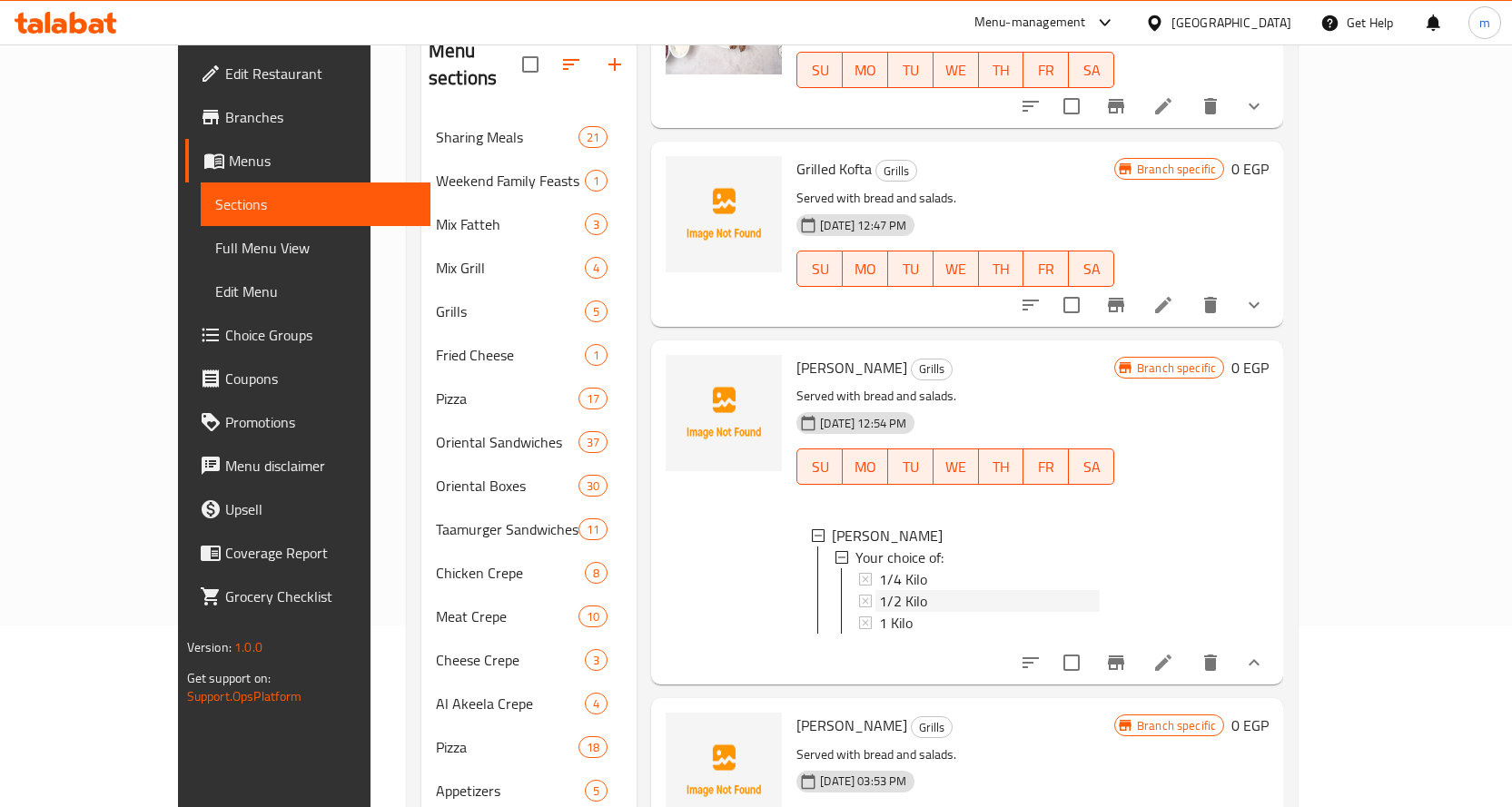
click at [879, 590] on span "1/2 Kilo" at bounding box center [902, 600] width 48 height 22
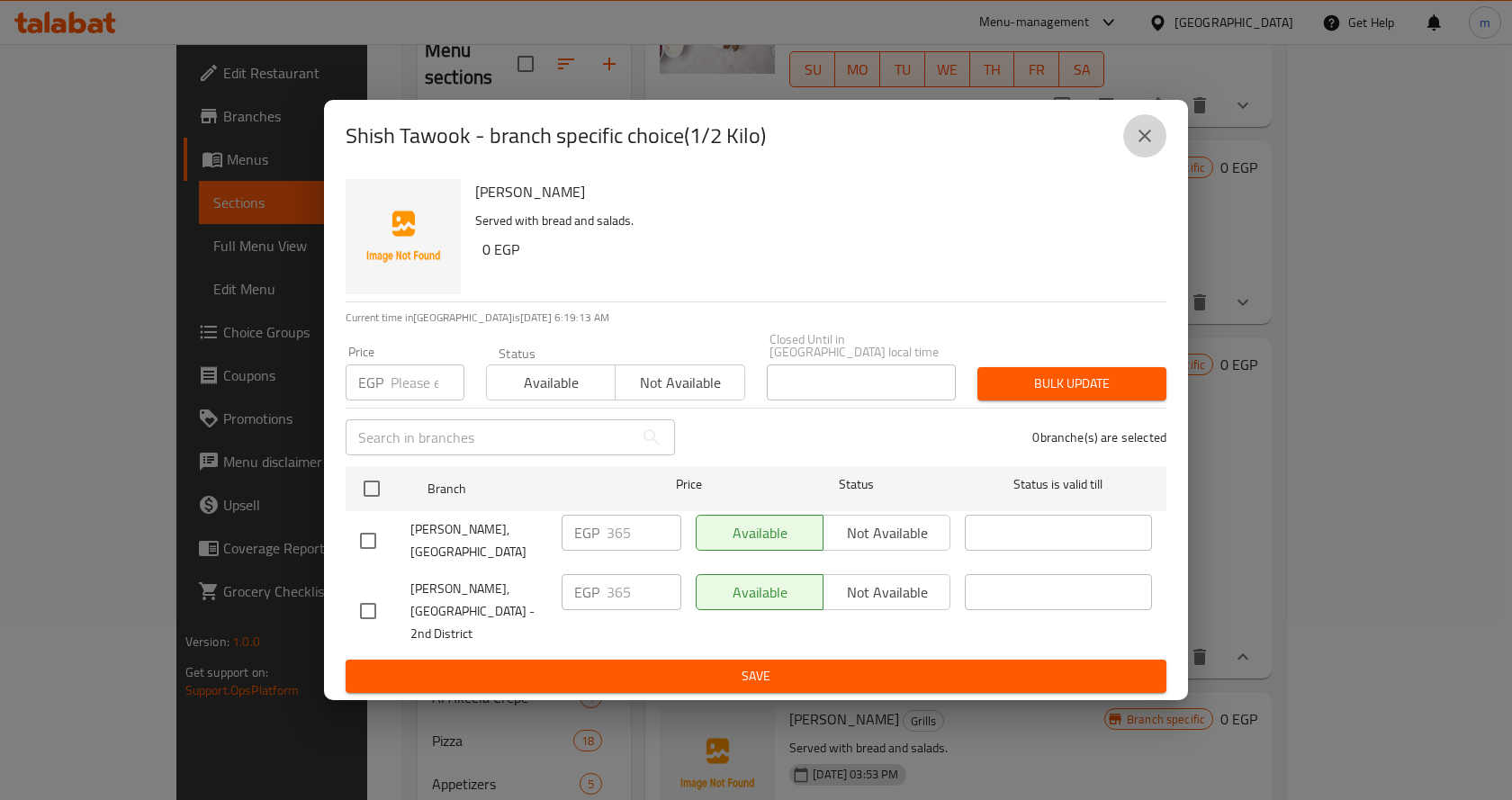
click at [1154, 147] on icon "close" at bounding box center [1144, 136] width 21 height 21
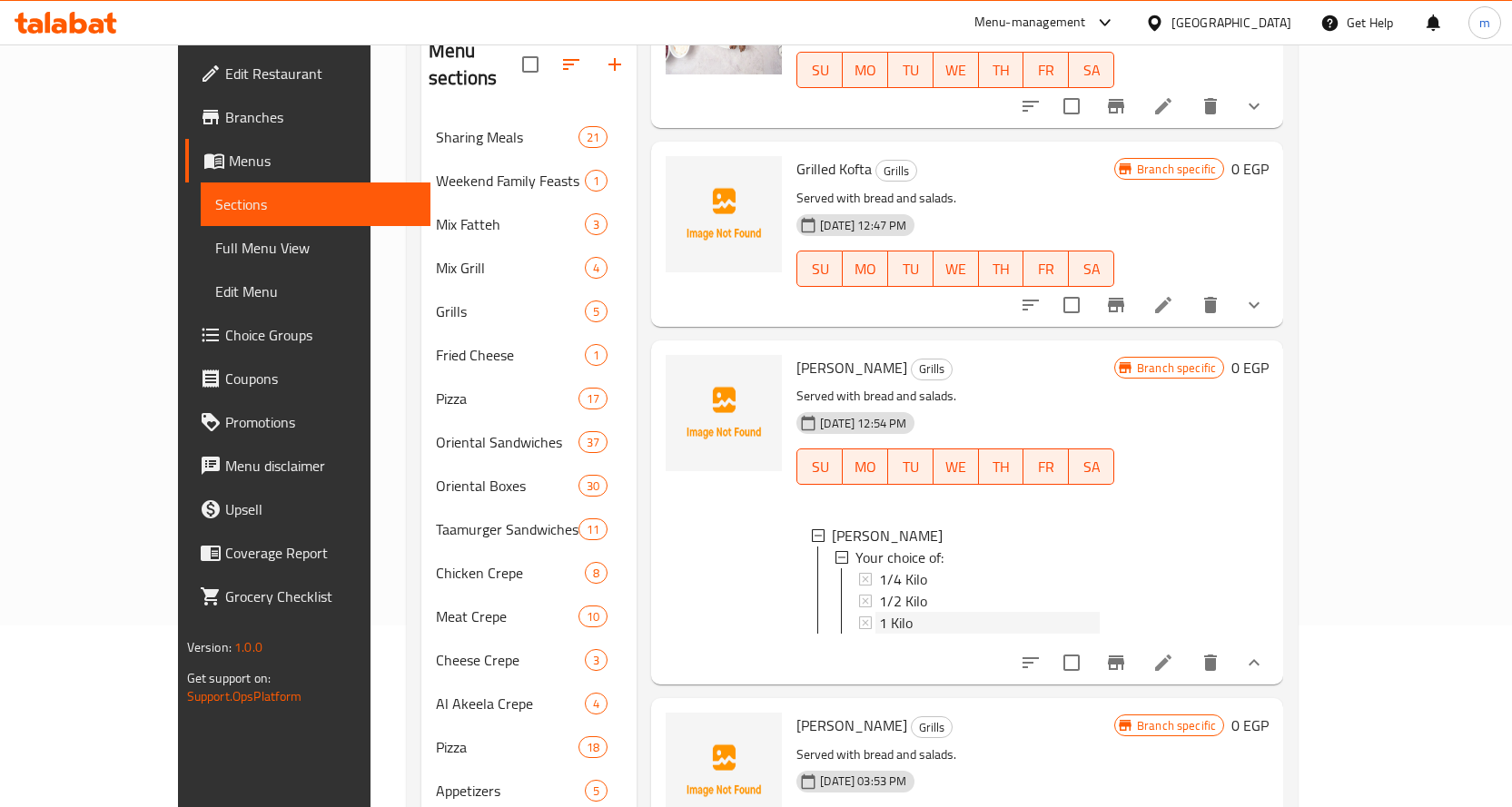
click at [893, 611] on div "1 Kilo" at bounding box center [989, 622] width 220 height 22
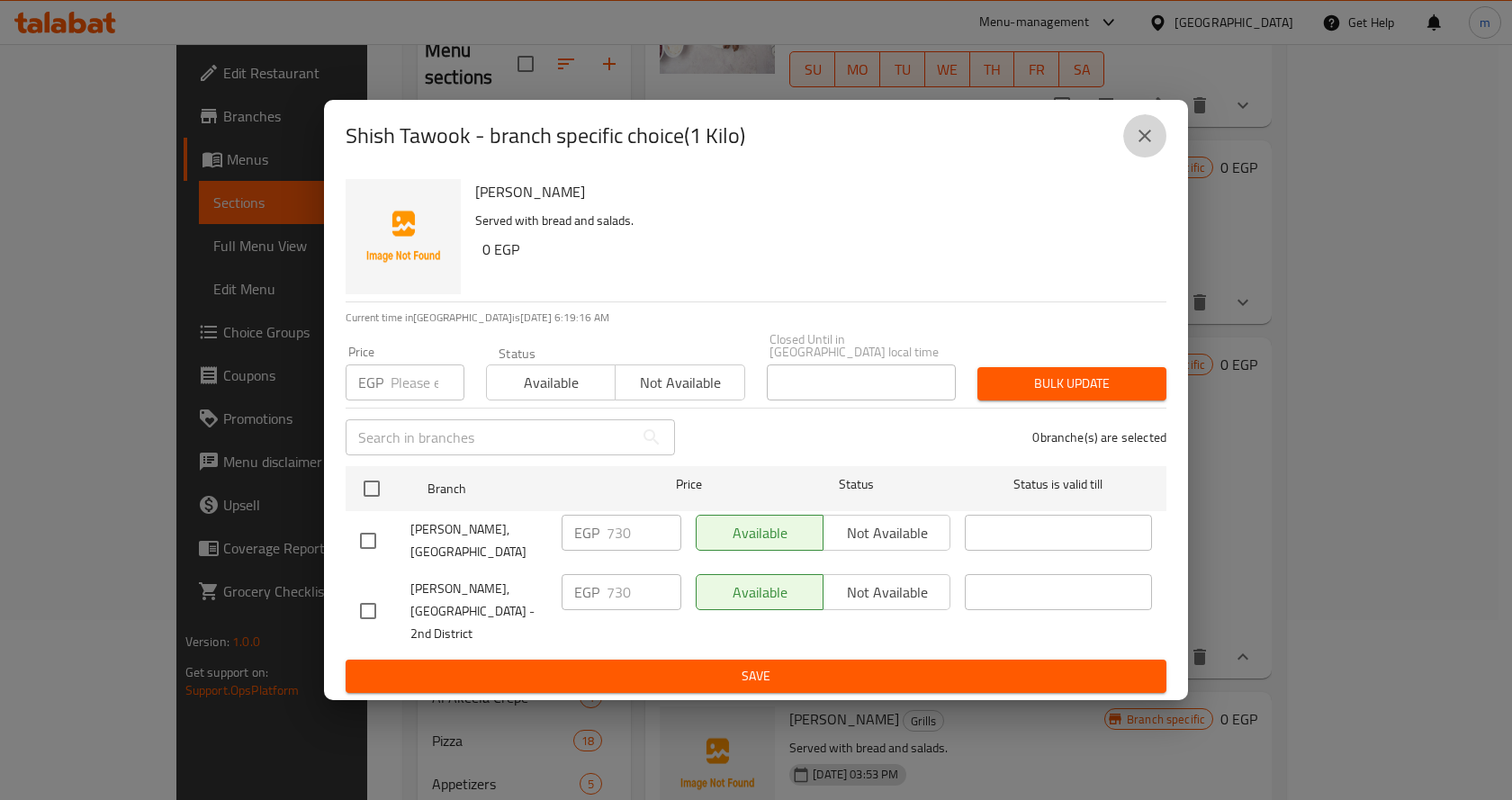
click at [1144, 142] on icon "close" at bounding box center [1144, 135] width 13 height 13
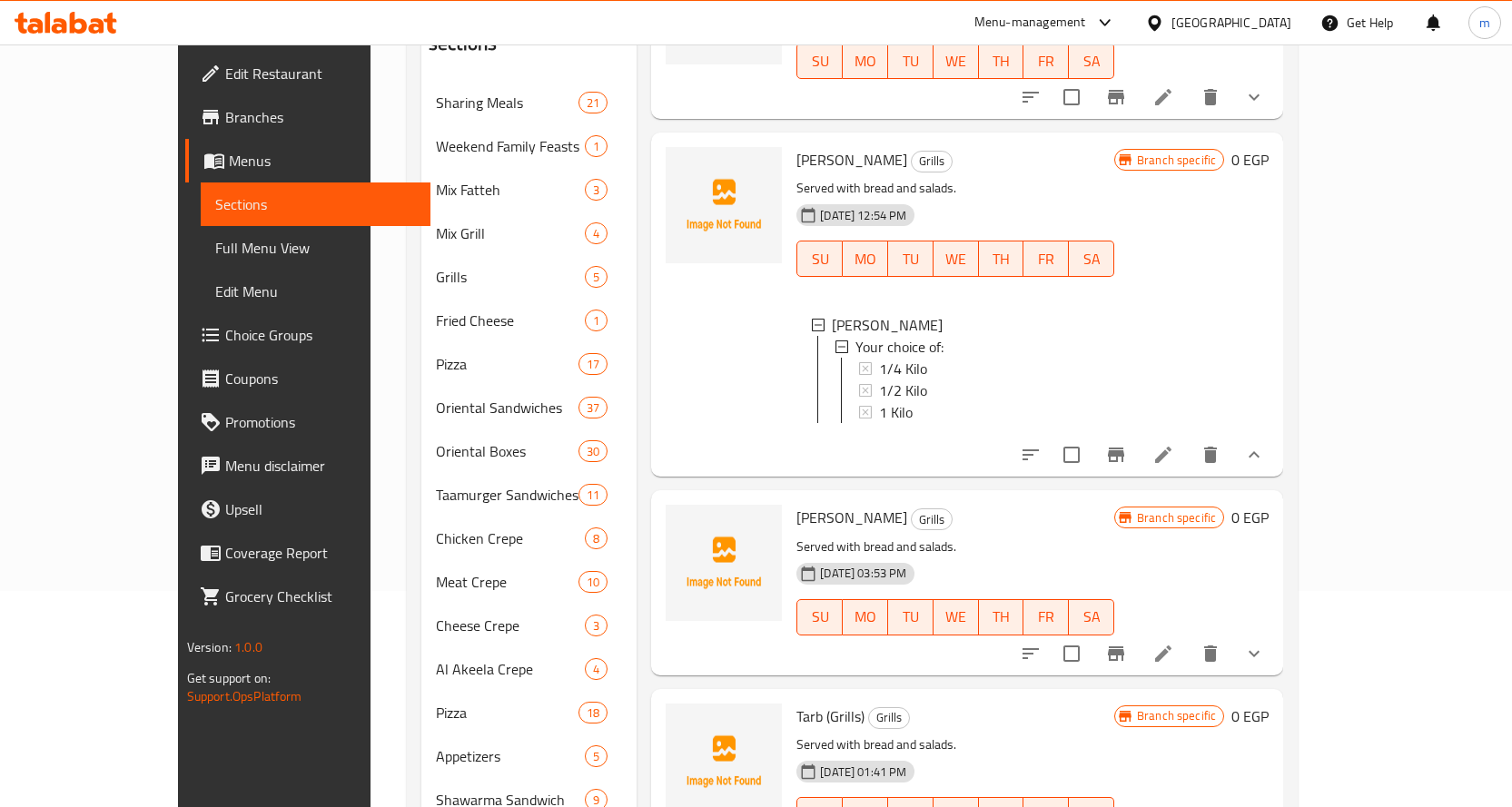
scroll to position [272, 0]
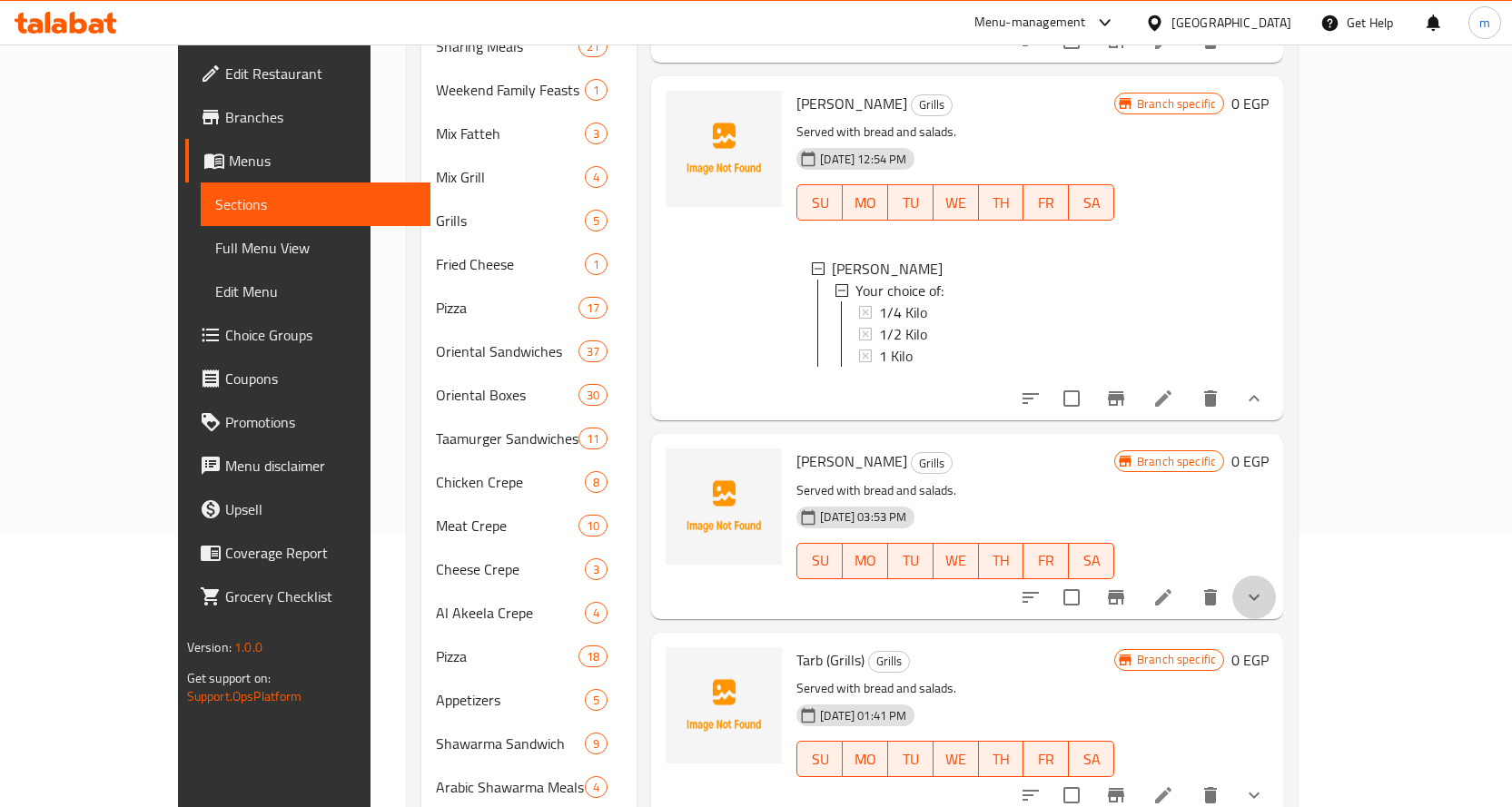
click at [1276, 576] on button "show more" at bounding box center [1253, 596] width 43 height 43
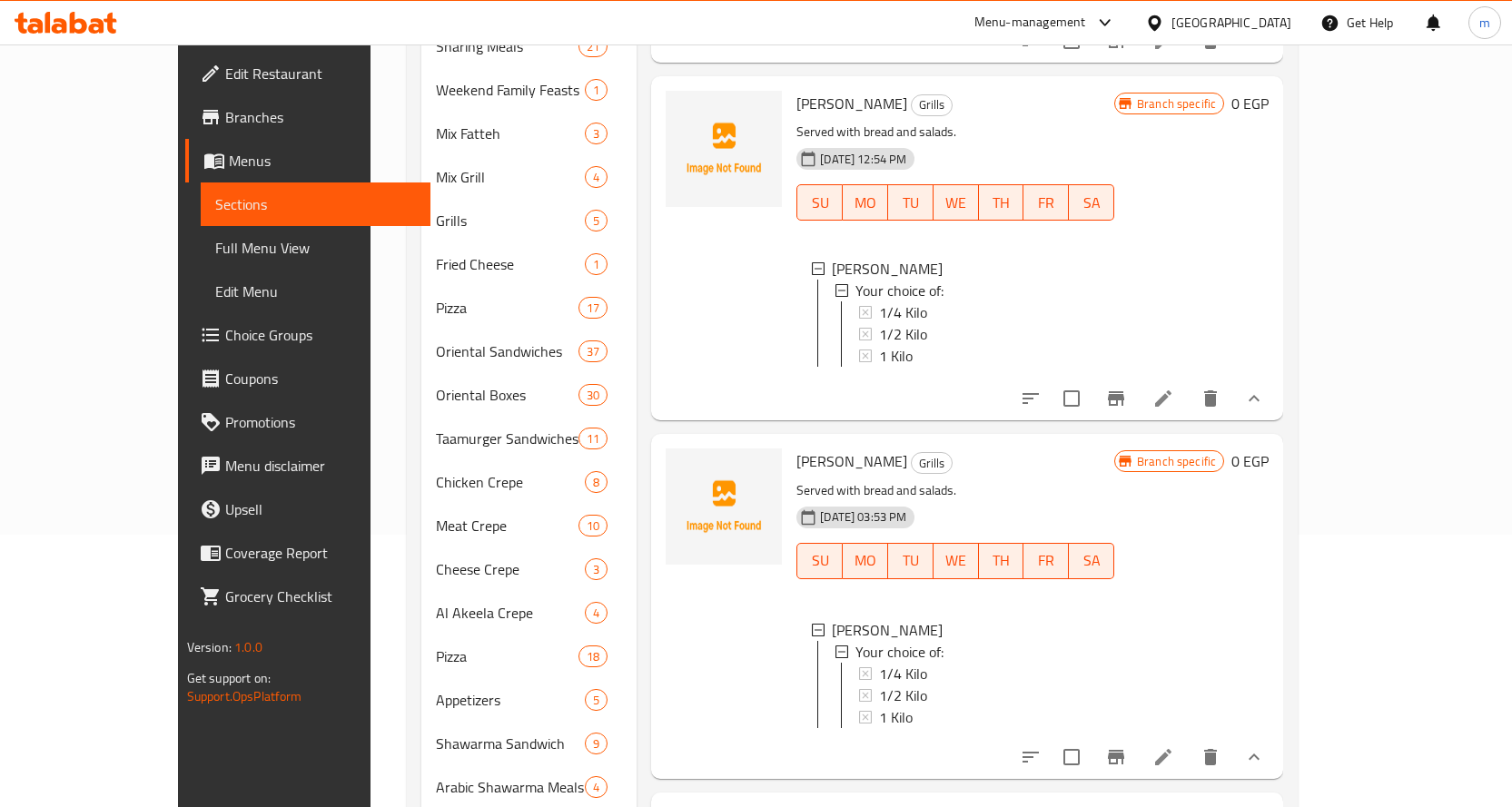
scroll to position [3, 0]
click at [908, 660] on div "1/4 Kilo" at bounding box center [989, 671] width 220 height 22
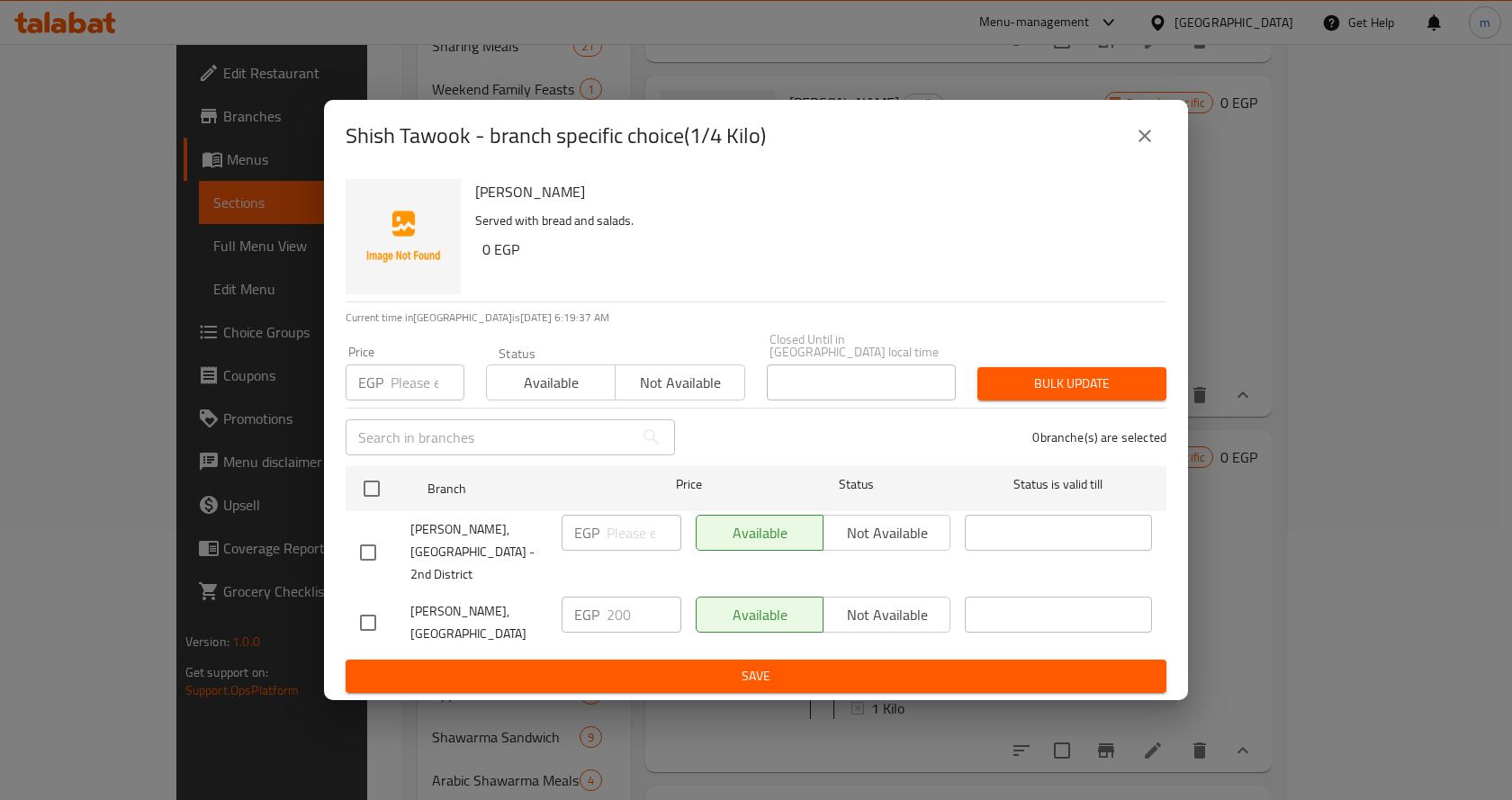
click at [1149, 147] on icon "close" at bounding box center [1144, 136] width 21 height 21
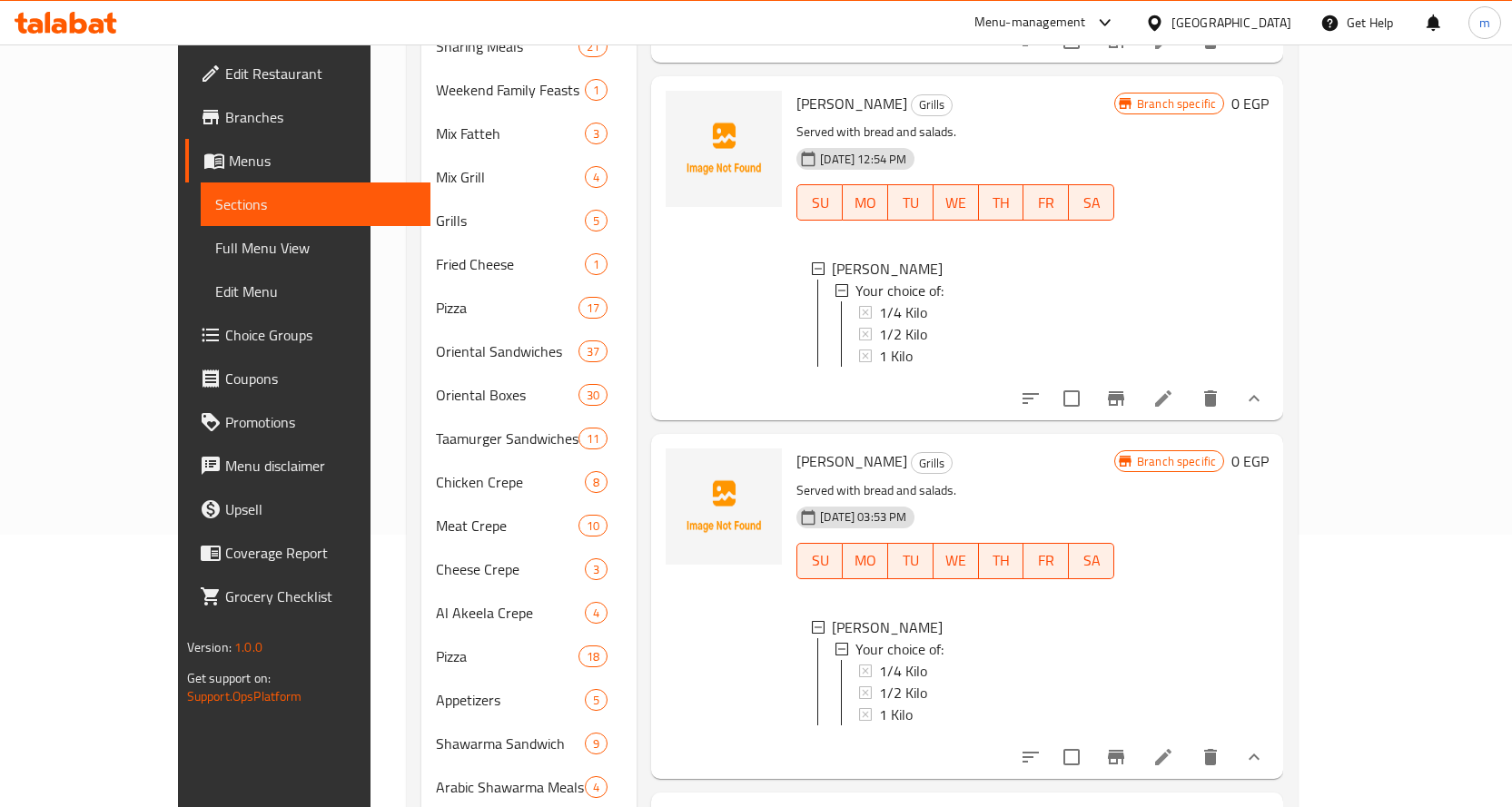
scroll to position [0, 0]
click at [1221, 388] on icon "delete" at bounding box center [1210, 399] width 22 height 22
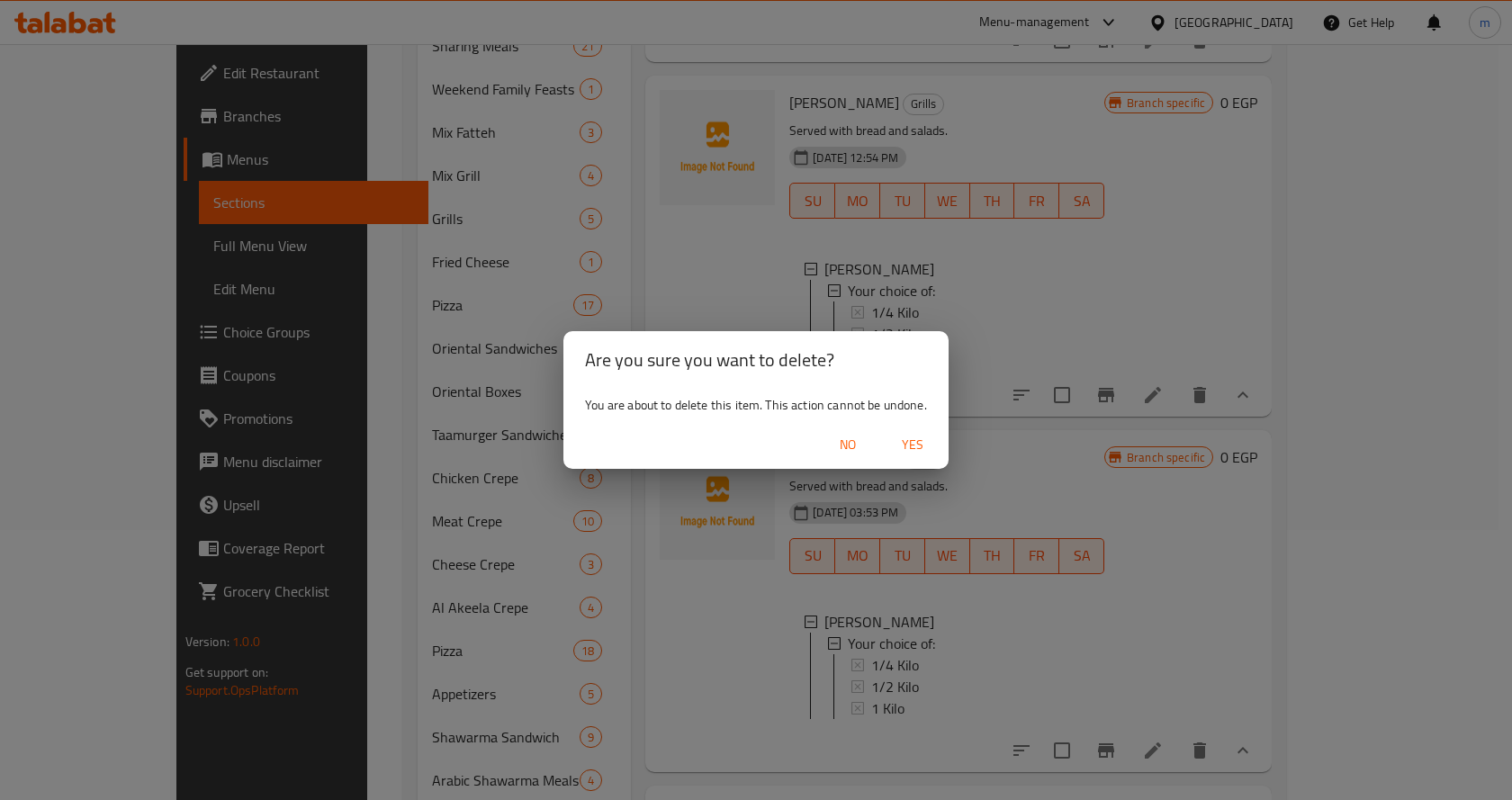
click at [913, 439] on span "Yes" at bounding box center [912, 445] width 43 height 22
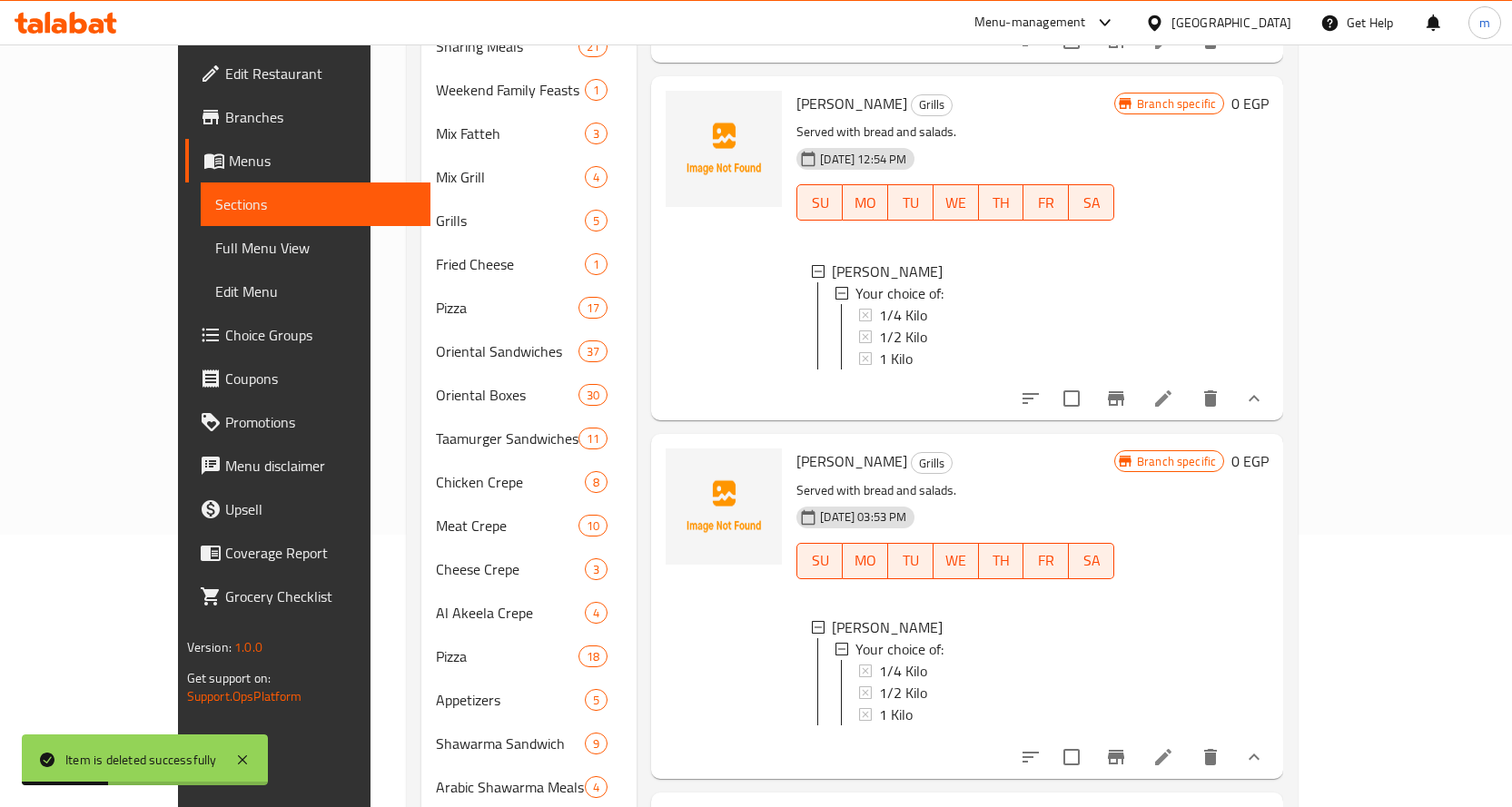
scroll to position [428, 0]
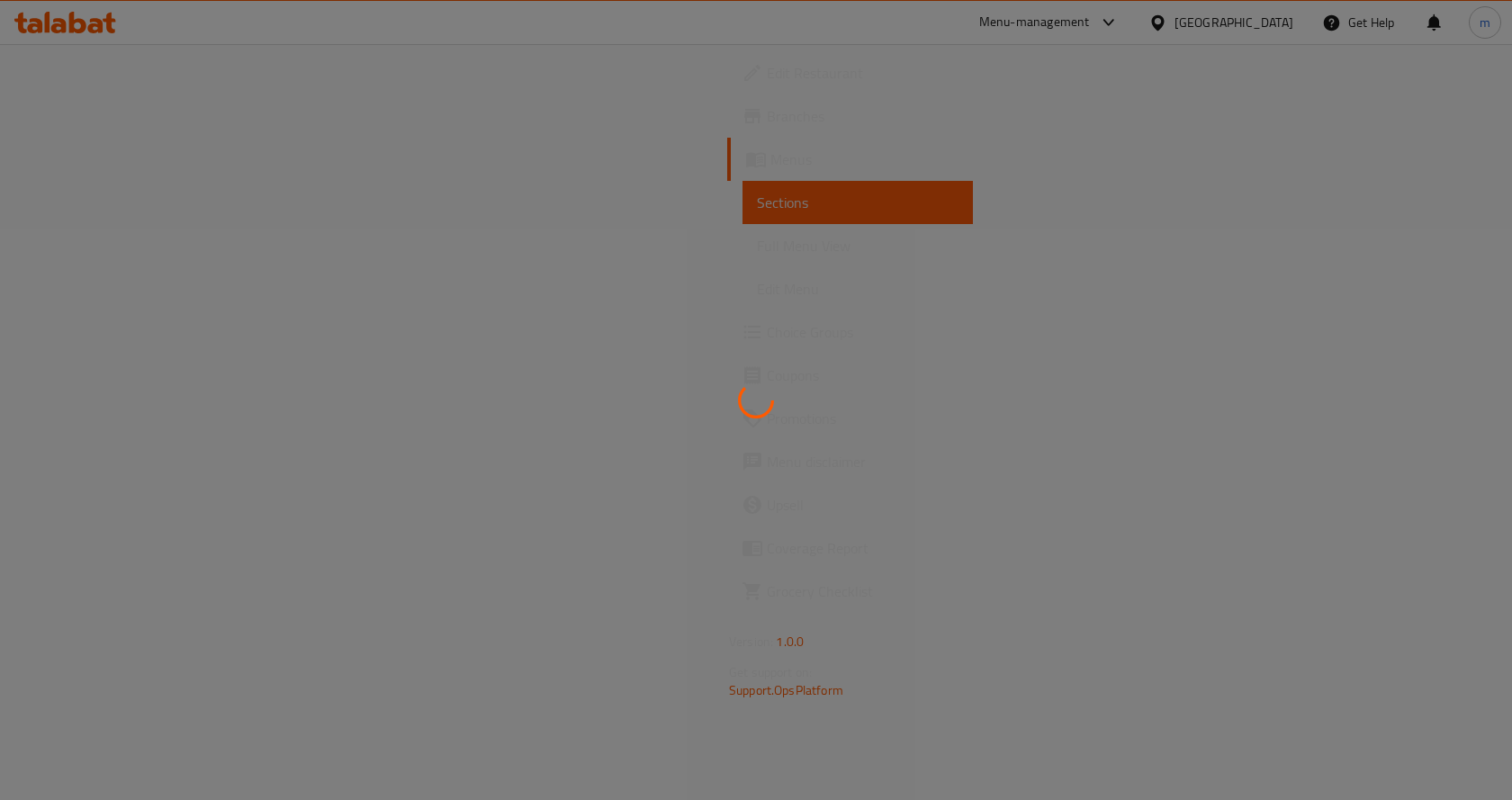
click at [835, 278] on div at bounding box center [756, 400] width 1512 height 800
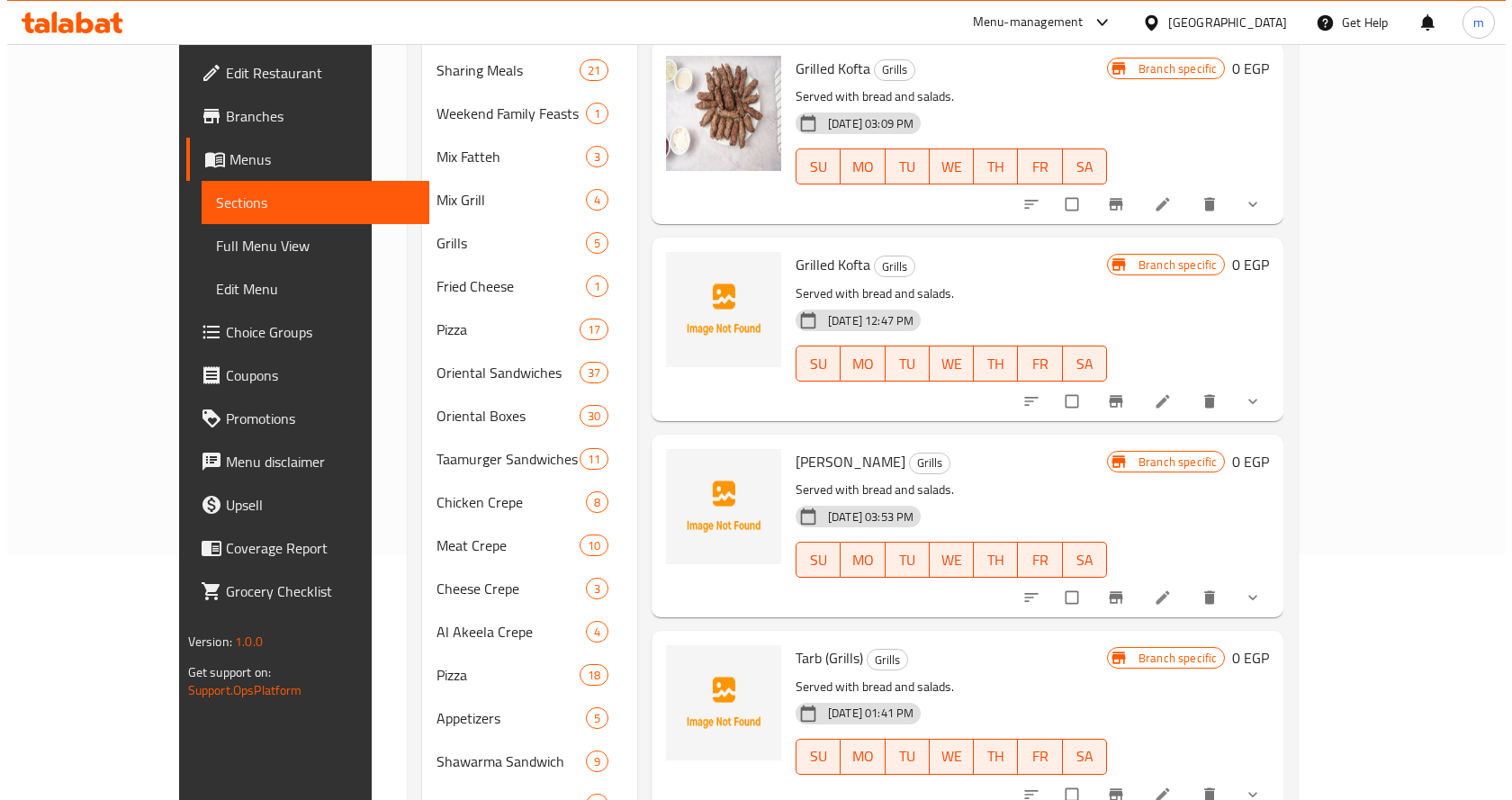
scroll to position [270, 0]
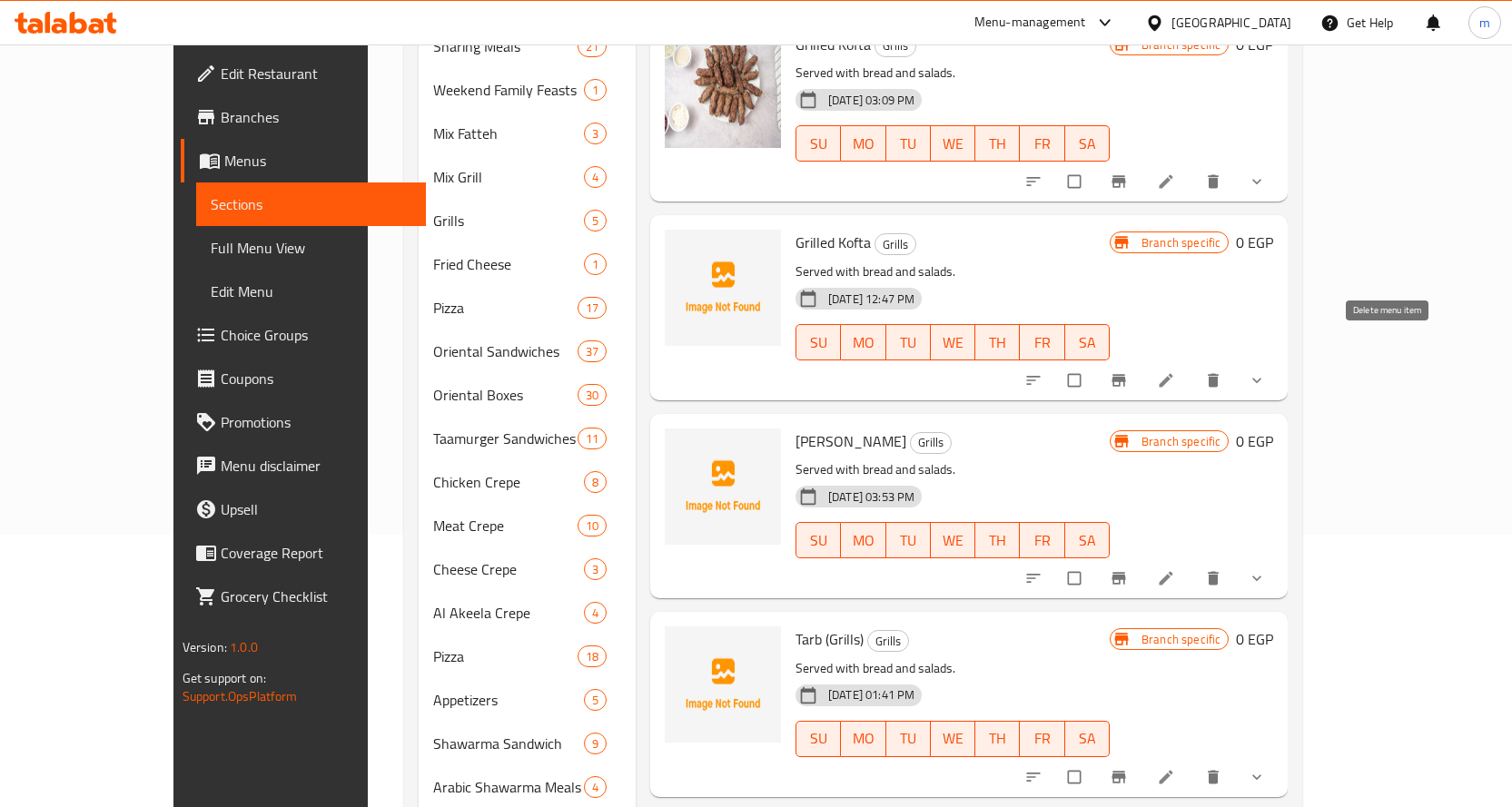
click at [1226, 371] on span "delete" at bounding box center [1215, 380] width 22 height 19
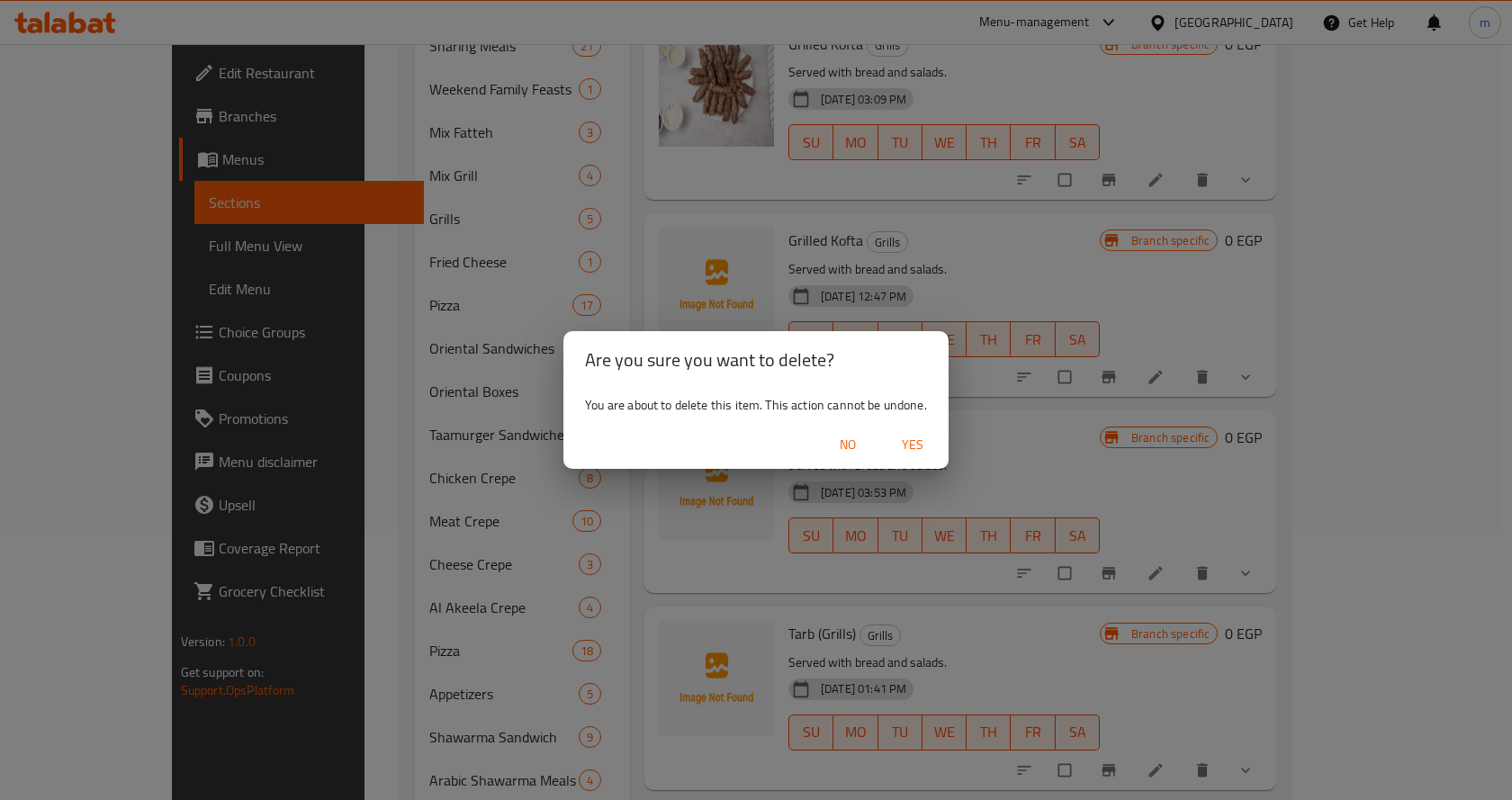
click at [920, 439] on span "Yes" at bounding box center [912, 445] width 43 height 22
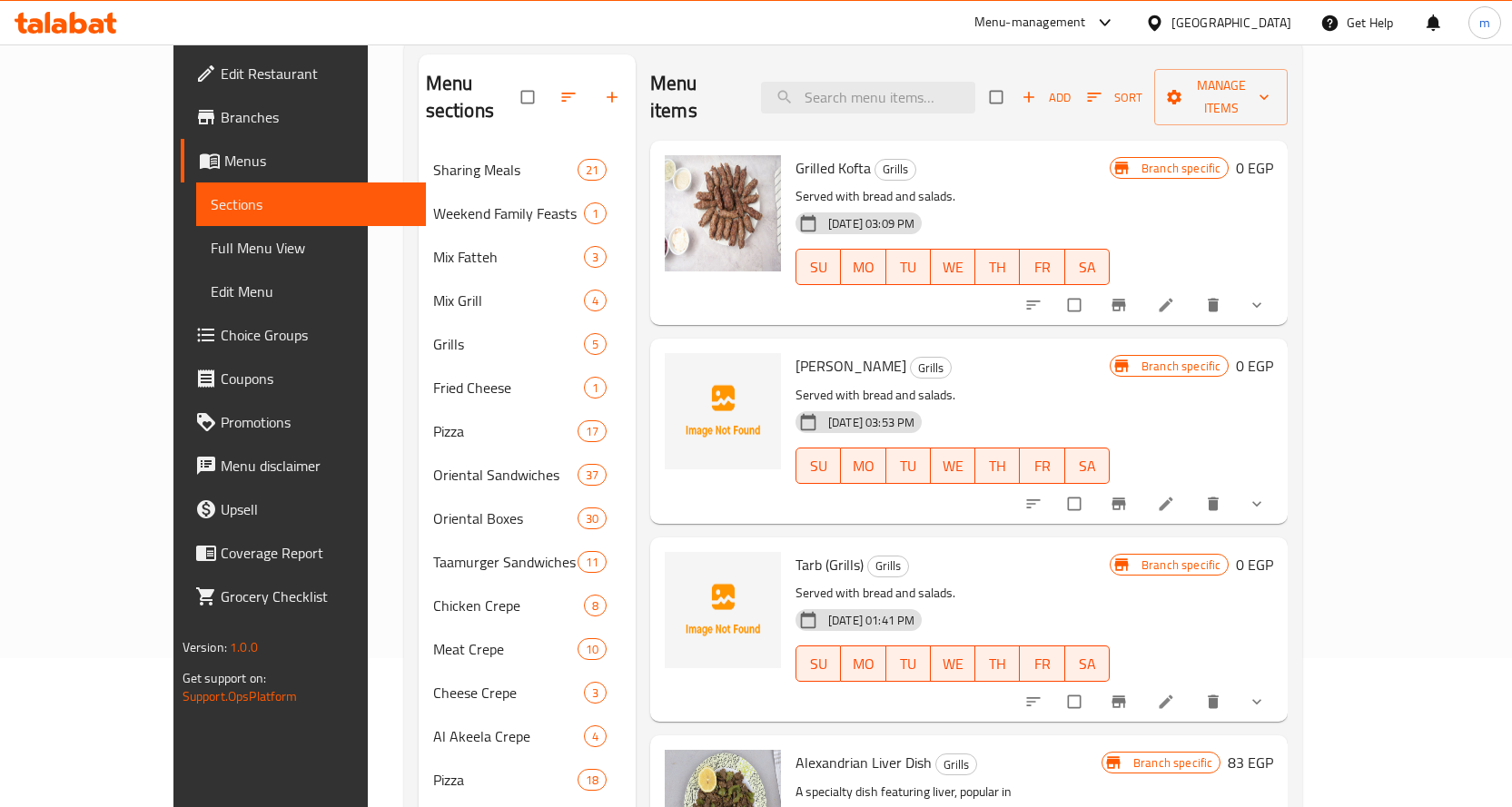
scroll to position [181, 0]
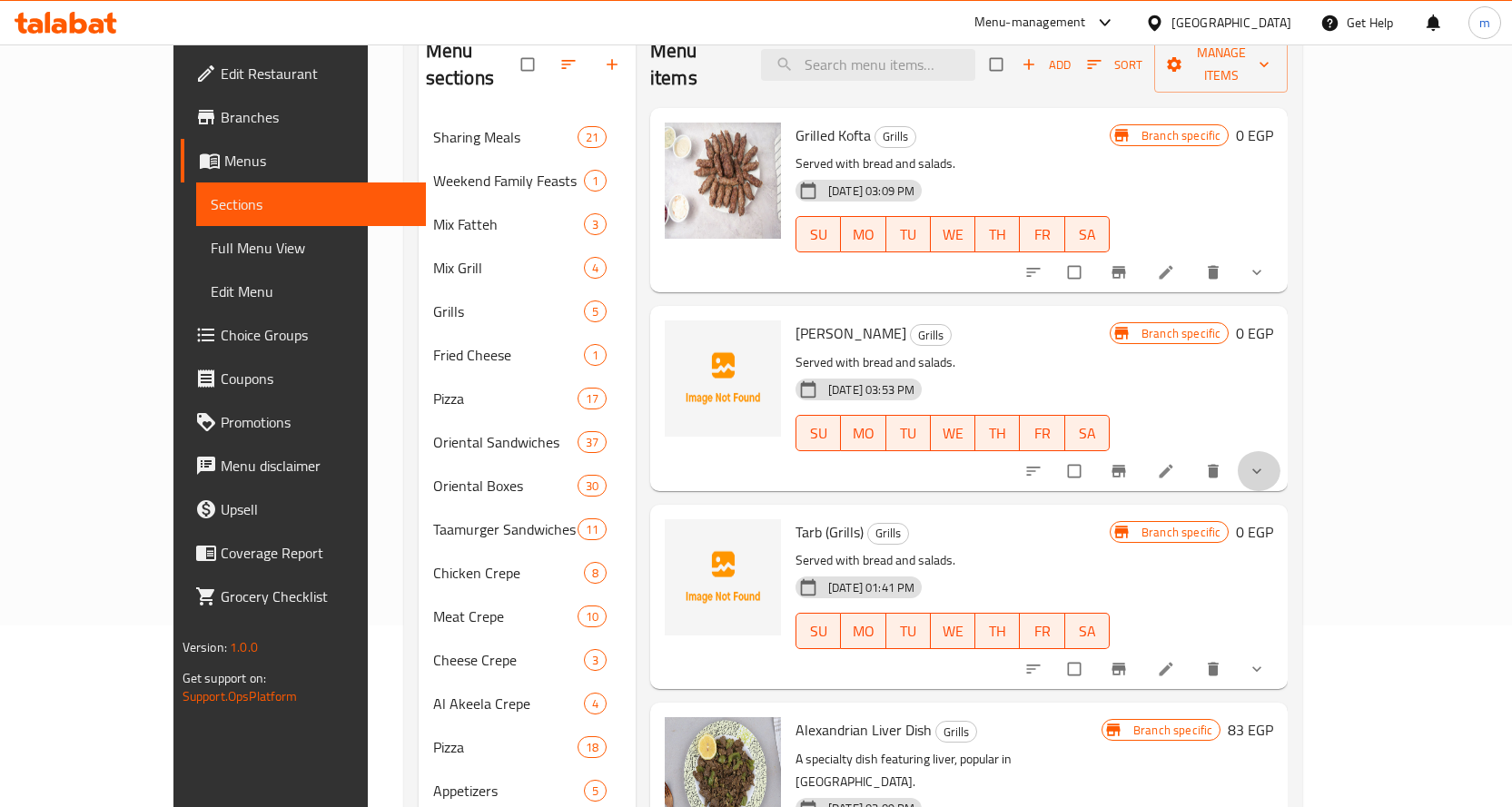
click at [1280, 451] on button "show more" at bounding box center [1258, 470] width 43 height 40
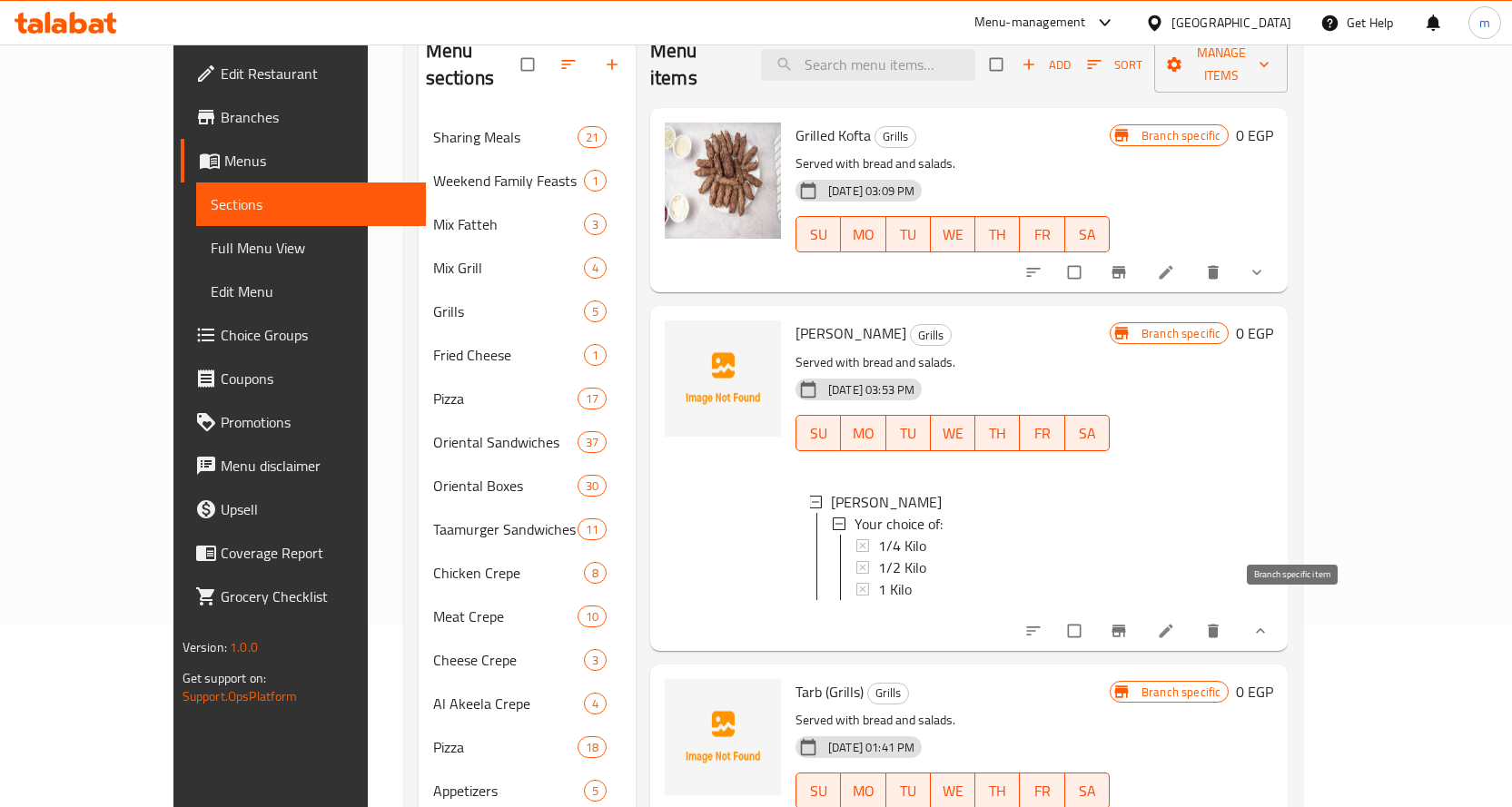
click at [1128, 622] on icon "Branch-specific-item" at bounding box center [1118, 631] width 19 height 19
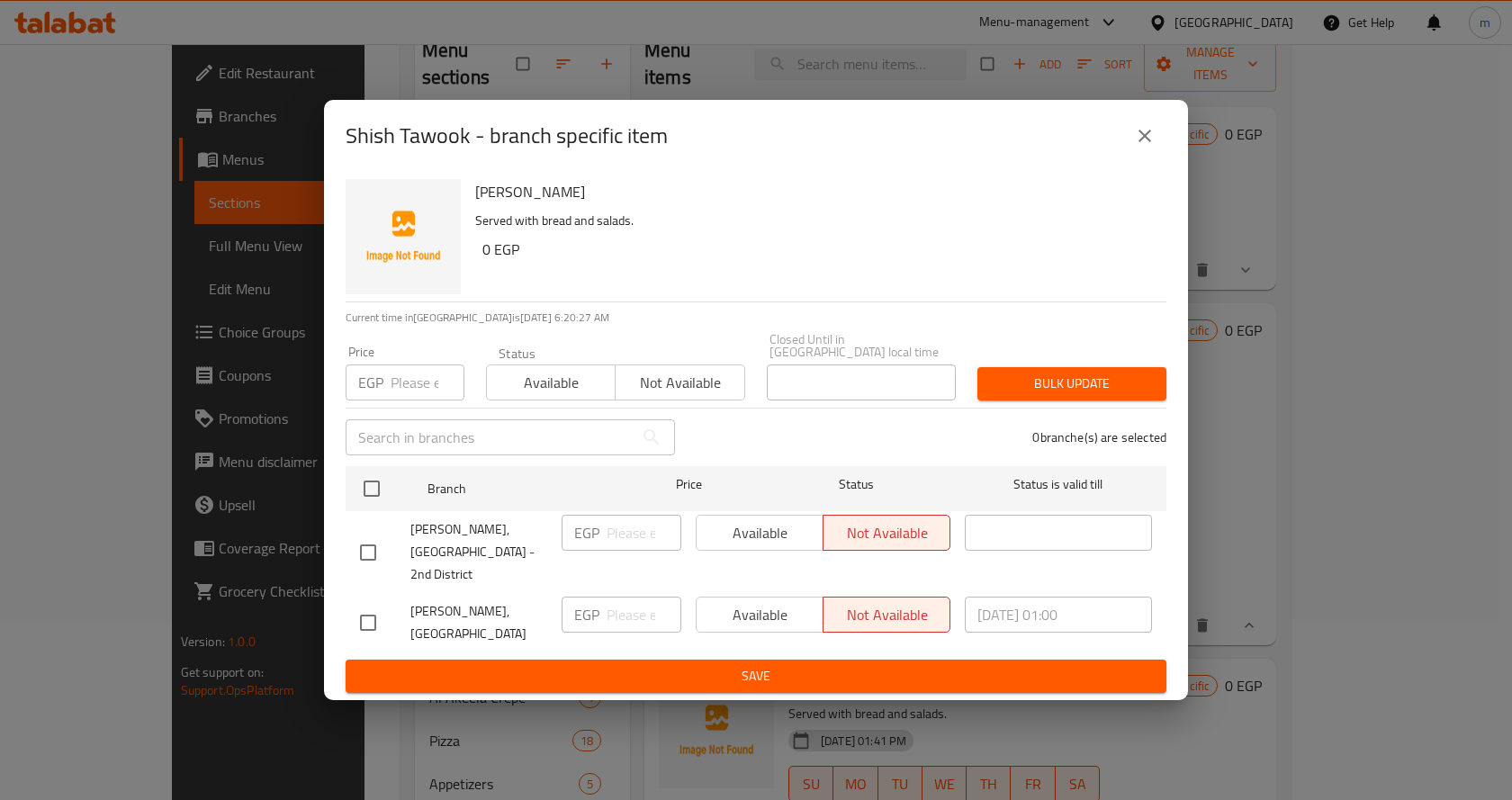
click at [354, 544] on input "checkbox" at bounding box center [367, 551] width 38 height 38
checkbox input "true"
click at [741, 546] on span "Available" at bounding box center [760, 533] width 113 height 26
click at [774, 659] on button "Save" at bounding box center [756, 676] width 821 height 33
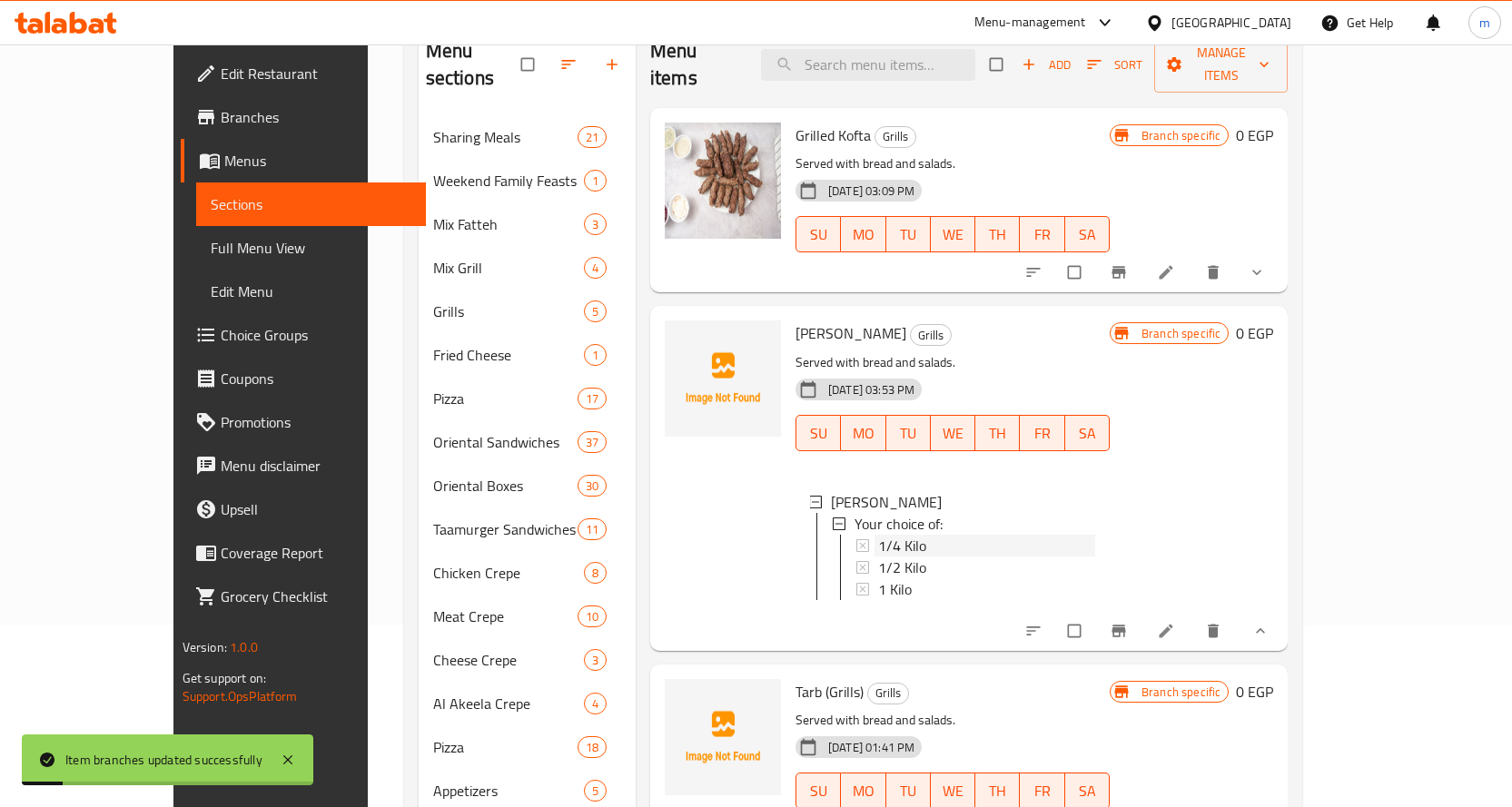
click at [878, 535] on span "1/4 Kilo" at bounding box center [902, 546] width 48 height 22
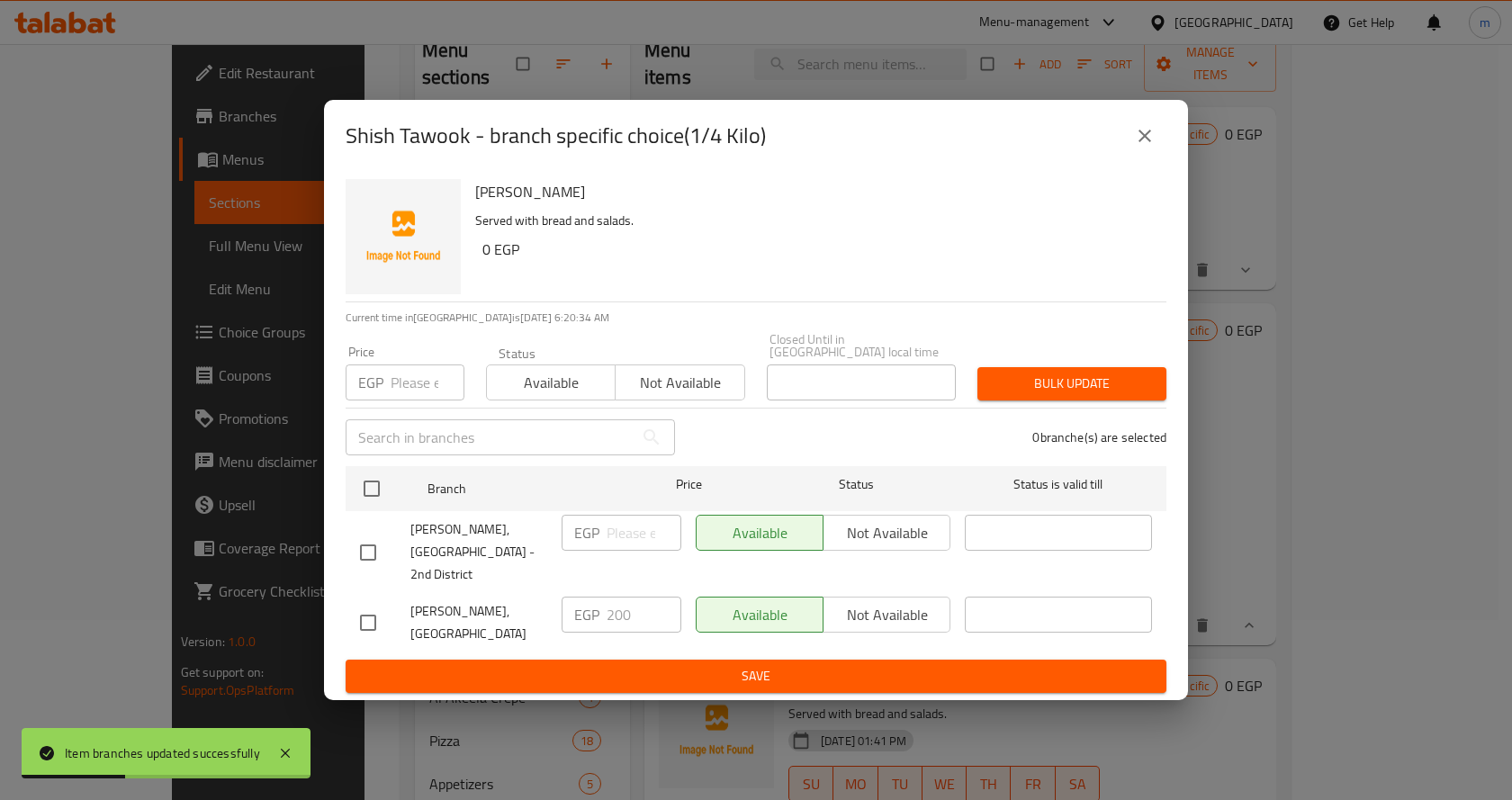
click at [368, 533] on input "checkbox" at bounding box center [367, 551] width 38 height 38
checkbox input "true"
click at [600, 532] on div "EGP ​" at bounding box center [621, 532] width 119 height 36
click at [613, 536] on input "number" at bounding box center [643, 532] width 75 height 36
type input "195"
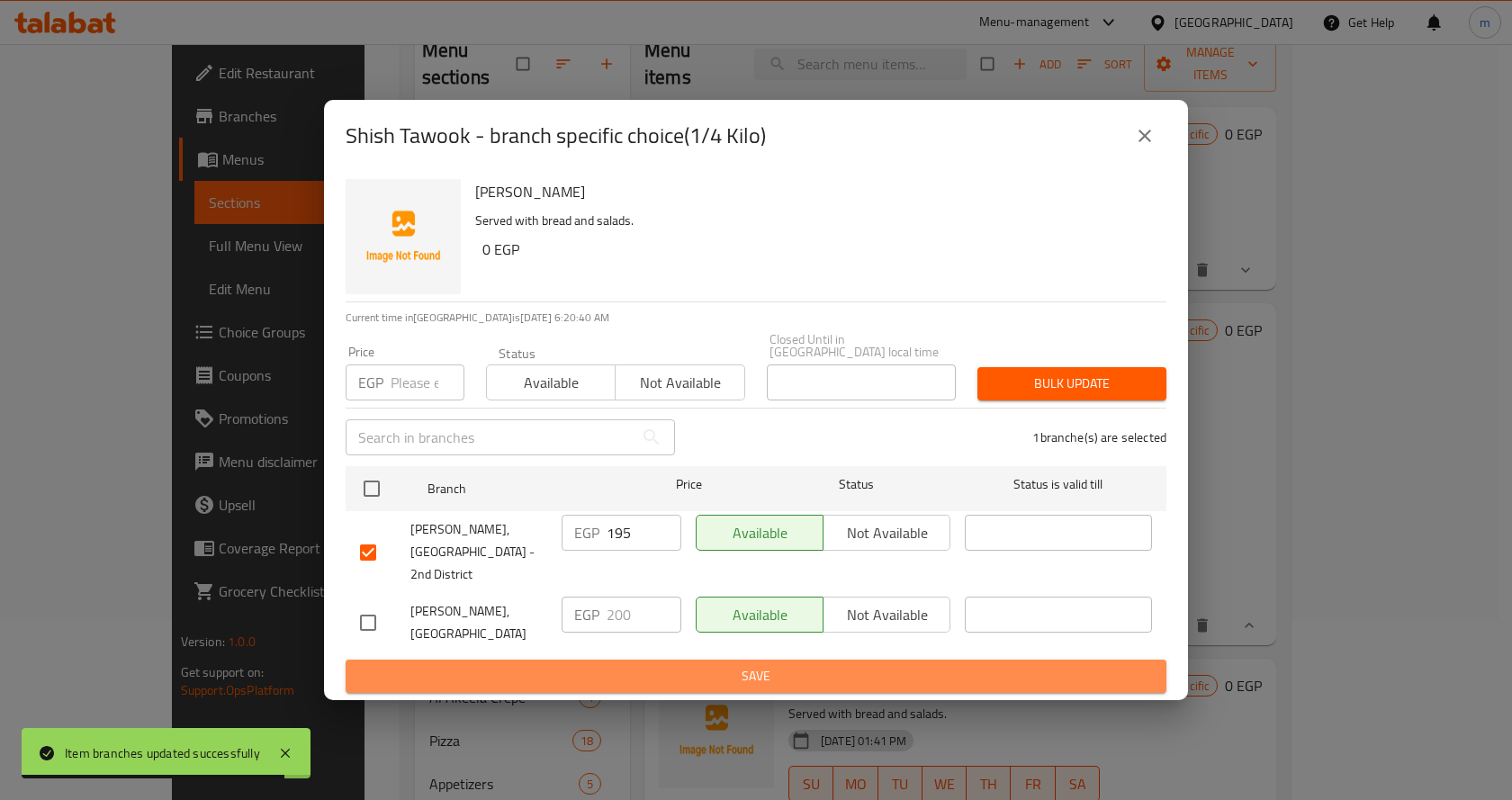
click at [687, 665] on span "Save" at bounding box center [756, 676] width 791 height 22
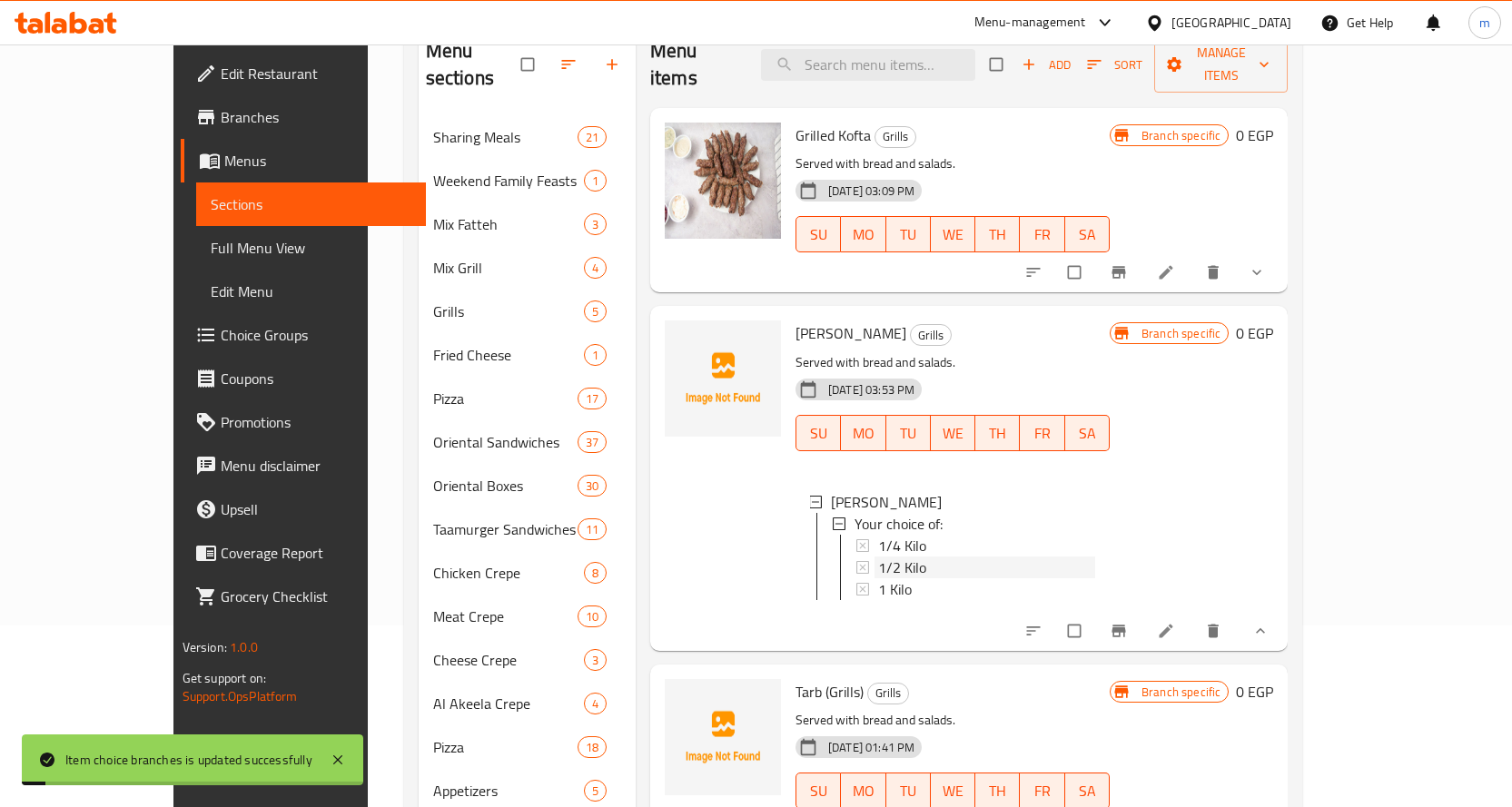
click at [888, 556] on div "1/2 Kilo" at bounding box center [986, 567] width 217 height 22
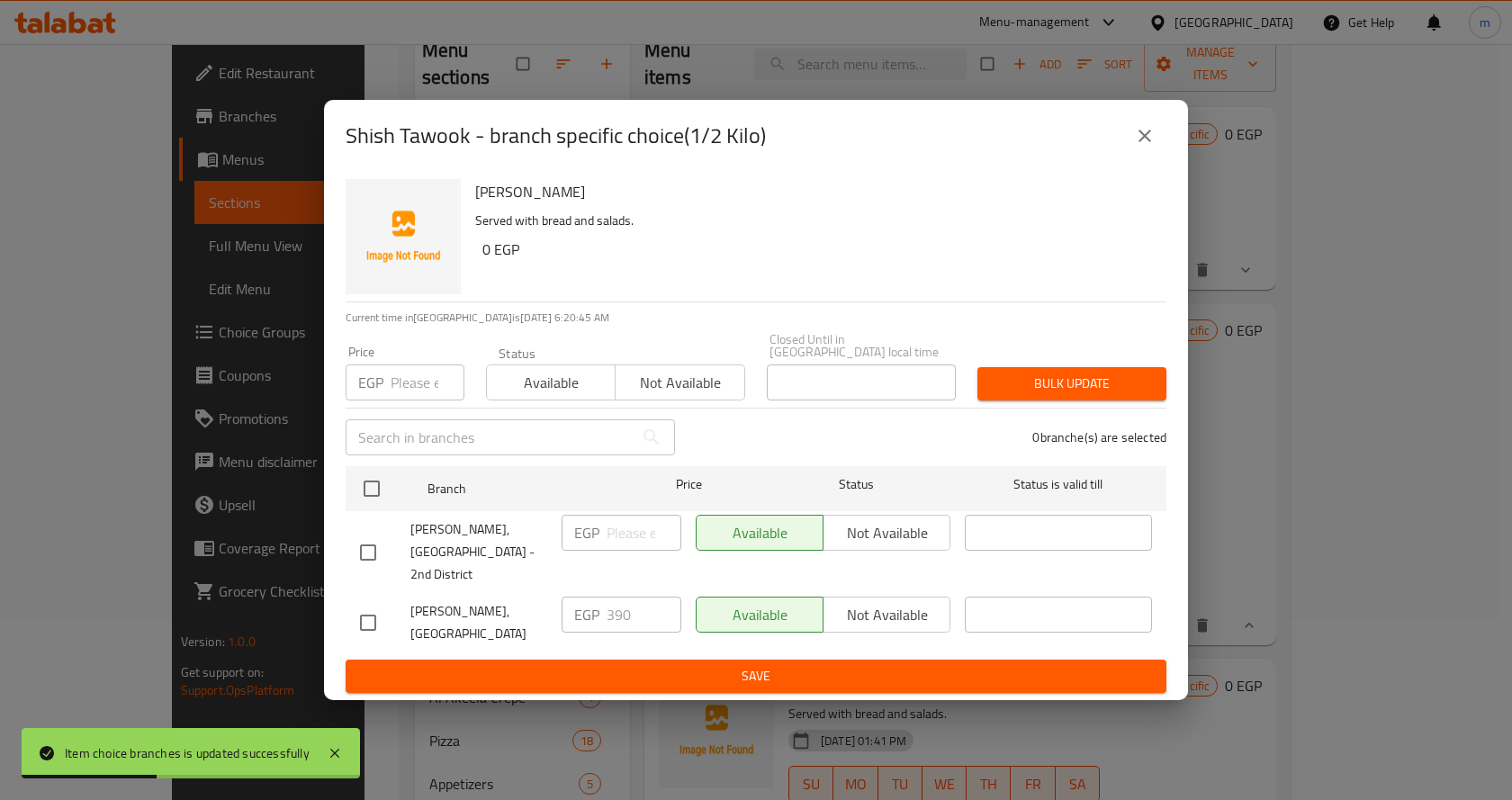
click at [350, 533] on input "checkbox" at bounding box center [367, 551] width 38 height 38
checkbox input "true"
click at [611, 549] on input "number" at bounding box center [643, 532] width 75 height 36
type input "365"
click at [588, 640] on ul "Branch Price Status Status is valid till Alhay Alsharqy, [GEOGRAPHIC_DATA] - 2n…" at bounding box center [756, 559] width 821 height 201
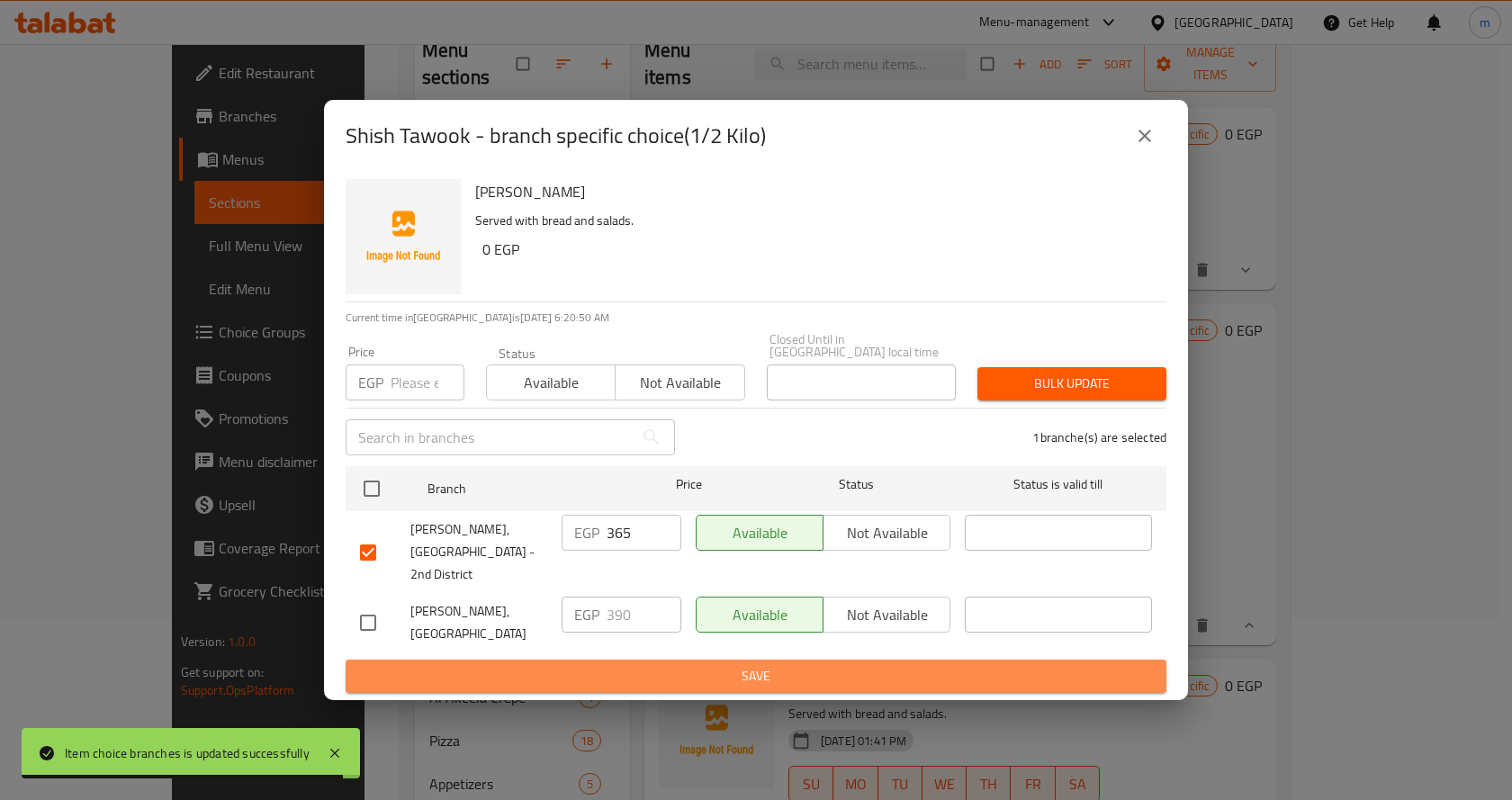
click at [588, 665] on span "Save" at bounding box center [756, 676] width 791 height 22
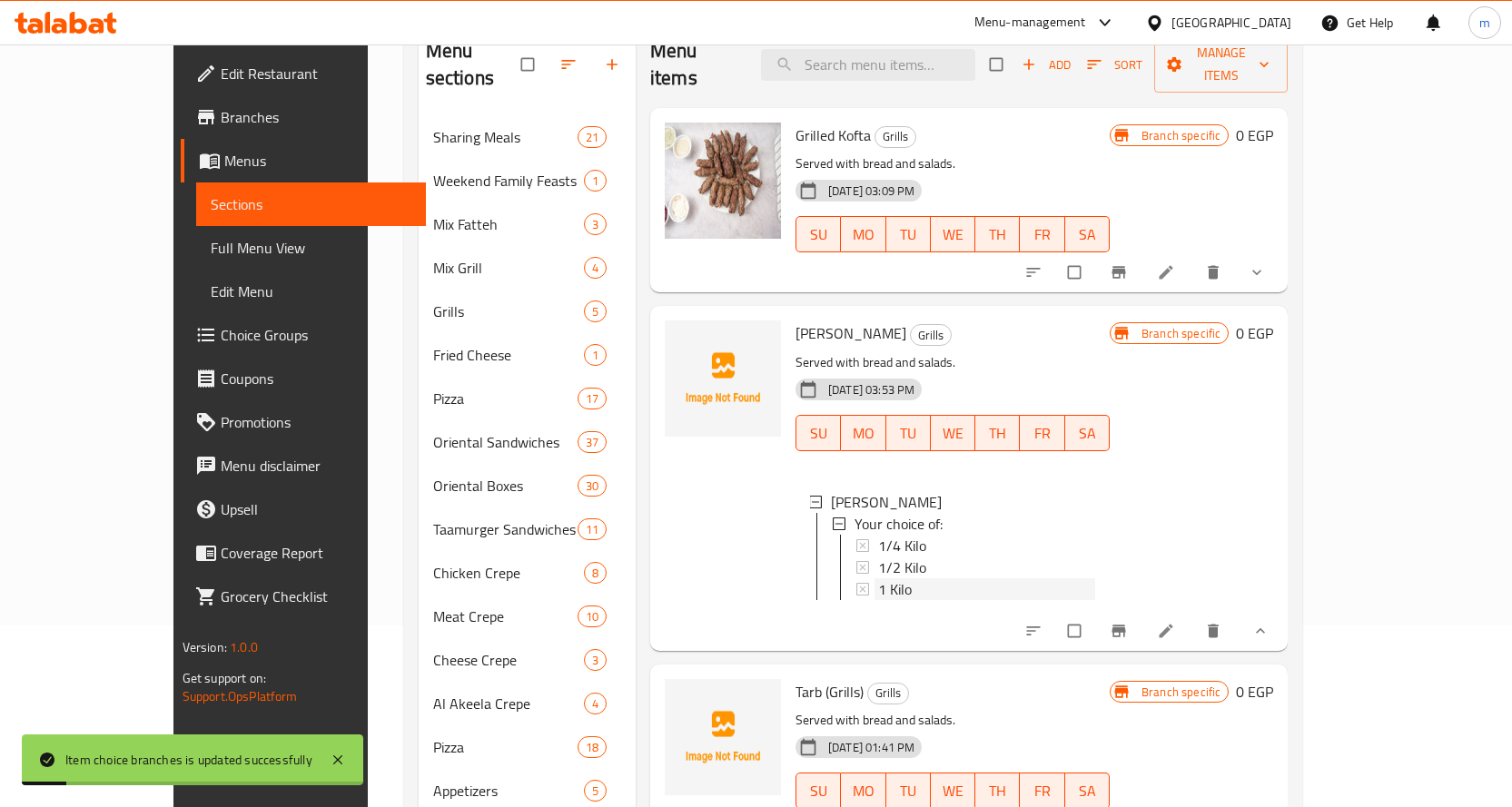
click at [878, 578] on span "1 Kilo" at bounding box center [895, 589] width 33 height 22
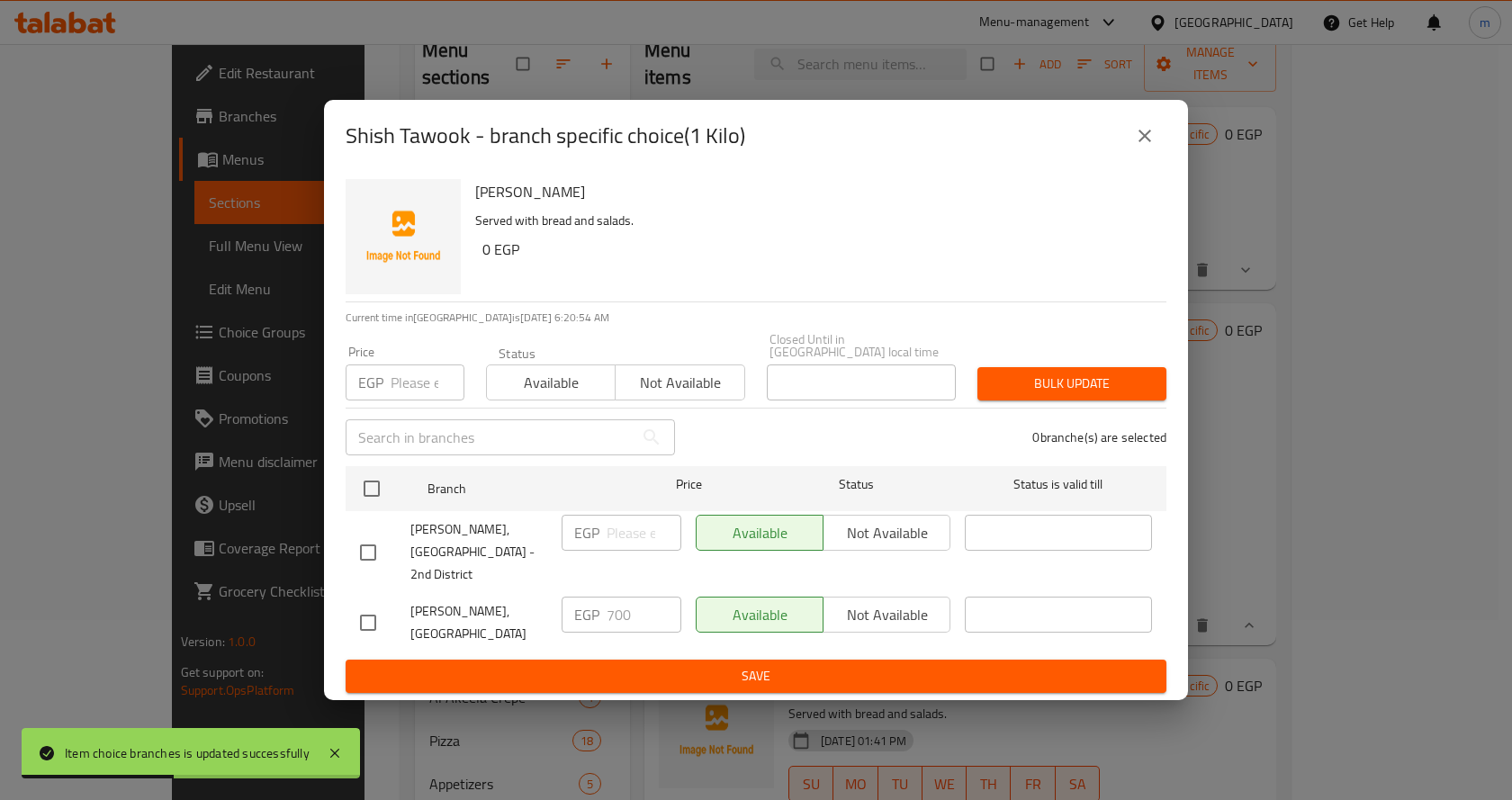
click at [366, 542] on input "checkbox" at bounding box center [367, 551] width 38 height 38
checkbox input "true"
click at [604, 537] on div "EGP ​" at bounding box center [621, 532] width 119 height 36
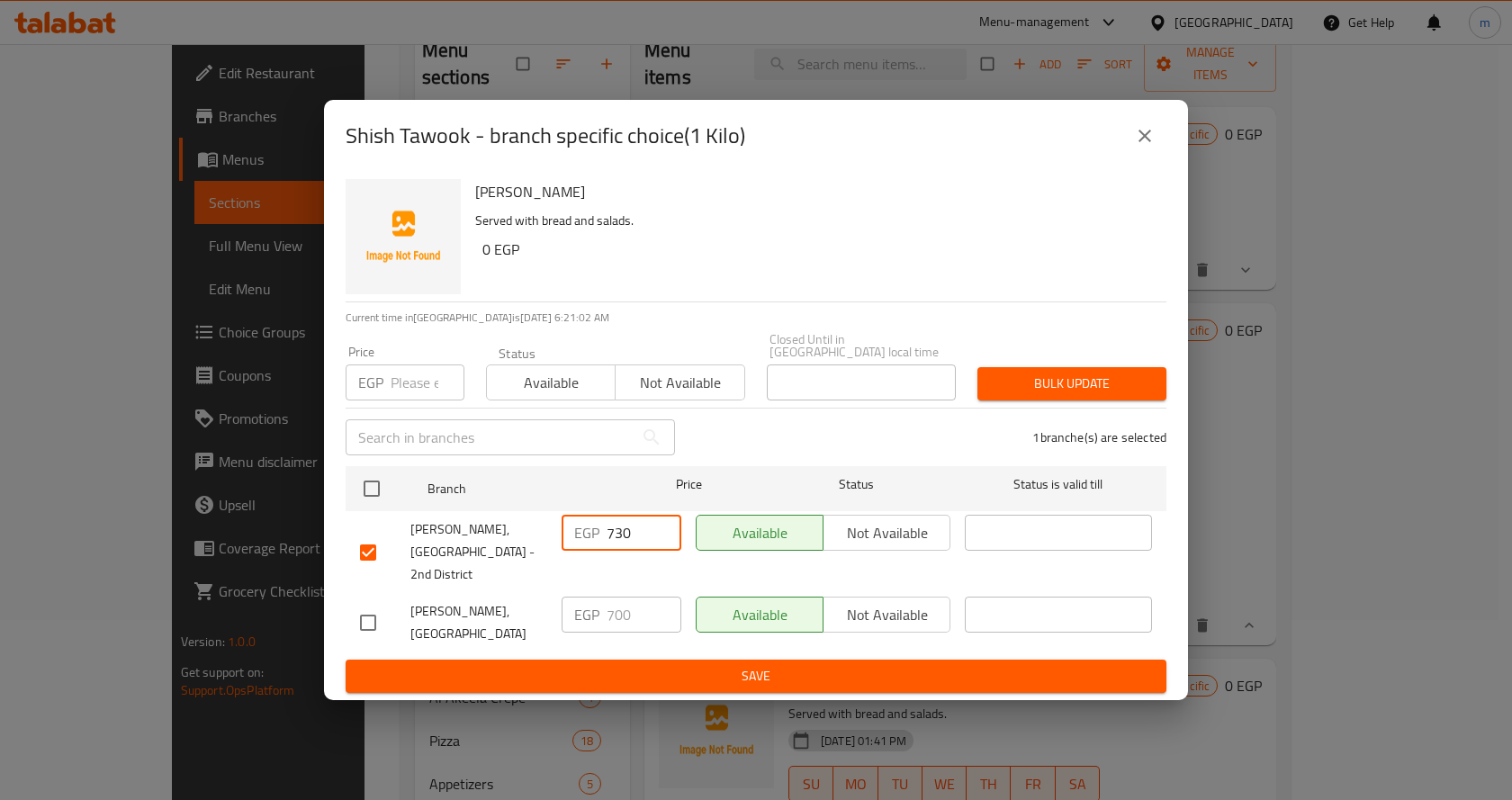
type input "730"
click at [628, 659] on button "Save" at bounding box center [756, 676] width 821 height 33
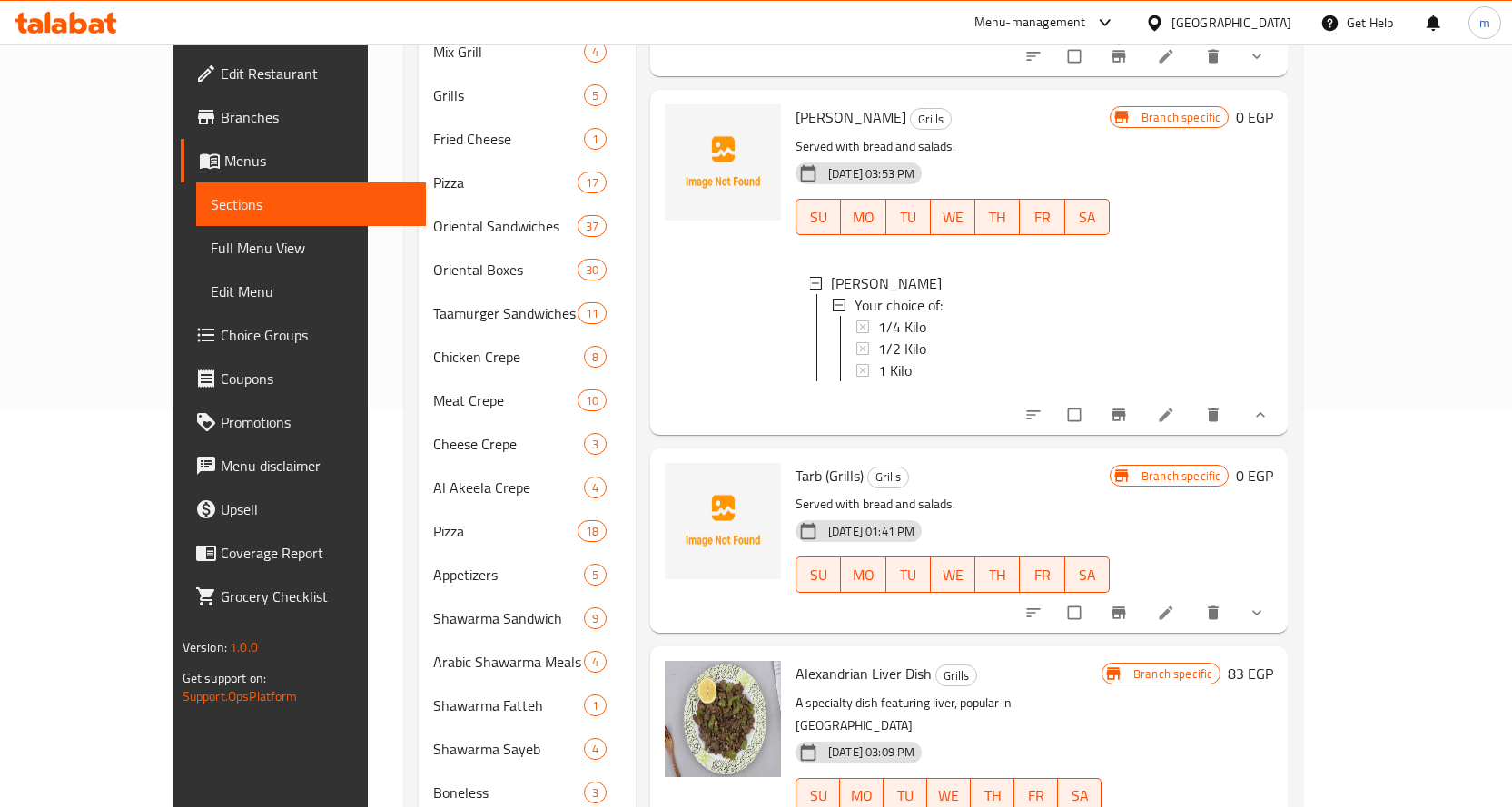
scroll to position [279, 0]
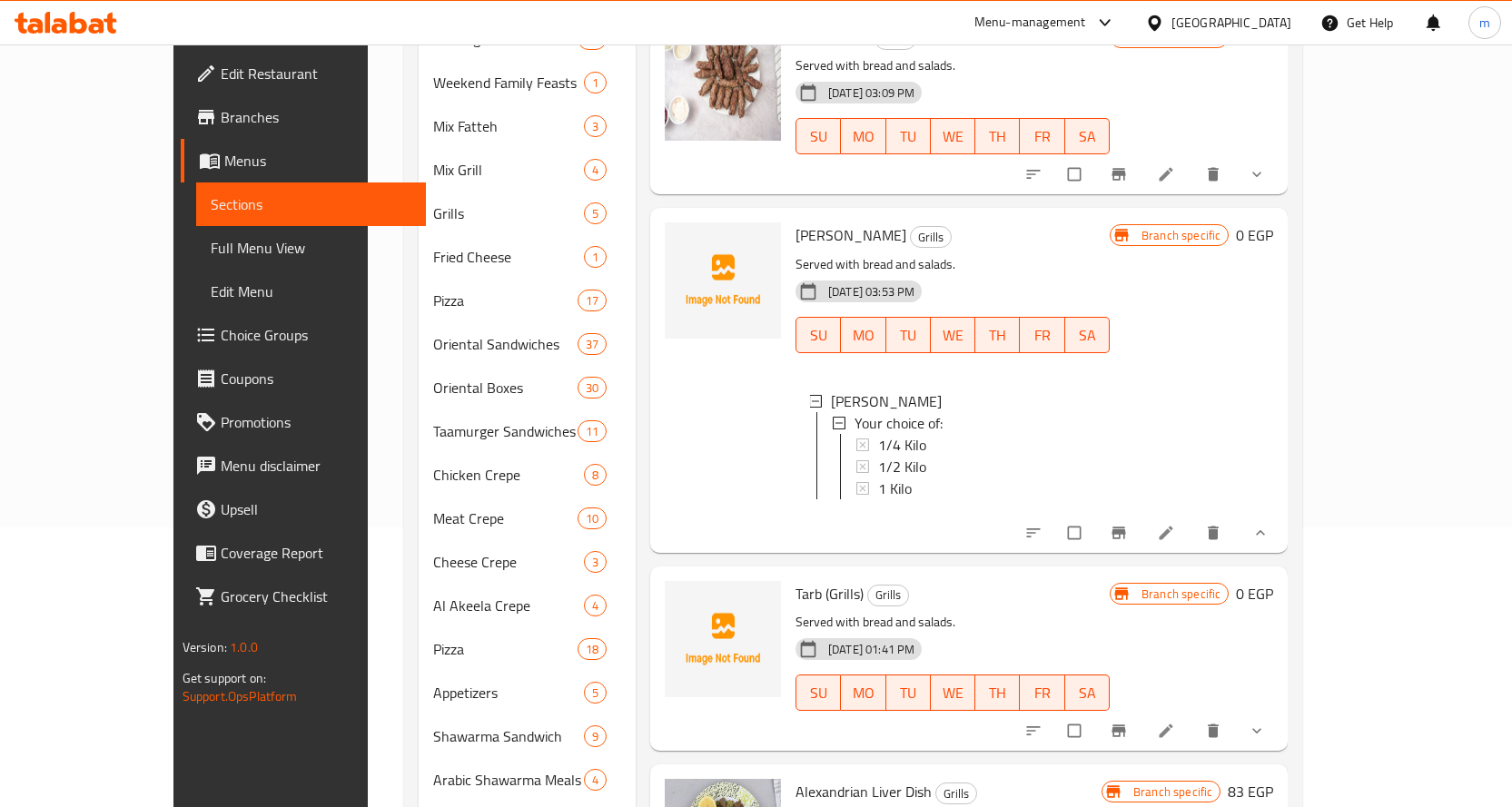
click at [884, 477] on div "1 Kilo" at bounding box center [986, 488] width 217 height 22
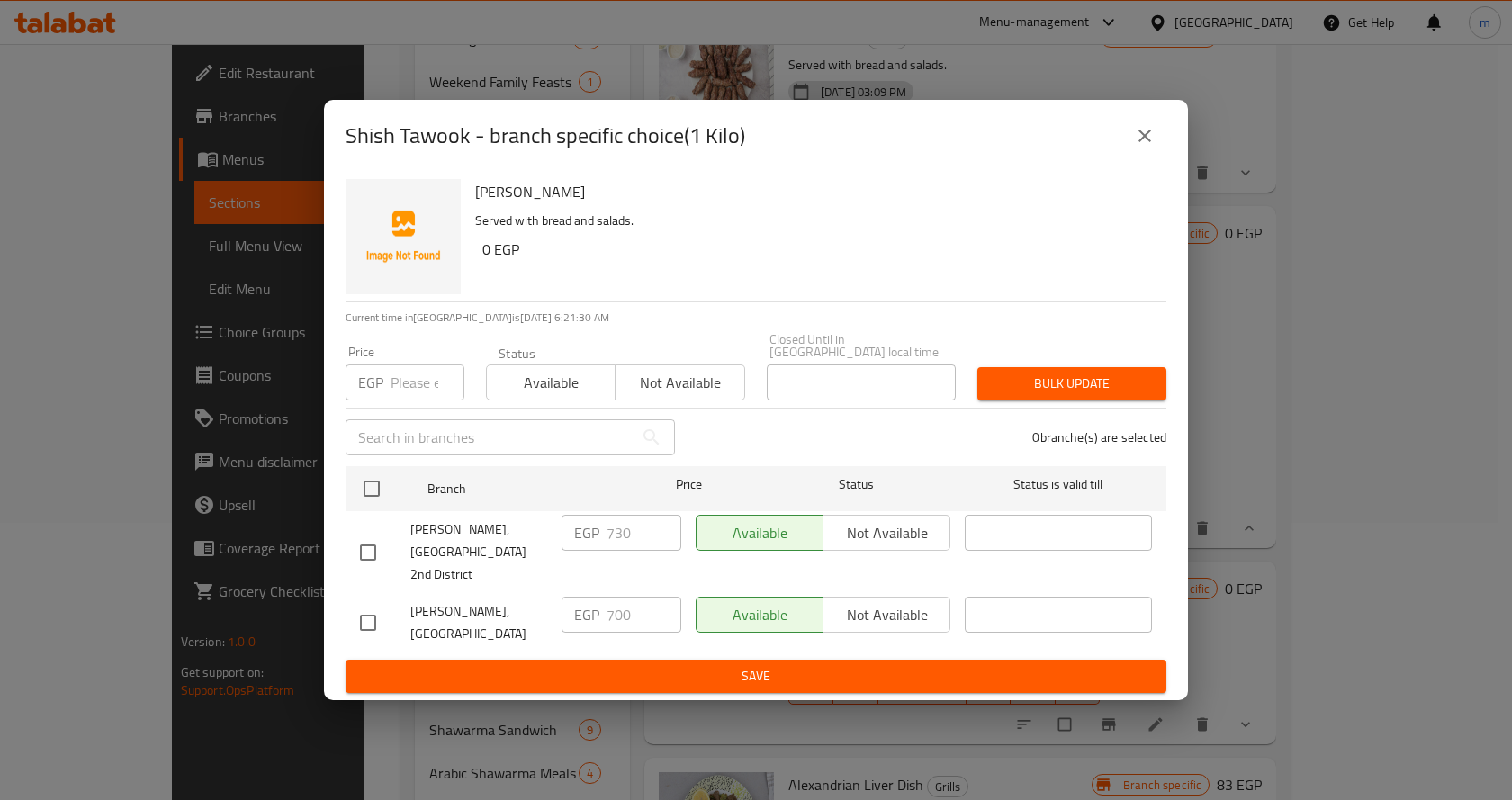
click at [1135, 147] on icon "close" at bounding box center [1144, 136] width 21 height 21
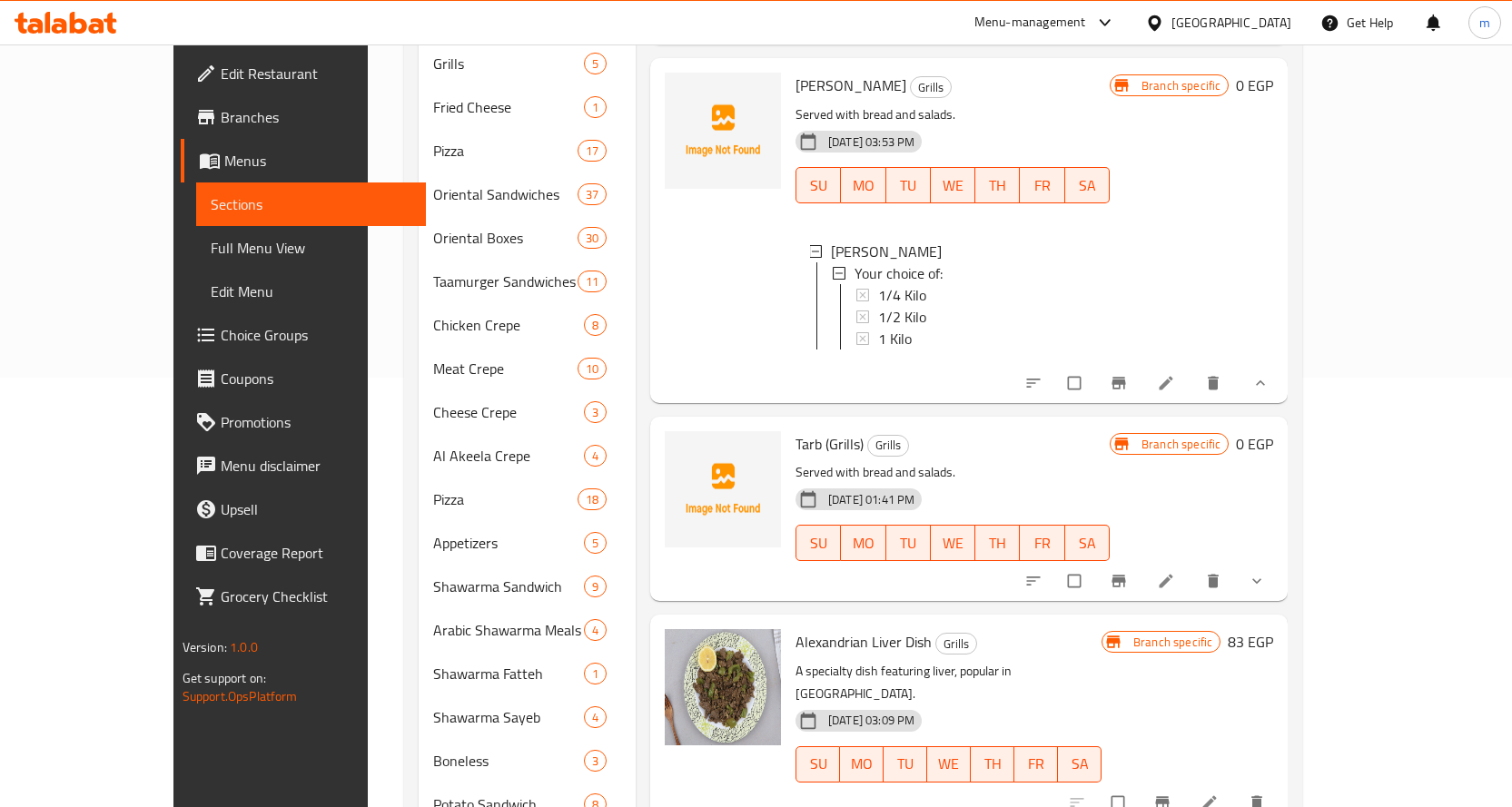
scroll to position [461, 0]
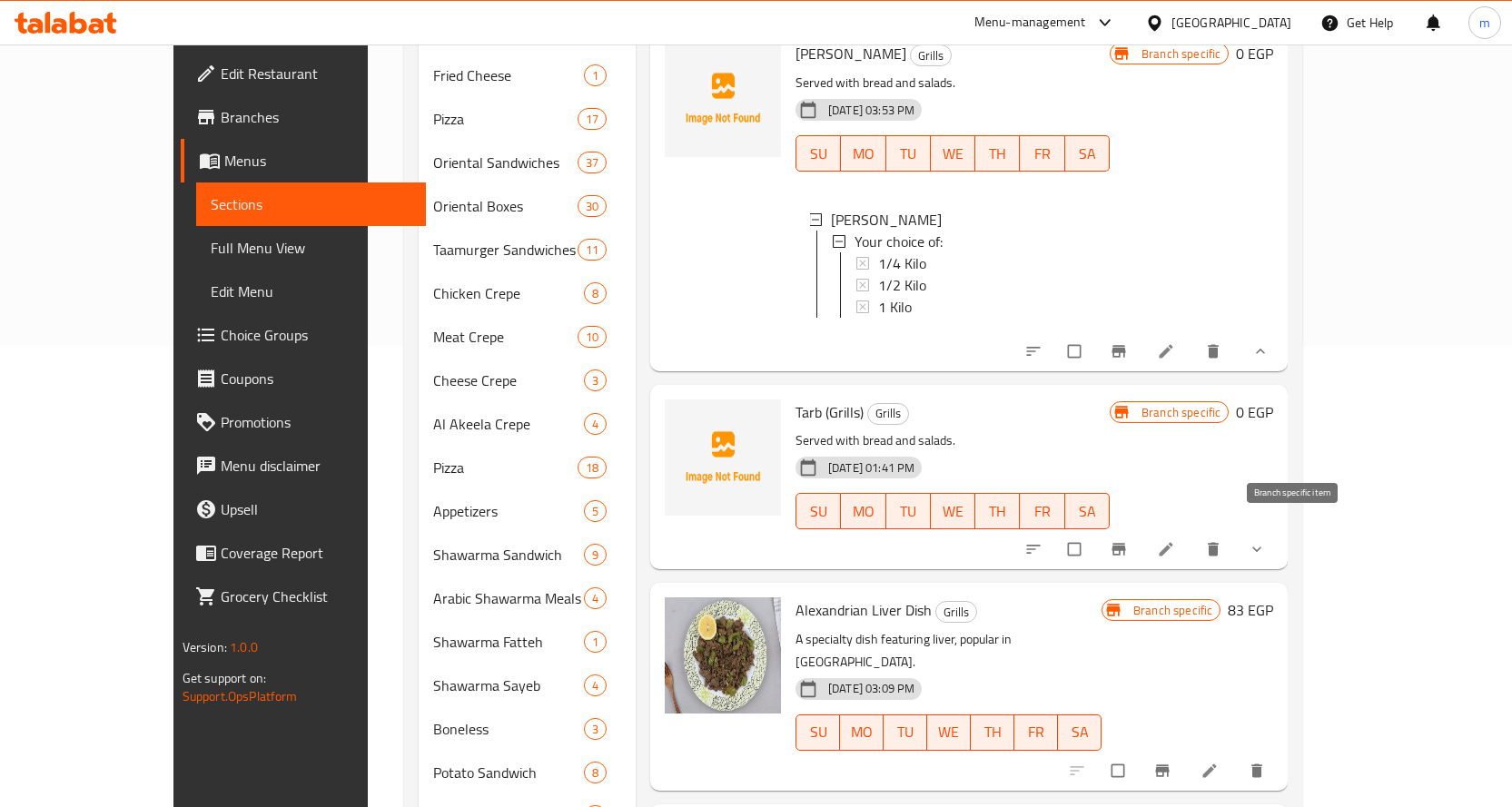
click at [1126, 544] on icon "Branch-specific-item" at bounding box center [1119, 549] width 14 height 12
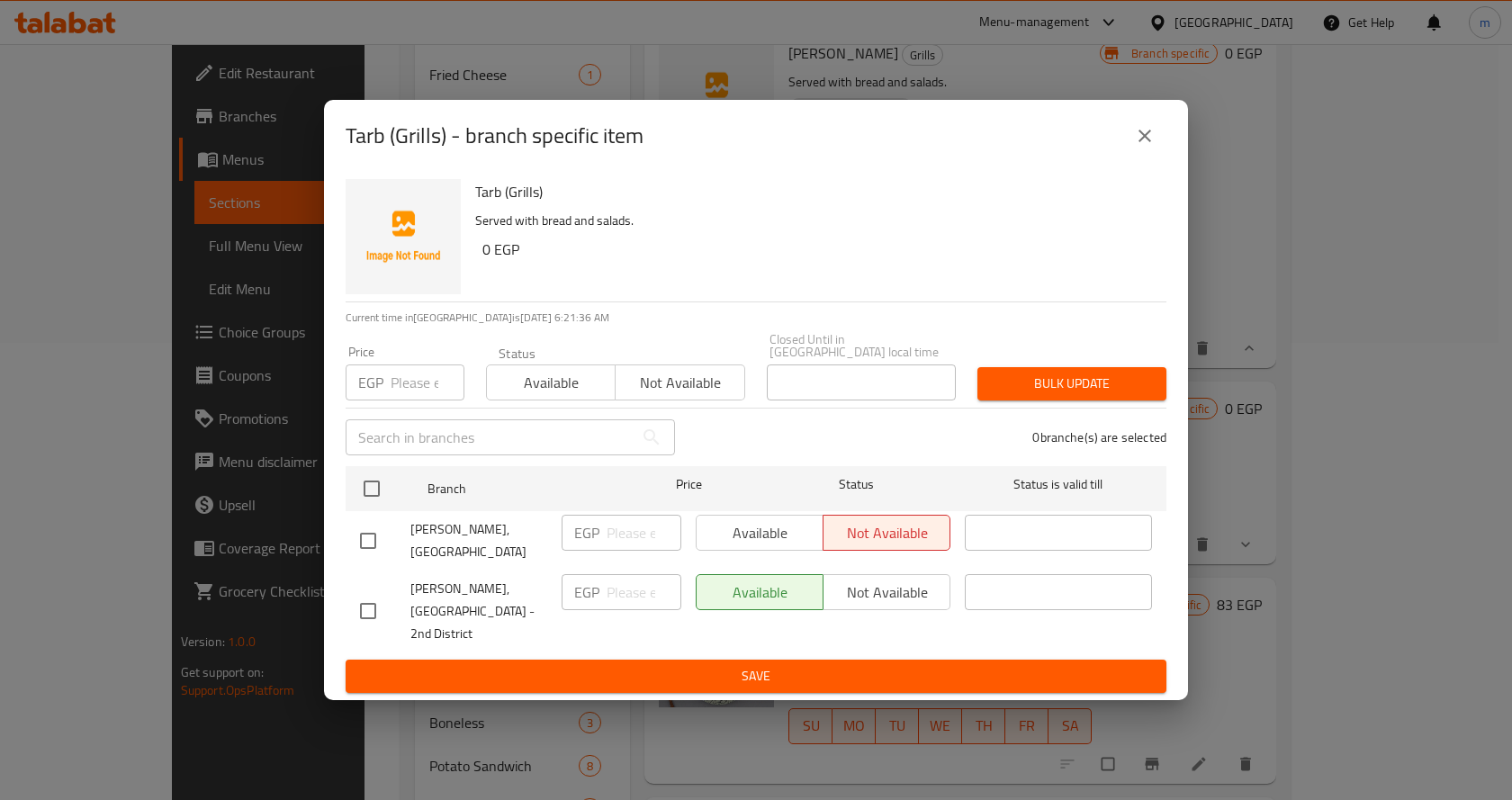
click at [1159, 157] on button "close" at bounding box center [1144, 136] width 43 height 43
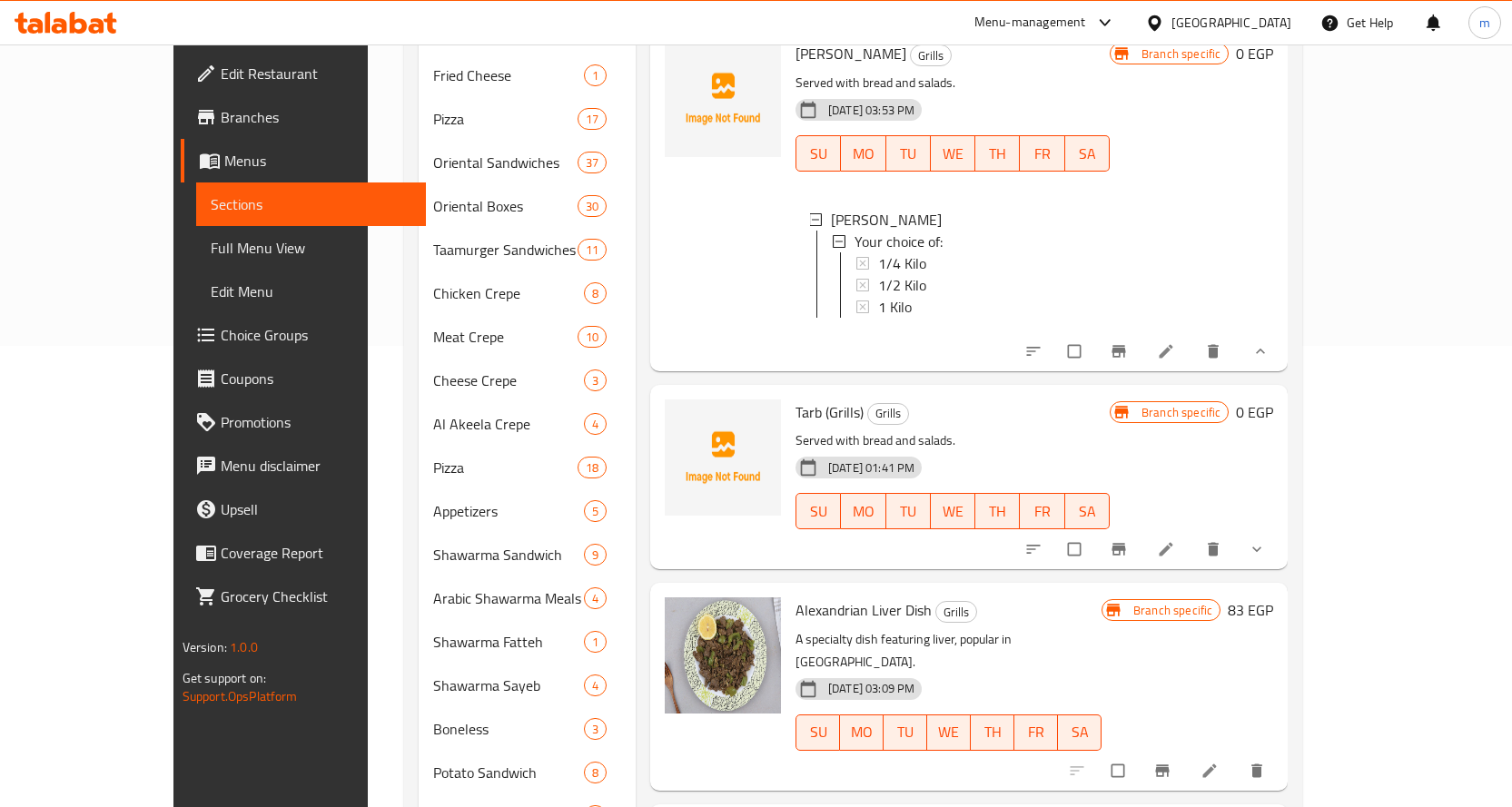
click at [1280, 530] on button "show more" at bounding box center [1258, 548] width 43 height 40
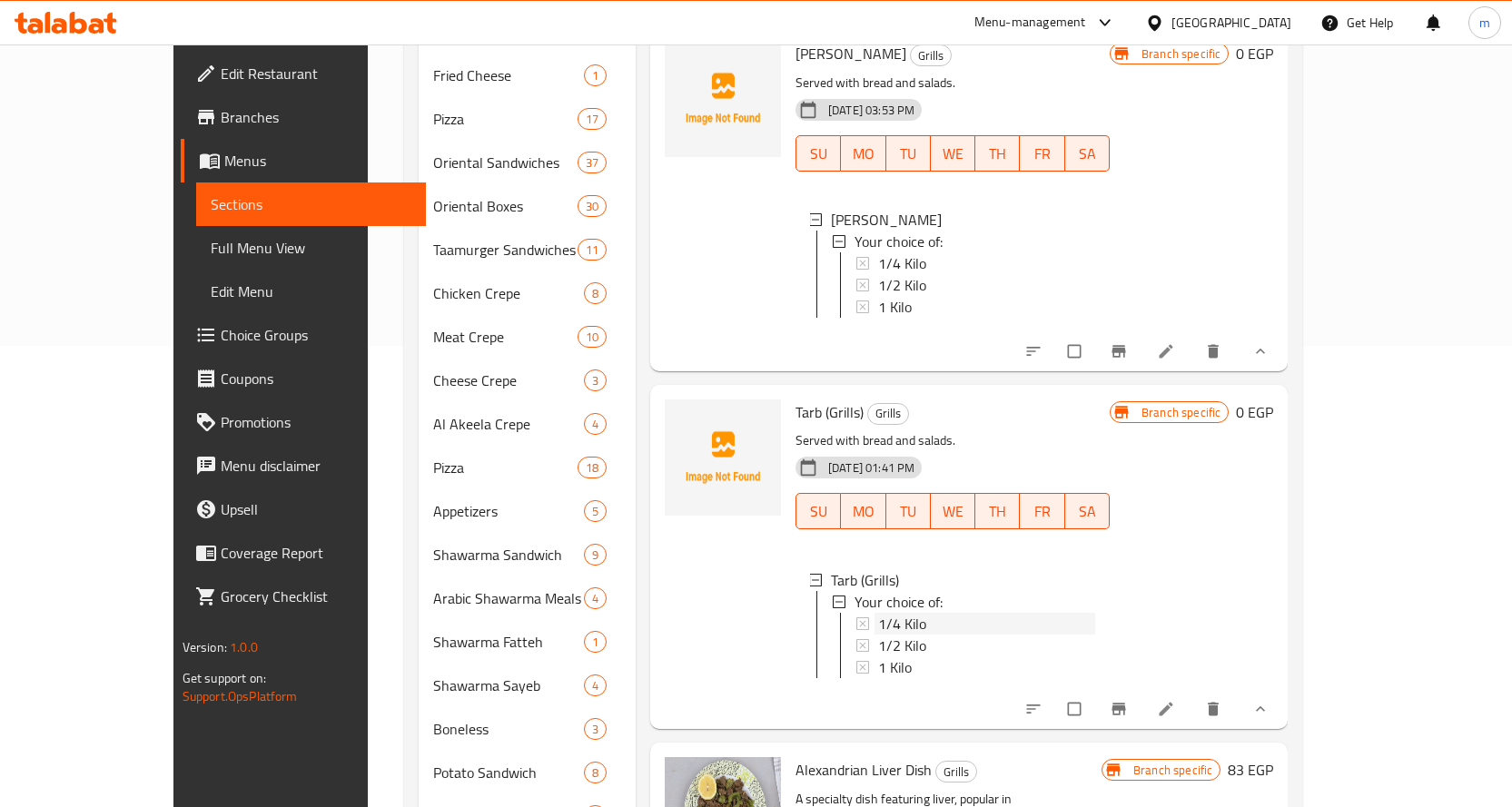
click at [878, 613] on span "1/4 Kilo" at bounding box center [902, 623] width 48 height 22
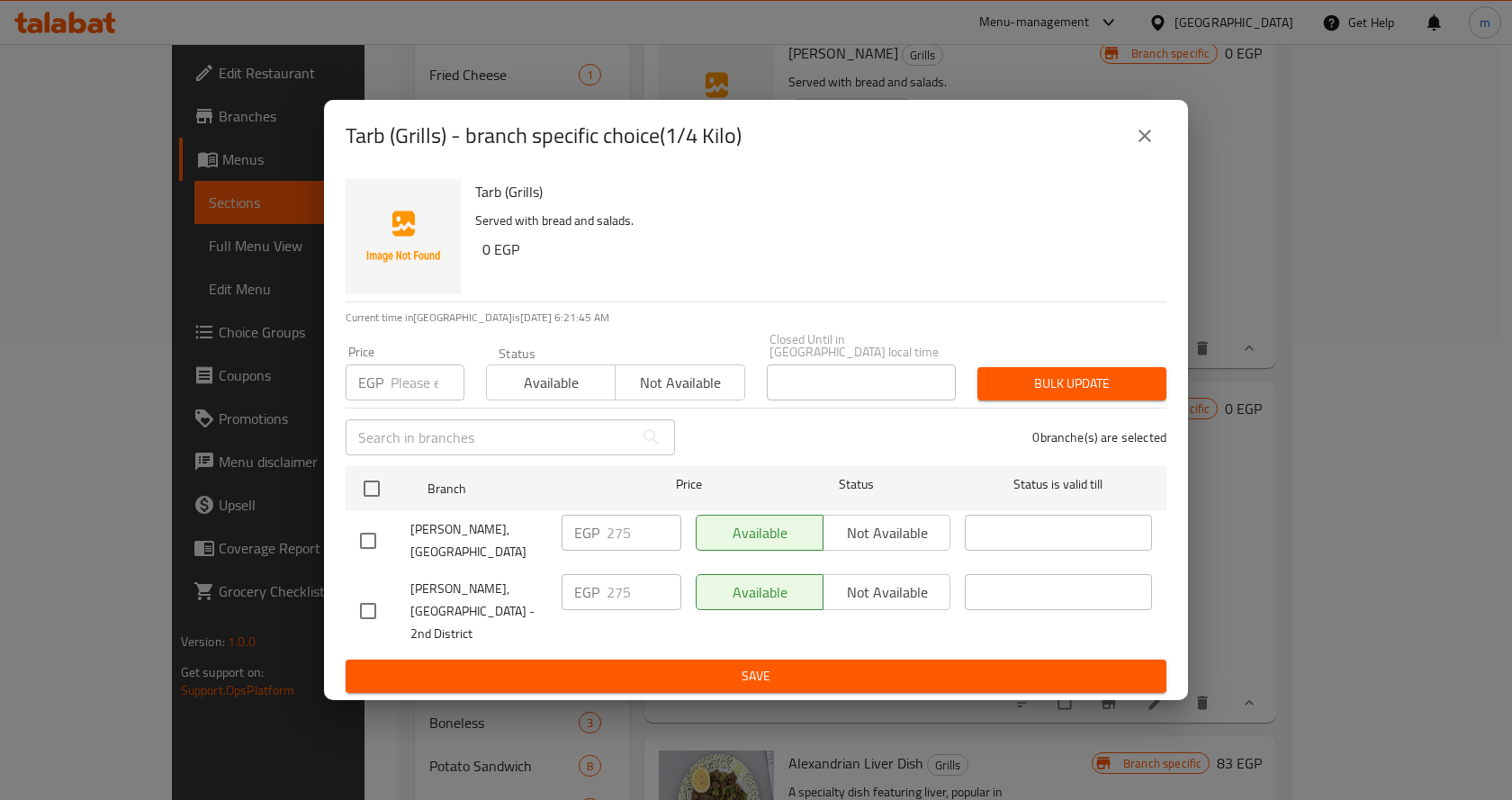
click at [1133, 147] on icon "close" at bounding box center [1144, 136] width 21 height 21
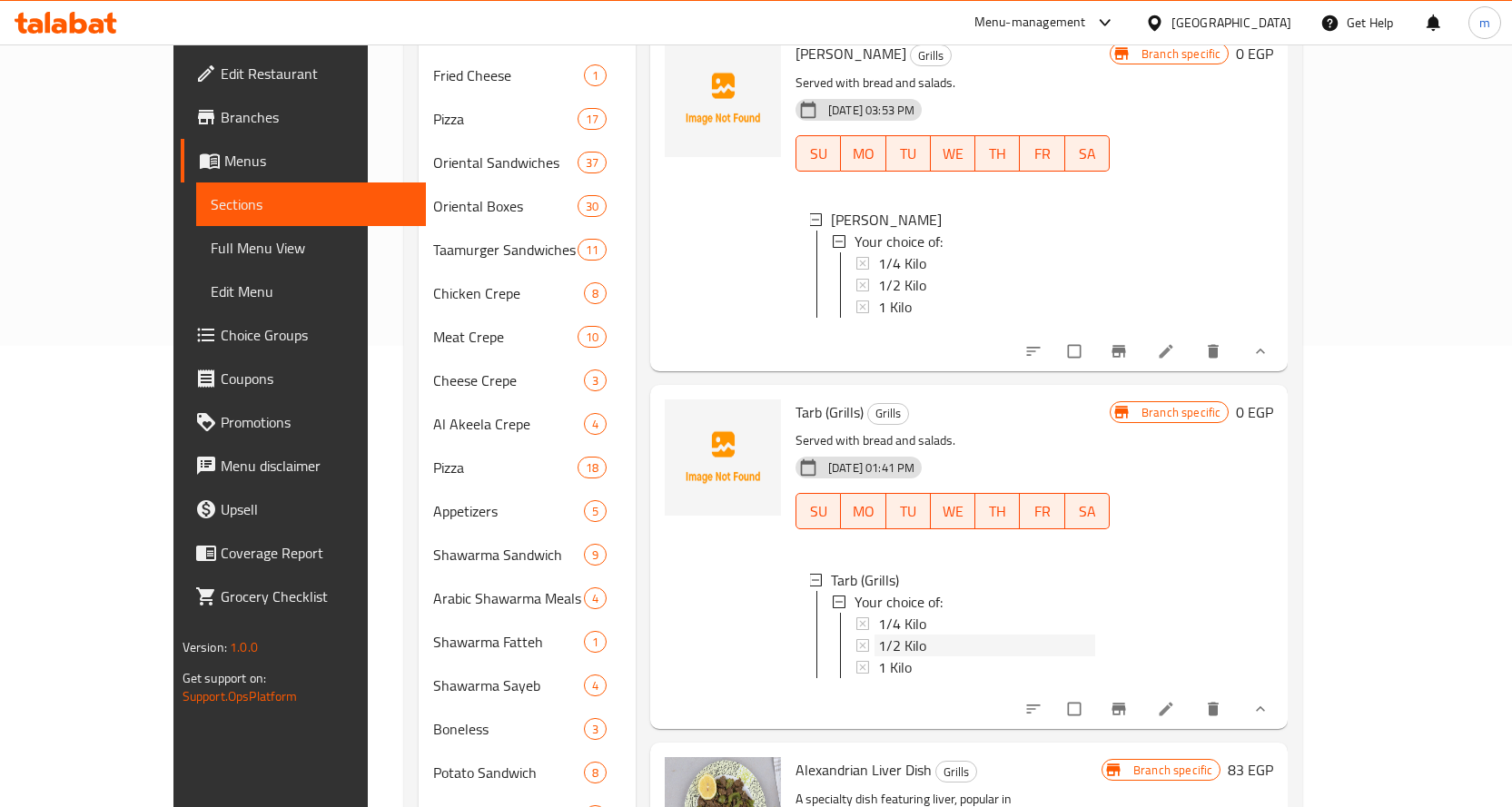
click at [886, 635] on div "1/2 Kilo" at bounding box center [986, 645] width 217 height 22
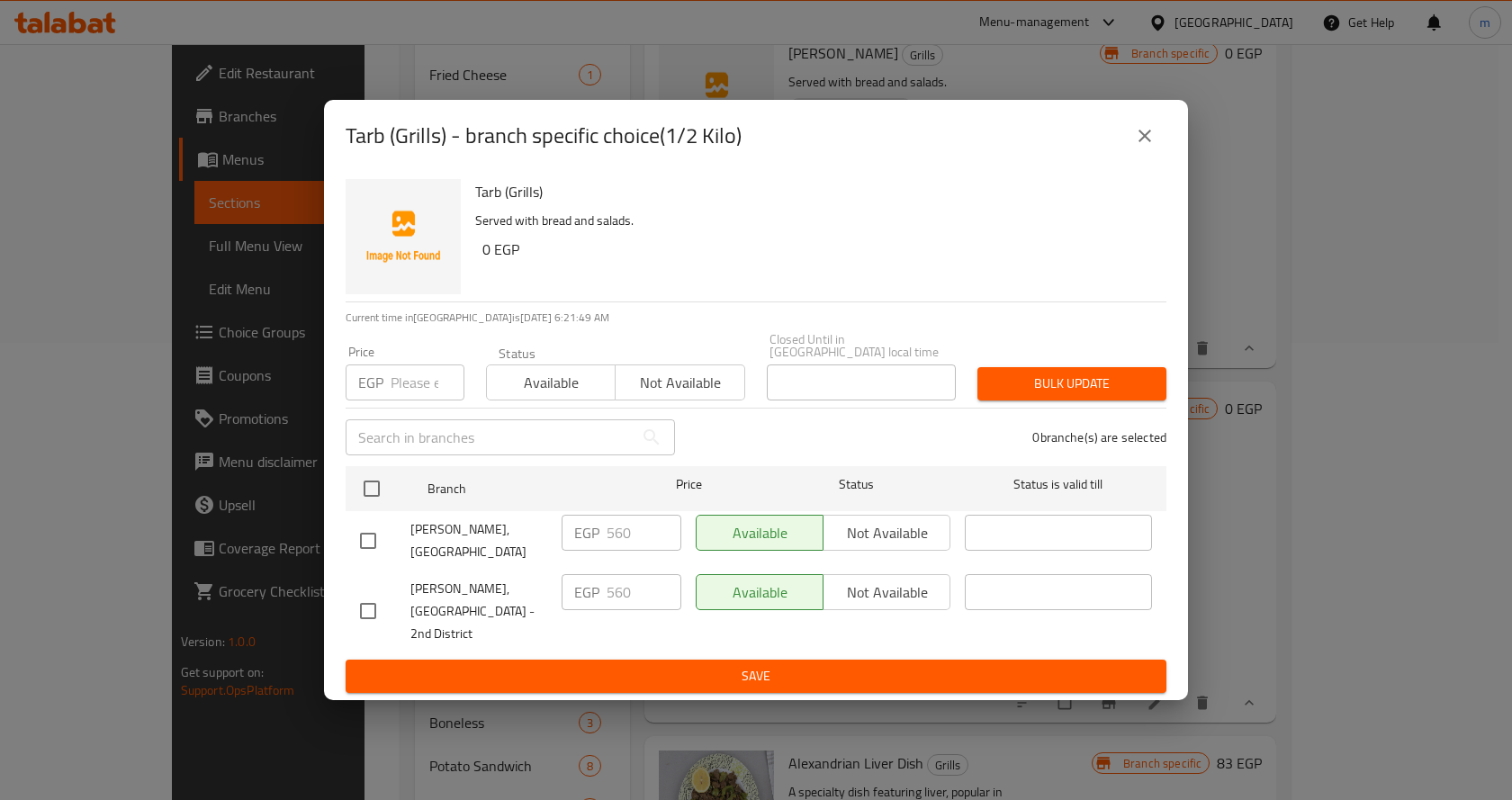
click at [1143, 128] on div "Tarb (Grills) - branch specific choice(1/2 Kilo)" at bounding box center [756, 136] width 863 height 72
click at [1148, 145] on icon "close" at bounding box center [1144, 136] width 21 height 21
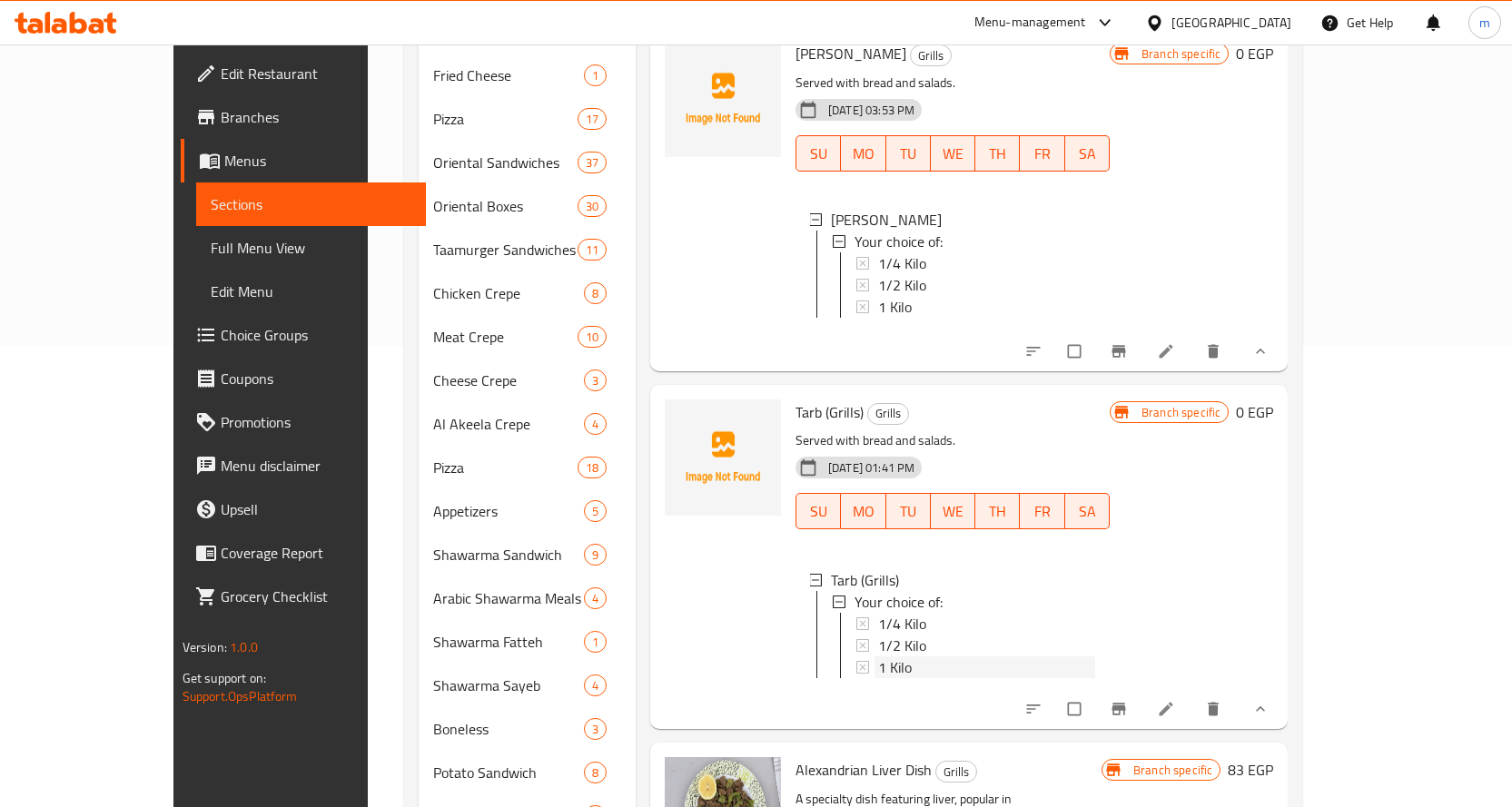
click at [878, 656] on div "1 Kilo" at bounding box center [986, 667] width 217 height 22
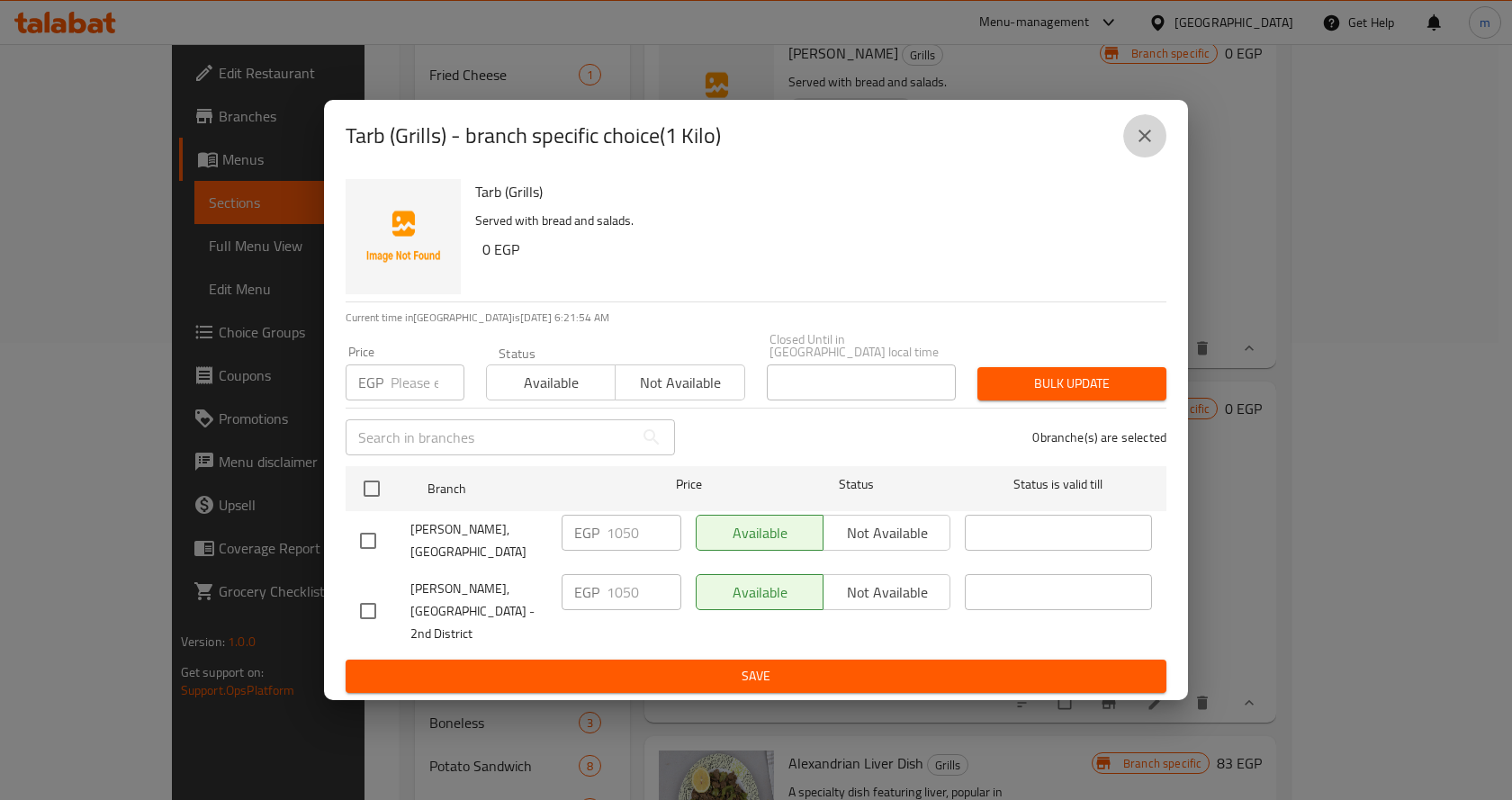
click at [1150, 147] on icon "close" at bounding box center [1144, 136] width 21 height 21
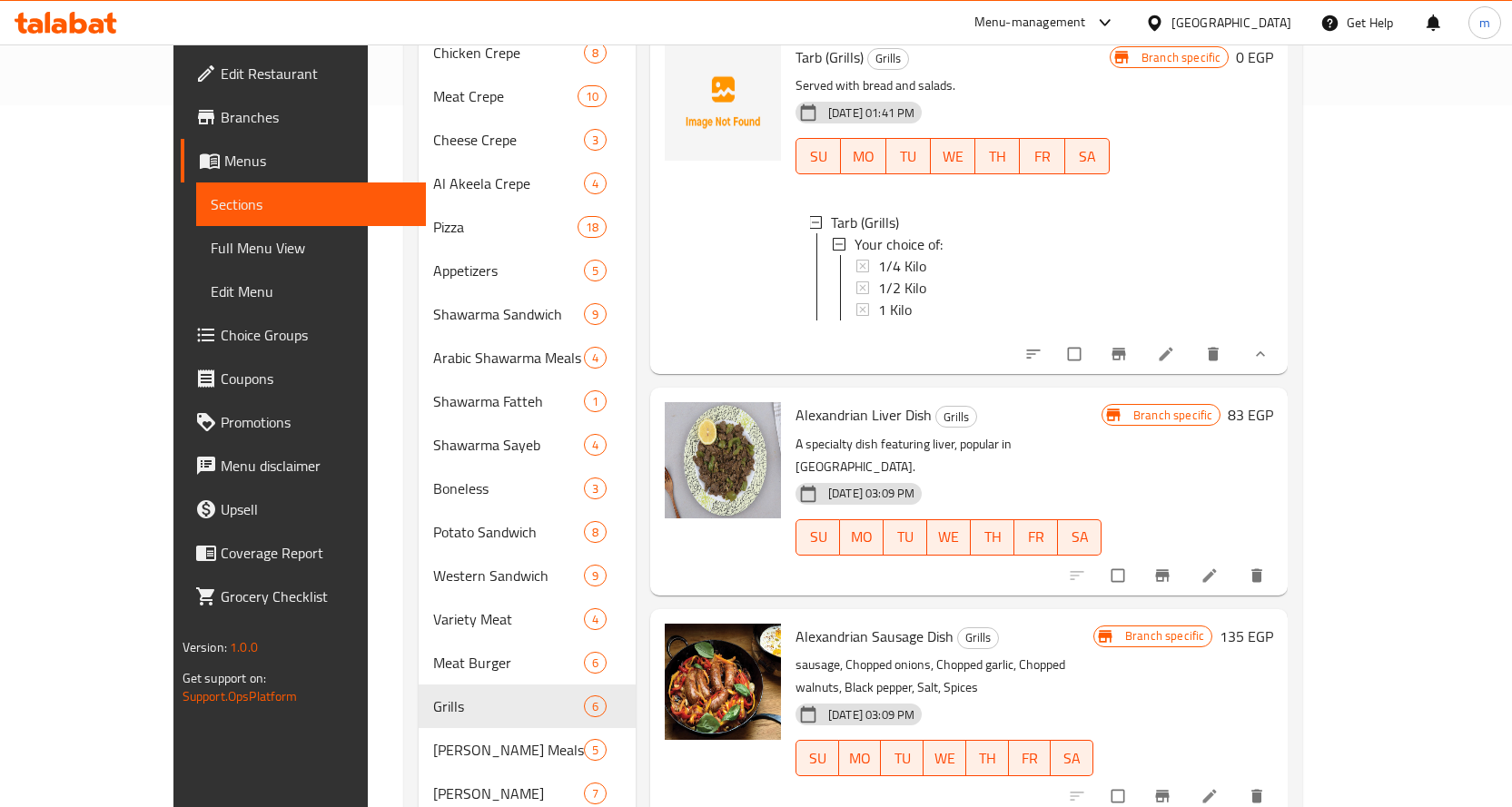
scroll to position [734, 0]
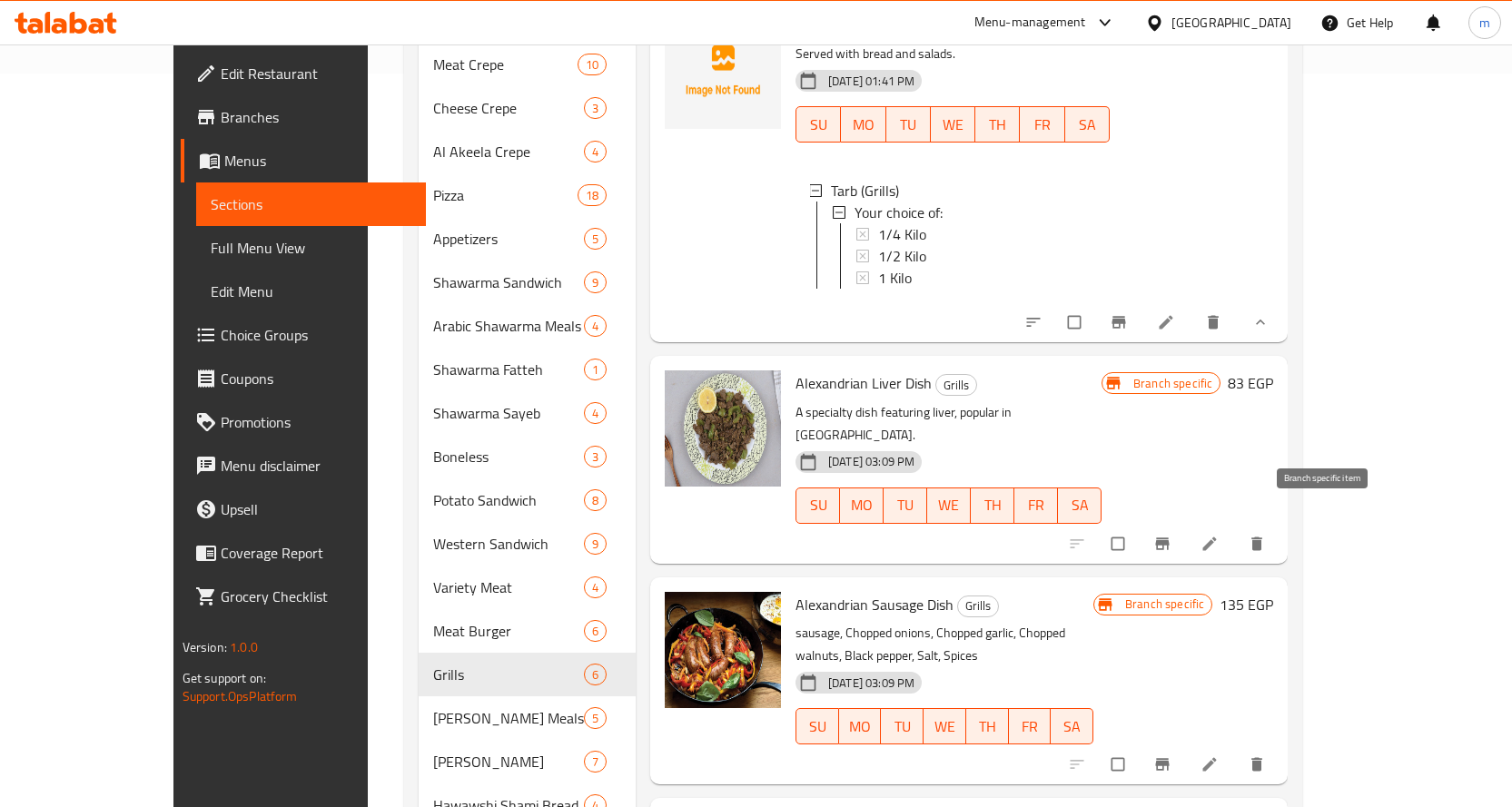
click at [1186, 524] on button "Branch-specific-item" at bounding box center [1164, 544] width 43 height 40
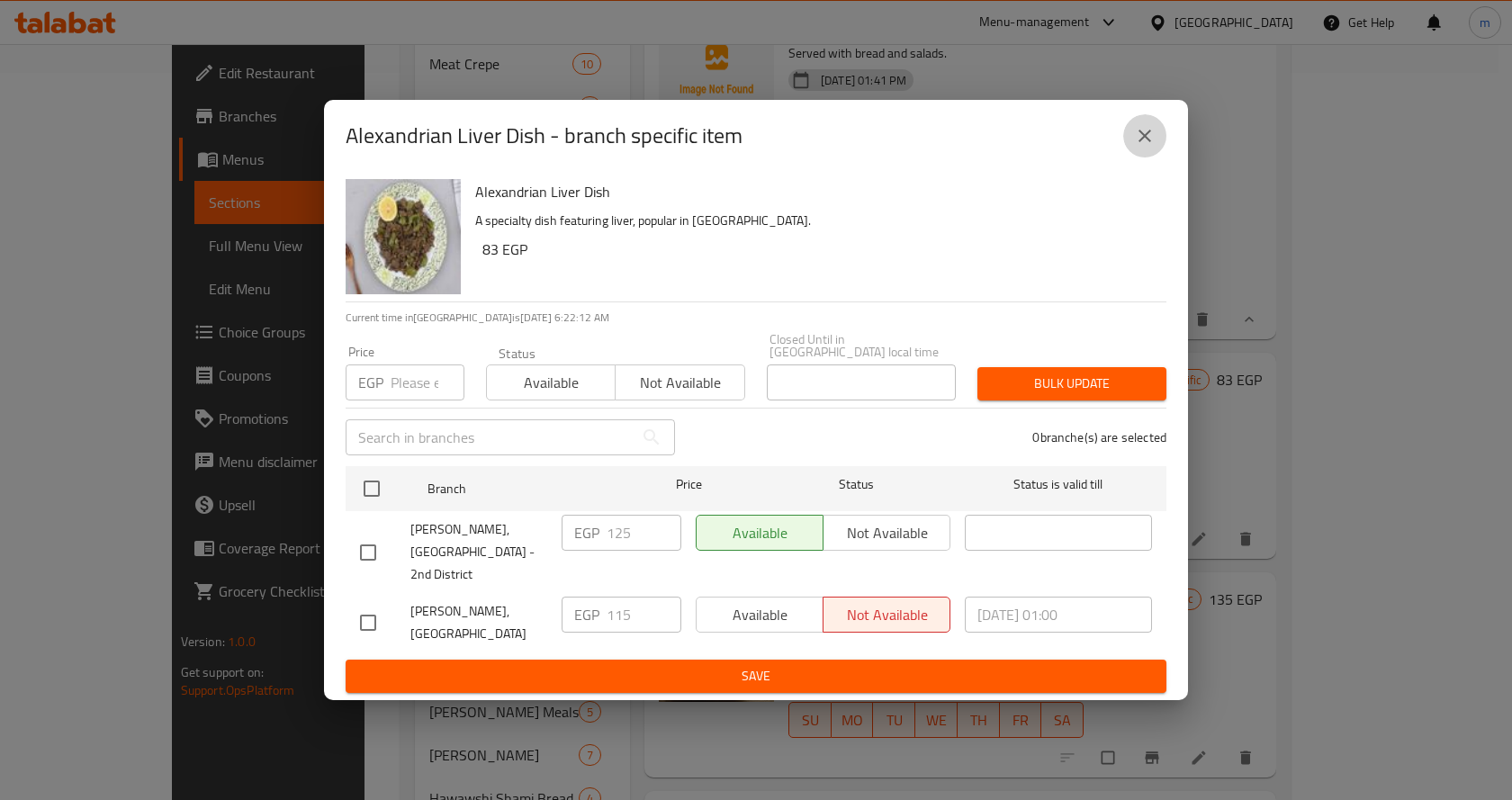
click at [1127, 146] on button "close" at bounding box center [1144, 136] width 43 height 43
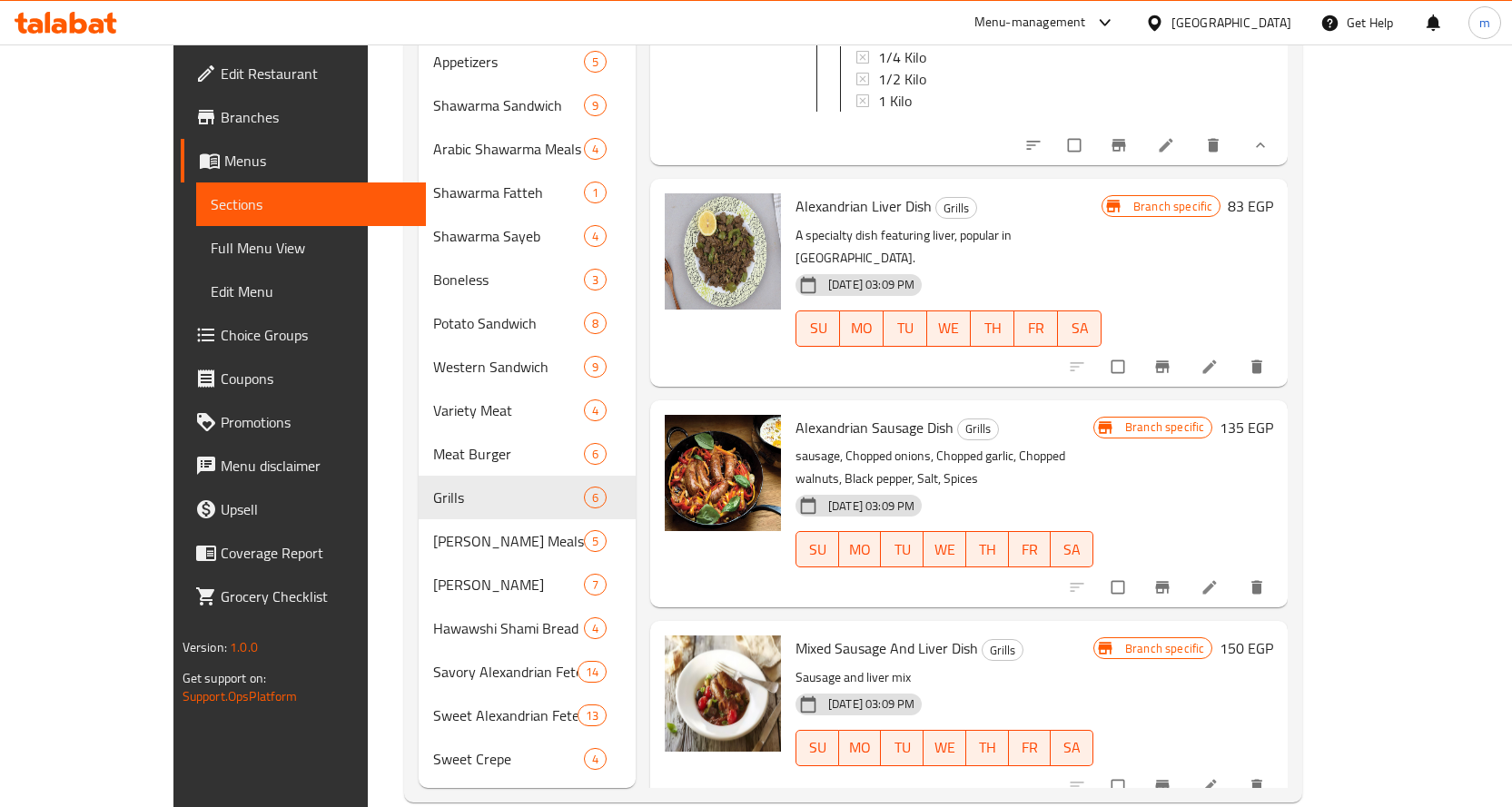
scroll to position [915, 0]
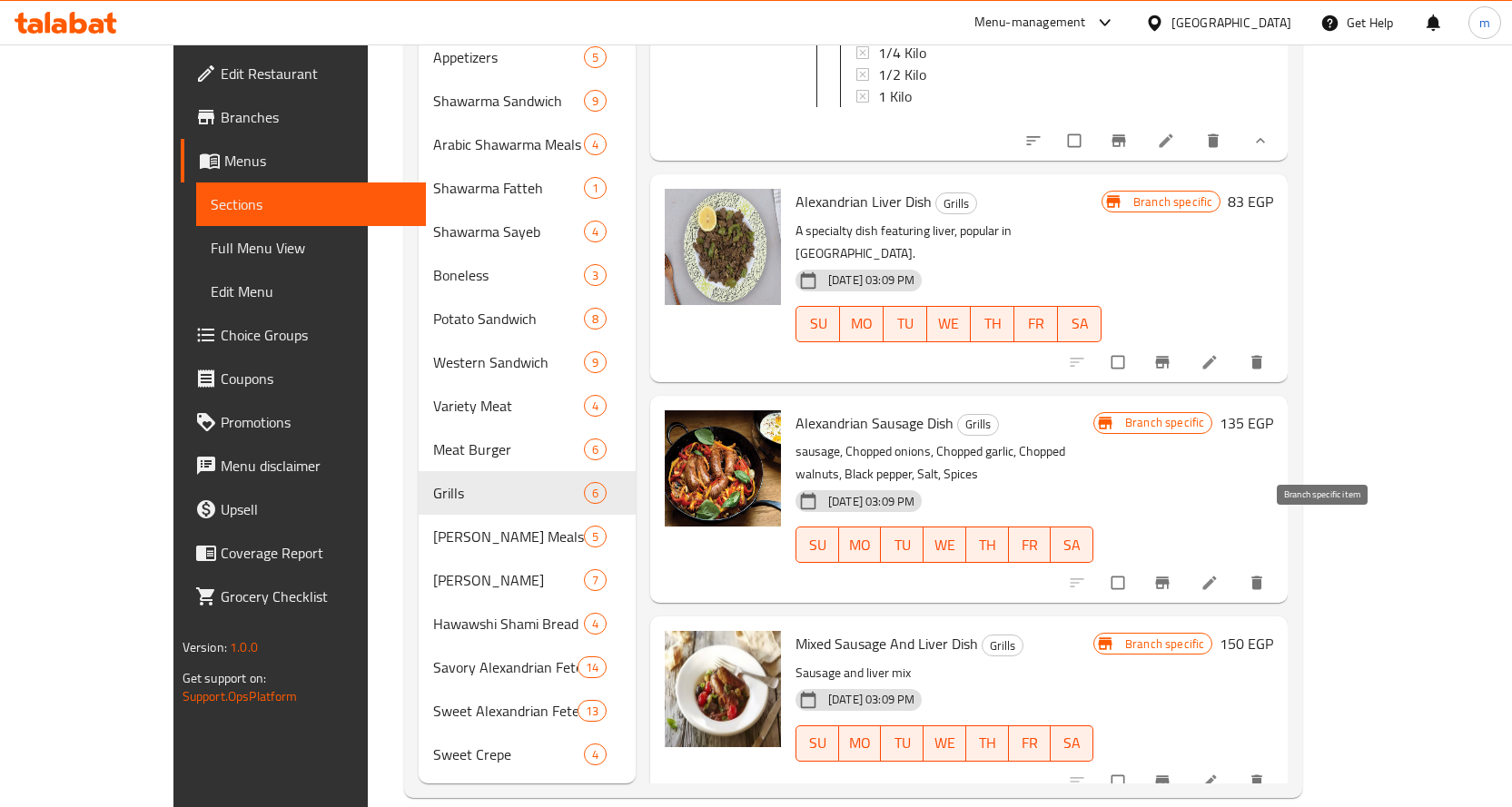
click at [1171, 574] on icon "Branch-specific-item" at bounding box center [1162, 583] width 19 height 19
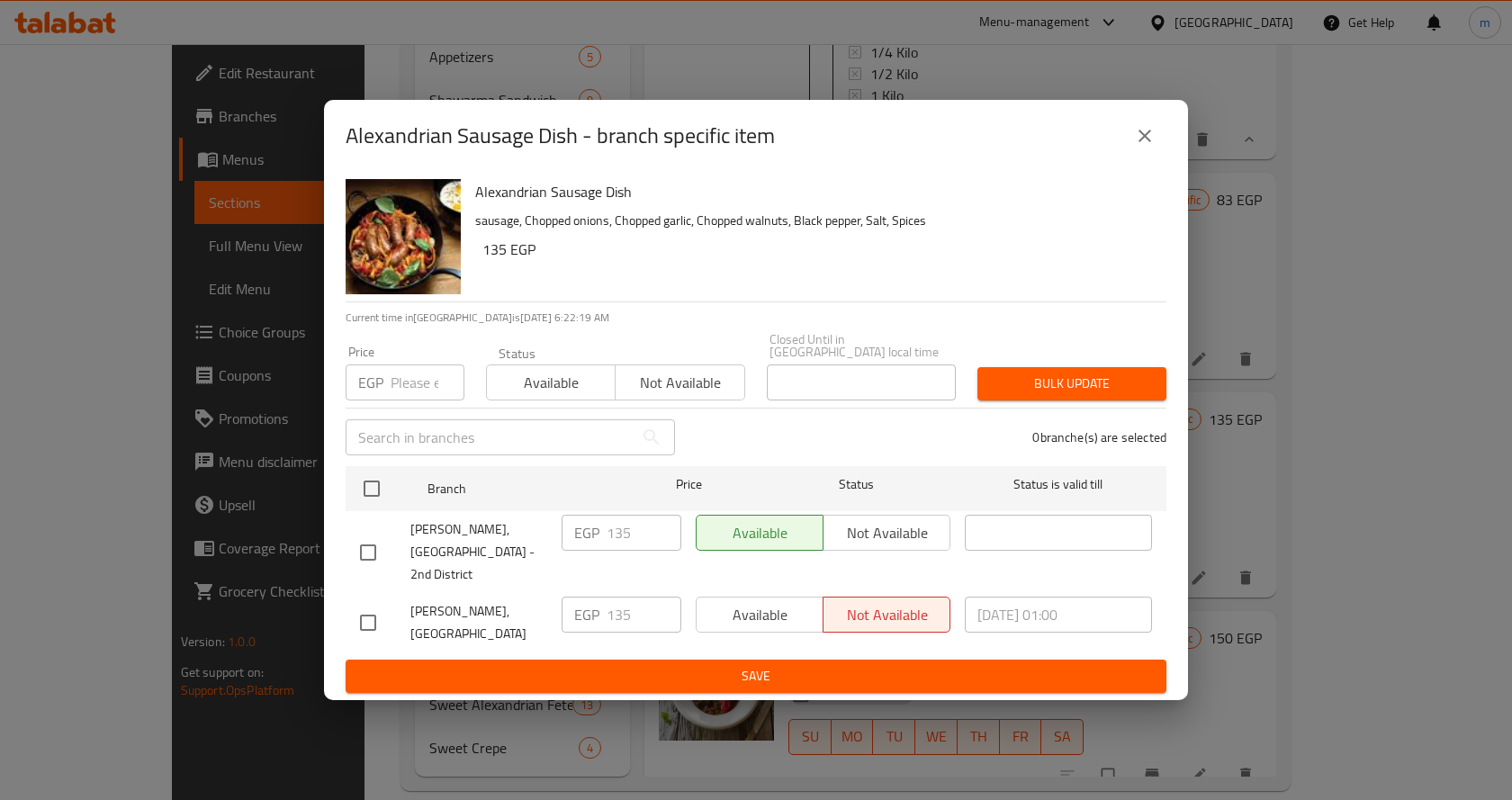
click at [1132, 157] on button "close" at bounding box center [1144, 136] width 43 height 43
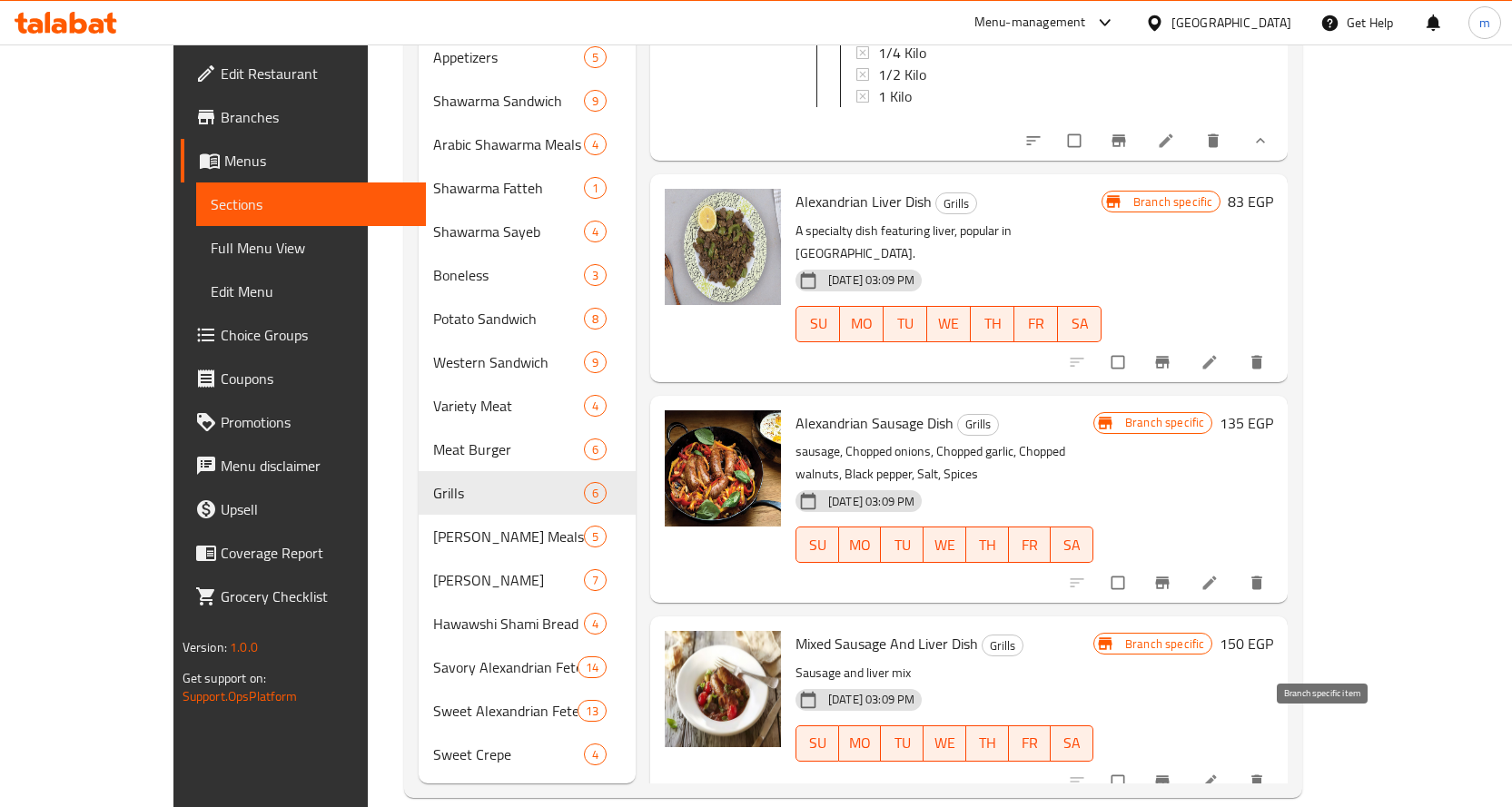
click at [1169, 775] on icon "Branch-specific-item" at bounding box center [1162, 781] width 14 height 12
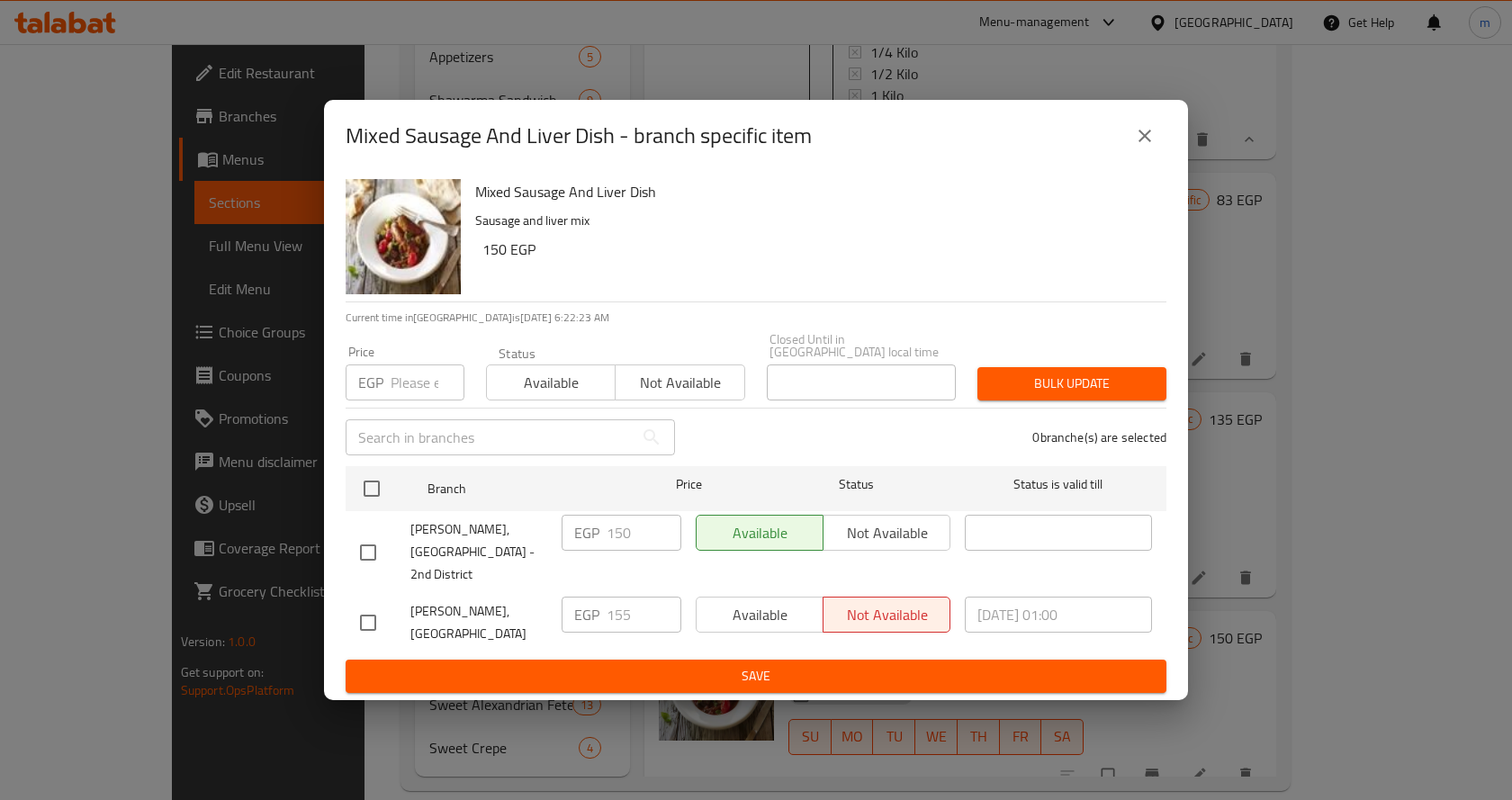
click at [1135, 157] on button "close" at bounding box center [1144, 136] width 43 height 43
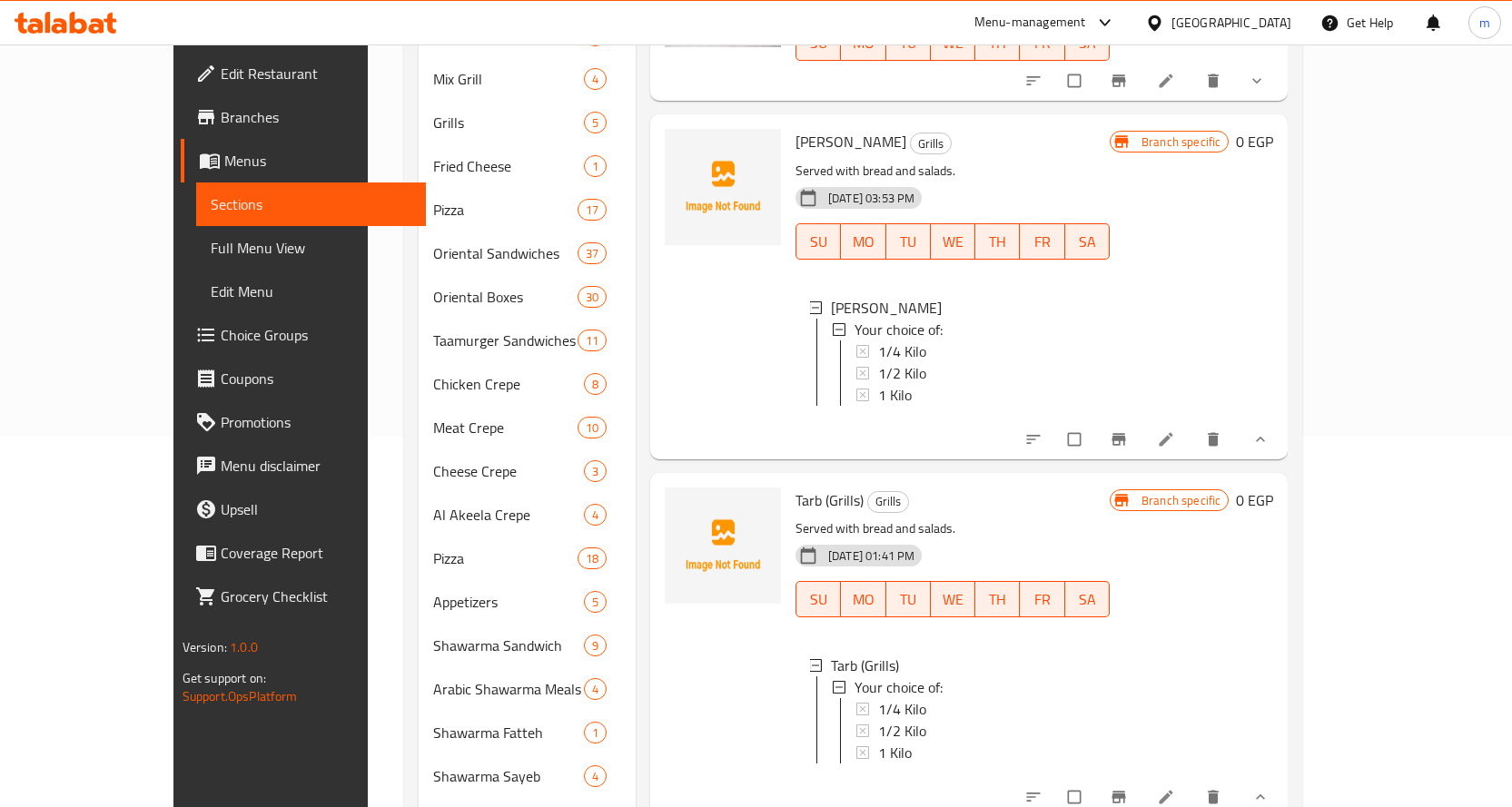
scroll to position [0, 0]
drag, startPoint x: 834, startPoint y: 493, endPoint x: 868, endPoint y: 488, distance: 34.4
click at [868, 490] on h6 "Tarb (Grills) Grills" at bounding box center [952, 502] width 315 height 25
copy span "Grills"
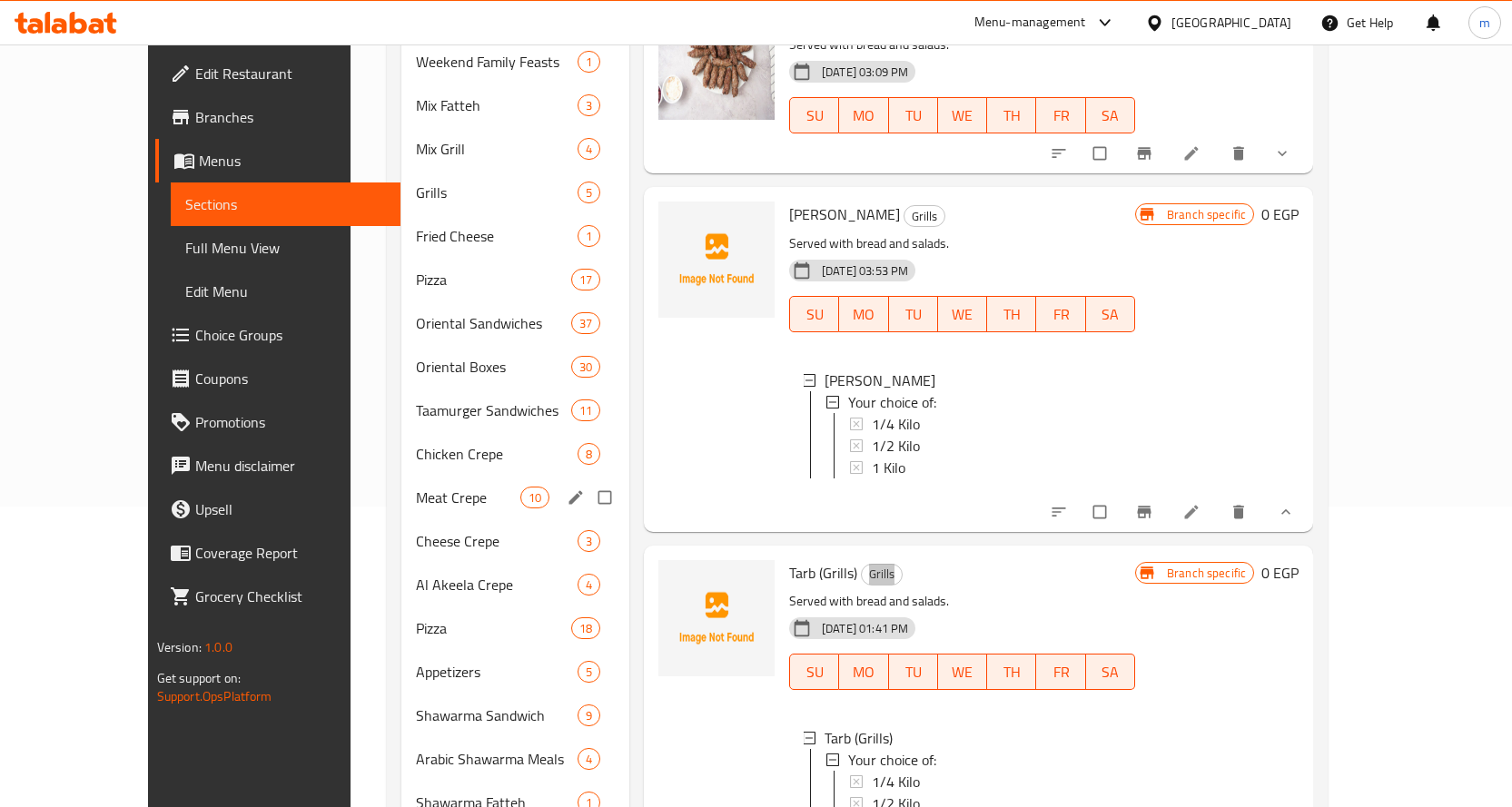
scroll to position [279, 0]
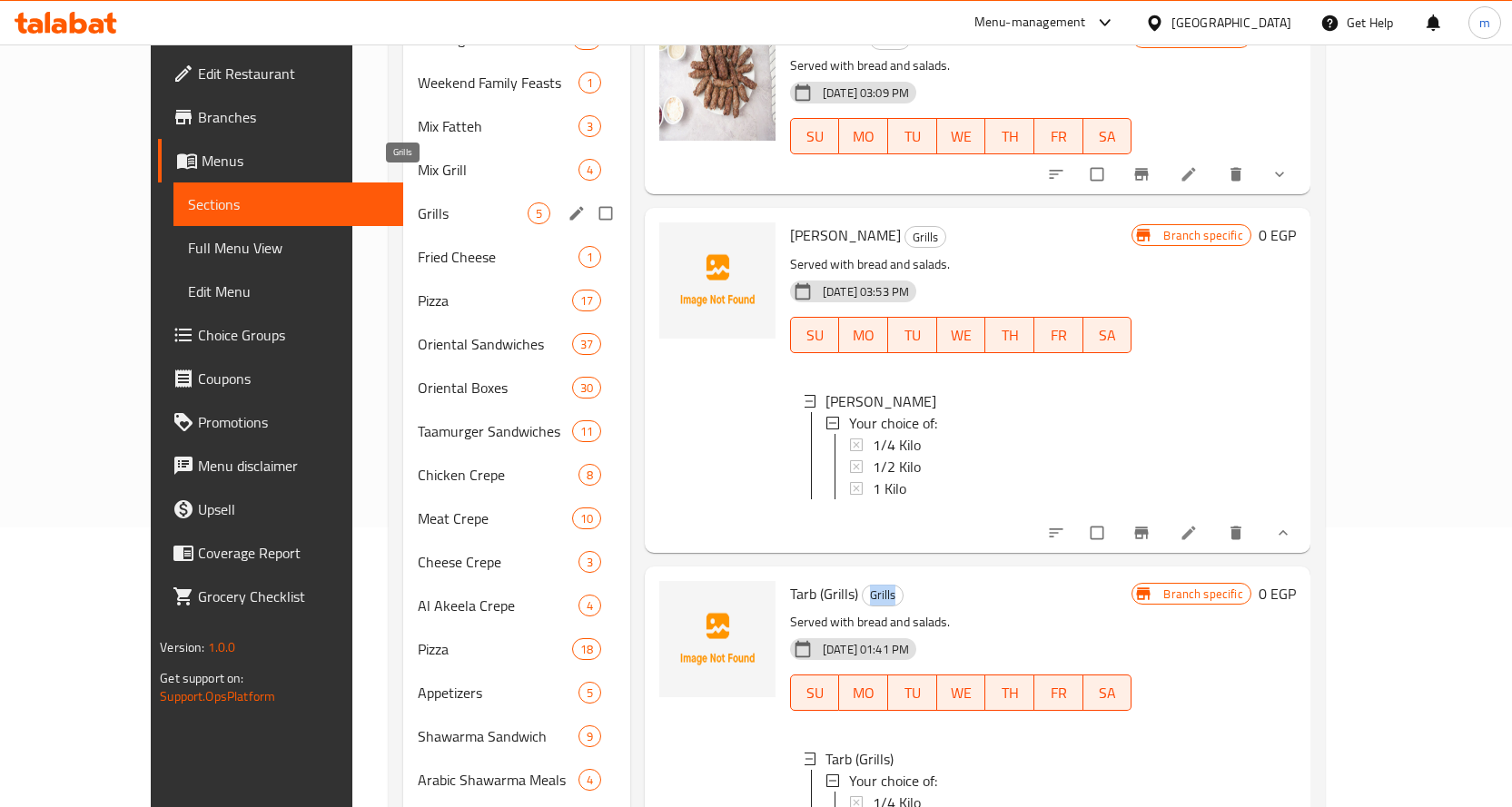
click at [425, 203] on span "Grills" at bounding box center [471, 214] width 109 height 22
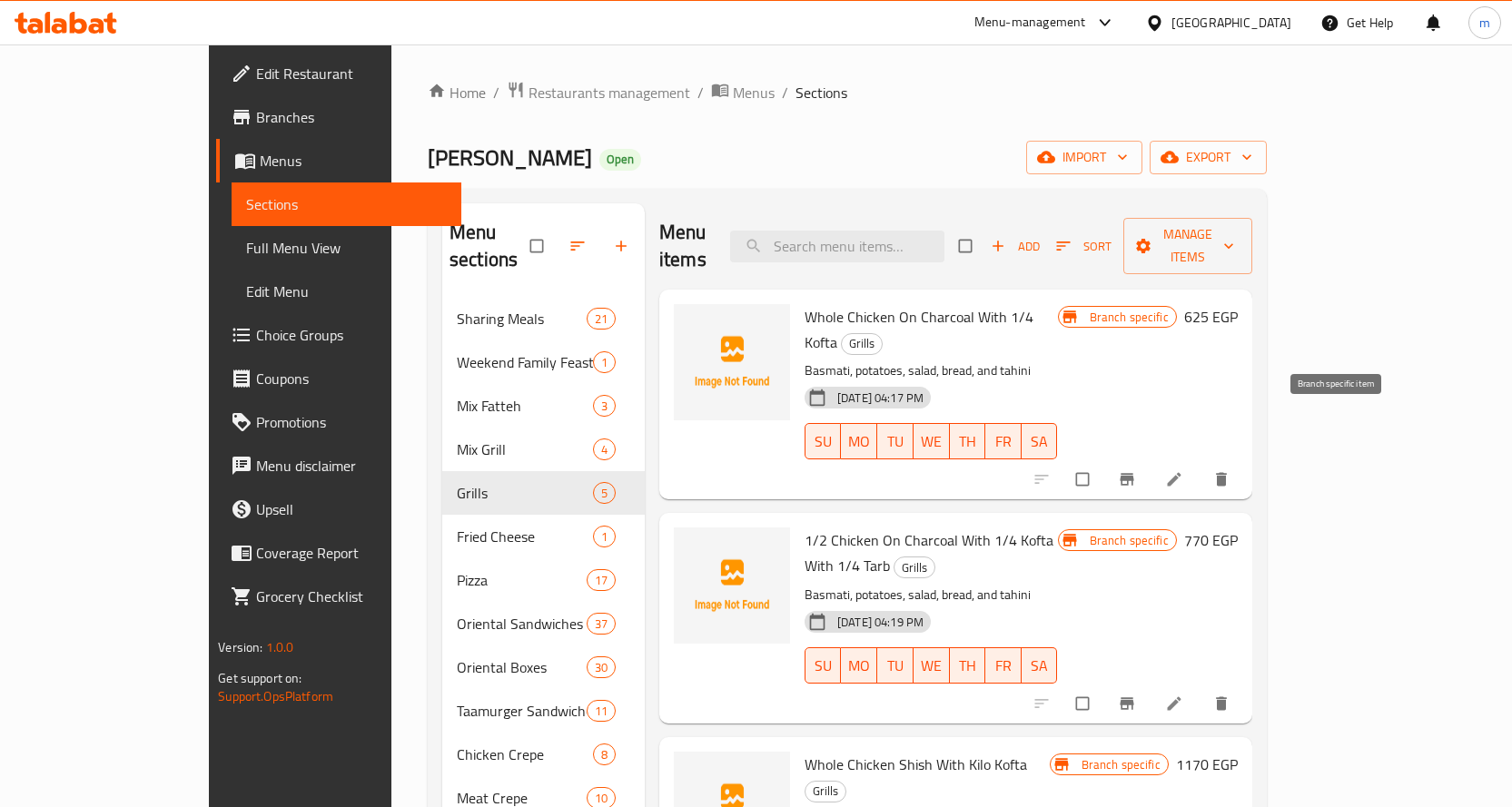
click at [1136, 470] on icon "Branch-specific-item" at bounding box center [1127, 479] width 19 height 19
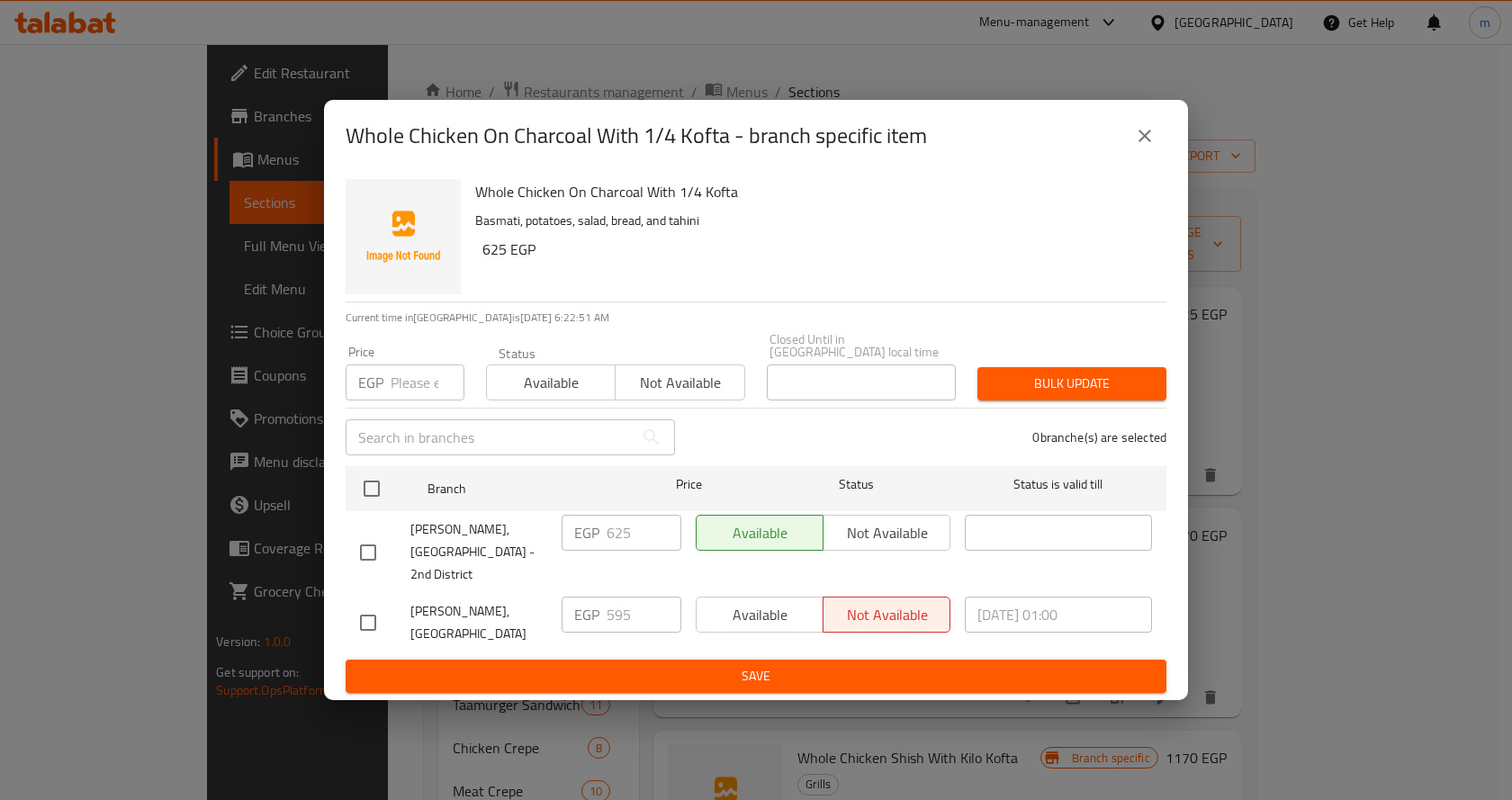
click at [1168, 154] on div "Whole Chicken On Charcoal With 1/4 Kofta - branch specific item" at bounding box center [756, 136] width 863 height 72
click at [1155, 147] on icon "close" at bounding box center [1144, 136] width 21 height 21
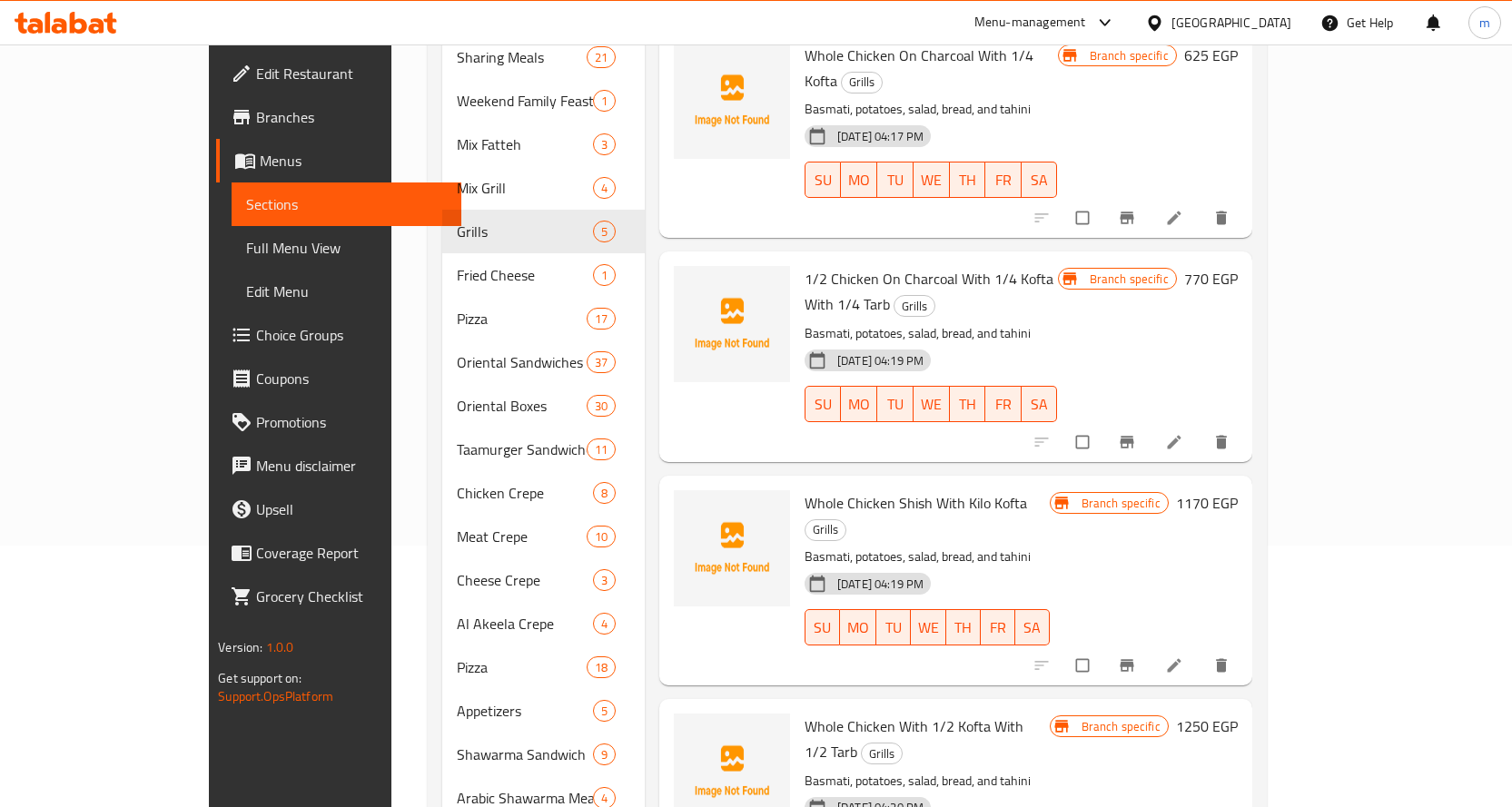
scroll to position [272, 0]
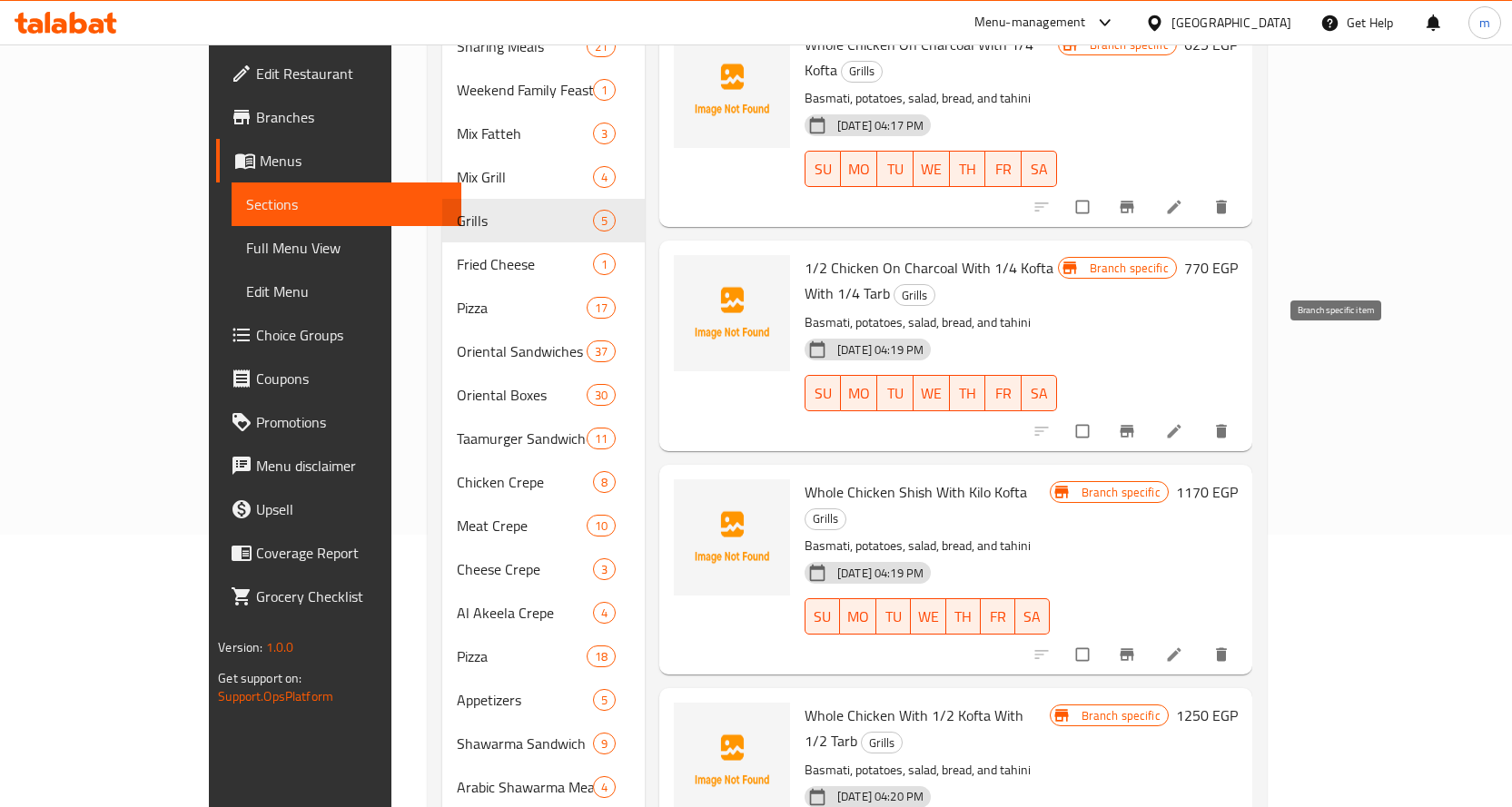
click at [1150, 411] on button "Branch-specific-item" at bounding box center [1128, 431] width 43 height 40
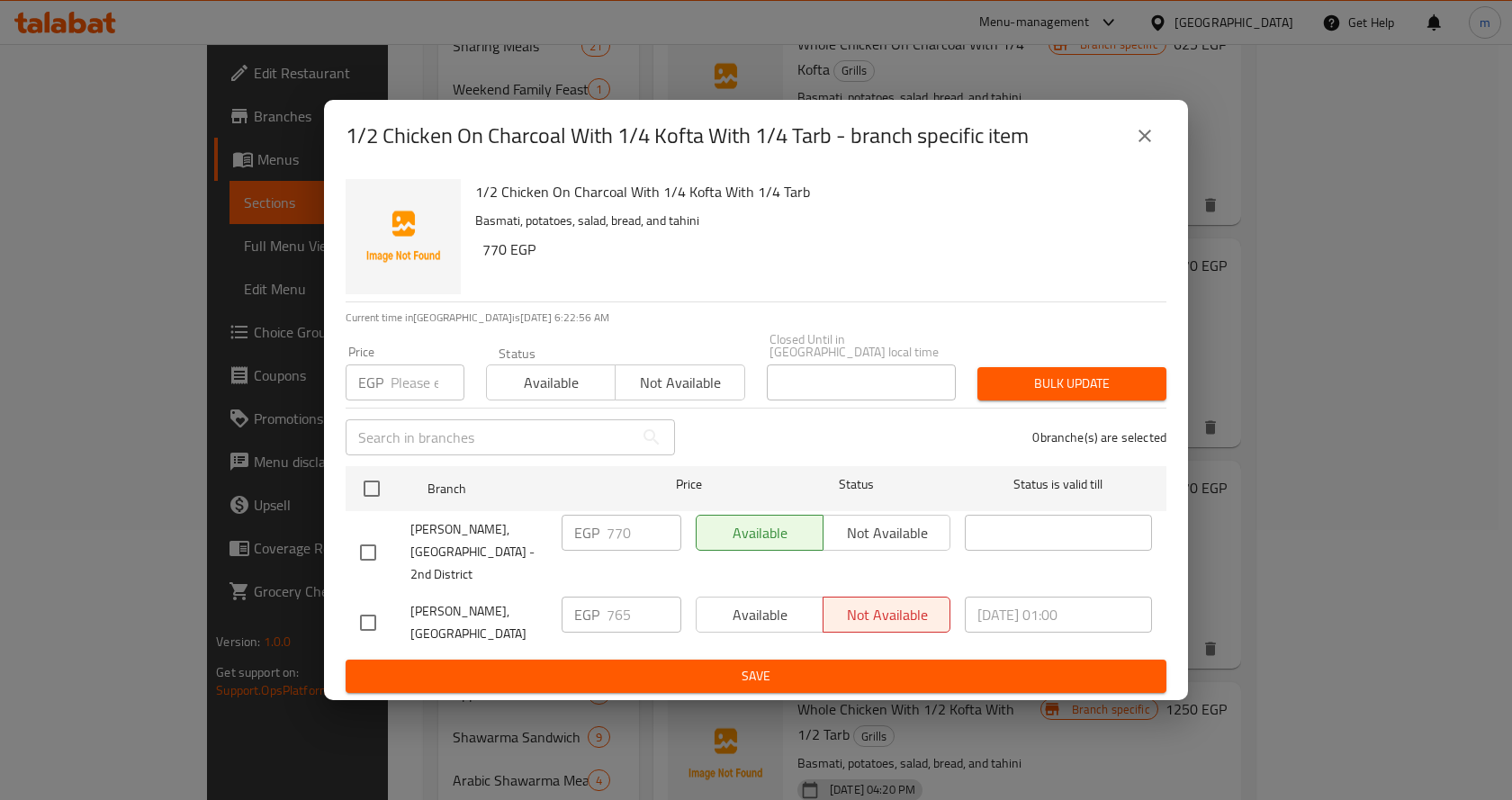
click at [1157, 151] on button "close" at bounding box center [1144, 136] width 43 height 43
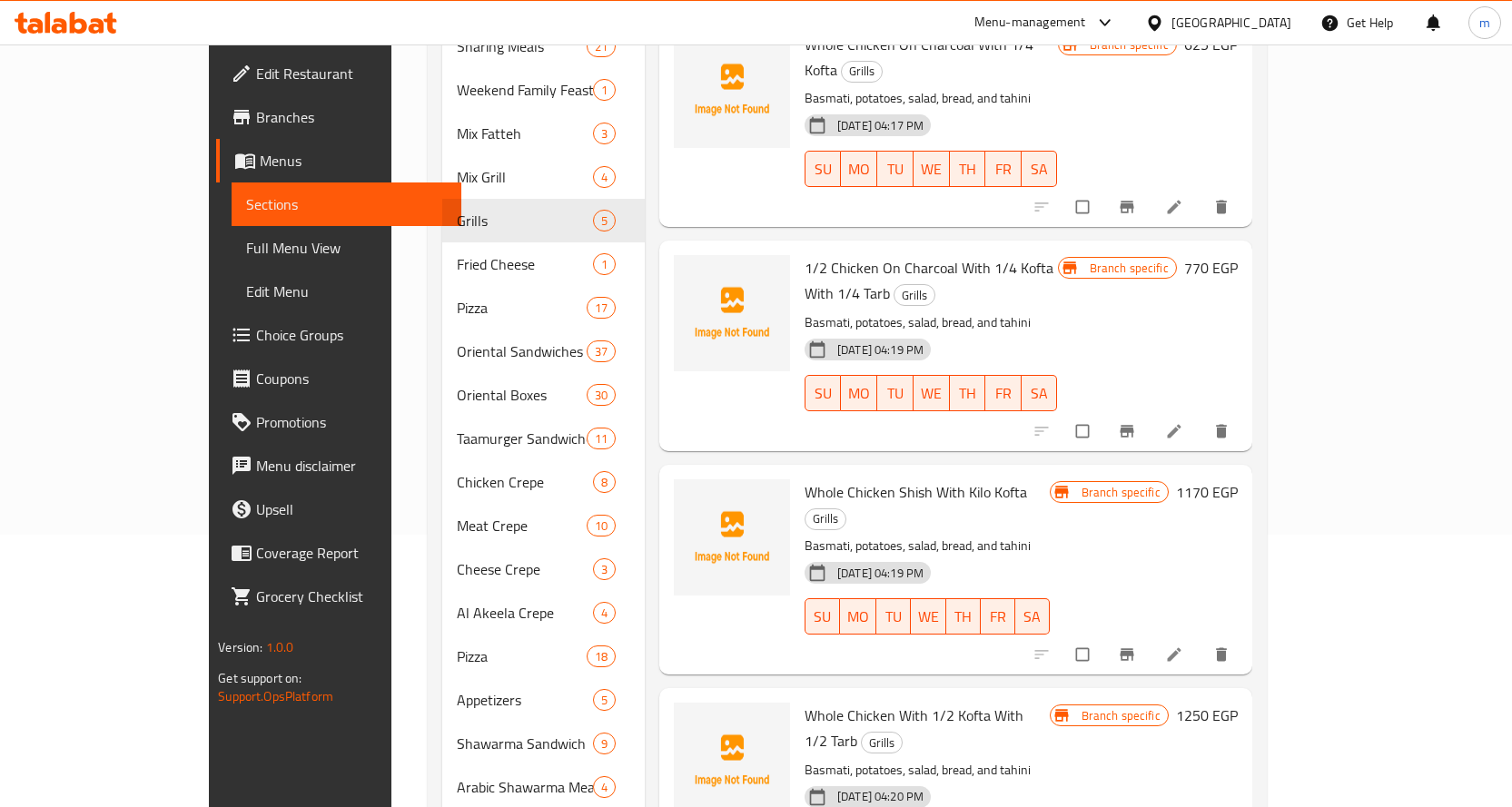
click at [1133, 648] on icon "Branch-specific-item" at bounding box center [1126, 654] width 14 height 12
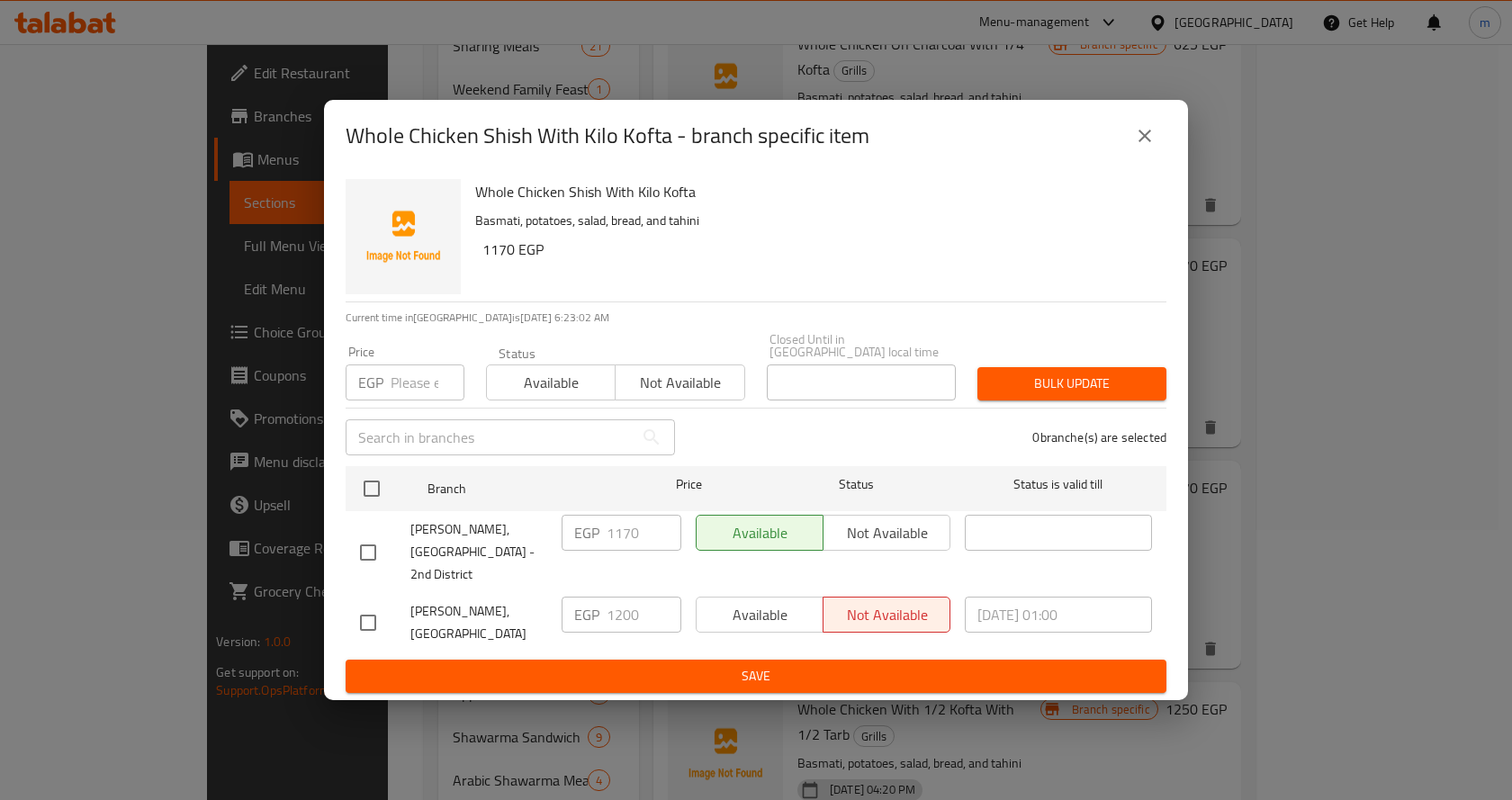
click at [1159, 146] on button "close" at bounding box center [1144, 136] width 43 height 43
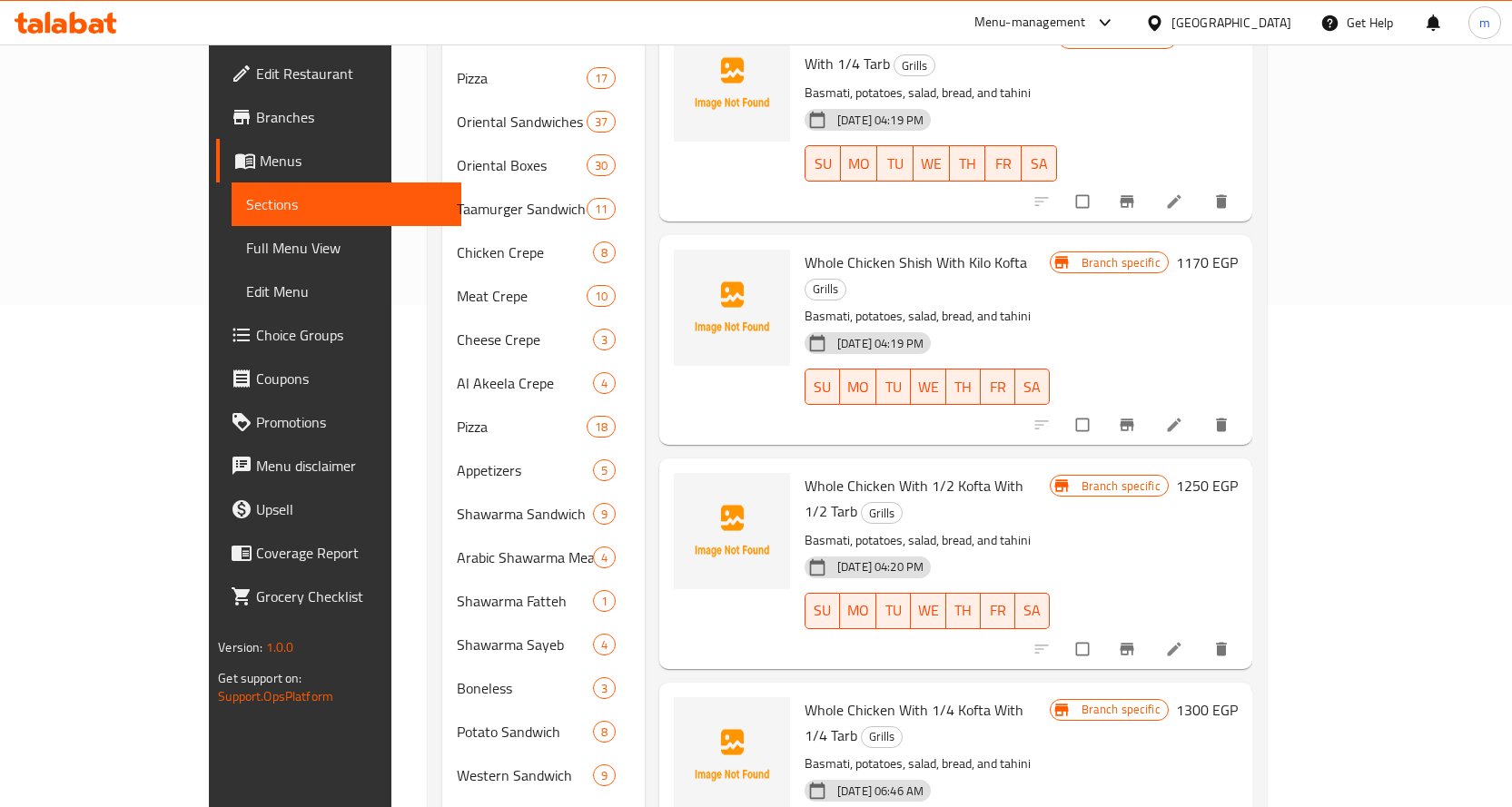
scroll to position [545, 0]
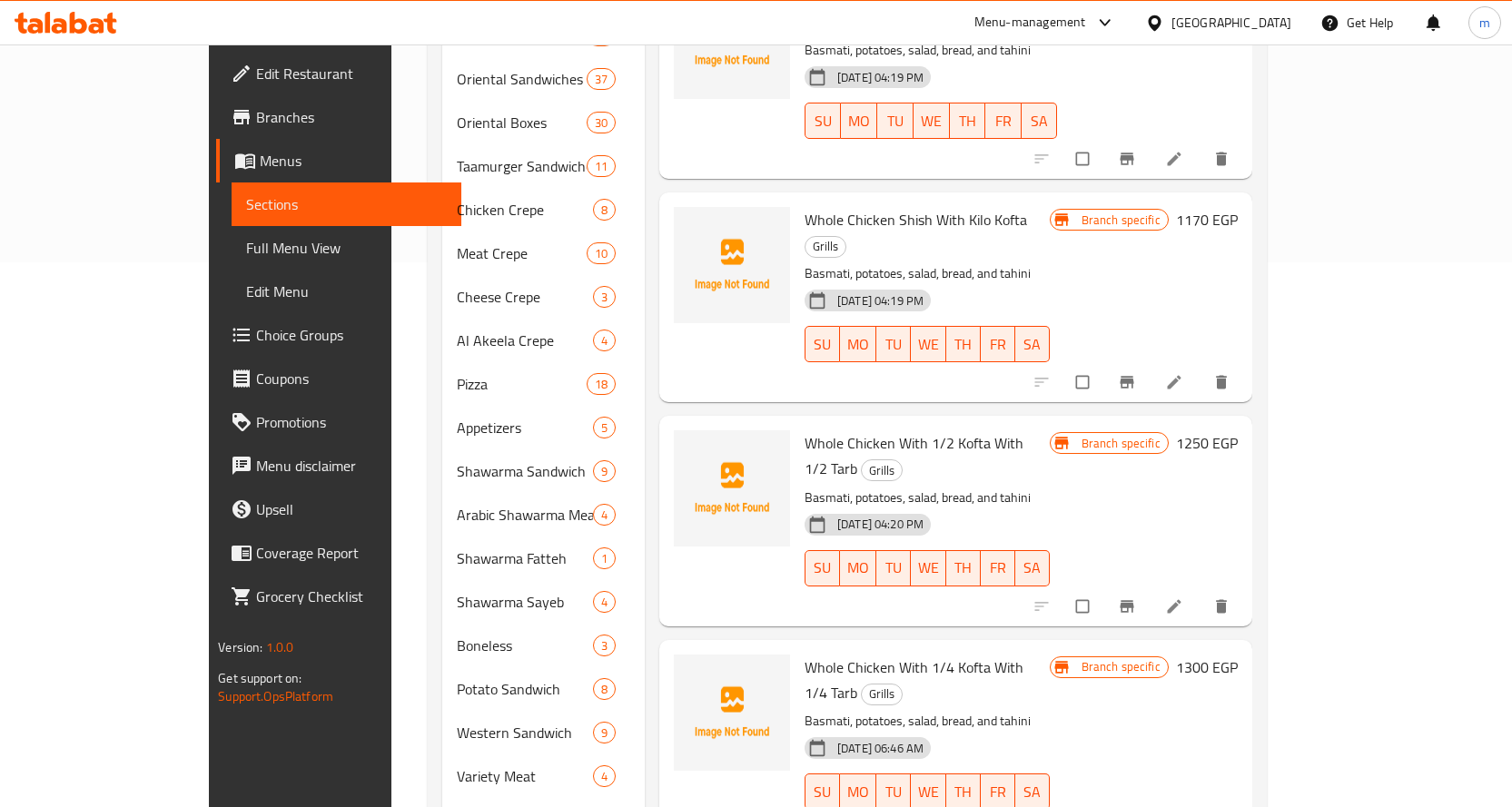
click at [1133, 599] on icon "Branch-specific-item" at bounding box center [1126, 605] width 14 height 12
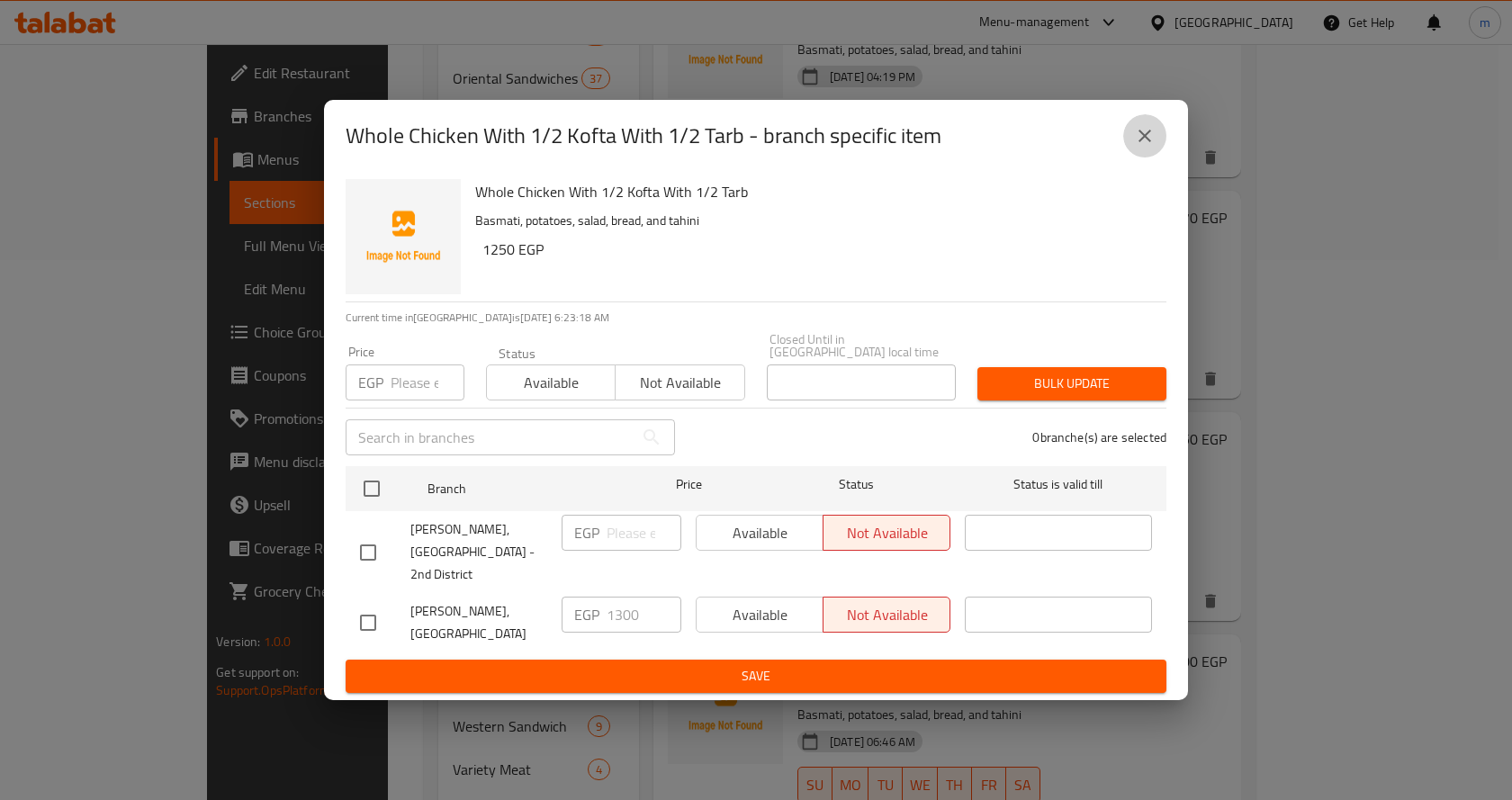
click at [1139, 147] on icon "close" at bounding box center [1144, 136] width 21 height 21
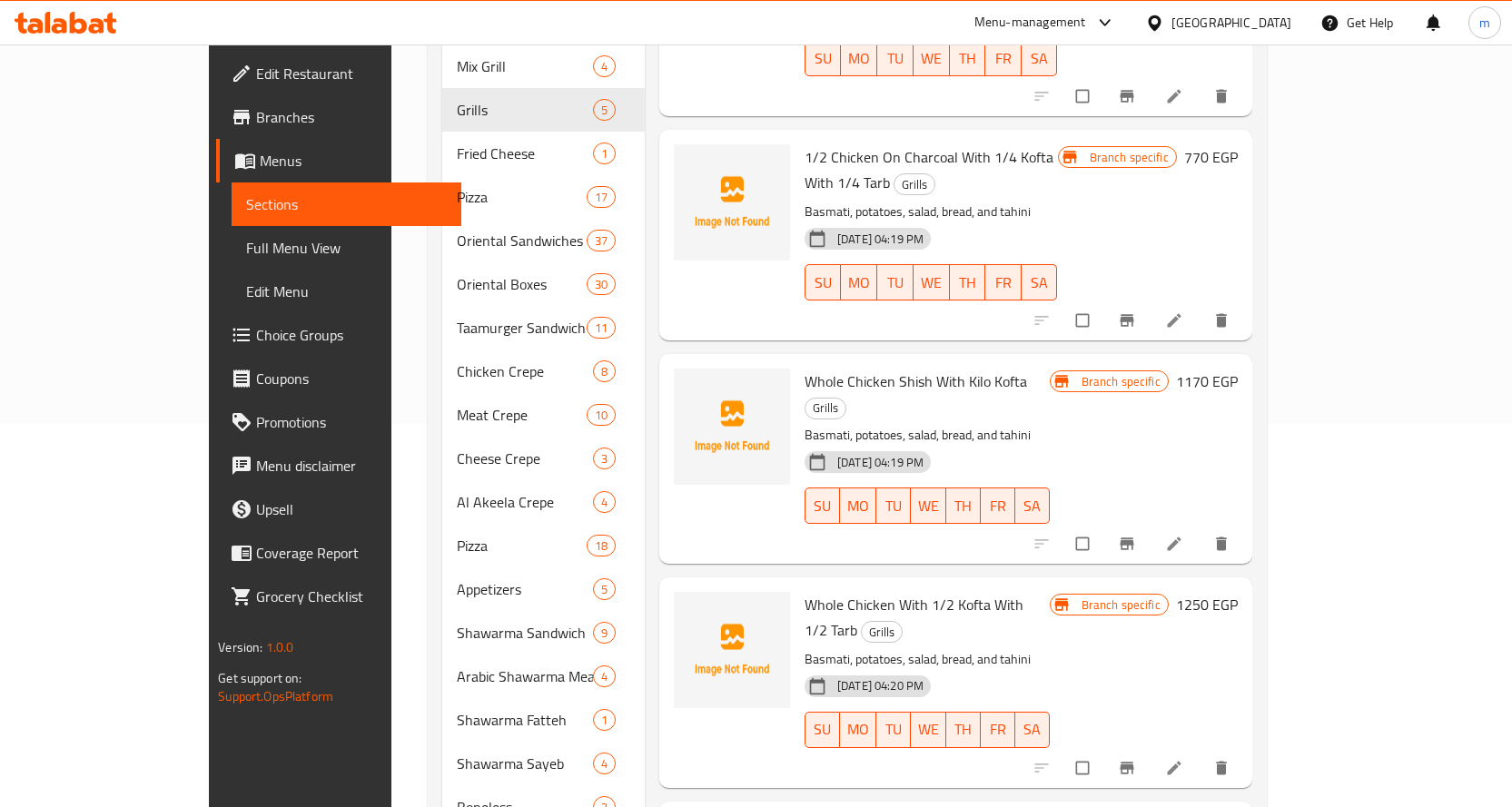
scroll to position [272, 0]
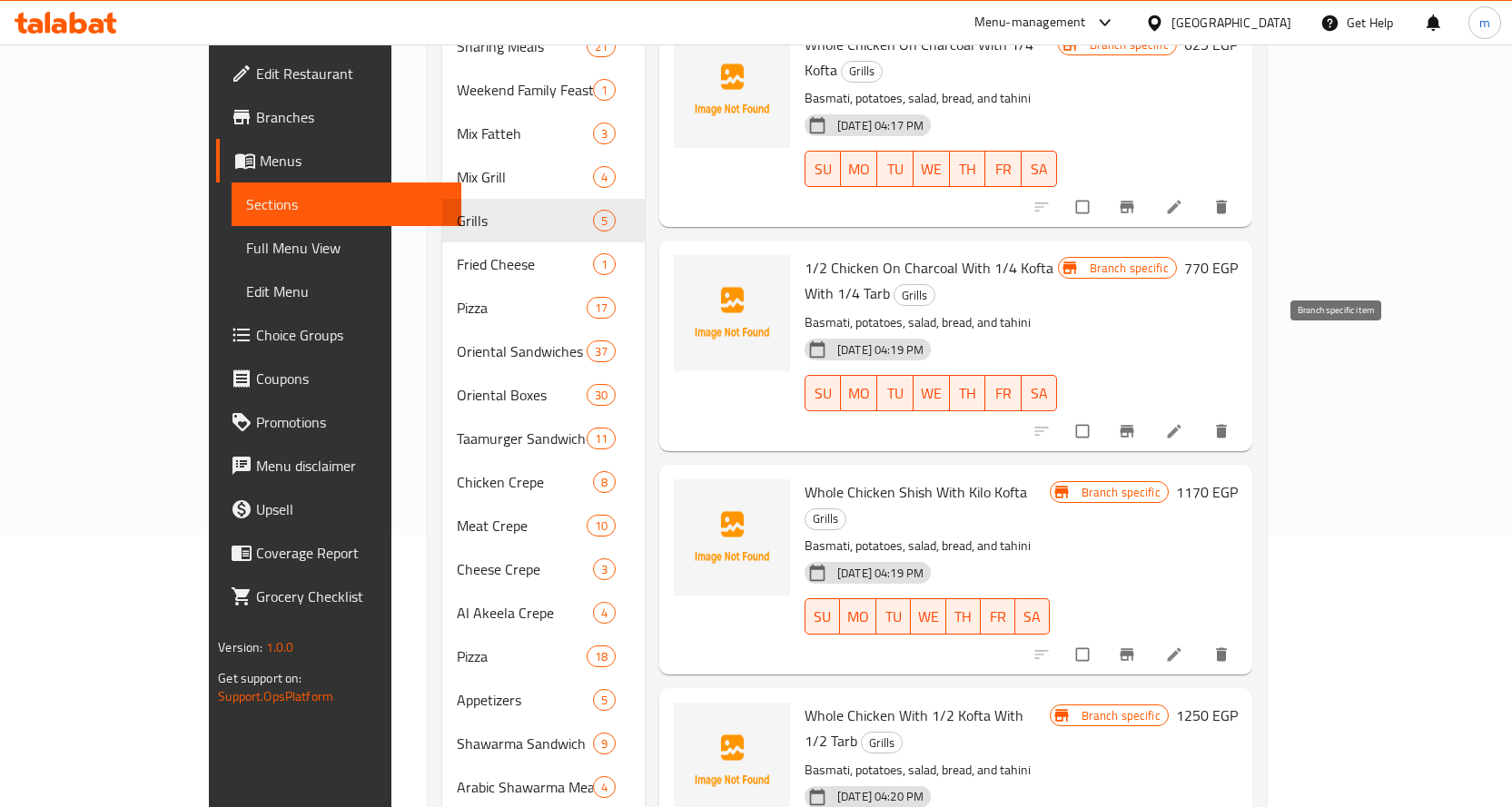
click at [1136, 422] on icon "Branch-specific-item" at bounding box center [1127, 431] width 19 height 19
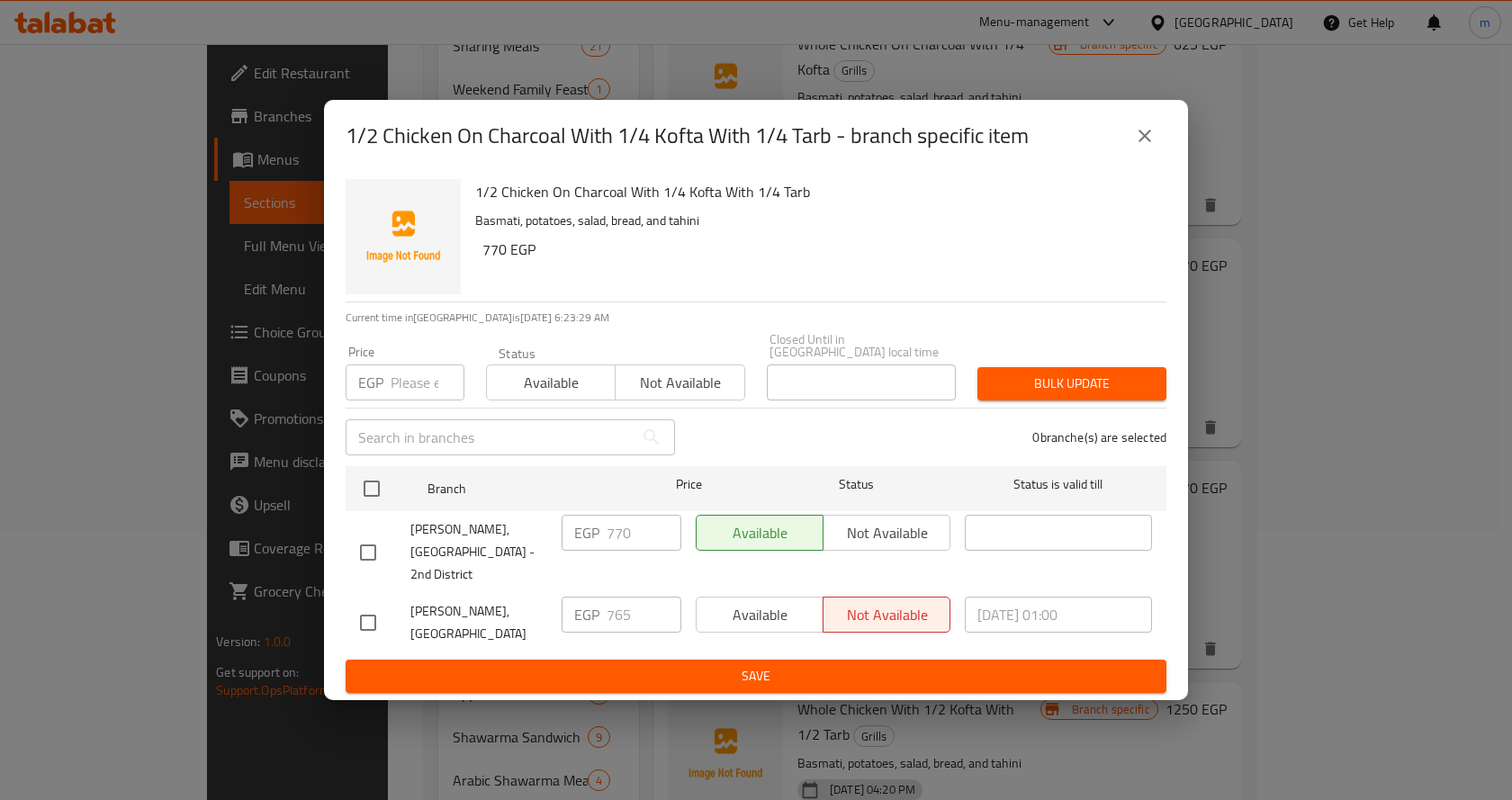
click at [1150, 147] on icon "close" at bounding box center [1144, 136] width 21 height 21
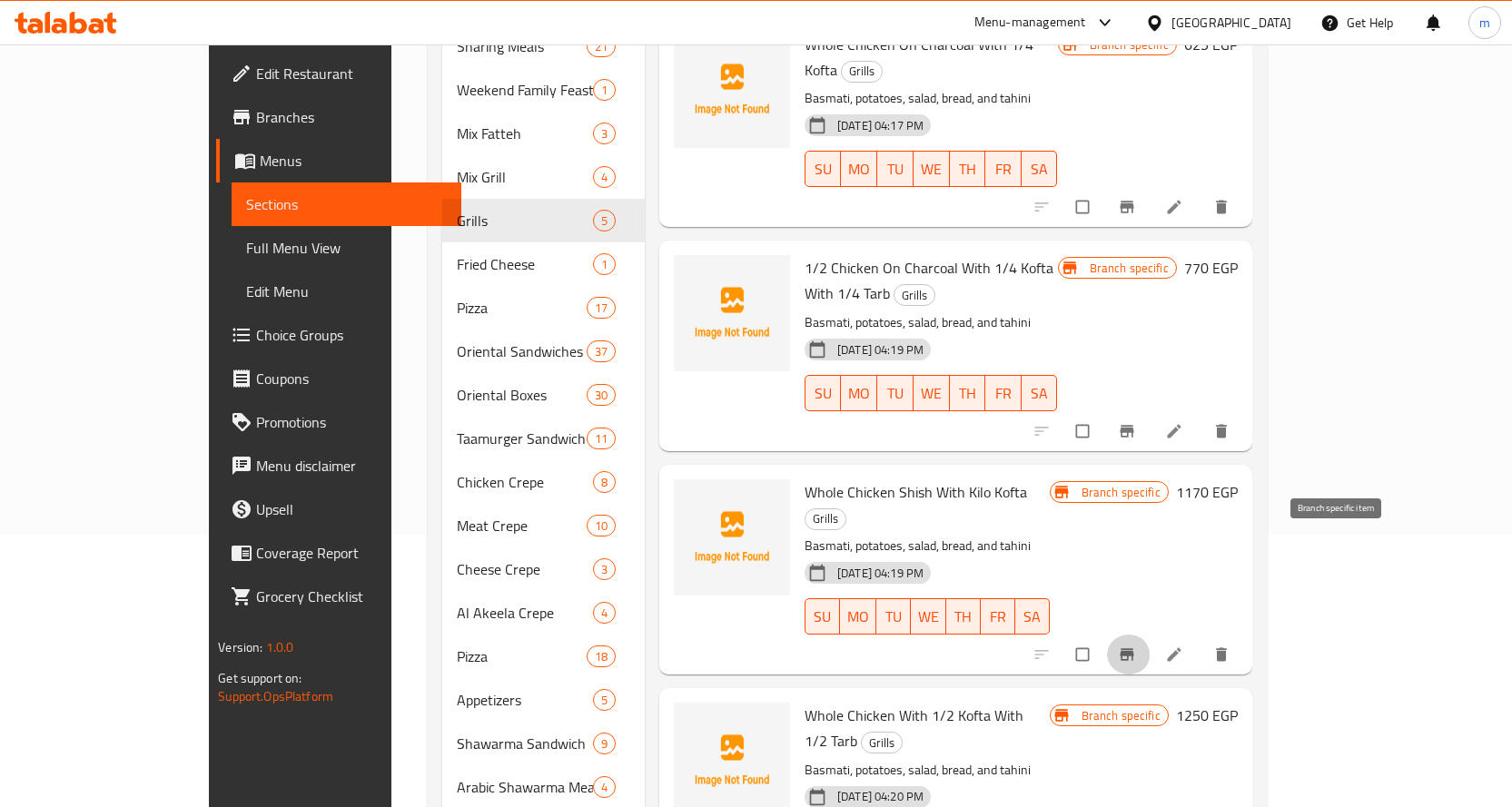
click at [1136, 645] on icon "Branch-specific-item" at bounding box center [1127, 654] width 19 height 19
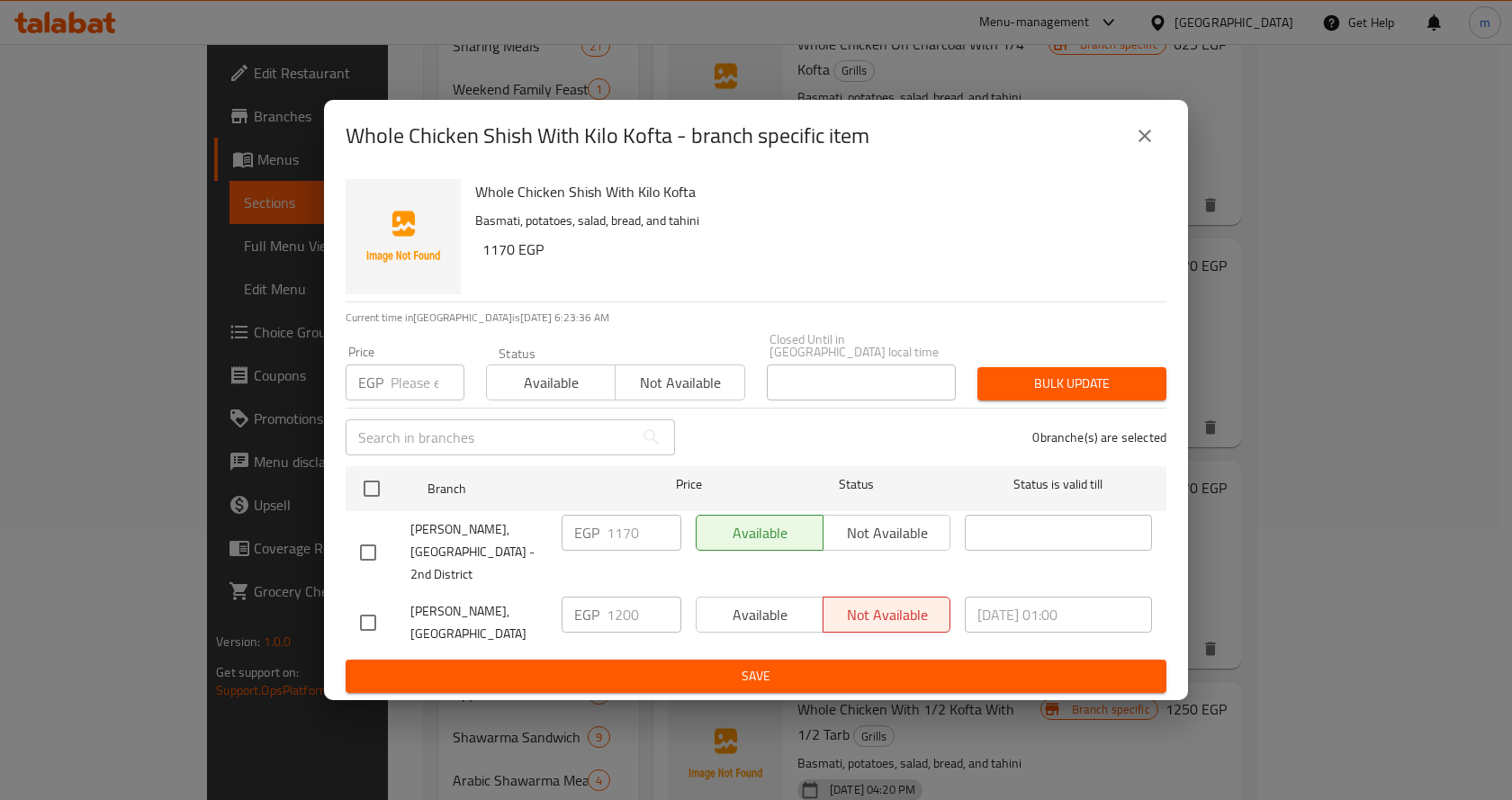
click at [1153, 147] on icon "close" at bounding box center [1144, 136] width 21 height 21
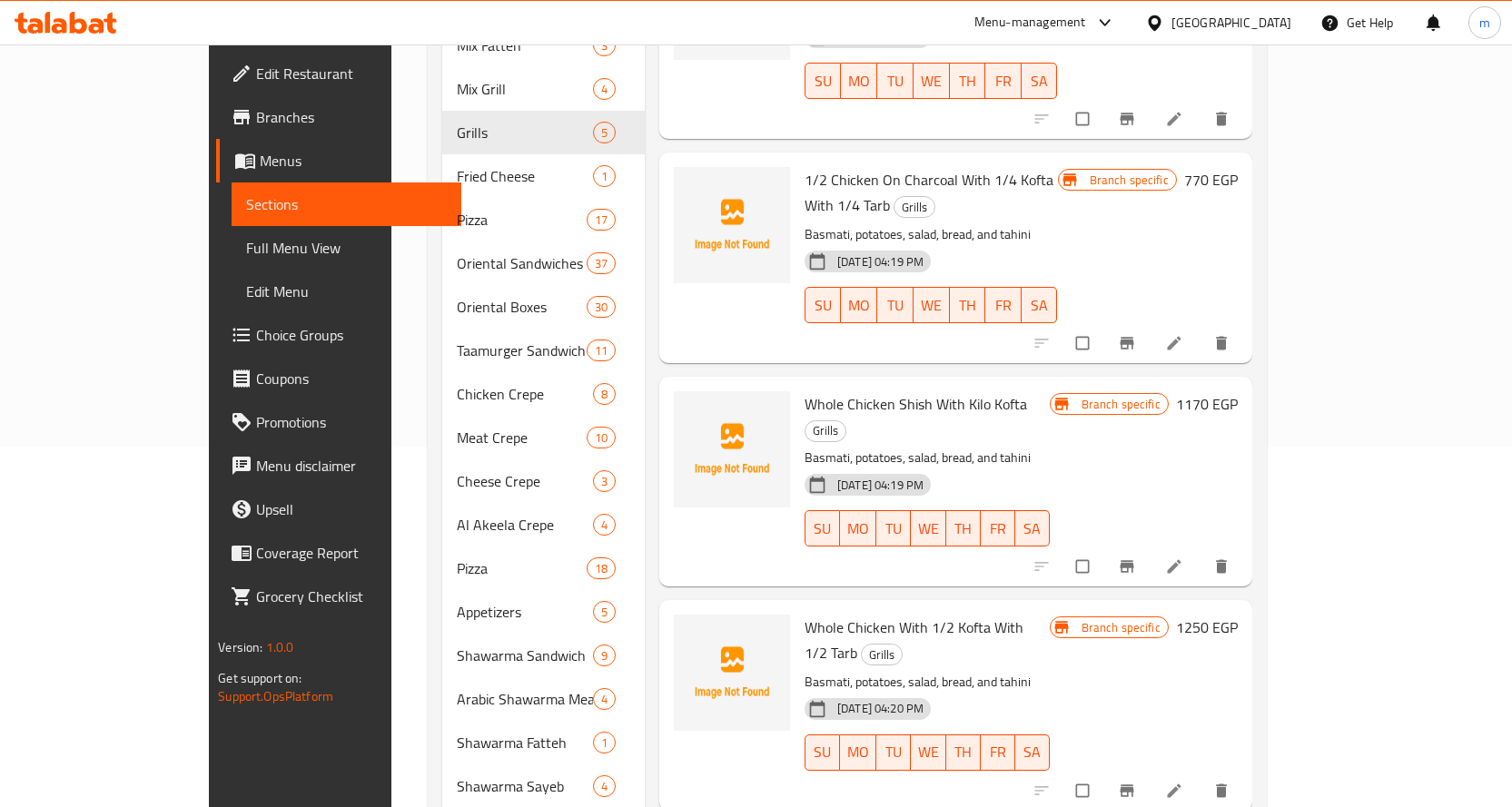
scroll to position [363, 0]
click at [1133, 782] on icon "Branch-specific-item" at bounding box center [1126, 787] width 14 height 12
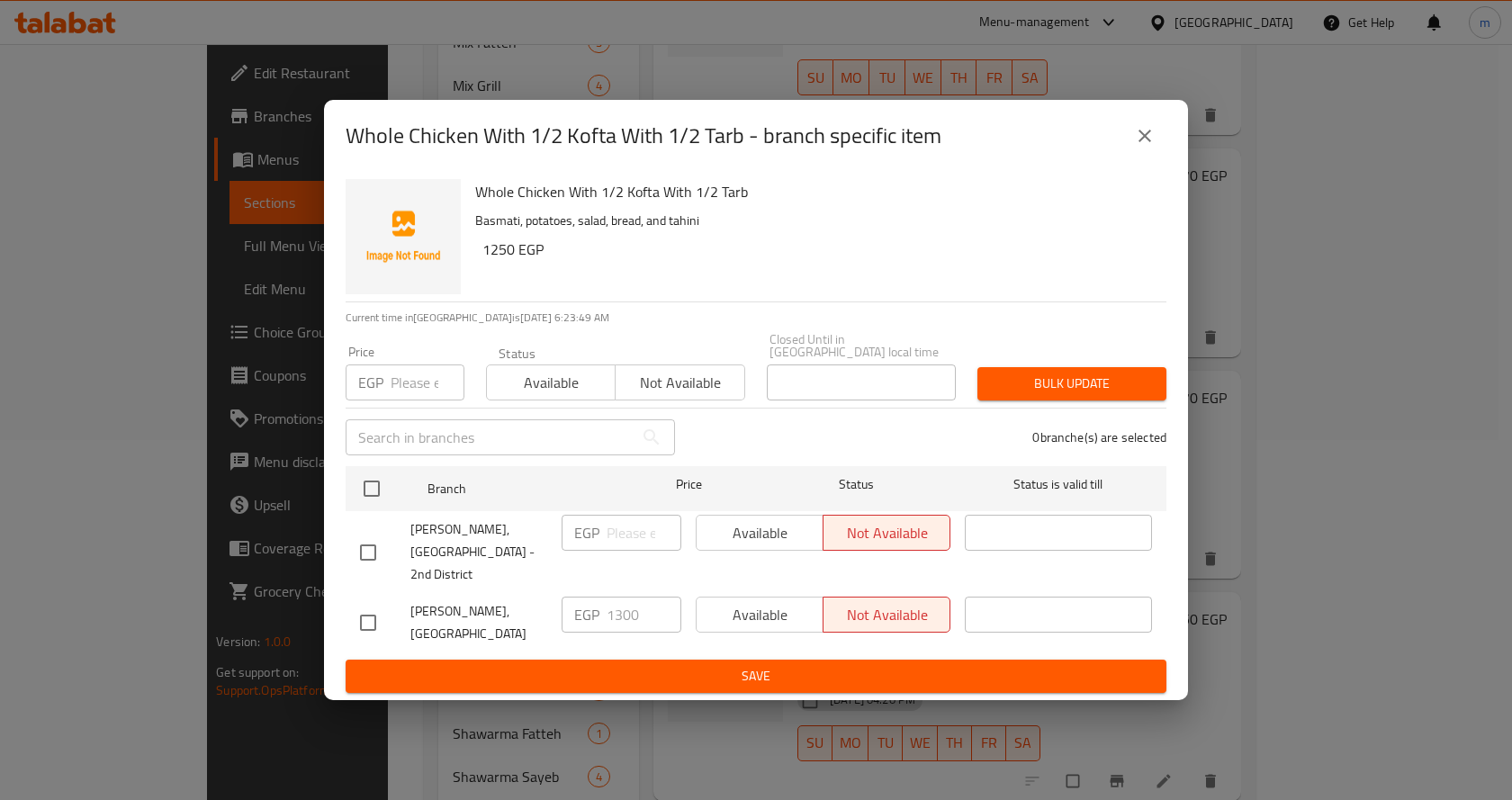
click at [1145, 142] on icon "close" at bounding box center [1144, 135] width 13 height 13
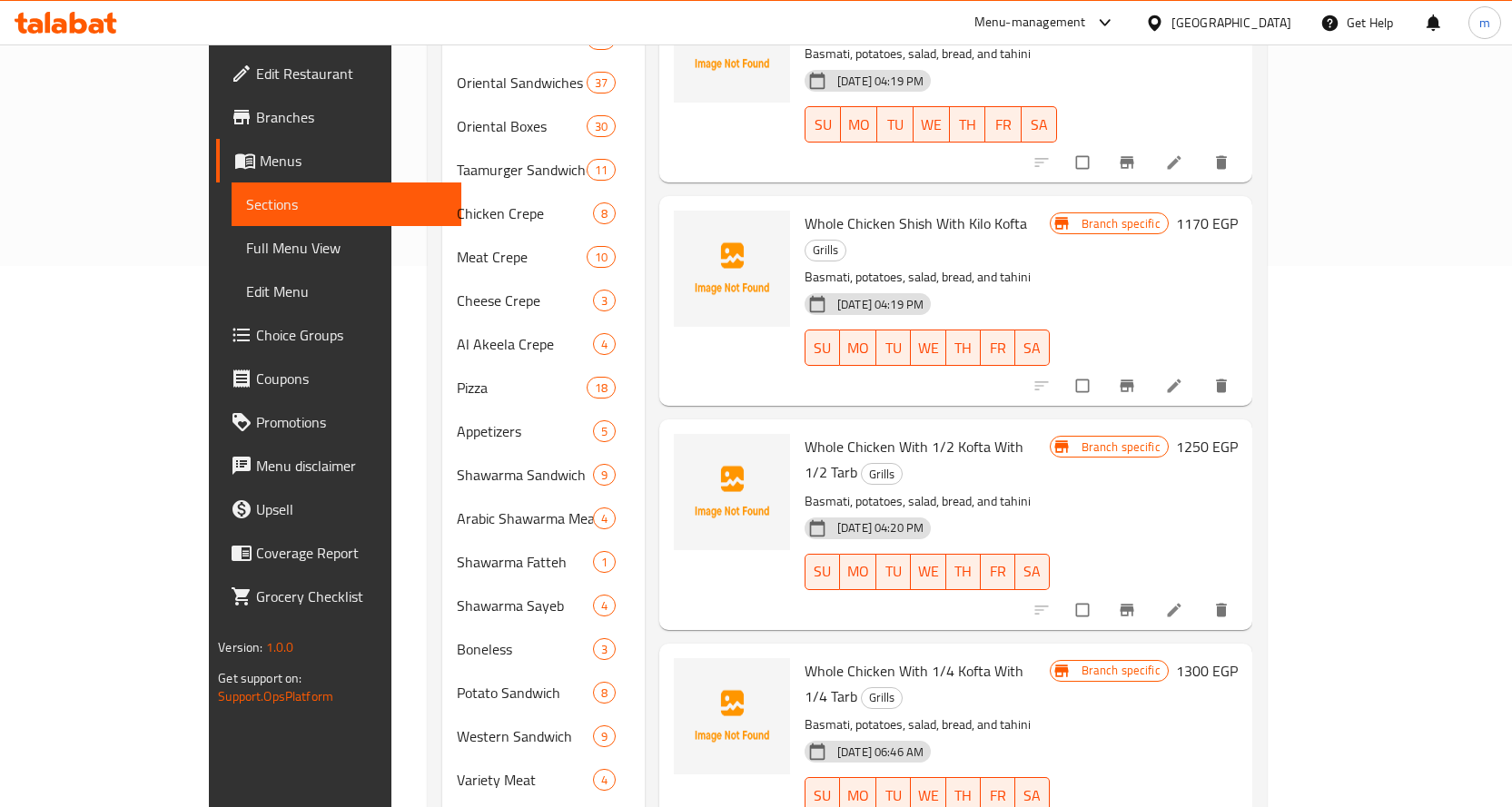
scroll to position [545, 0]
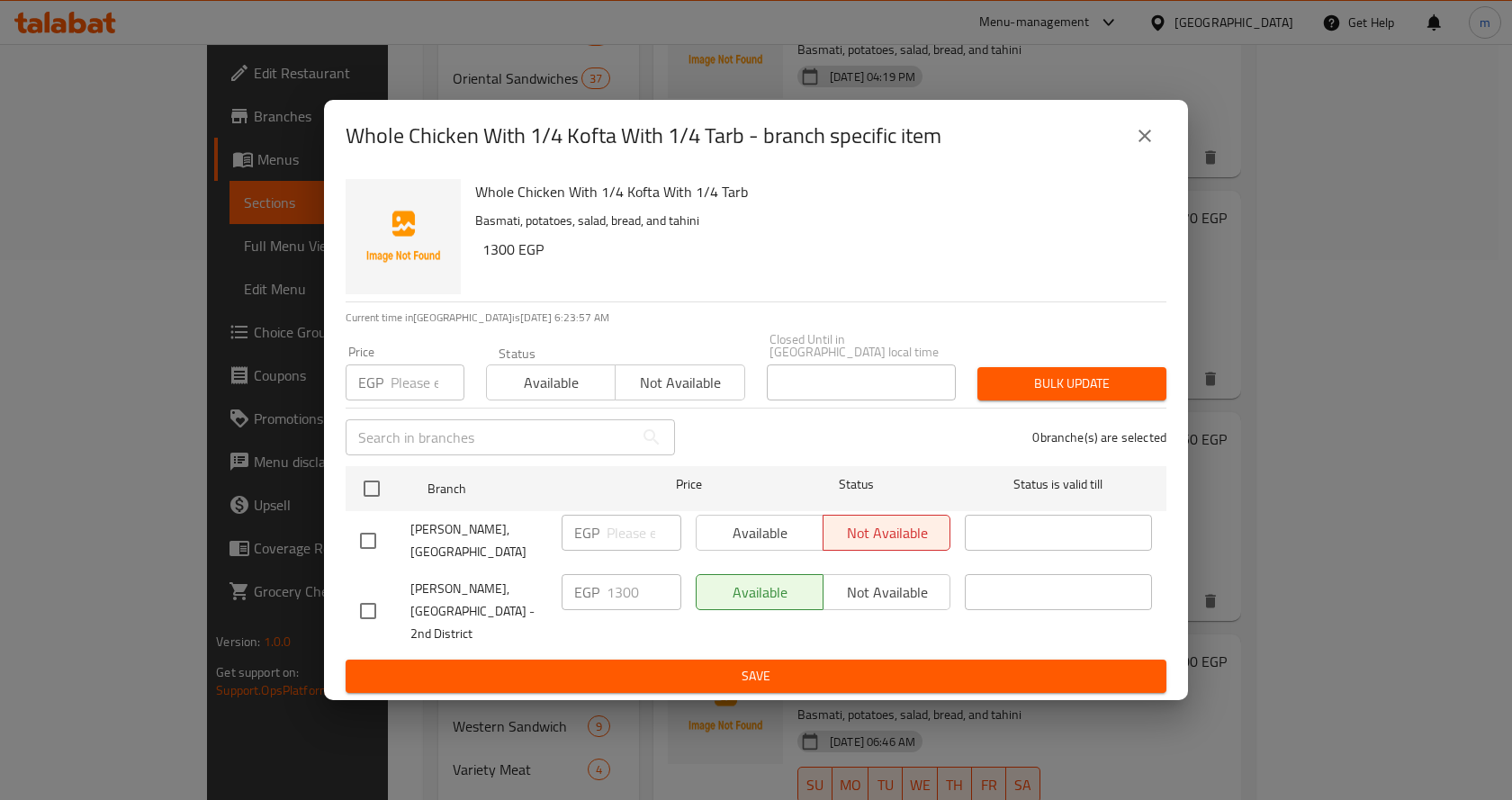
click at [1145, 141] on button "close" at bounding box center [1144, 136] width 43 height 43
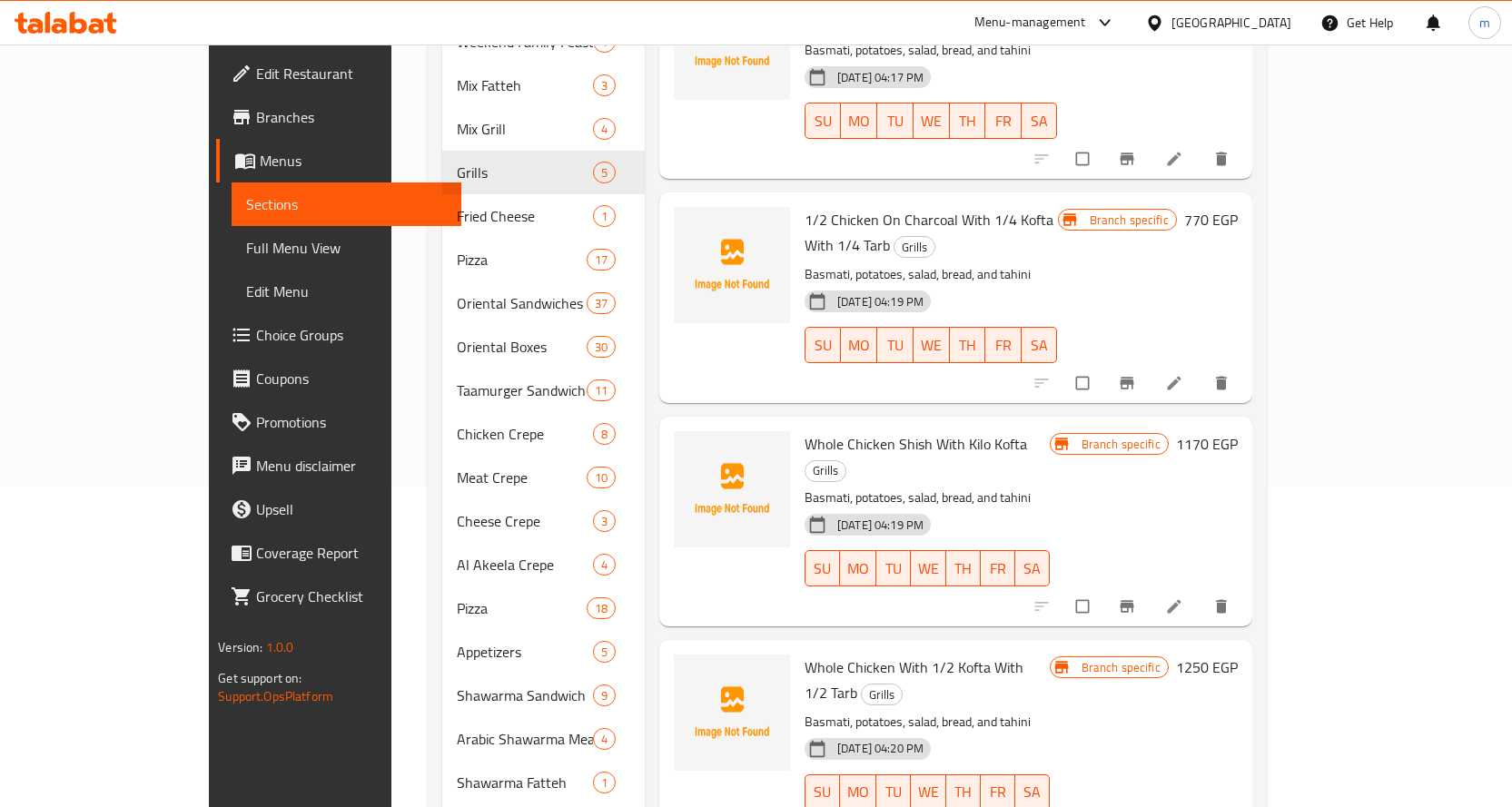
scroll to position [181, 0]
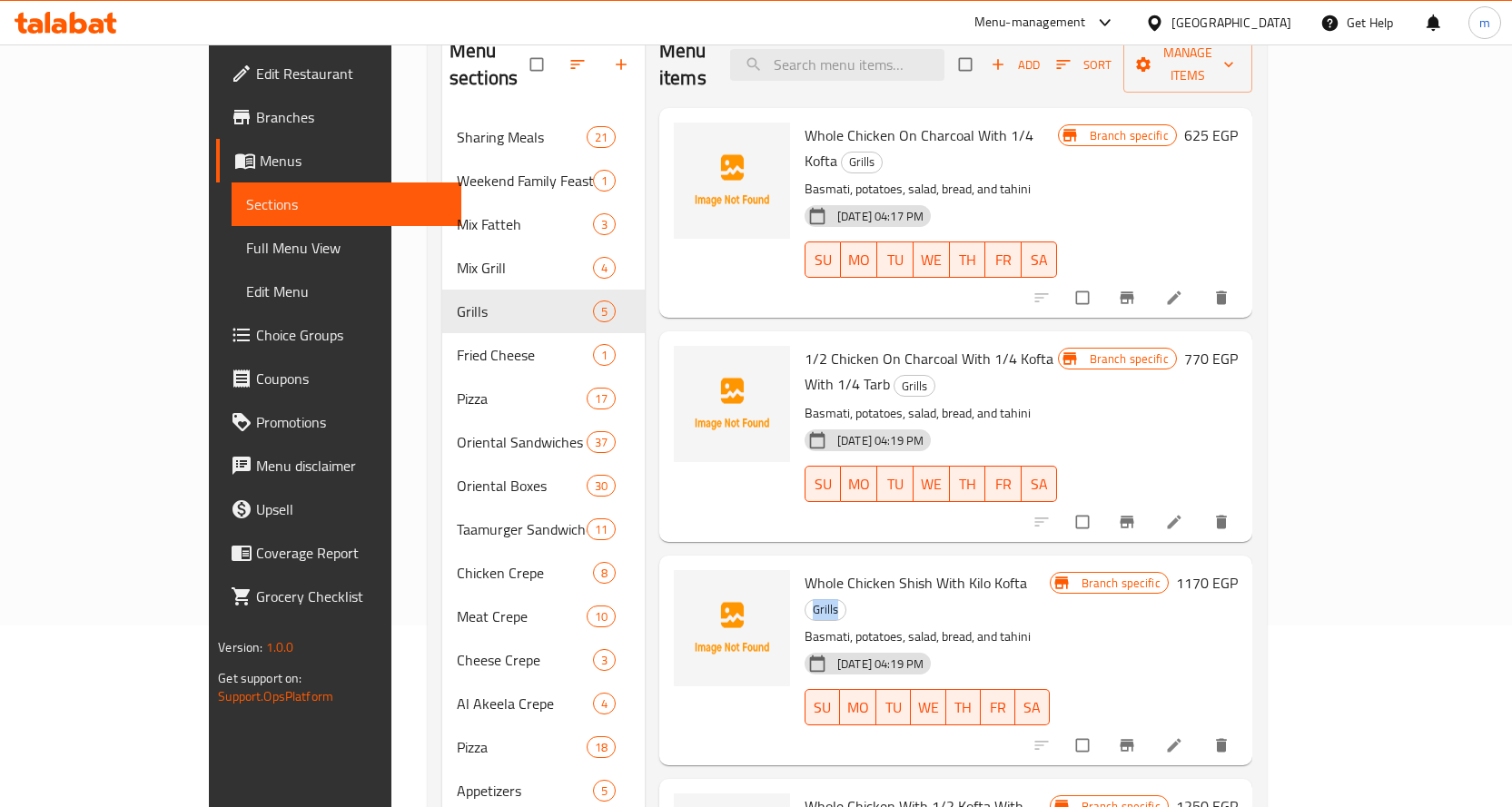
drag, startPoint x: 979, startPoint y: 504, endPoint x: 1019, endPoint y: 505, distance: 40.0
click at [1019, 570] on h6 "Whole Chicken Shish With Kilo Kofta Grills" at bounding box center [927, 595] width 245 height 51
copy span "Grills"
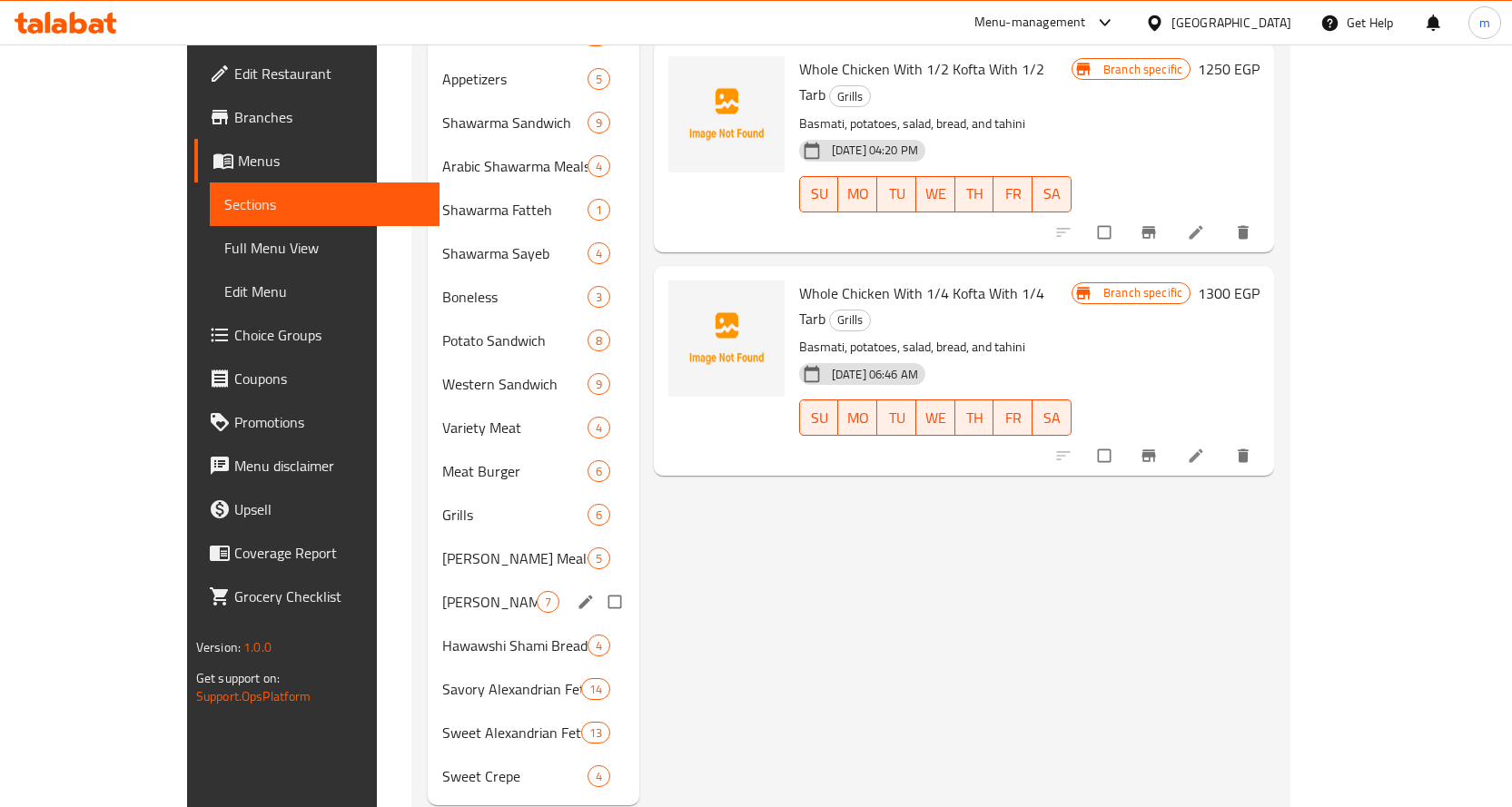
scroll to position [915, 0]
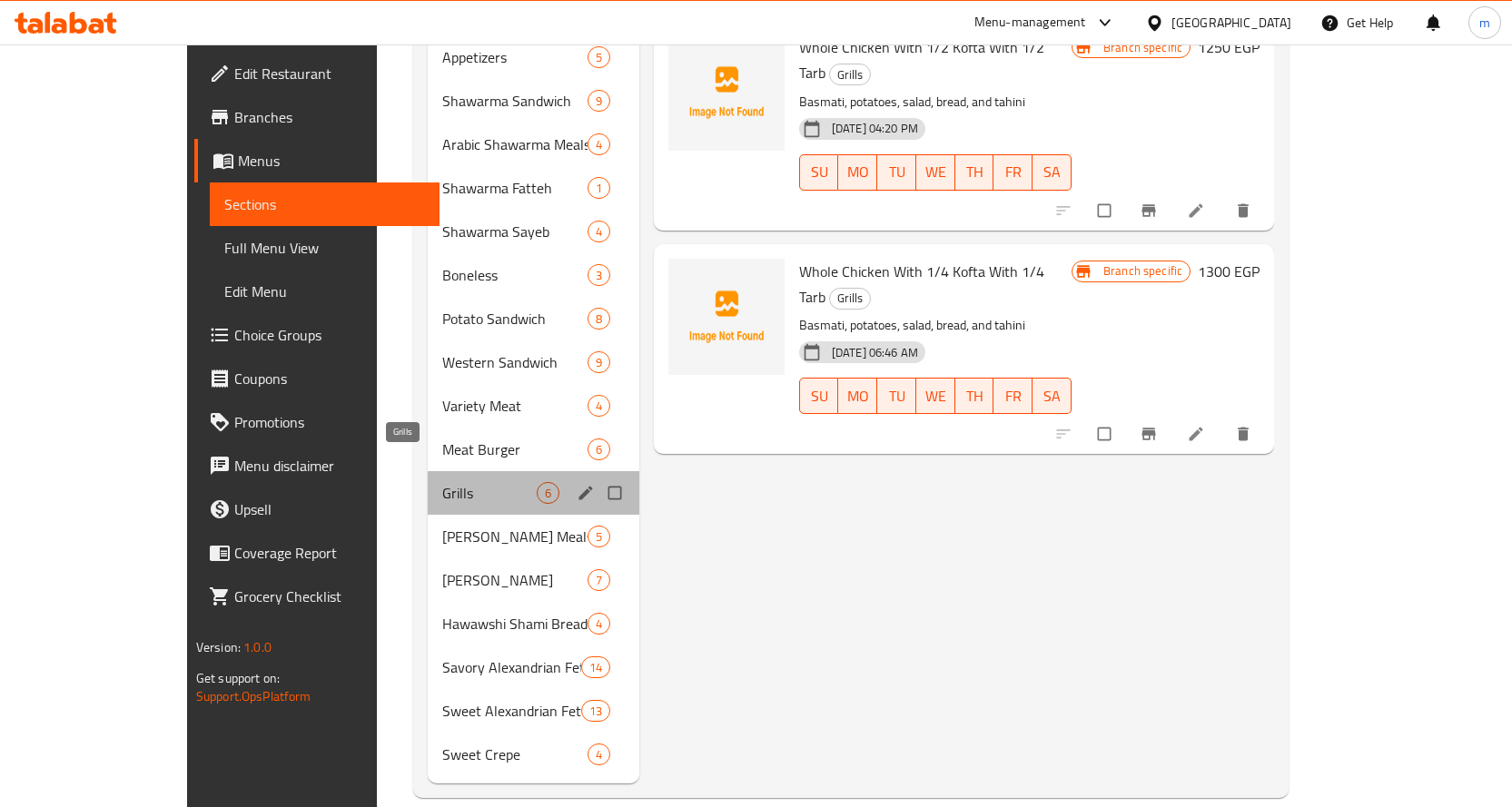
click at [442, 482] on span "Grills" at bounding box center [489, 493] width 94 height 22
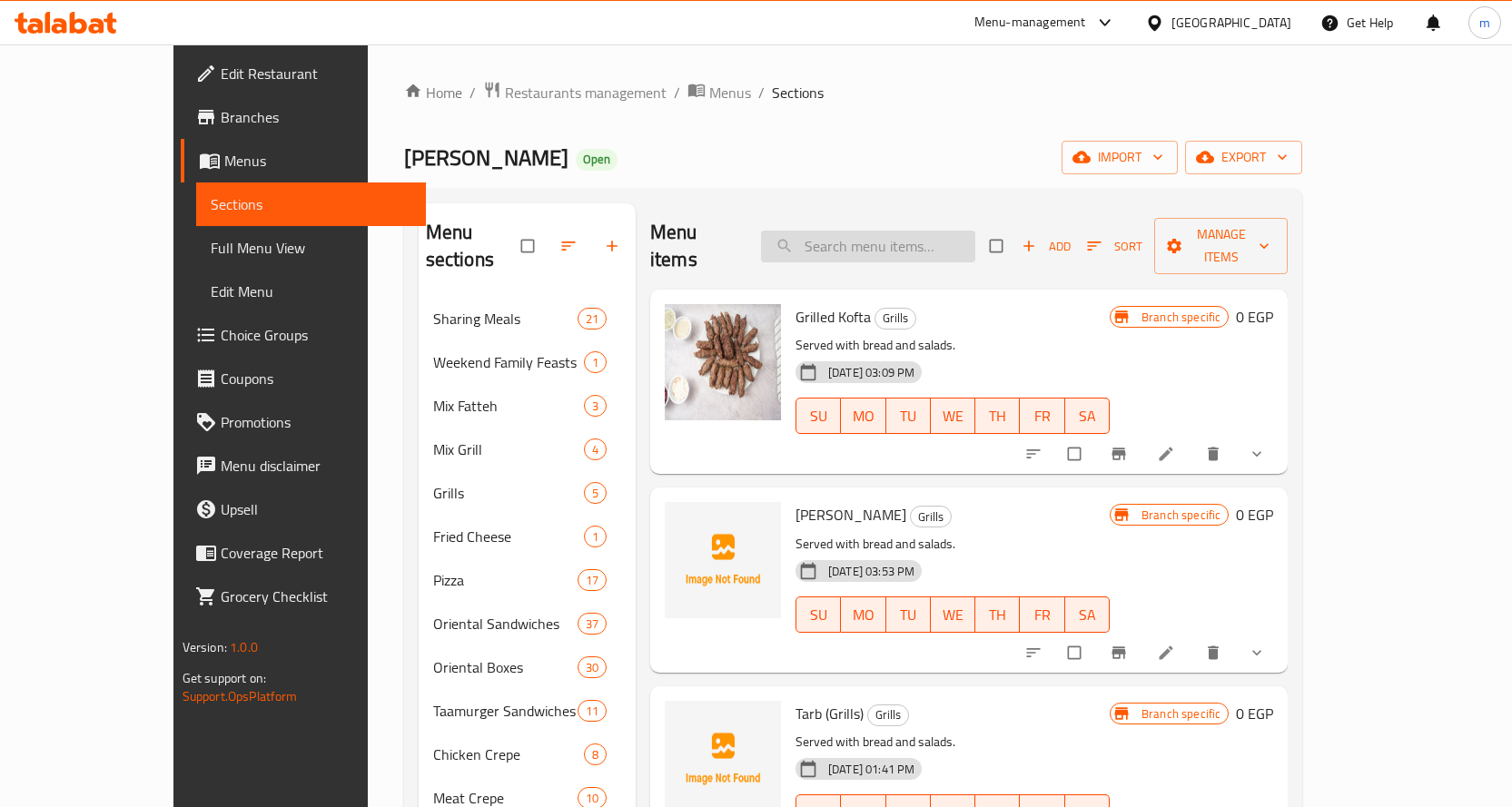
click at [914, 235] on input "search" at bounding box center [867, 246] width 215 height 31
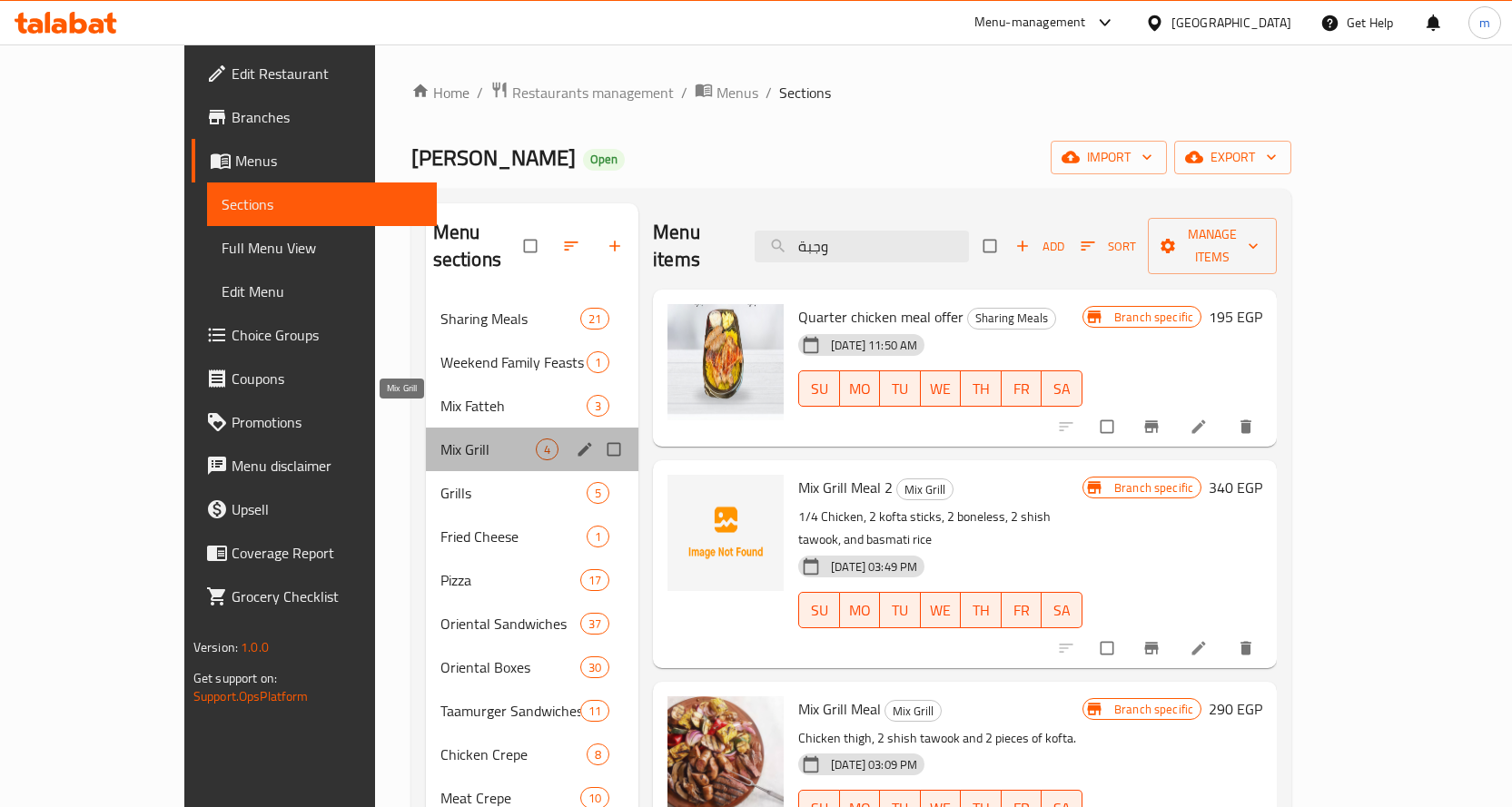
click at [440, 439] on span "Mix Grill" at bounding box center [487, 450] width 95 height 22
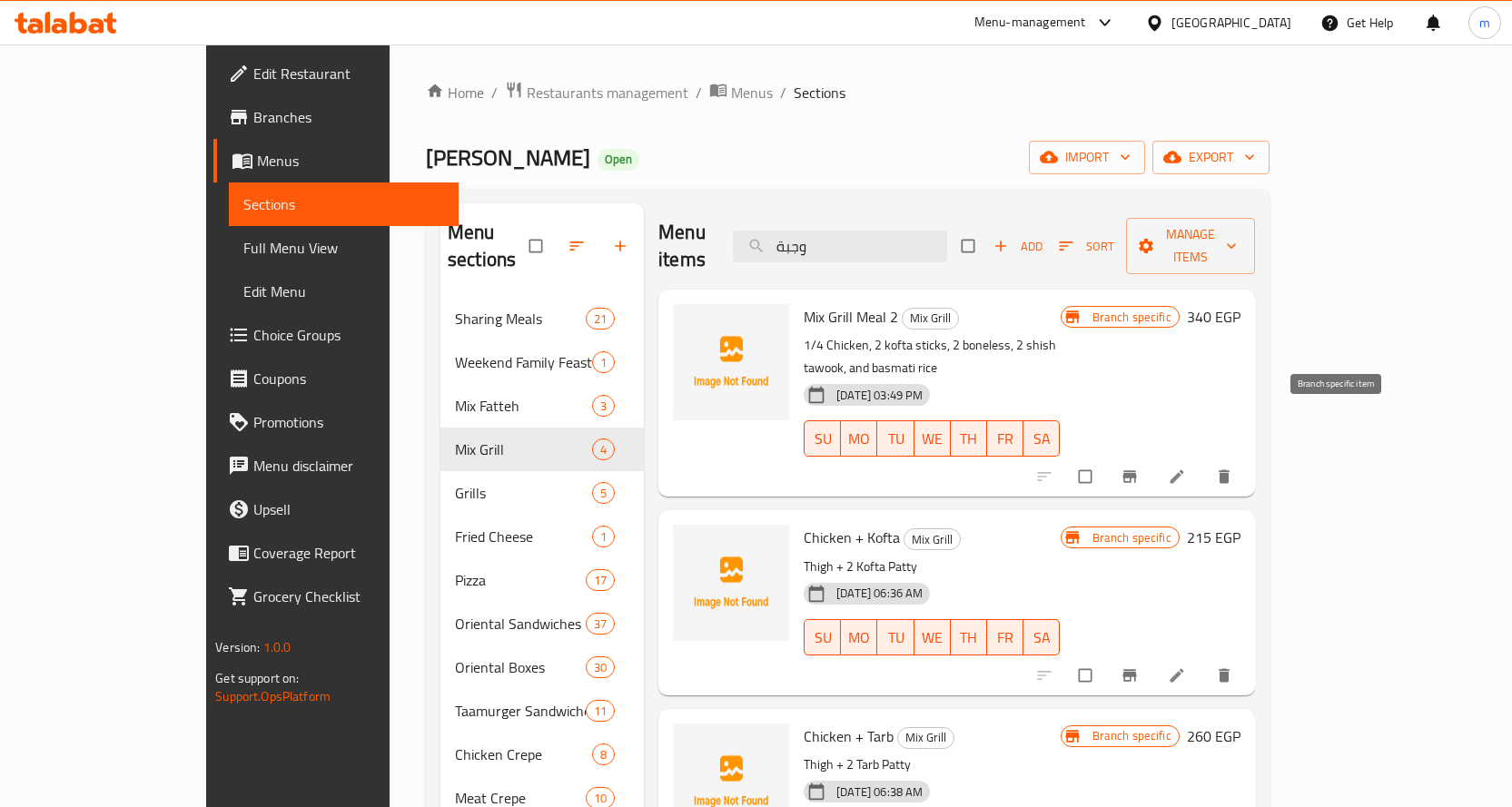
click at [1153, 456] on button "Branch-specific-item" at bounding box center [1131, 476] width 43 height 40
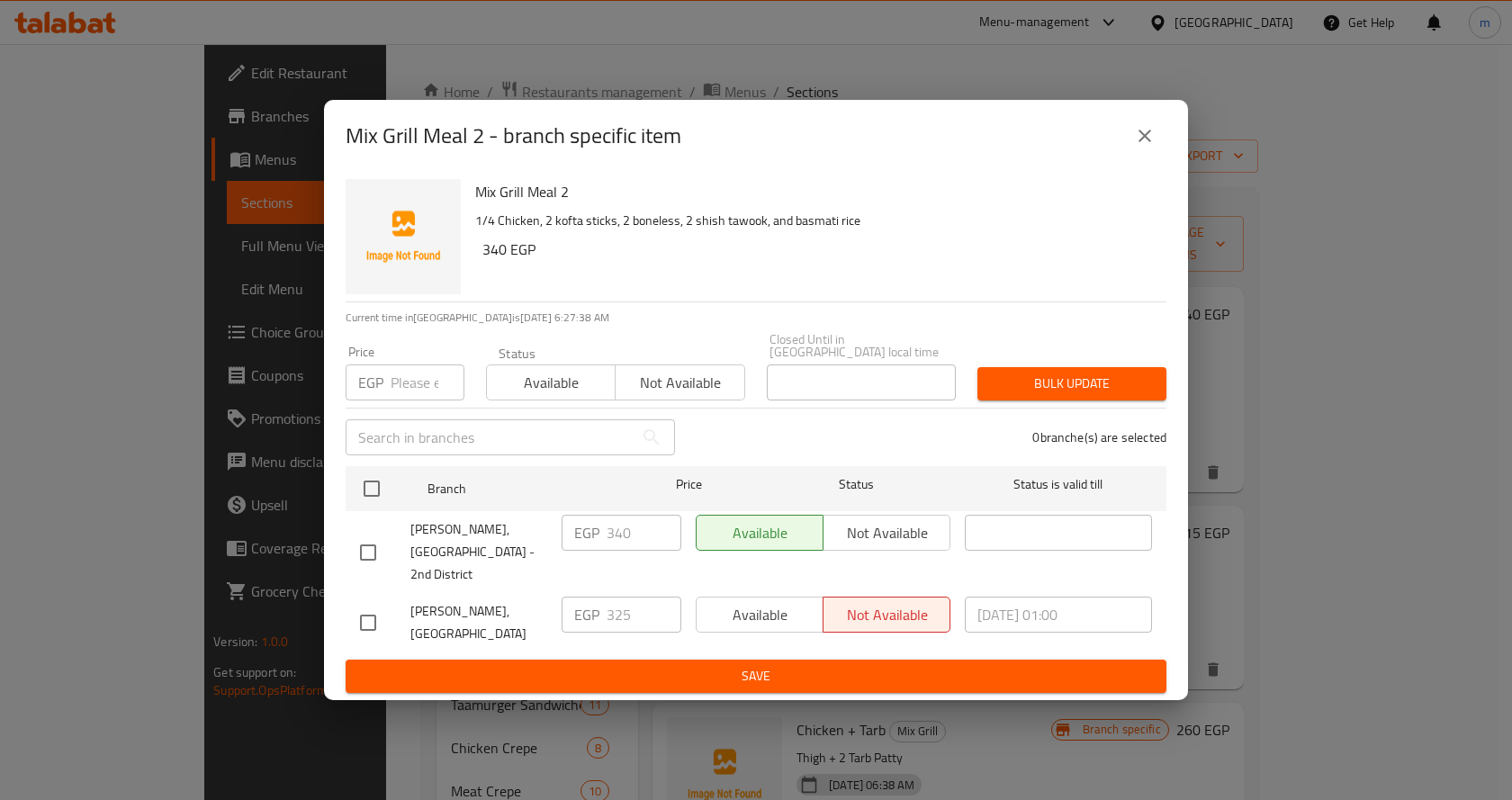
click at [1140, 136] on button "close" at bounding box center [1144, 136] width 43 height 43
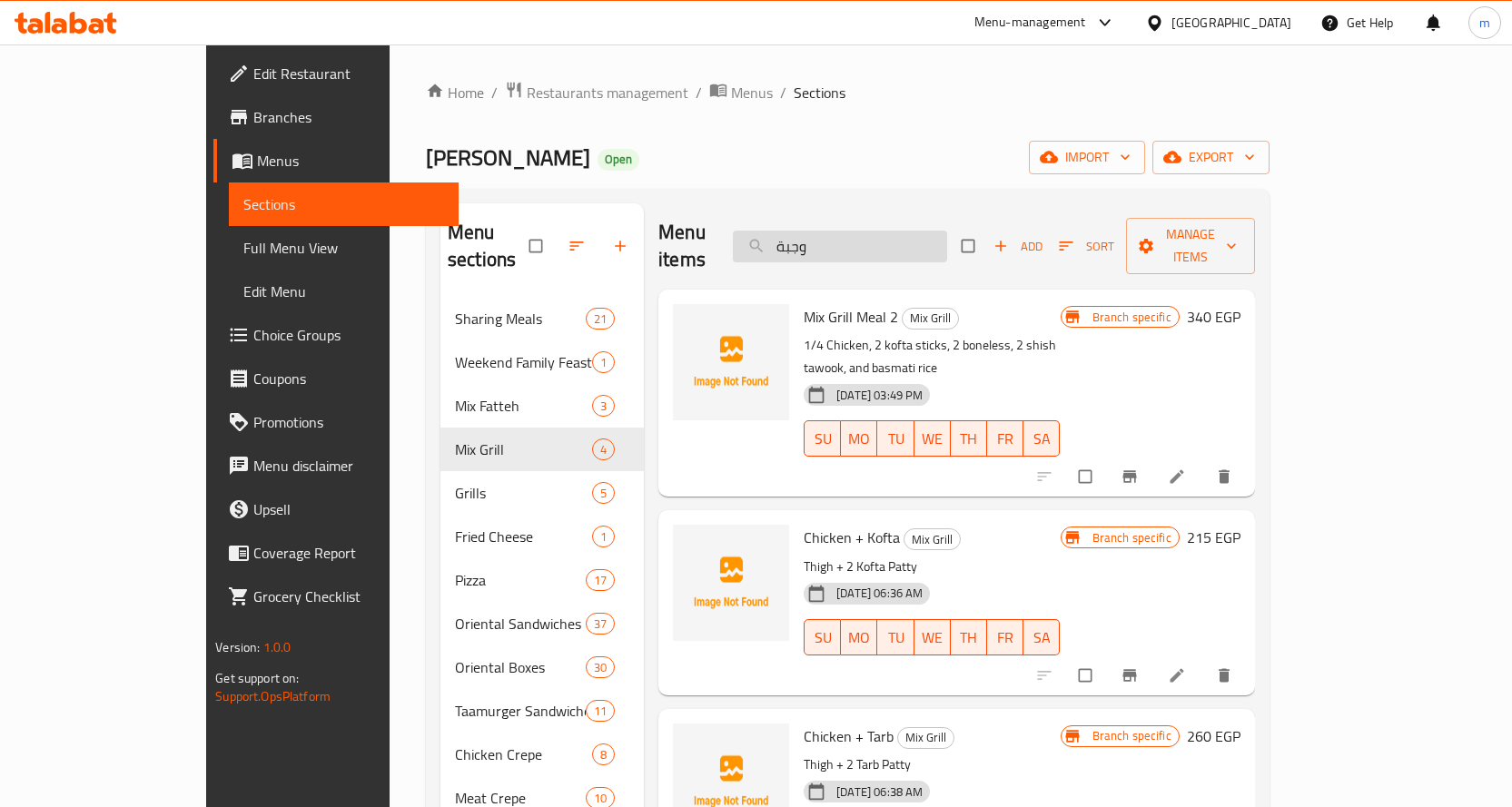
click at [914, 230] on input "وجبة" at bounding box center [840, 246] width 215 height 31
click at [899, 234] on input "وجبة" at bounding box center [840, 246] width 215 height 31
click at [907, 230] on input "وجبة" at bounding box center [840, 246] width 215 height 31
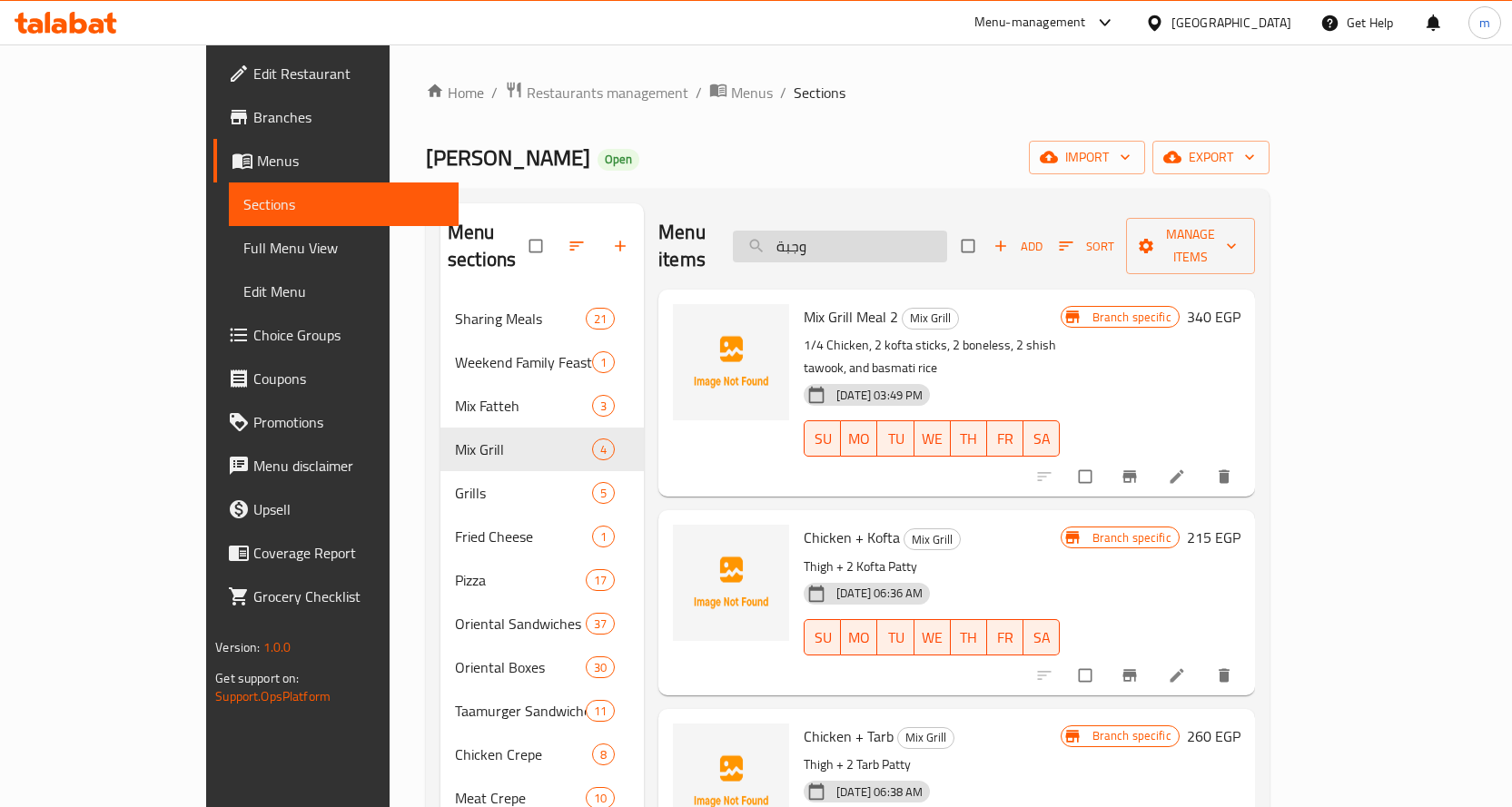
click at [907, 230] on input "وجبة" at bounding box center [840, 246] width 215 height 31
paste input "فرخة كاملة"
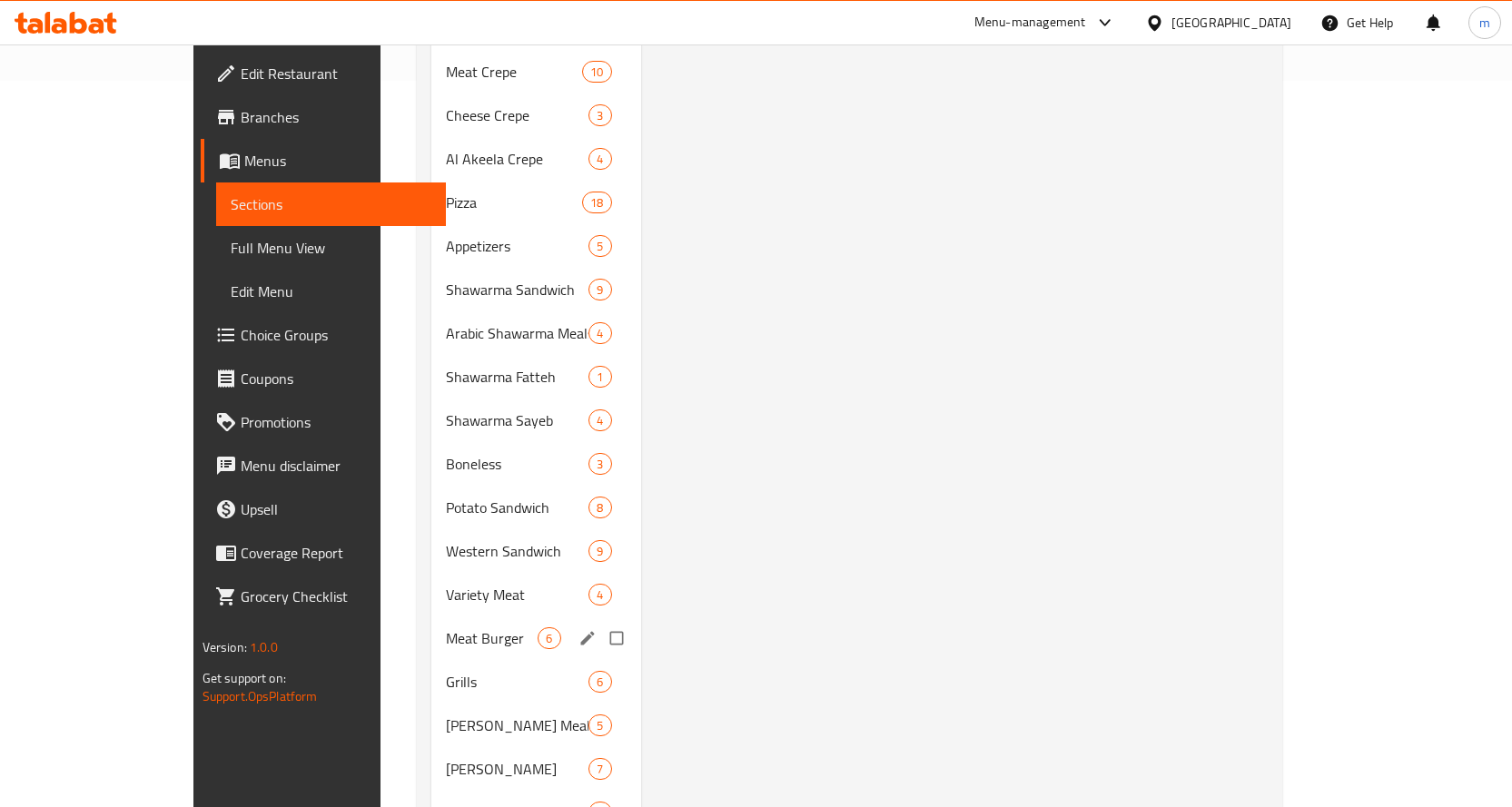
scroll to position [915, 0]
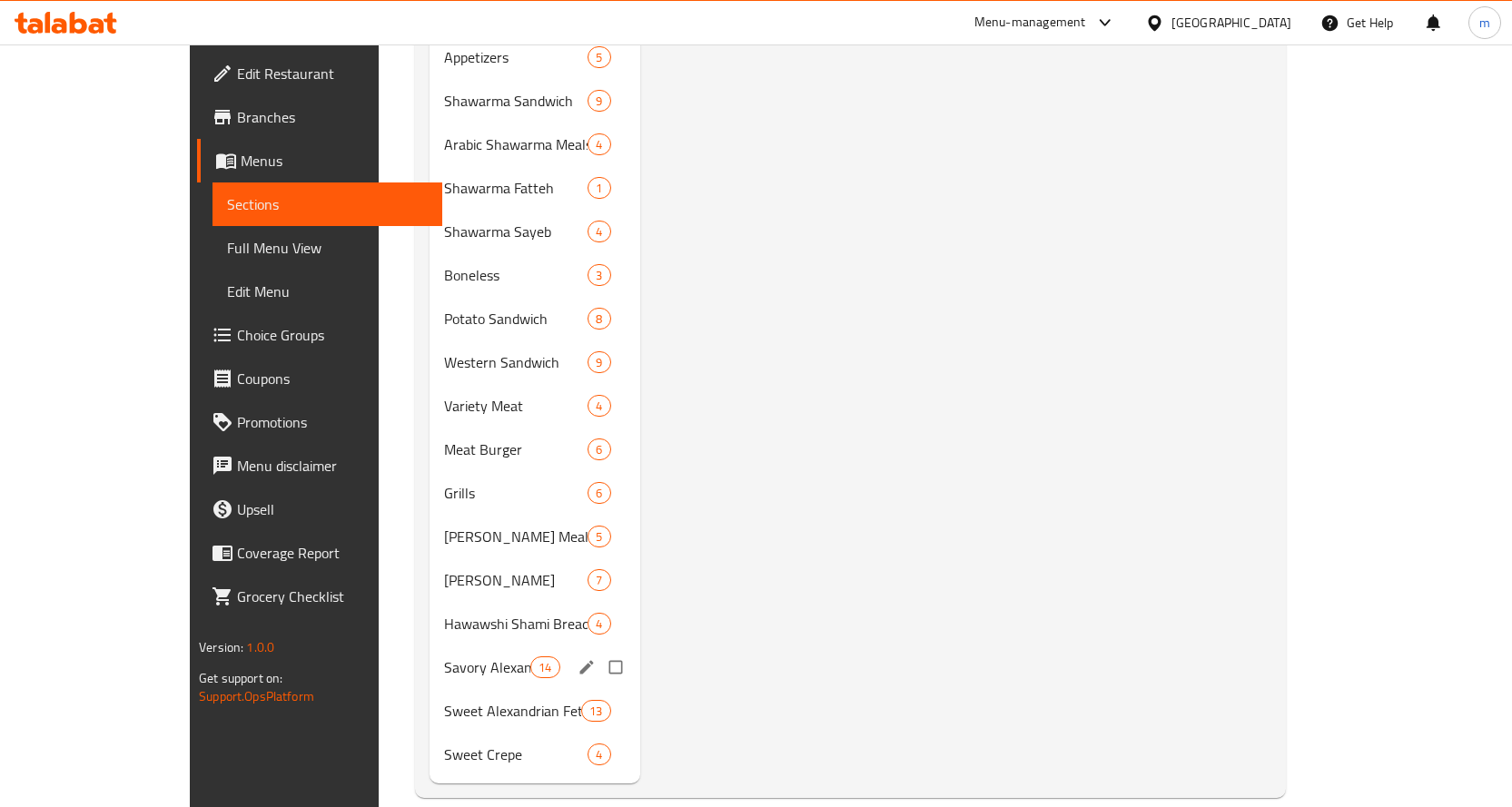
click at [444, 656] on span "Savory Alexandrian Feteer" at bounding box center [487, 667] width 86 height 22
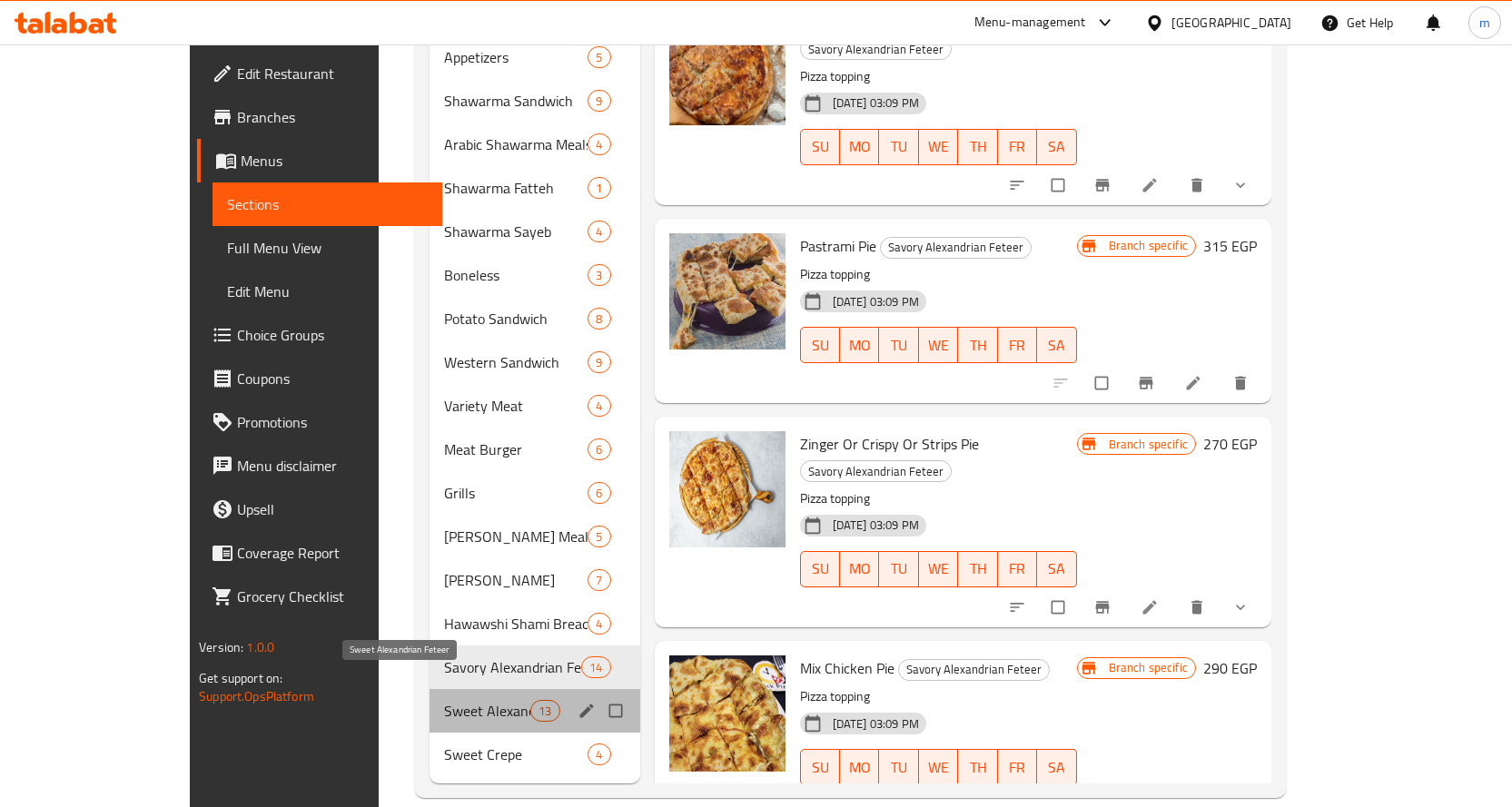
click at [444, 699] on span "Sweet Alexandrian Feteer" at bounding box center [487, 710] width 86 height 22
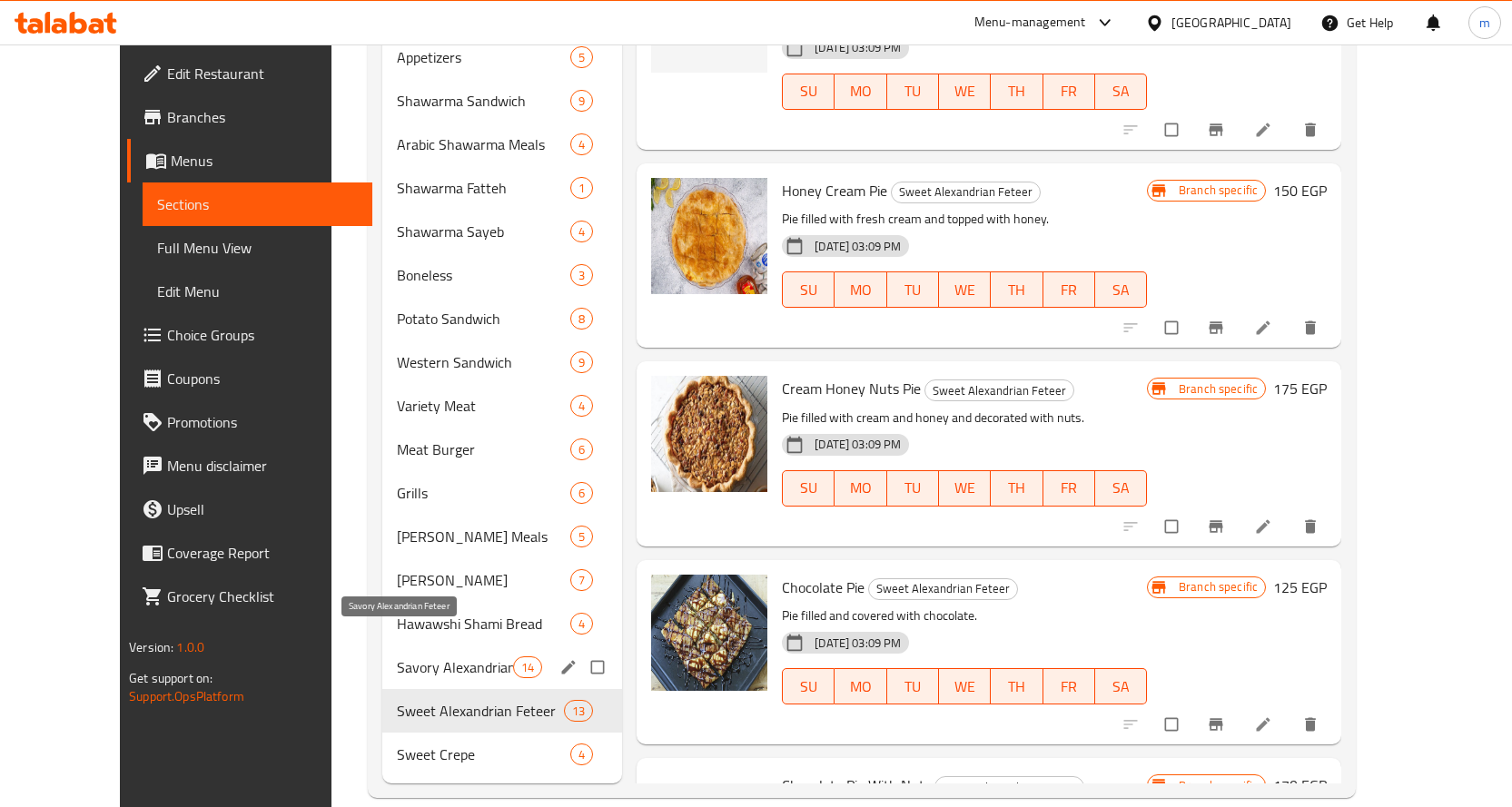
click at [470, 656] on span "Savory Alexandrian Feteer" at bounding box center [455, 667] width 117 height 22
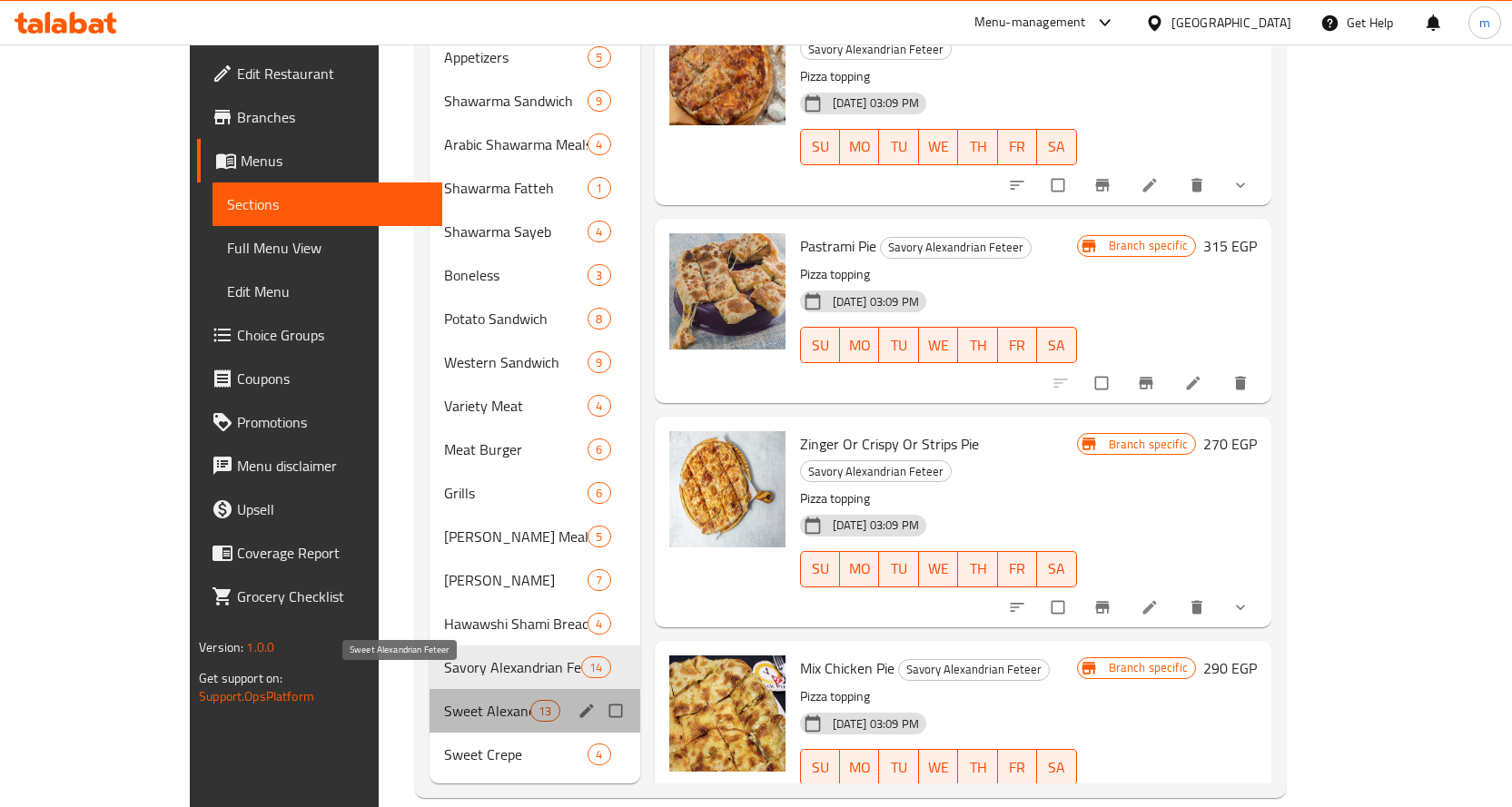
click at [444, 699] on span "Sweet Alexandrian Feteer" at bounding box center [487, 710] width 86 height 22
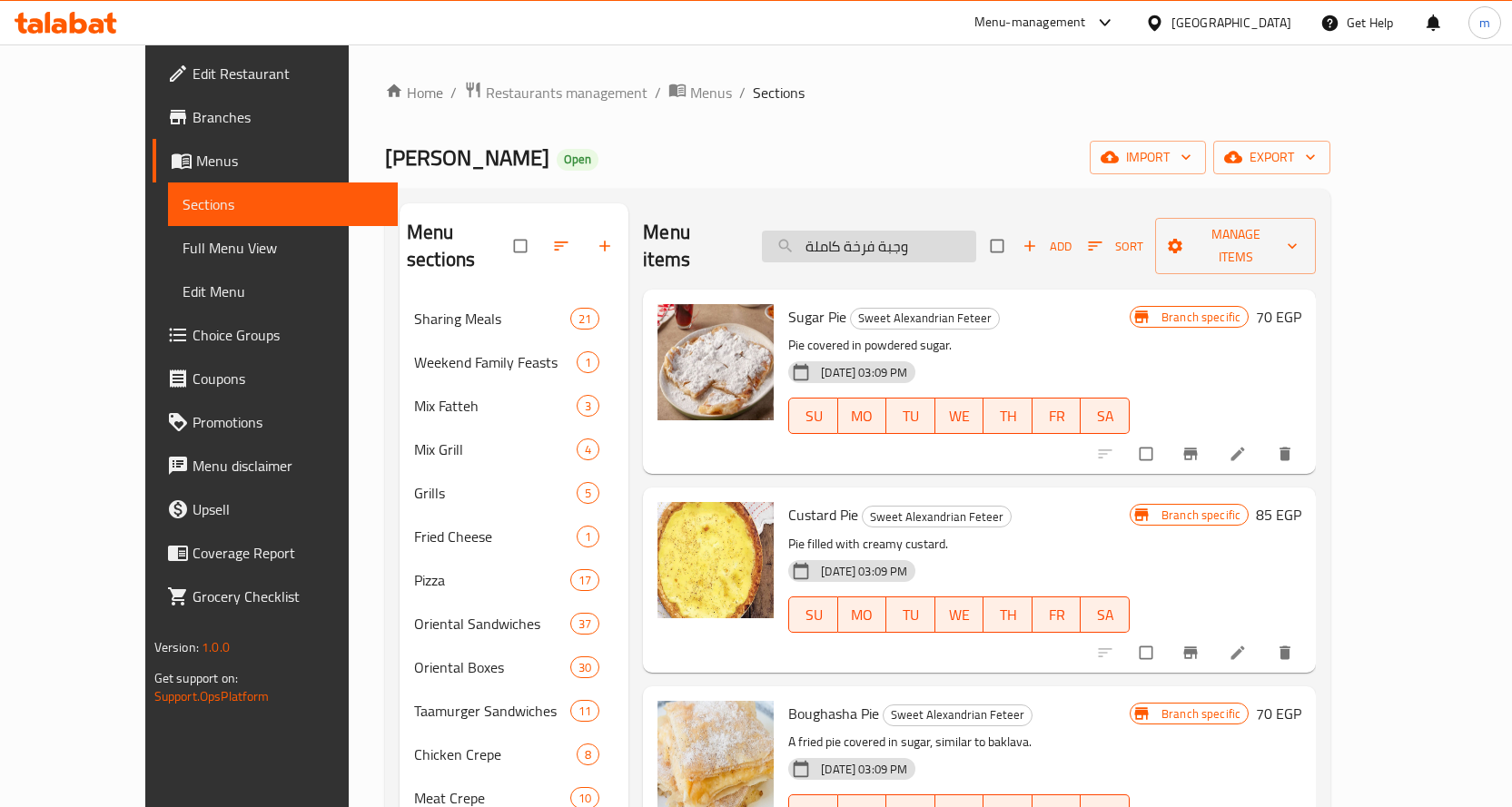
click at [918, 230] on input "وجبة فرخة كاملة" at bounding box center [868, 246] width 215 height 31
paste input "ة وج"
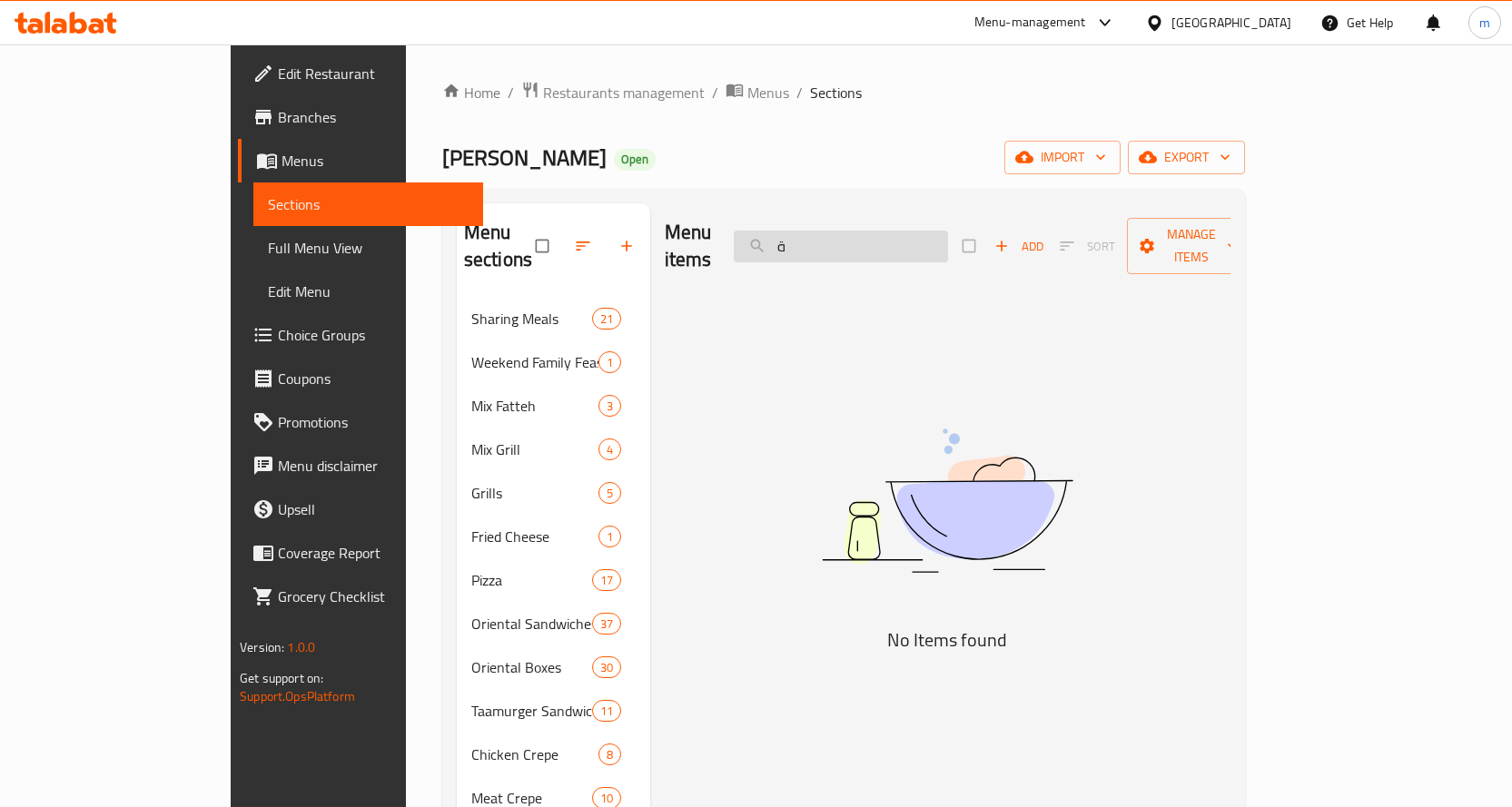
type input "ة"
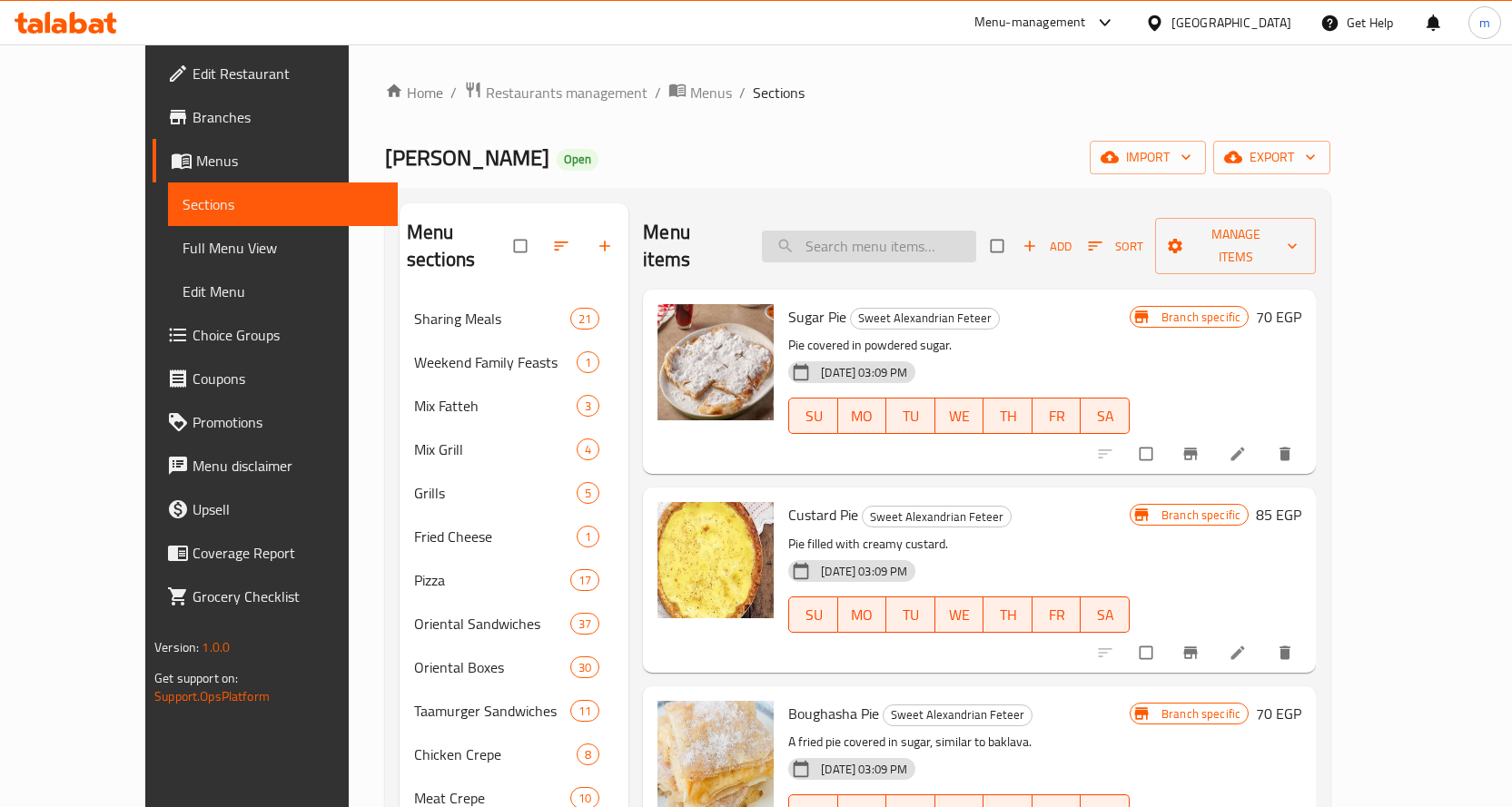
paste input "ة وج"
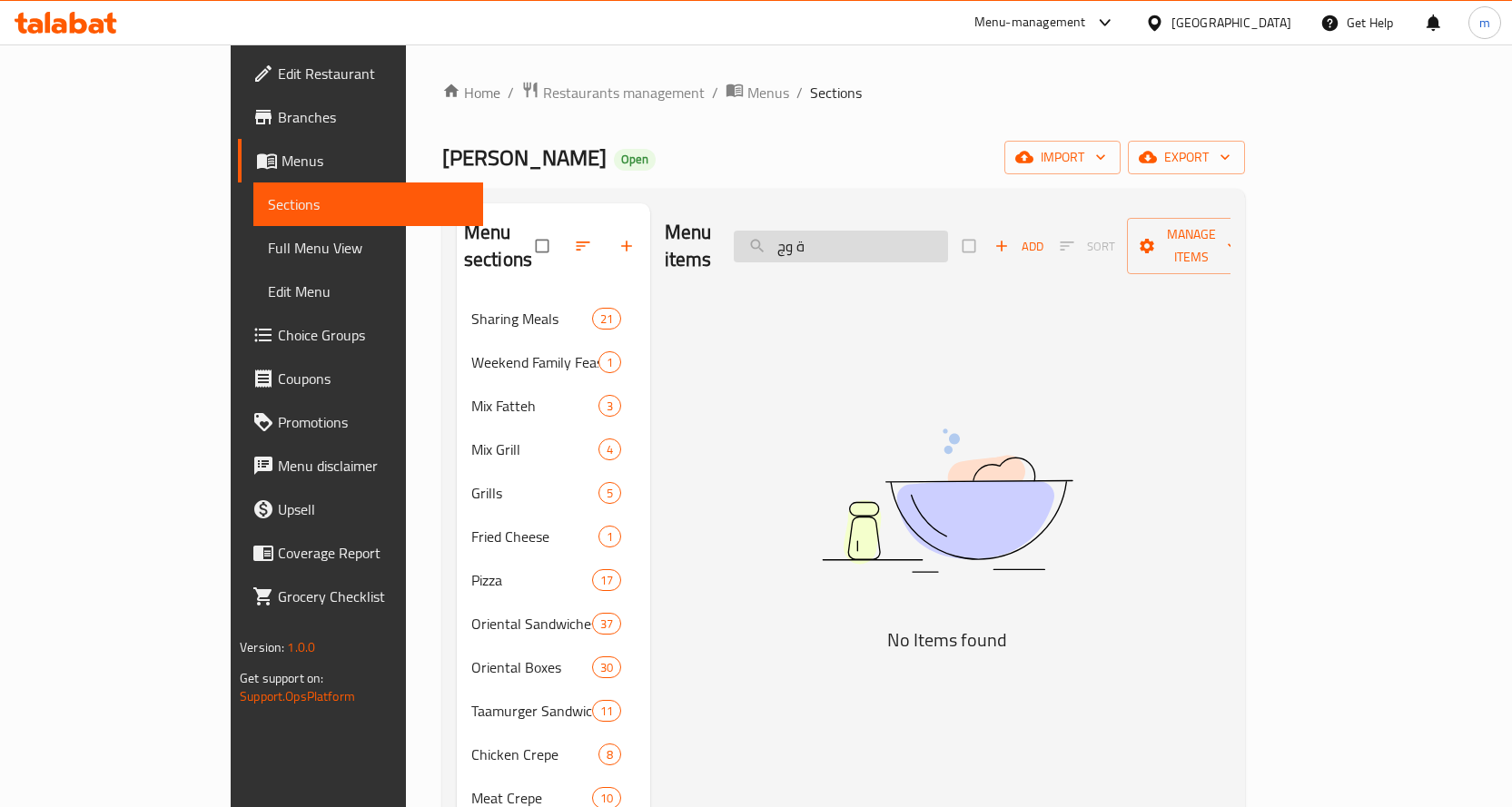
click at [867, 234] on input "ة وج" at bounding box center [841, 246] width 215 height 31
click at [862, 233] on input "ة وج" at bounding box center [841, 246] width 215 height 31
paste input "وجبة فرخة كاملة"
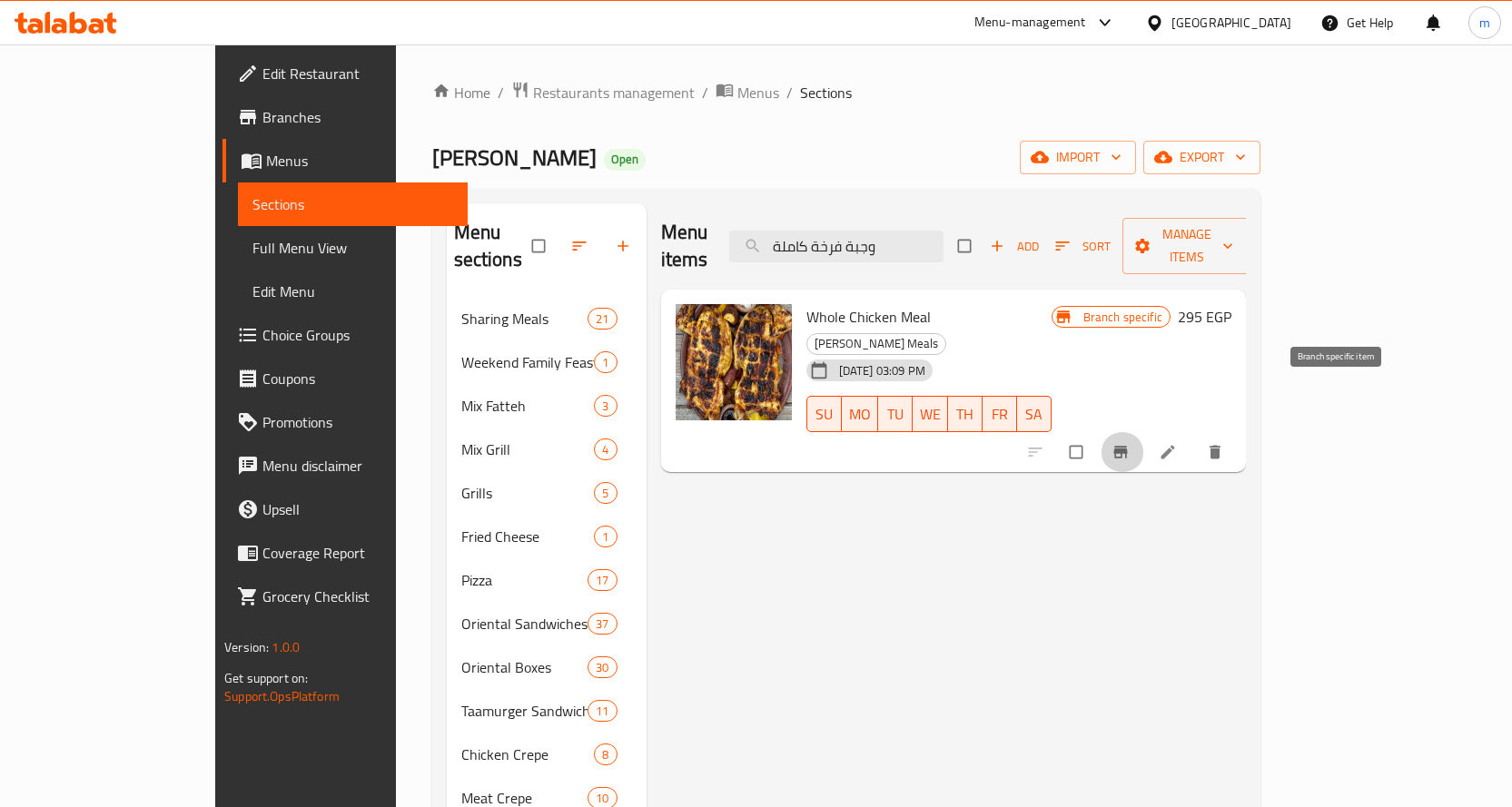
click at [1144, 432] on button "Branch-specific-item" at bounding box center [1122, 451] width 43 height 40
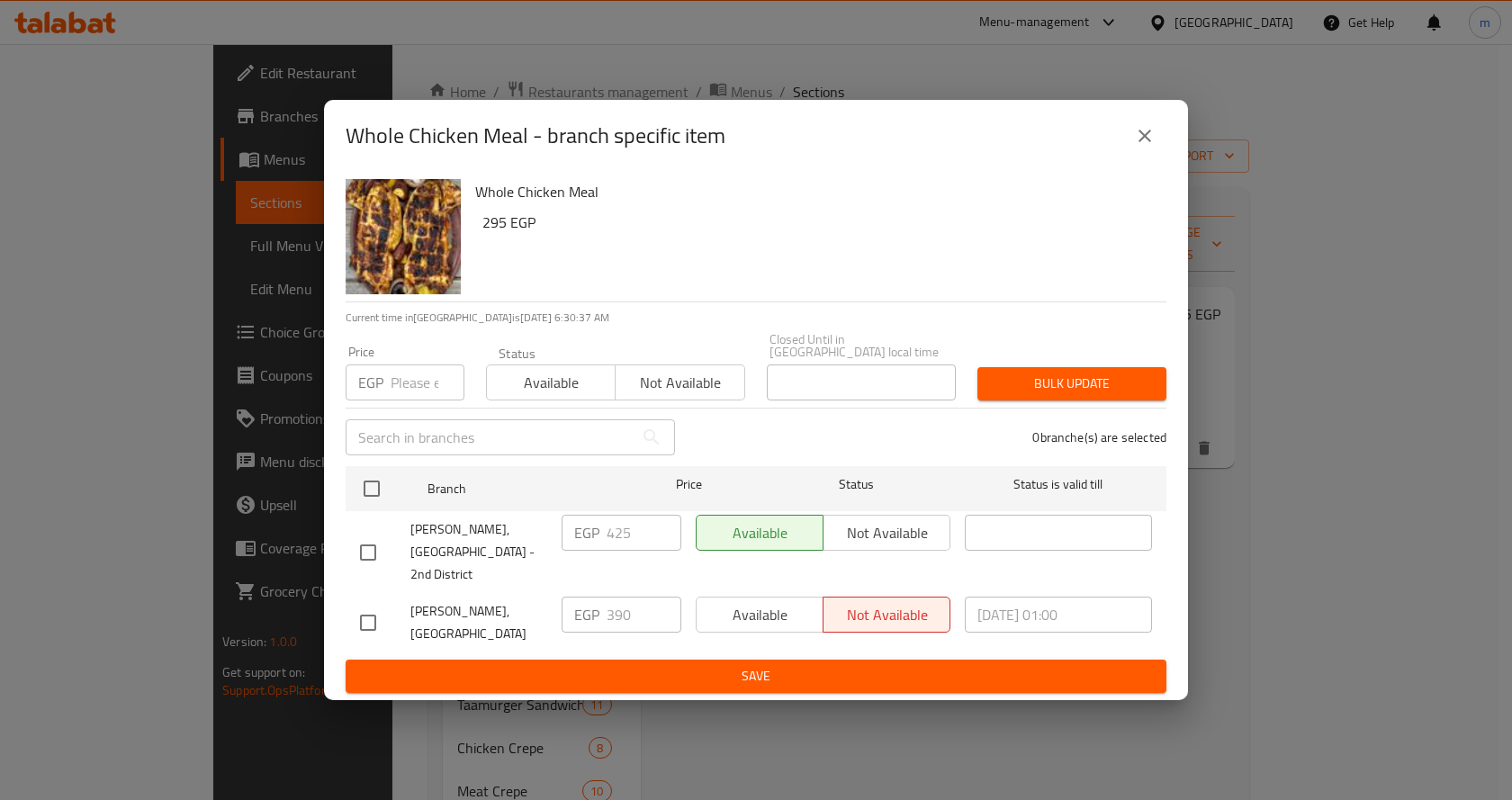
click at [1143, 147] on icon "close" at bounding box center [1144, 136] width 21 height 21
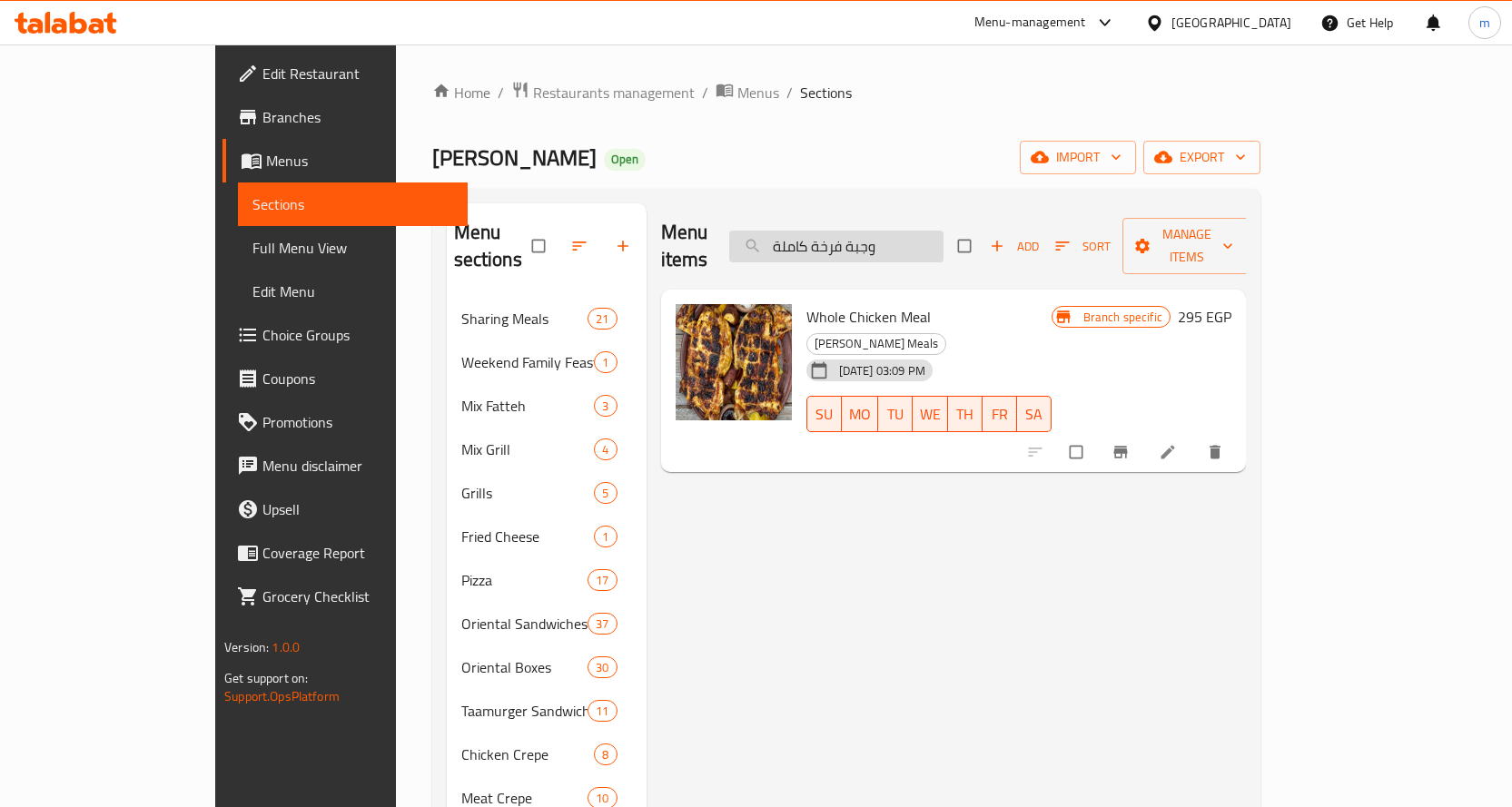
click at [944, 241] on input "وجبة فرخة كاملة" at bounding box center [836, 246] width 215 height 31
paste input "ص [PERSON_NAME]"
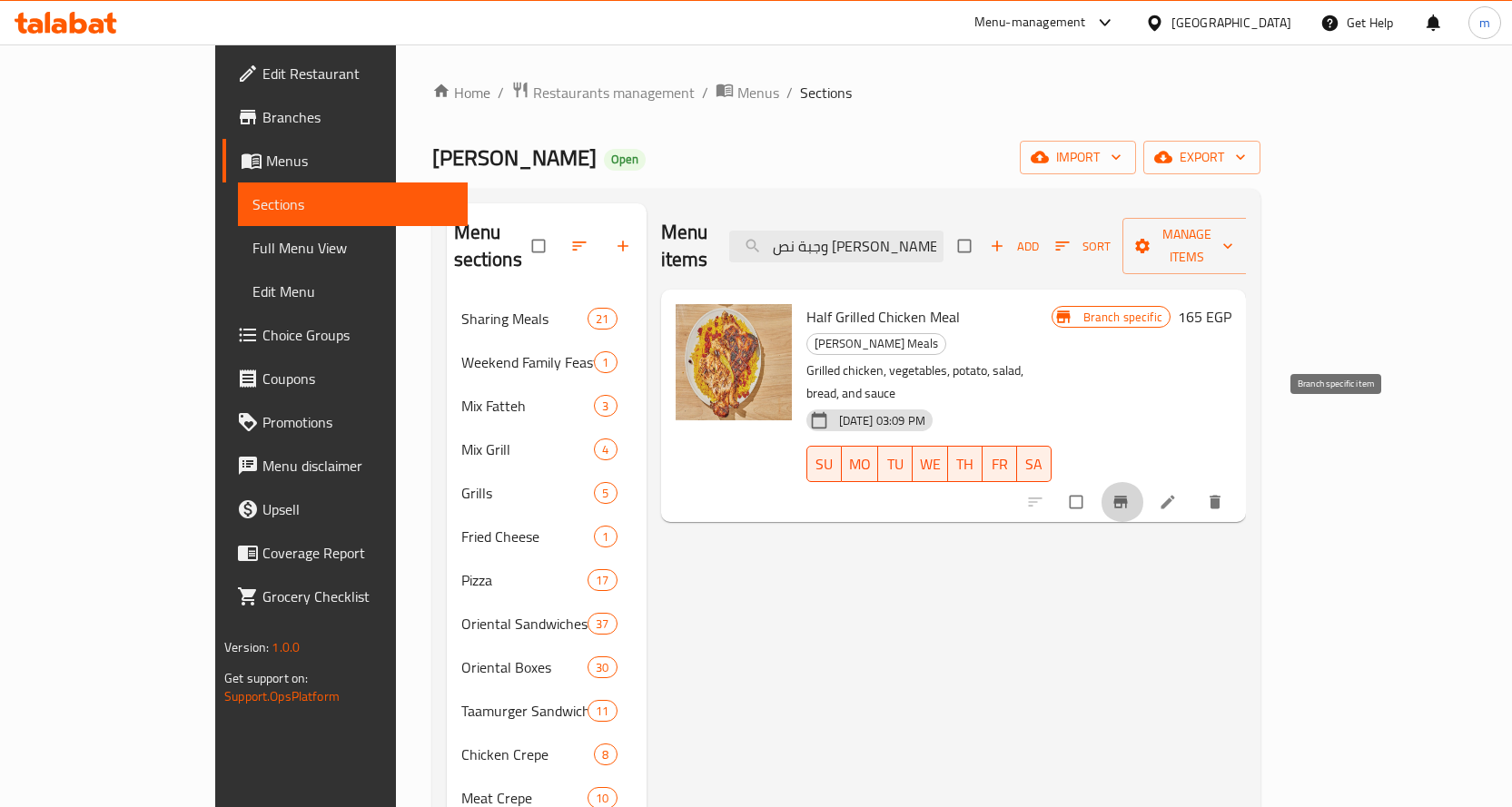
click at [1144, 482] on button "Branch-specific-item" at bounding box center [1122, 501] width 43 height 40
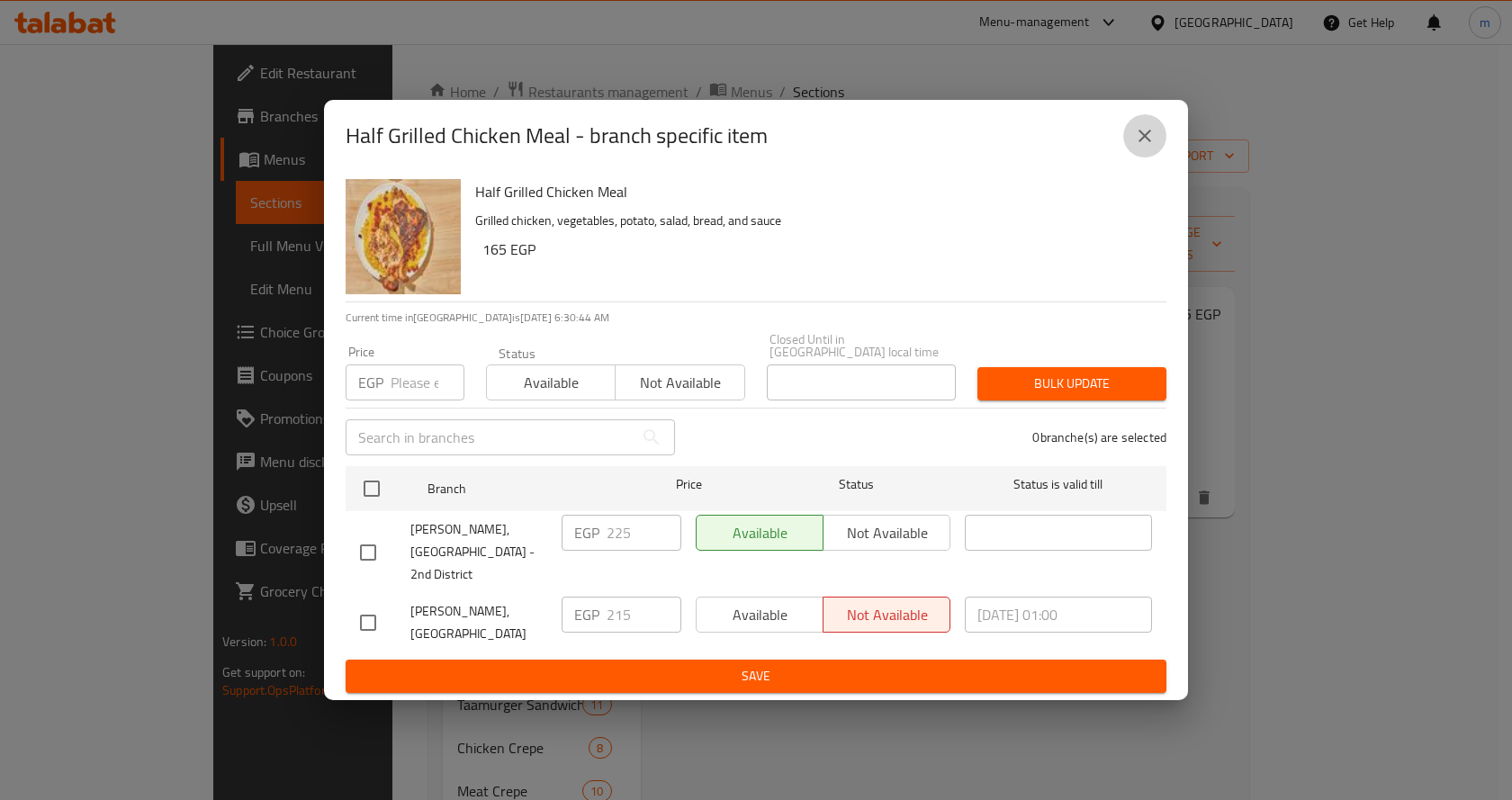
click at [1146, 147] on icon "close" at bounding box center [1144, 136] width 21 height 21
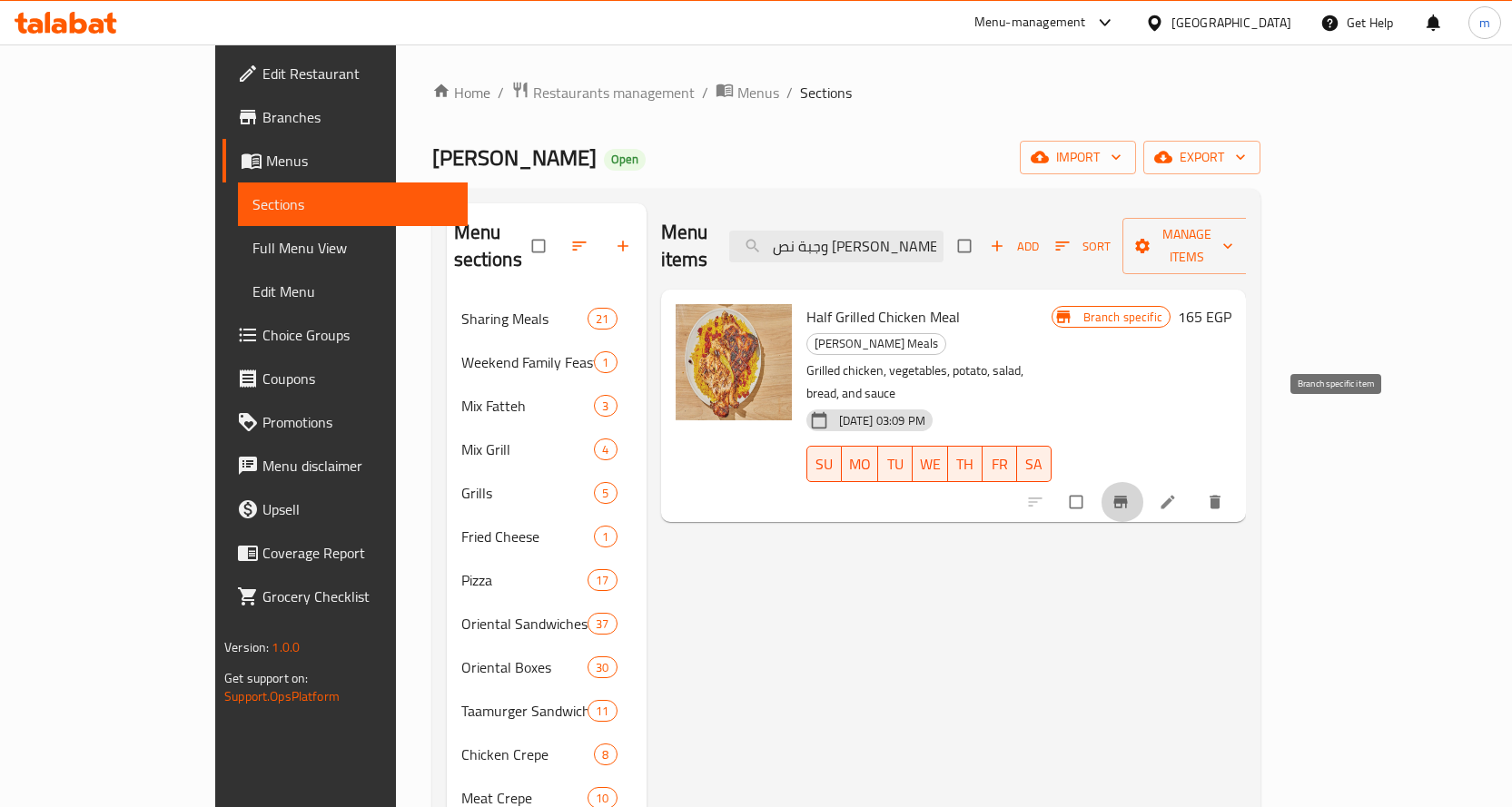
click at [1130, 493] on icon "Branch-specific-item" at bounding box center [1120, 501] width 19 height 19
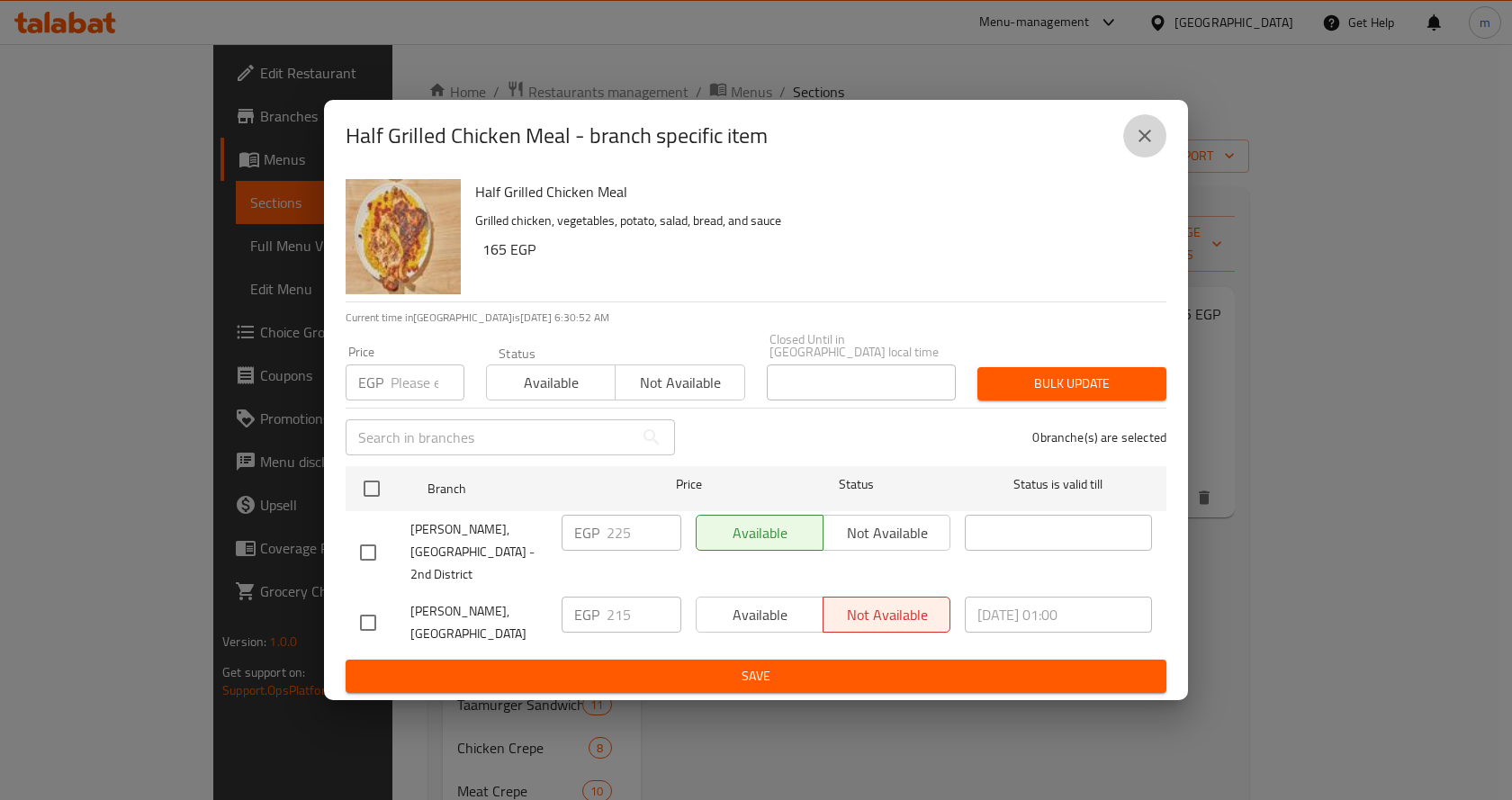
click at [1153, 147] on icon "close" at bounding box center [1144, 136] width 21 height 21
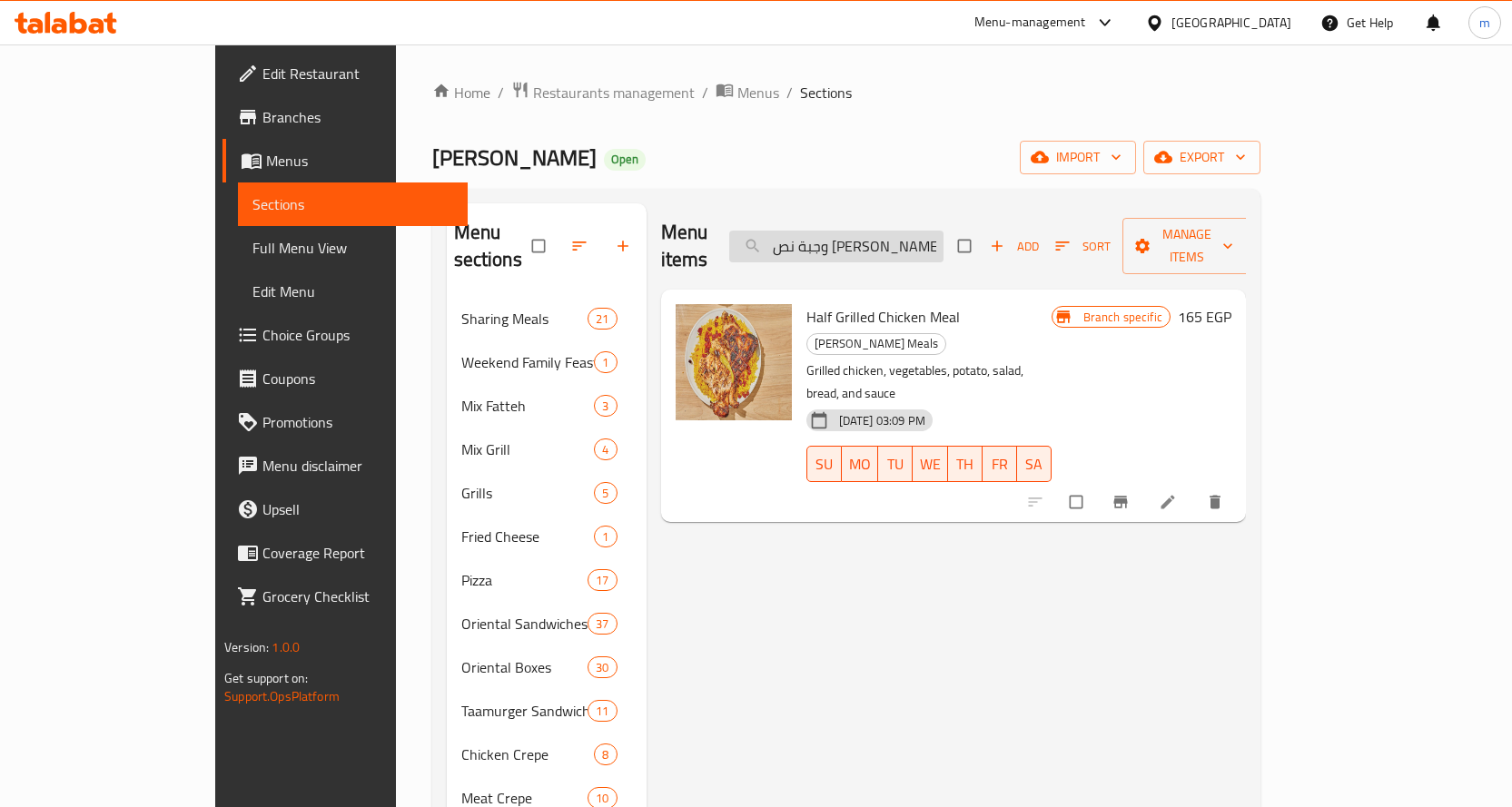
click at [902, 230] on input "وجبة نص [PERSON_NAME]" at bounding box center [836, 246] width 215 height 31
paste input "يكس جريل"
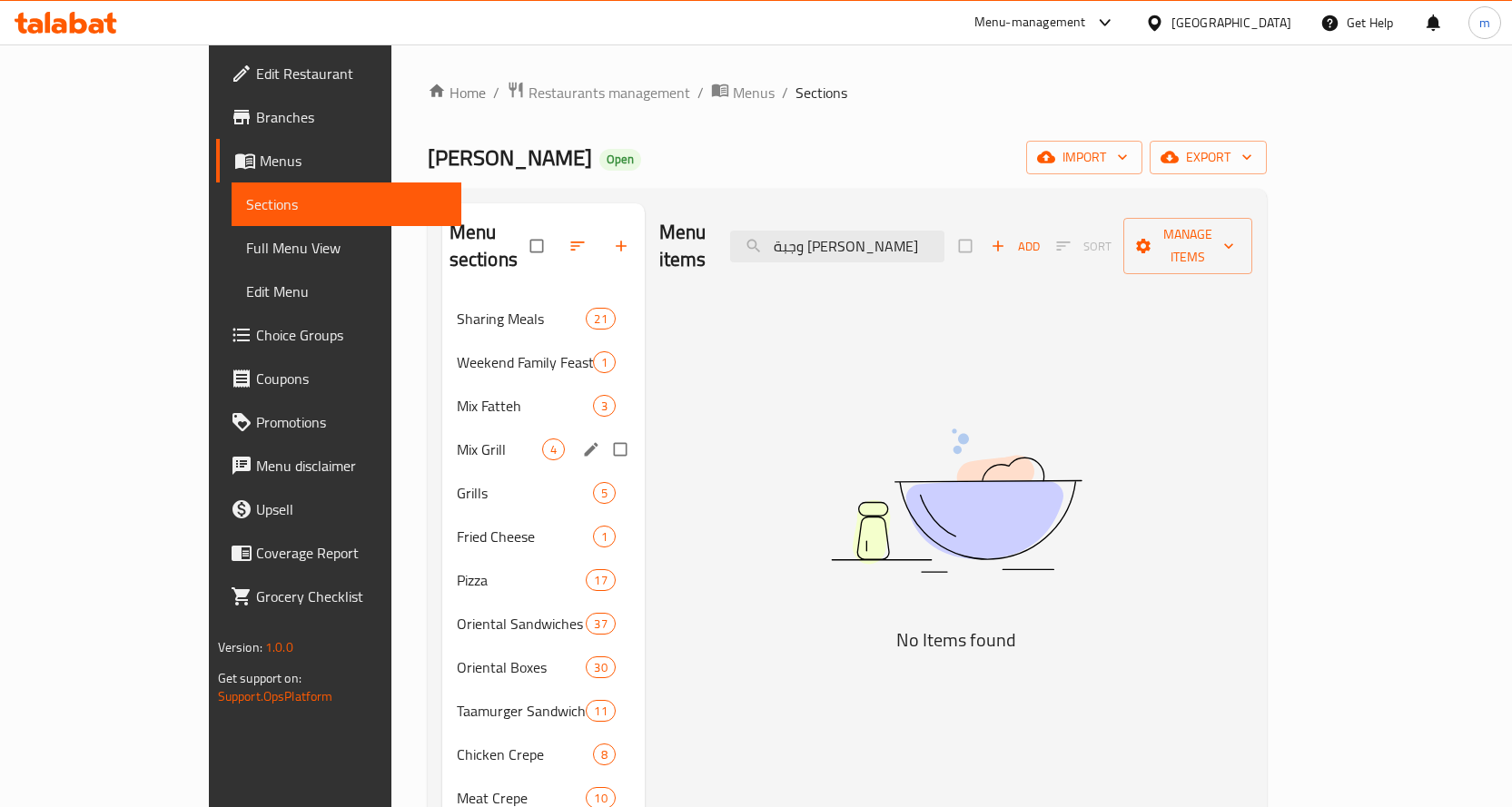
type input "وجبة [PERSON_NAME]"
click at [442, 427] on div "Mix Grill 4" at bounding box center [543, 449] width 203 height 43
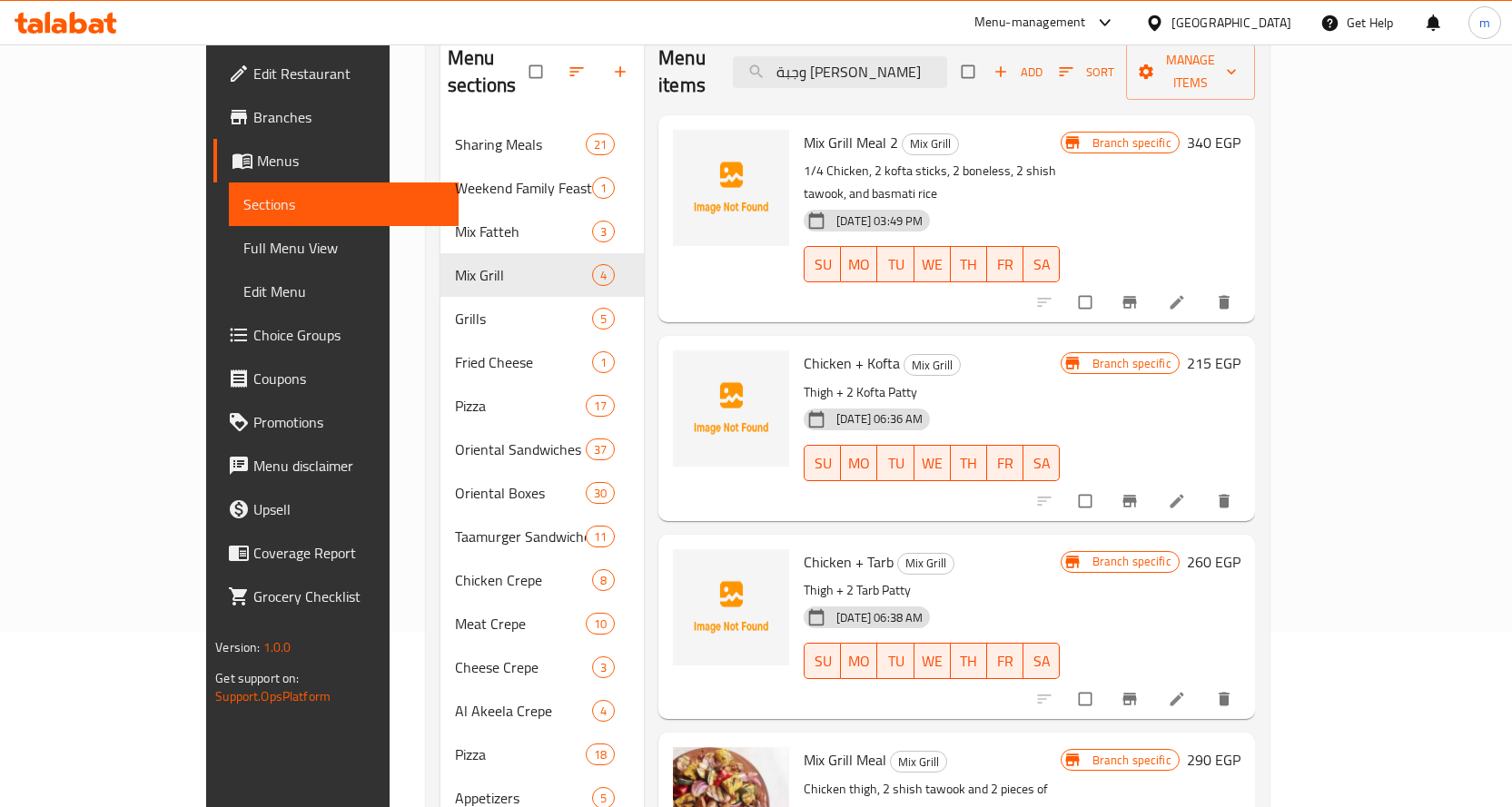
scroll to position [363, 0]
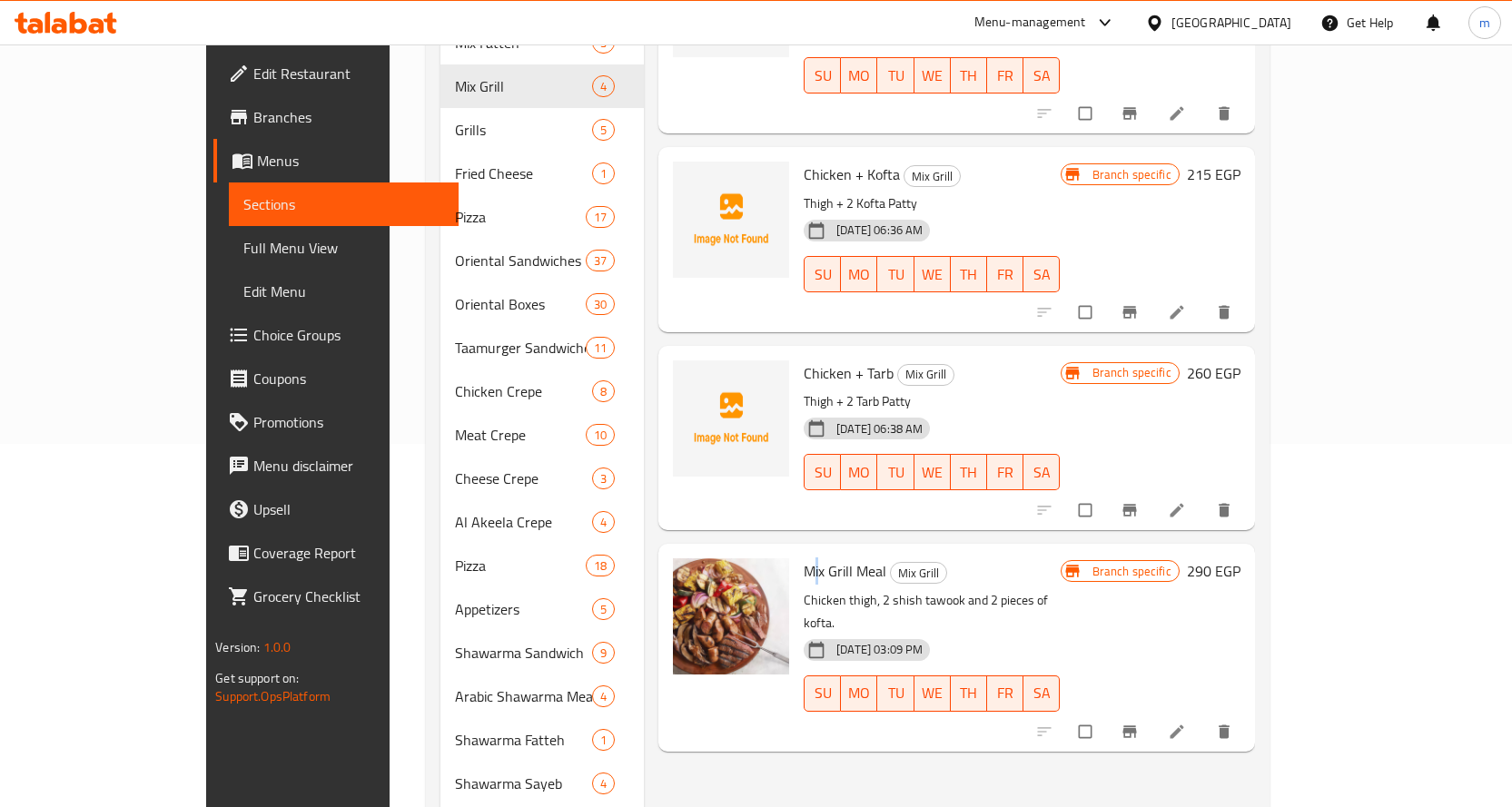
drag, startPoint x: 759, startPoint y: 523, endPoint x: 769, endPoint y: 520, distance: 10.4
click at [804, 557] on span "Mix Grill Meal" at bounding box center [845, 571] width 82 height 27
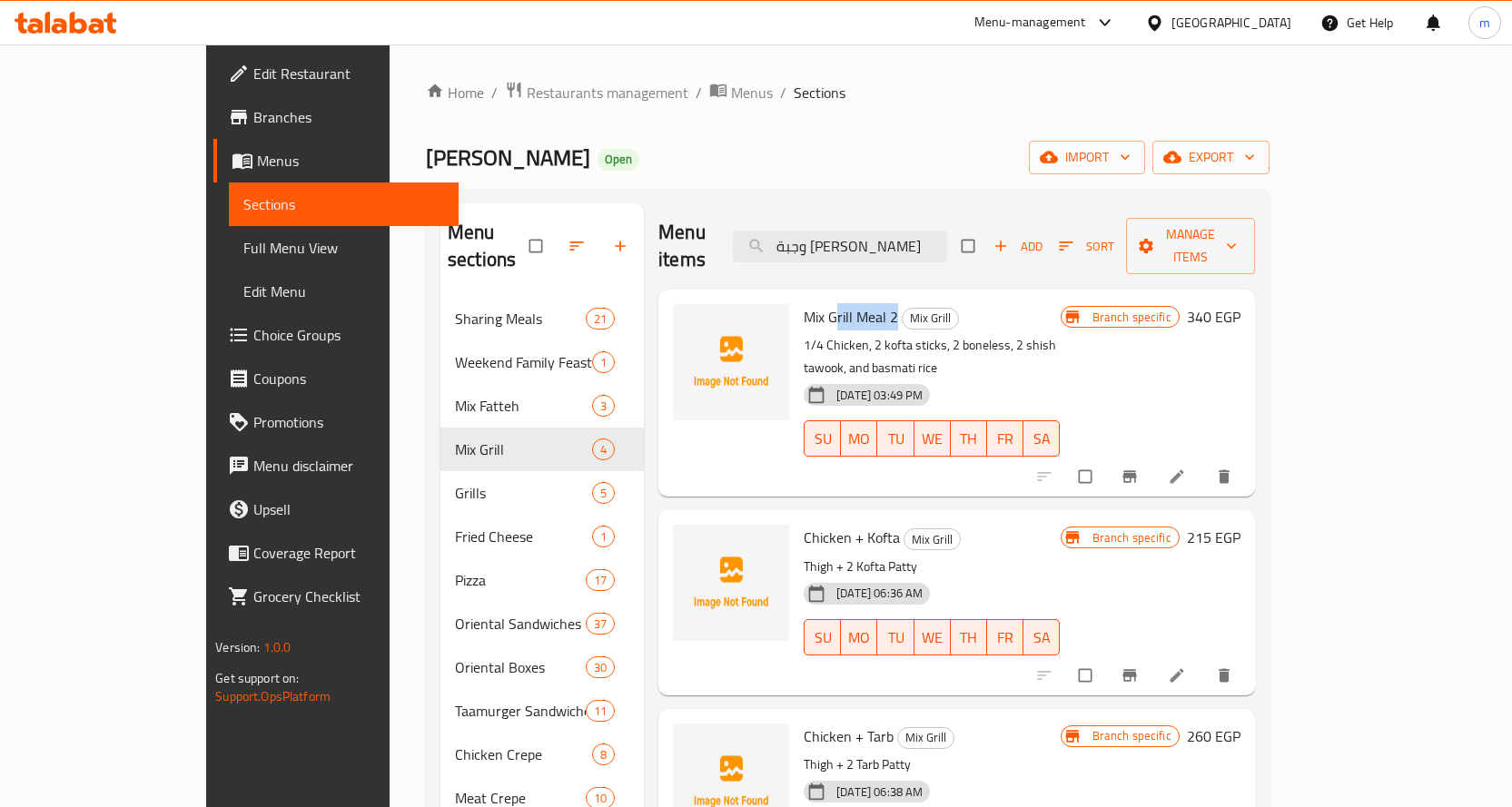
drag, startPoint x: 784, startPoint y: 289, endPoint x: 844, endPoint y: 282, distance: 60.4
click at [844, 303] on span "Mix Grill Meal 2" at bounding box center [851, 316] width 94 height 27
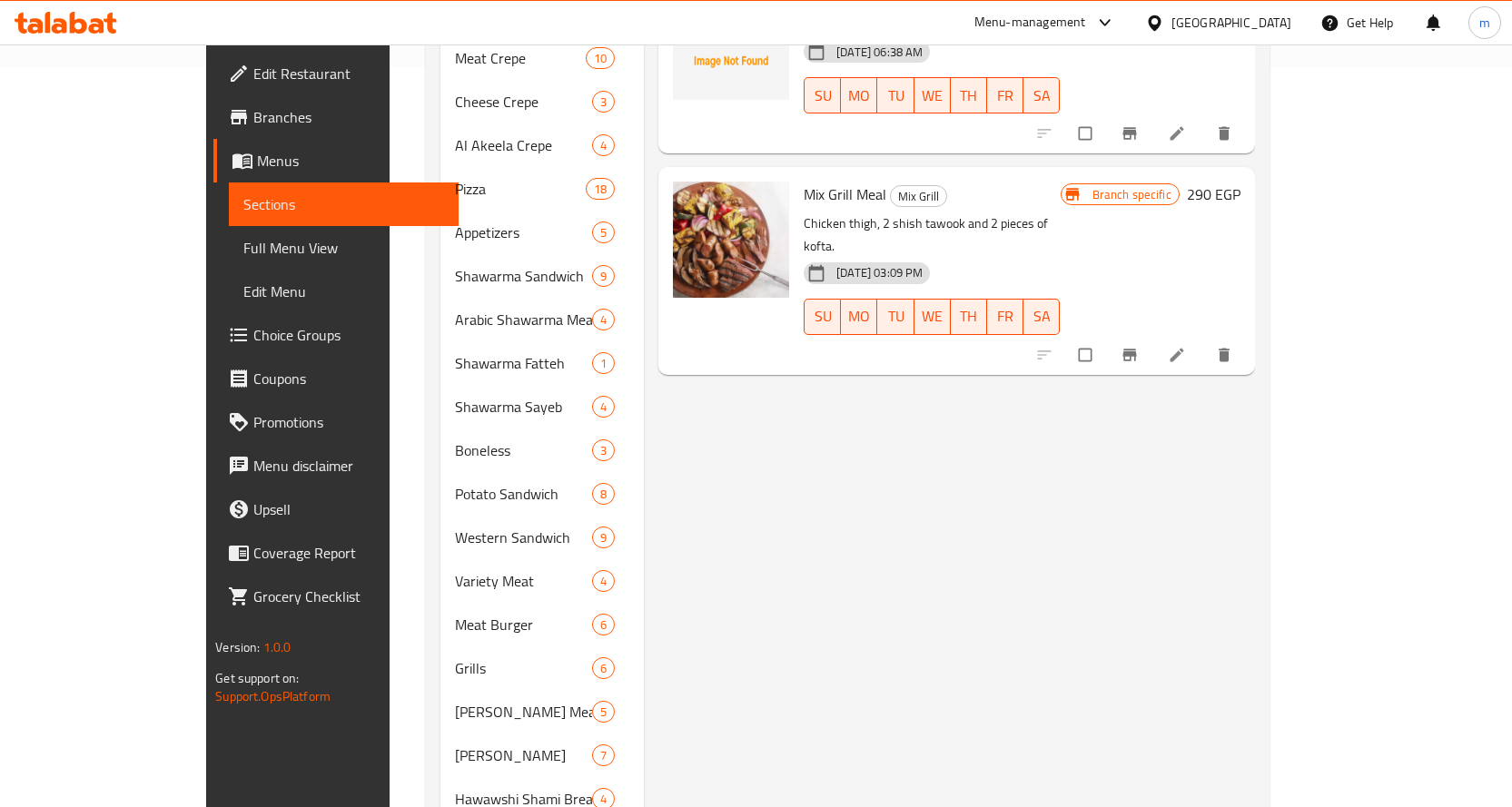
scroll to position [551, 0]
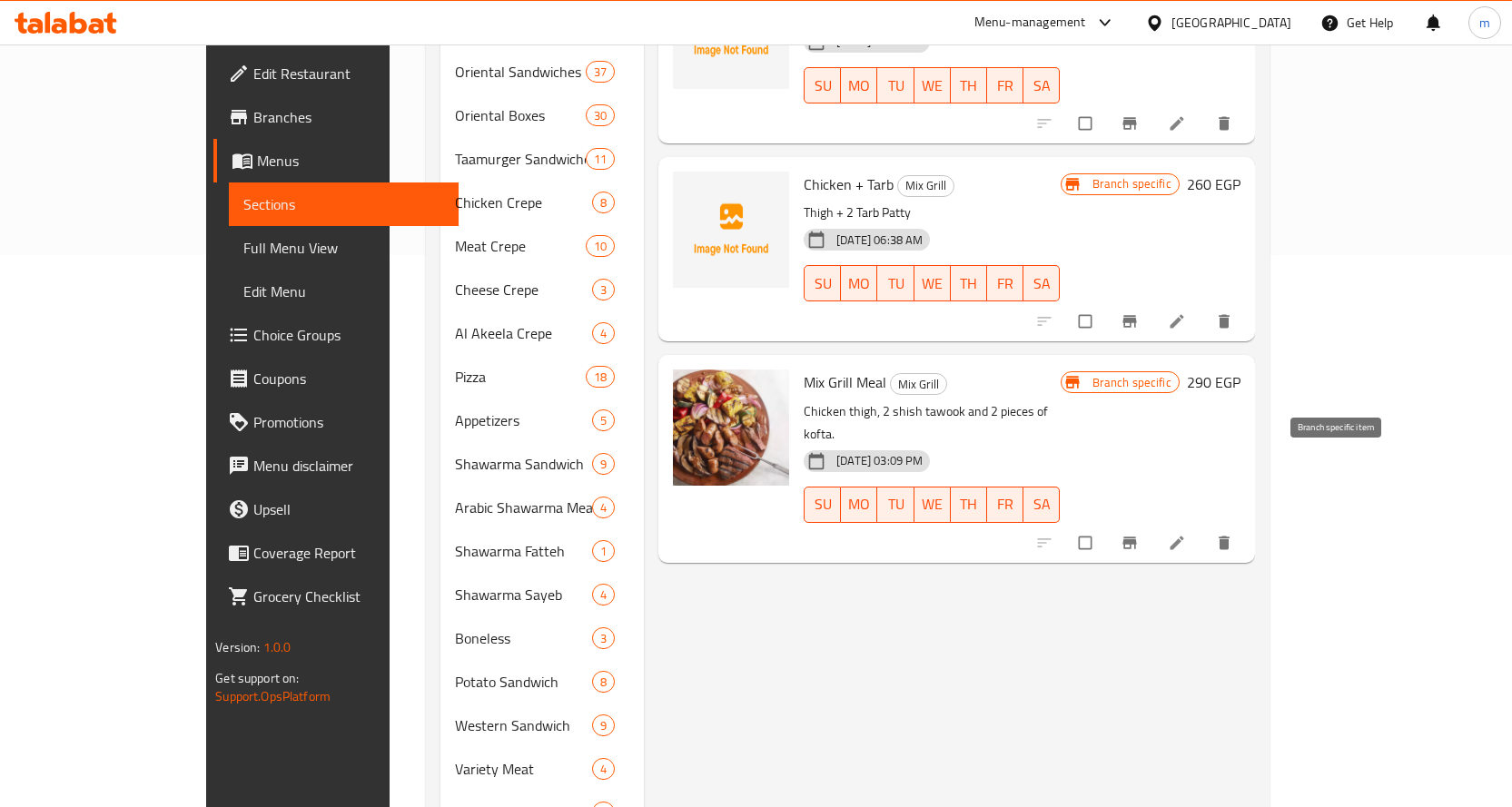
click at [1153, 523] on button "Branch-specific-item" at bounding box center [1131, 543] width 43 height 40
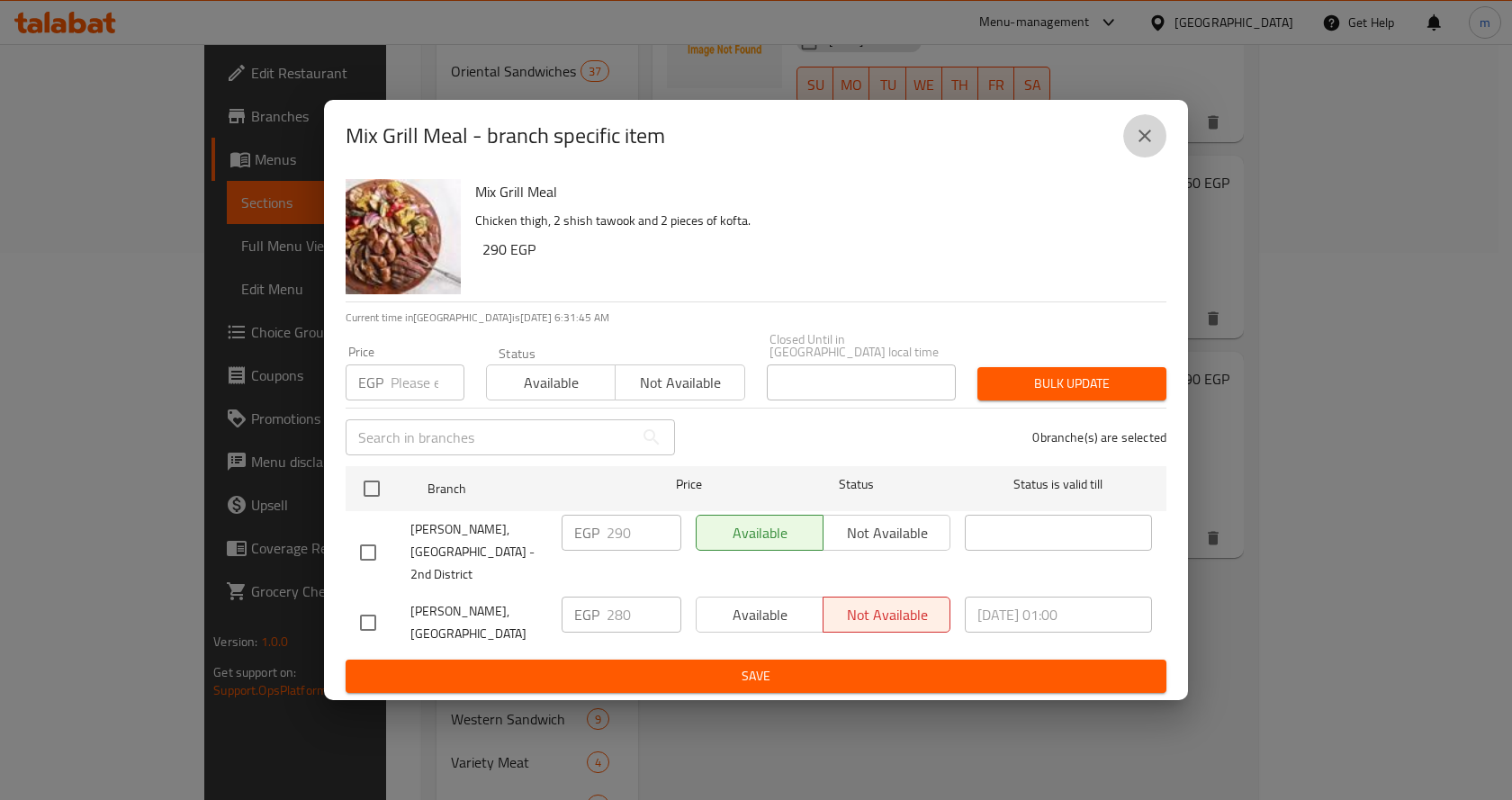
click at [1163, 155] on button "close" at bounding box center [1144, 136] width 43 height 43
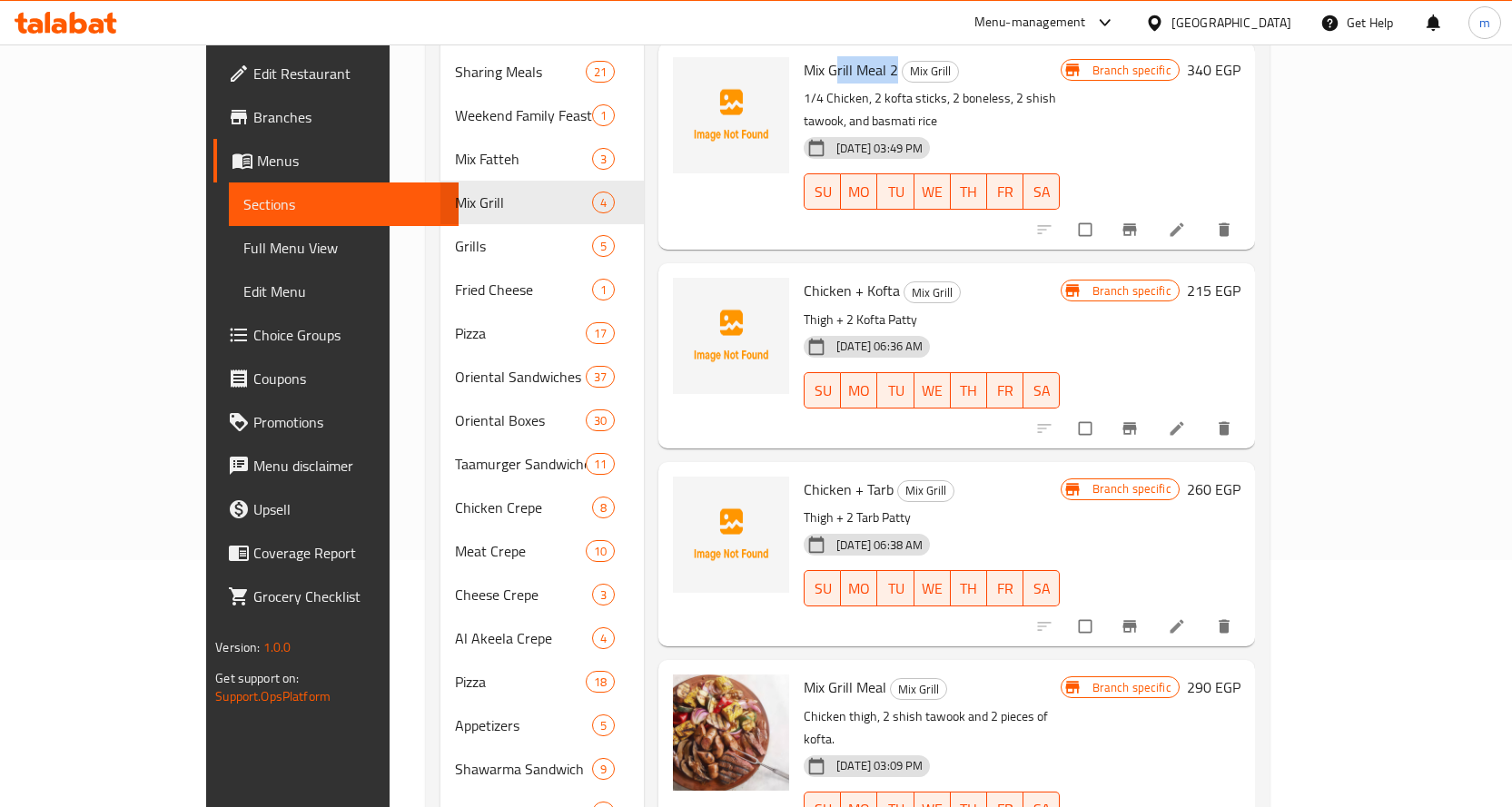
scroll to position [545, 0]
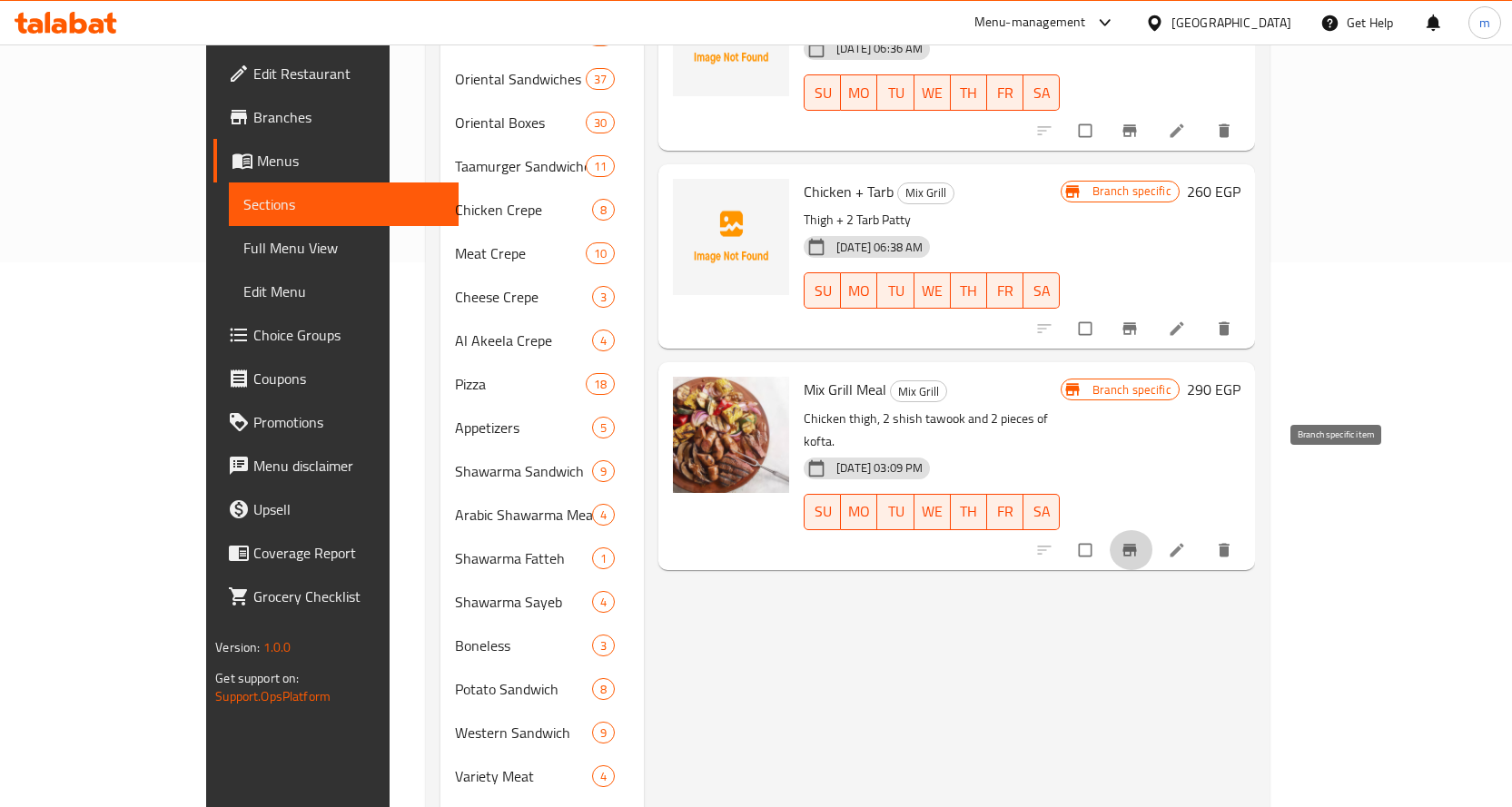
click at [1143, 541] on span "Branch-specific-item" at bounding box center [1131, 549] width 22 height 19
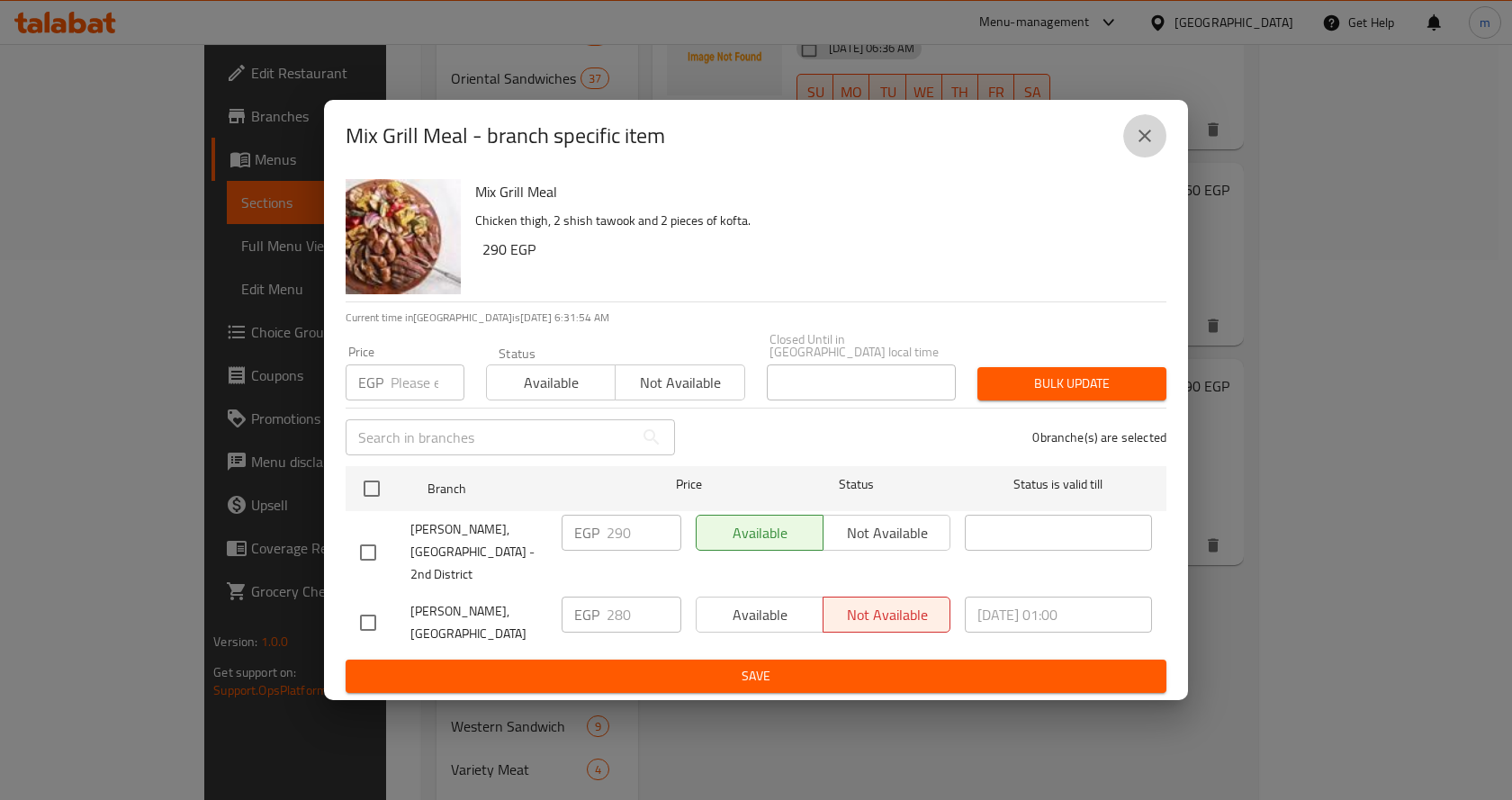
click at [1147, 142] on icon "close" at bounding box center [1144, 135] width 13 height 13
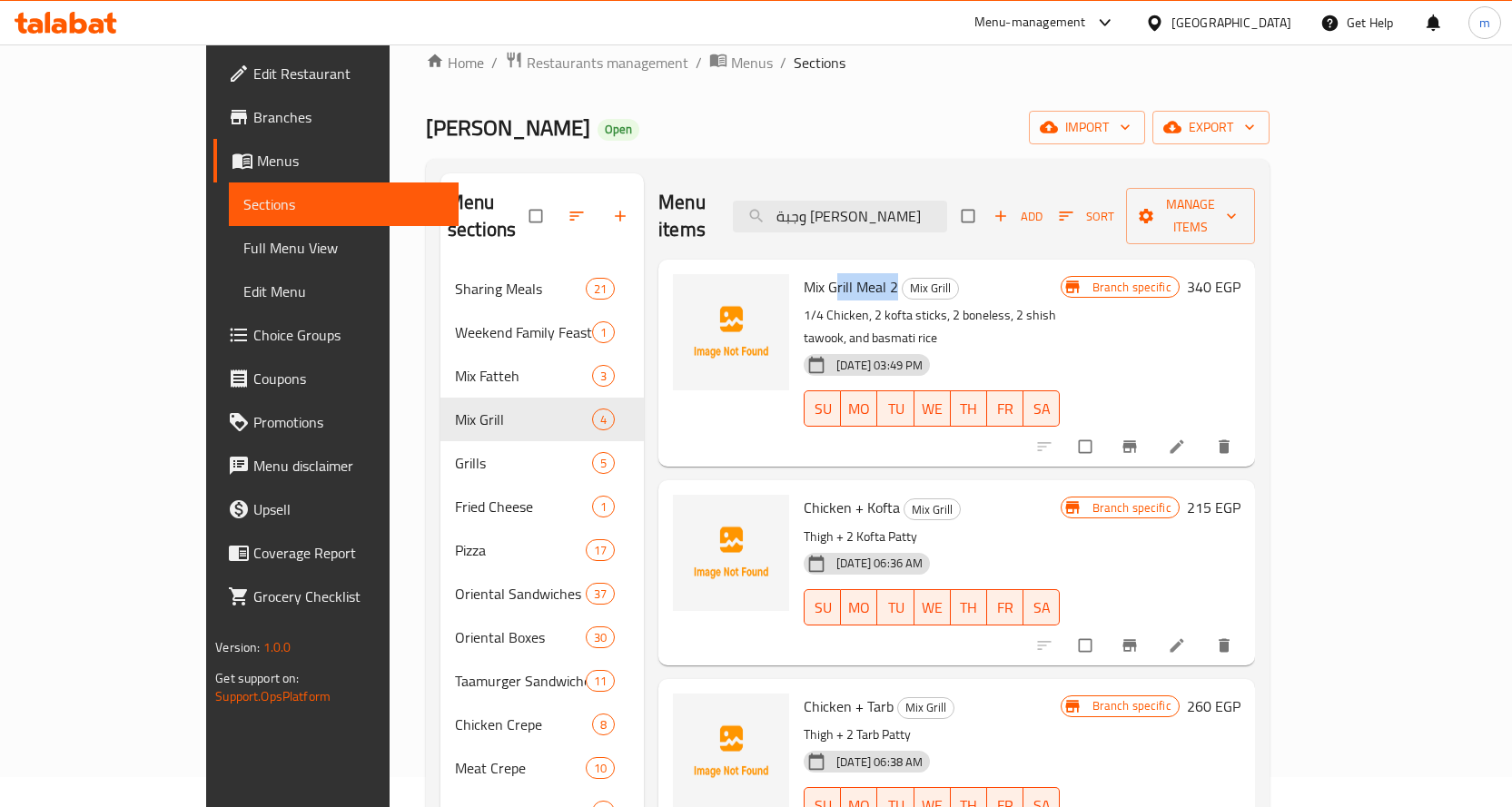
scroll to position [0, 0]
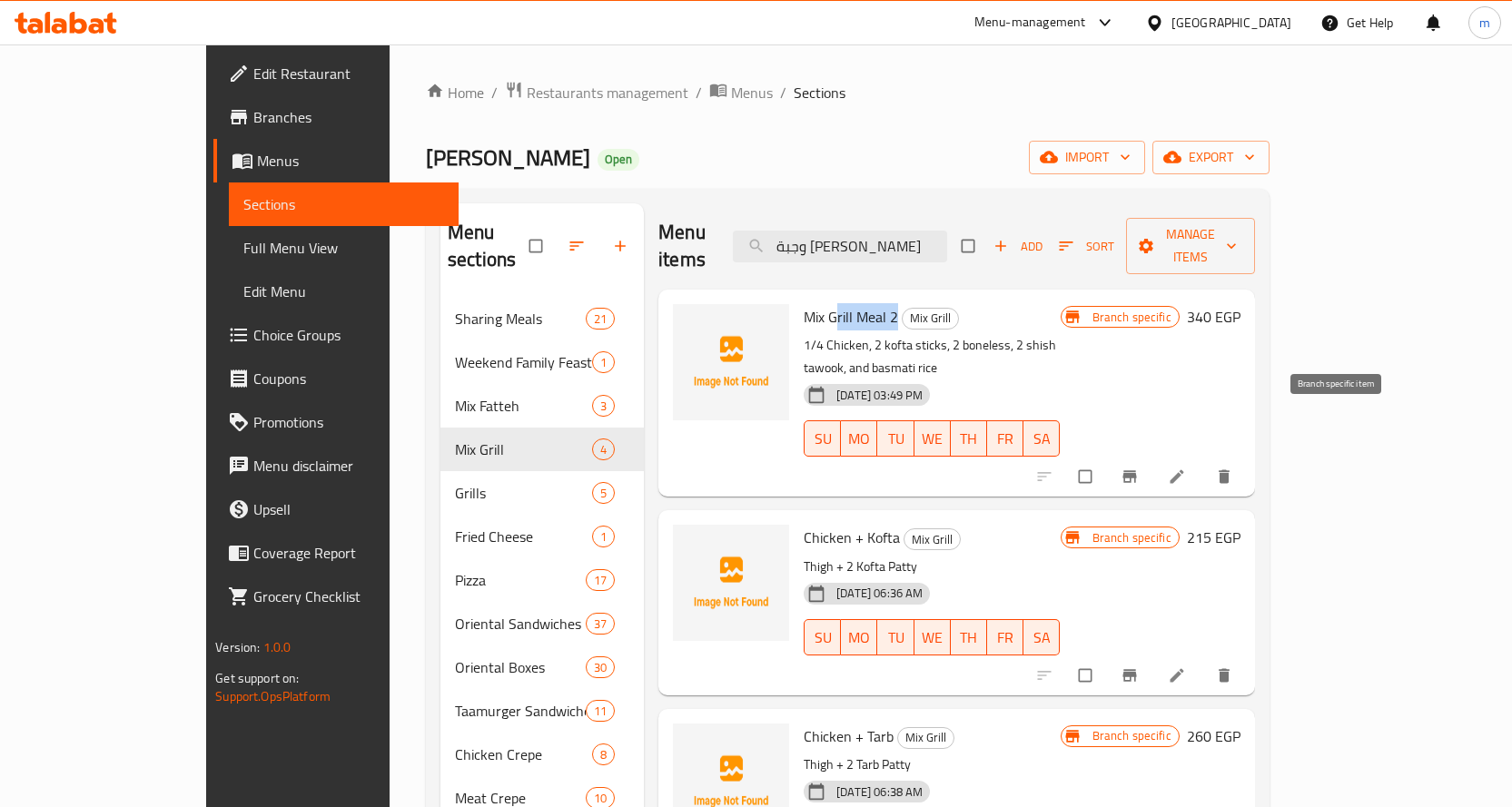
click at [1136, 471] on icon "Branch-specific-item" at bounding box center [1129, 477] width 14 height 12
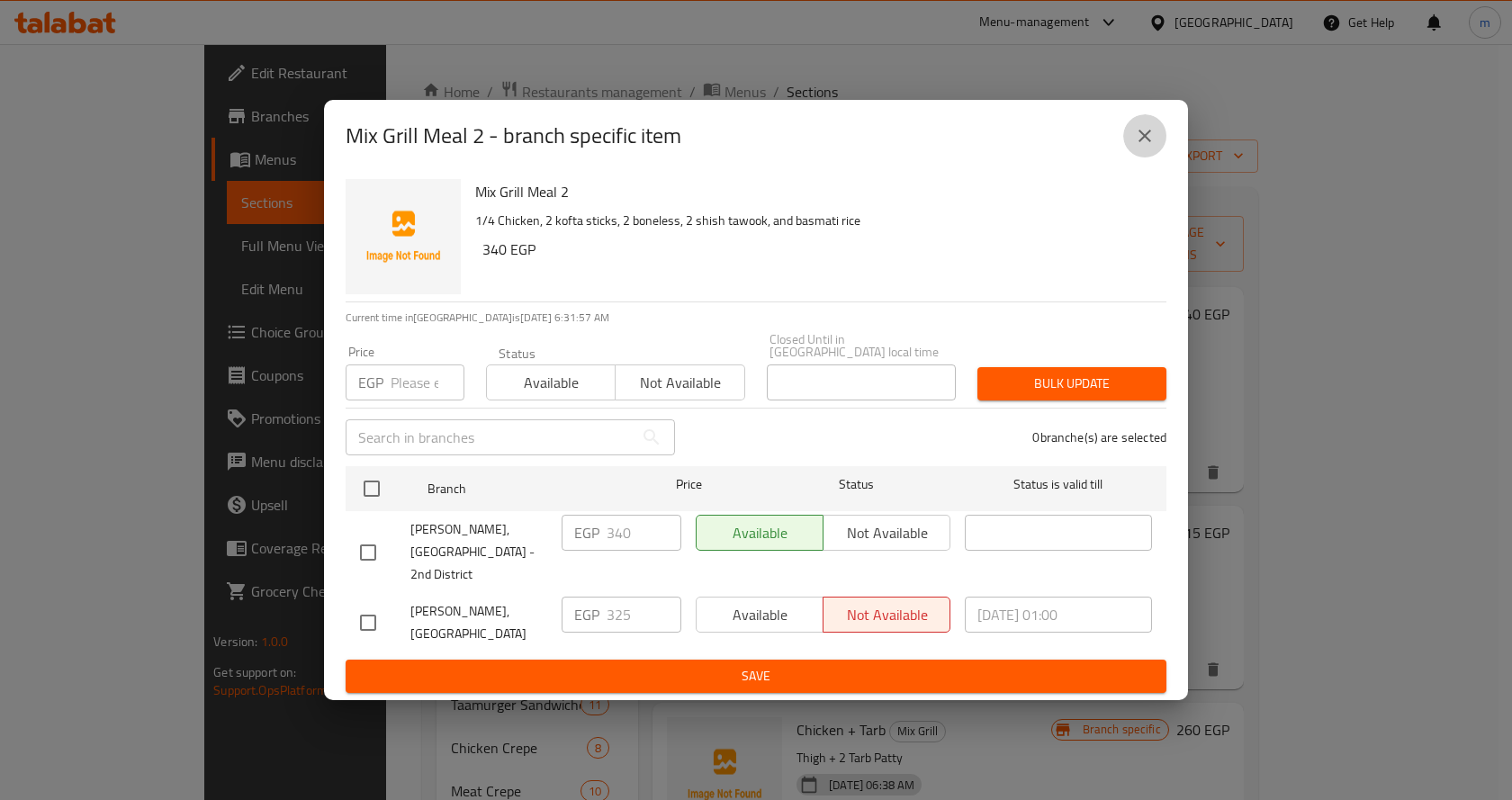
click at [1142, 147] on icon "close" at bounding box center [1144, 136] width 21 height 21
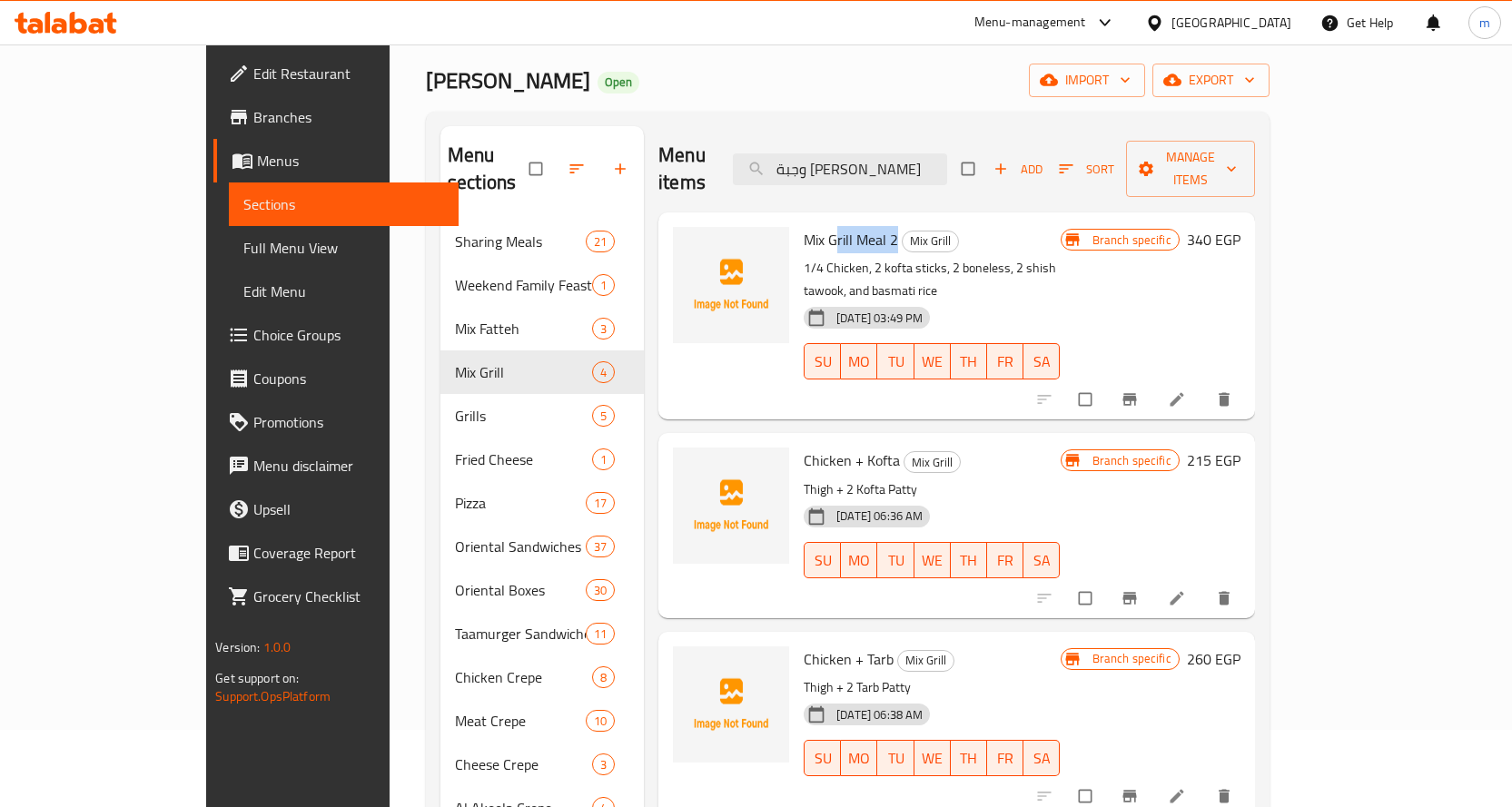
scroll to position [181, 0]
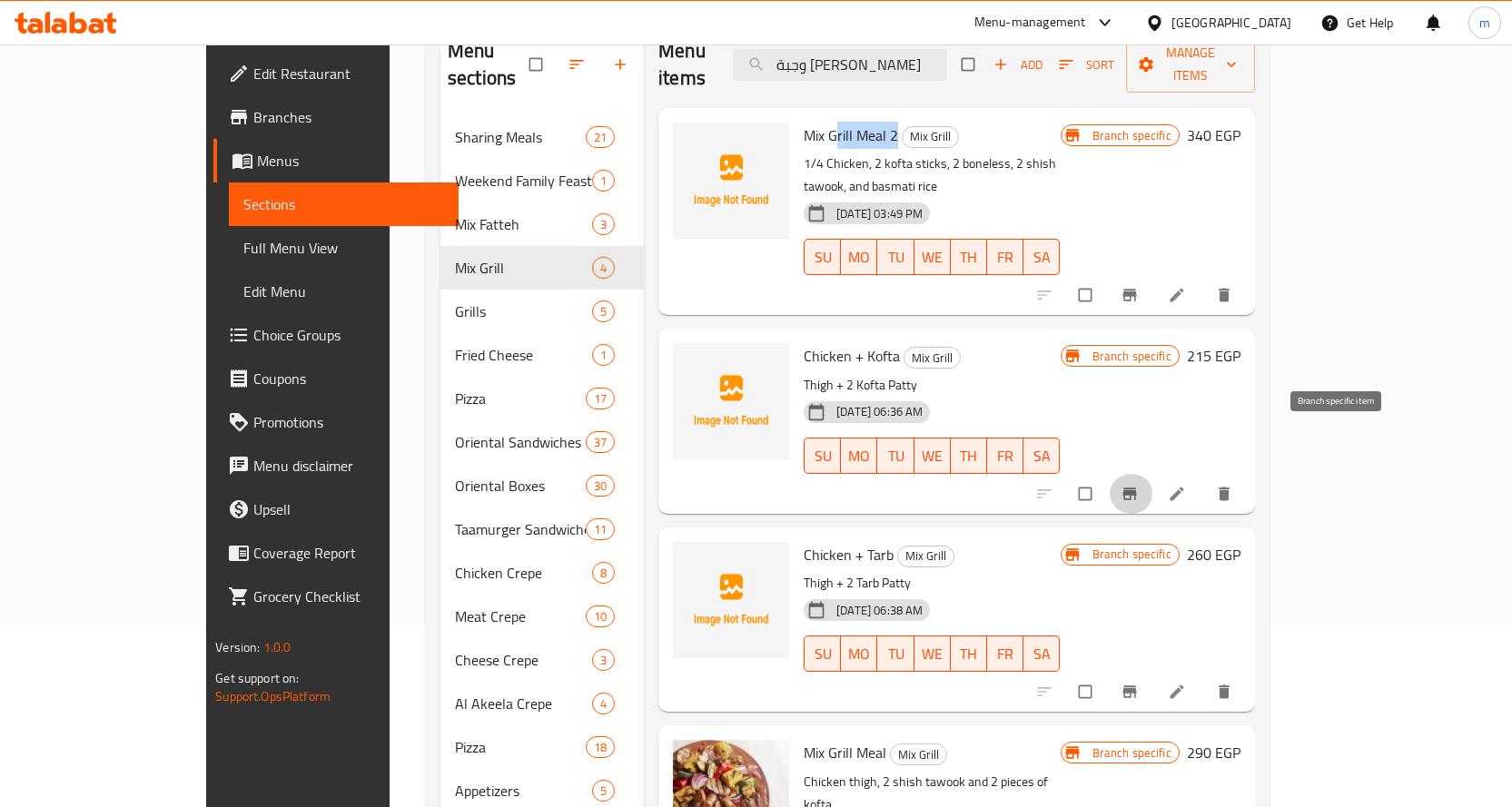
click at [1143, 485] on span "Branch-specific-item" at bounding box center [1131, 494] width 22 height 19
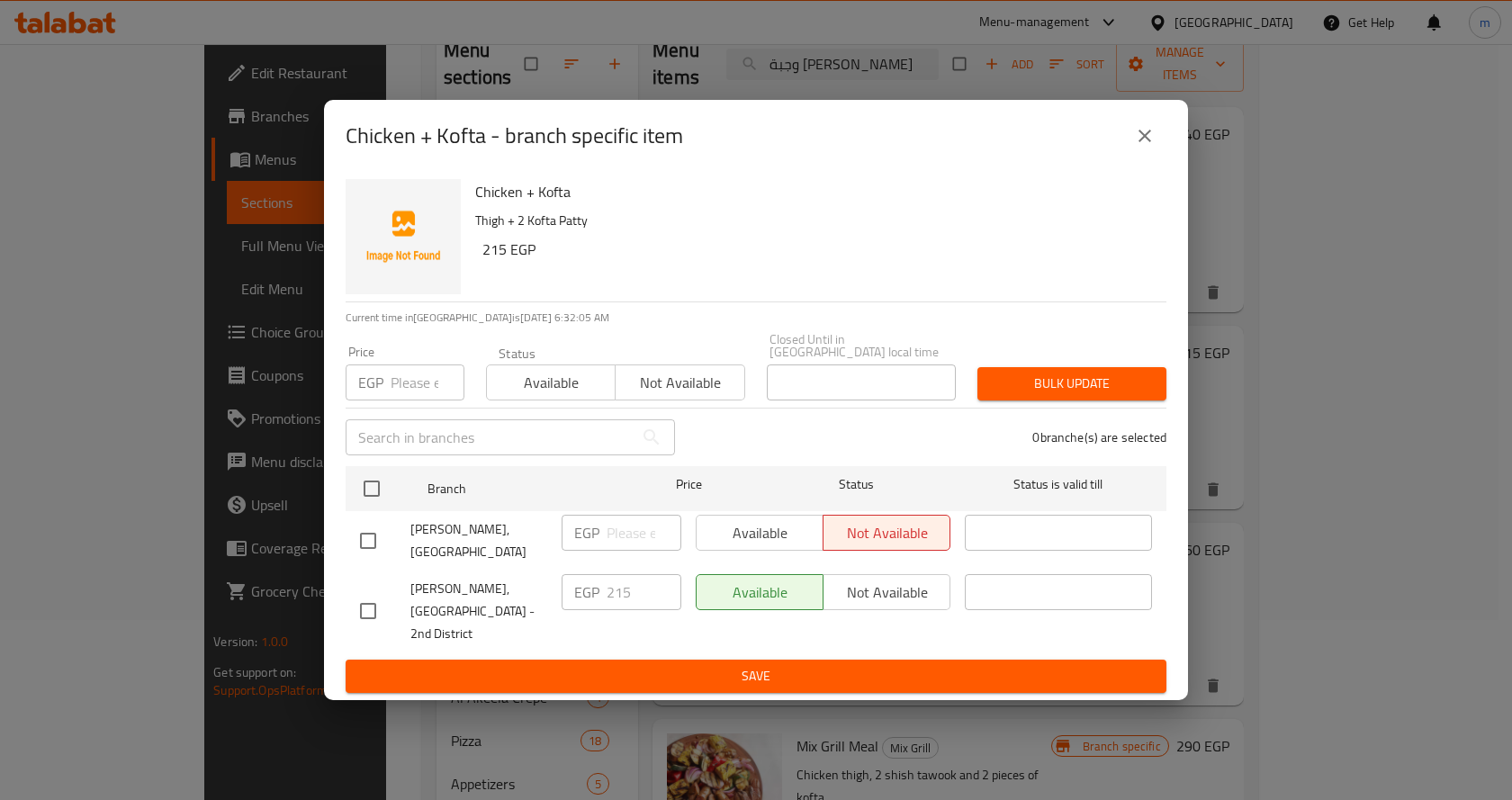
click at [1166, 153] on div "Chicken + Kofta - branch specific item" at bounding box center [756, 136] width 863 height 72
click at [1145, 147] on icon "close" at bounding box center [1144, 136] width 21 height 21
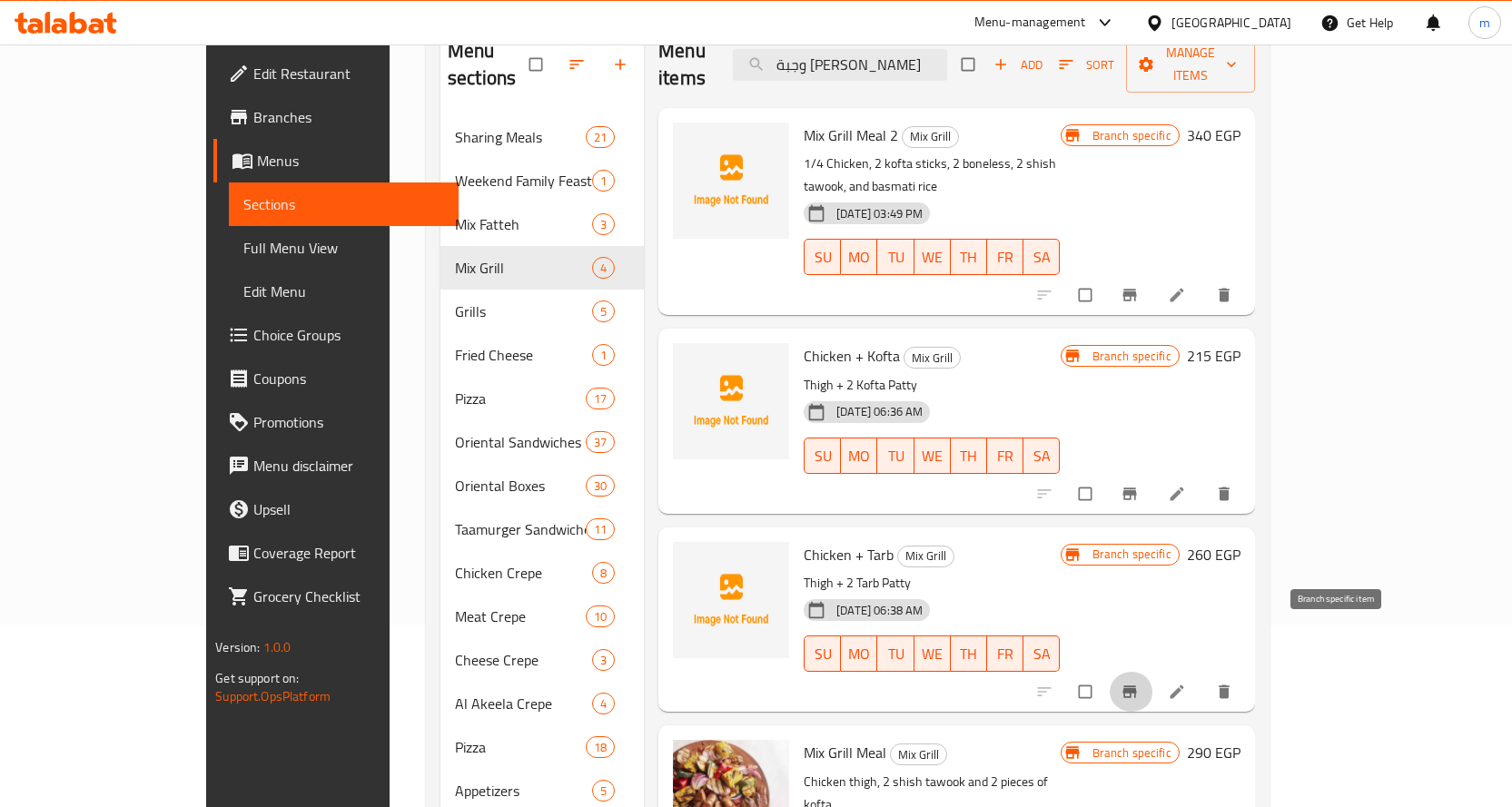
click at [1153, 672] on button "Branch-specific-item" at bounding box center [1131, 691] width 43 height 40
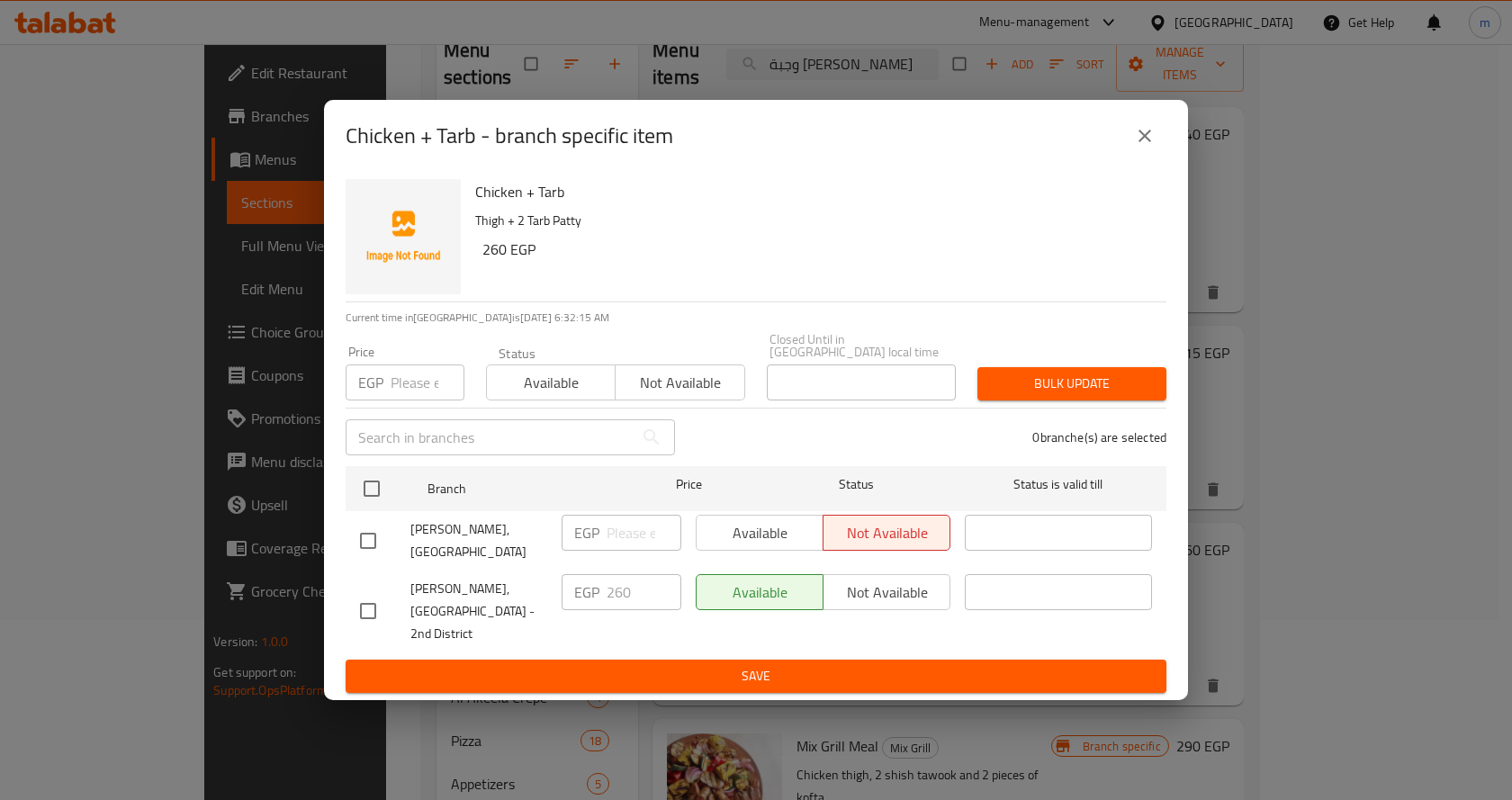
click at [1155, 147] on icon "close" at bounding box center [1144, 136] width 21 height 21
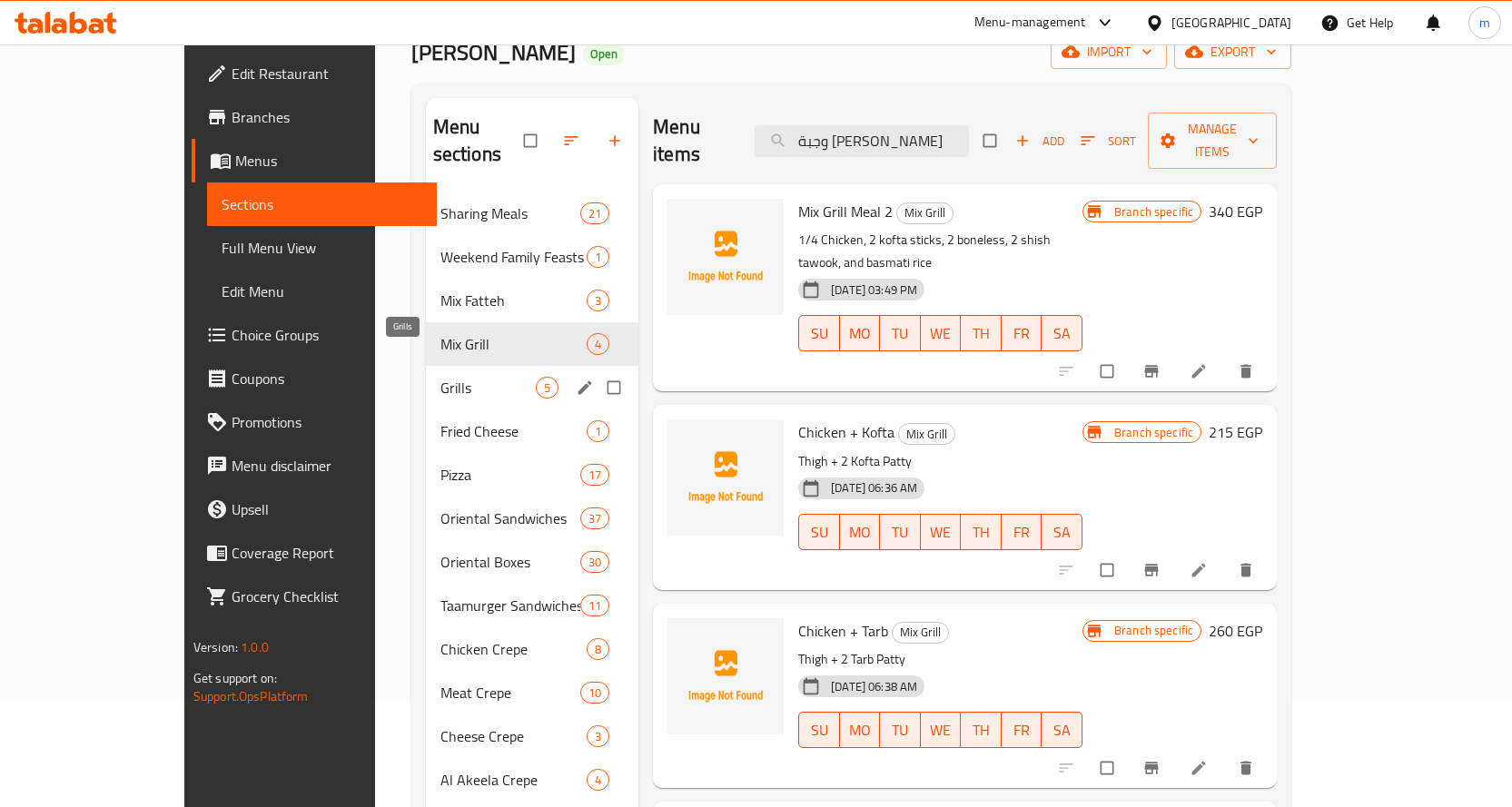
scroll to position [0, 0]
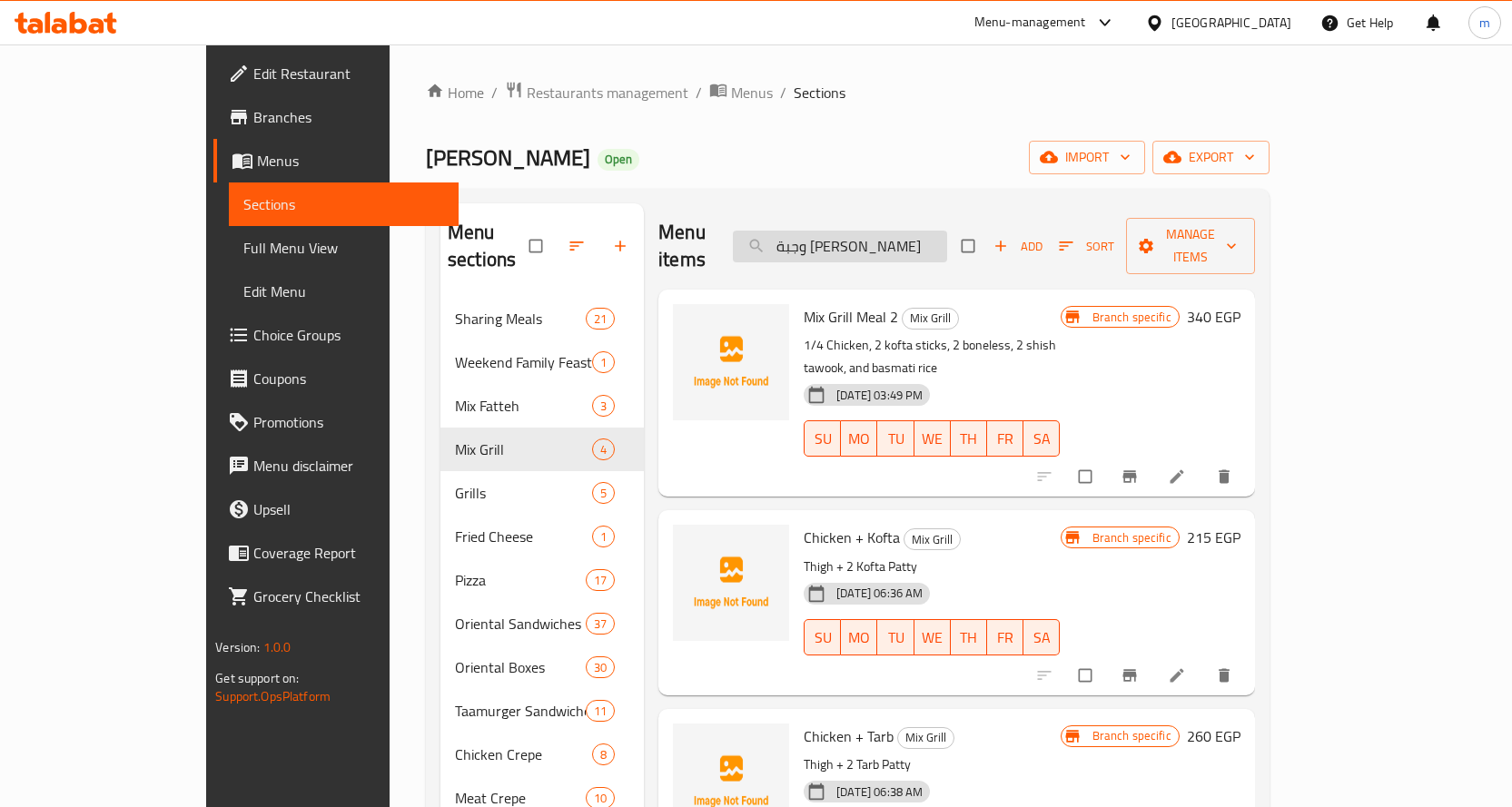
click at [883, 230] on input "وجبة [PERSON_NAME]" at bounding box center [840, 246] width 215 height 31
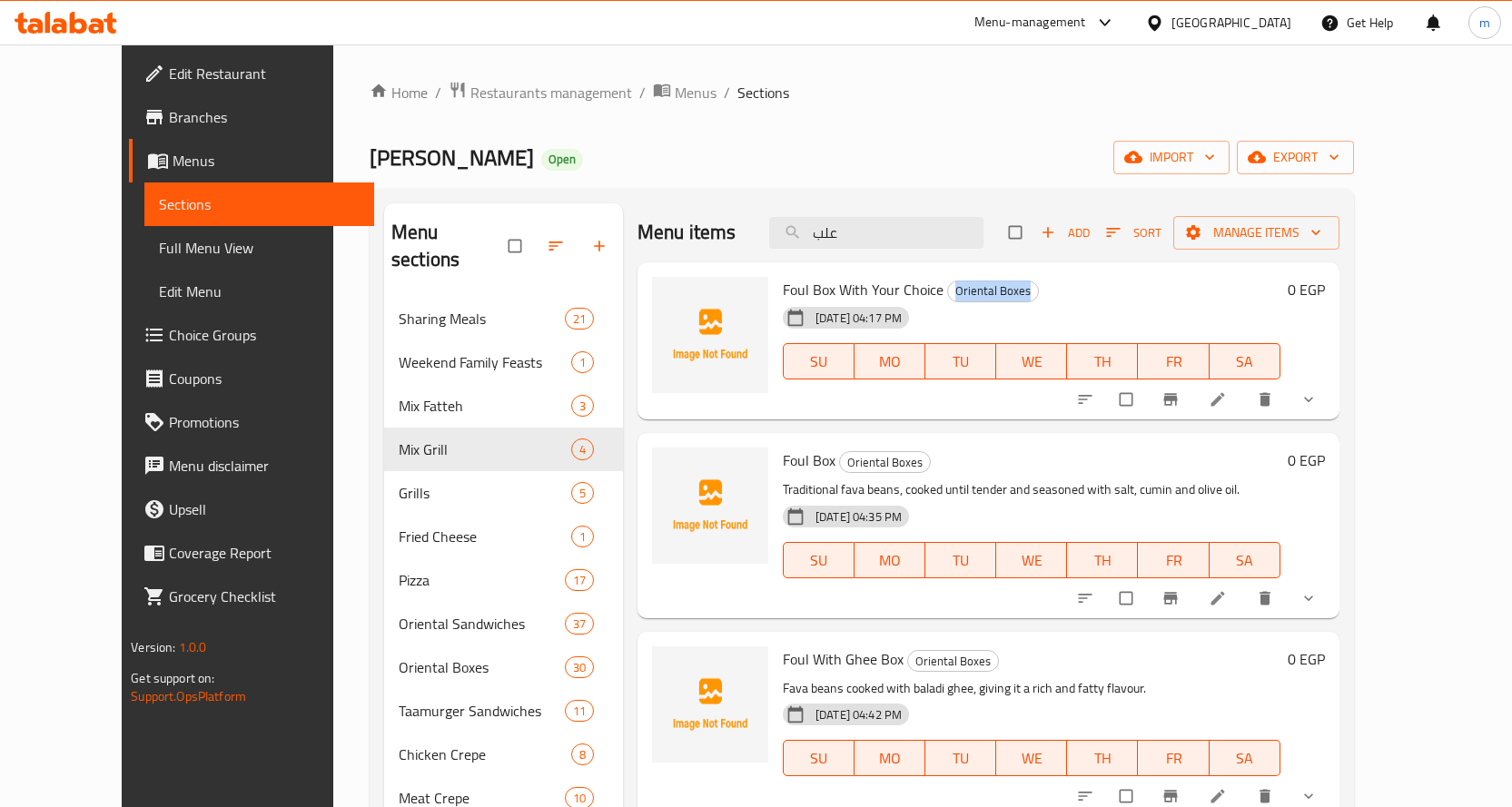
drag, startPoint x: 918, startPoint y: 288, endPoint x: 1004, endPoint y: 283, distance: 86.1
click at [1004, 283] on h6 "Foul Box With Your Choice Oriental Boxes" at bounding box center [1032, 290] width 498 height 25
copy span "Oriental Boxes"
click at [933, 240] on input "علب" at bounding box center [876, 232] width 215 height 31
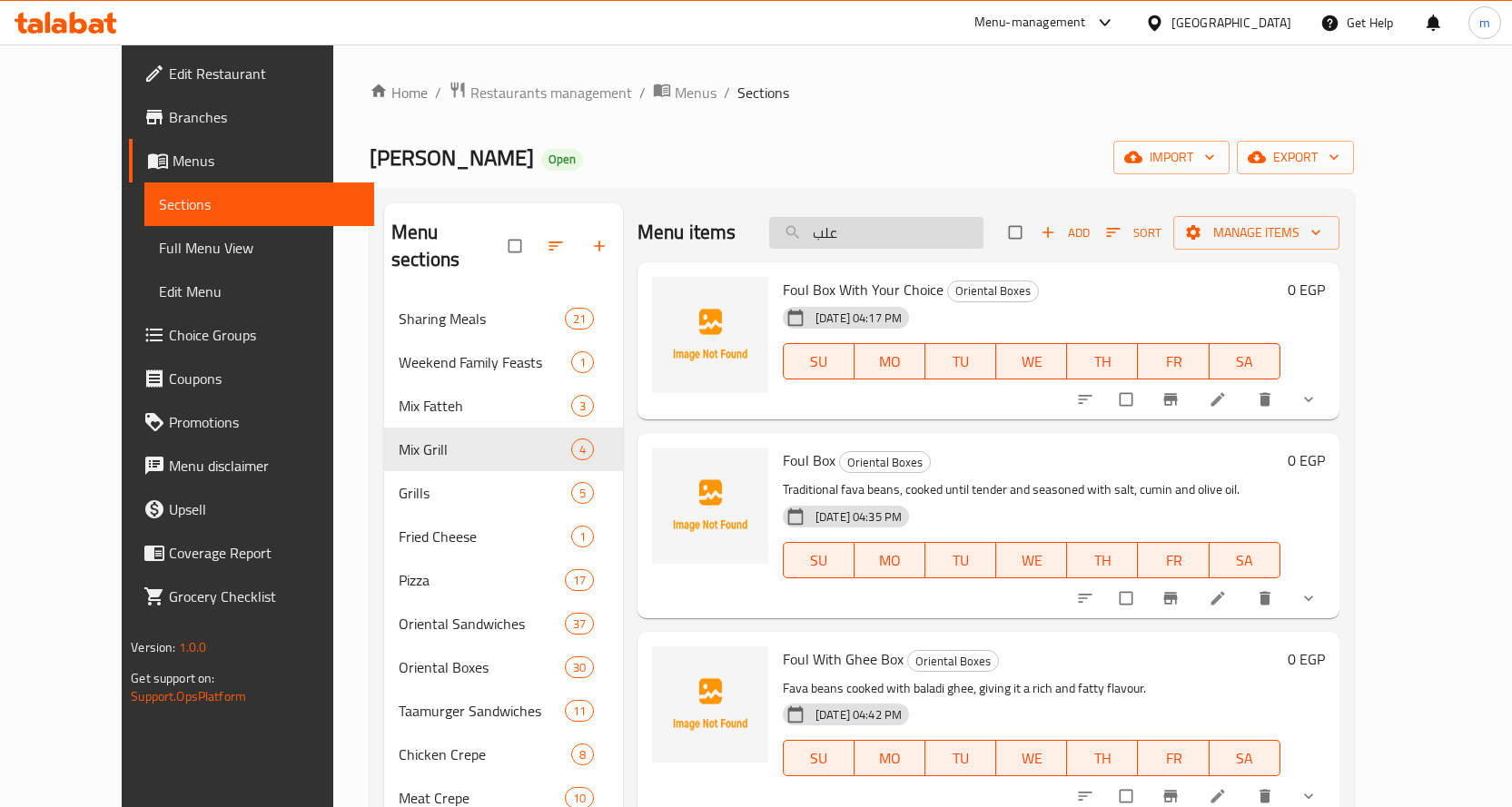
click at [933, 240] on input "علب" at bounding box center [876, 232] width 215 height 31
paste input "Oriental Boxes"
type input "Oriental Boxes"
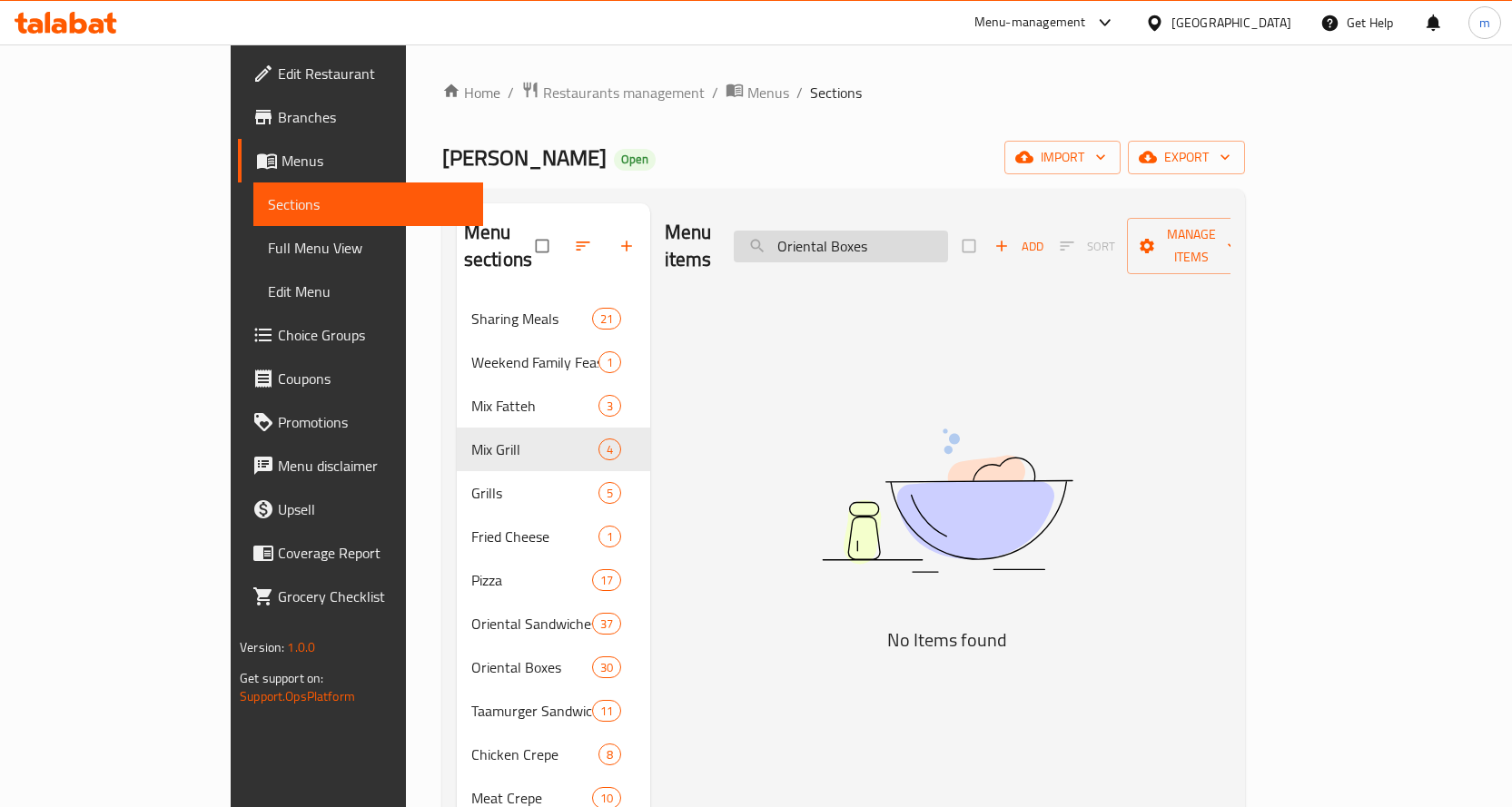
click at [880, 230] on input "Oriental Boxes" at bounding box center [841, 246] width 215 height 31
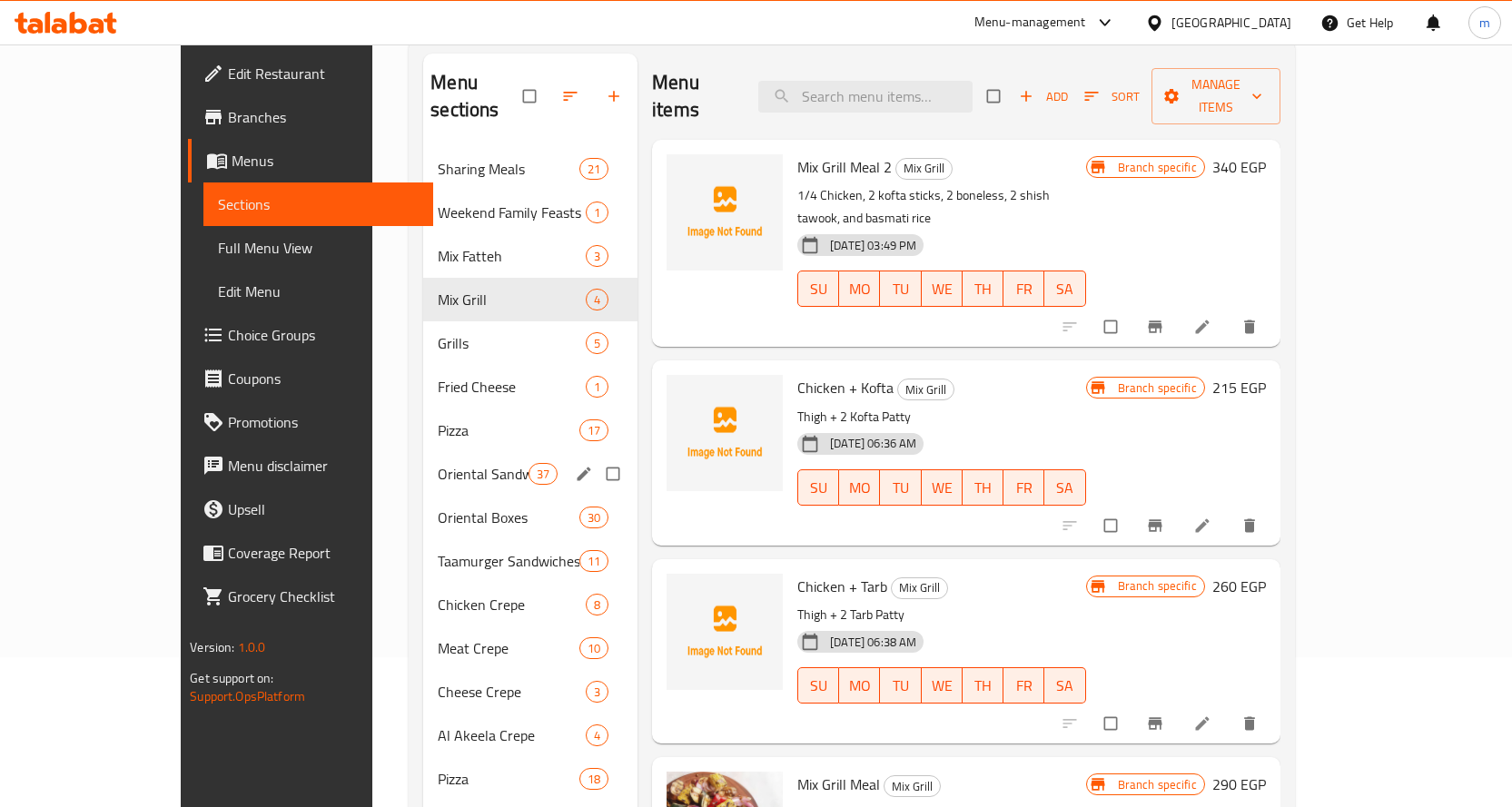
scroll to position [181, 0]
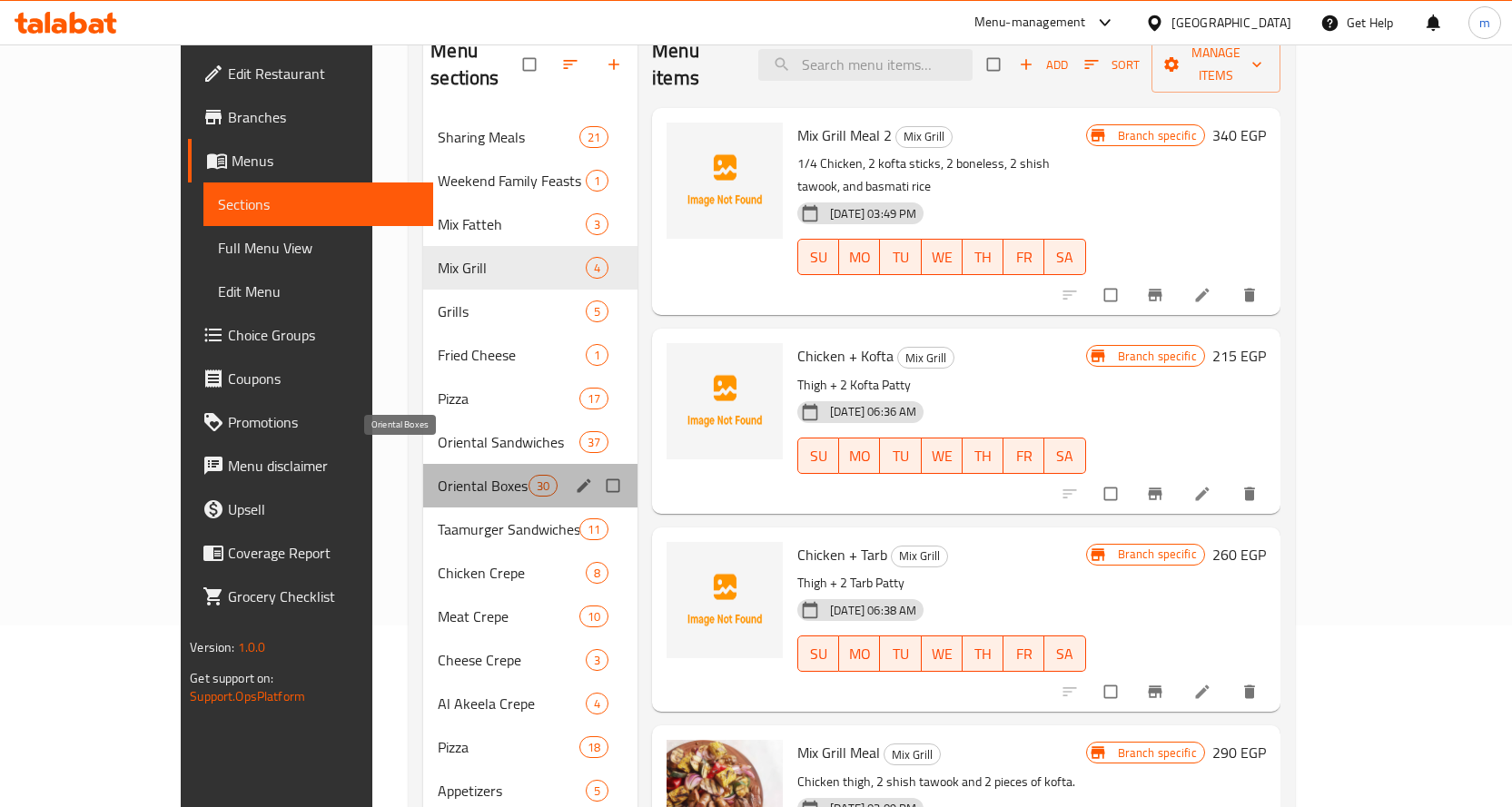
click at [438, 475] on span "Oriental Boxes" at bounding box center [483, 486] width 91 height 22
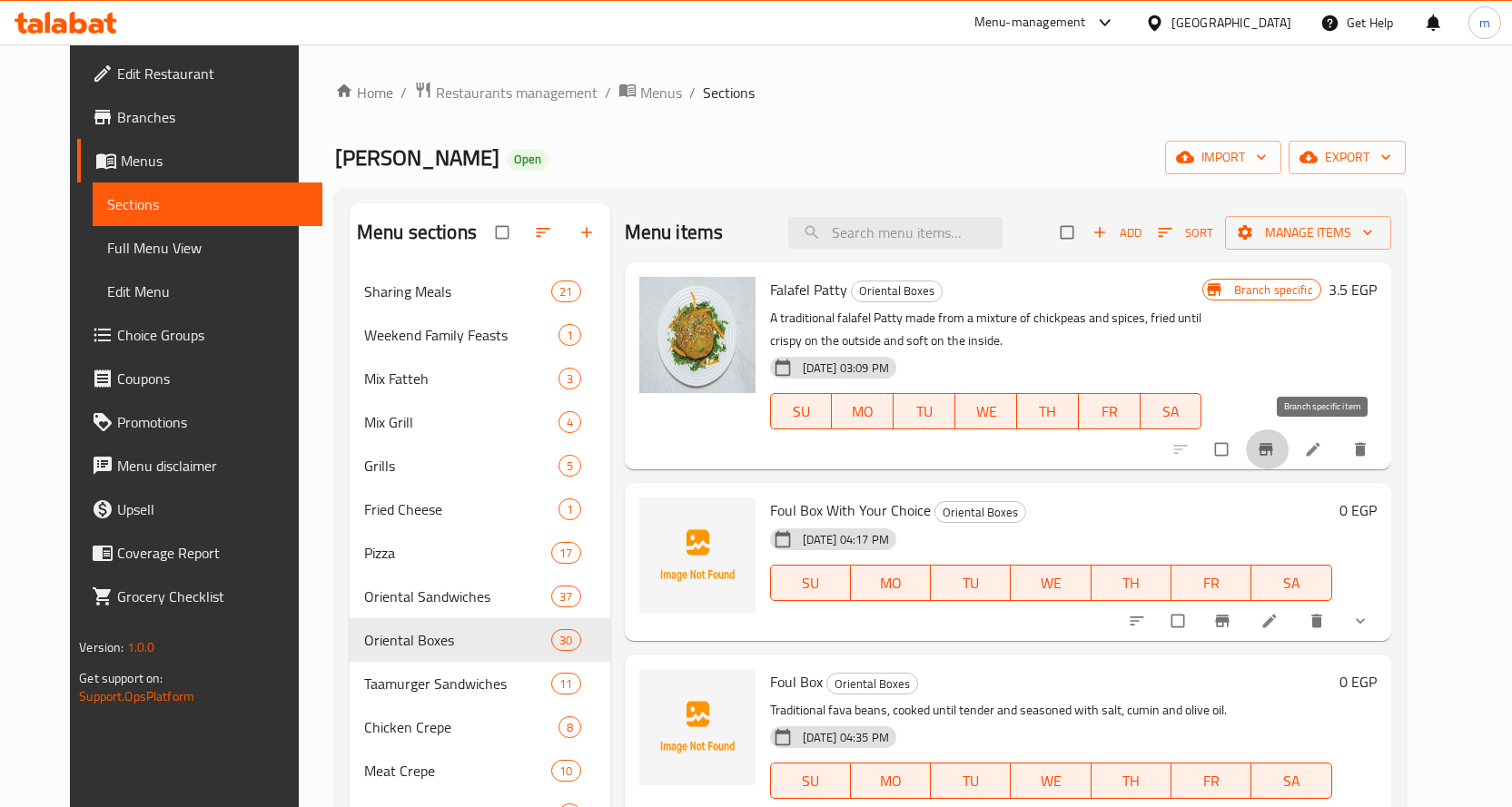
click at [1272, 451] on icon "Branch-specific-item" at bounding box center [1265, 450] width 14 height 12
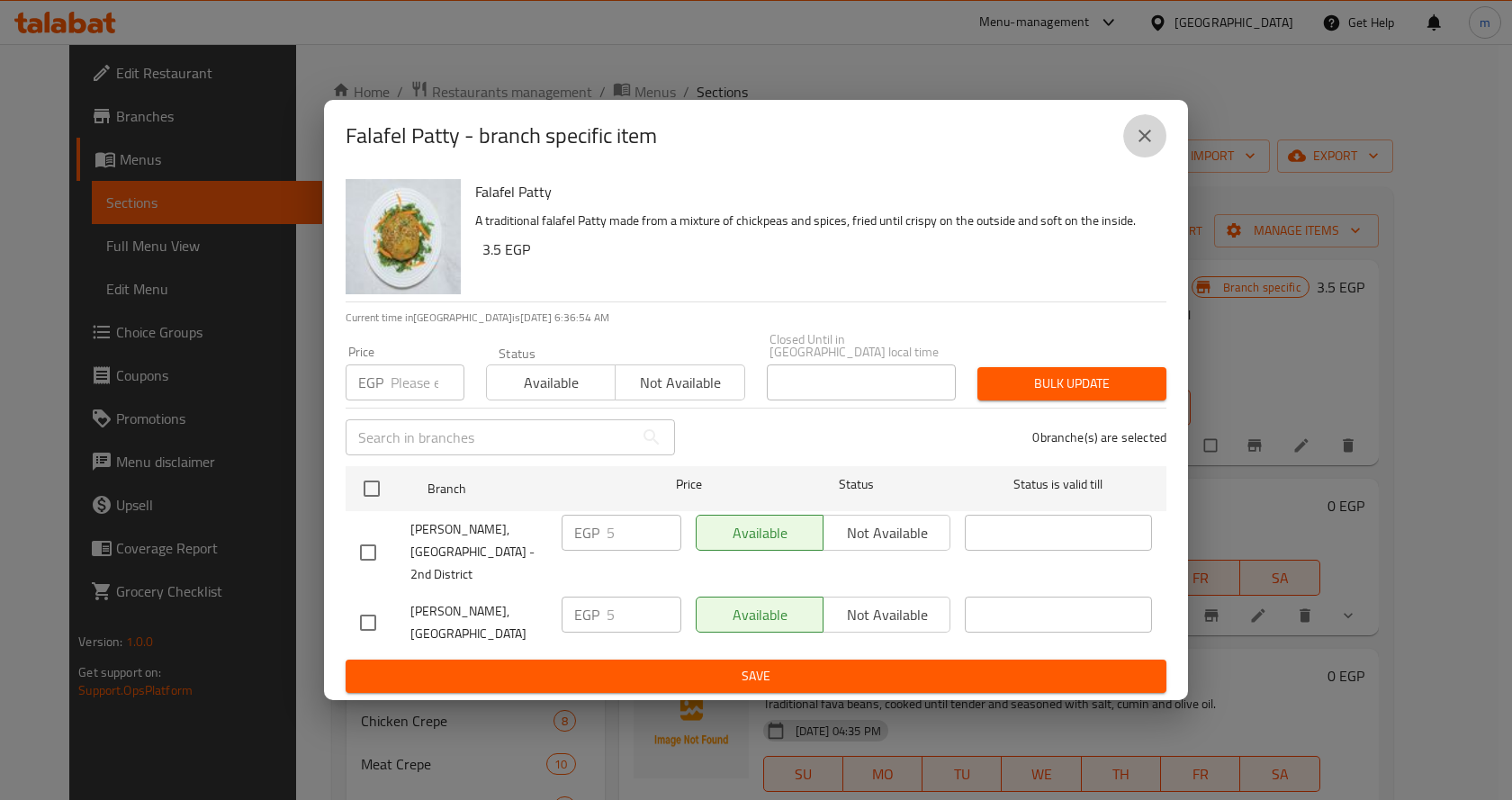
click at [1159, 148] on button "close" at bounding box center [1144, 136] width 43 height 43
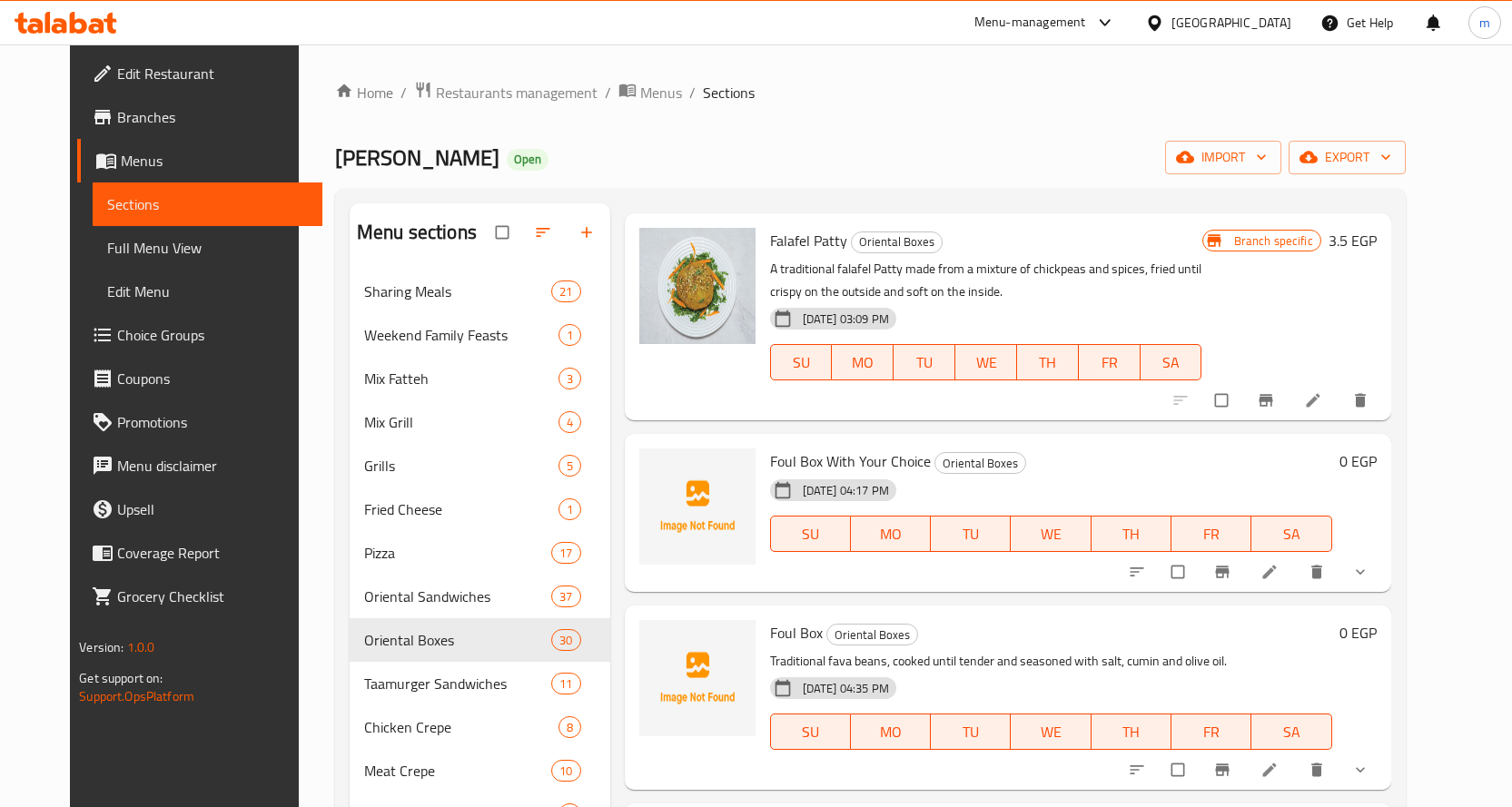
scroll to position [91, 0]
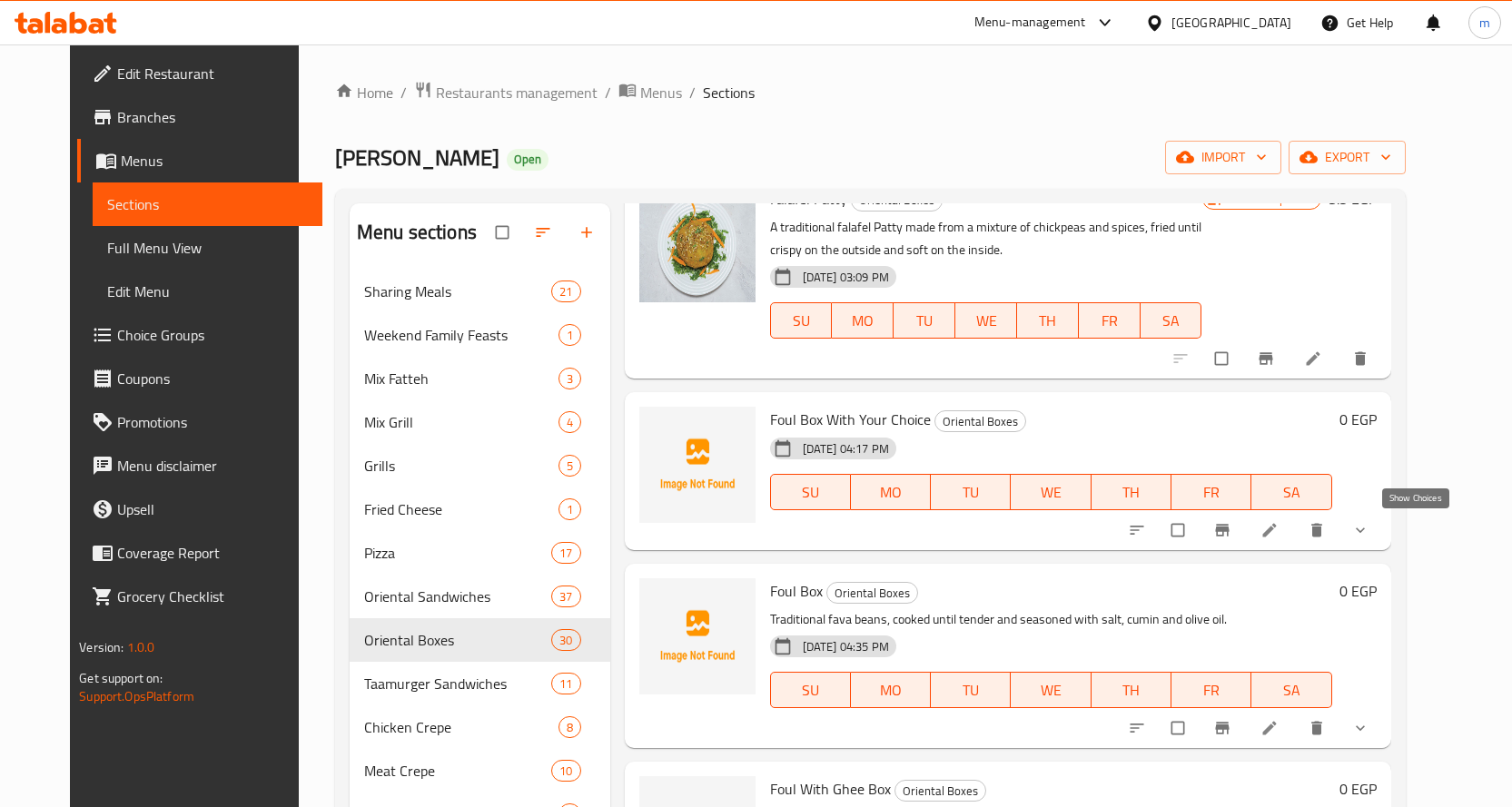
click at [1369, 525] on icon "show more" at bounding box center [1360, 530] width 19 height 19
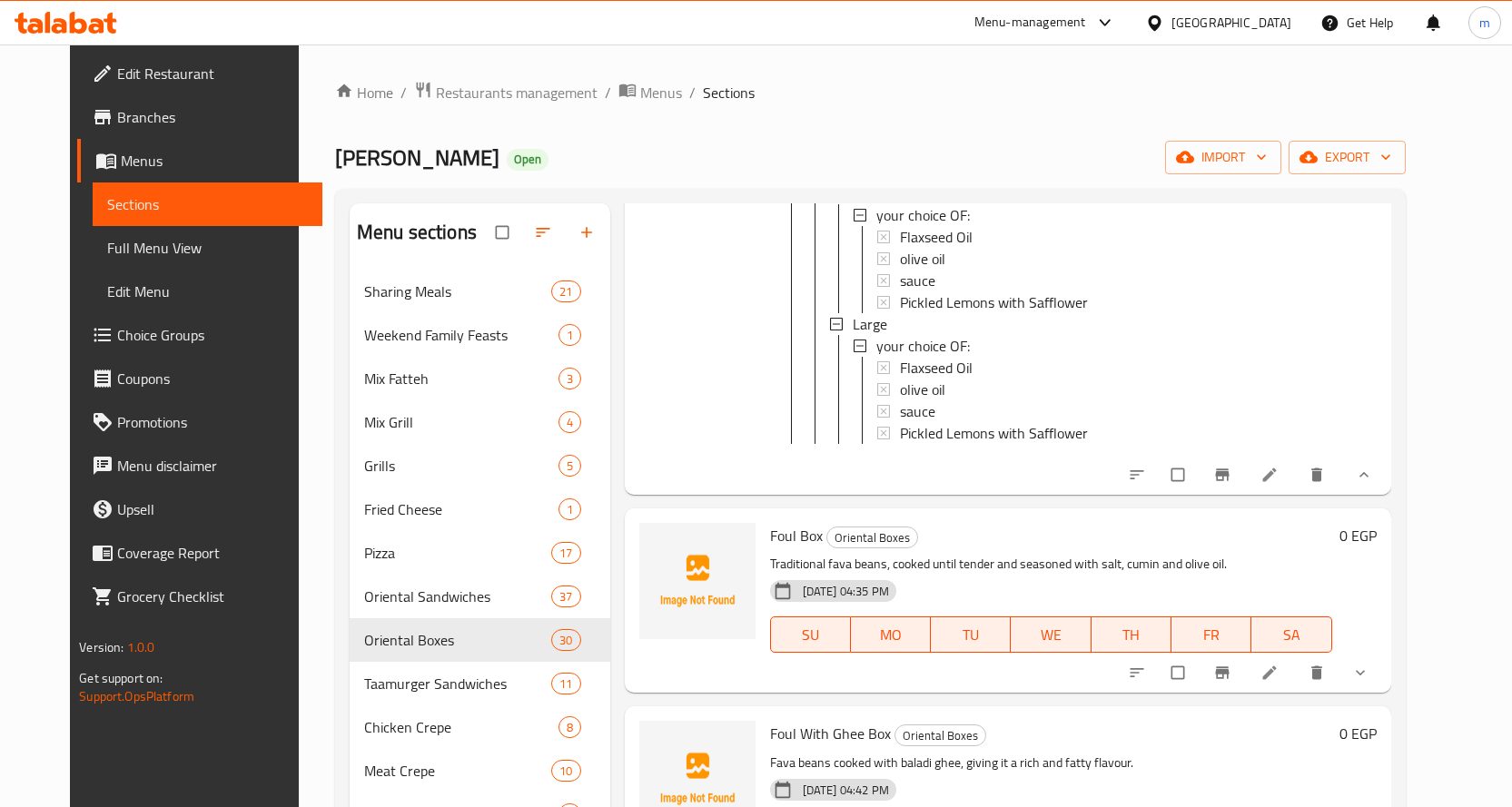
scroll to position [545, 0]
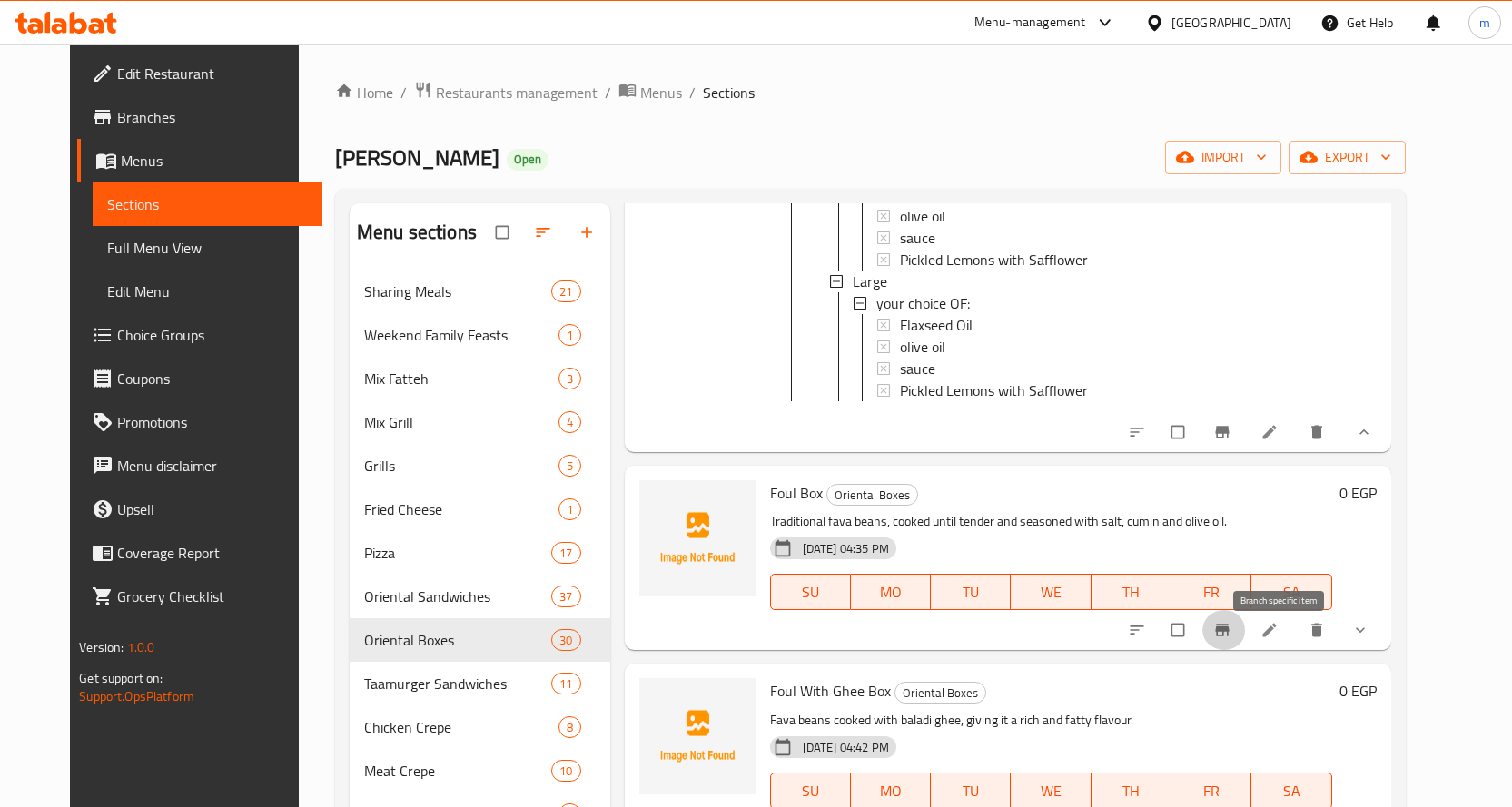
click at [1245, 640] on button "Branch-specific-item" at bounding box center [1224, 630] width 43 height 40
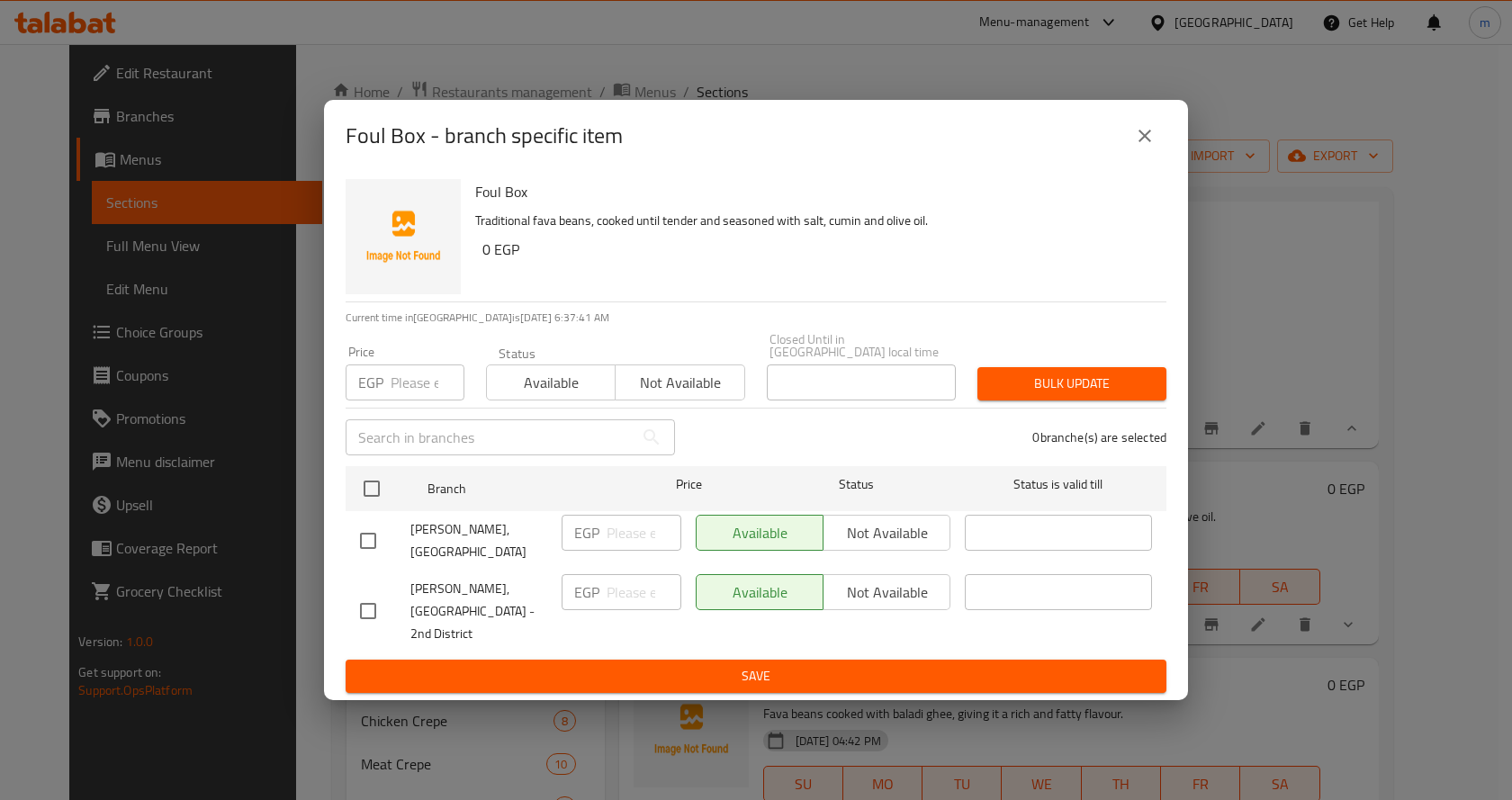
click at [1149, 147] on icon "close" at bounding box center [1144, 136] width 21 height 21
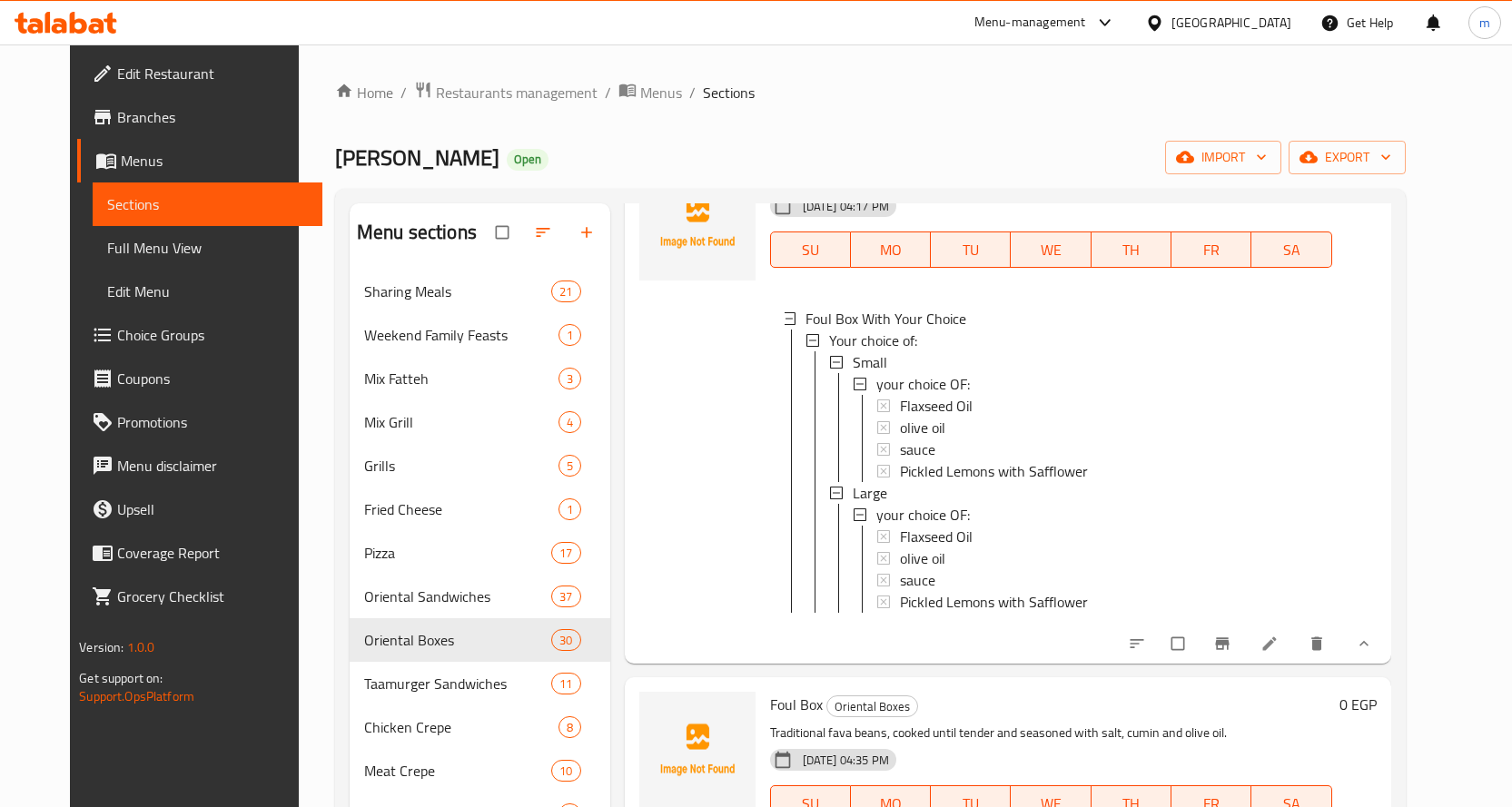
scroll to position [272, 0]
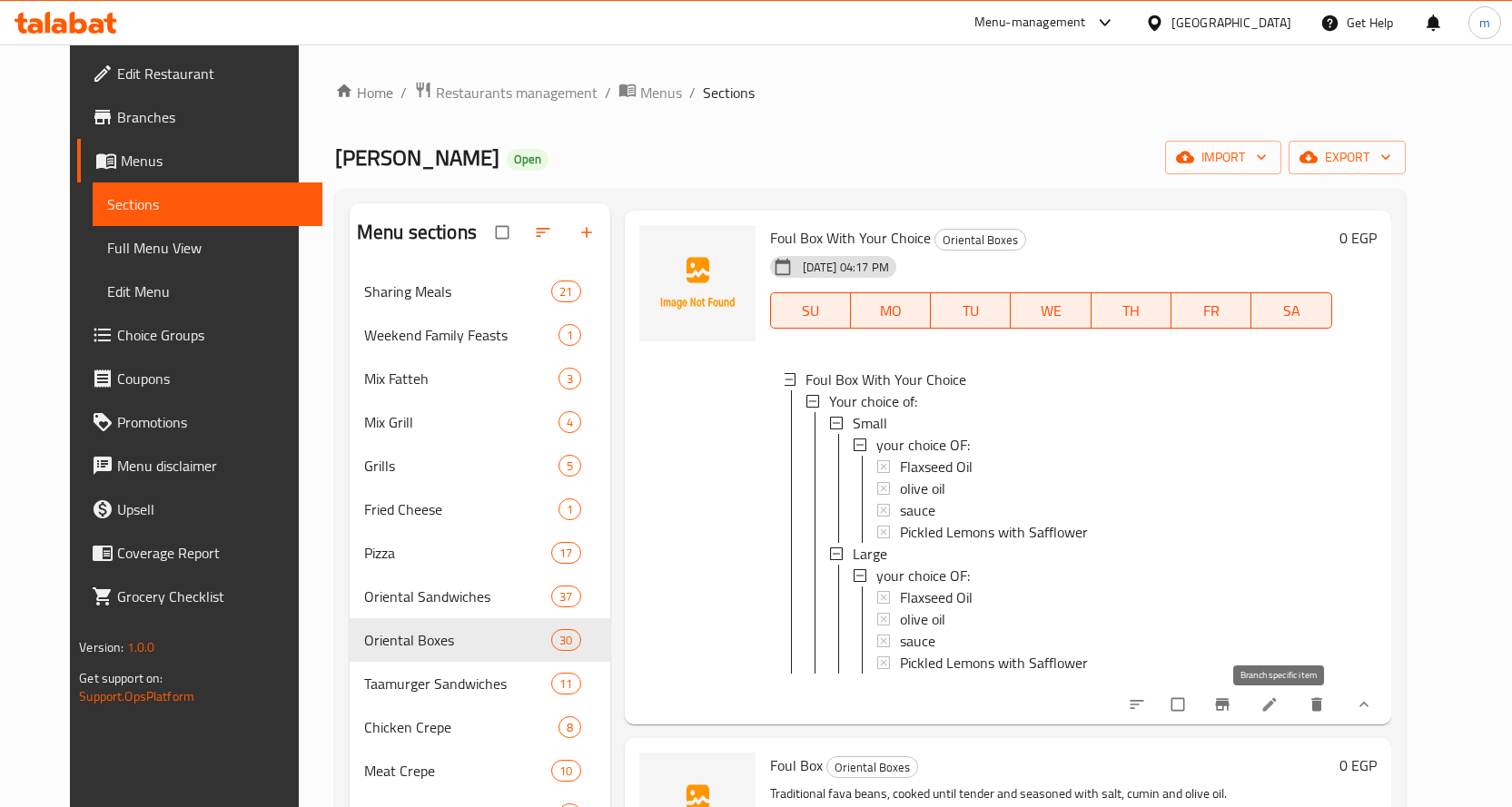
click at [1245, 710] on button "Branch-specific-item" at bounding box center [1224, 704] width 43 height 40
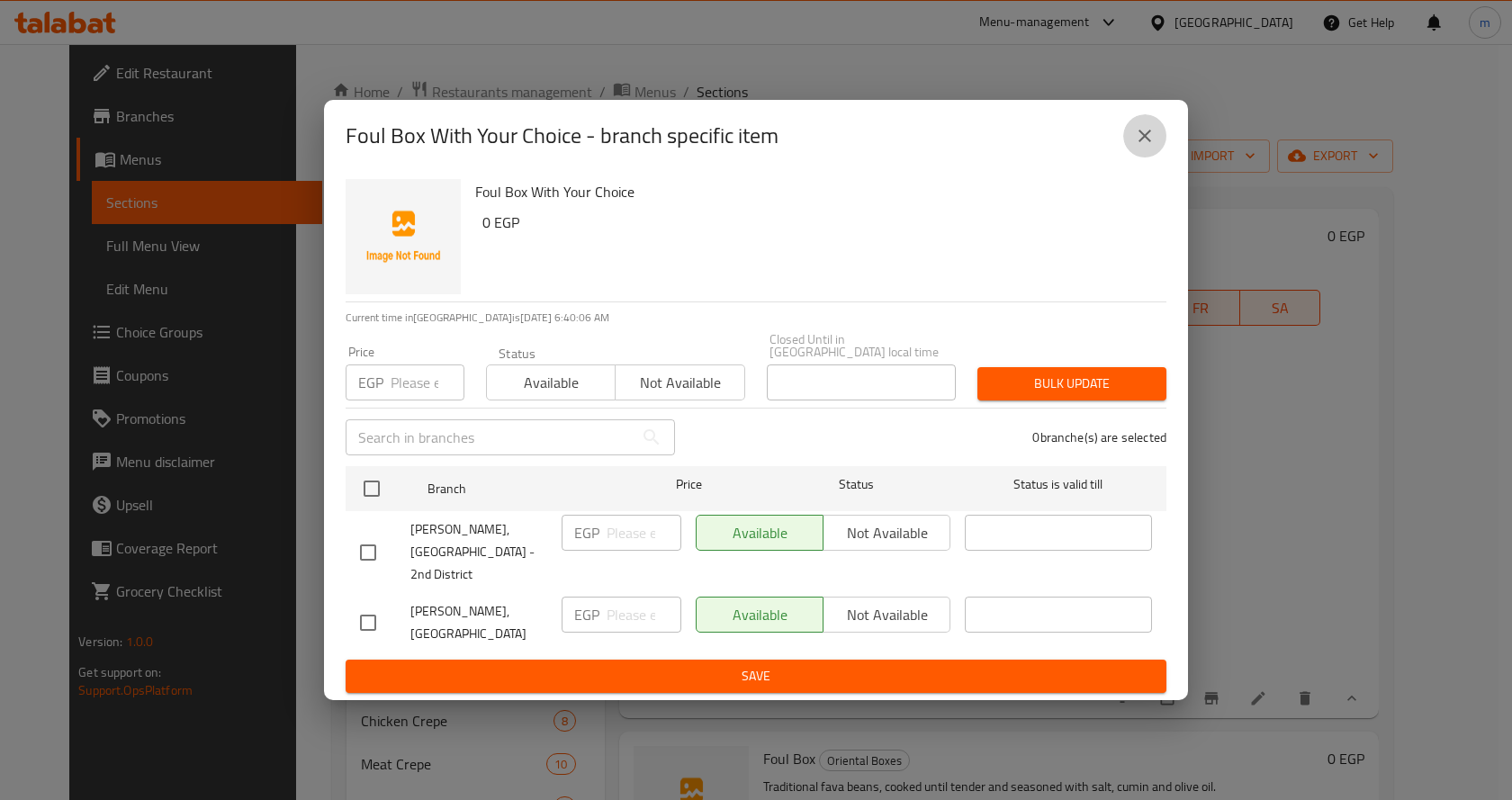
click at [1150, 142] on icon "close" at bounding box center [1144, 135] width 13 height 13
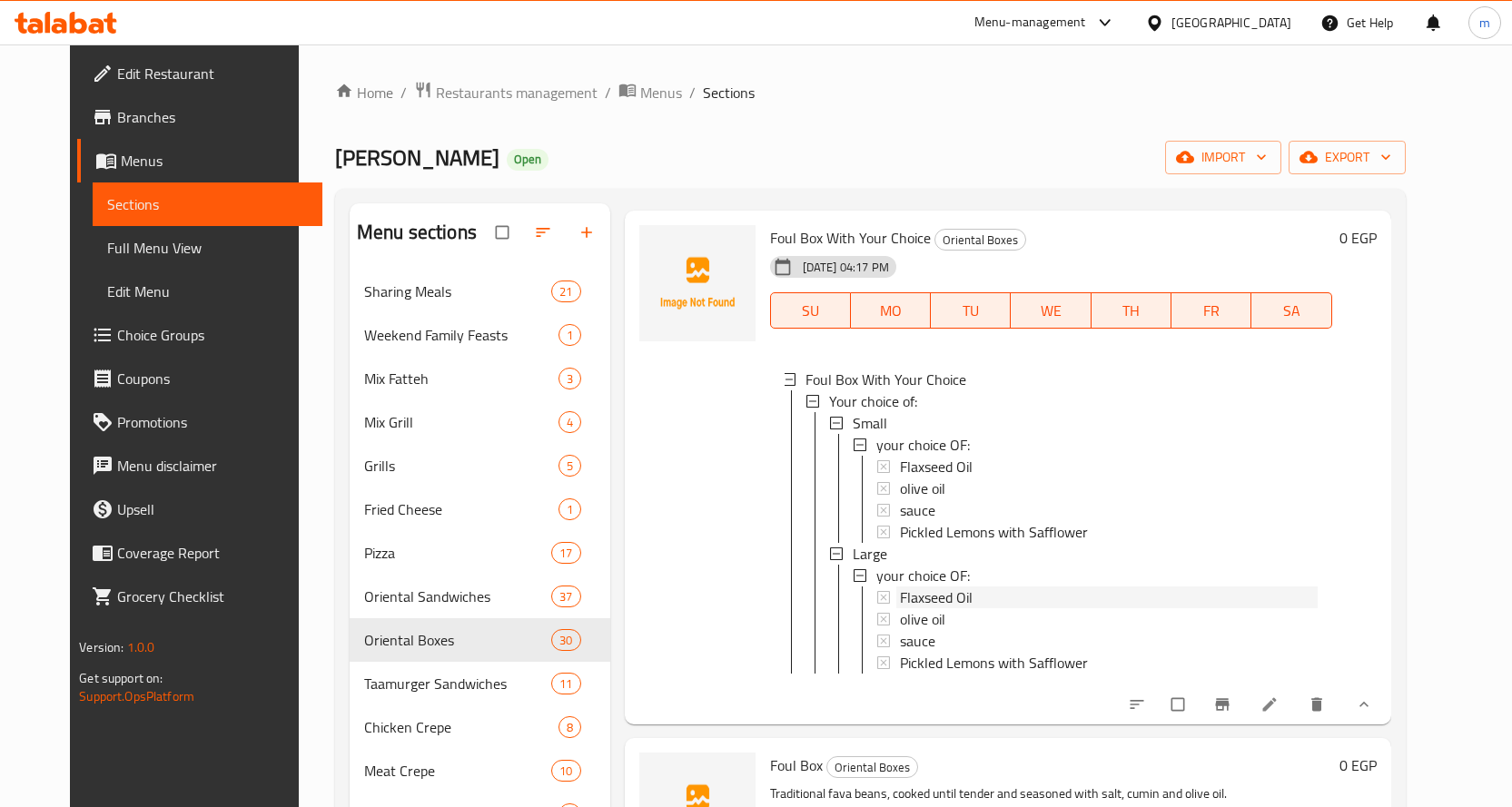
click at [925, 457] on span "Flaxseed Oil" at bounding box center [936, 466] width 73 height 22
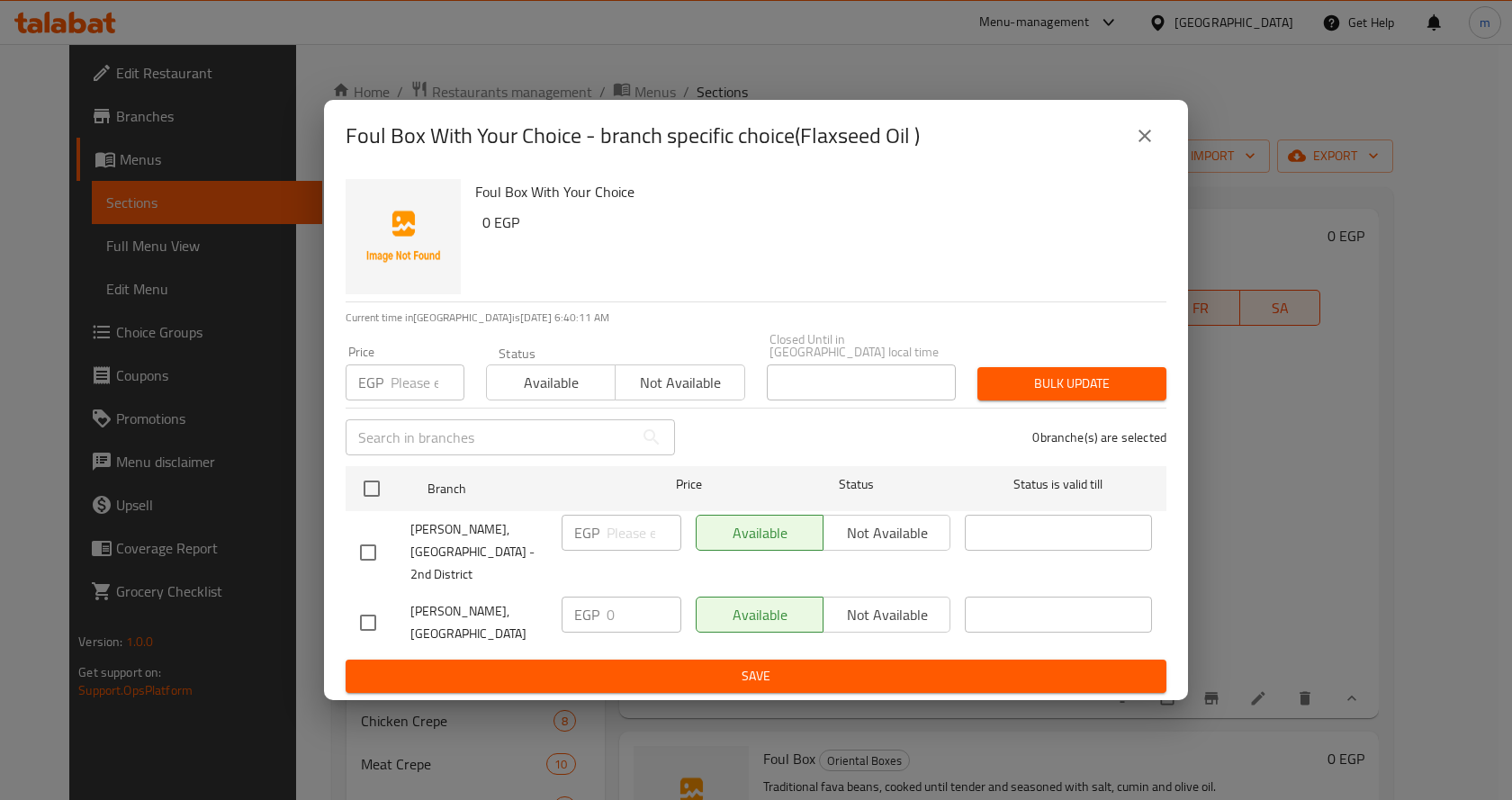
click at [356, 547] on input "checkbox" at bounding box center [367, 551] width 38 height 38
checkbox input "true"
click at [1138, 147] on icon "close" at bounding box center [1144, 136] width 21 height 21
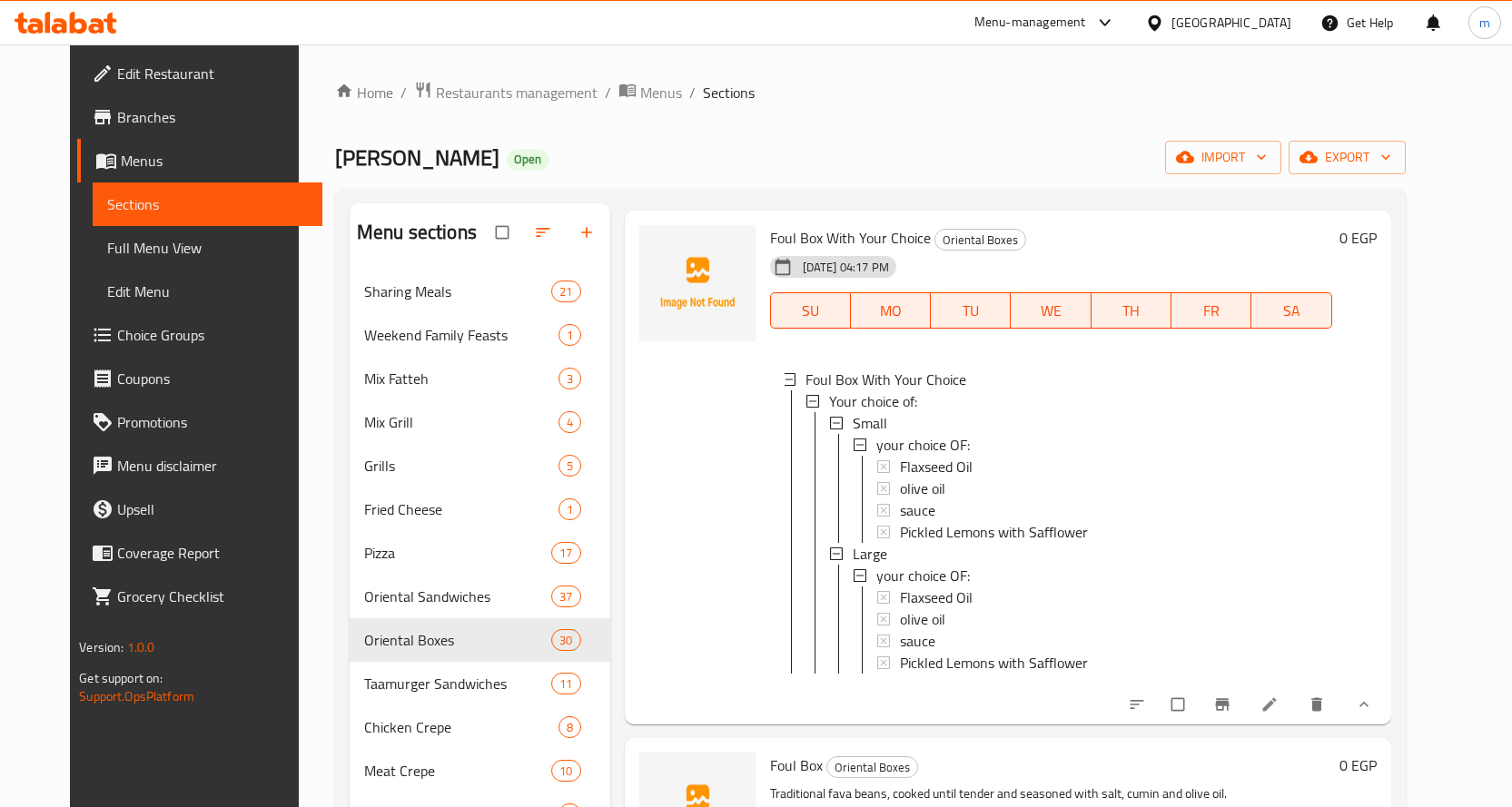
click at [908, 463] on span "Flaxseed Oil" at bounding box center [936, 466] width 73 height 22
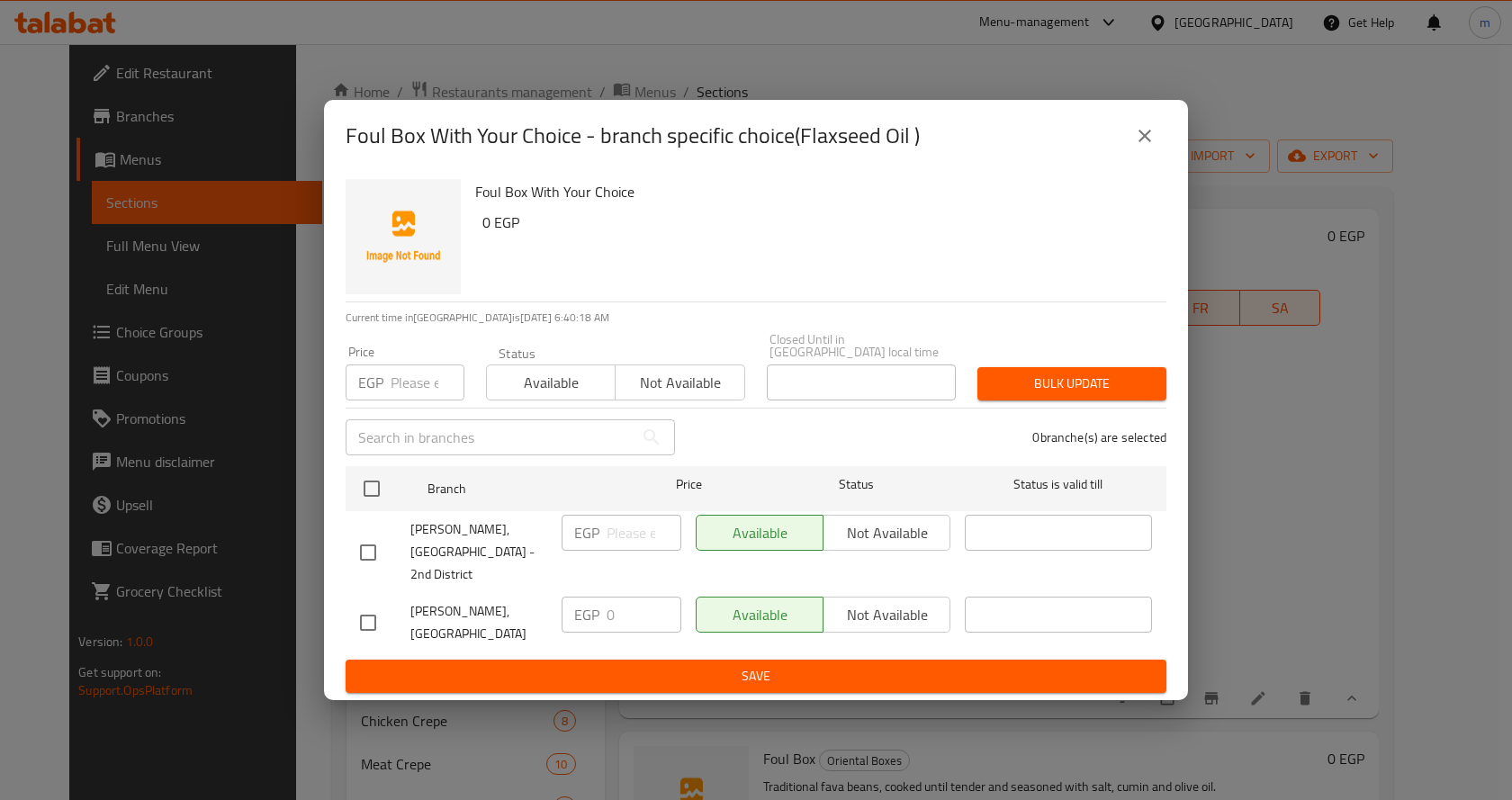
click at [364, 534] on input "checkbox" at bounding box center [367, 551] width 38 height 38
checkbox input "true"
click at [619, 536] on input "number" at bounding box center [643, 532] width 75 height 36
type input "25"
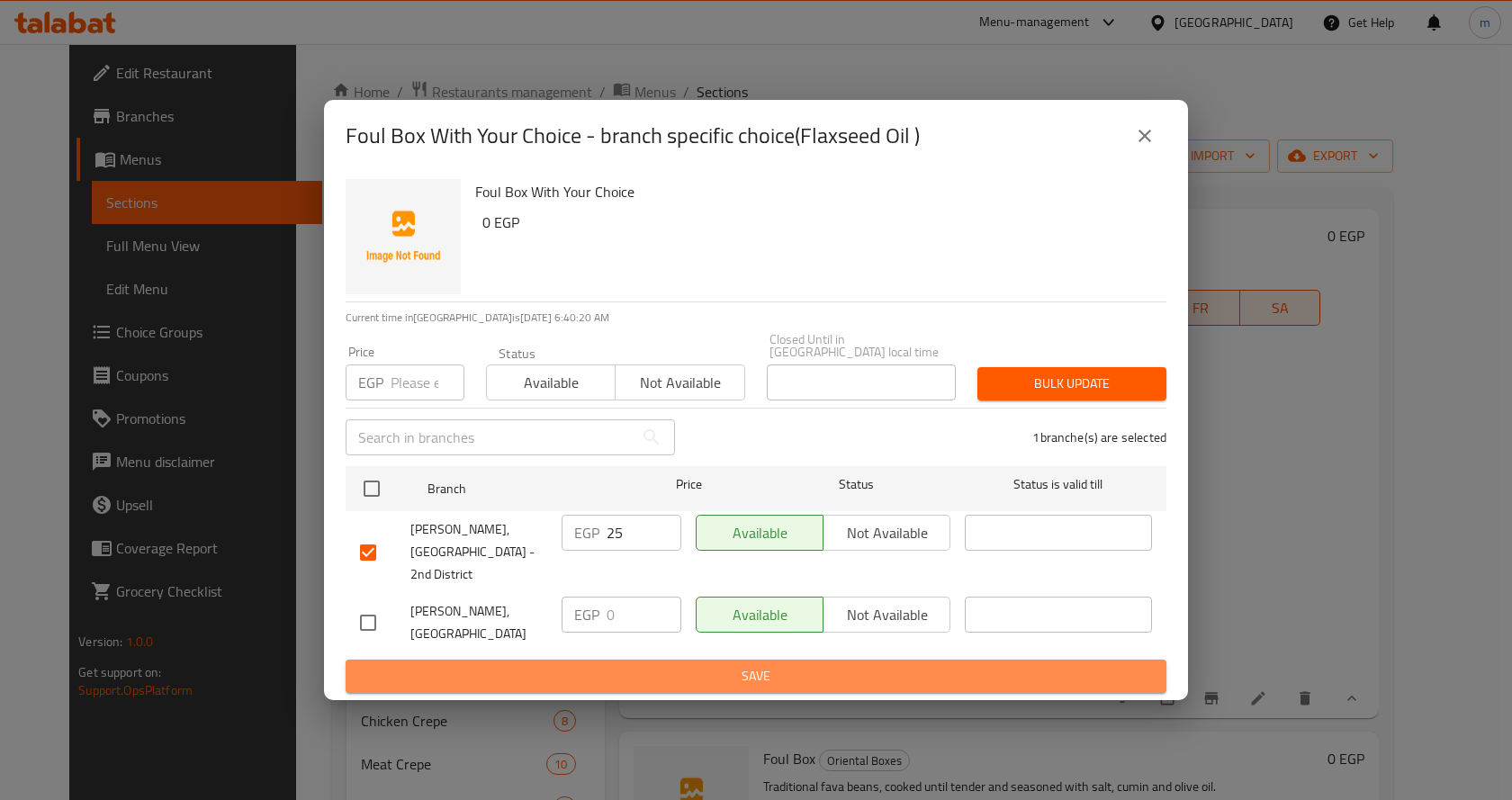
click at [756, 665] on span "Save" at bounding box center [756, 676] width 791 height 22
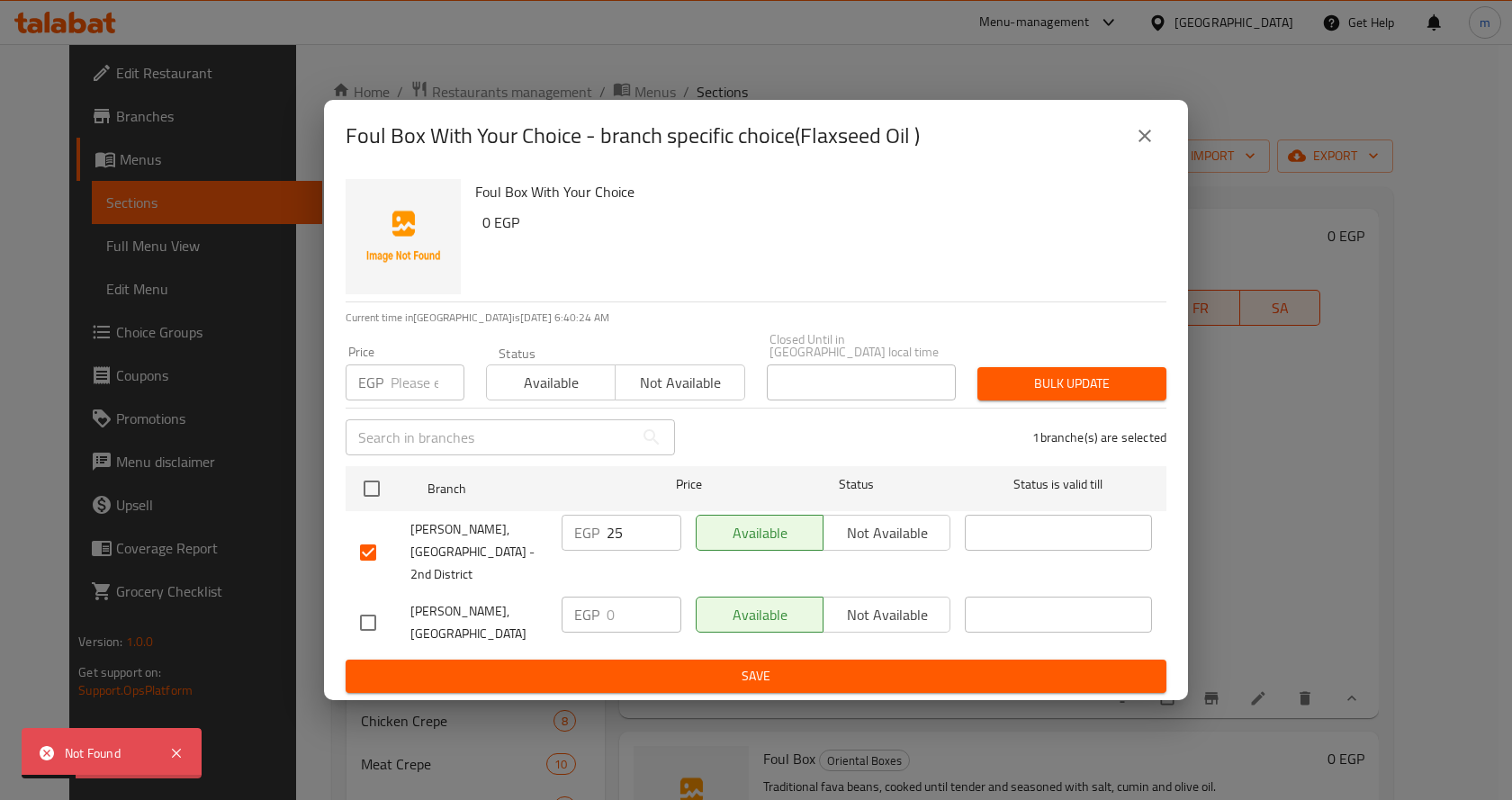
click at [779, 665] on span "Save" at bounding box center [756, 676] width 791 height 22
click at [1147, 147] on icon "close" at bounding box center [1144, 136] width 21 height 21
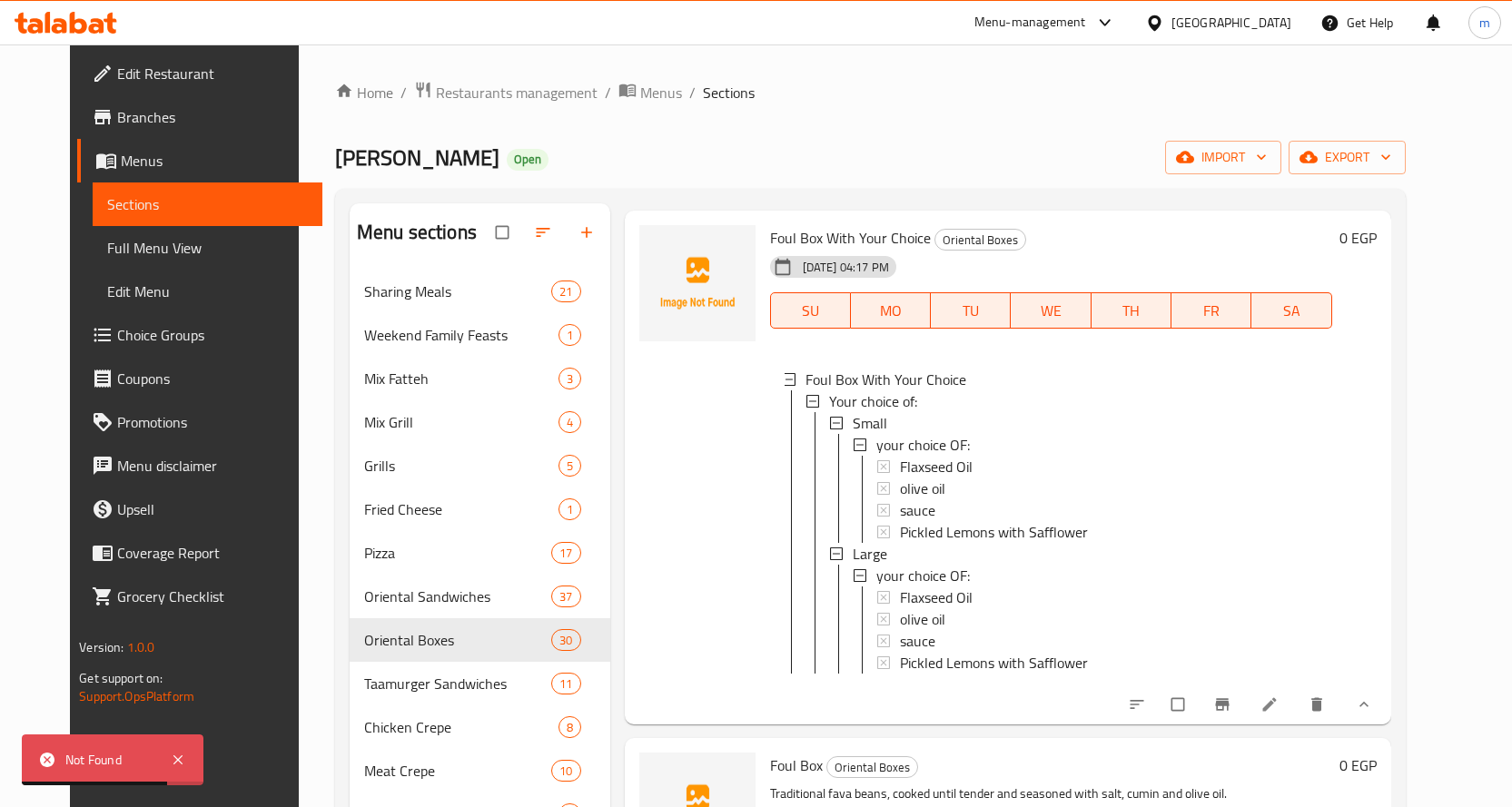
scroll to position [3, 0]
click at [920, 482] on span "olive oil" at bounding box center [922, 486] width 45 height 22
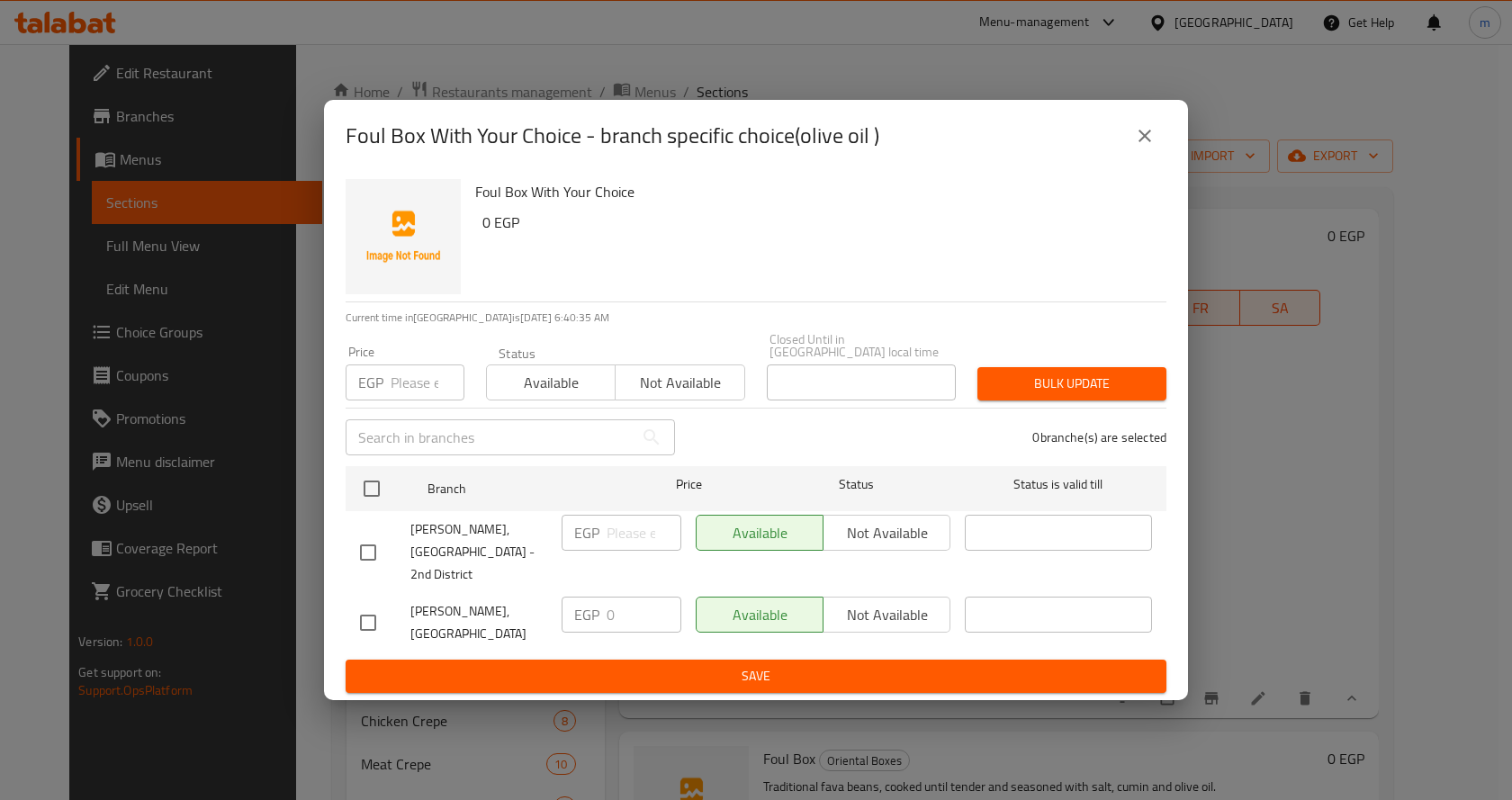
click at [361, 533] on input "checkbox" at bounding box center [367, 551] width 38 height 38
checkbox input "true"
click at [623, 538] on input "number" at bounding box center [643, 532] width 75 height 36
type input "25"
click at [740, 665] on span "Save" at bounding box center [756, 676] width 791 height 22
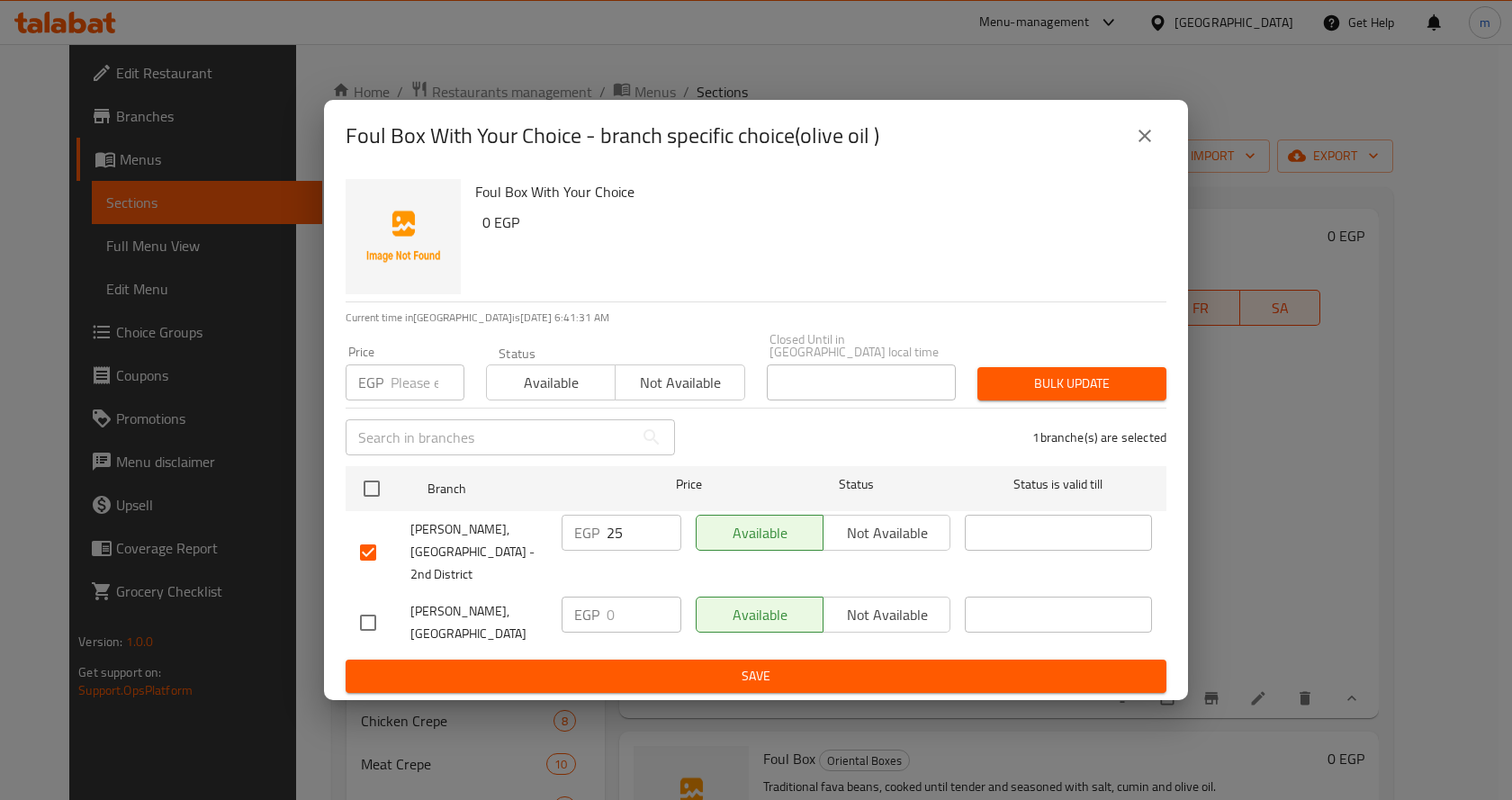
click at [1151, 147] on icon "close" at bounding box center [1144, 136] width 21 height 21
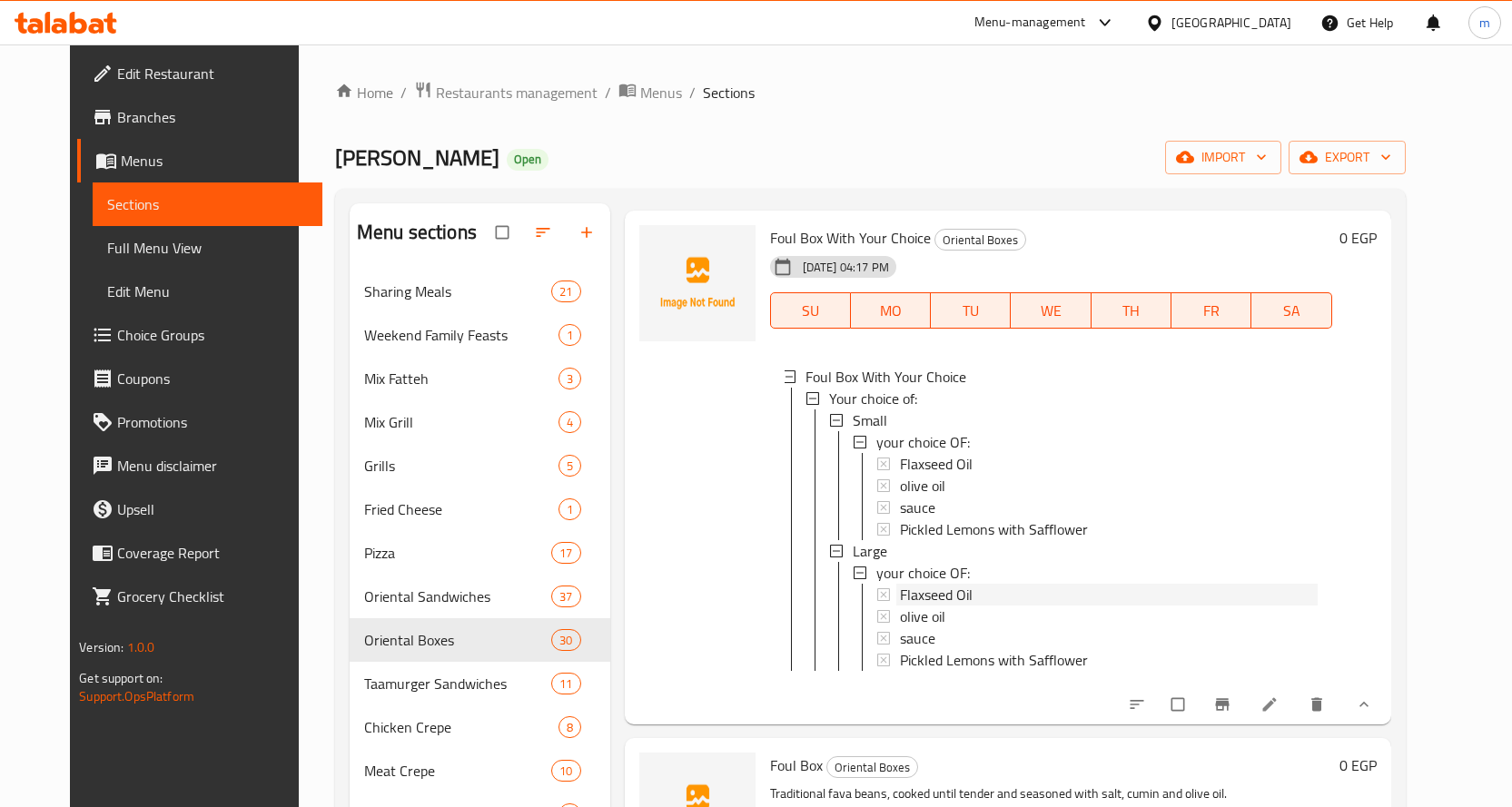
click at [1032, 467] on div "Flaxseed Oil" at bounding box center [1108, 463] width 417 height 22
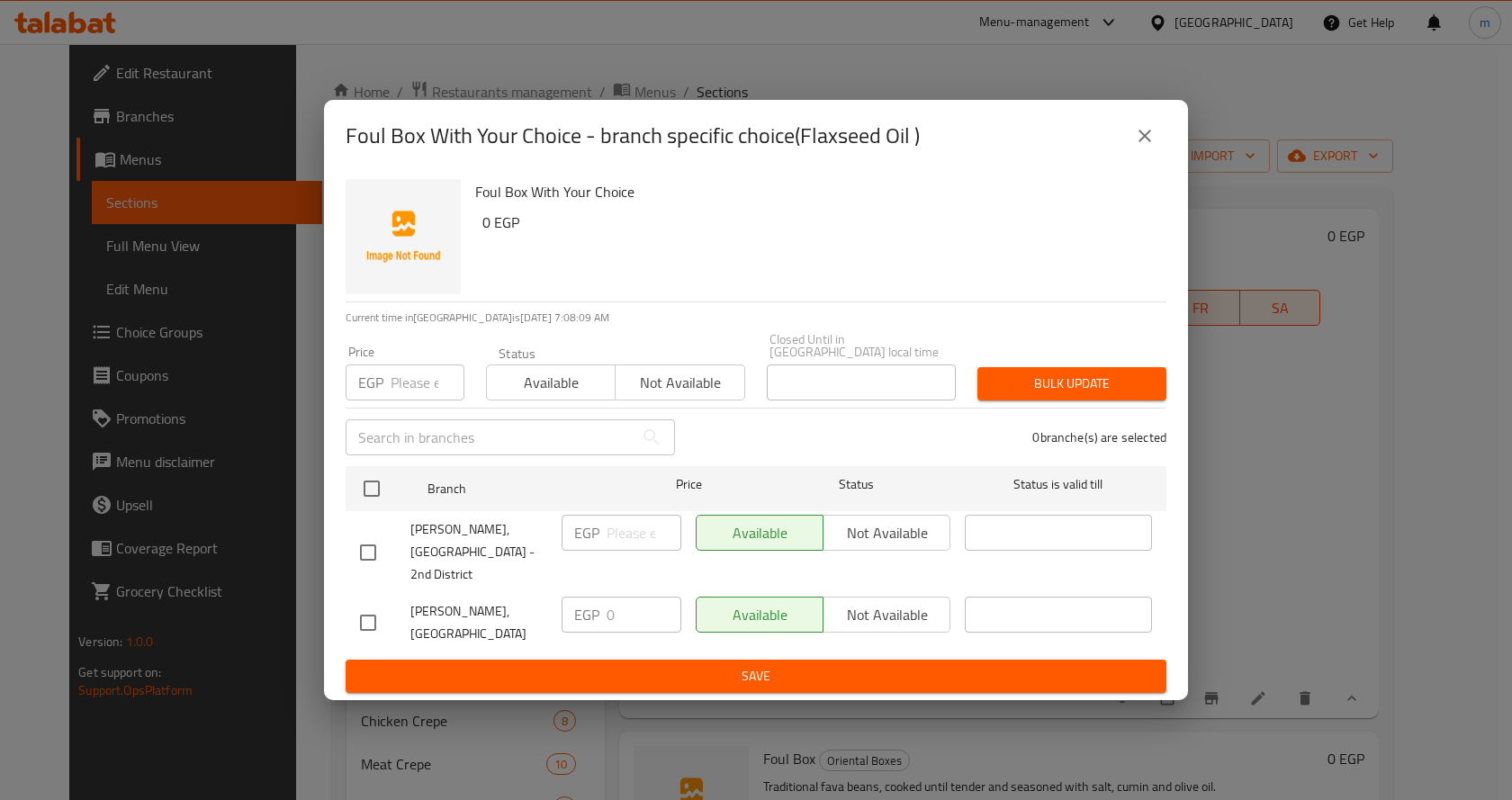
click at [372, 534] on input "checkbox" at bounding box center [367, 551] width 38 height 38
checkbox input "true"
click at [627, 549] on input "number" at bounding box center [643, 532] width 75 height 36
type input "25"
click at [939, 665] on span "Save" at bounding box center [756, 676] width 791 height 22
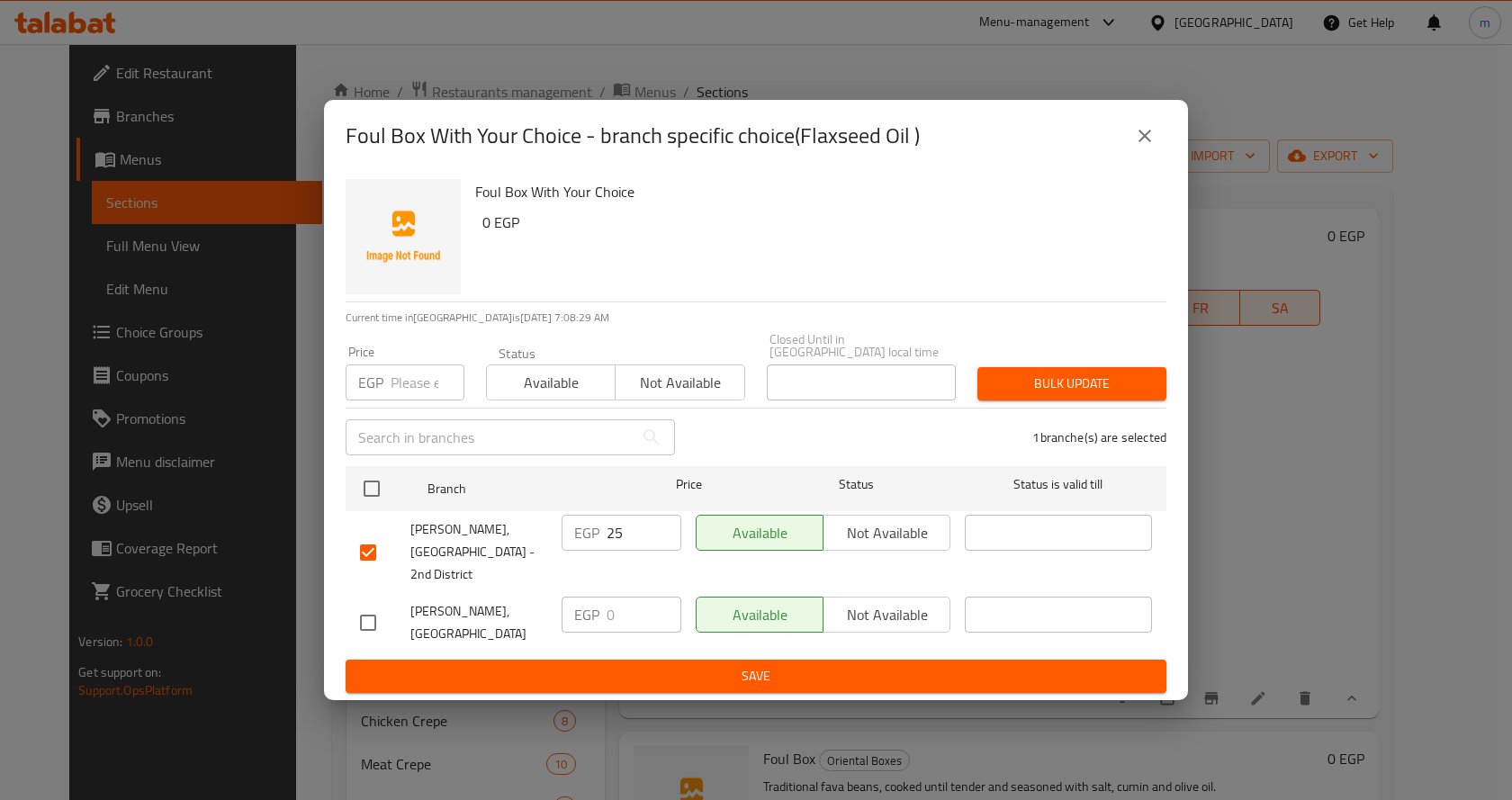
click at [964, 665] on span "Save" at bounding box center [756, 676] width 791 height 22
click at [1159, 157] on div "Foul Box With Your Choice - branch specific choice(Flaxseed Oil )" at bounding box center [756, 136] width 821 height 43
click at [1143, 147] on icon "close" at bounding box center [1144, 136] width 21 height 21
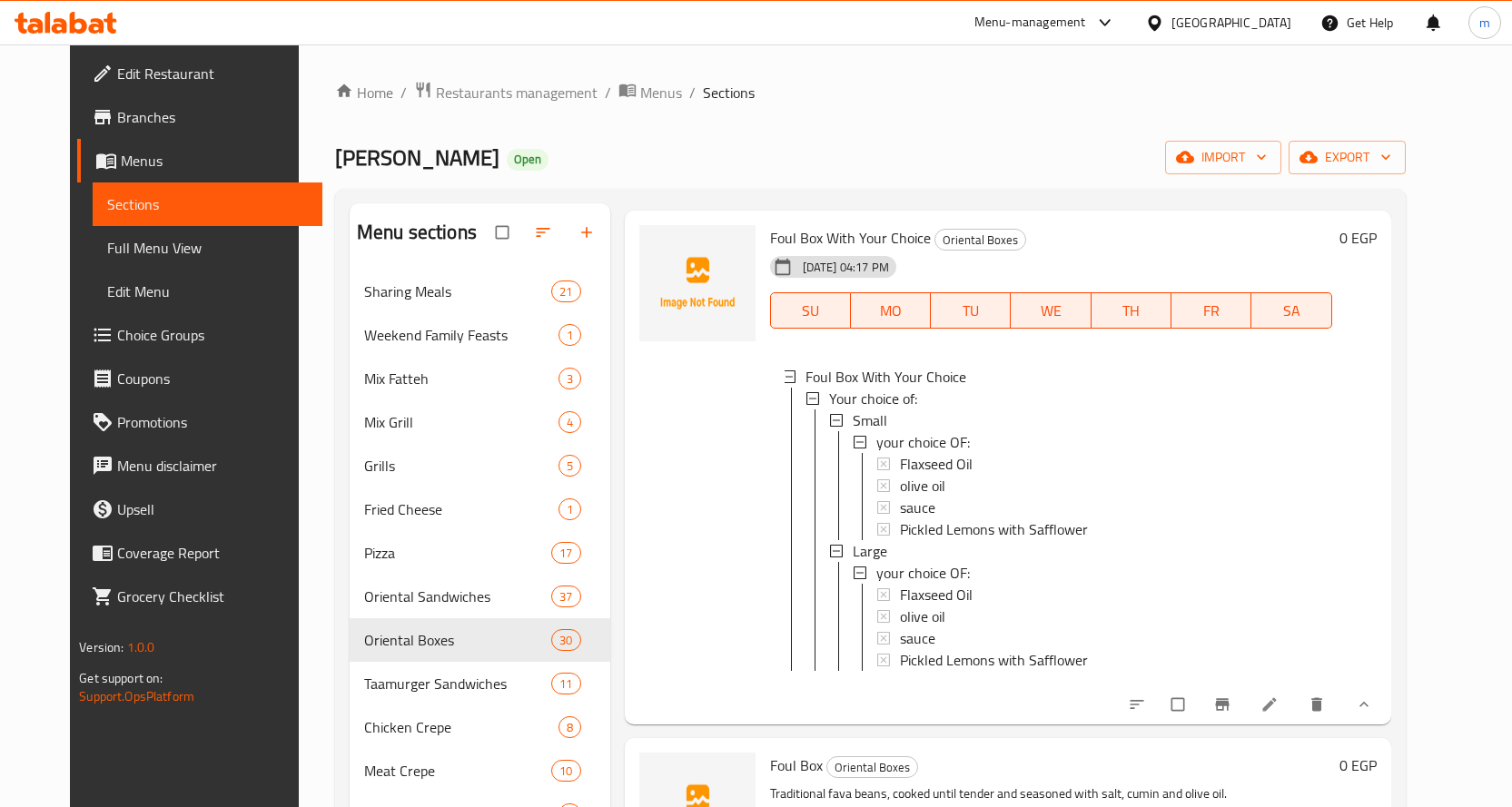
click at [1110, 142] on div "[PERSON_NAME] Open import export" at bounding box center [870, 158] width 1070 height 33
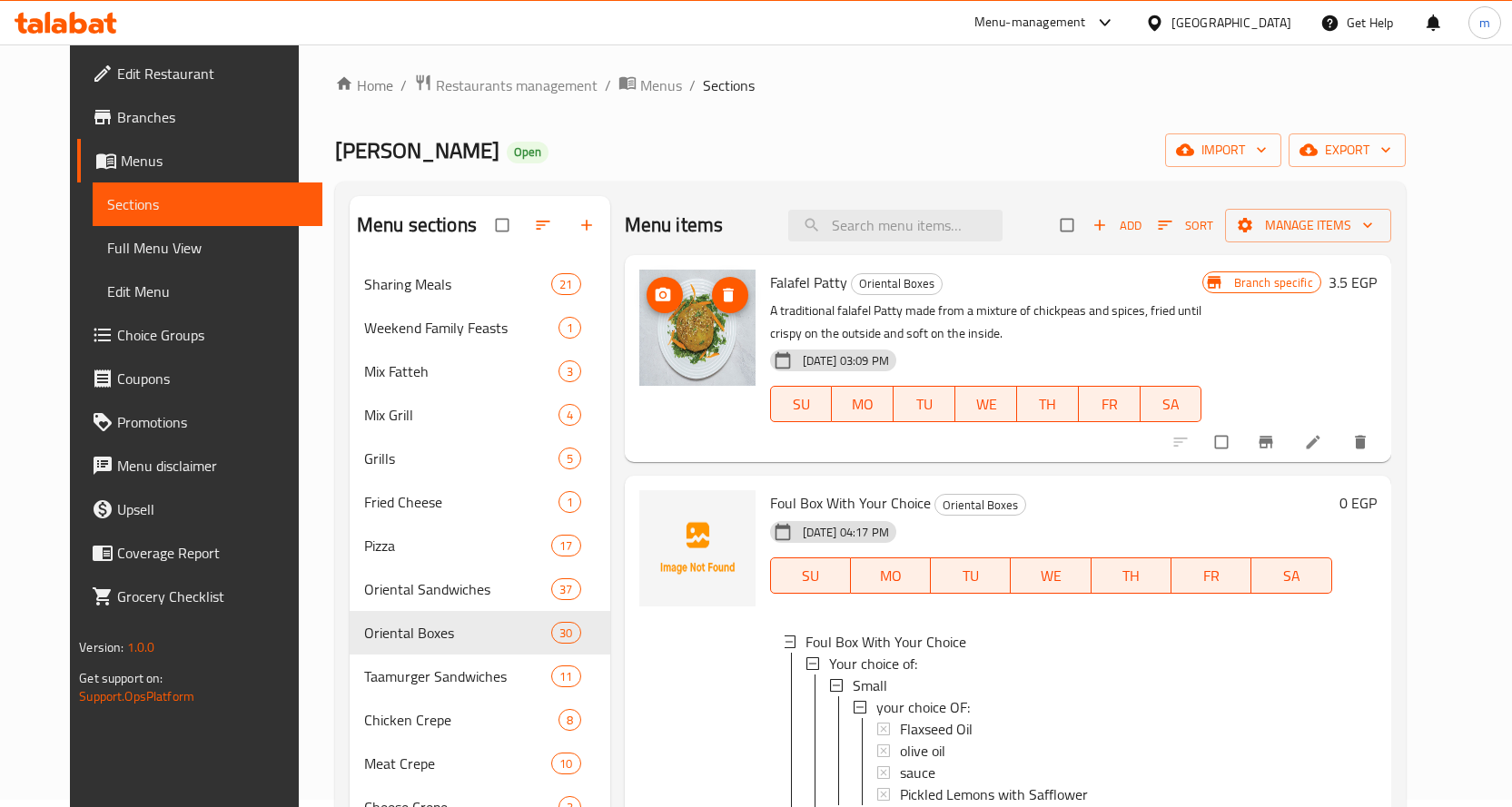
scroll to position [0, 0]
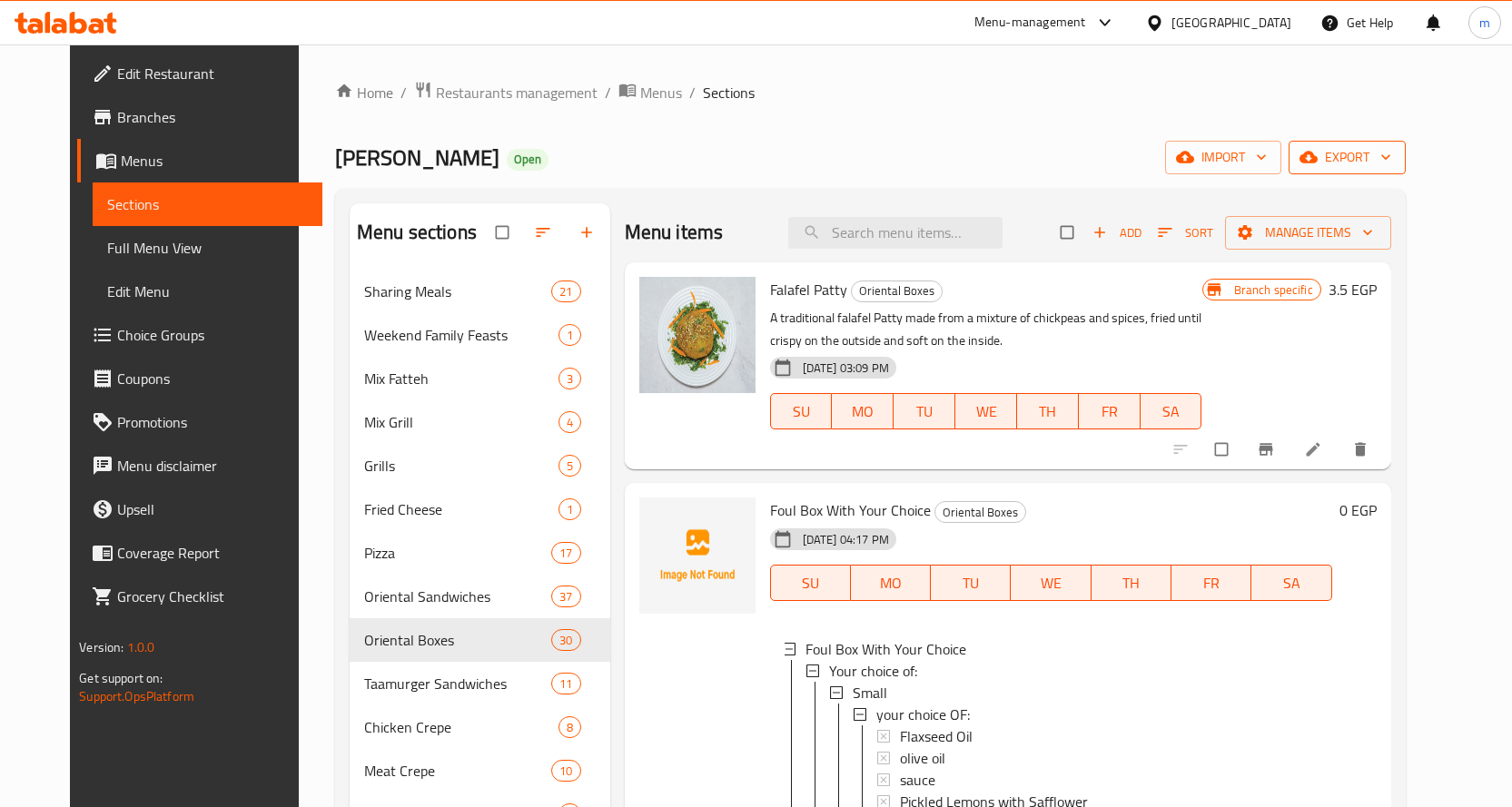
click at [1390, 164] on span "export" at bounding box center [1347, 157] width 88 height 23
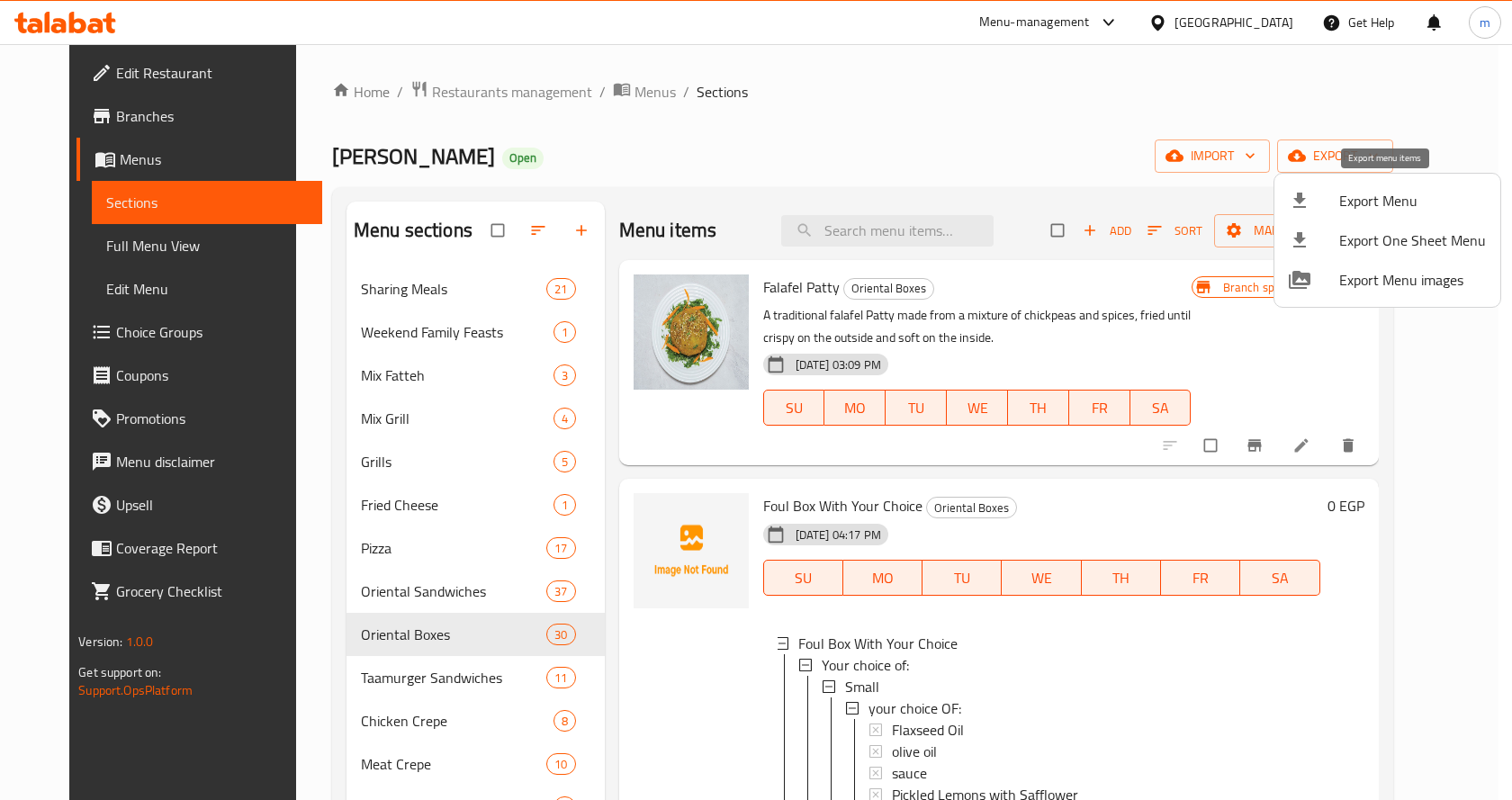
click at [1385, 196] on span "Export Menu" at bounding box center [1412, 200] width 147 height 21
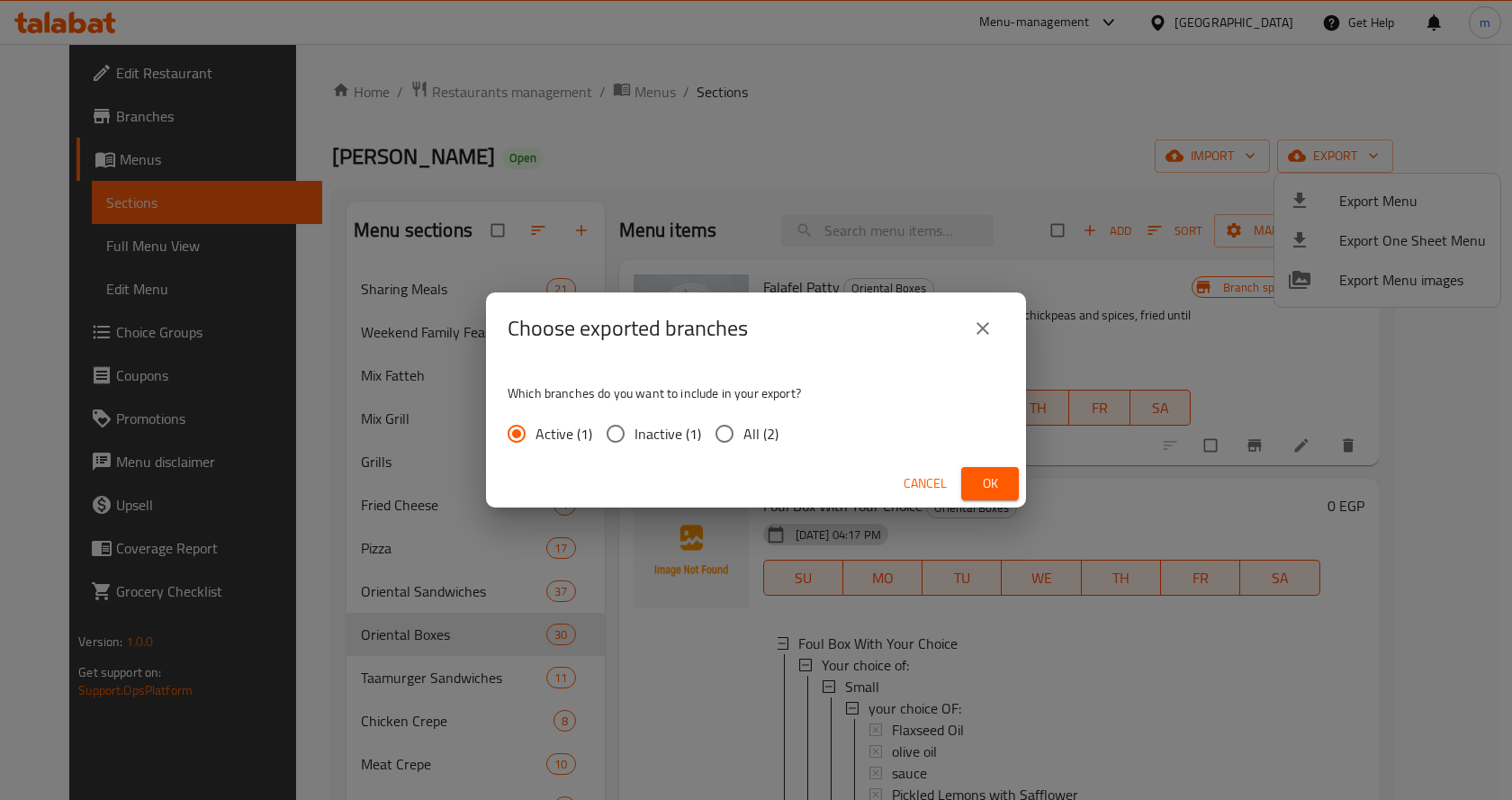
click at [709, 424] on input "All (2)" at bounding box center [723, 433] width 38 height 38
radio input "true"
click at [985, 479] on span "Ok" at bounding box center [990, 483] width 29 height 22
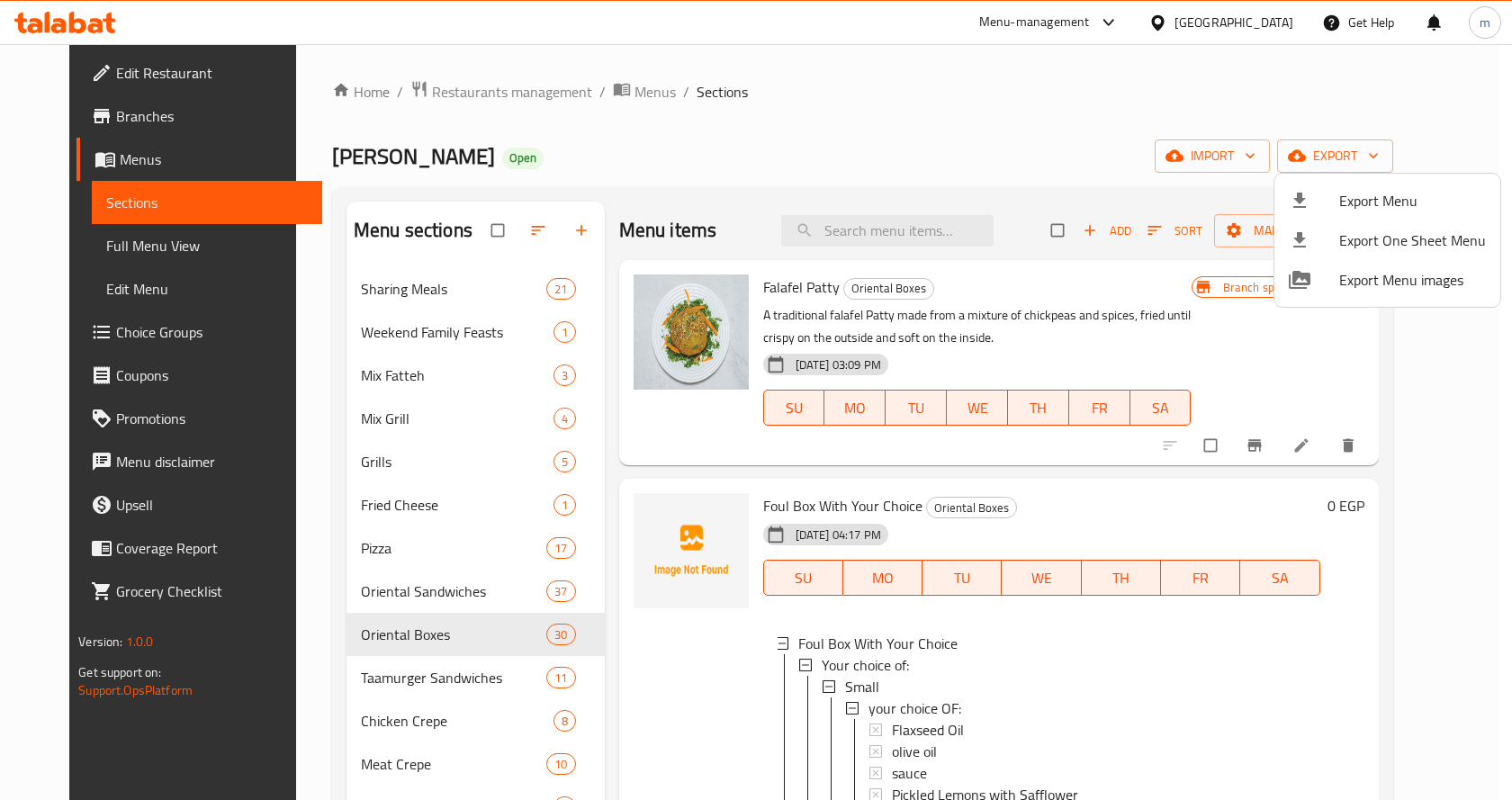
click at [960, 102] on div at bounding box center [756, 400] width 1512 height 800
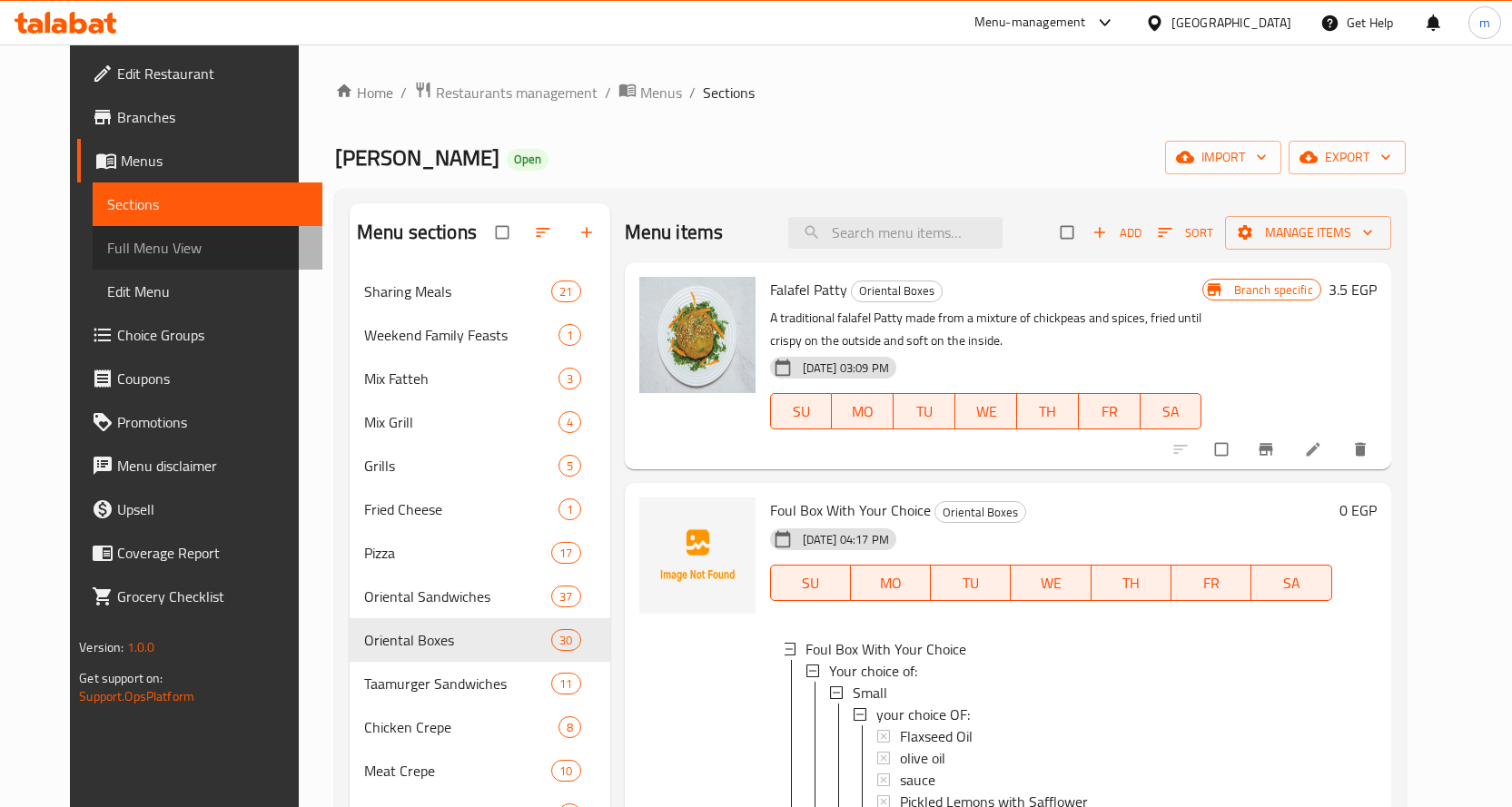
click at [135, 253] on span "Full Menu View" at bounding box center [207, 248] width 201 height 22
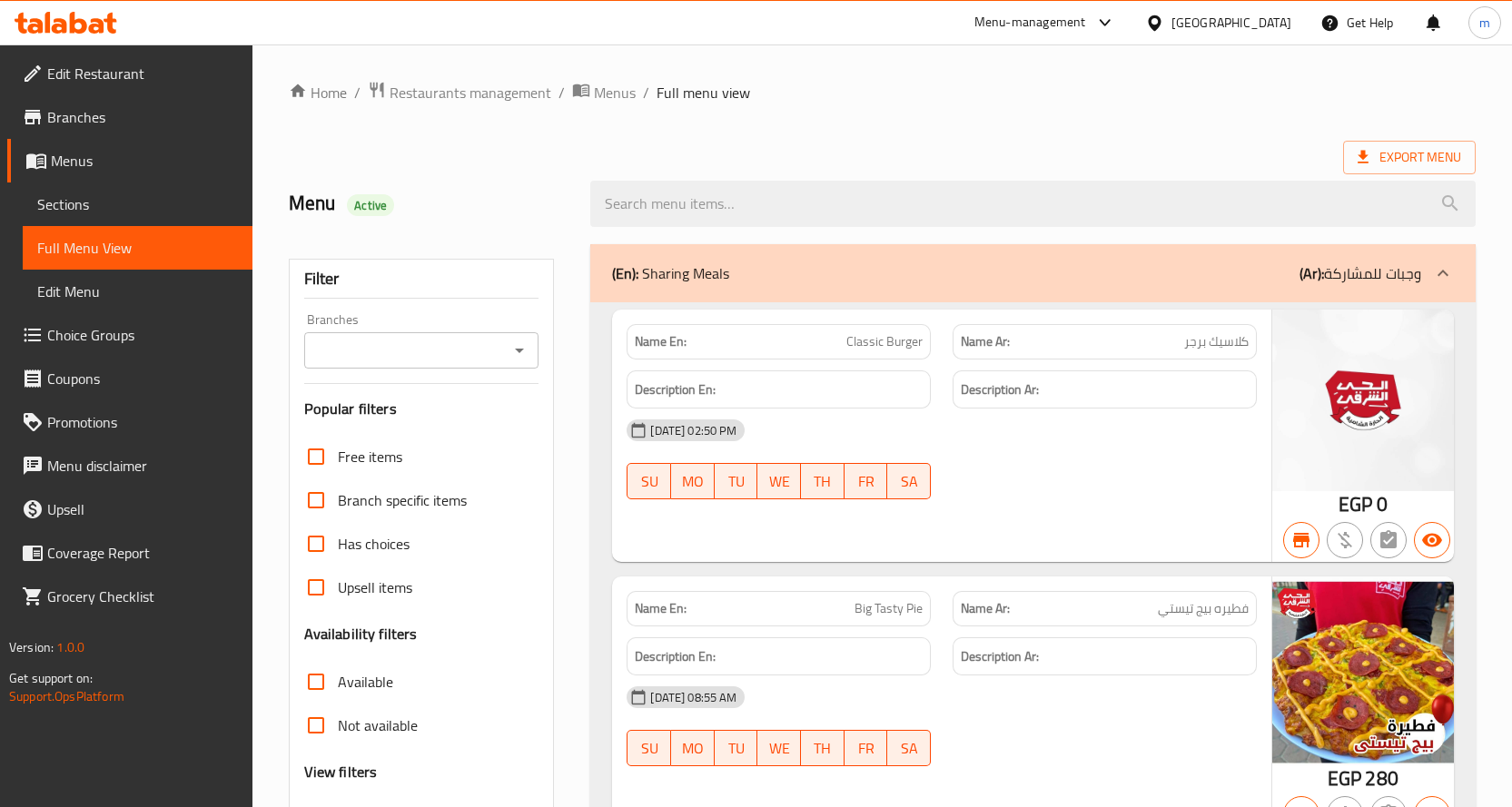
scroll to position [363, 0]
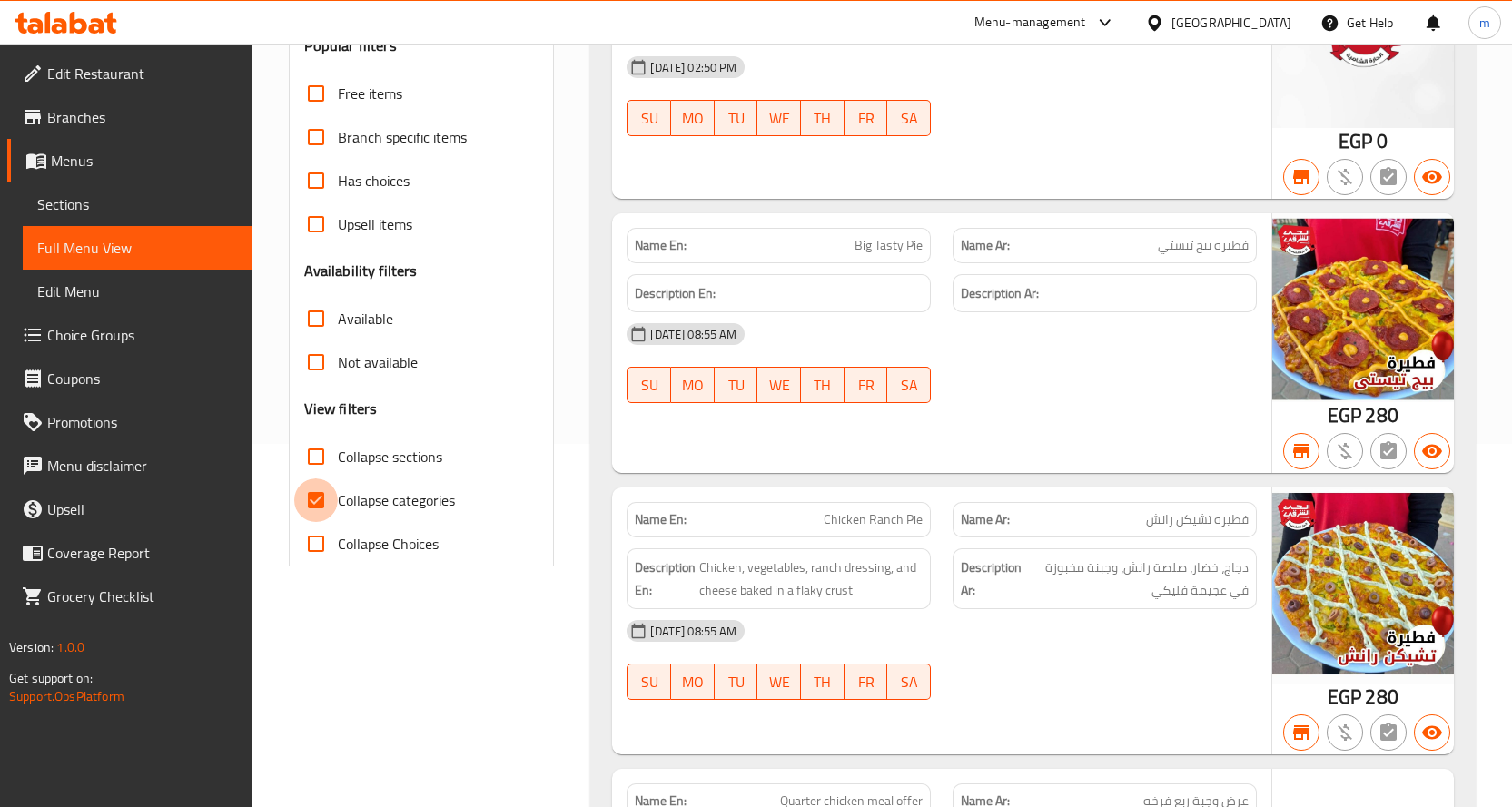
click at [325, 502] on input "Collapse categories" at bounding box center [316, 499] width 43 height 43
checkbox input "false"
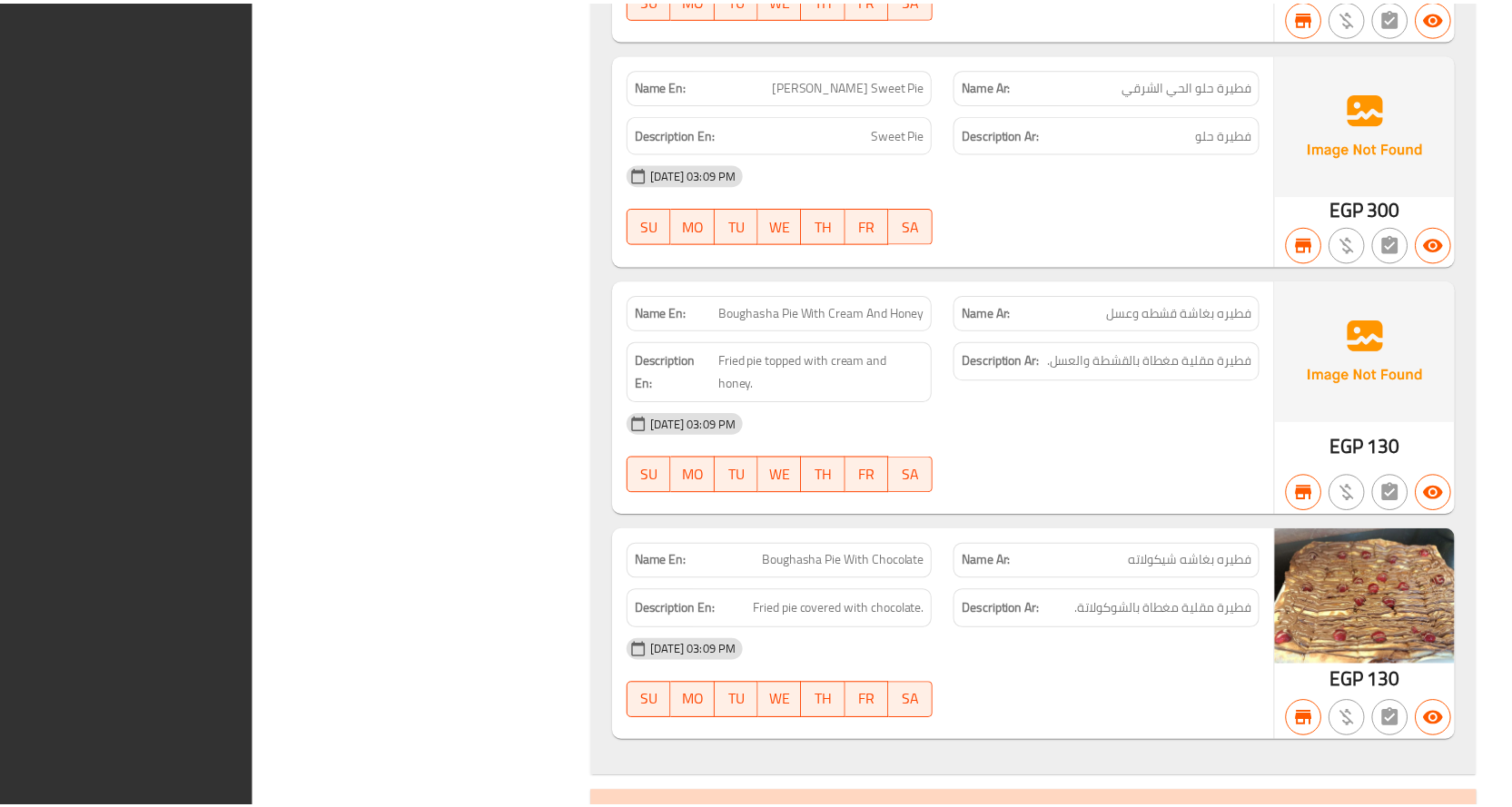
scroll to position [136095, 0]
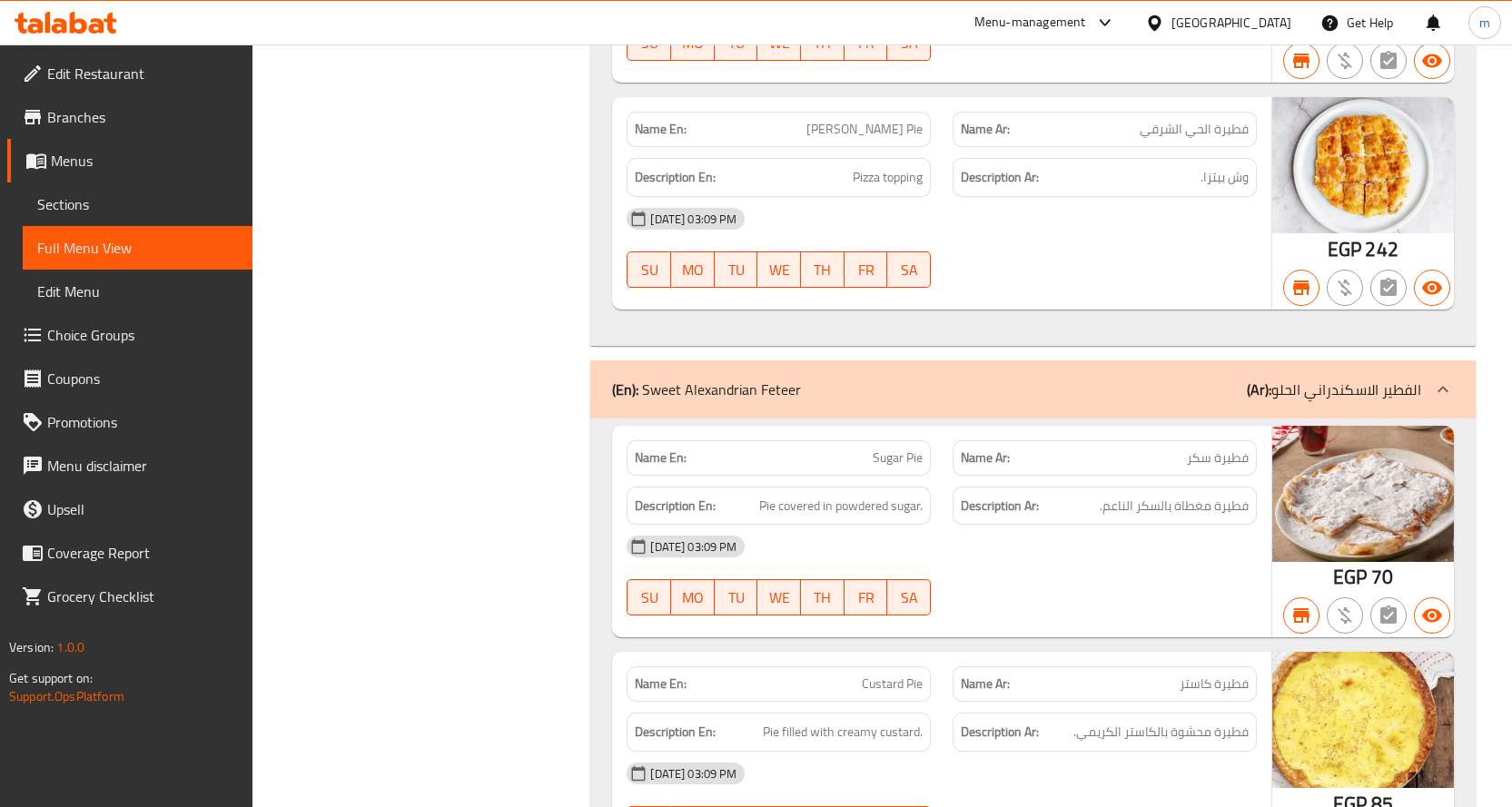
drag, startPoint x: 573, startPoint y: 342, endPoint x: 587, endPoint y: 287, distance: 56.8
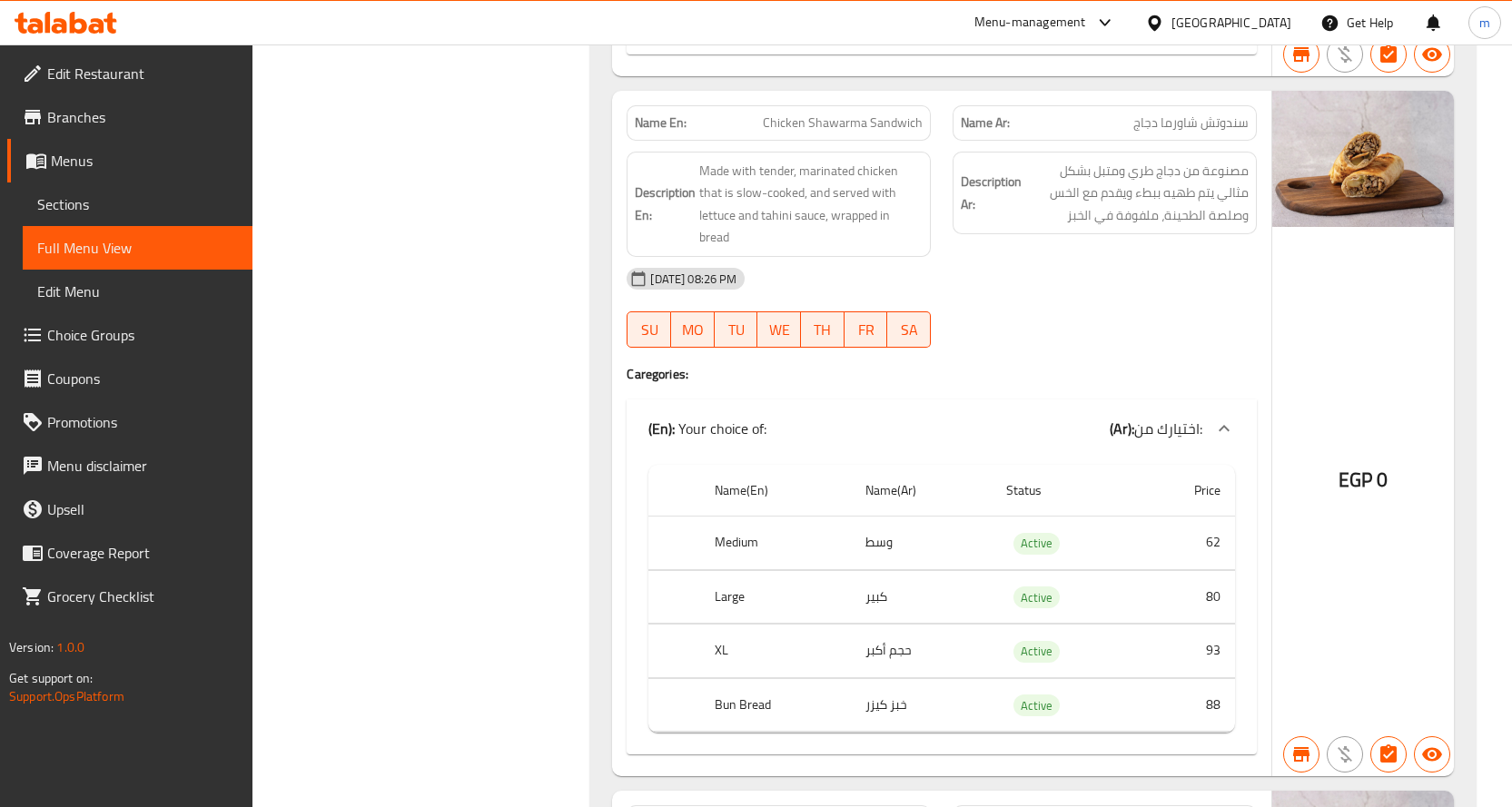
scroll to position [100248, 0]
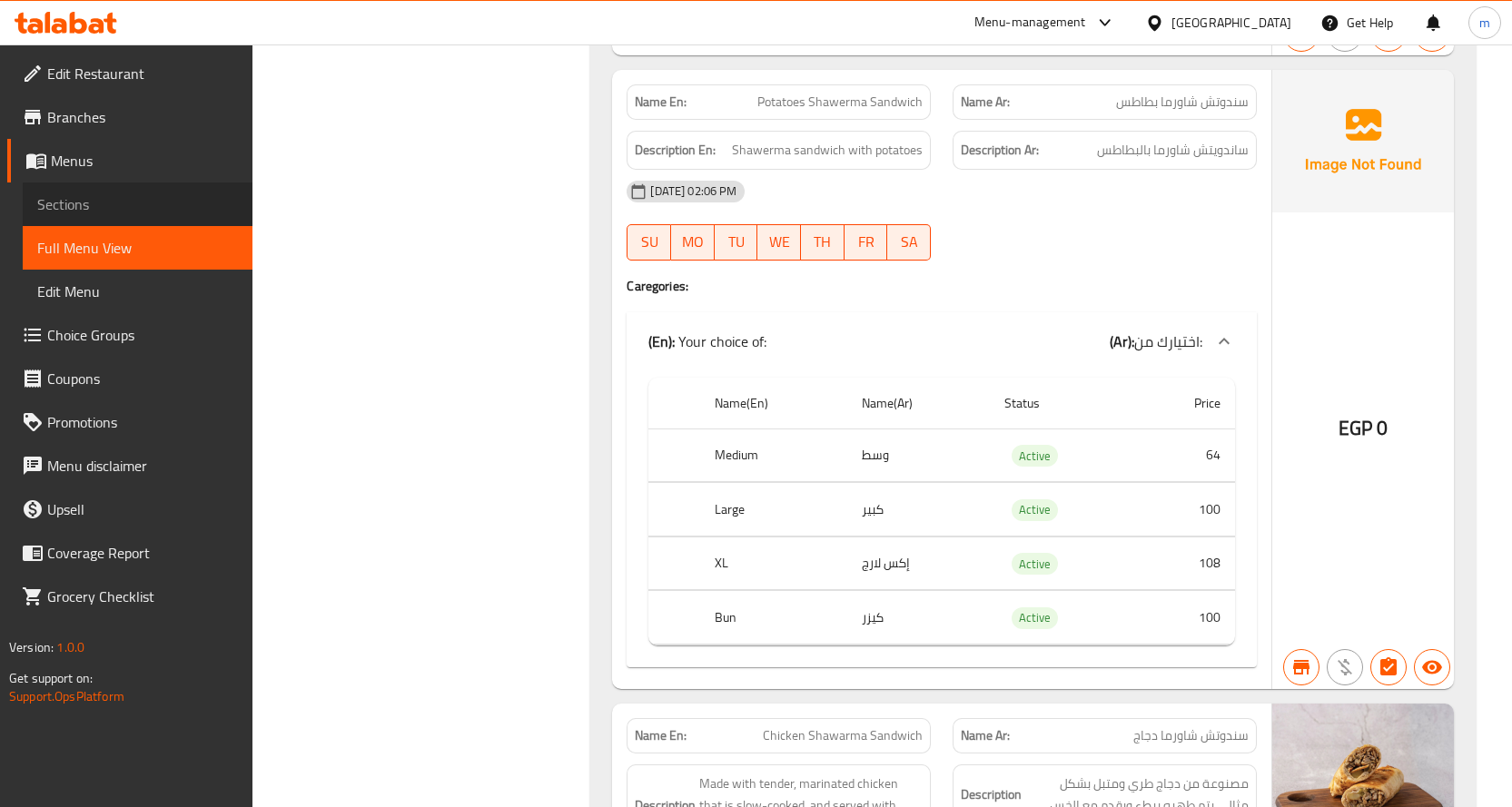
click at [101, 204] on span "Sections" at bounding box center [137, 204] width 201 height 22
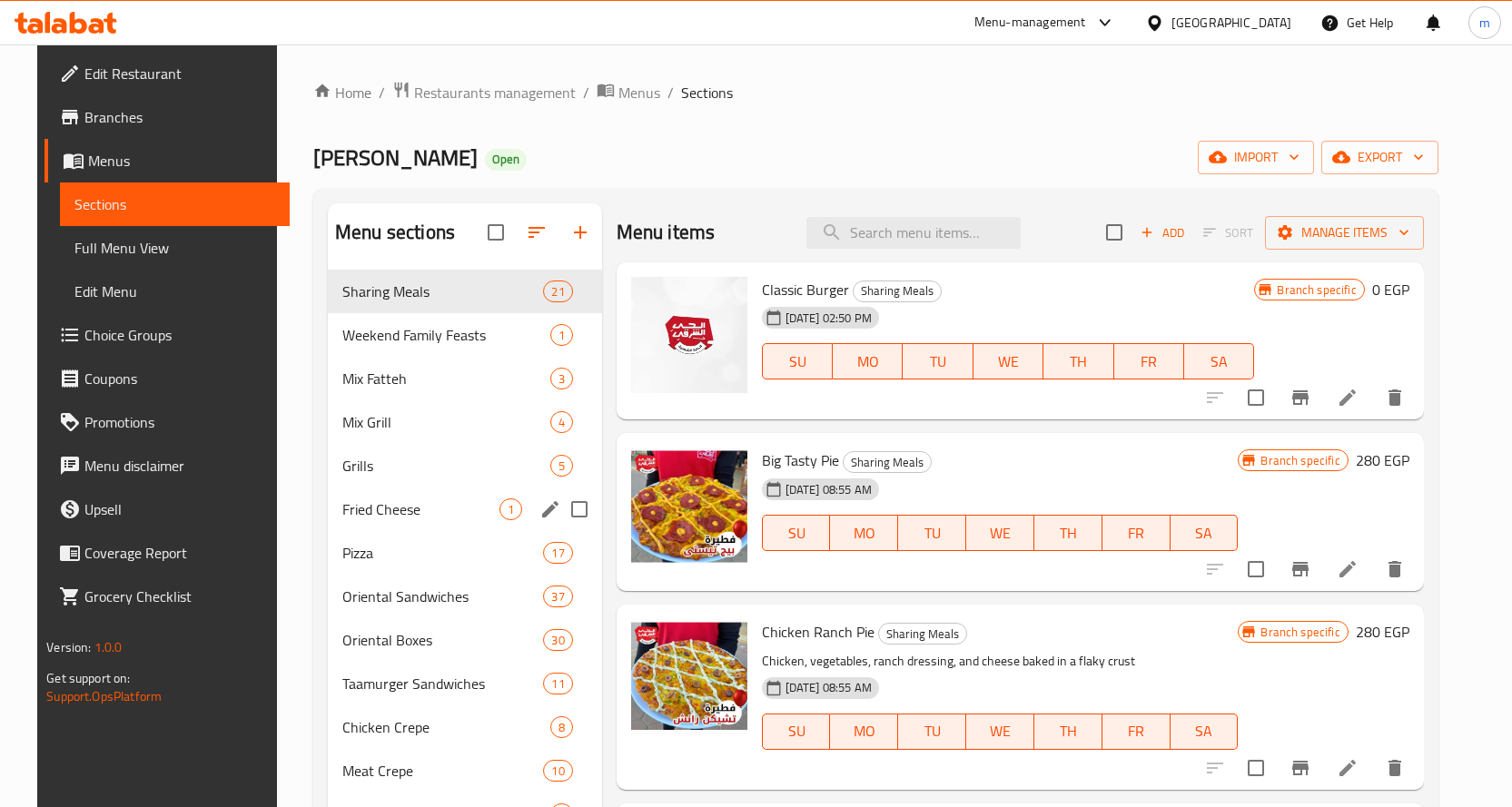
click at [413, 488] on div "Fried Cheese 1" at bounding box center [464, 509] width 274 height 43
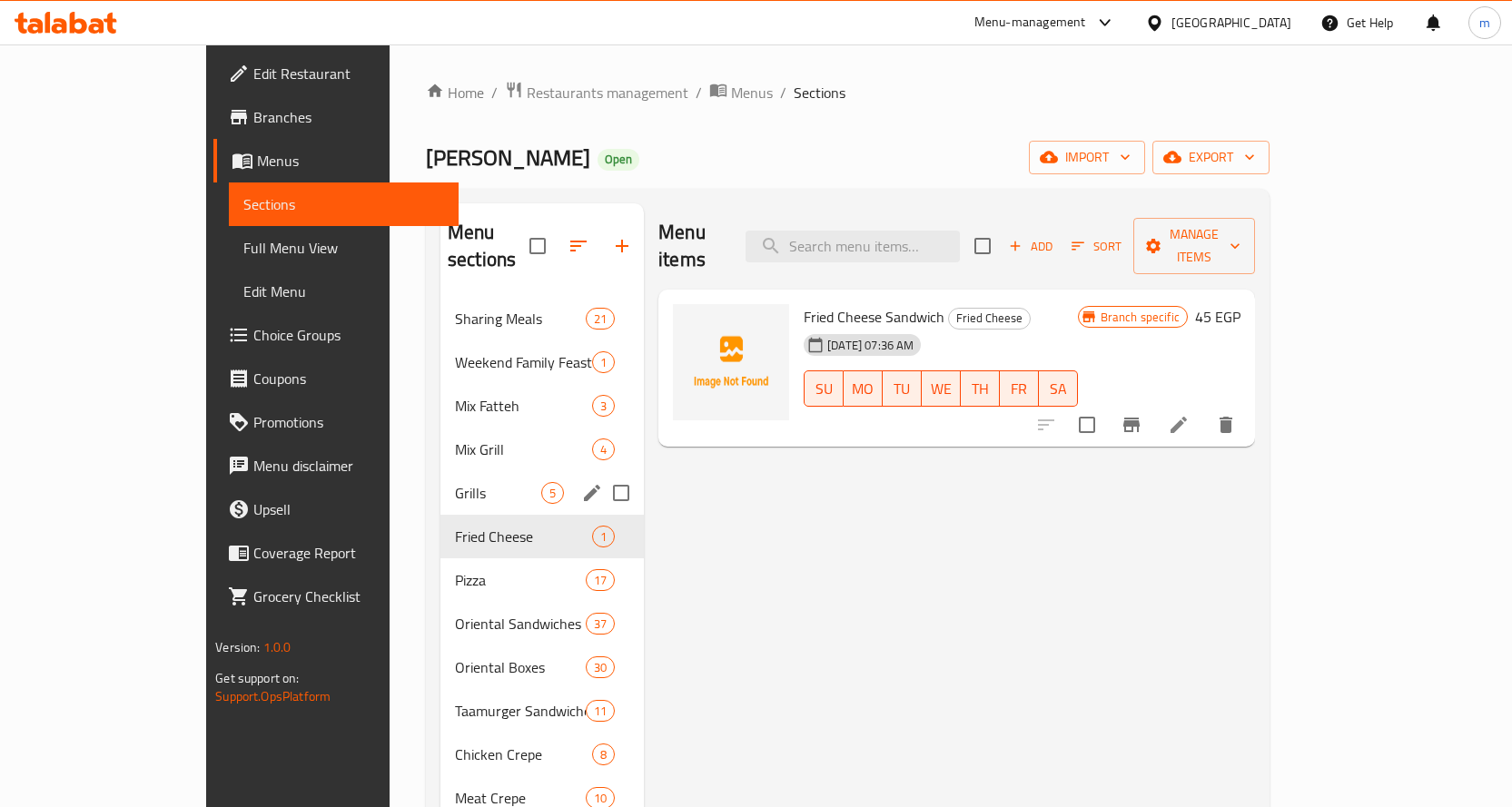
click at [455, 482] on span "Grills" at bounding box center [498, 493] width 86 height 22
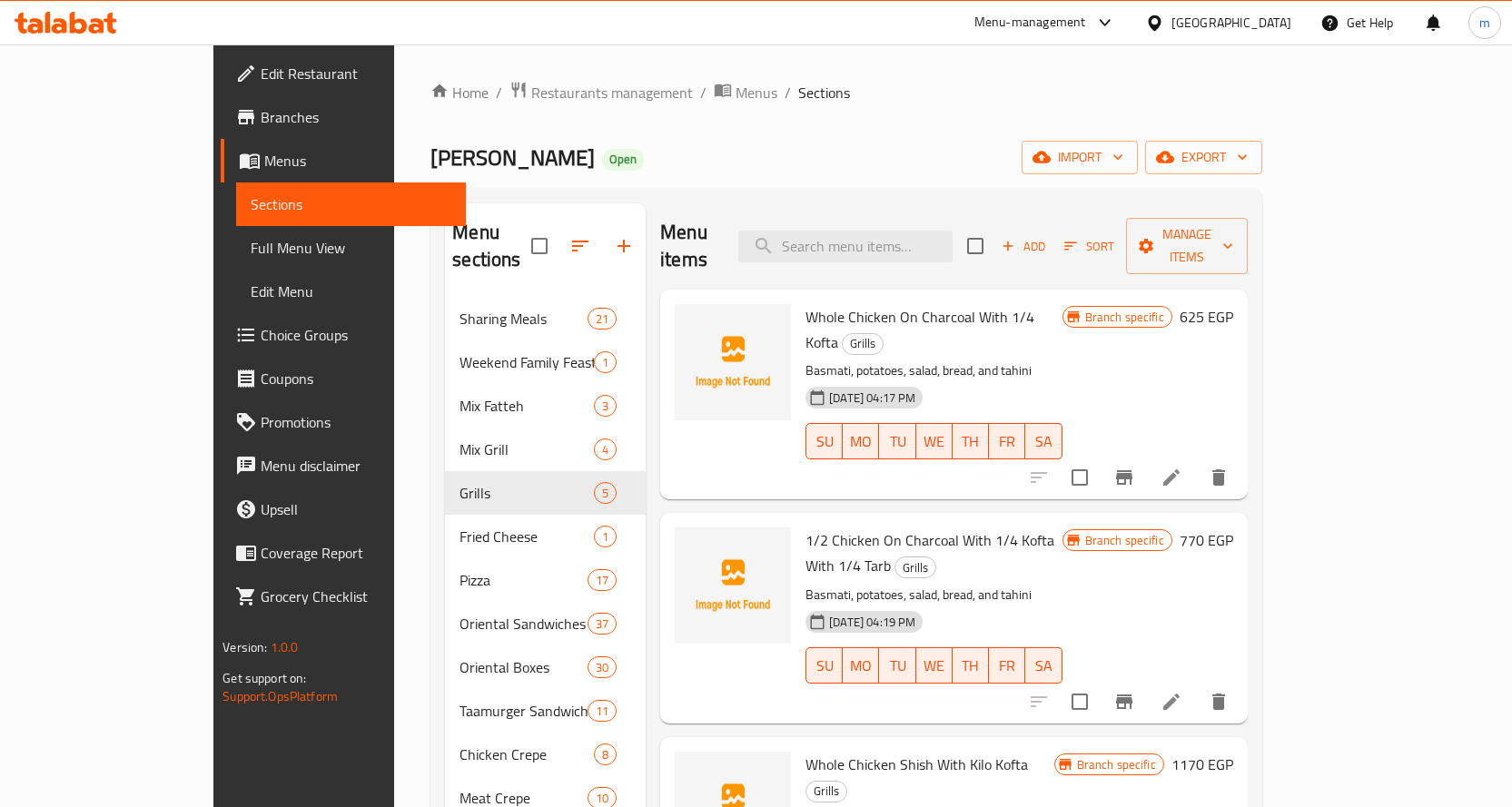
drag, startPoint x: 1291, startPoint y: 284, endPoint x: 1349, endPoint y: 296, distance: 59.2
click at [1172, 306] on div "Branch specific" at bounding box center [1117, 316] width 110 height 22
click at [1171, 309] on span "Branch specific" at bounding box center [1124, 317] width 93 height 18
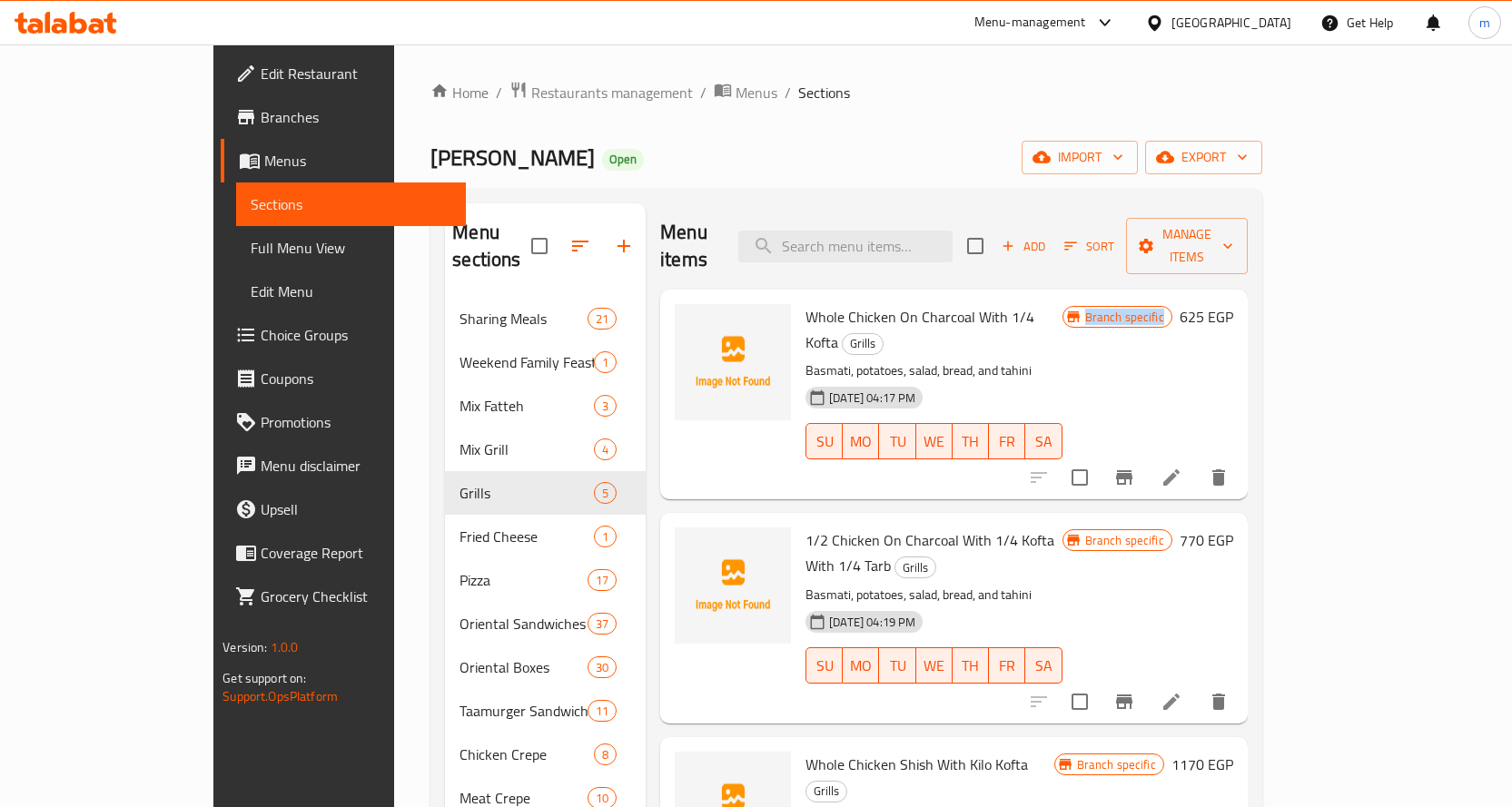
click at [1171, 309] on span "Branch specific" at bounding box center [1124, 317] width 93 height 18
click at [1233, 348] on div "Branch specific 625 EGP" at bounding box center [1147, 394] width 171 height 180
click at [1233, 347] on div "Branch specific 625 EGP" at bounding box center [1147, 394] width 171 height 180
